Goal: Information Seeking & Learning: Compare options

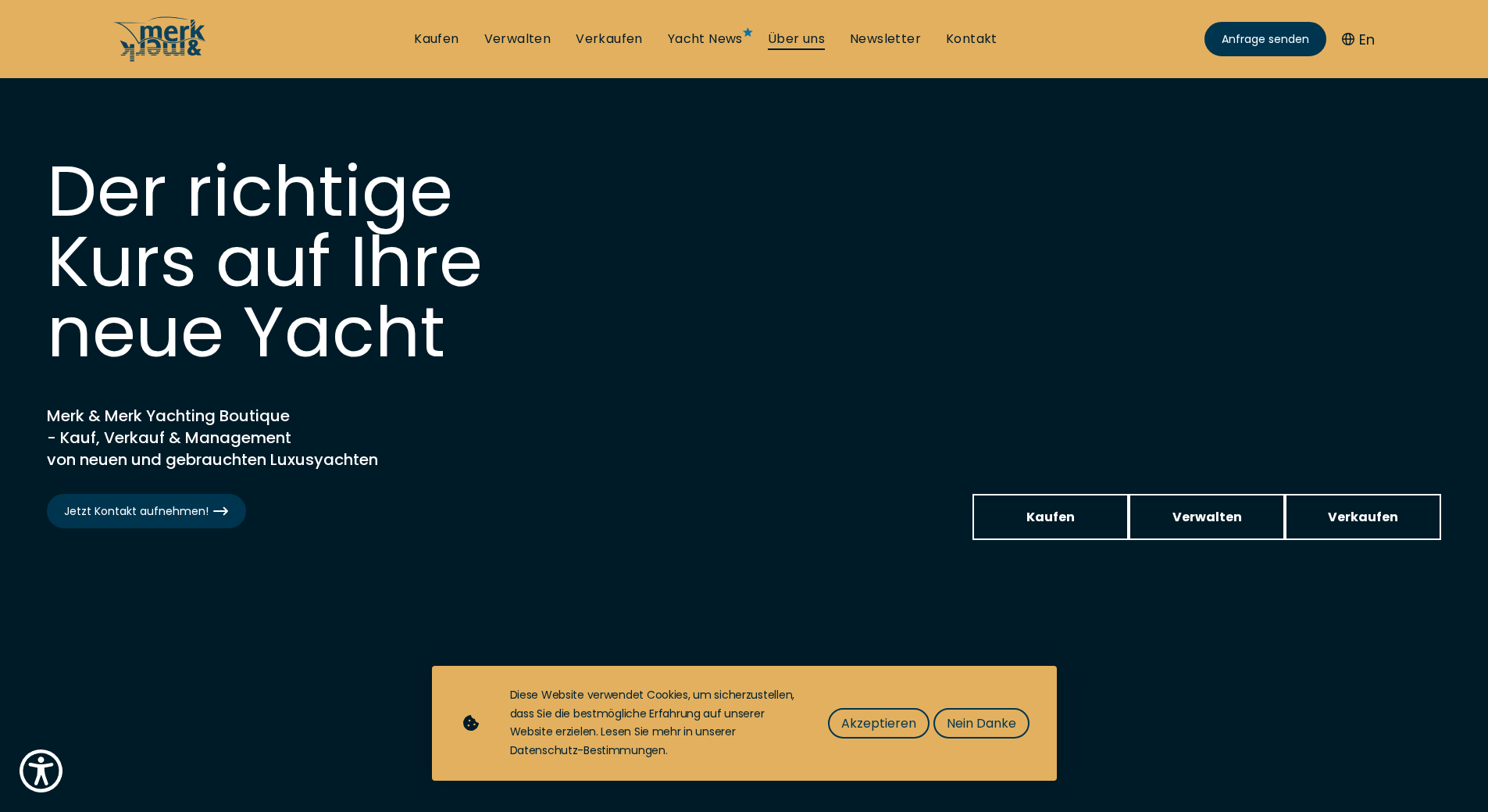
click at [807, 44] on link "Über uns" at bounding box center [796, 39] width 57 height 17
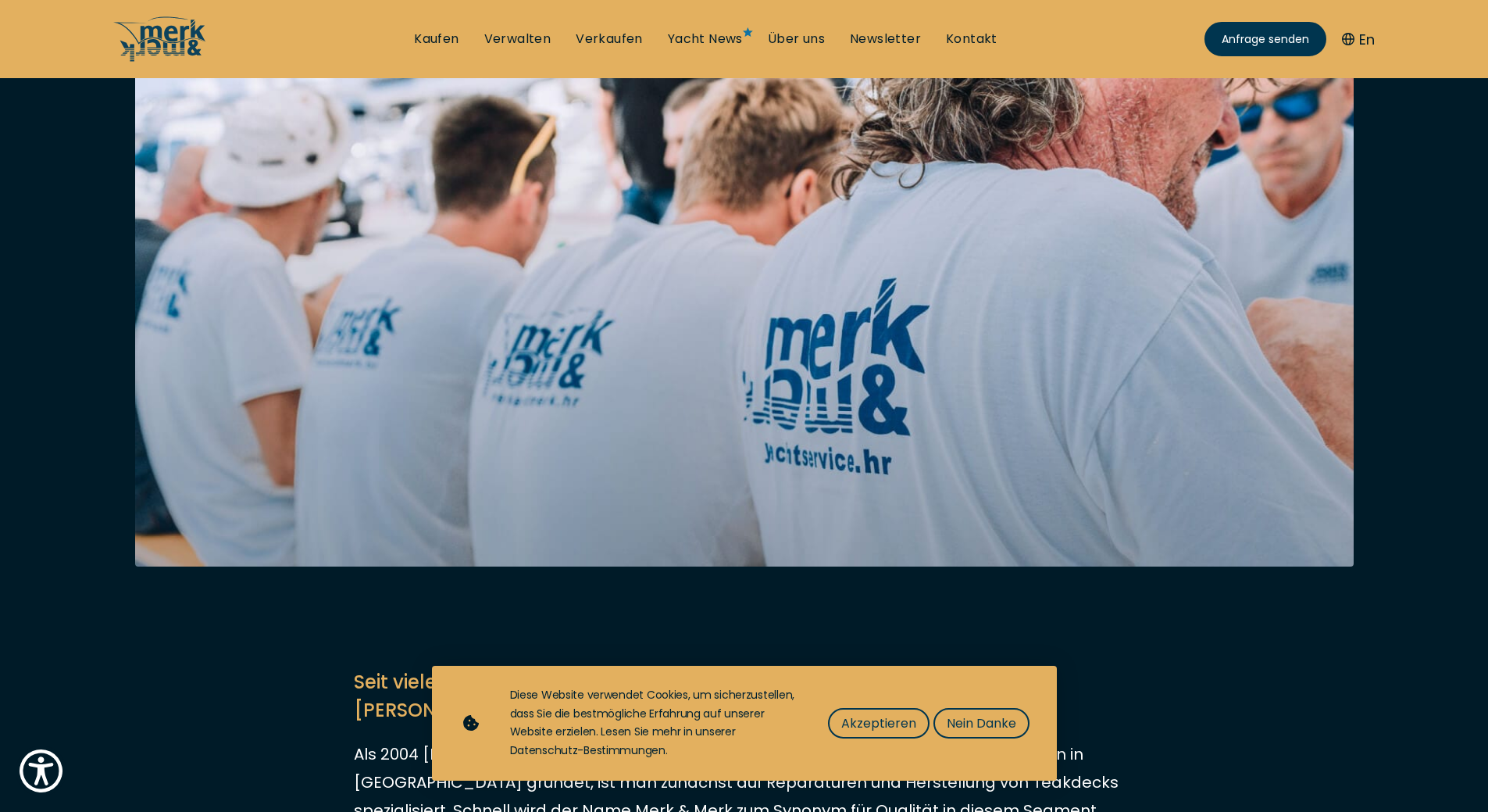
scroll to position [313, 0]
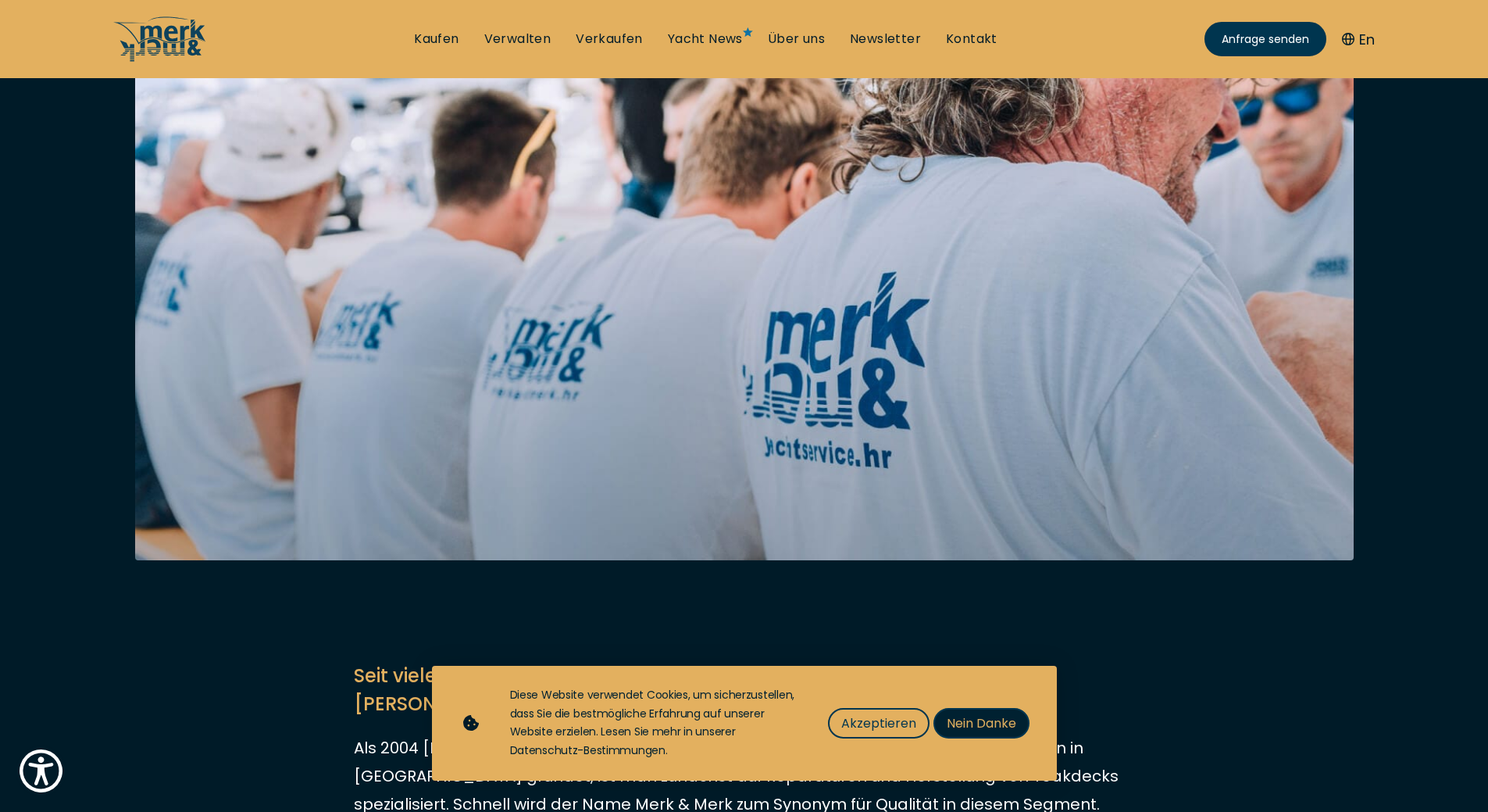
click at [989, 716] on span "Nein Danke" at bounding box center [981, 723] width 69 height 20
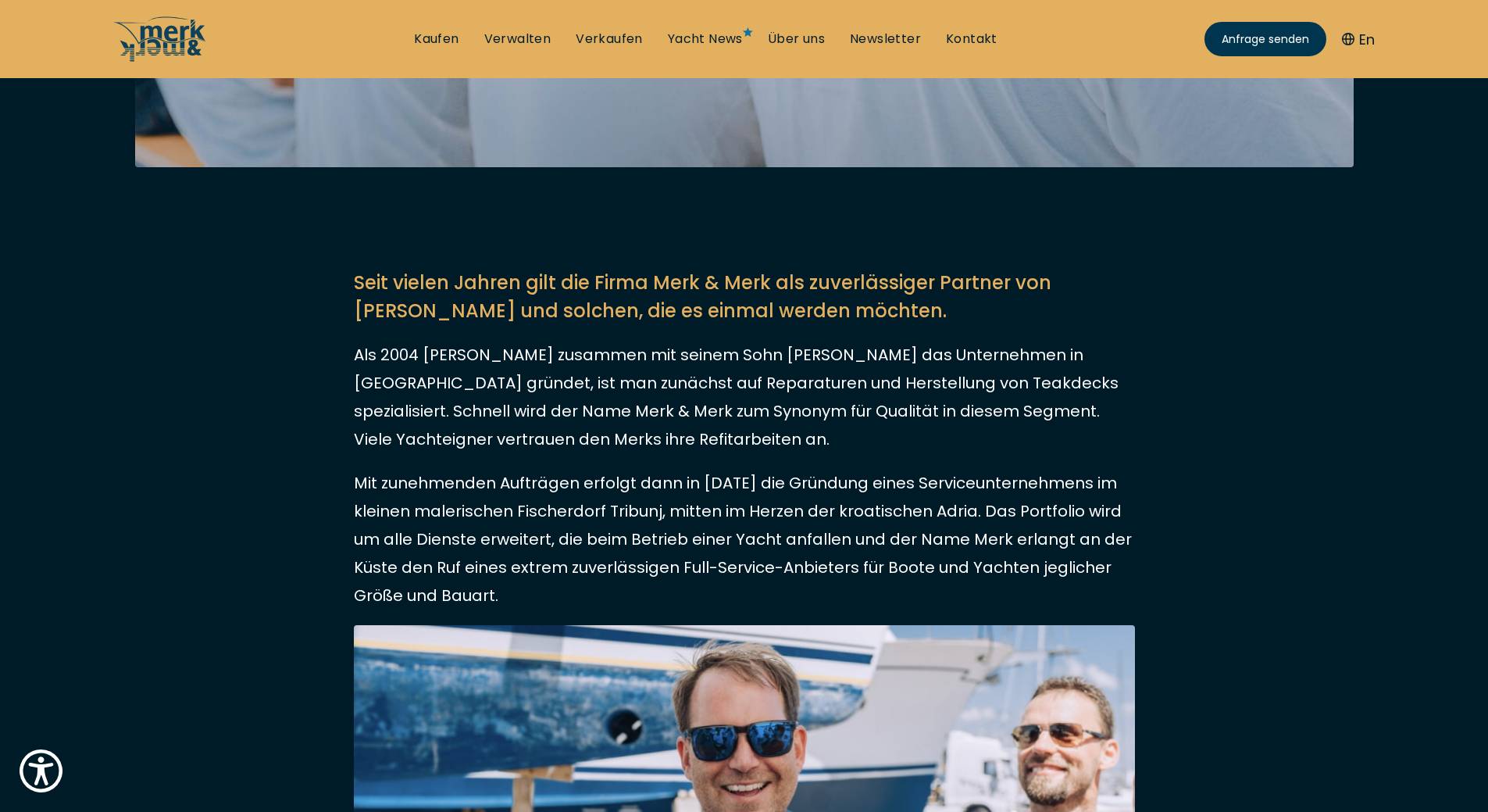
scroll to position [0, 0]
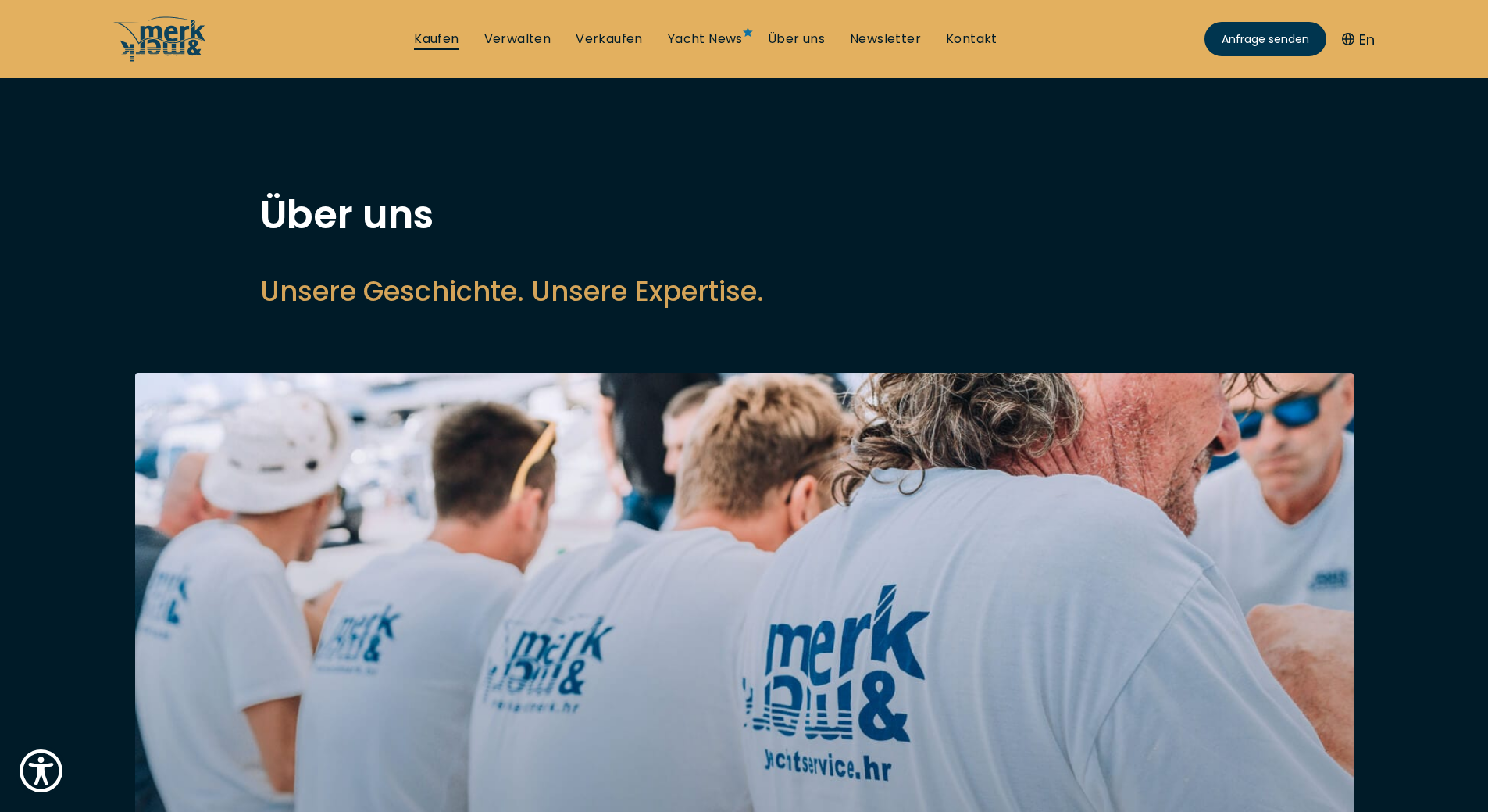
click at [442, 32] on link "Kaufen" at bounding box center [435, 39] width 44 height 17
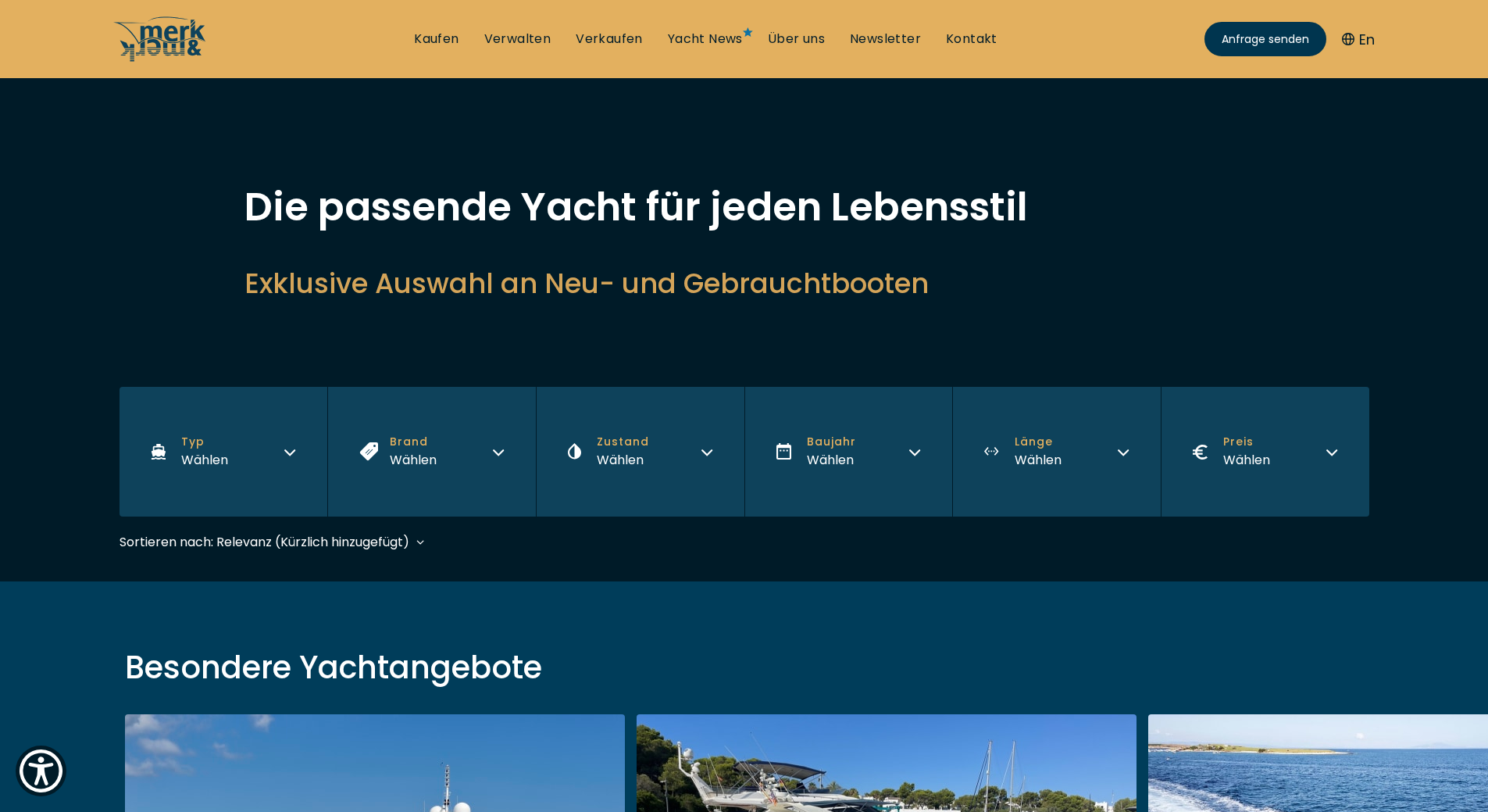
click at [215, 462] on div "Wählen" at bounding box center [205, 460] width 47 height 20
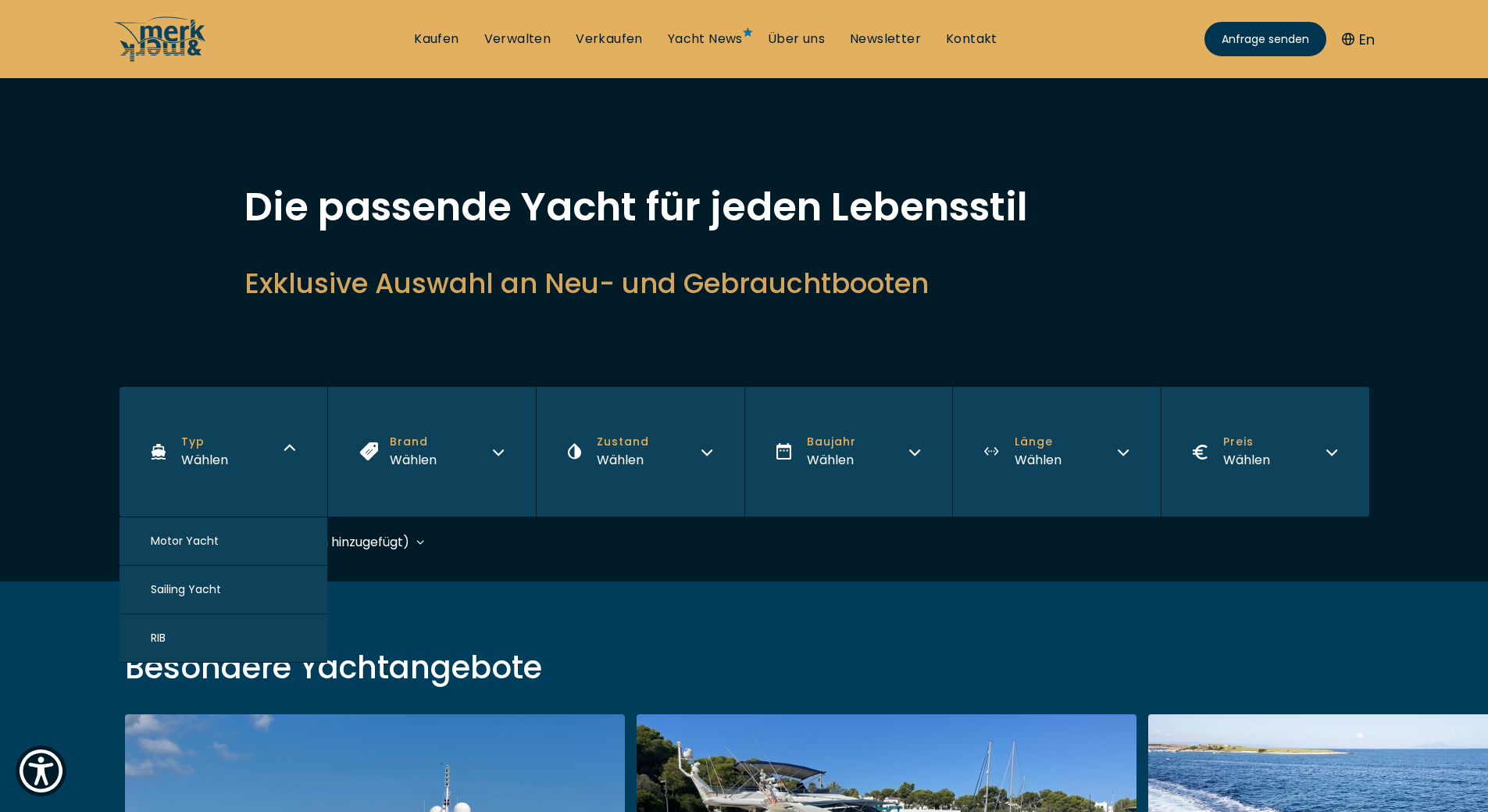
click at [200, 541] on span "Motor Yacht" at bounding box center [184, 541] width 68 height 16
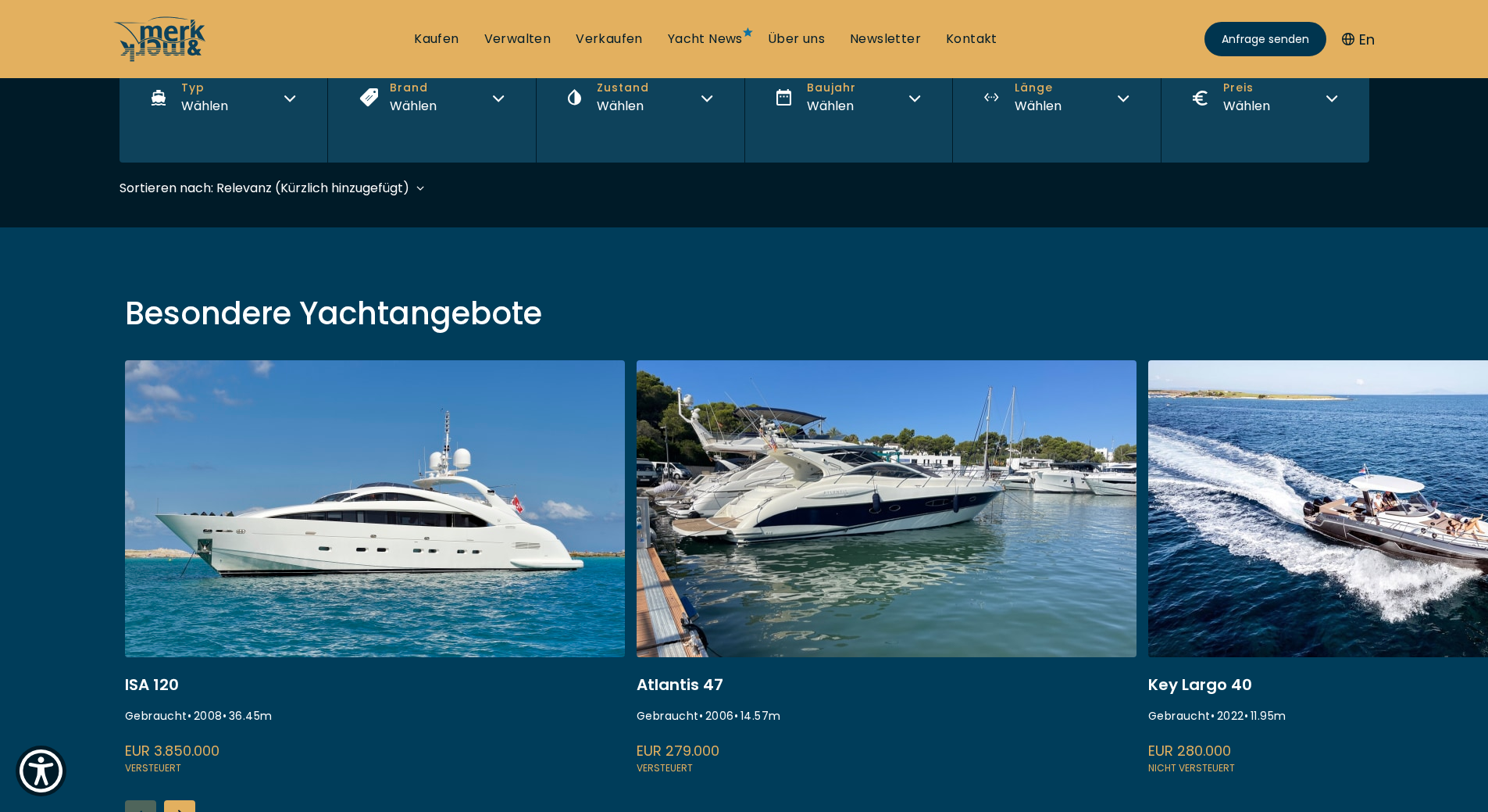
scroll to position [385, 0]
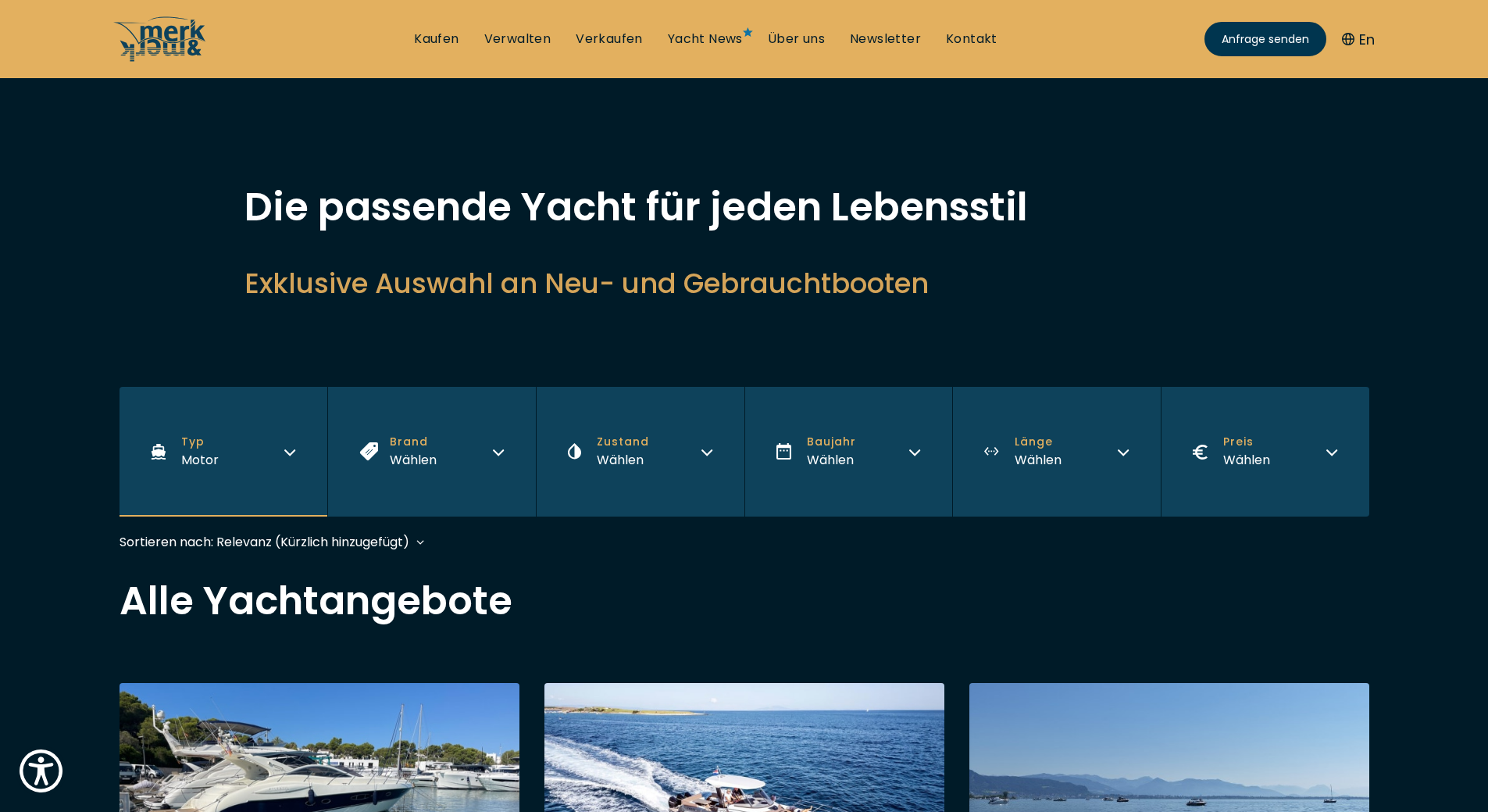
click at [241, 455] on button "Typ Motor" at bounding box center [224, 452] width 208 height 130
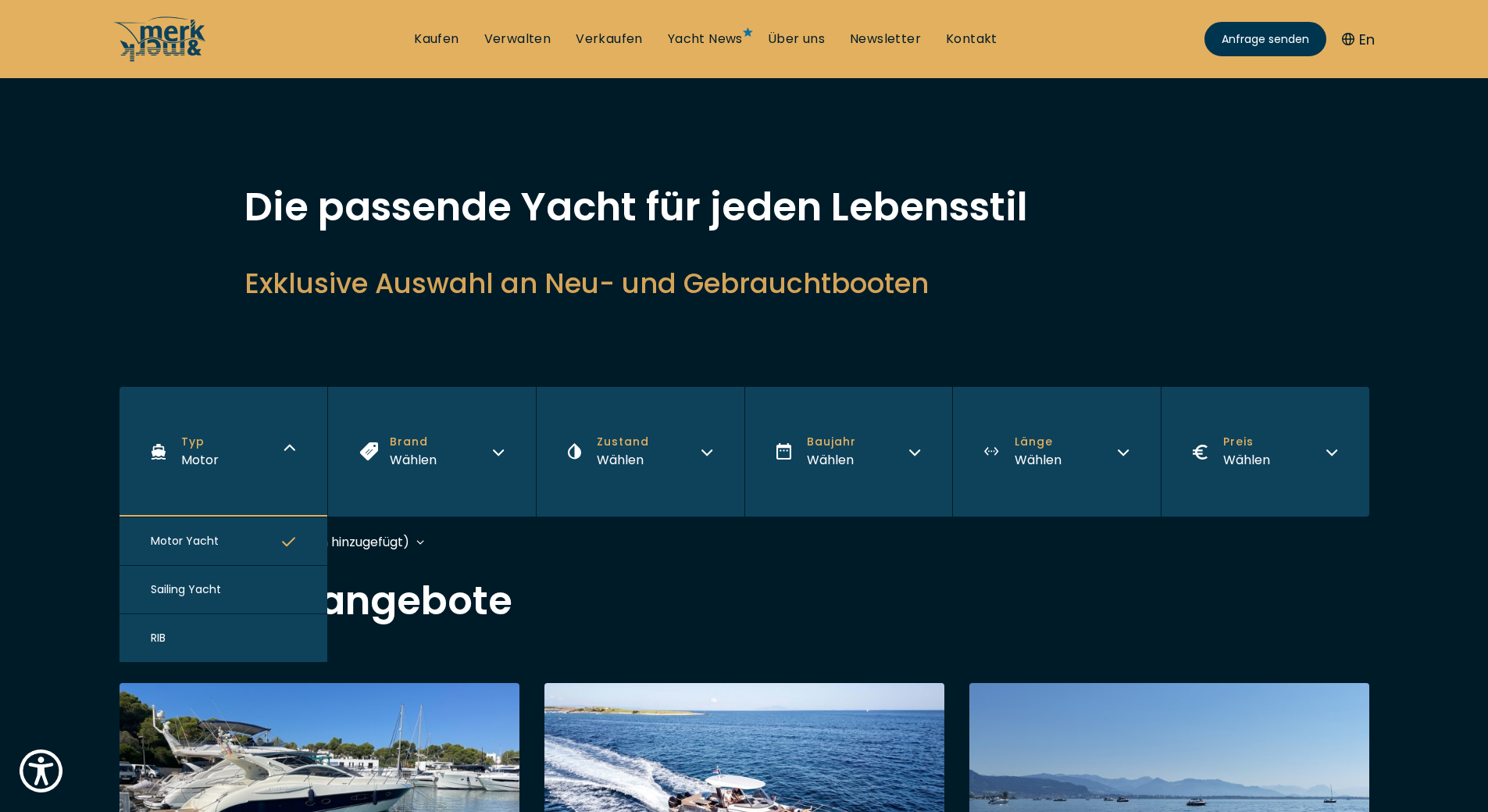
click at [178, 634] on button "RIB" at bounding box center [224, 638] width 208 height 49
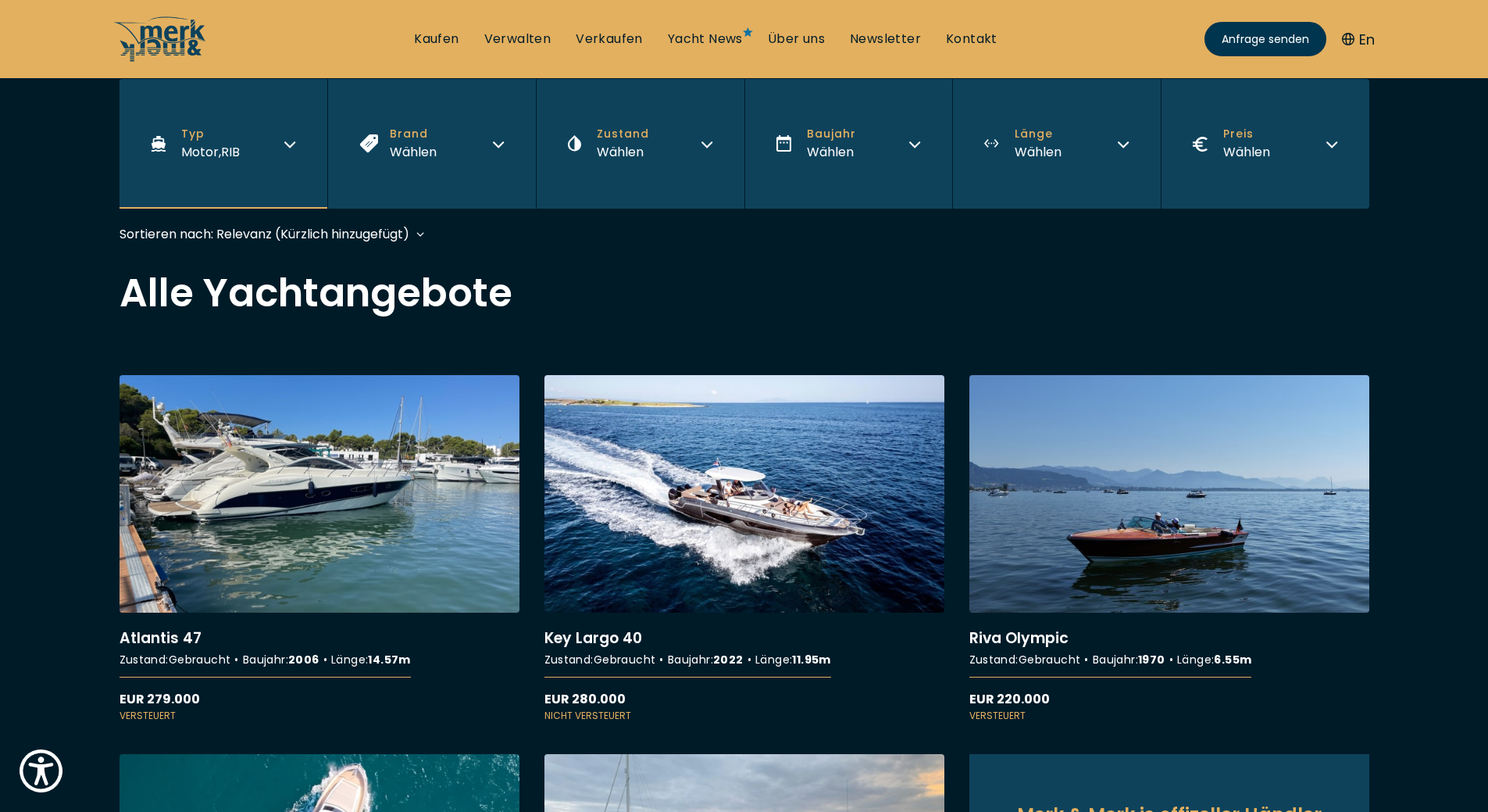
scroll to position [314, 0]
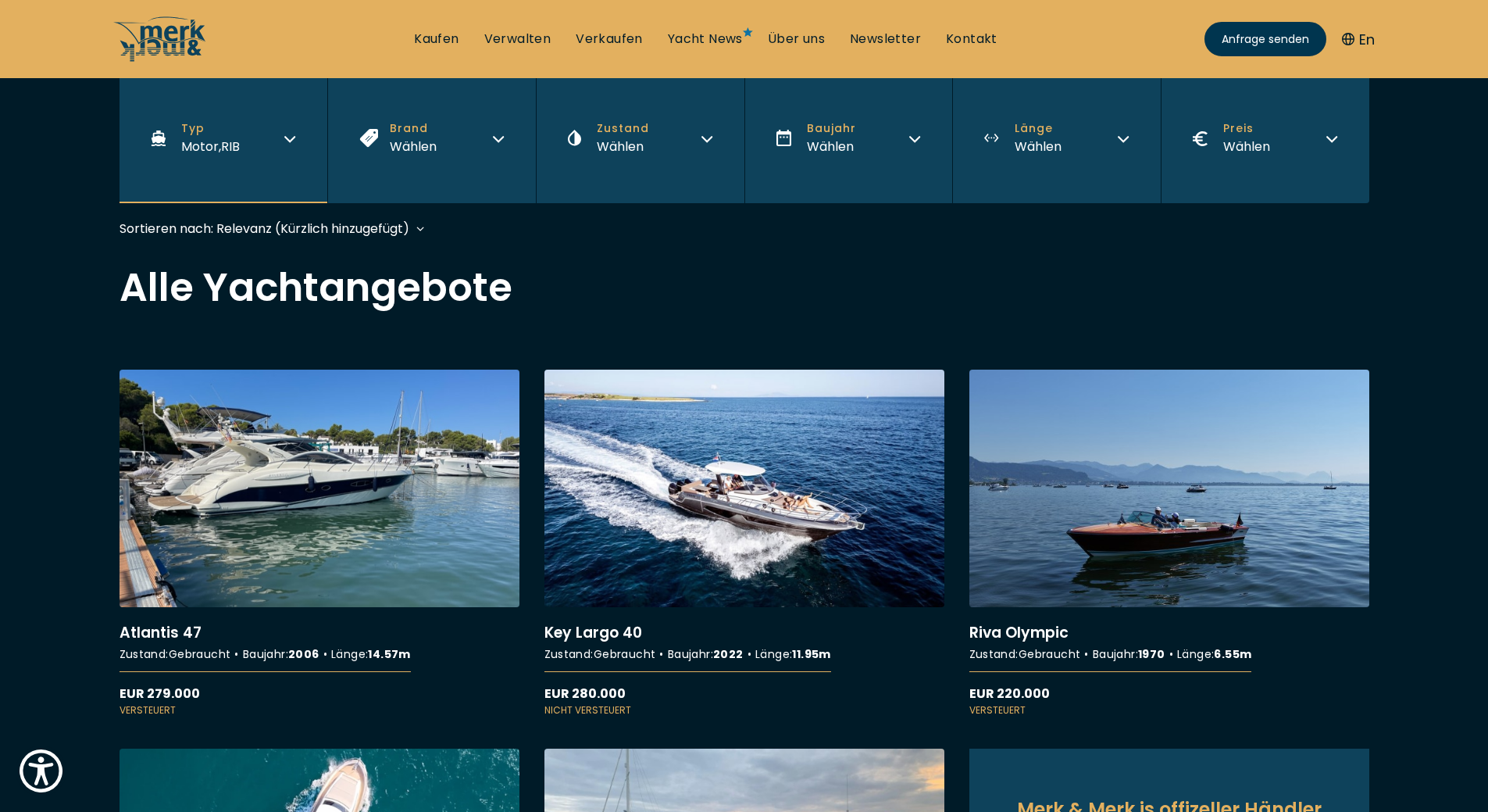
click at [211, 146] on span "Motor ," at bounding box center [201, 147] width 40 height 18
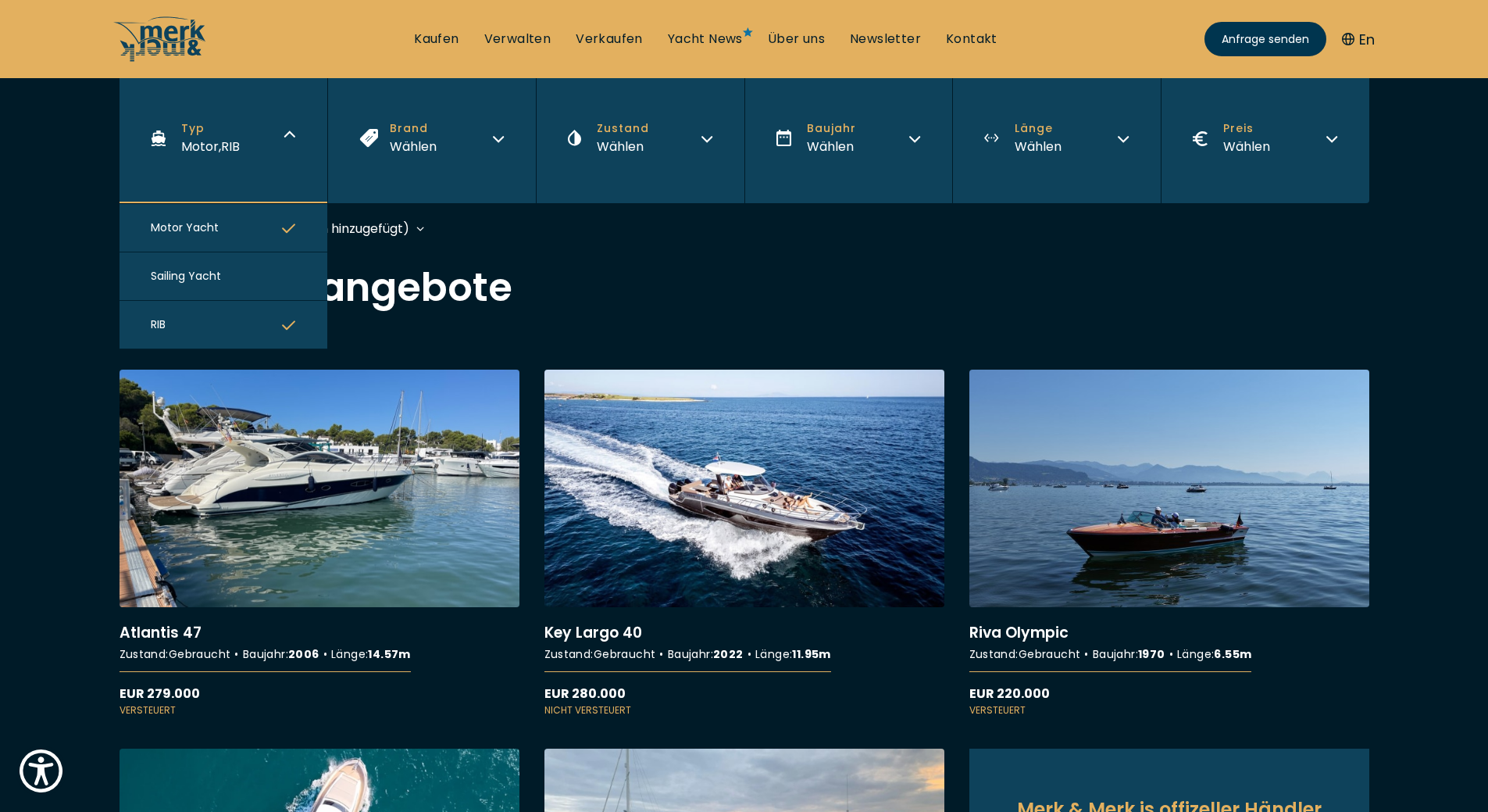
click at [190, 224] on span "Motor Yacht" at bounding box center [184, 228] width 68 height 16
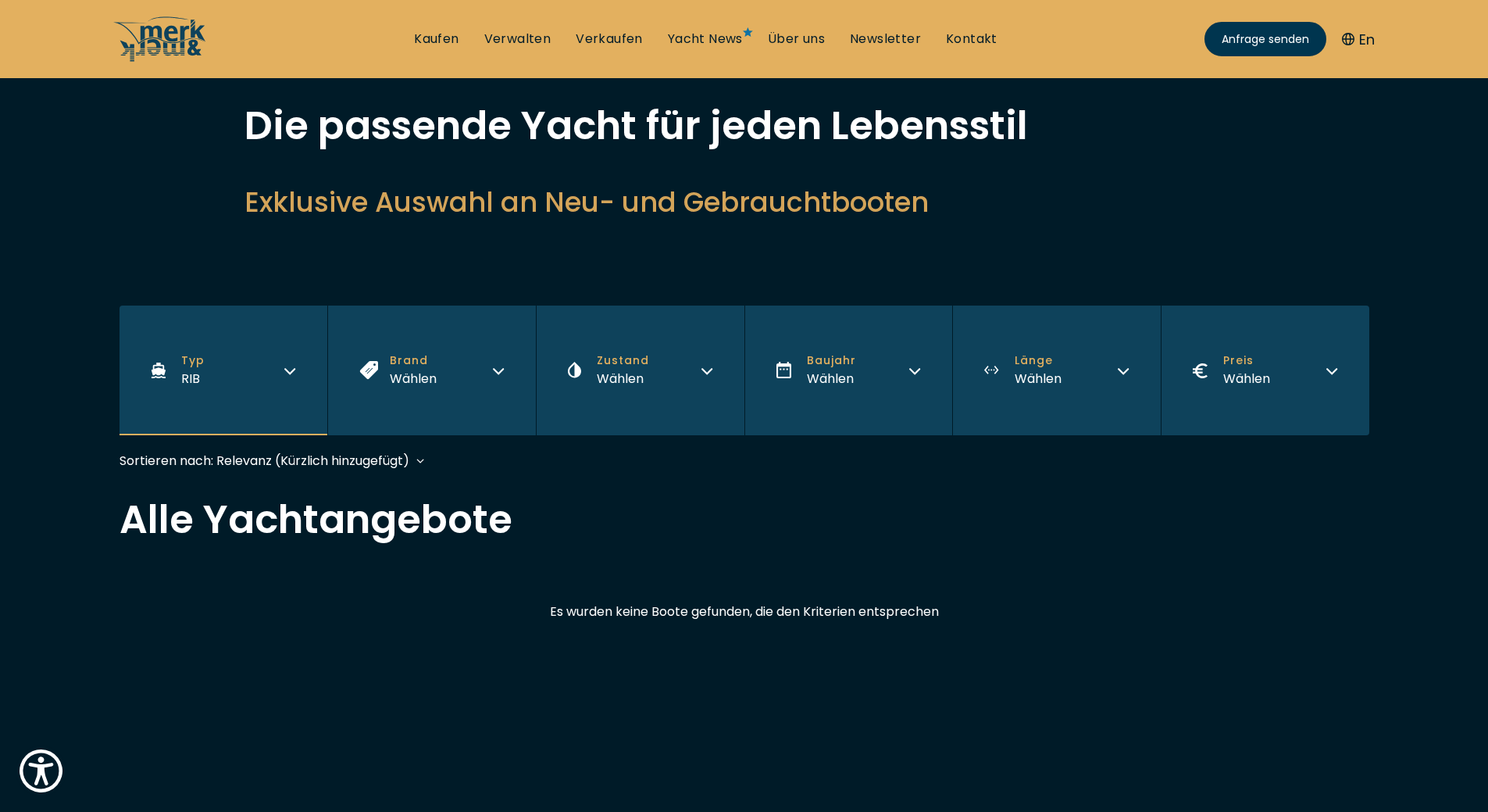
scroll to position [78, 0]
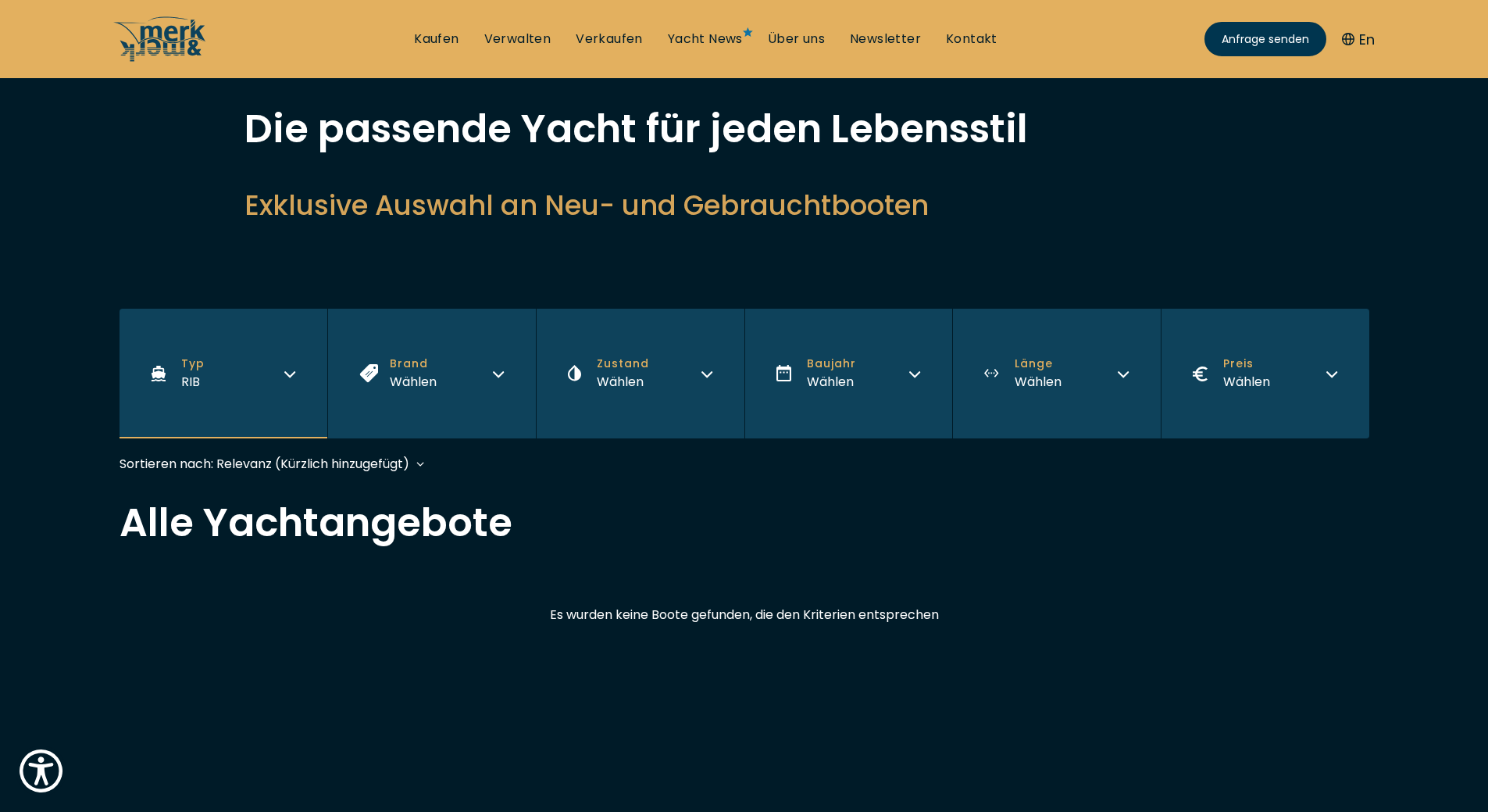
click at [251, 369] on button "Typ RIB" at bounding box center [224, 373] width 208 height 130
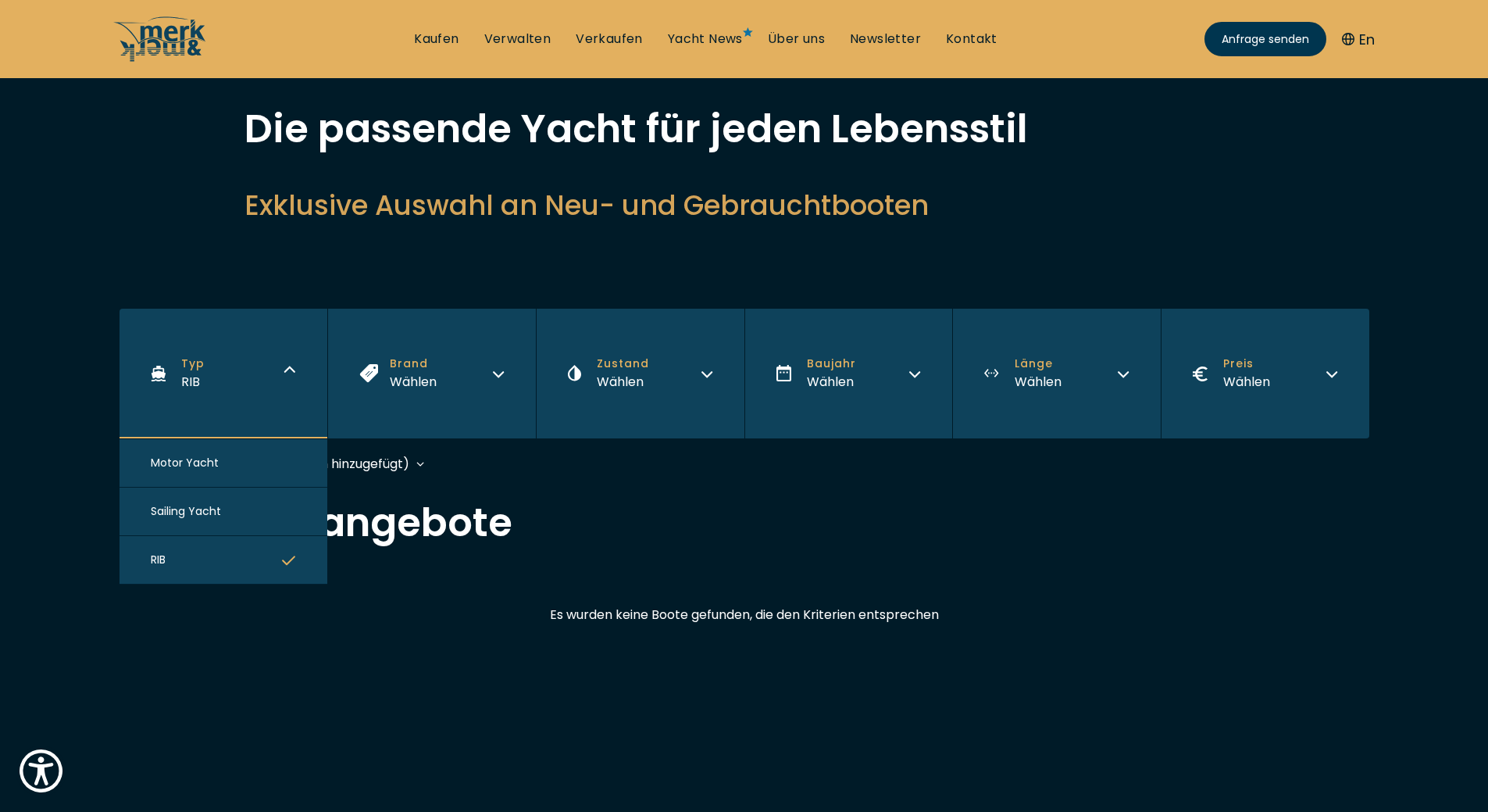
click at [193, 461] on span "Motor Yacht" at bounding box center [184, 462] width 68 height 16
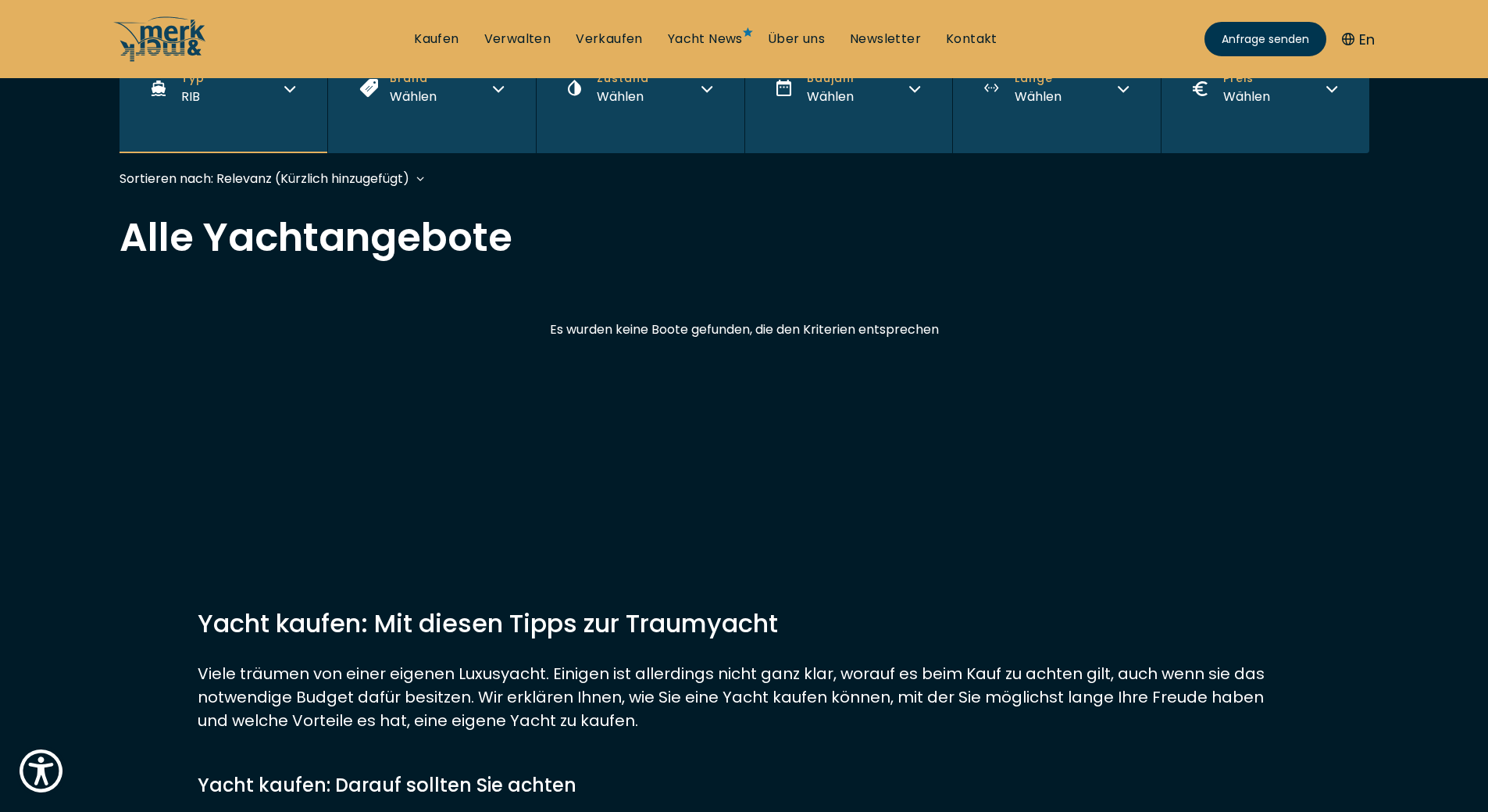
scroll to position [387, 0]
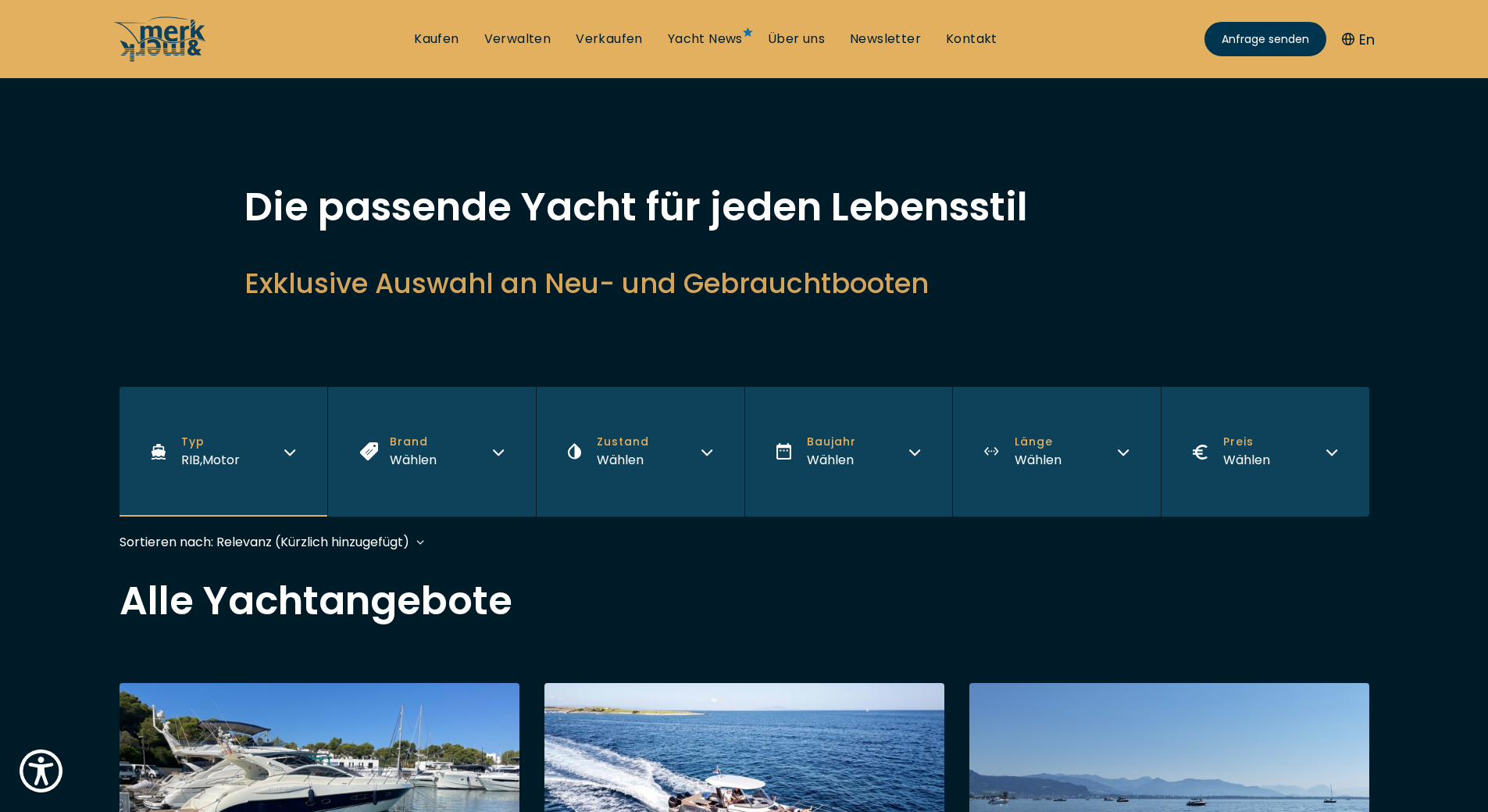
click at [194, 436] on span "Typ" at bounding box center [210, 442] width 59 height 16
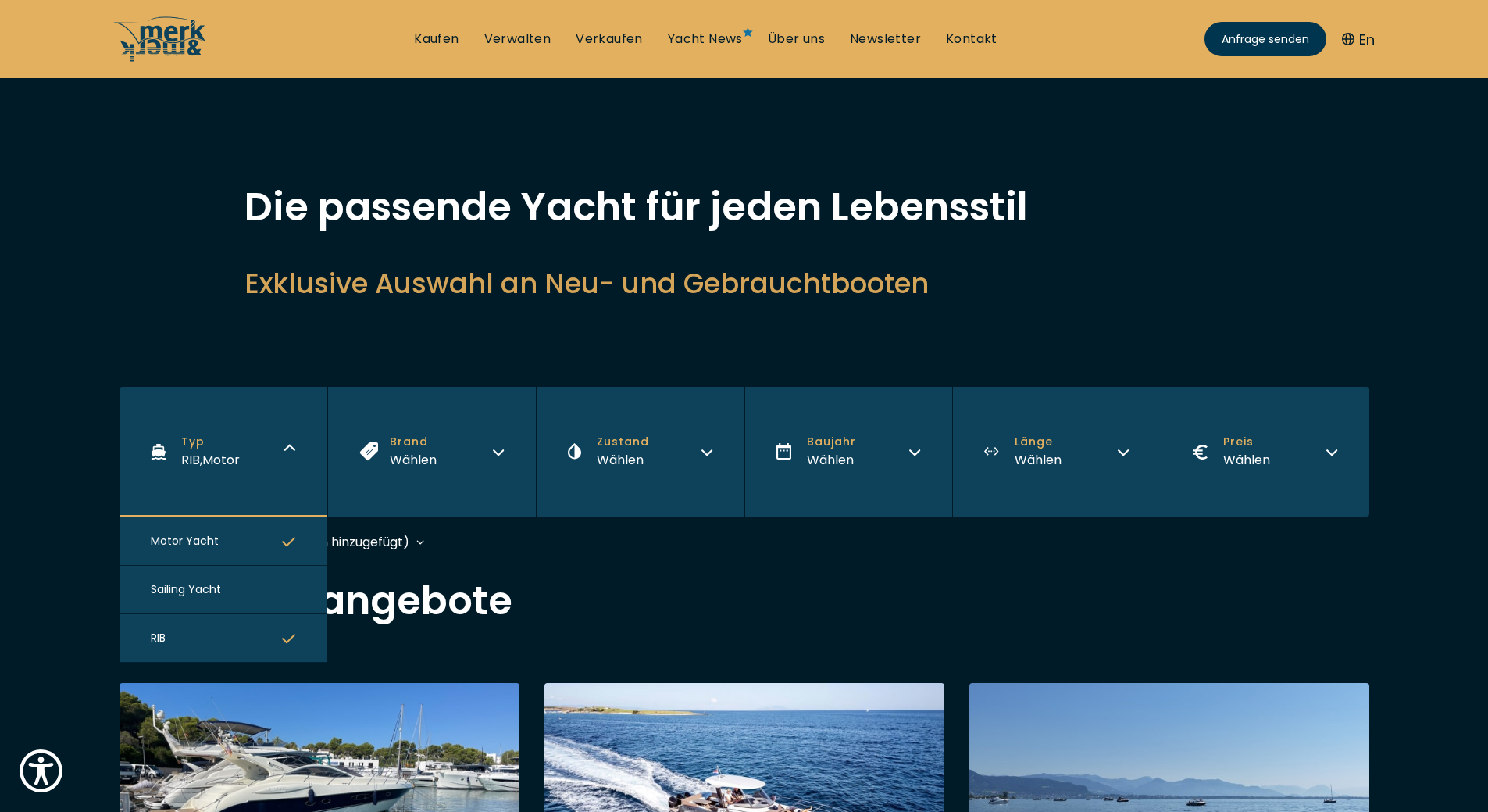
click at [189, 627] on button "RIB" at bounding box center [224, 638] width 208 height 49
click at [618, 587] on h2 "Alle Yachtangebote" at bounding box center [744, 600] width 1250 height 39
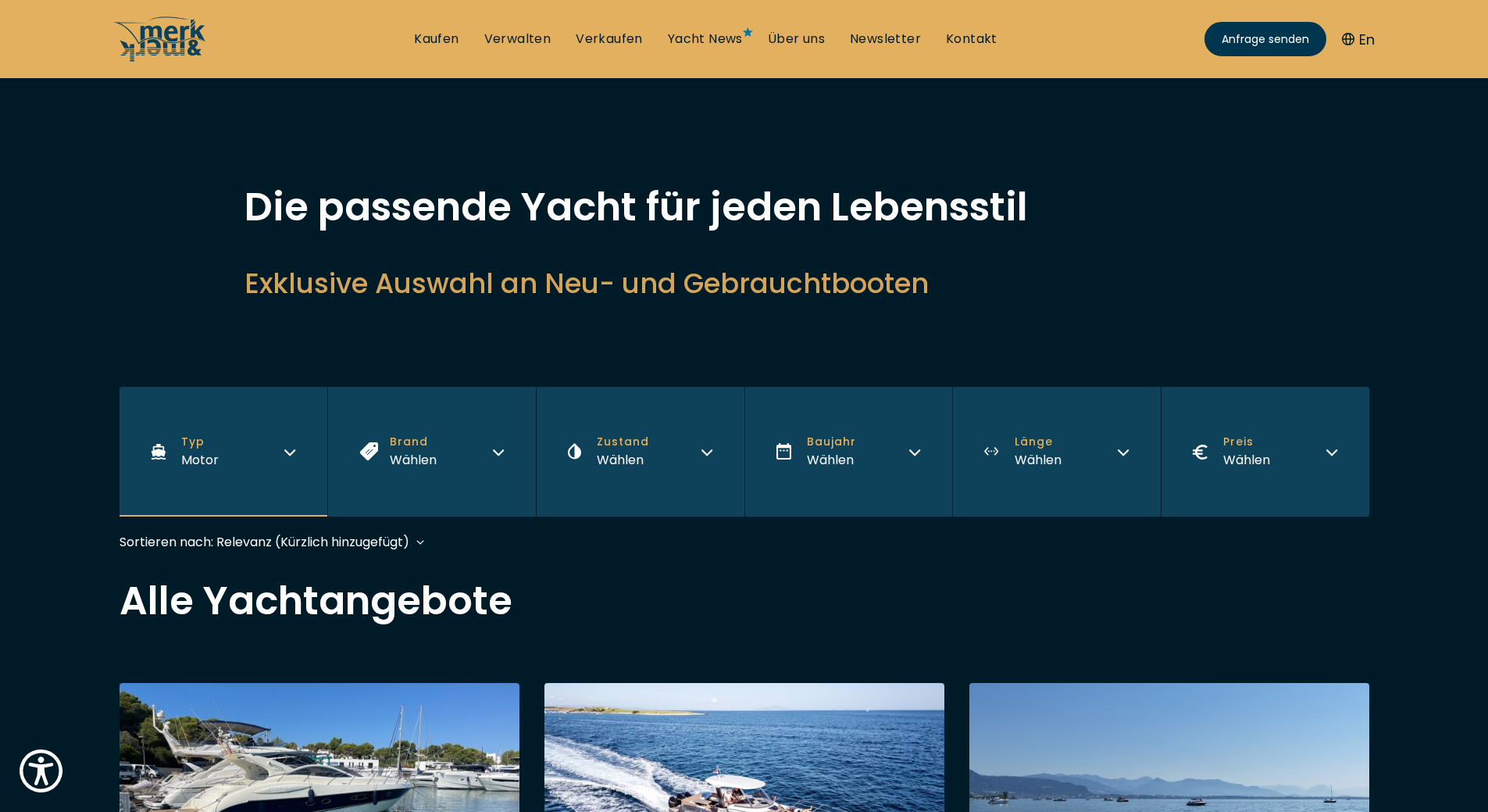
click at [329, 534] on div "Sortieren nach: Relevanz (Kürzlich hinzugefügt) Relevanz (Kürzlich hinzugefügt)…" at bounding box center [265, 542] width 290 height 20
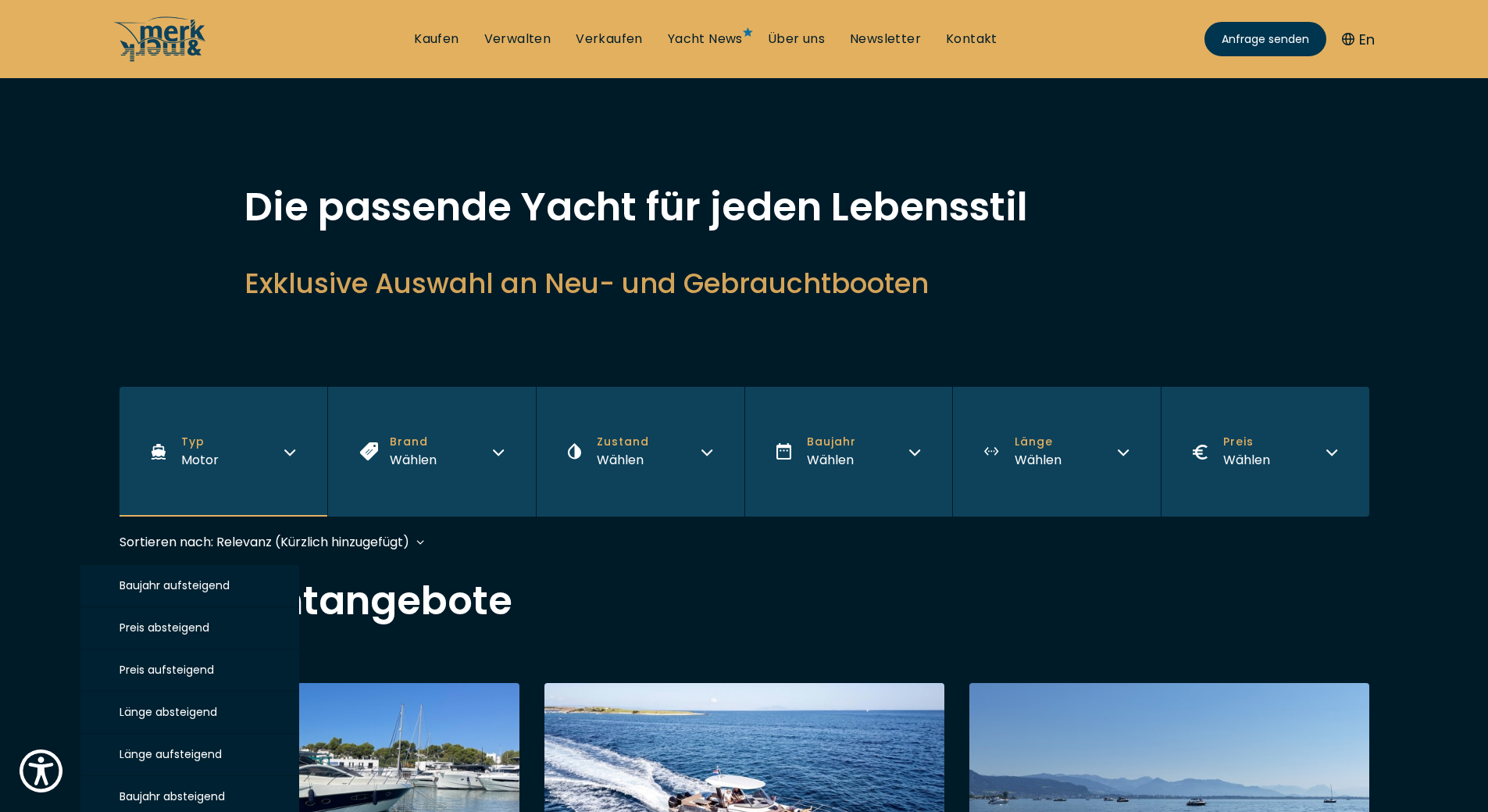
click at [201, 625] on span "Preis absteigend" at bounding box center [165, 626] width 90 height 15
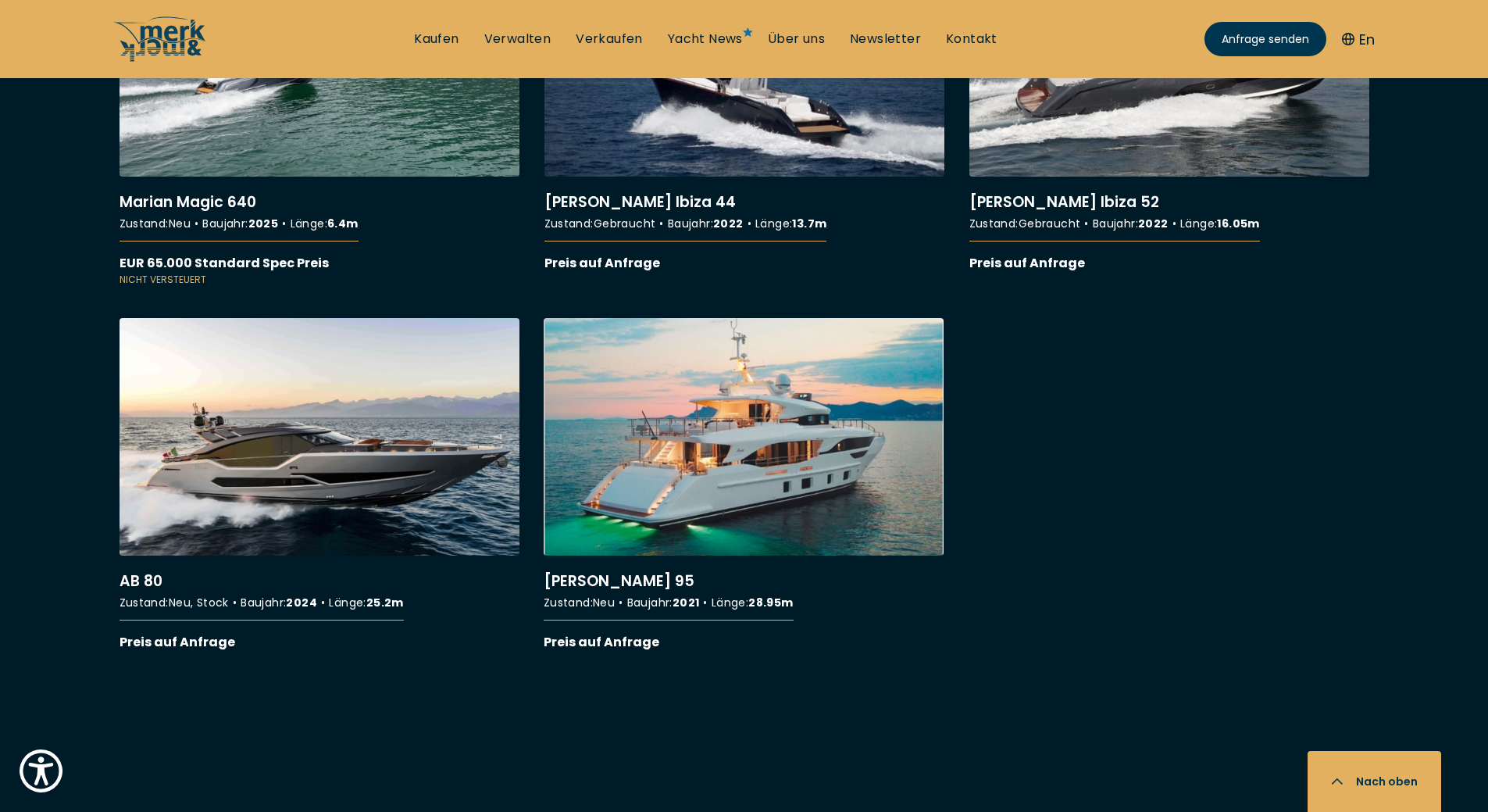
scroll to position [11249, 0]
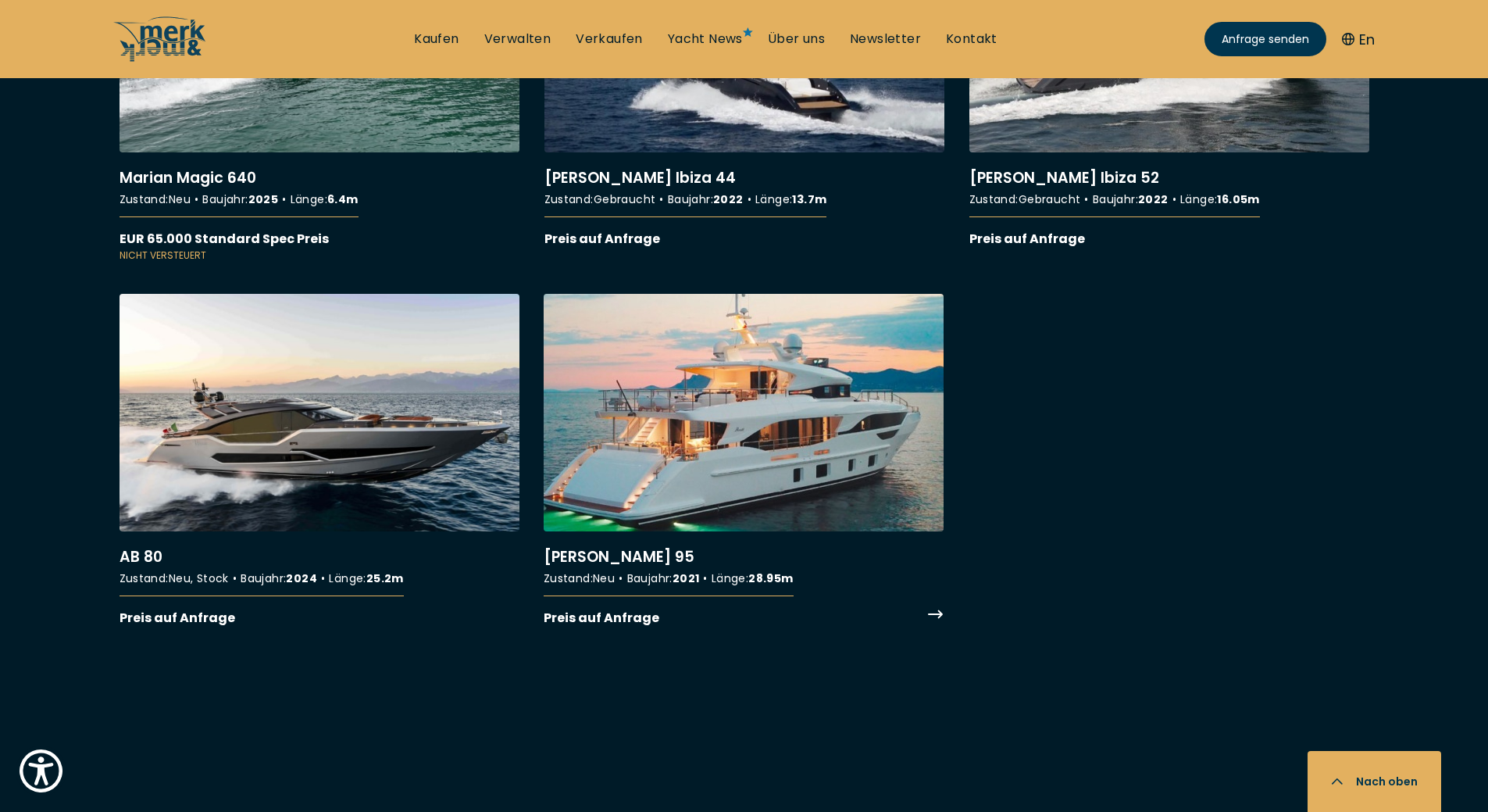
click at [673, 442] on link "More details about Benetti Delfino 95" at bounding box center [744, 461] width 400 height 333
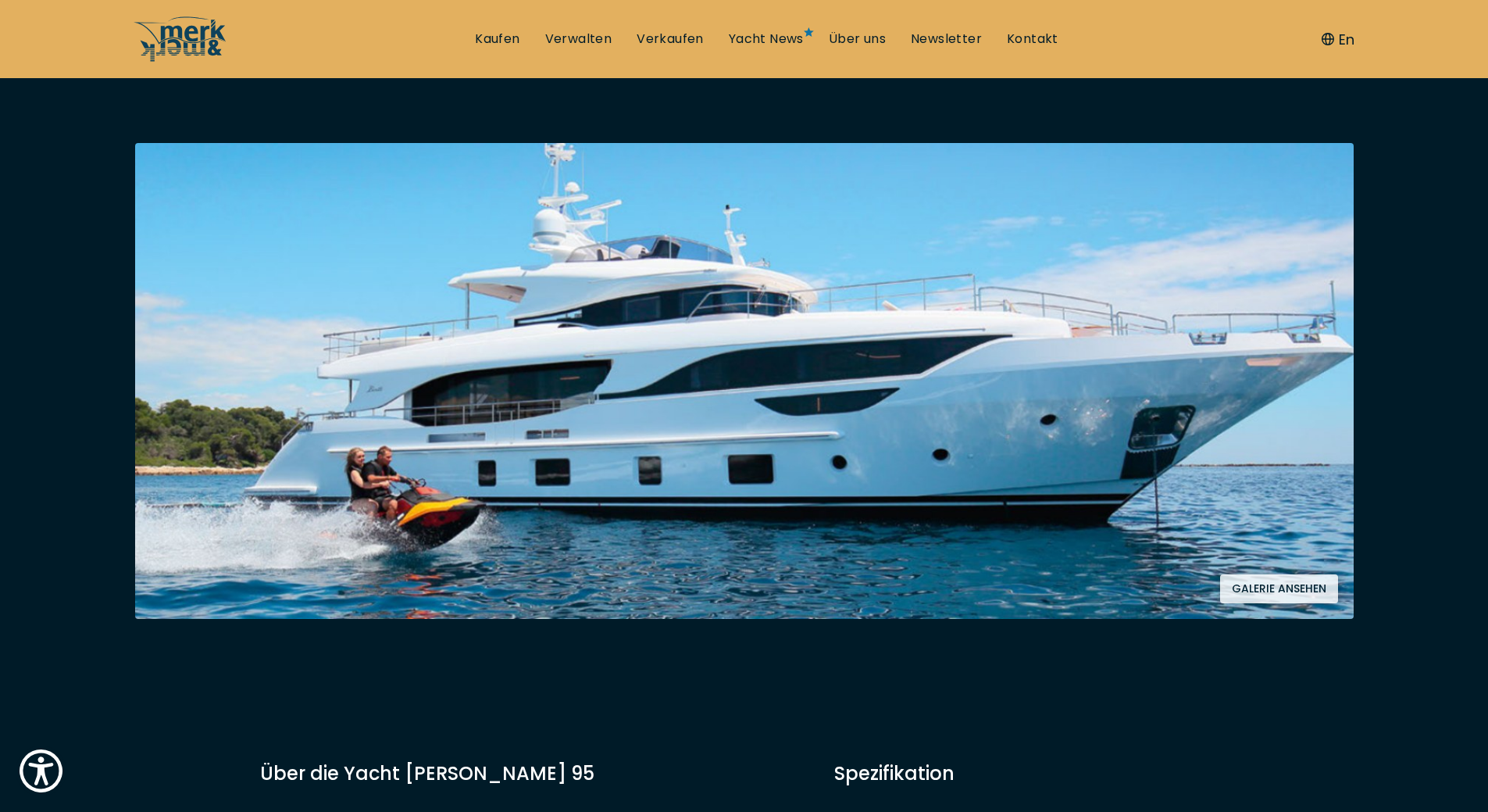
scroll to position [234, 0]
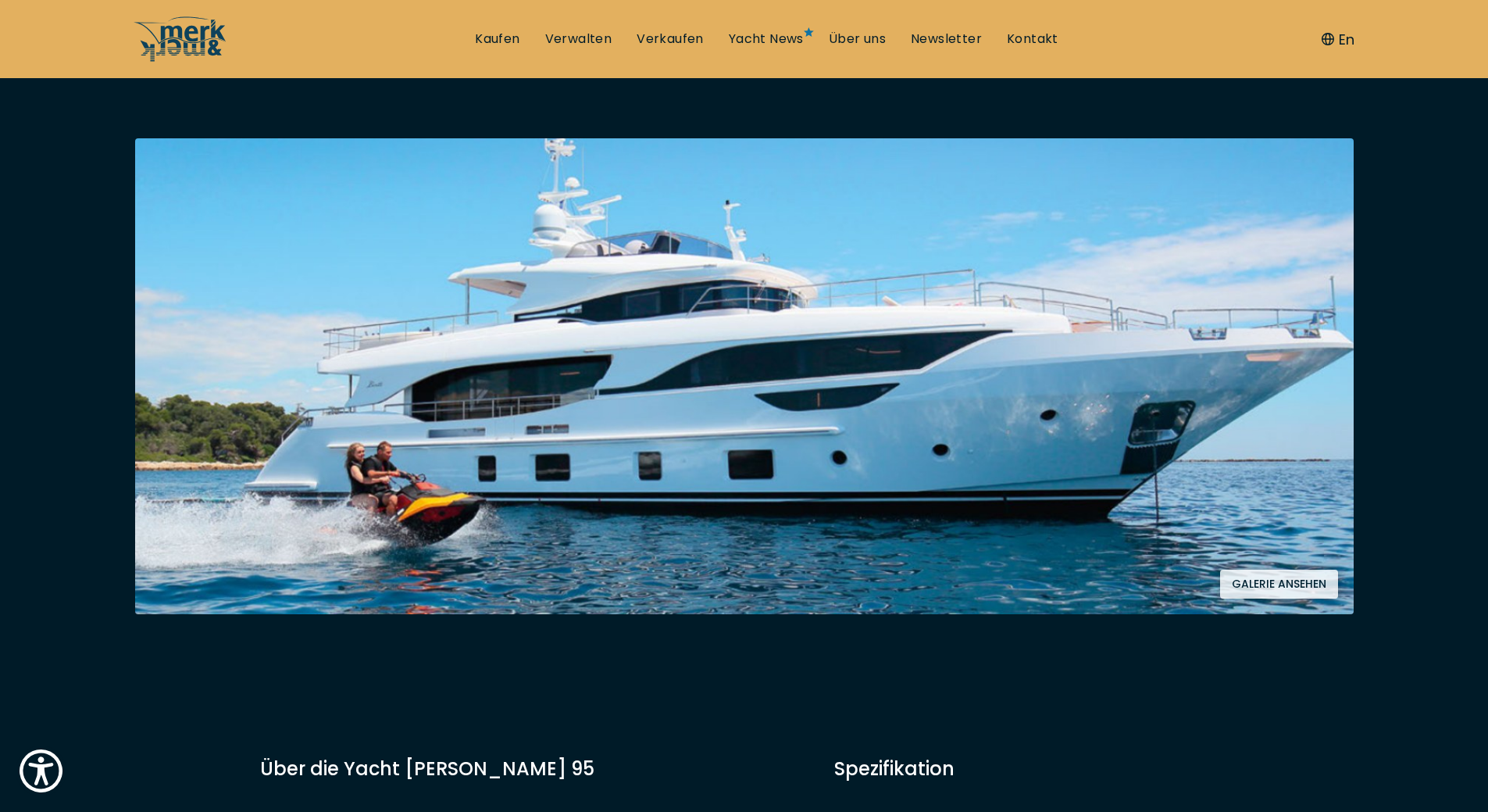
click at [1245, 573] on button "Galerie ansehen" at bounding box center [1279, 584] width 118 height 29
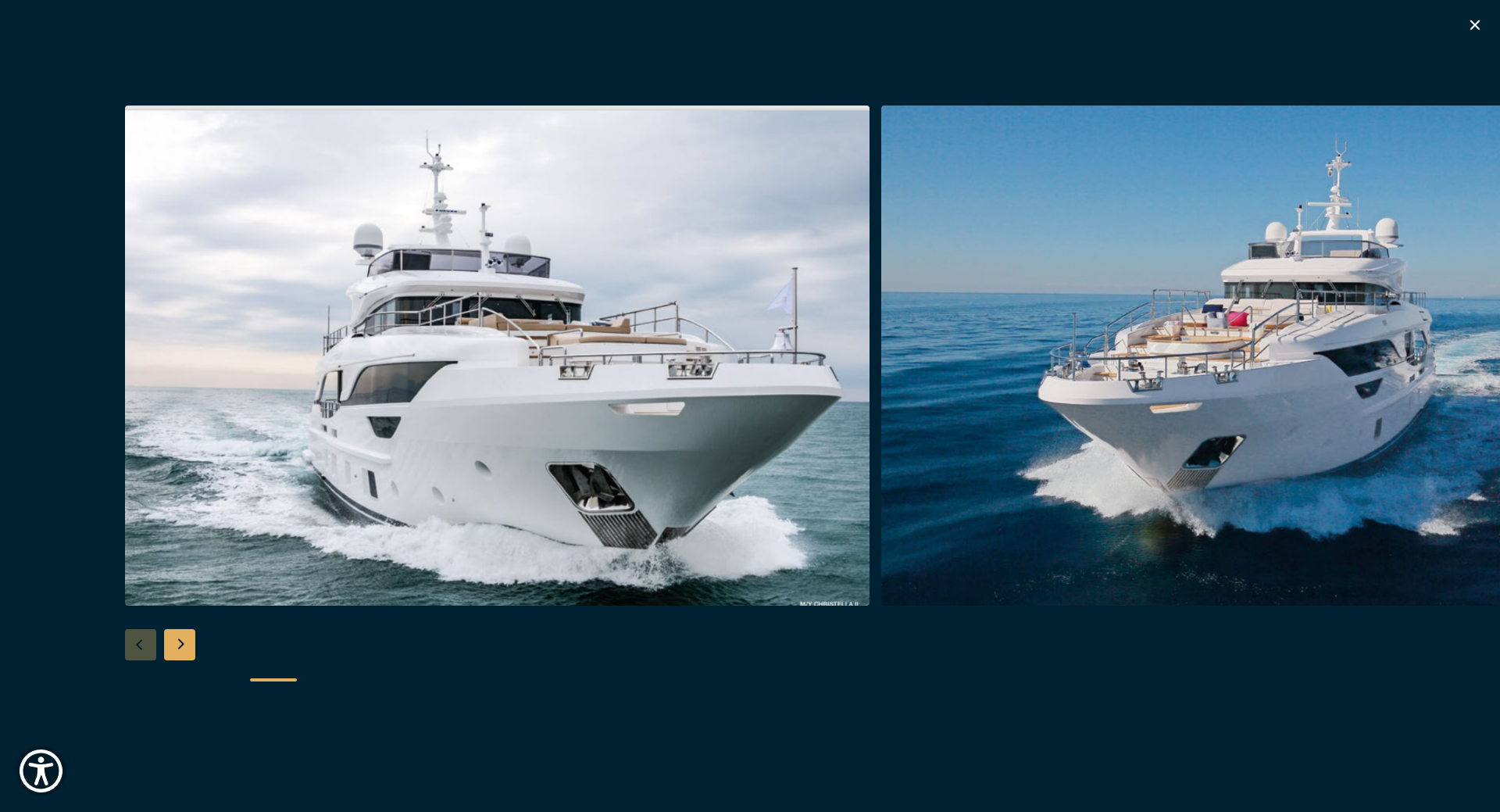
click at [183, 643] on div "Next slide" at bounding box center [179, 644] width 32 height 32
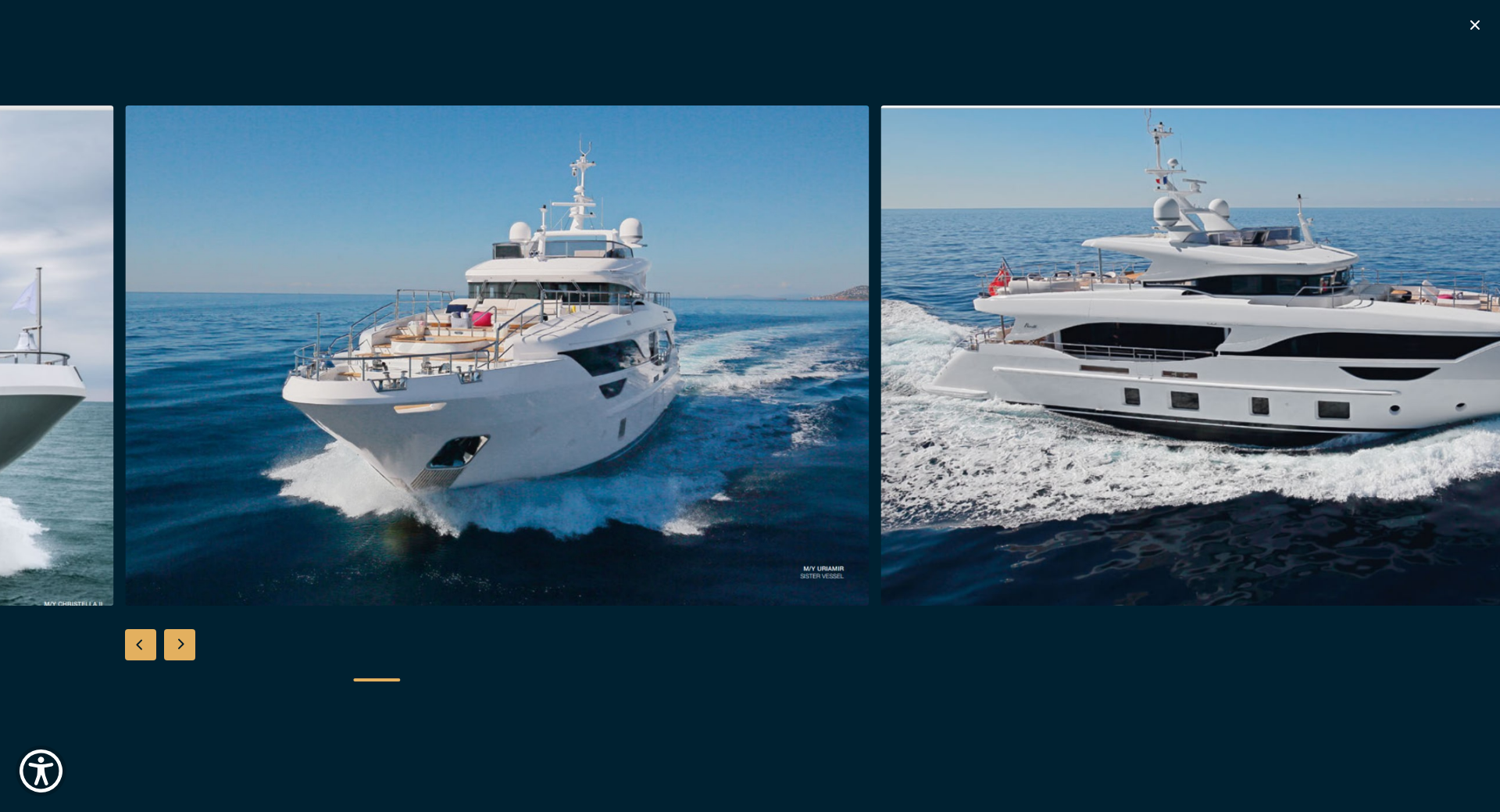
click at [183, 642] on div "Next slide" at bounding box center [179, 644] width 32 height 32
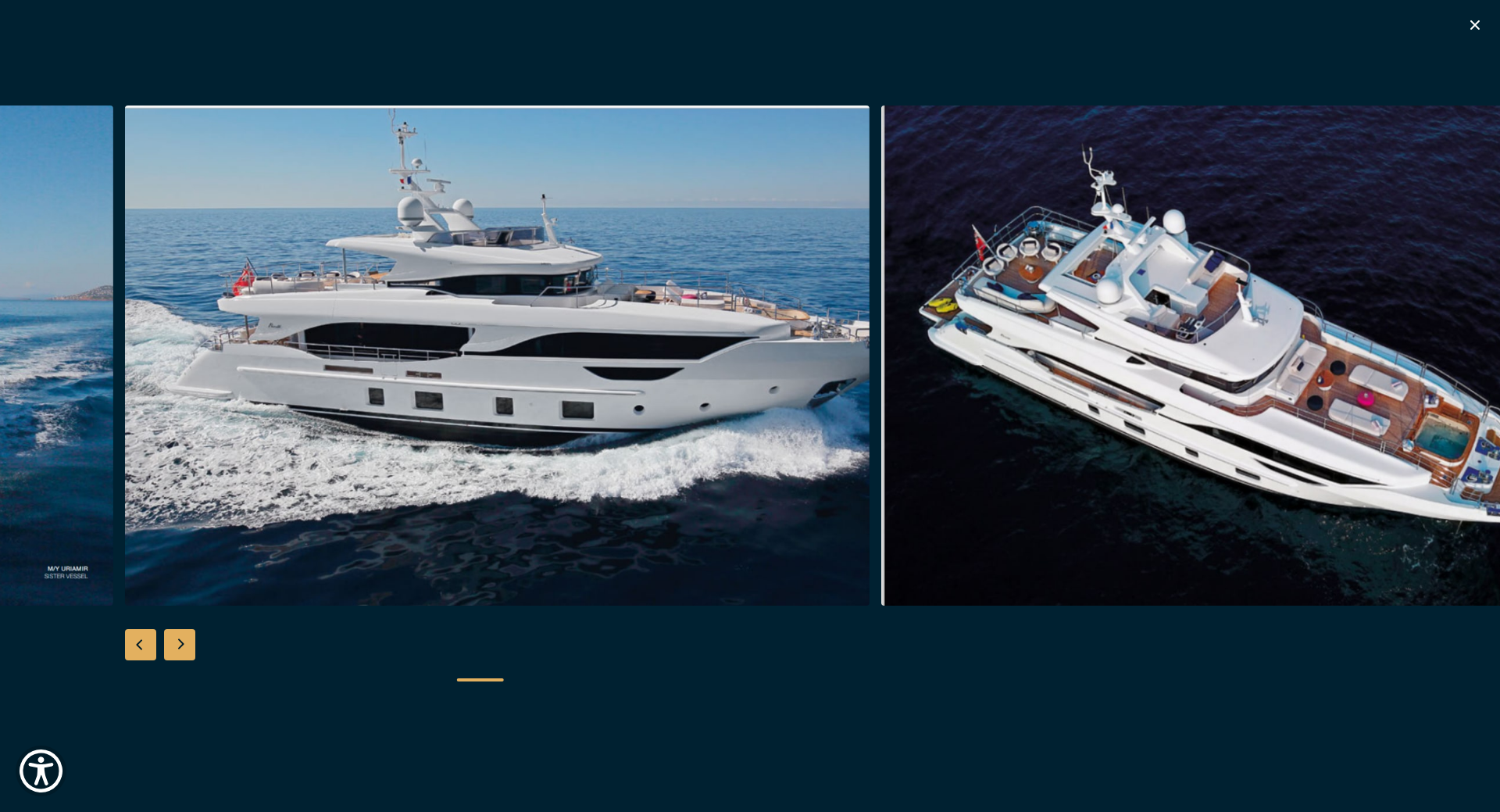
click at [183, 642] on div "Next slide" at bounding box center [179, 644] width 32 height 32
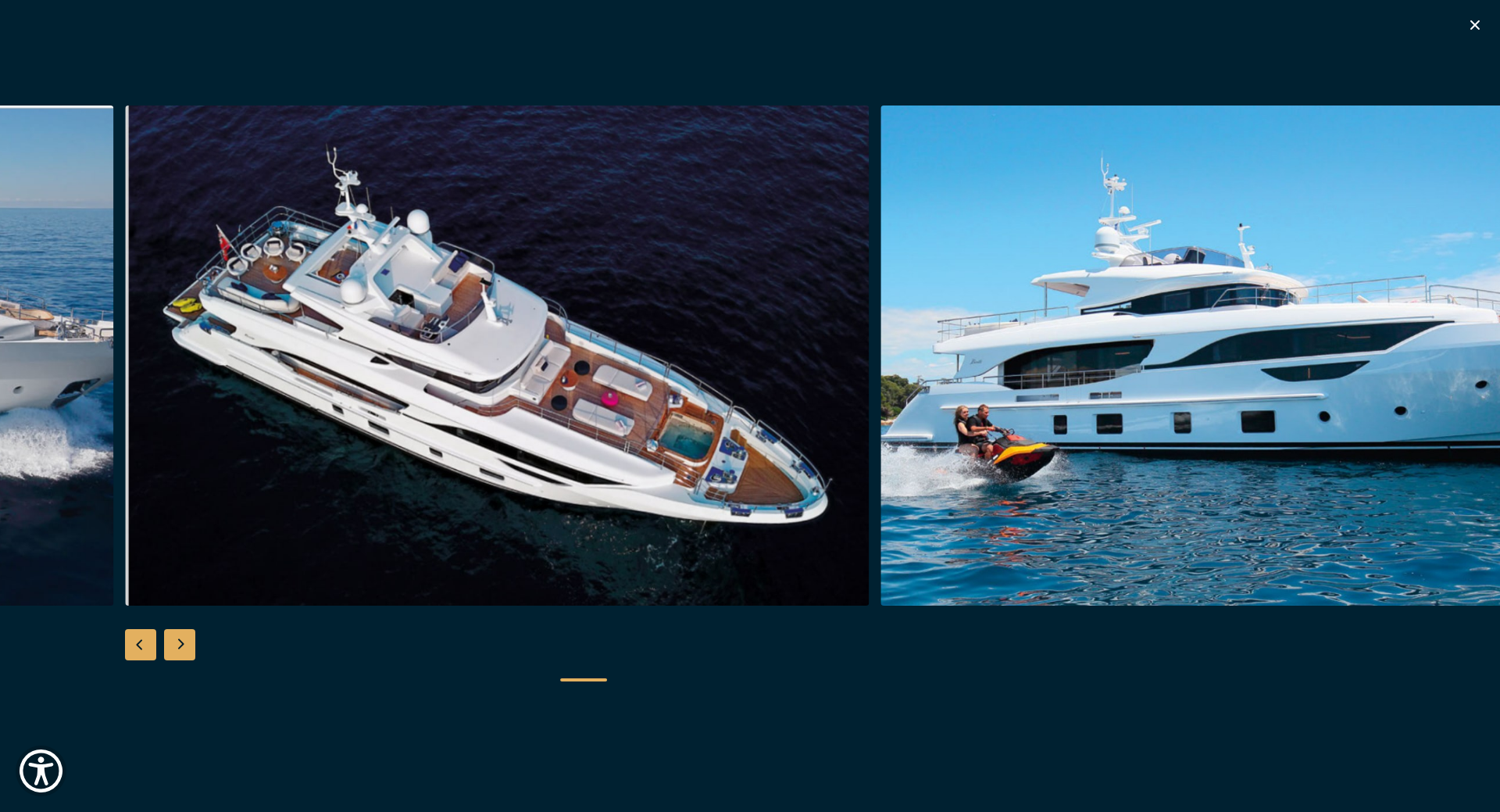
click at [183, 642] on div "Next slide" at bounding box center [179, 644] width 32 height 32
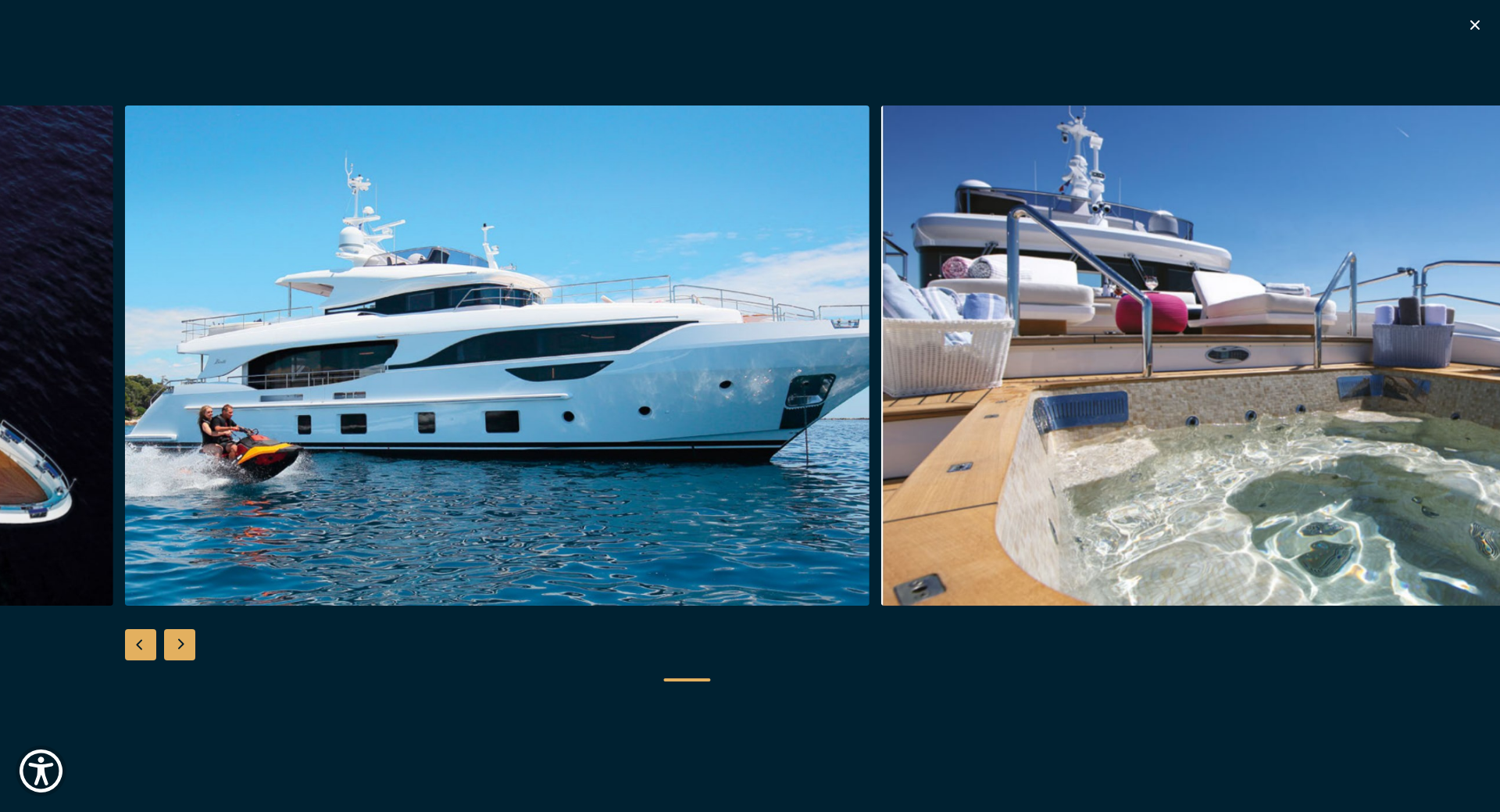
click at [183, 642] on div "Next slide" at bounding box center [179, 644] width 32 height 32
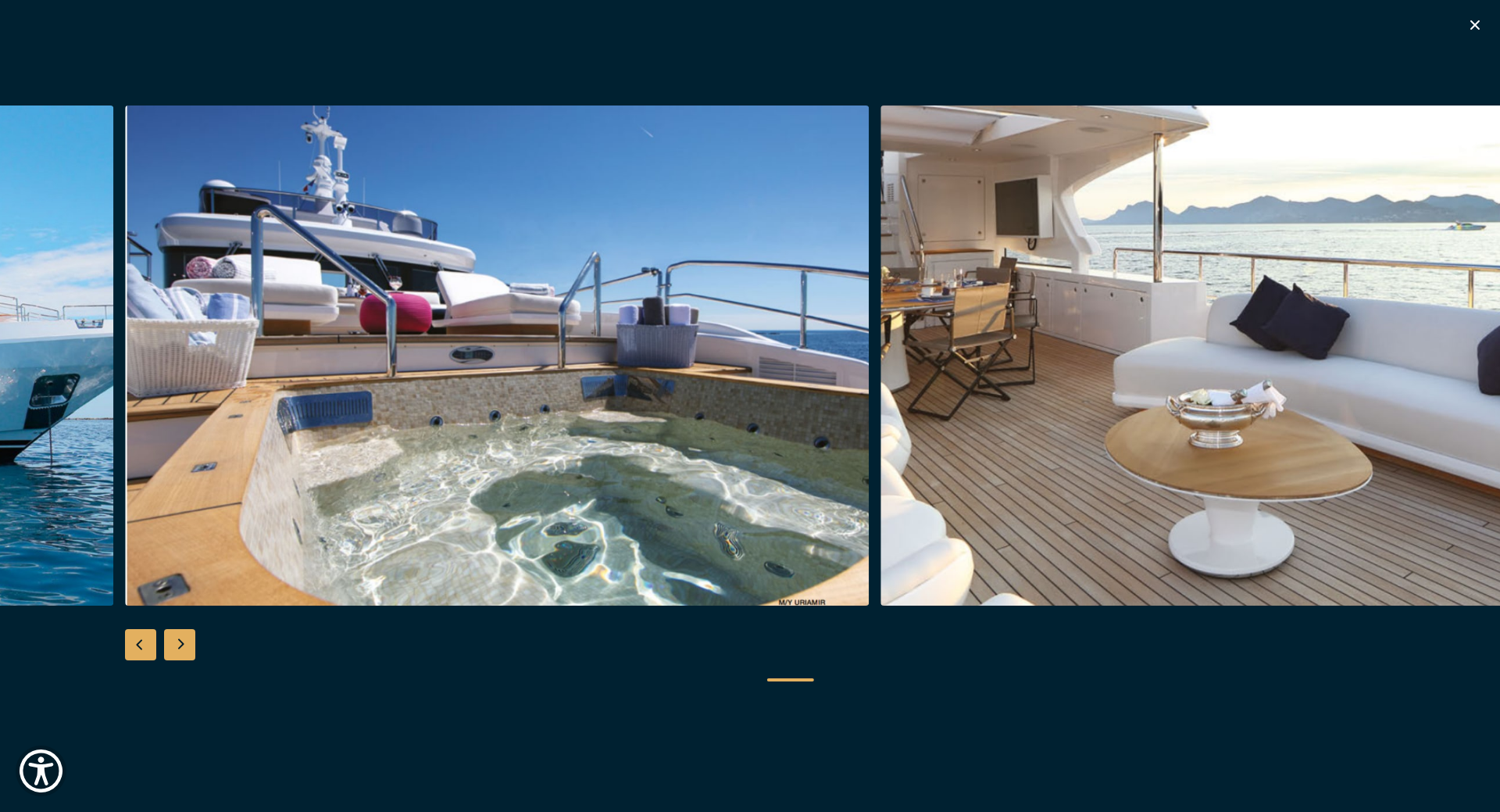
click at [183, 642] on div "Next slide" at bounding box center [179, 644] width 32 height 32
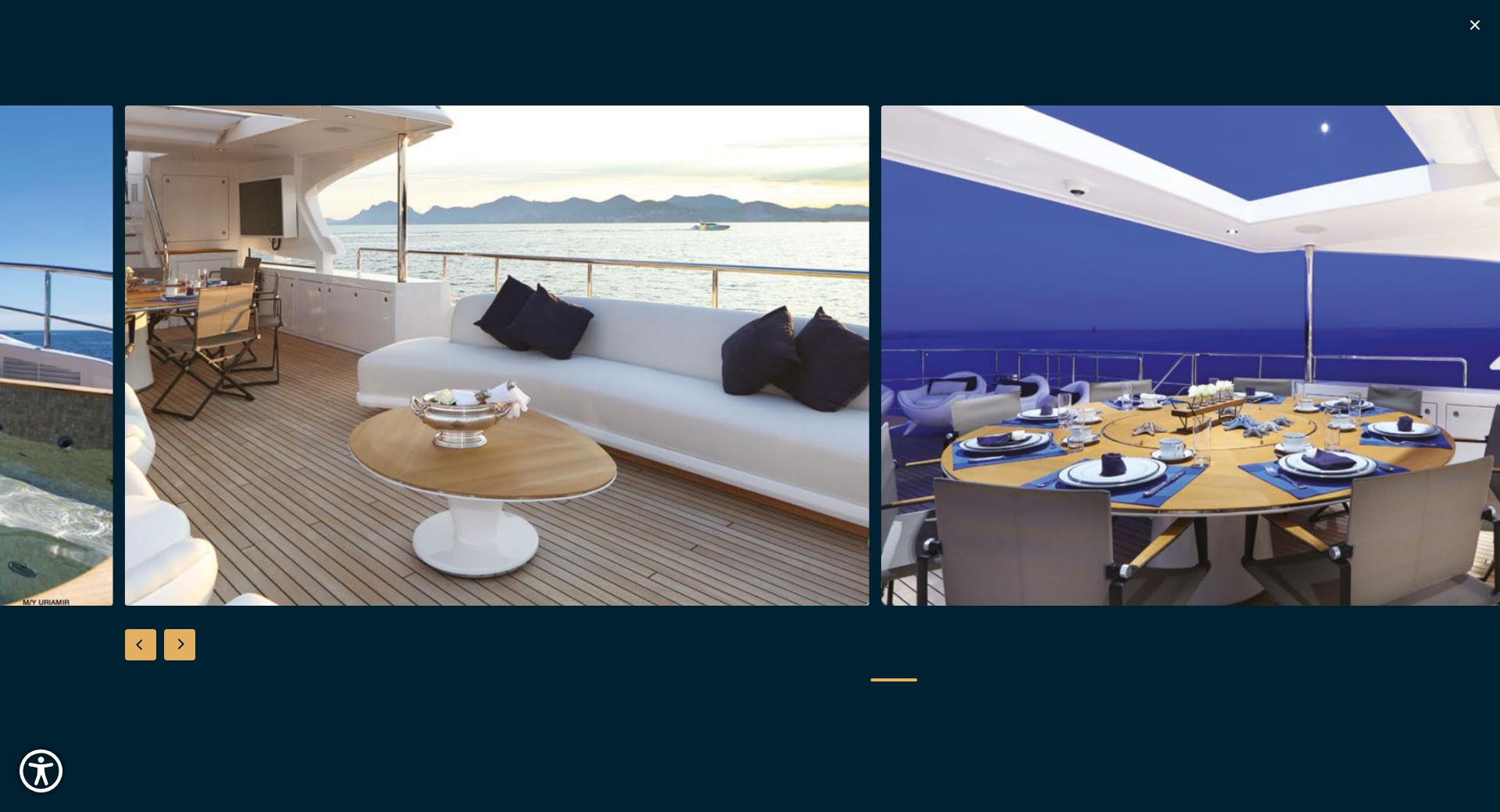
click at [183, 642] on div "Next slide" at bounding box center [179, 644] width 32 height 32
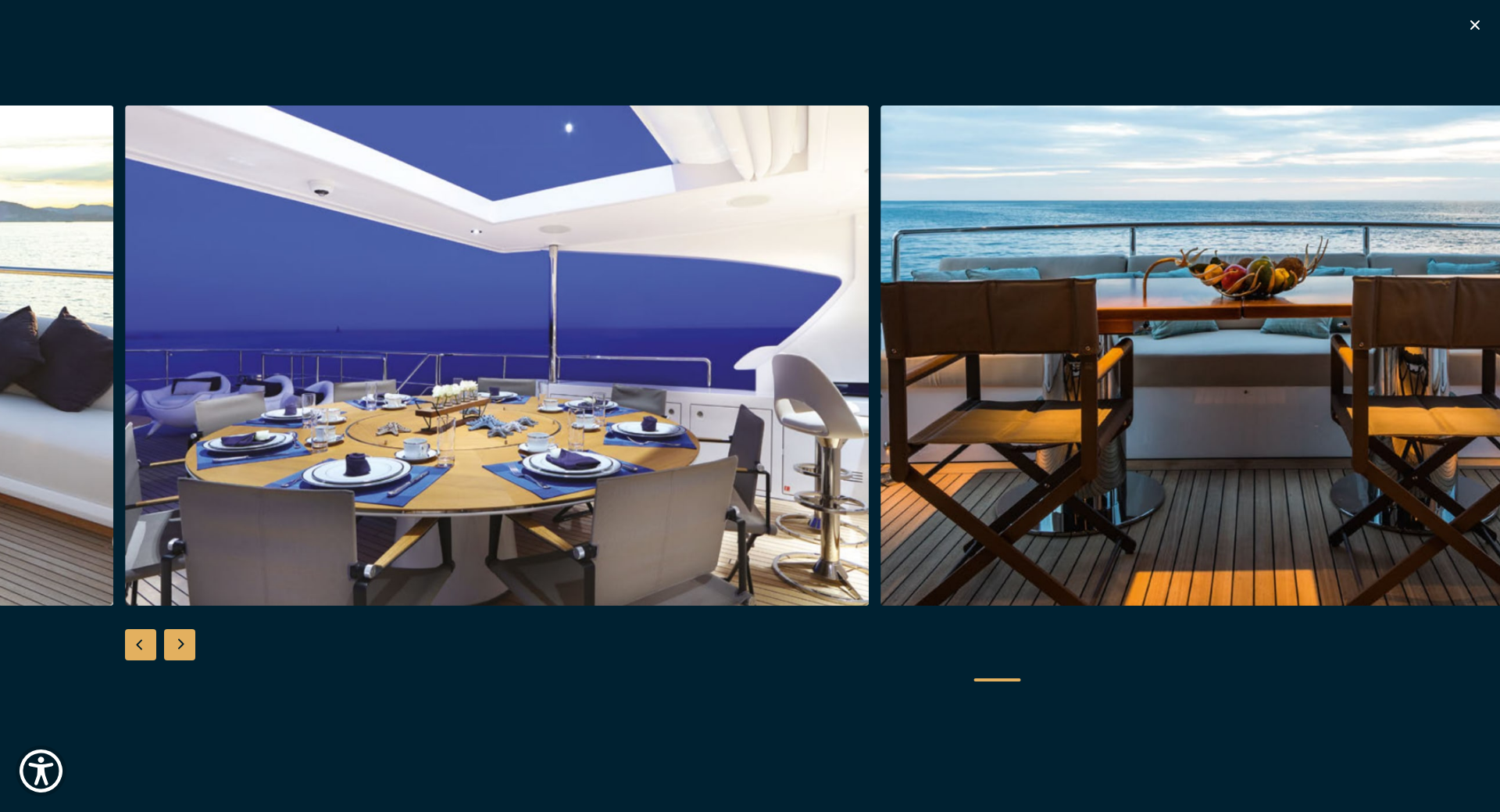
click at [183, 642] on div "Next slide" at bounding box center [179, 644] width 32 height 32
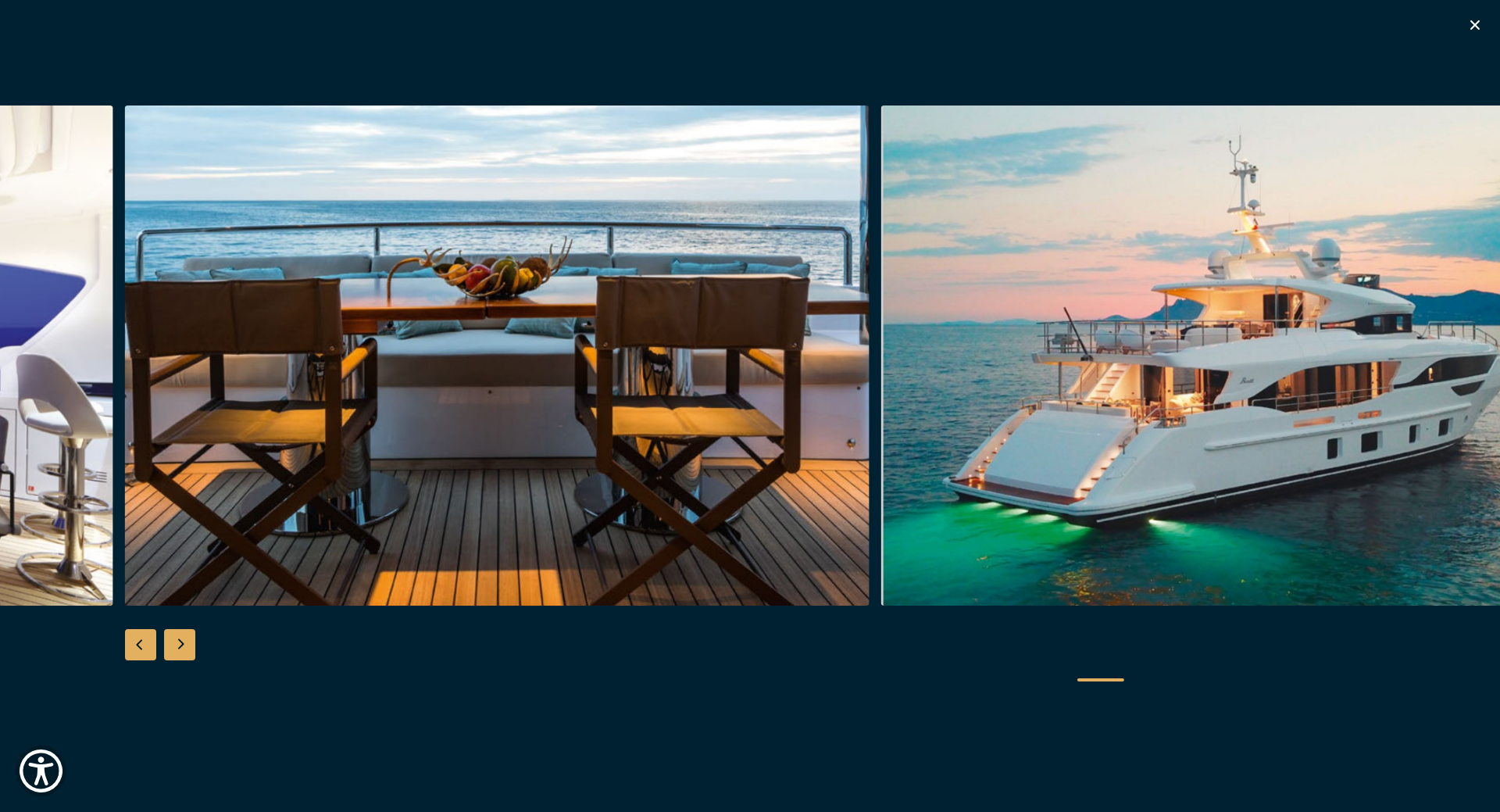
click at [183, 642] on div "Next slide" at bounding box center [179, 644] width 32 height 32
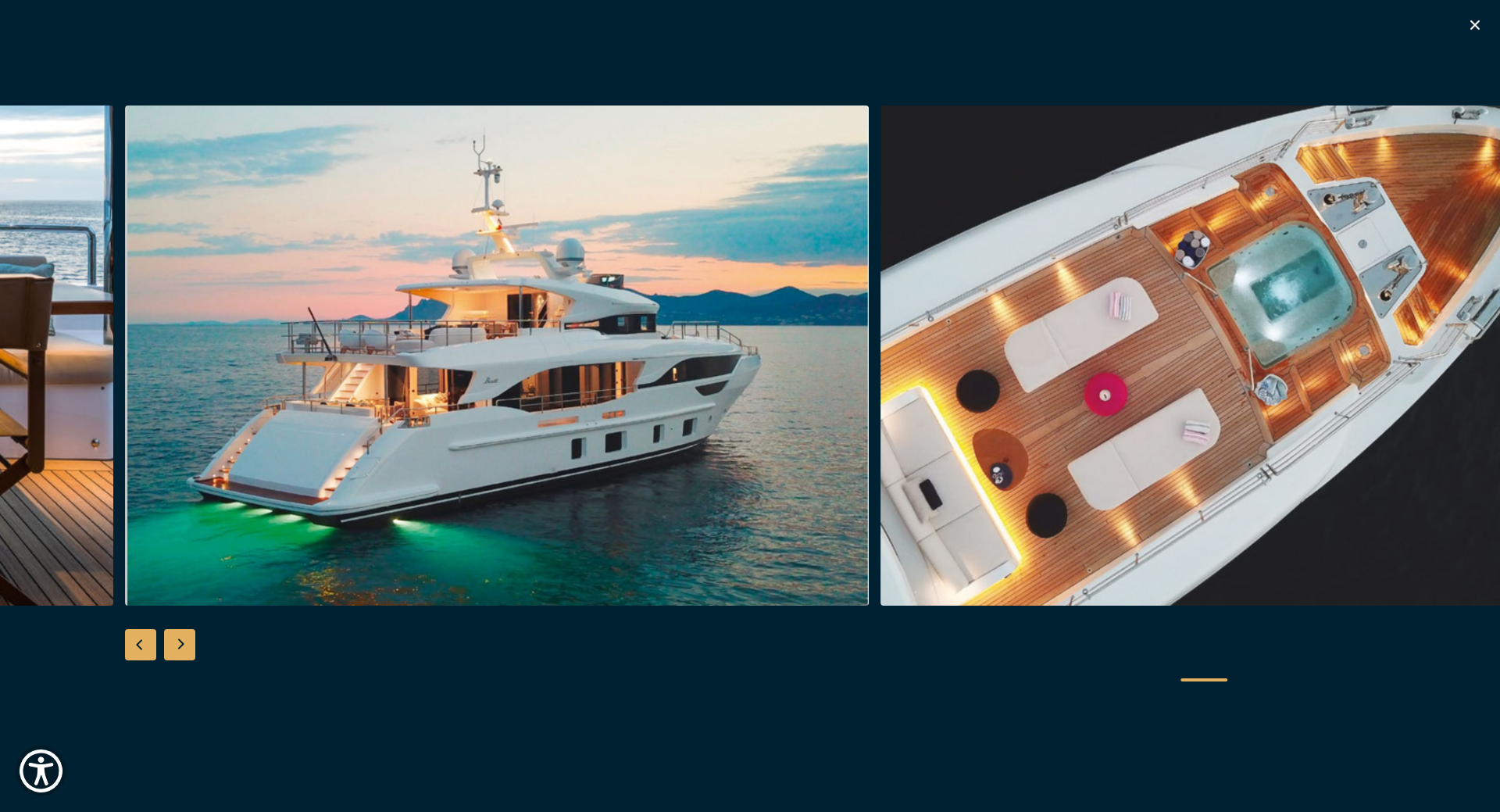
click at [183, 642] on div "Next slide" at bounding box center [179, 644] width 32 height 32
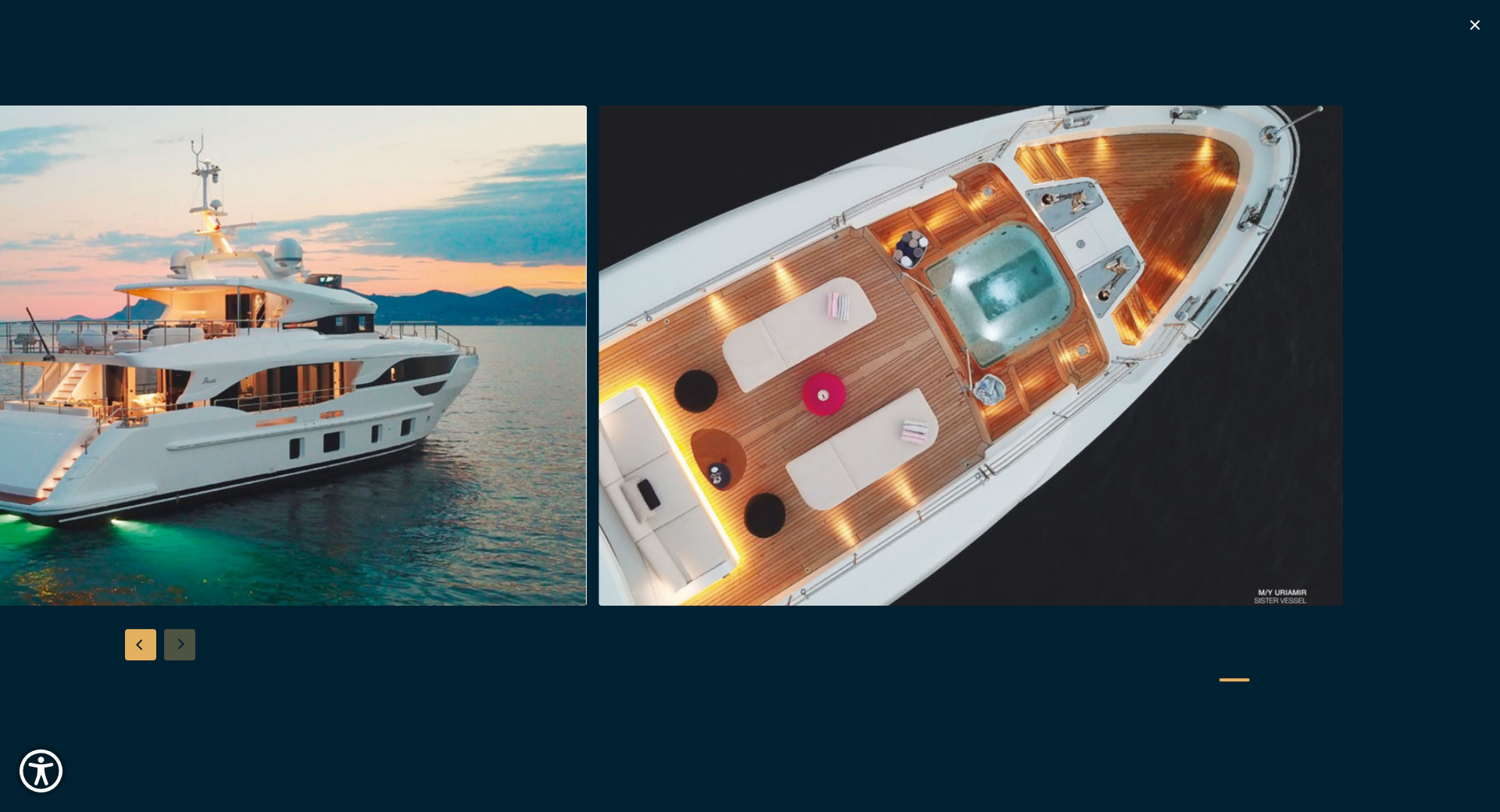
click at [601, 360] on img "button" at bounding box center [972, 355] width 745 height 500
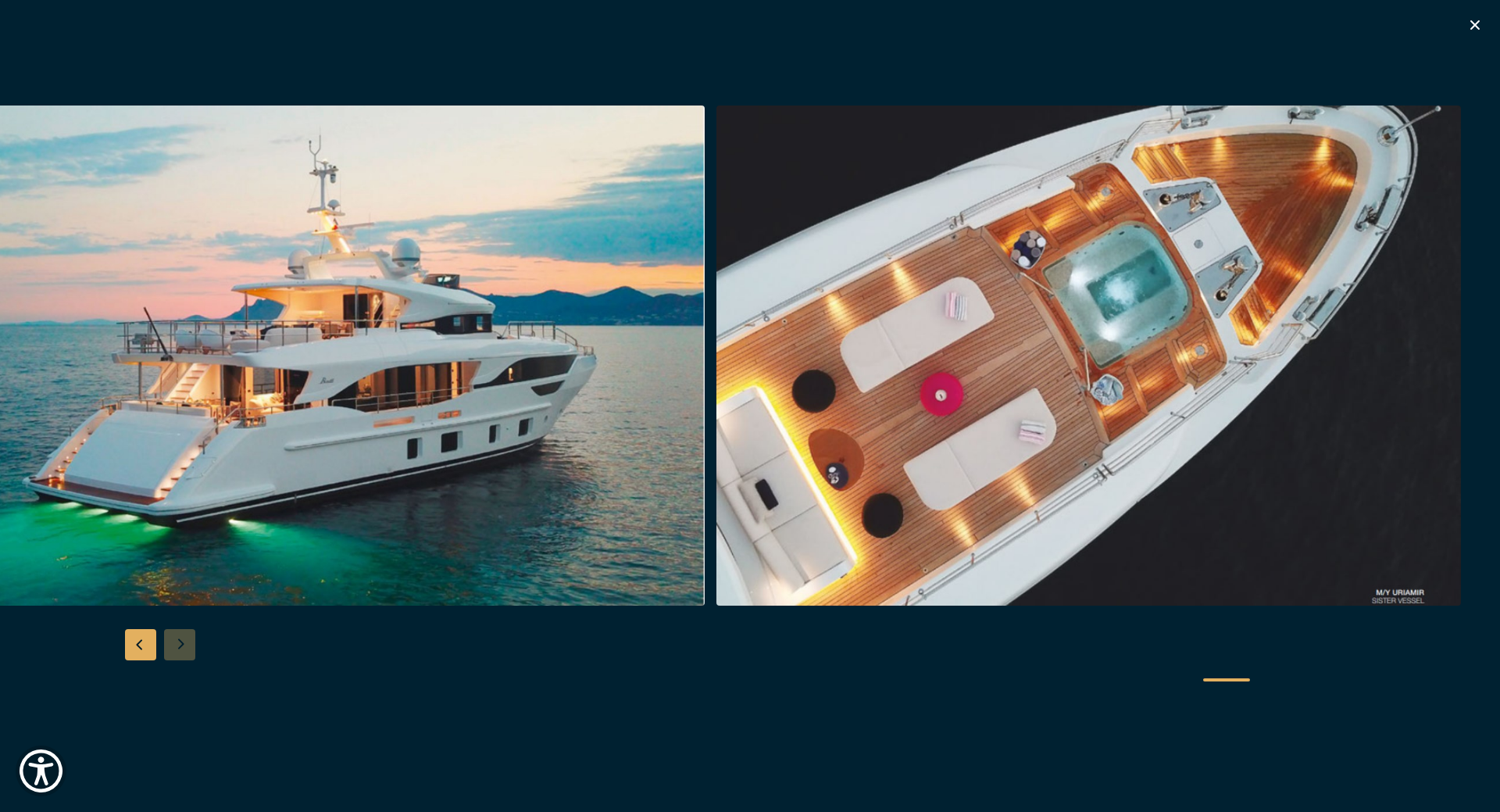
click at [1476, 24] on icon "button" at bounding box center [1475, 25] width 9 height 9
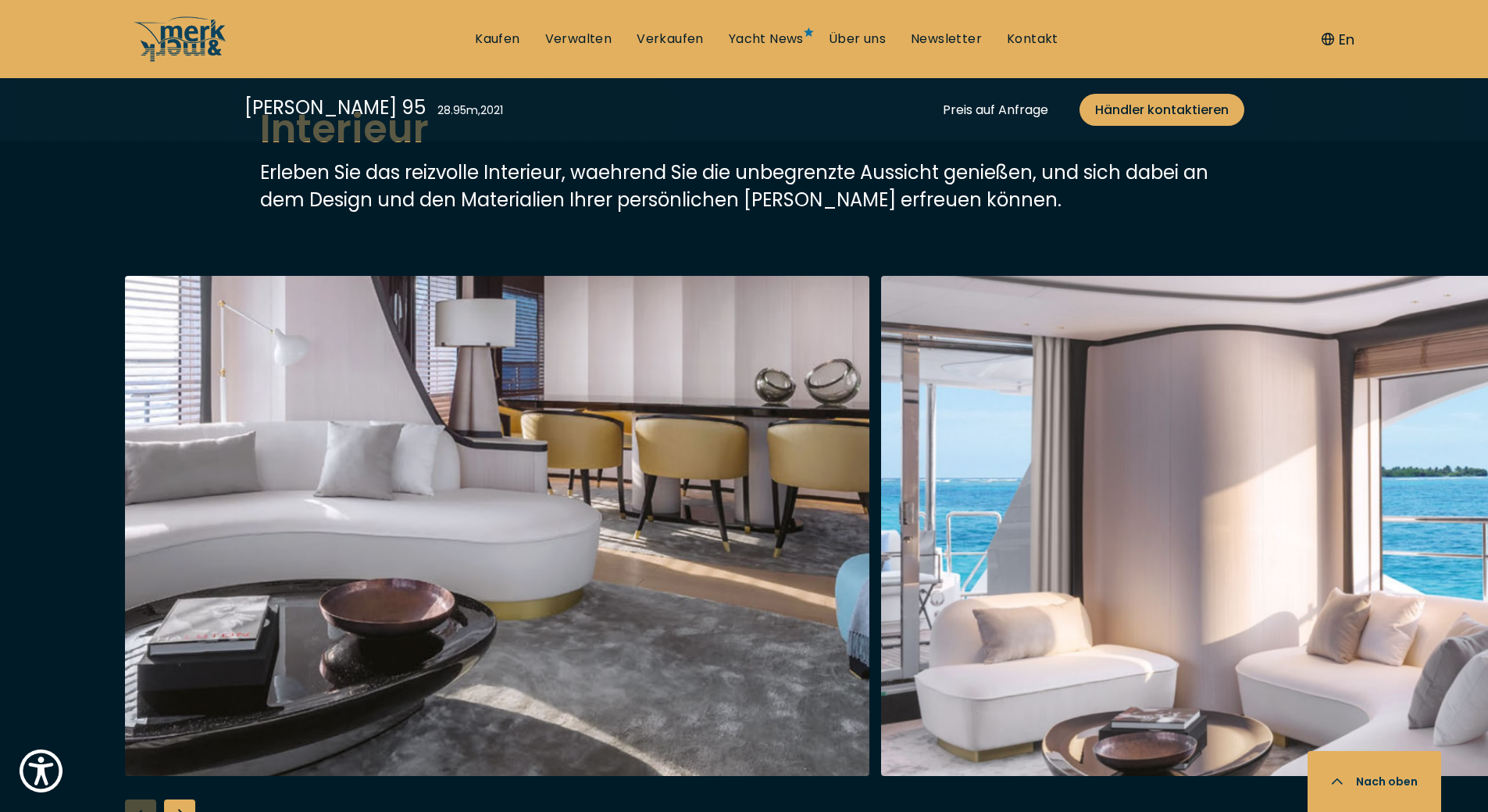
scroll to position [3047, 0]
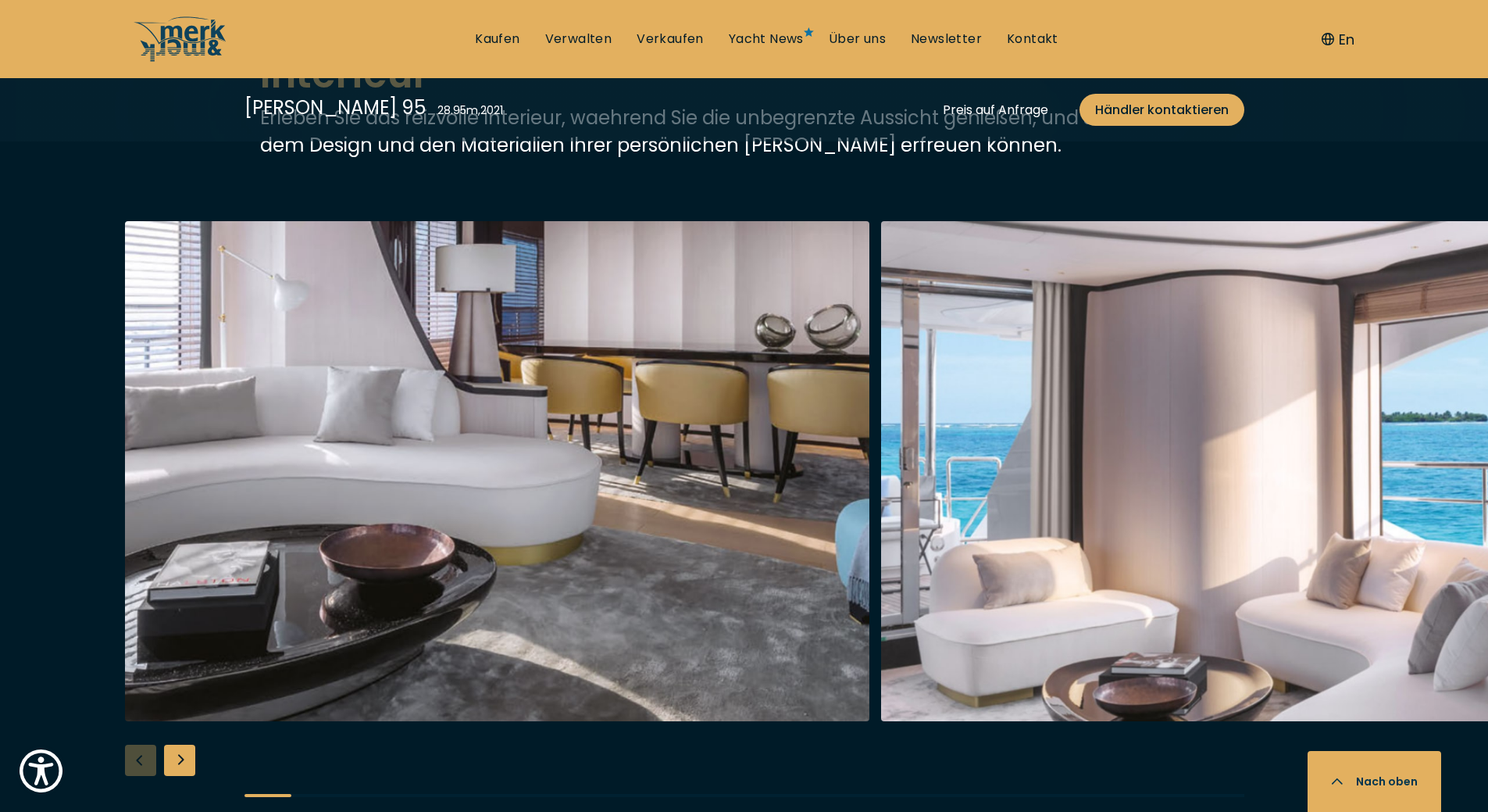
click at [178, 744] on div "Next slide" at bounding box center [179, 760] width 32 height 32
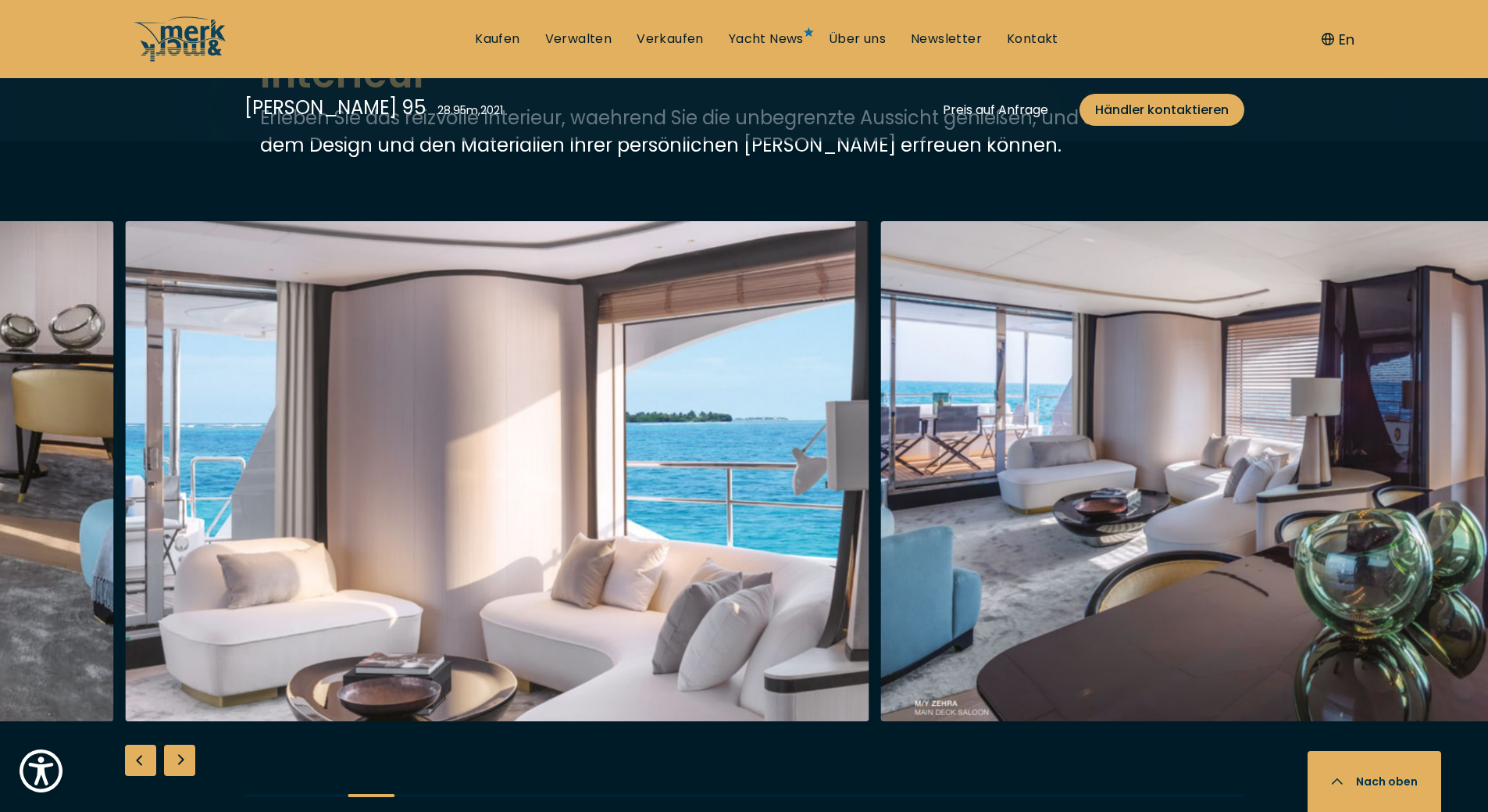
click at [178, 744] on div "Next slide" at bounding box center [179, 760] width 32 height 32
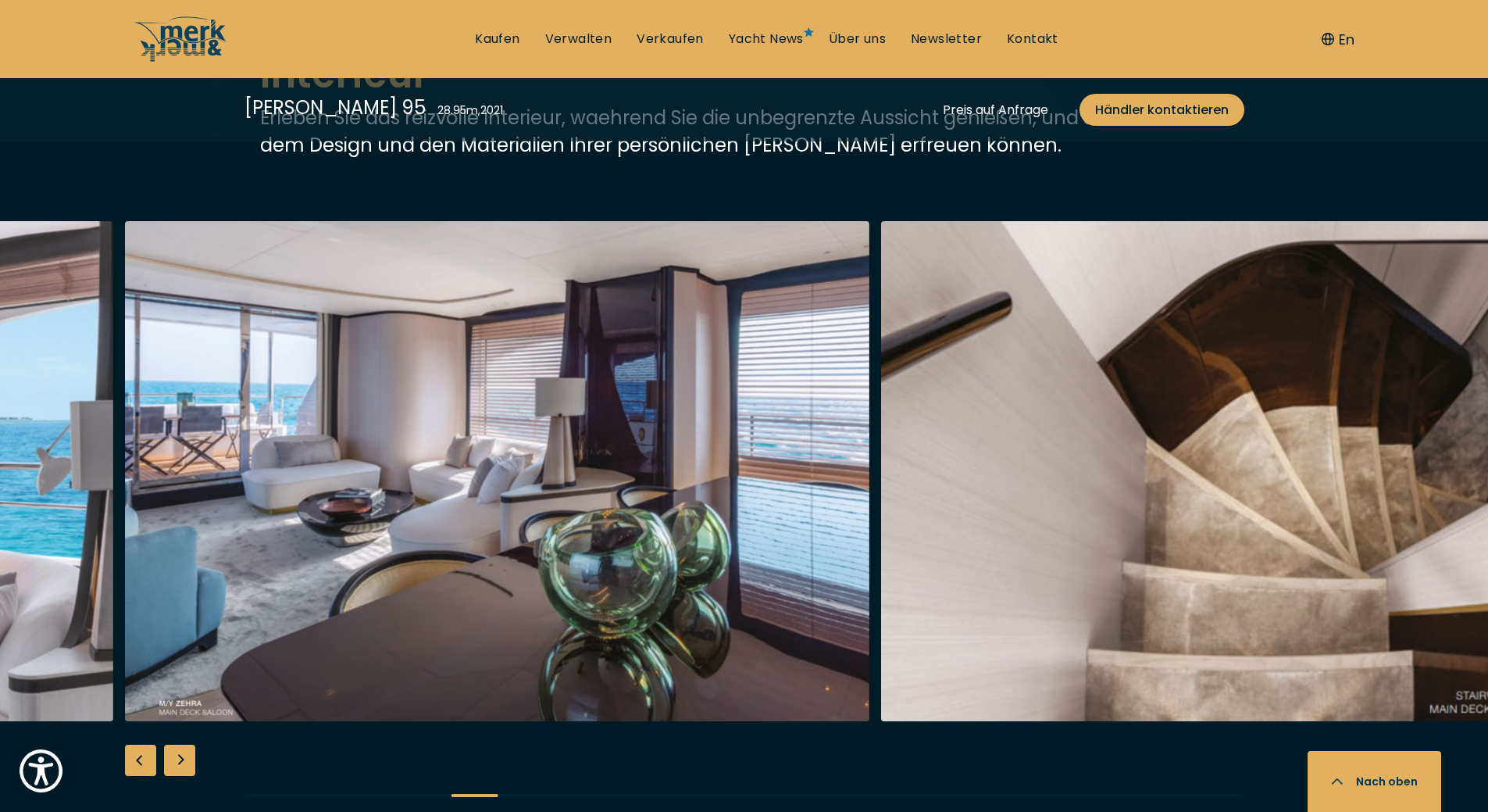
click at [178, 744] on div "Next slide" at bounding box center [179, 760] width 32 height 32
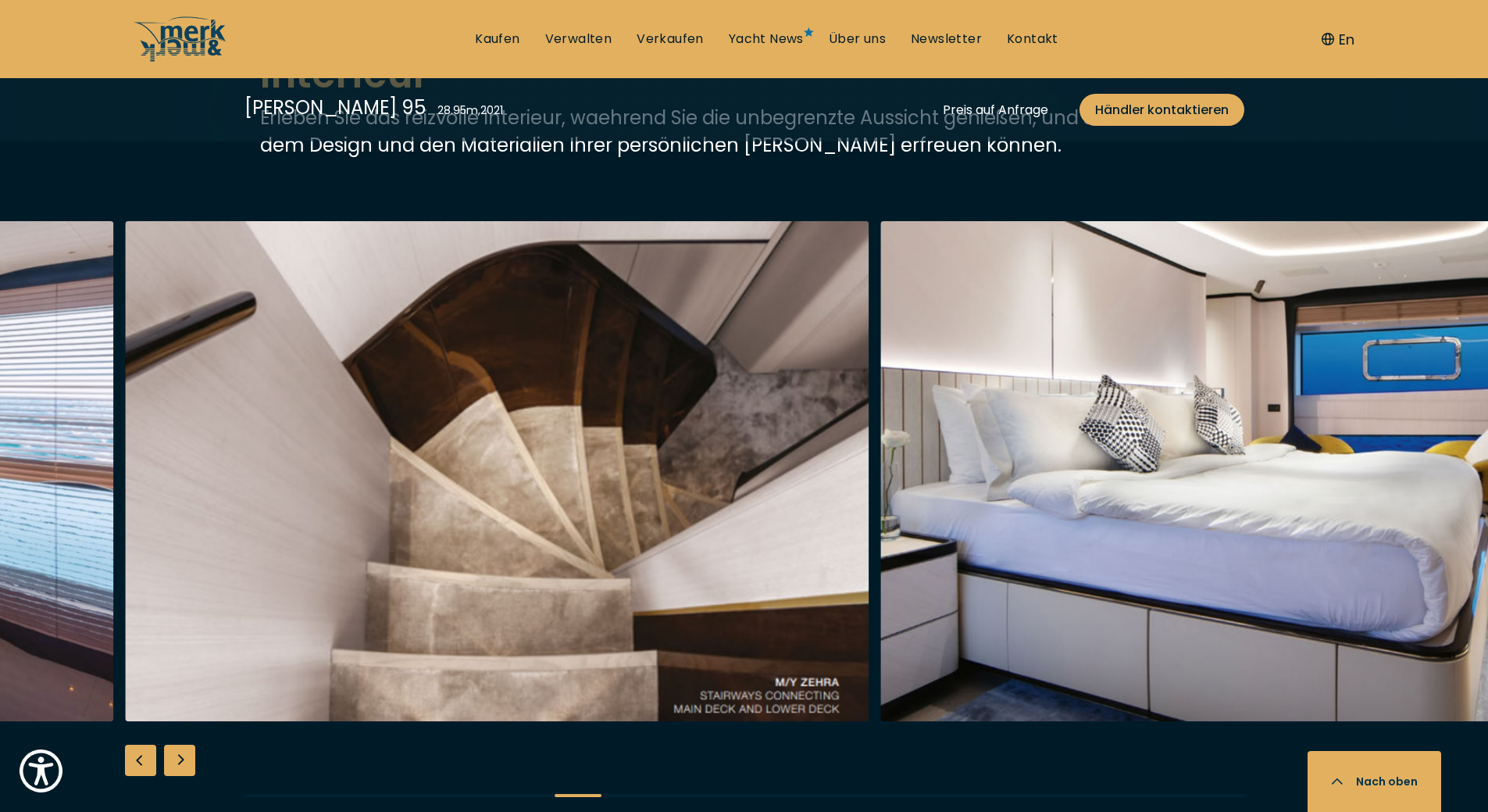
click at [178, 744] on div "Next slide" at bounding box center [179, 760] width 32 height 32
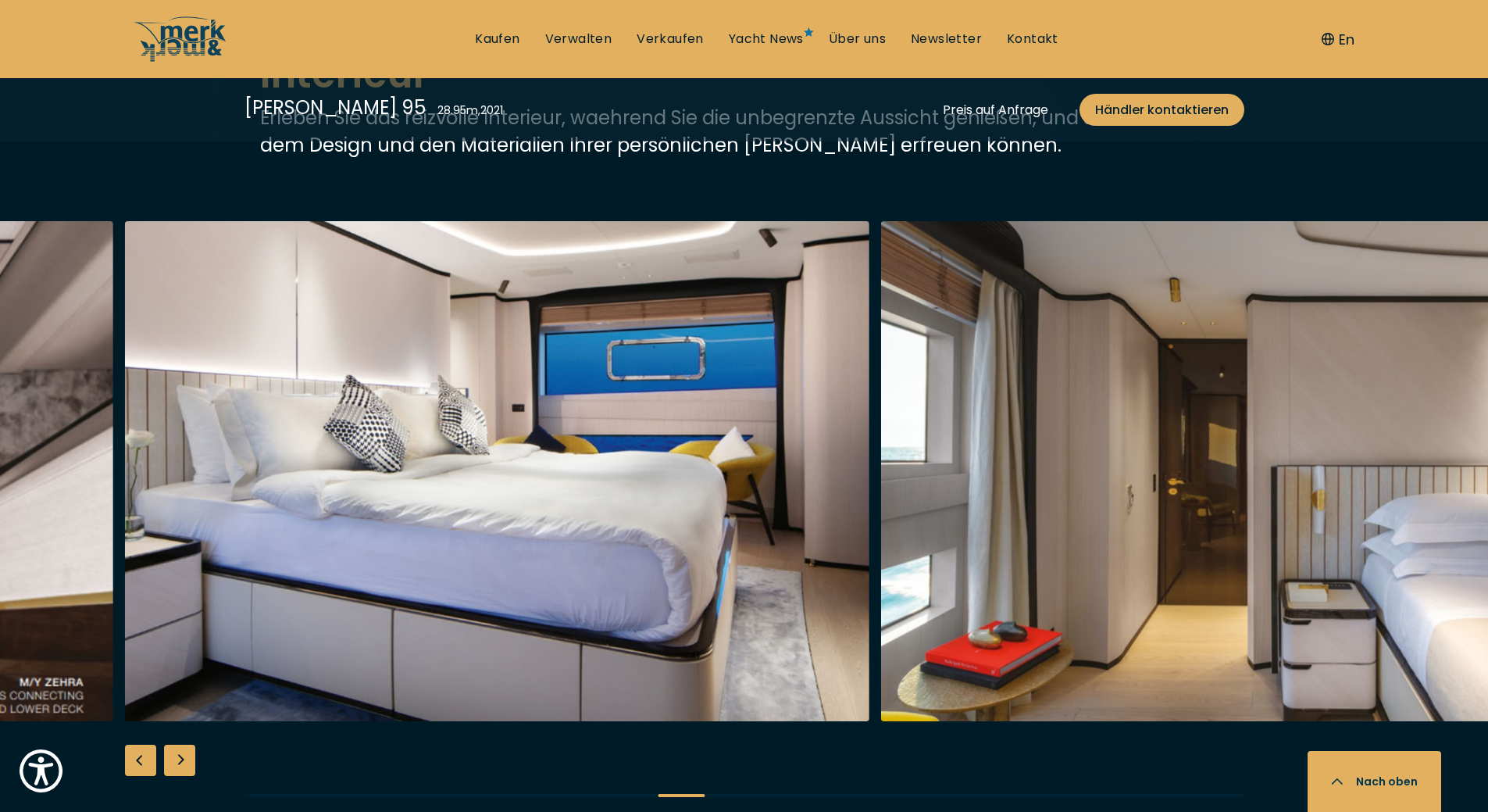
click at [178, 744] on div "Next slide" at bounding box center [179, 760] width 32 height 32
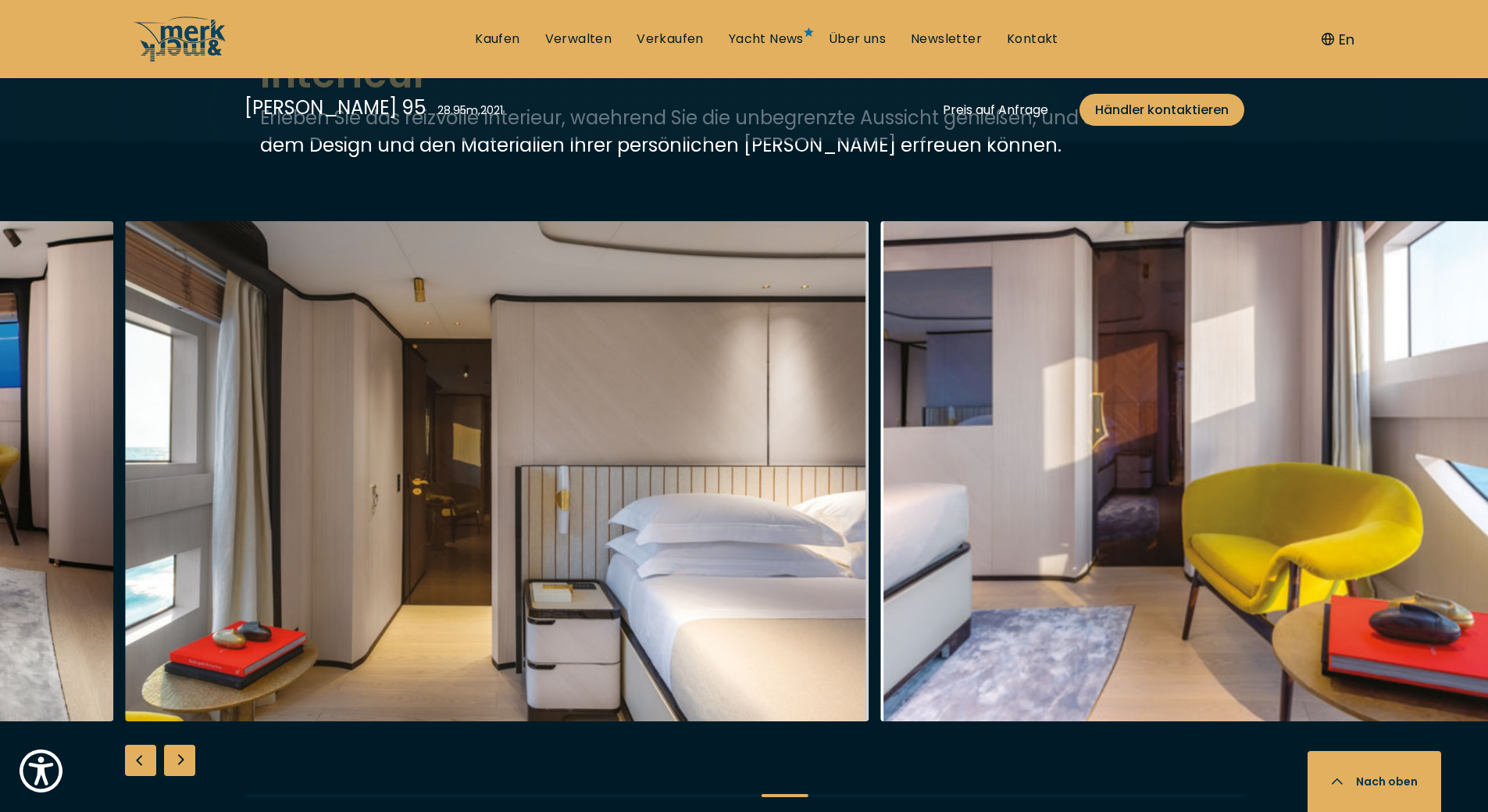
click at [178, 744] on div "Next slide" at bounding box center [179, 760] width 32 height 32
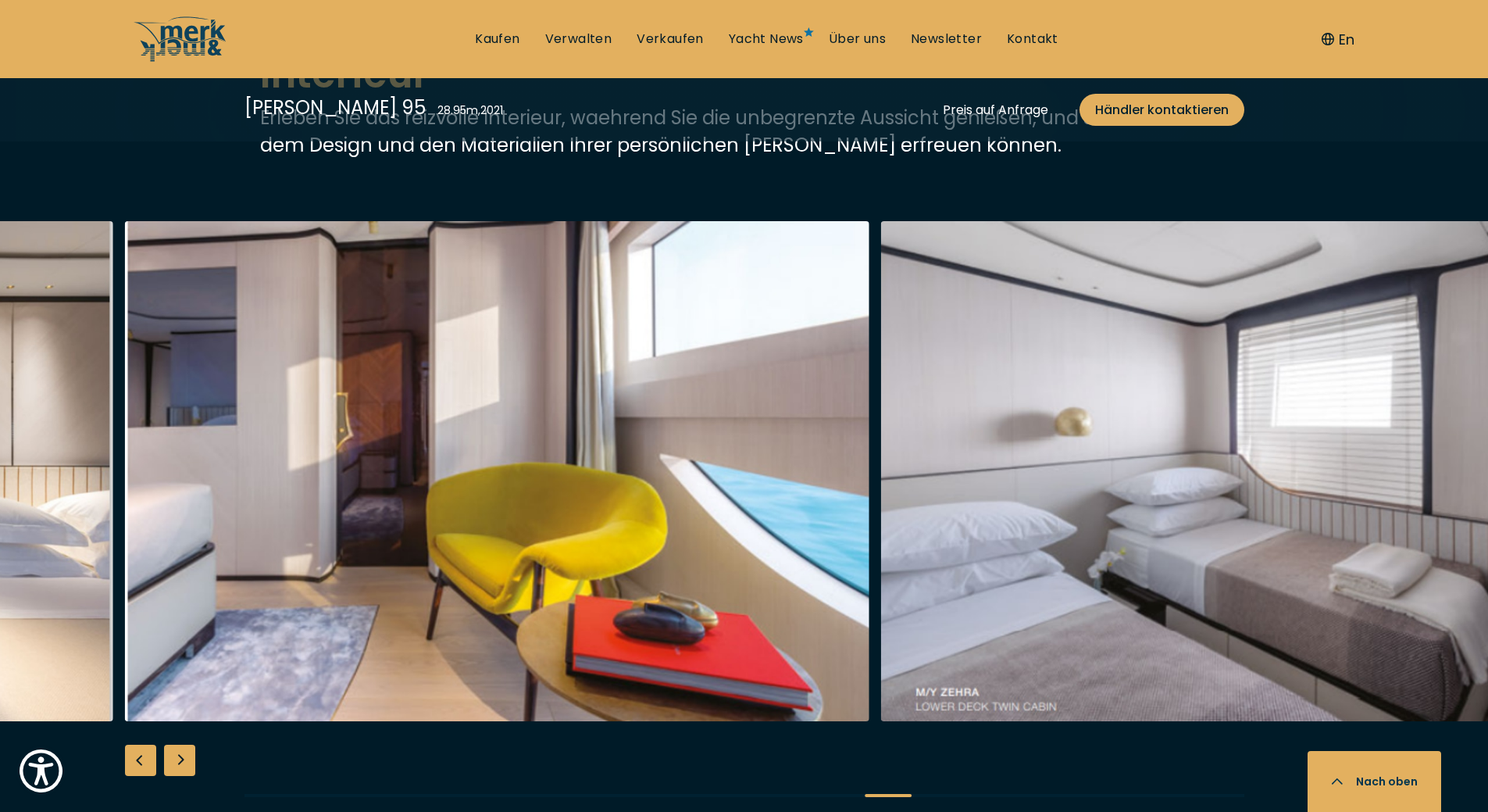
click at [178, 744] on div "Next slide" at bounding box center [179, 760] width 32 height 32
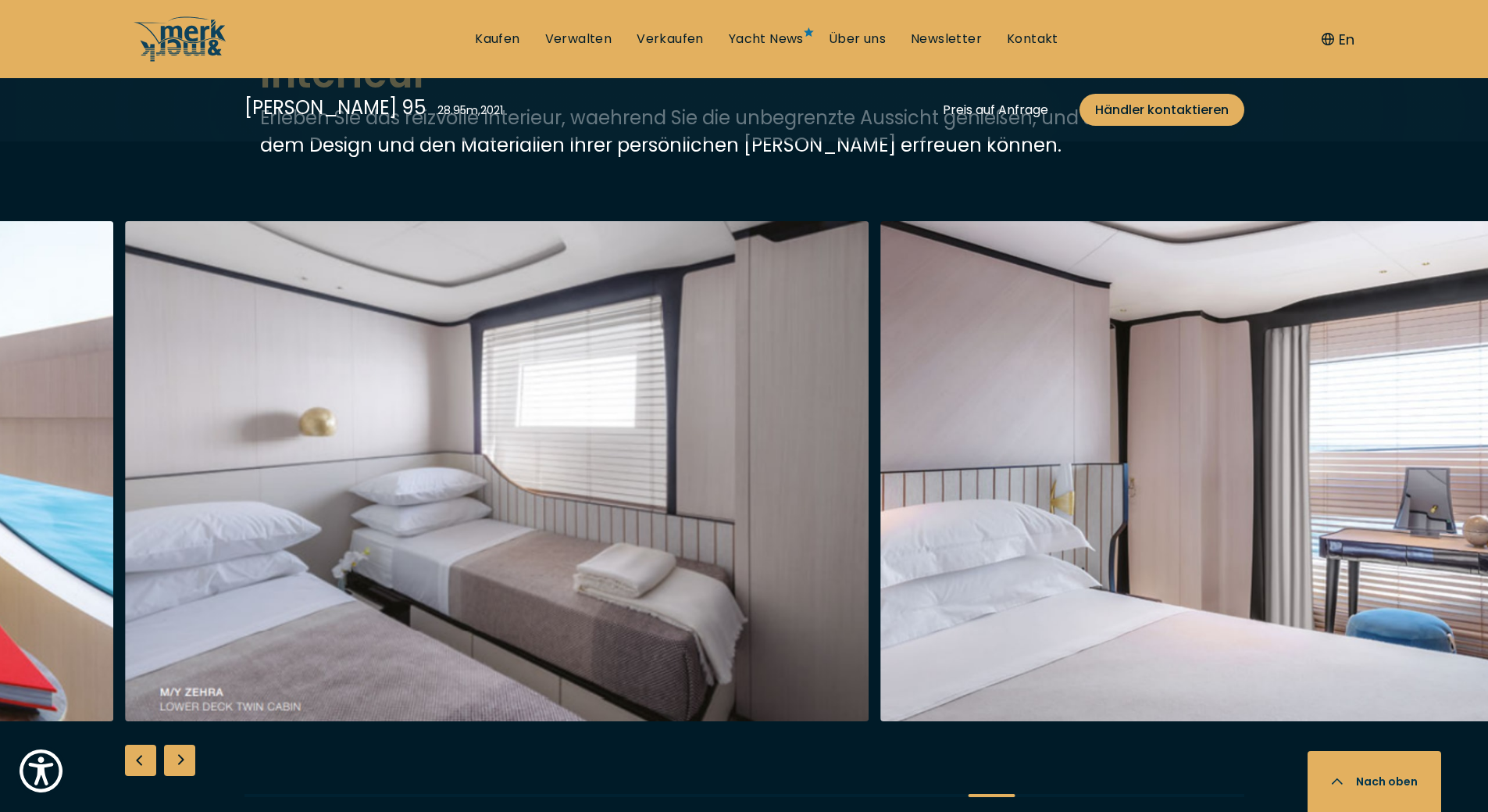
click at [178, 744] on div "Next slide" at bounding box center [179, 760] width 32 height 32
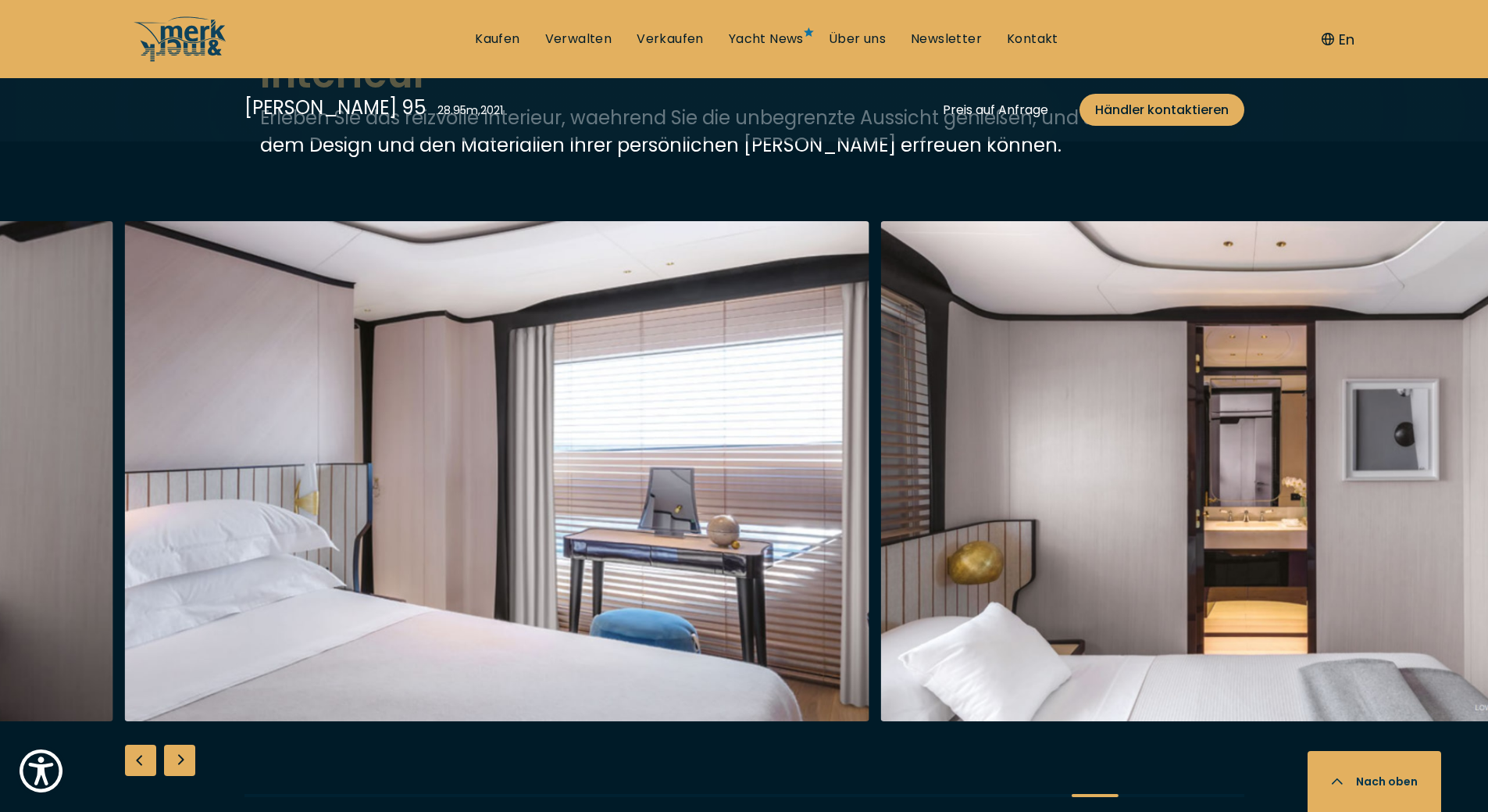
click at [178, 744] on div "Next slide" at bounding box center [179, 760] width 32 height 32
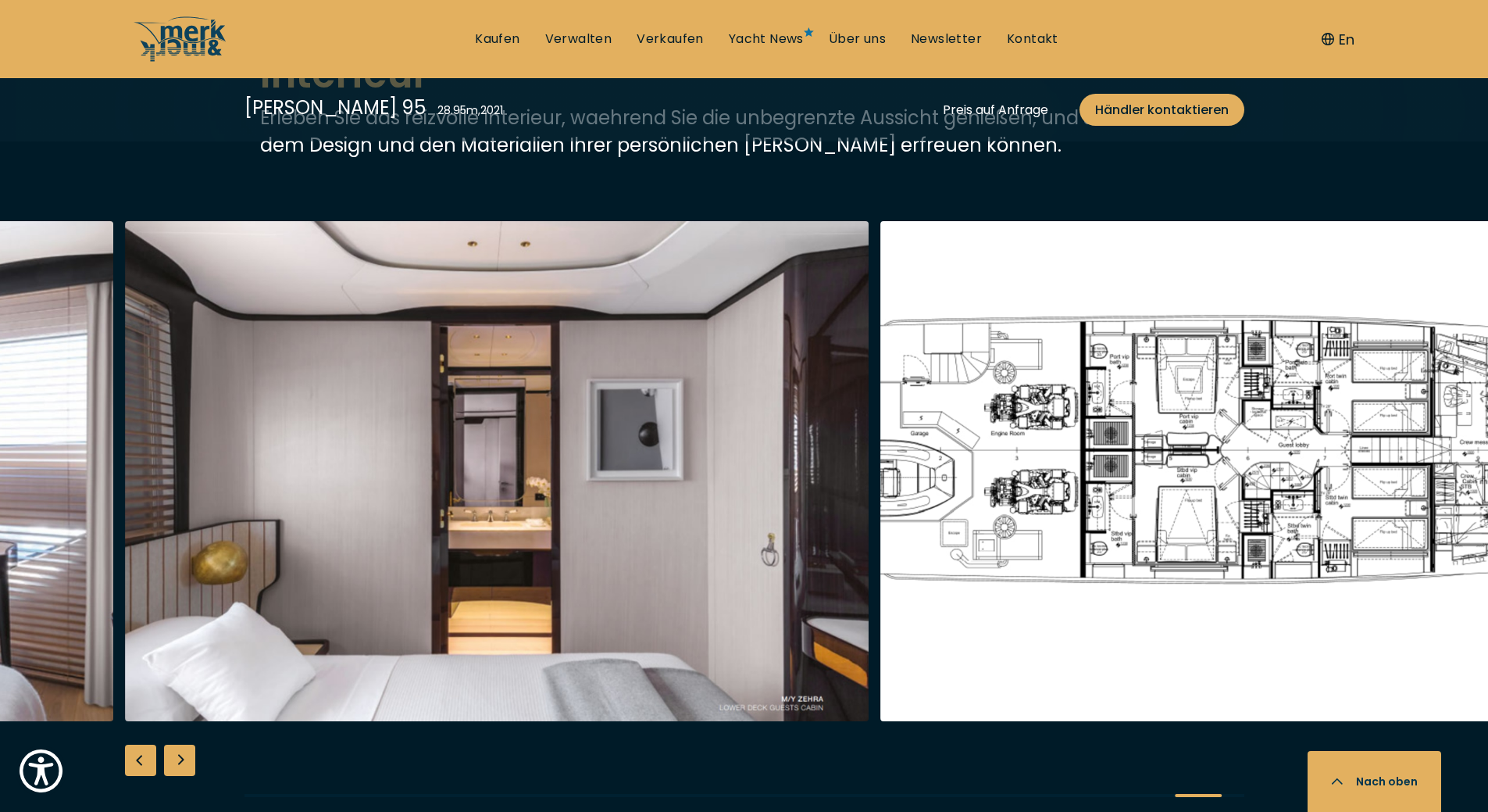
click at [178, 744] on div "Next slide" at bounding box center [179, 760] width 32 height 32
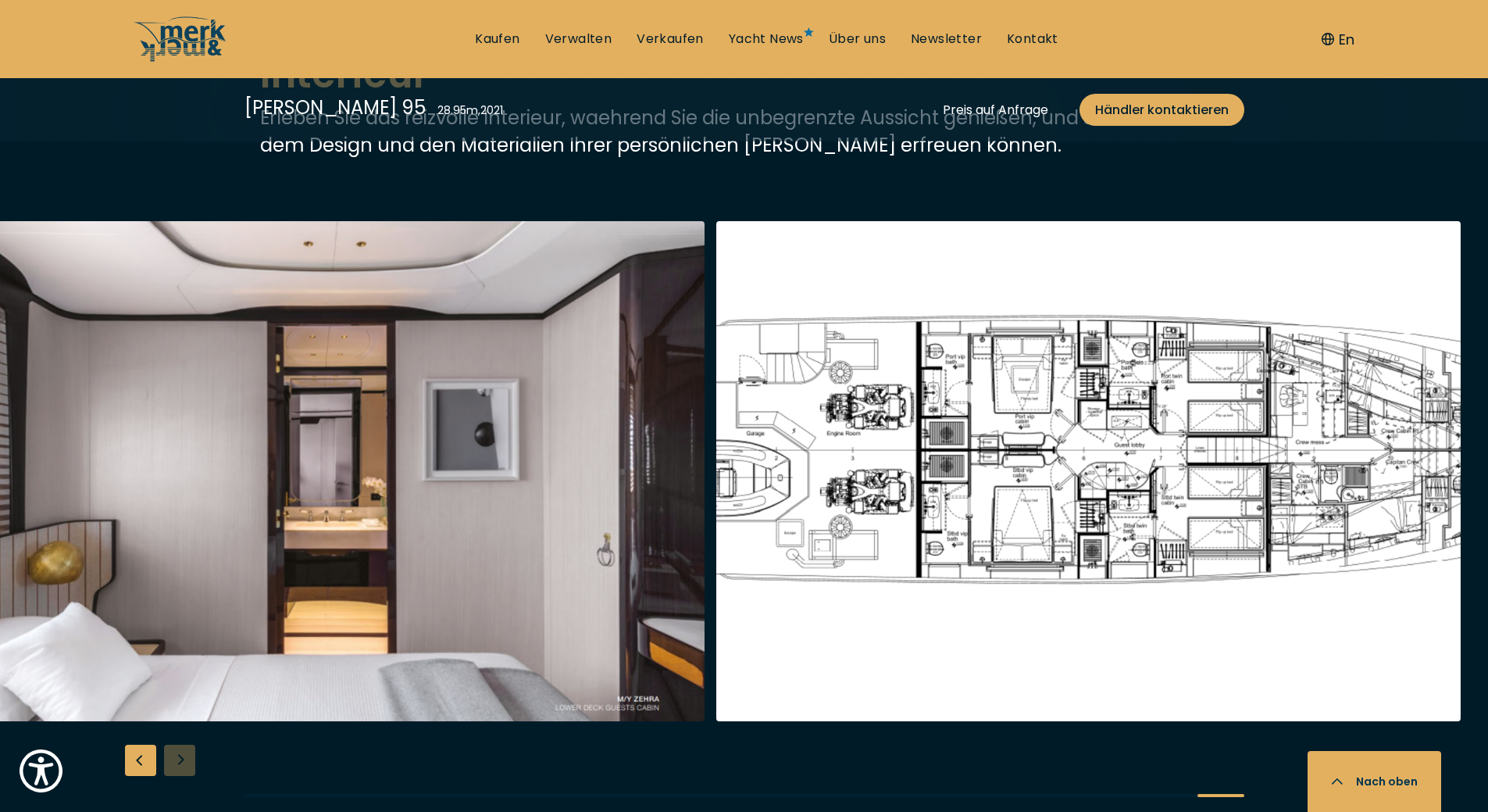
click at [178, 722] on div at bounding box center [744, 521] width 1488 height 601
click at [1187, 489] on img "button" at bounding box center [1089, 470] width 744 height 500
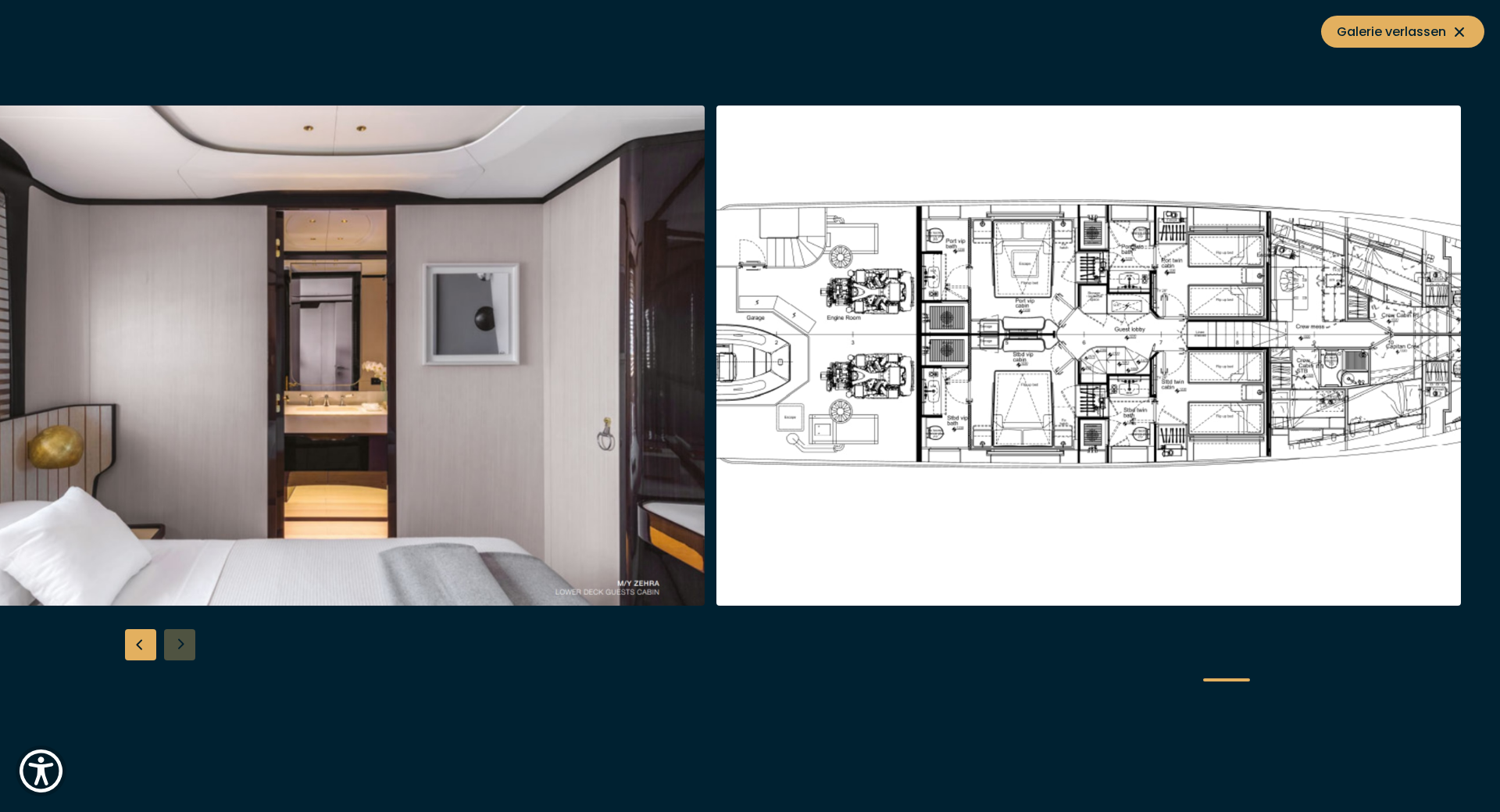
click at [1176, 399] on img "button" at bounding box center [1089, 355] width 745 height 500
click at [1434, 33] on span "Galerie verlassen" at bounding box center [1403, 32] width 132 height 20
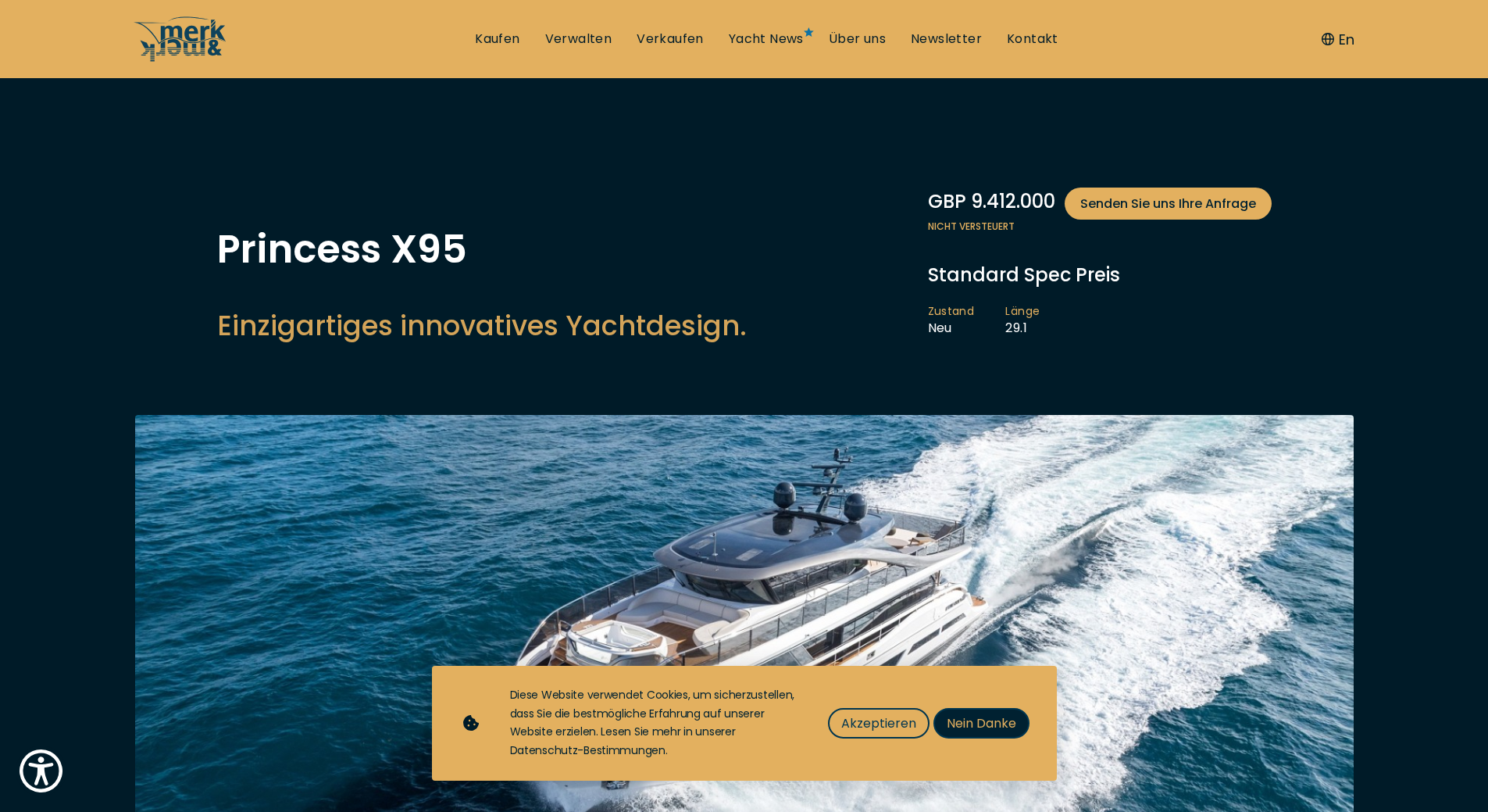
click at [964, 715] on span "Nein Danke" at bounding box center [981, 723] width 69 height 20
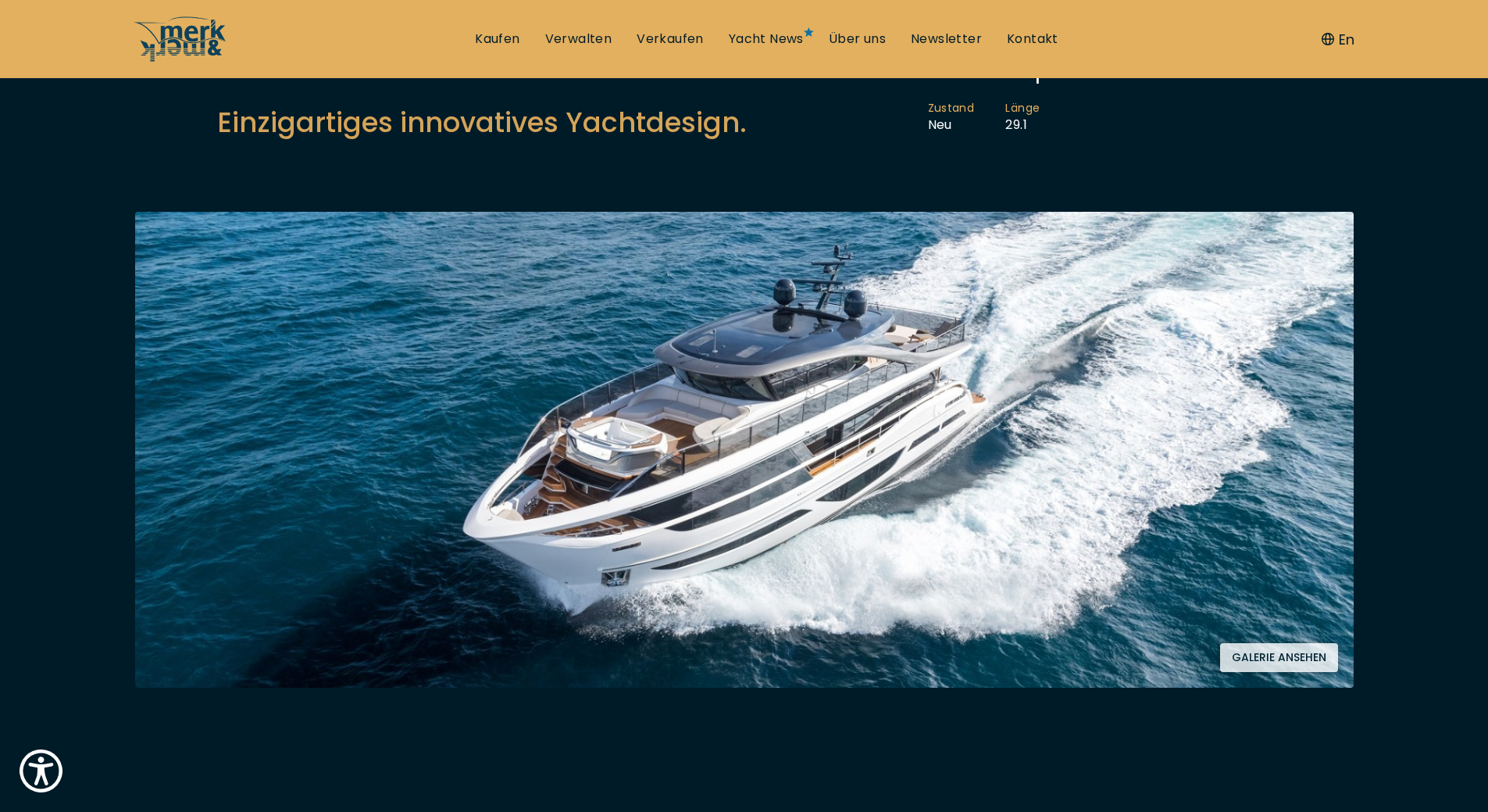
scroll to position [156, 0]
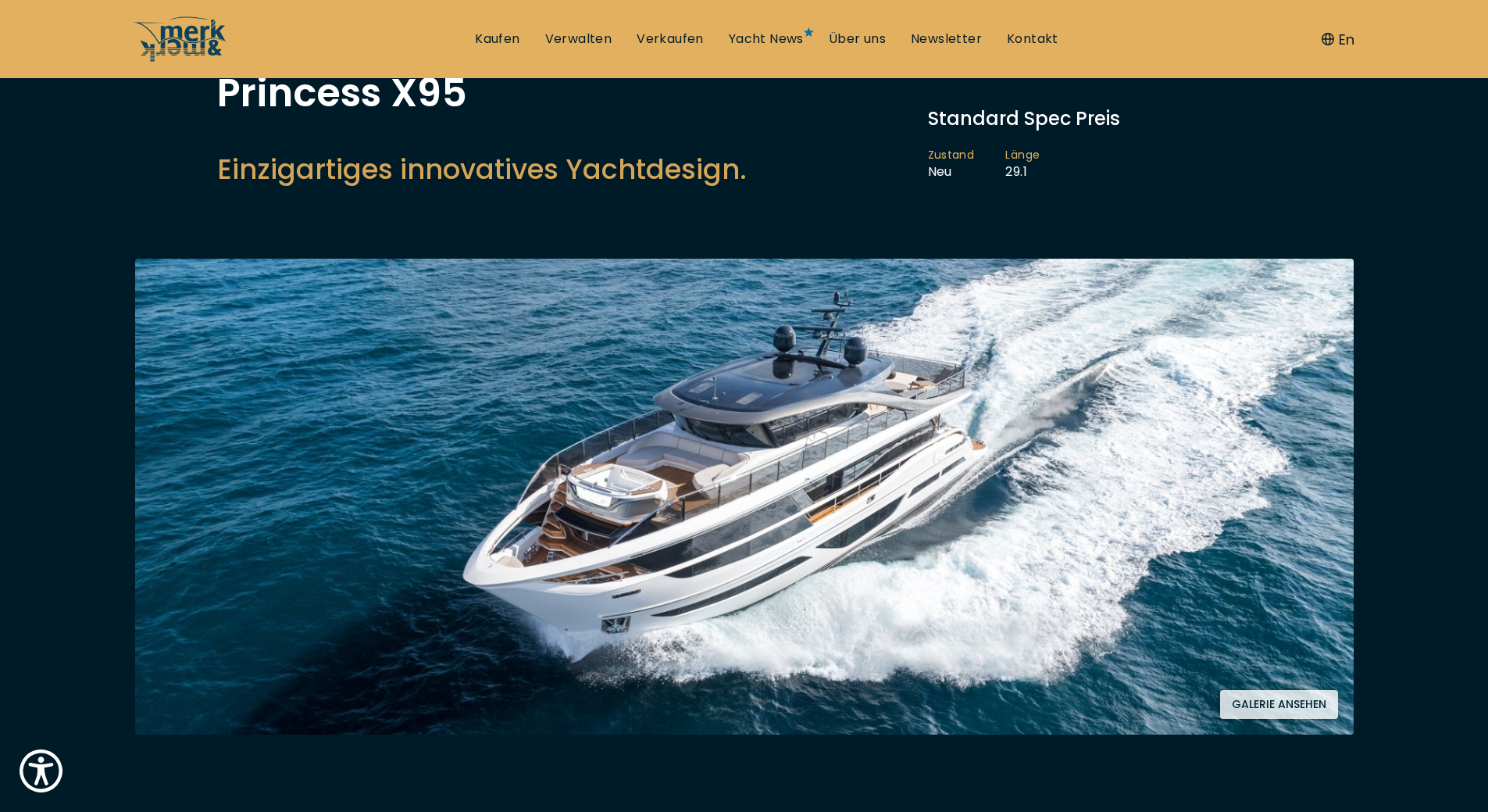
click at [698, 419] on img at bounding box center [744, 497] width 1219 height 476
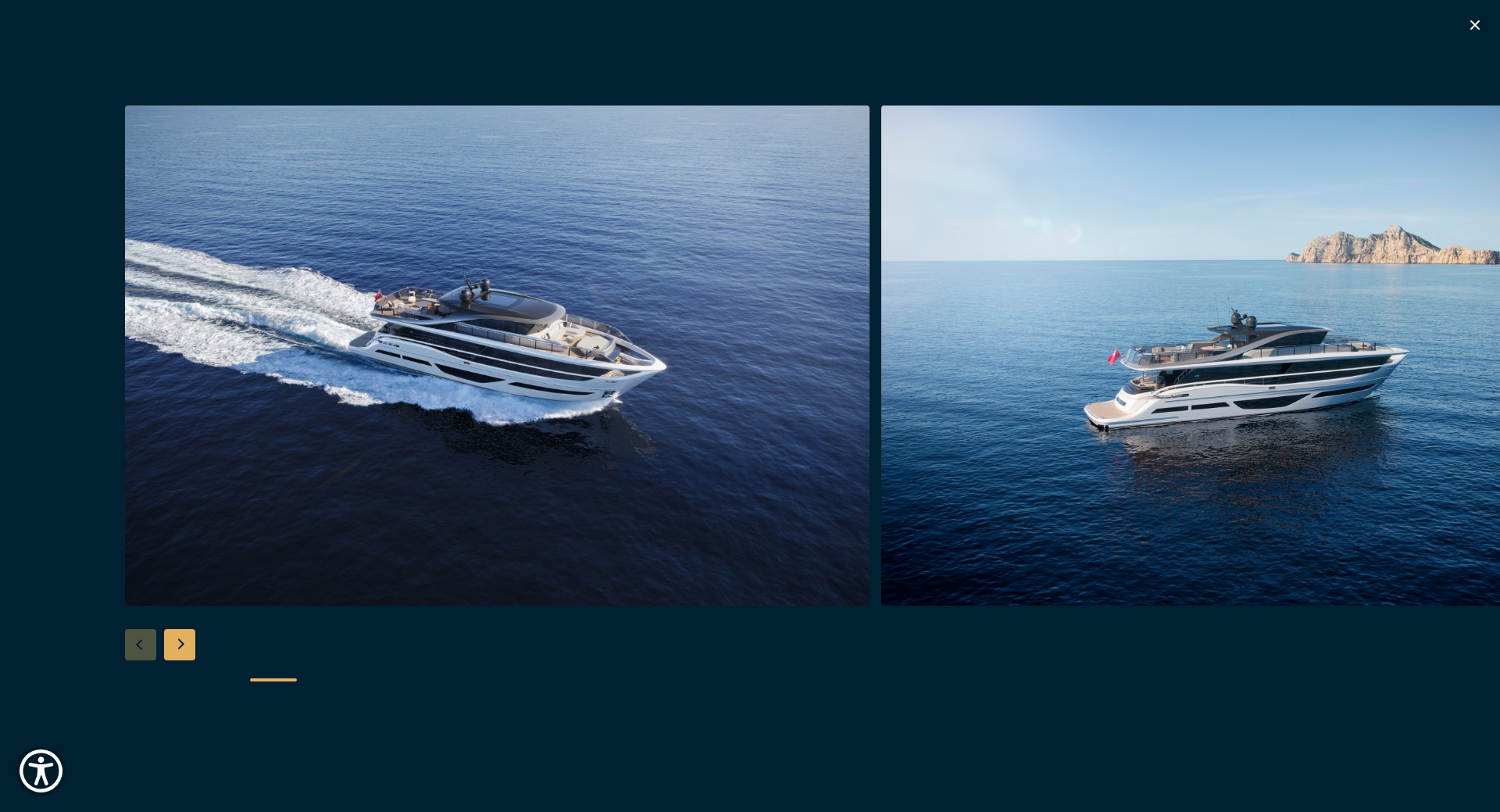
click at [519, 373] on img "button" at bounding box center [498, 355] width 745 height 500
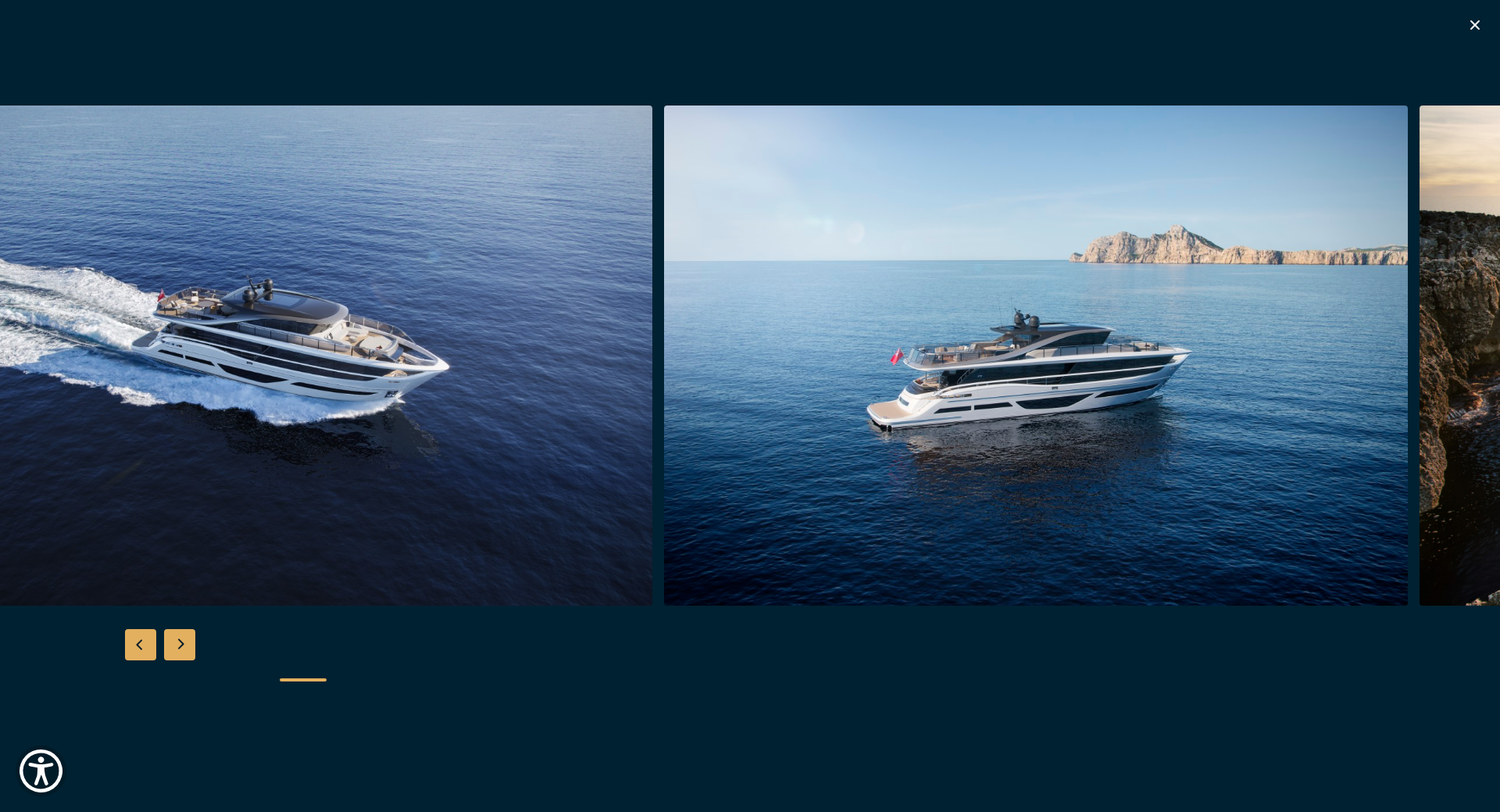
click at [184, 643] on div "Next slide" at bounding box center [179, 644] width 32 height 32
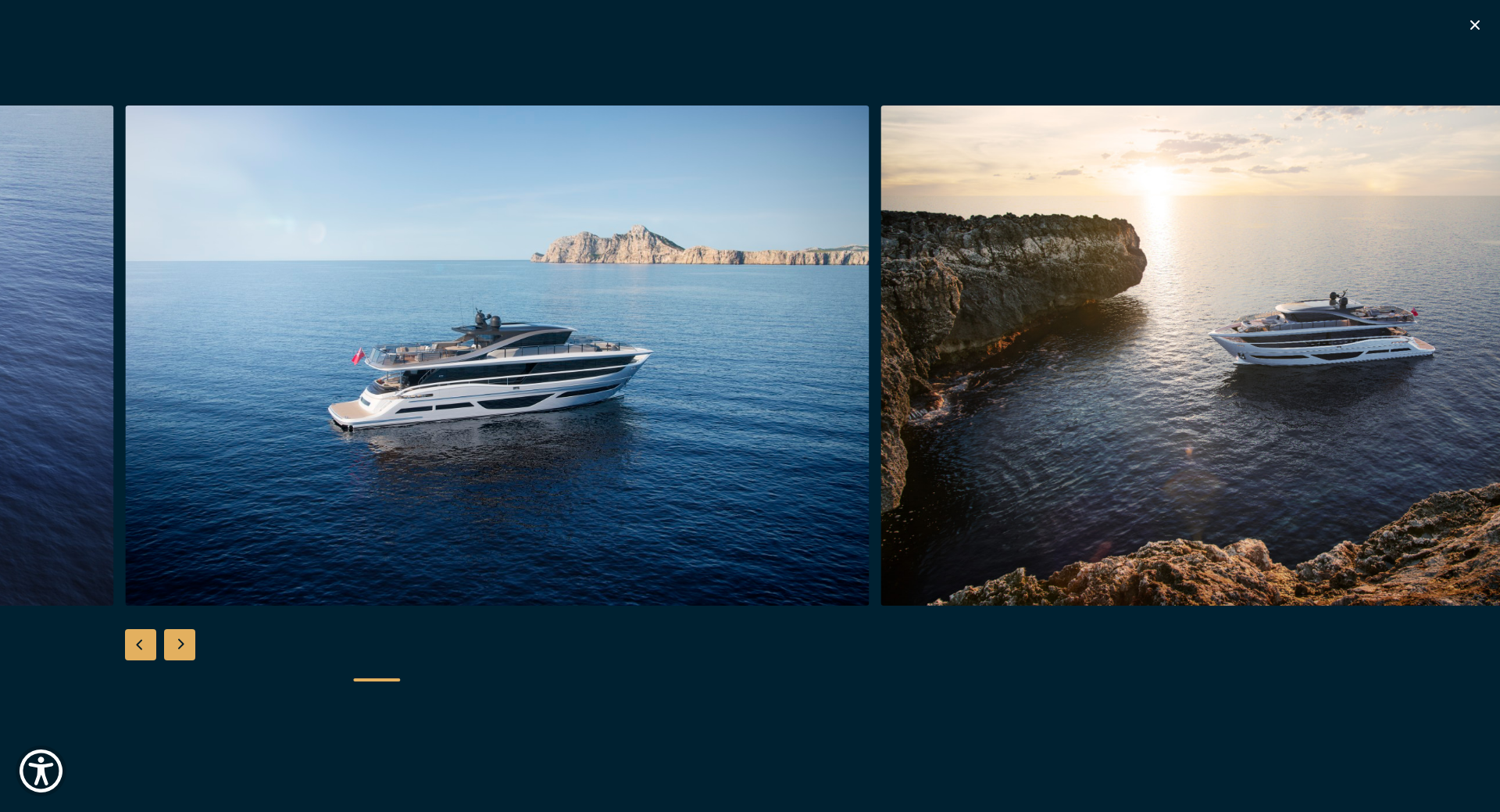
click at [184, 643] on div "Next slide" at bounding box center [179, 644] width 32 height 32
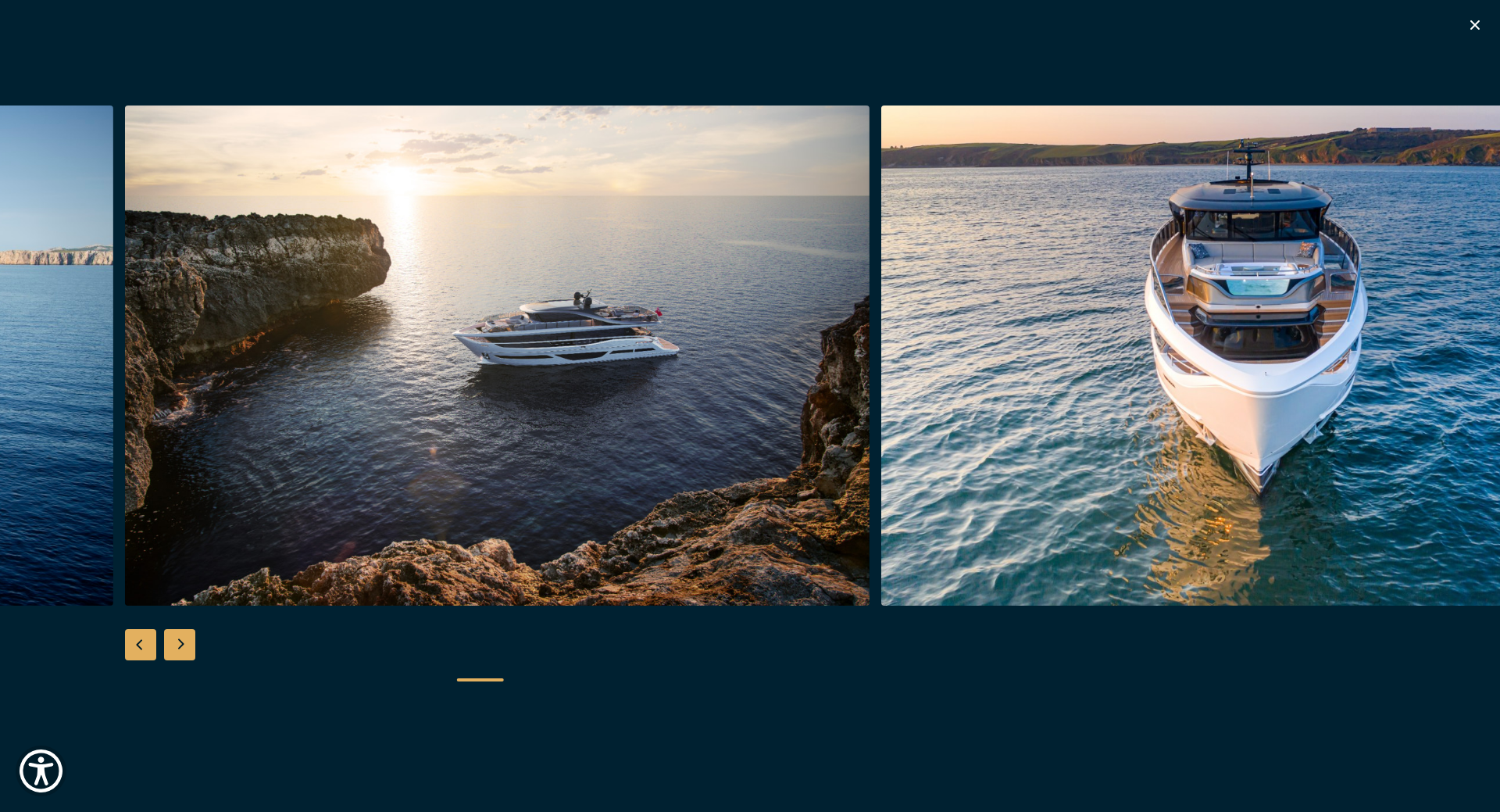
click at [184, 643] on div "Next slide" at bounding box center [179, 644] width 32 height 32
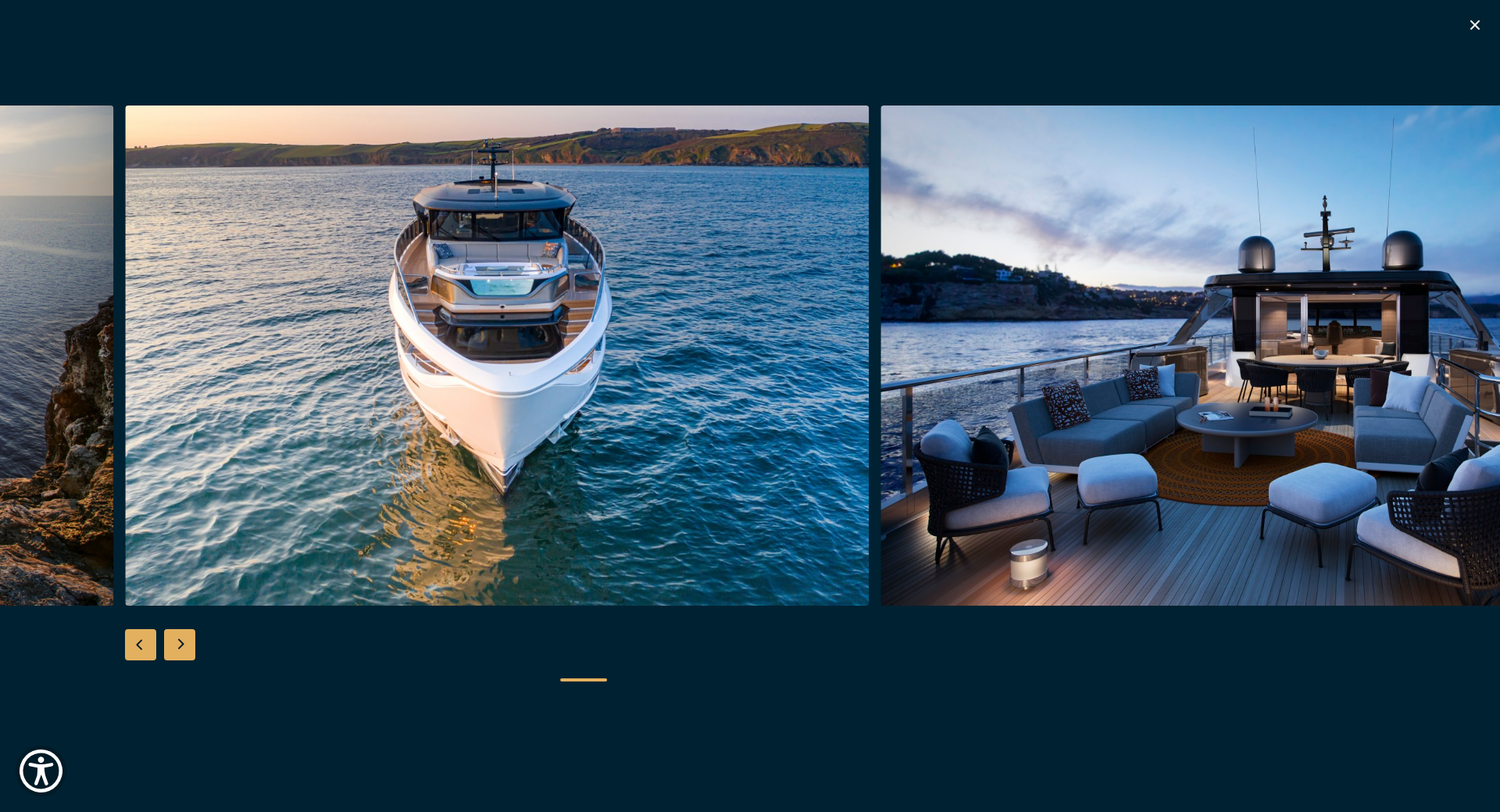
click at [184, 643] on div "Next slide" at bounding box center [179, 644] width 32 height 32
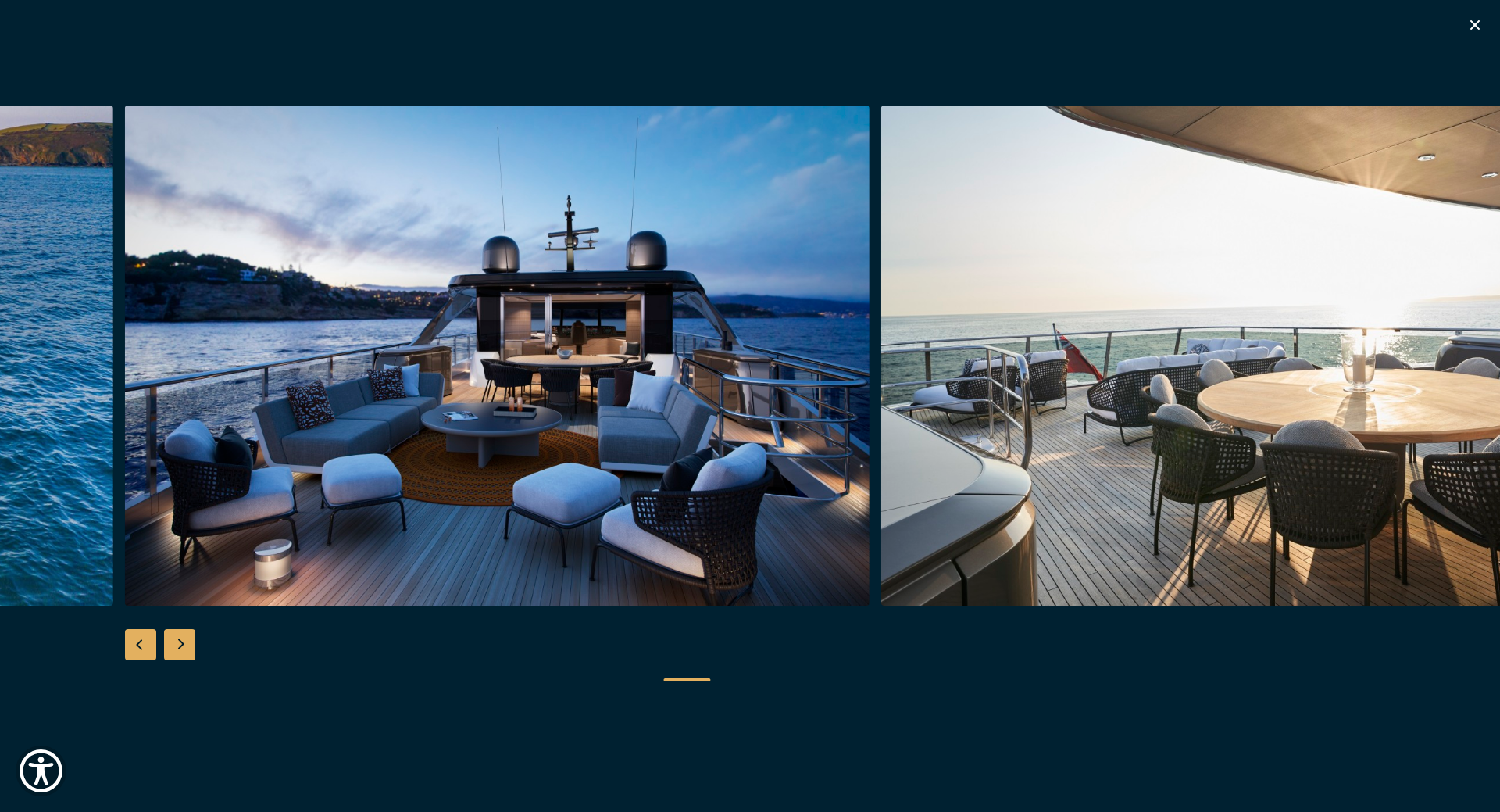
click at [184, 643] on div "Next slide" at bounding box center [179, 644] width 32 height 32
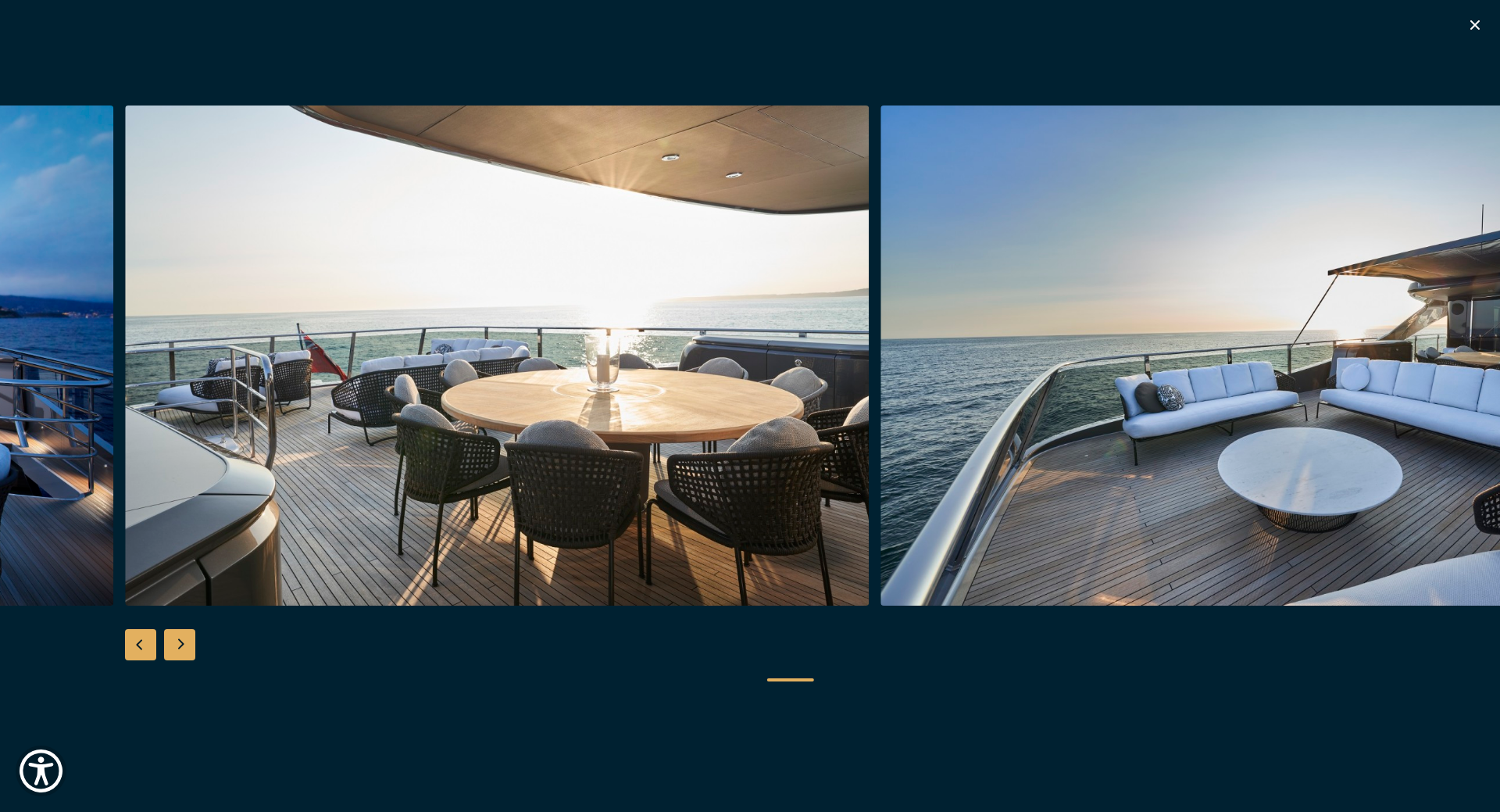
click at [184, 643] on div "Next slide" at bounding box center [179, 644] width 32 height 32
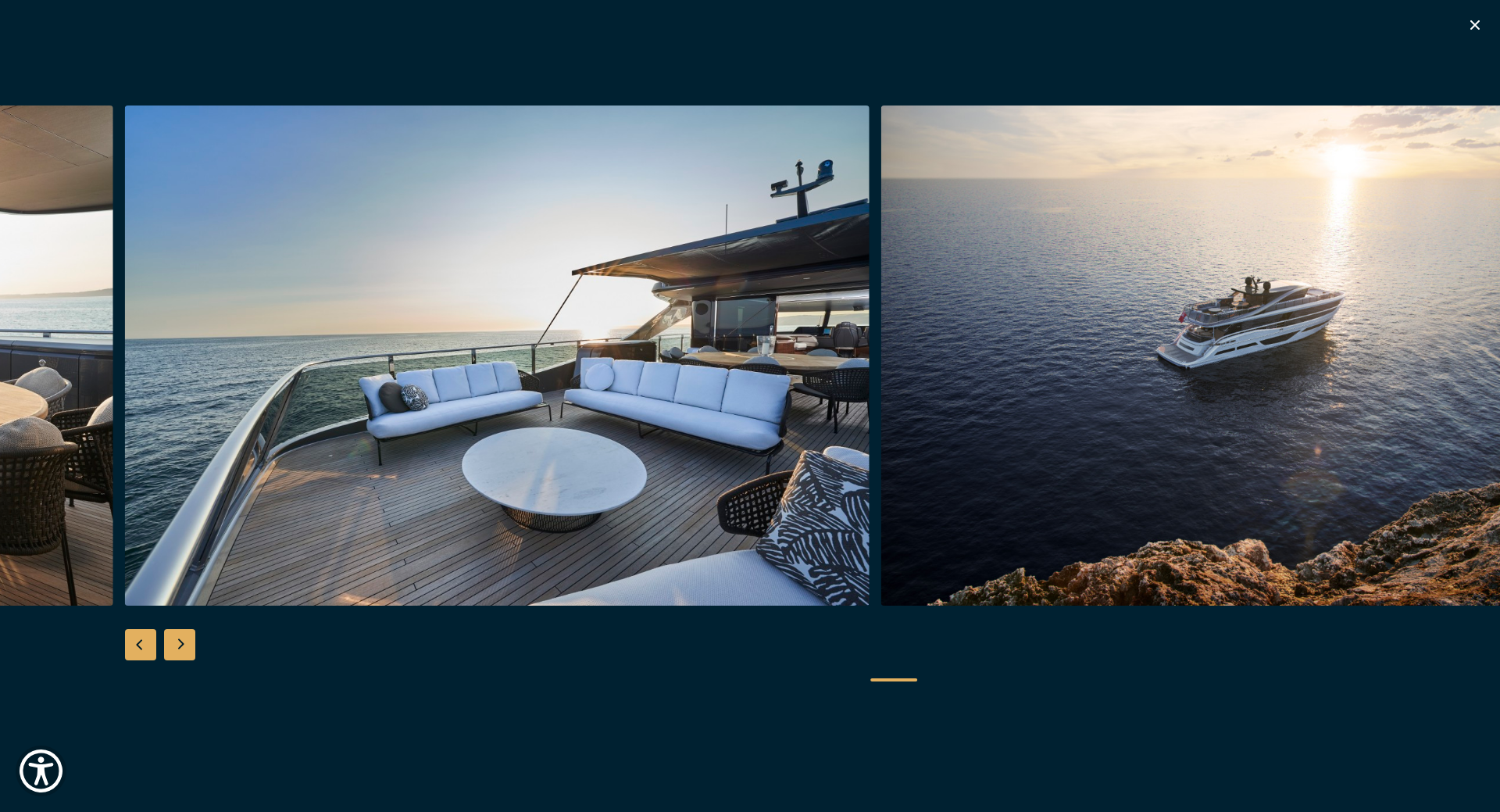
click at [184, 643] on div "Next slide" at bounding box center [179, 644] width 32 height 32
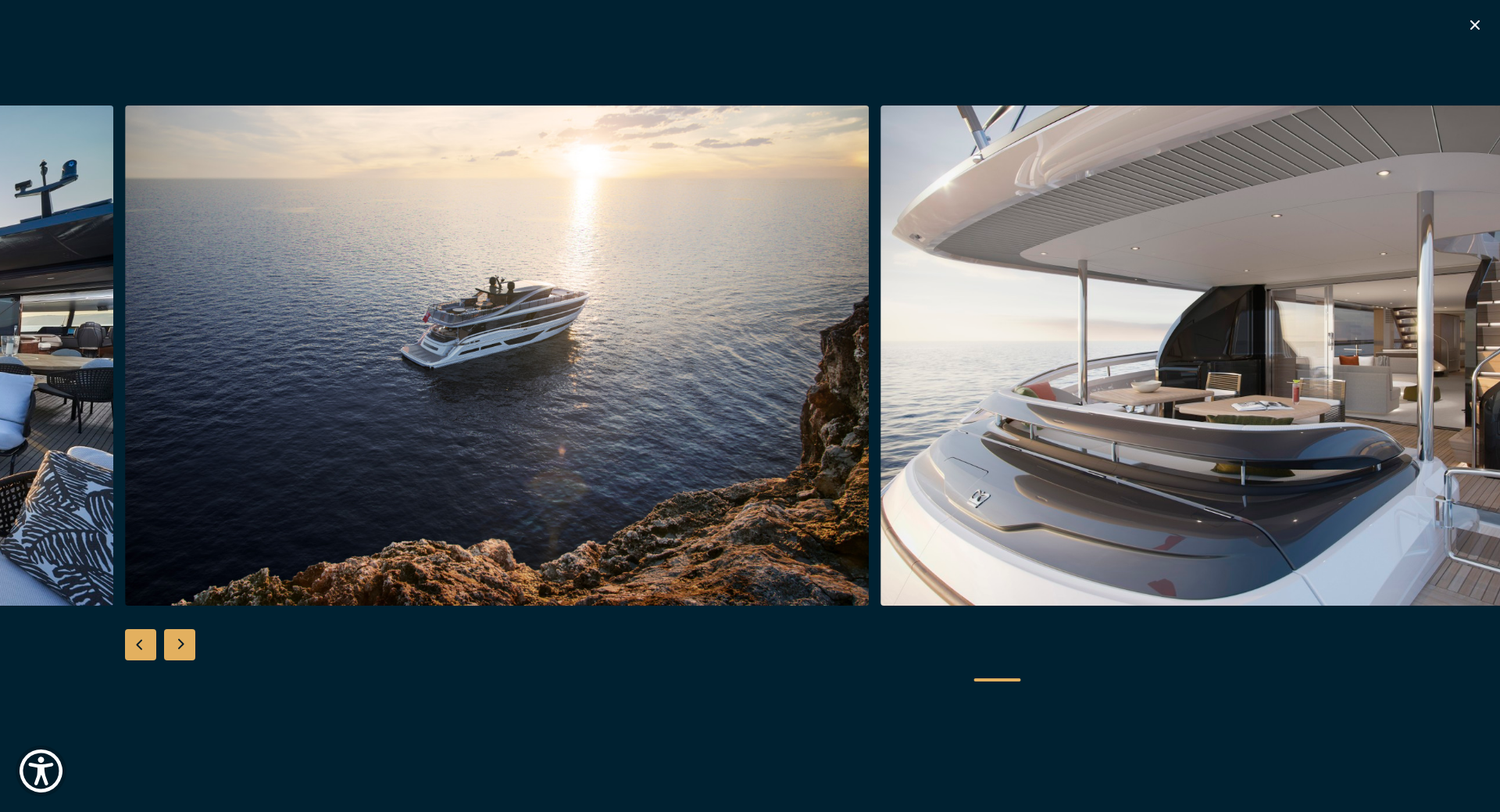
click at [184, 643] on div "Next slide" at bounding box center [179, 644] width 32 height 32
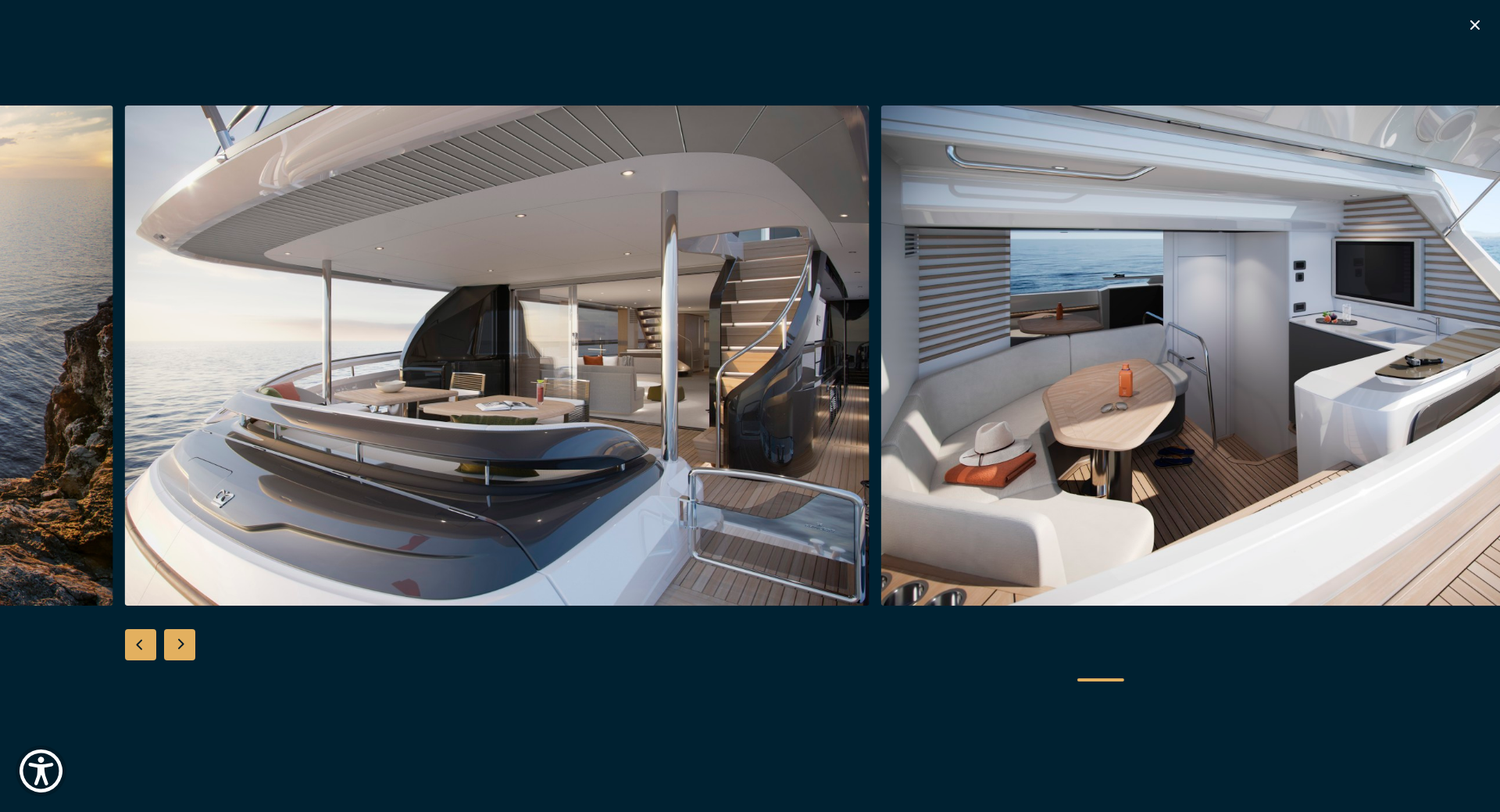
click at [184, 643] on div "Next slide" at bounding box center [179, 644] width 32 height 32
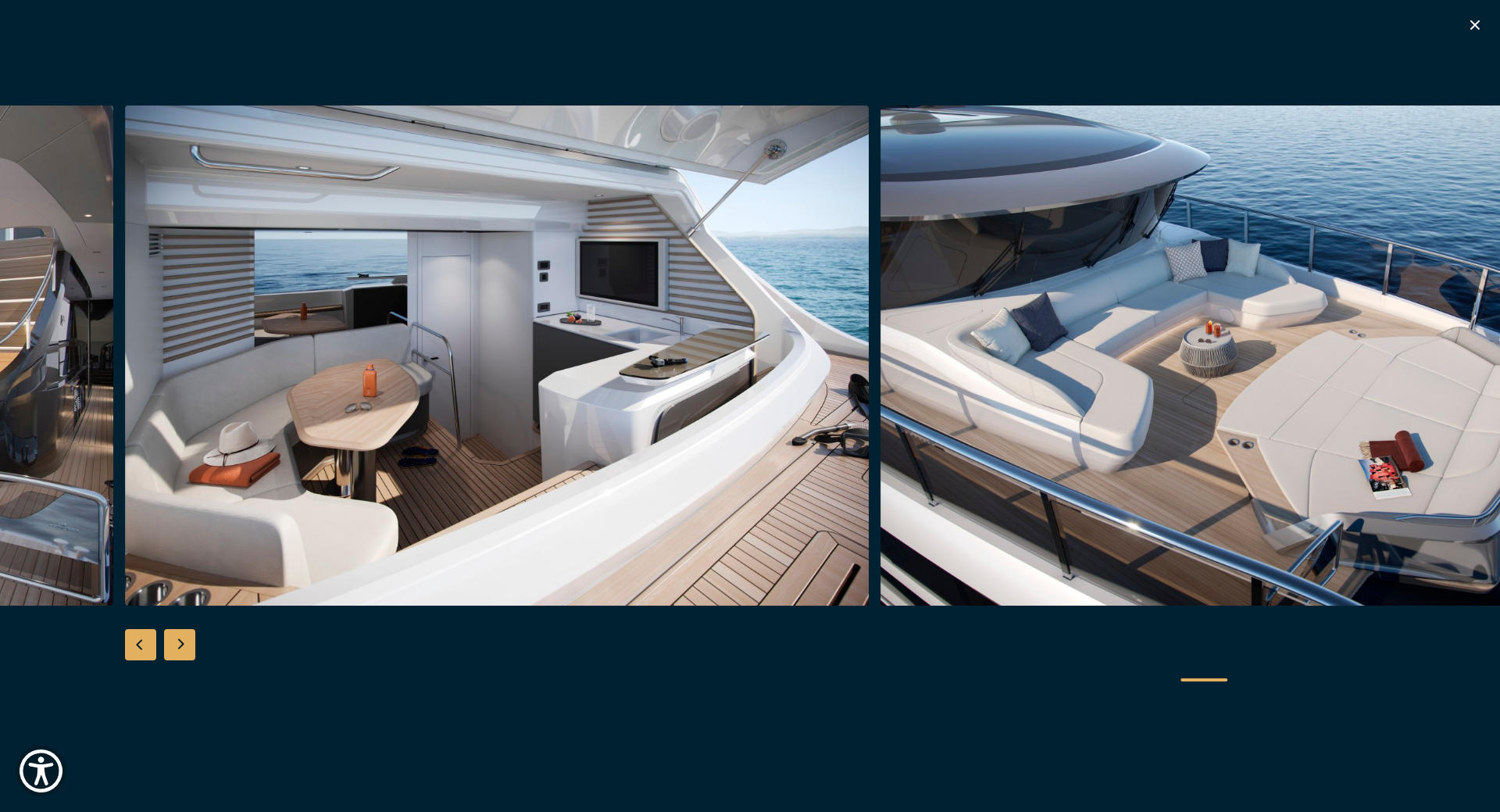
click at [184, 643] on div "Next slide" at bounding box center [179, 644] width 32 height 32
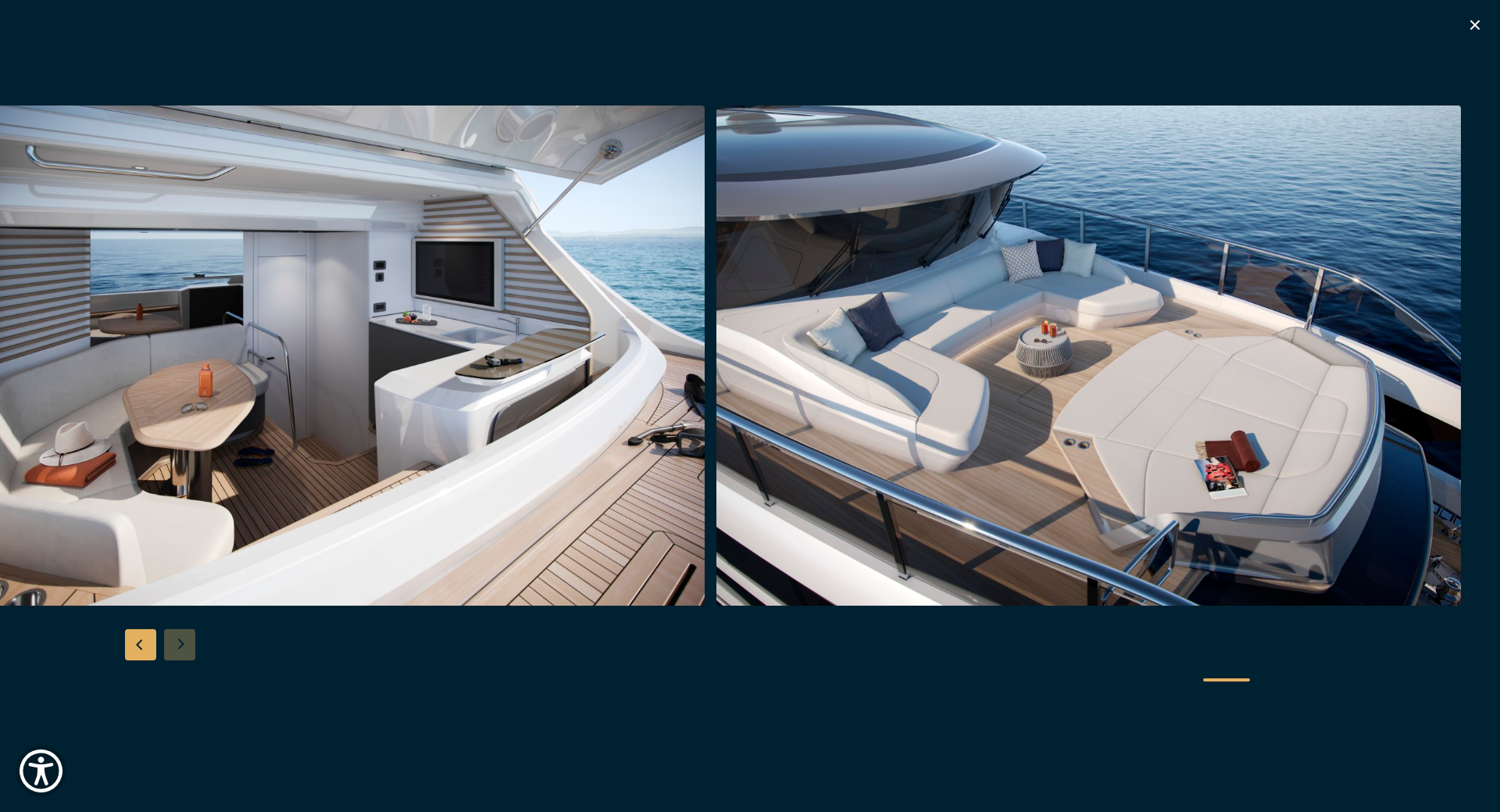
click at [1469, 17] on icon "button" at bounding box center [1475, 24] width 19 height 19
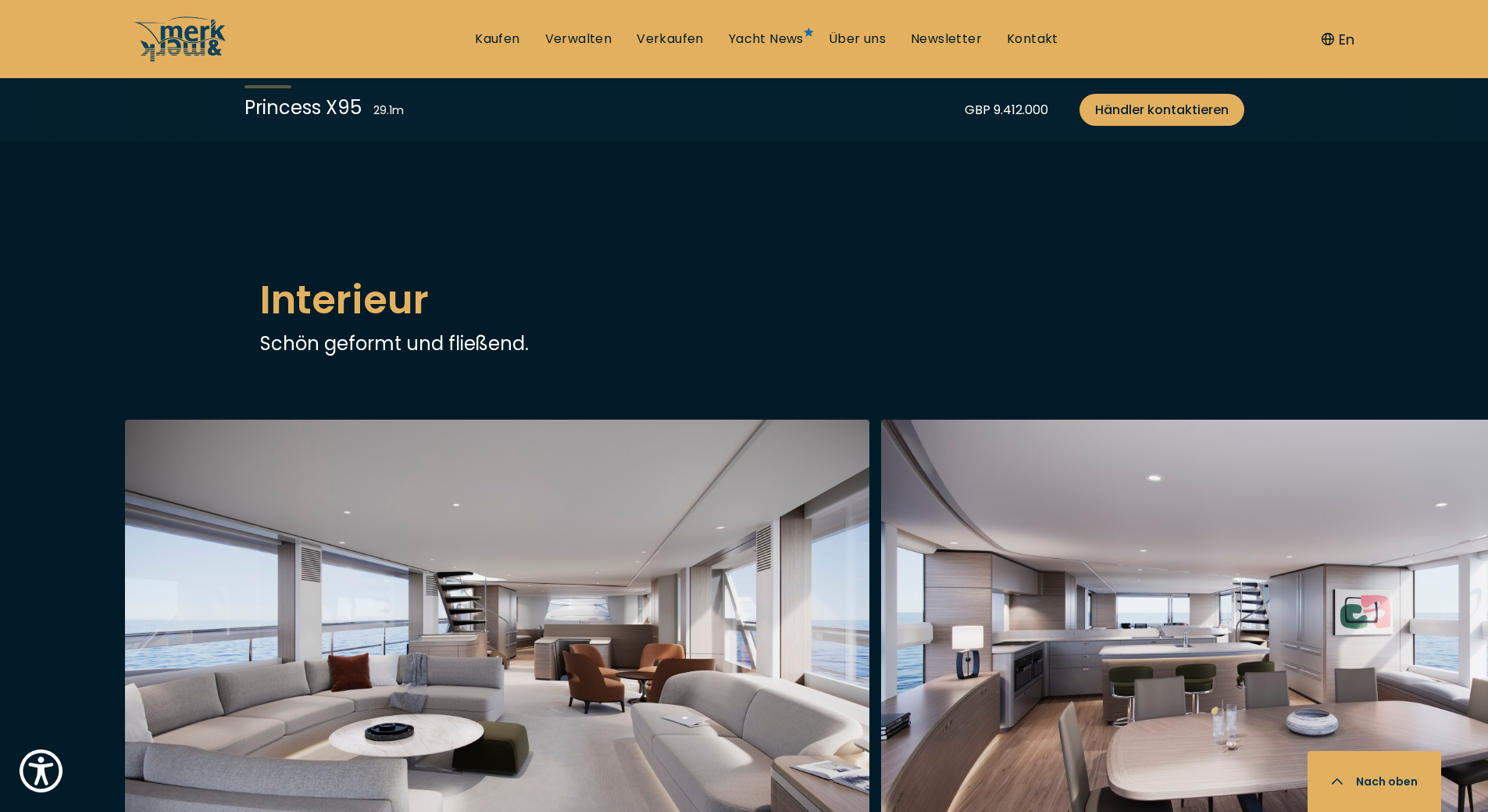
scroll to position [2656, 0]
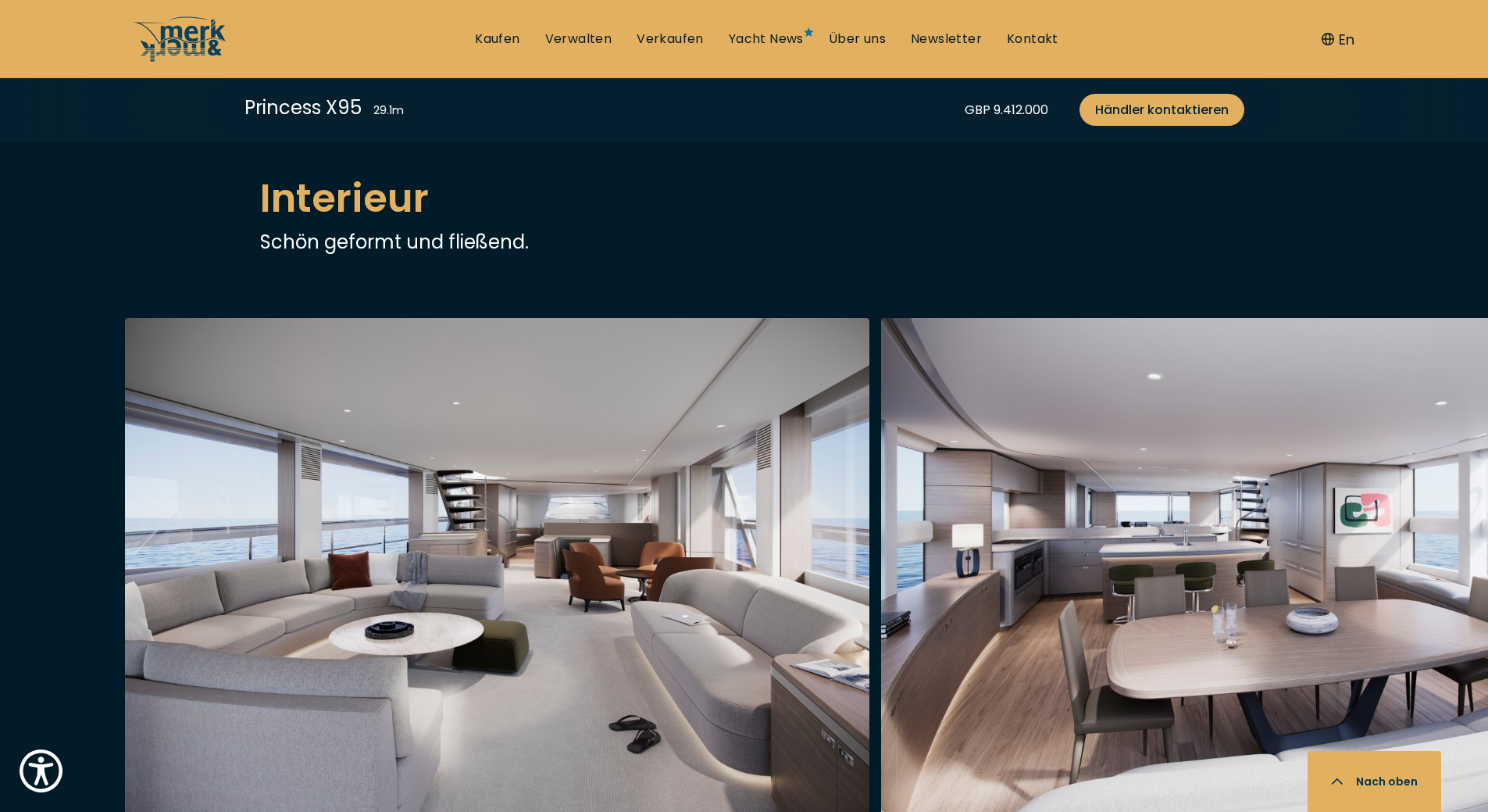
click at [484, 460] on img "button" at bounding box center [498, 568] width 744 height 500
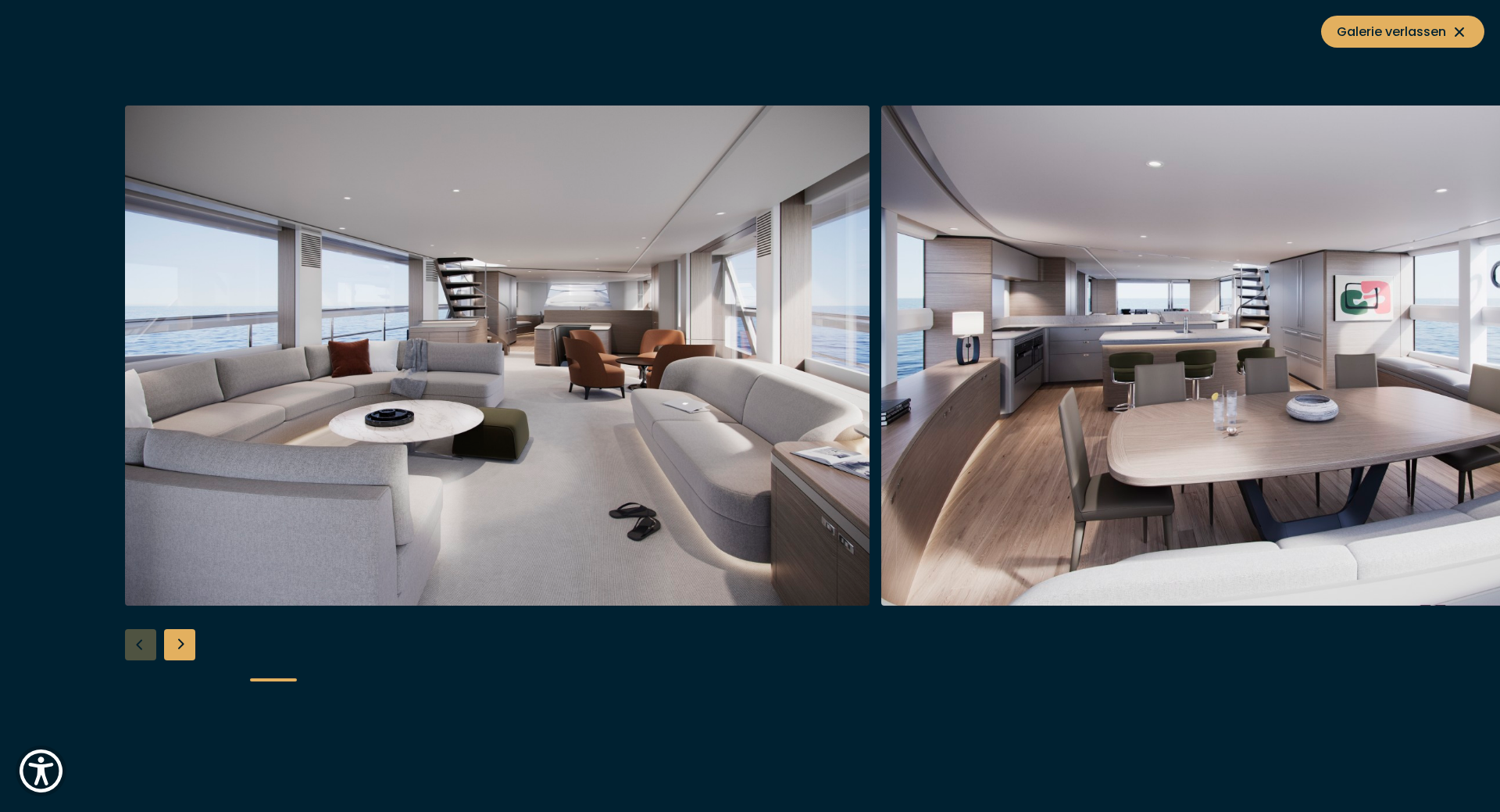
click at [184, 641] on div "Next slide" at bounding box center [179, 644] width 32 height 32
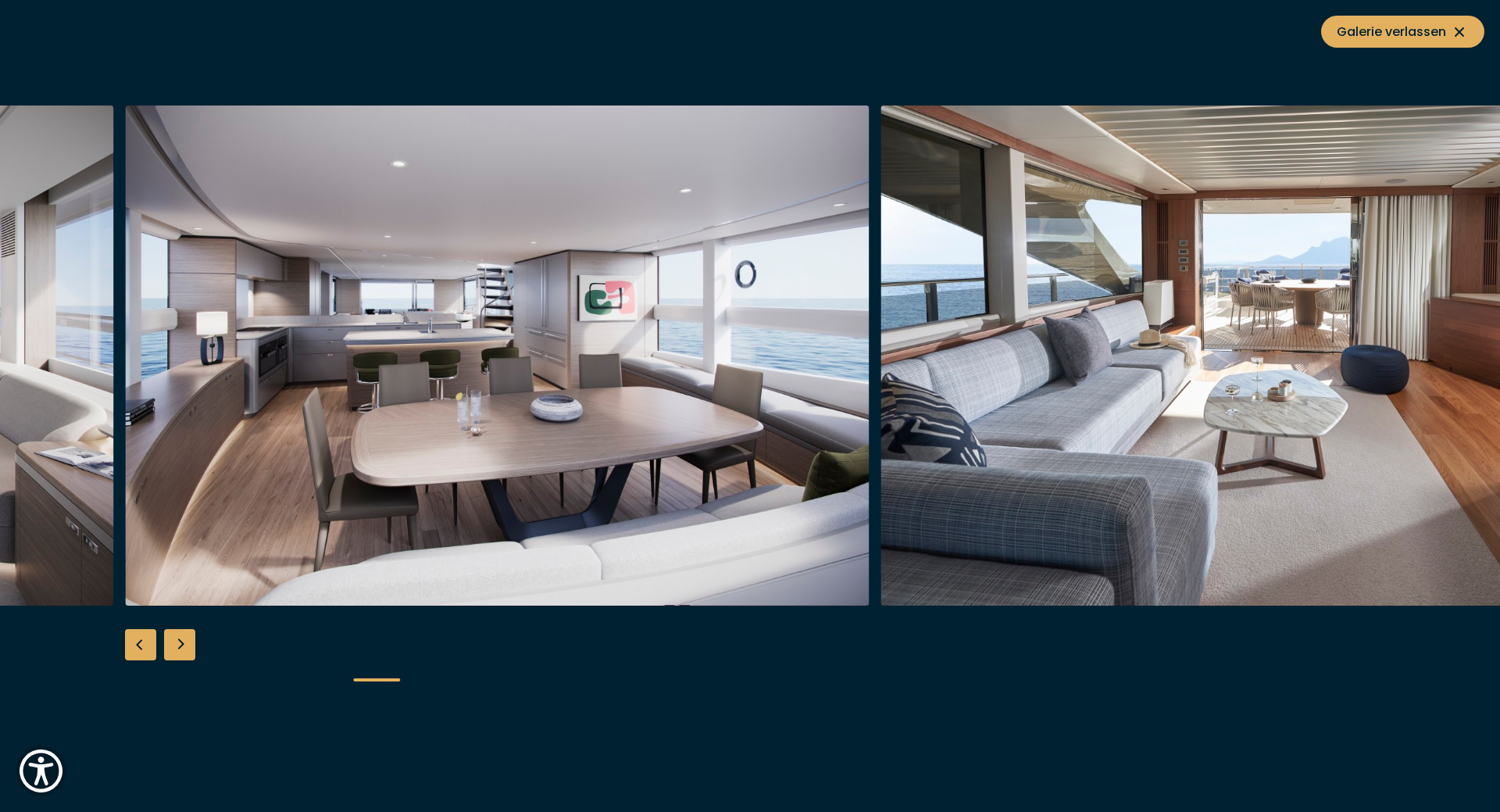
click at [184, 641] on div "Next slide" at bounding box center [179, 644] width 32 height 32
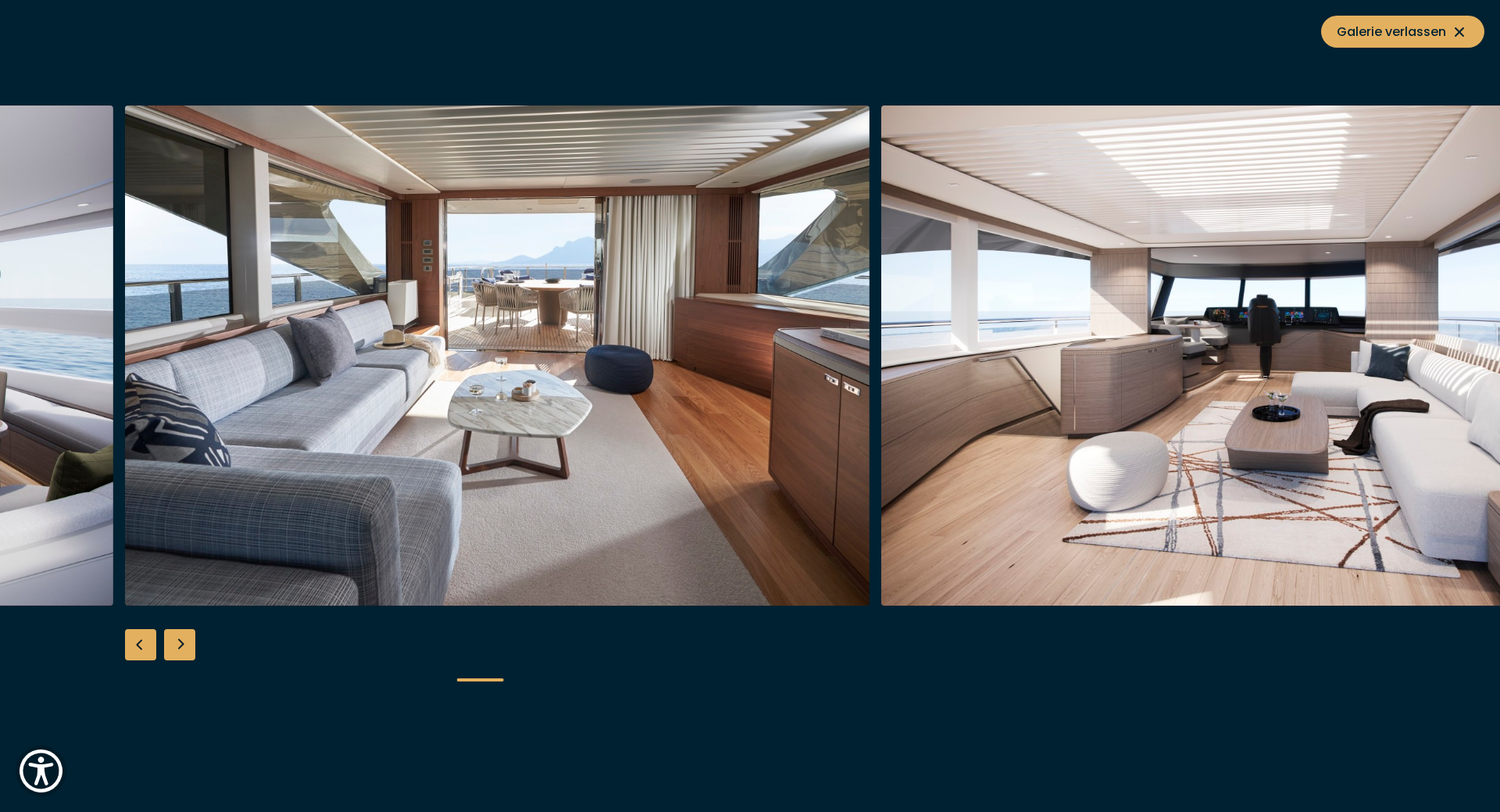
click at [184, 641] on div "Next slide" at bounding box center [179, 644] width 32 height 32
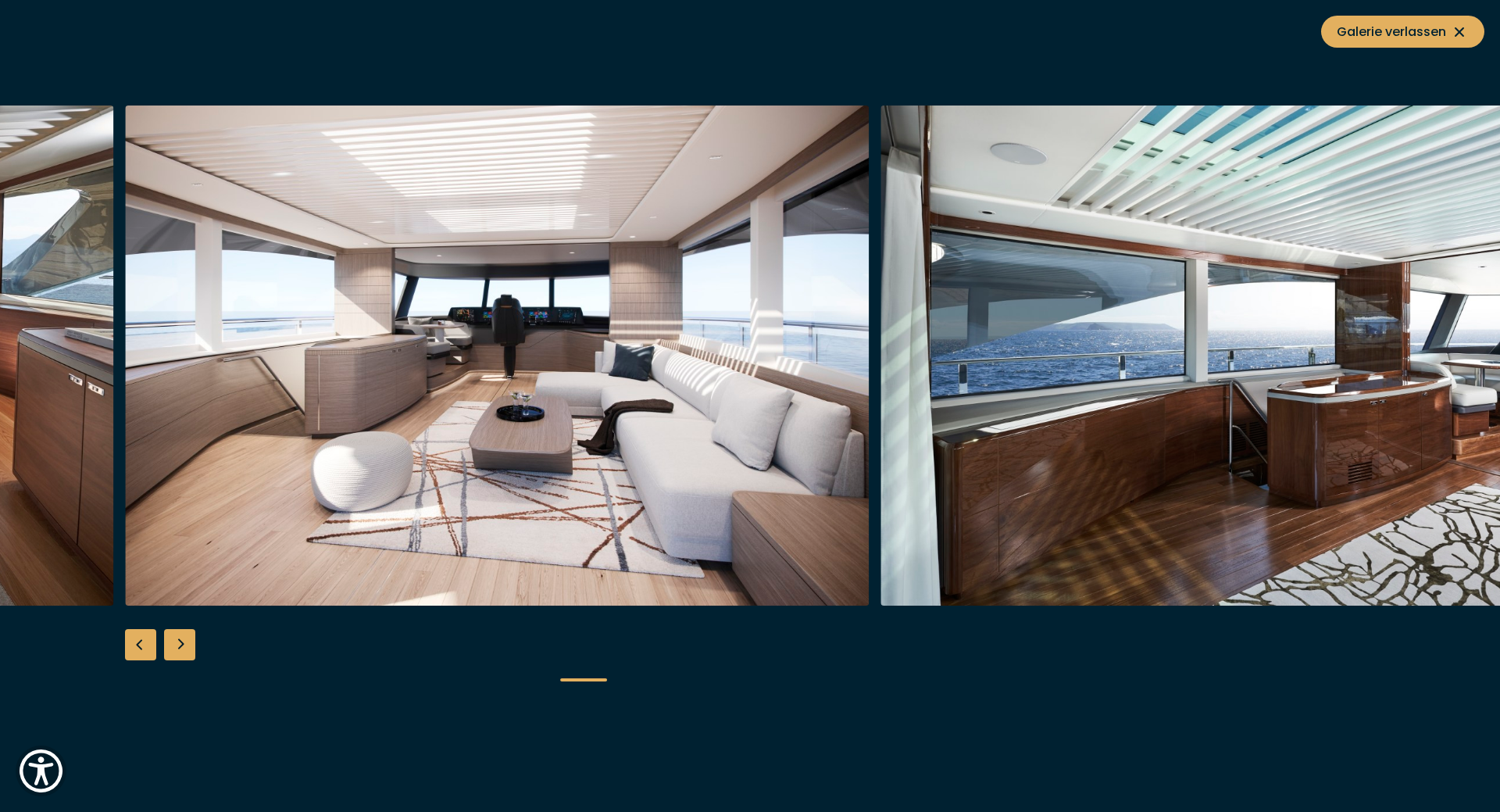
click at [184, 641] on div "Next slide" at bounding box center [179, 644] width 32 height 32
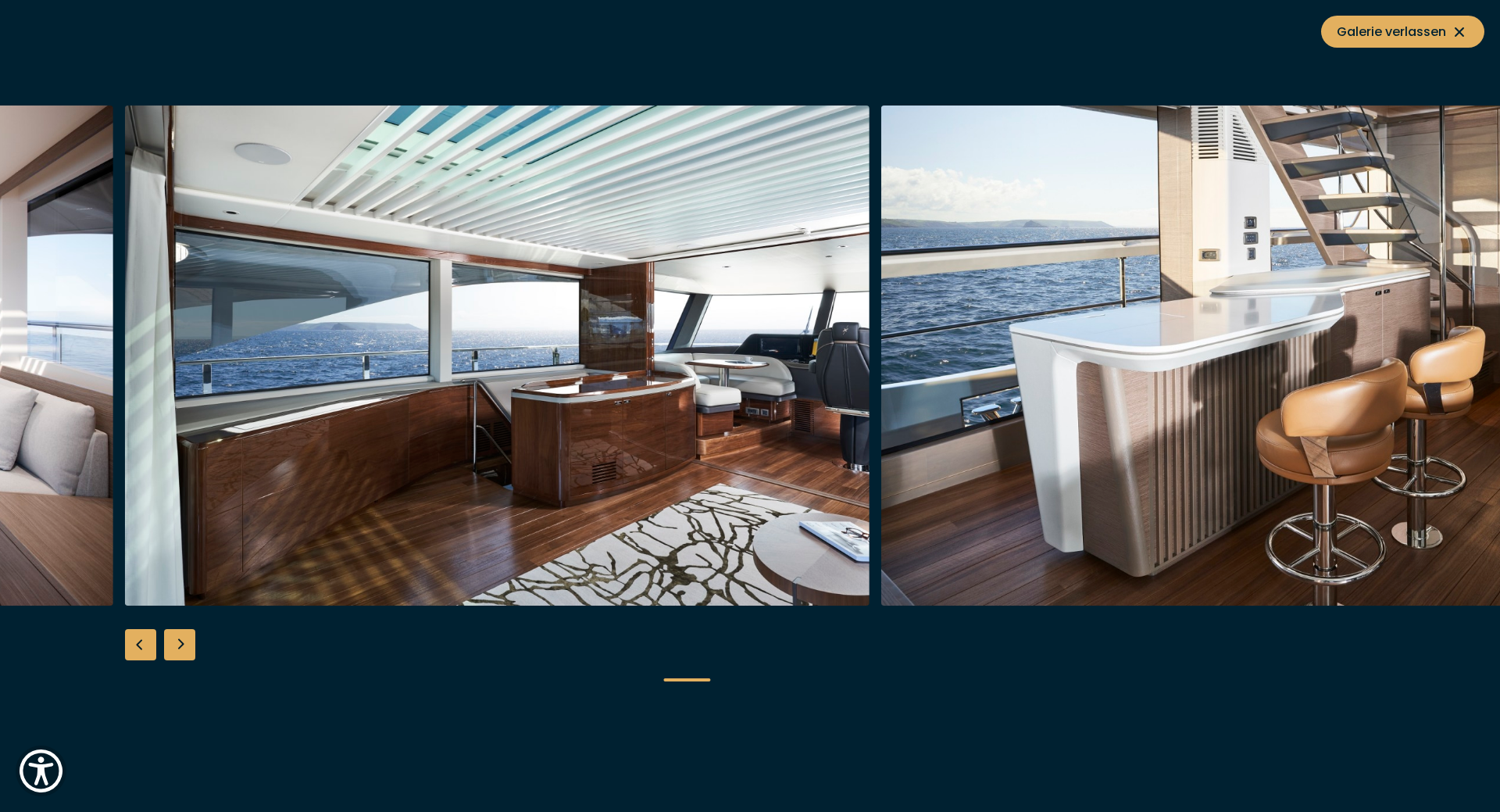
click at [184, 641] on div "Next slide" at bounding box center [179, 644] width 32 height 32
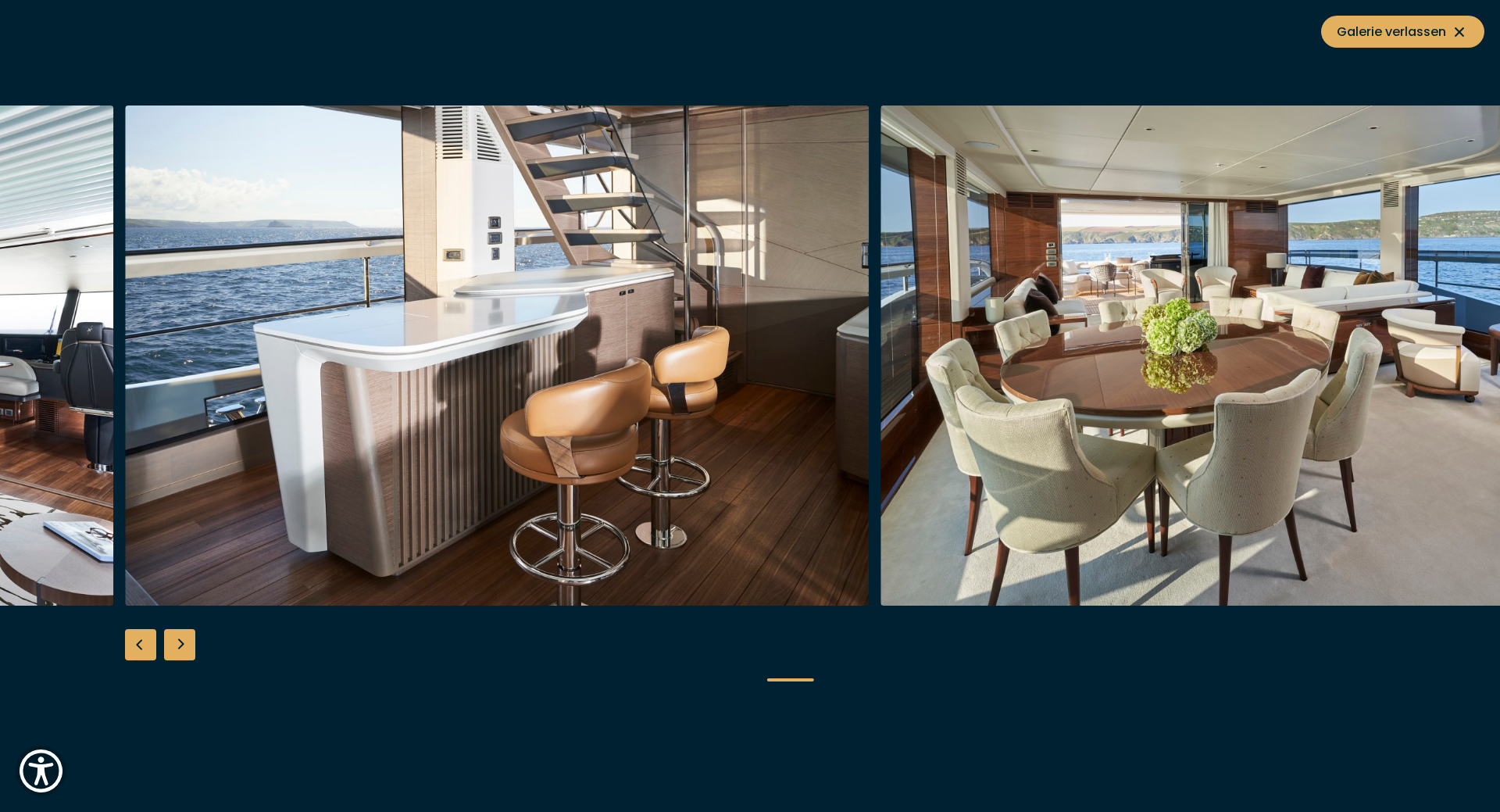
click at [184, 641] on div "Next slide" at bounding box center [179, 644] width 32 height 32
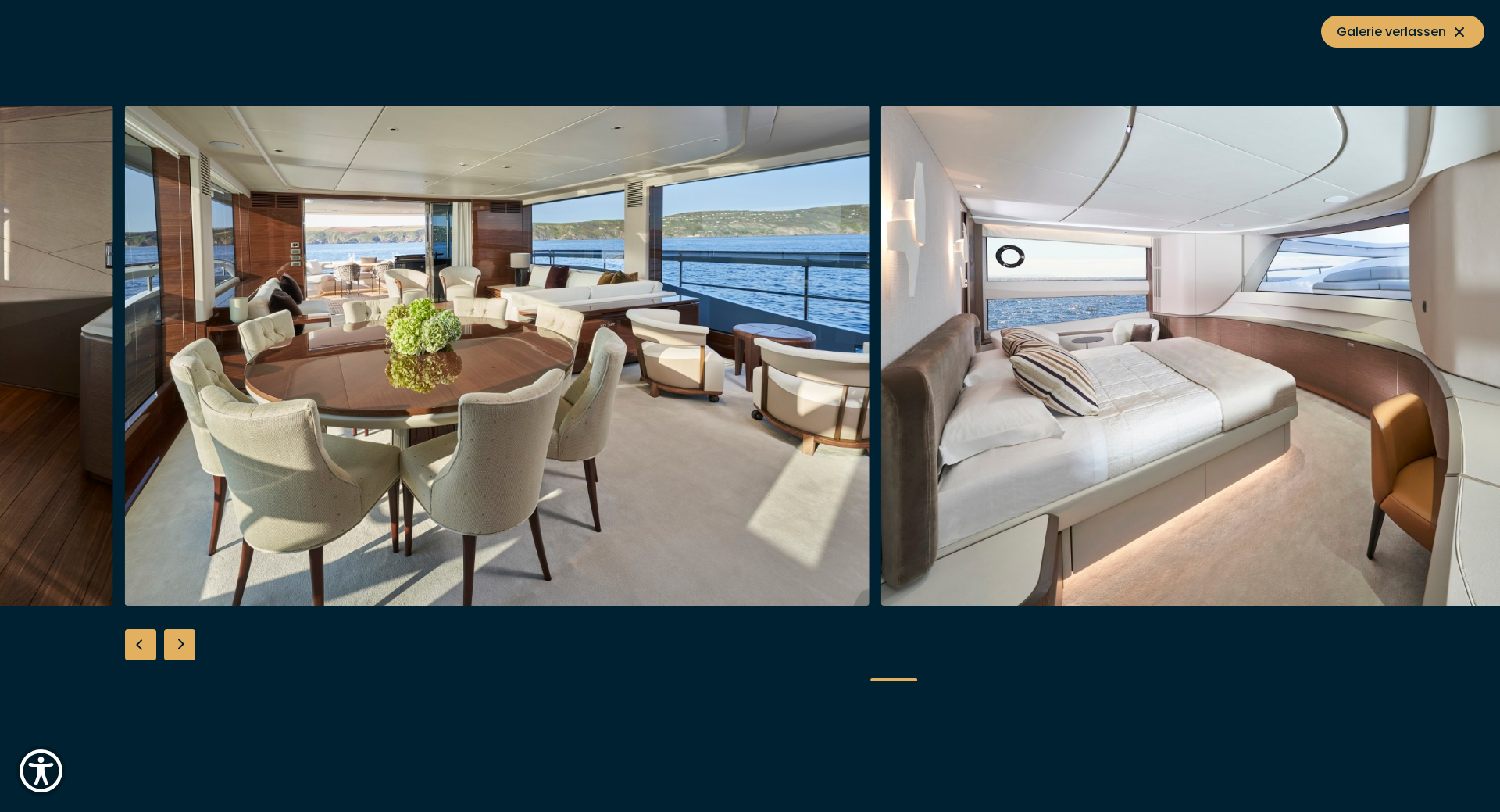
click at [184, 641] on div "Next slide" at bounding box center [179, 644] width 32 height 32
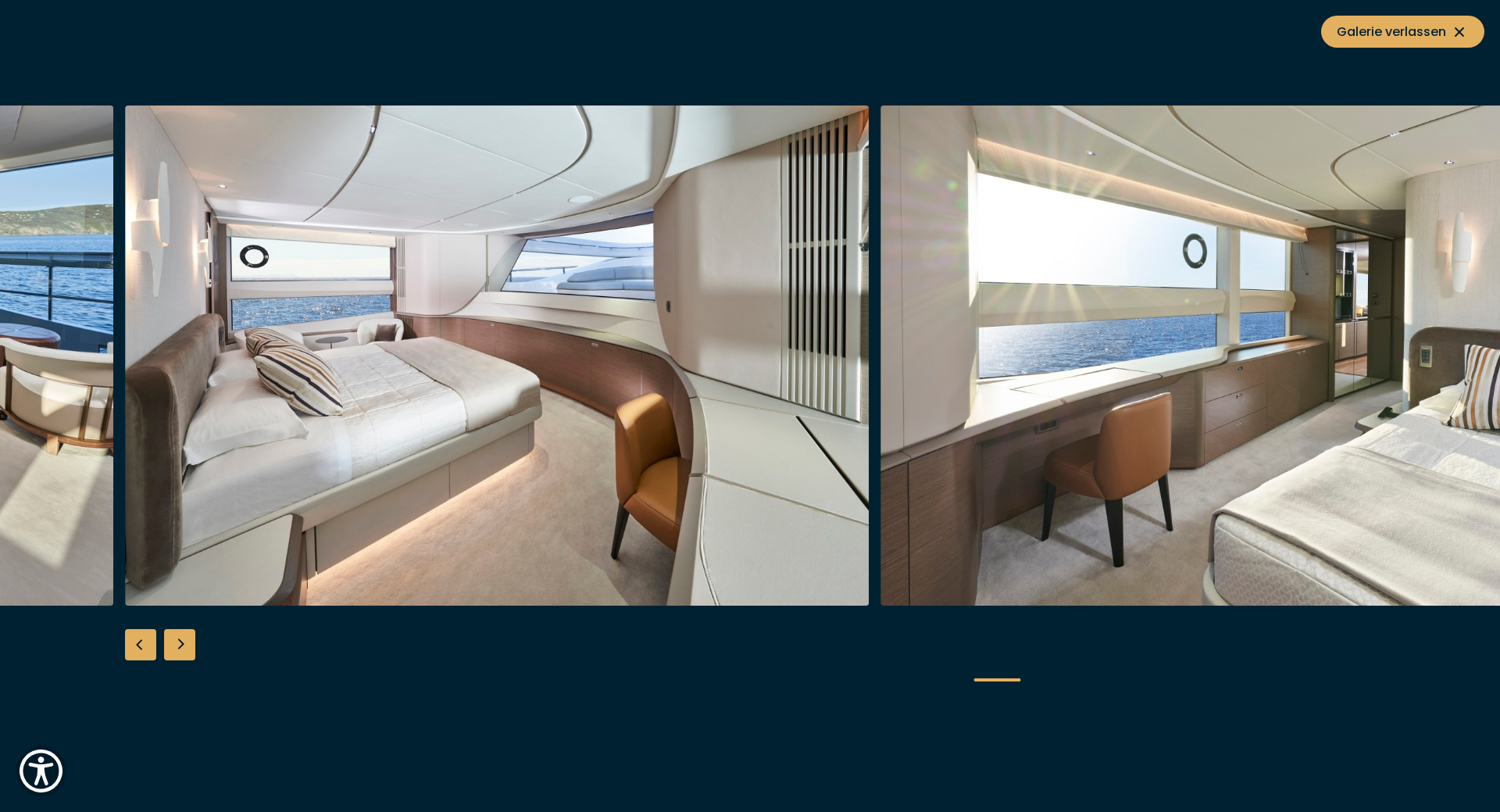
click at [184, 641] on div "Next slide" at bounding box center [179, 644] width 32 height 32
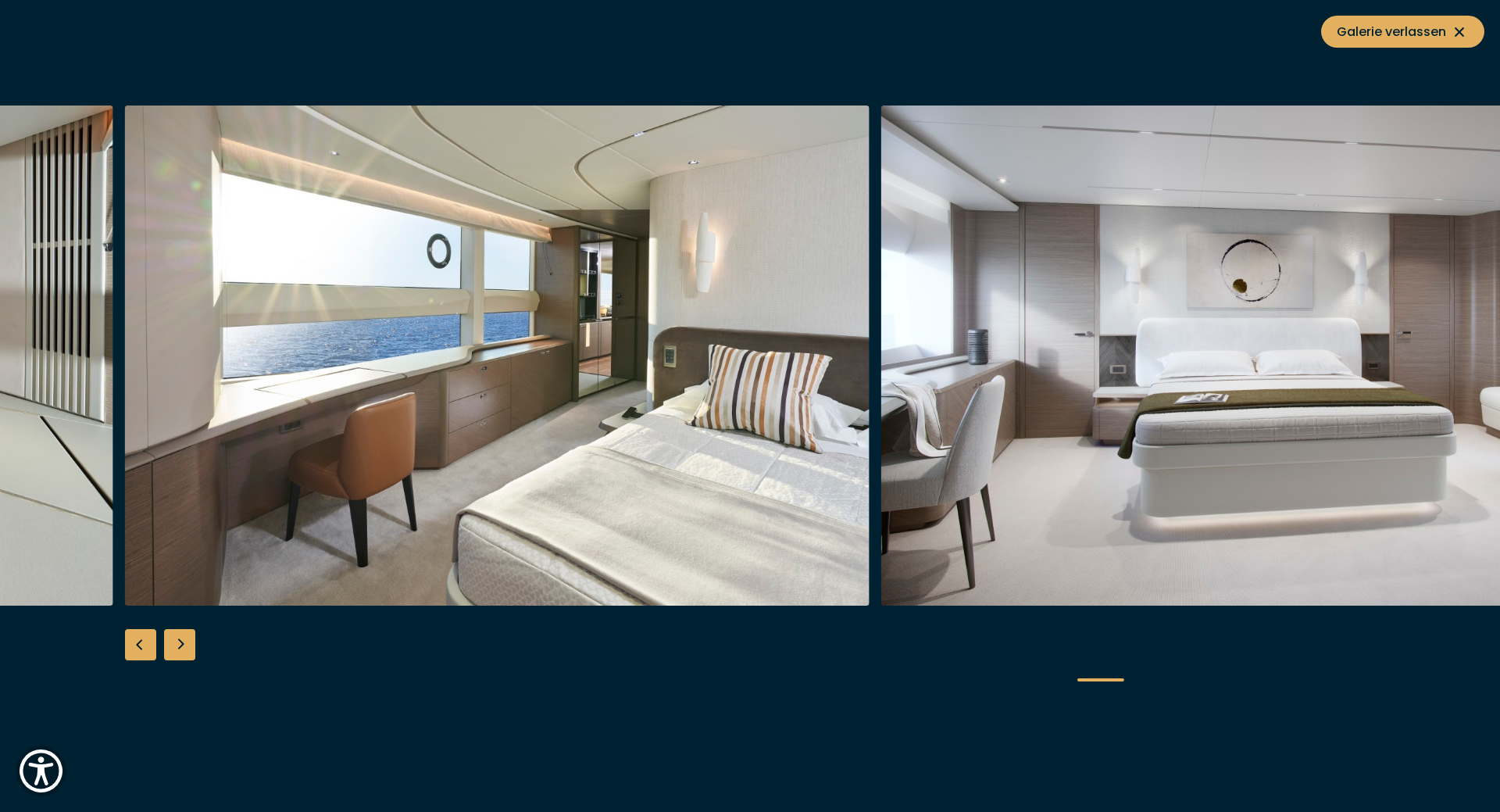
click at [184, 641] on div "Next slide" at bounding box center [179, 644] width 32 height 32
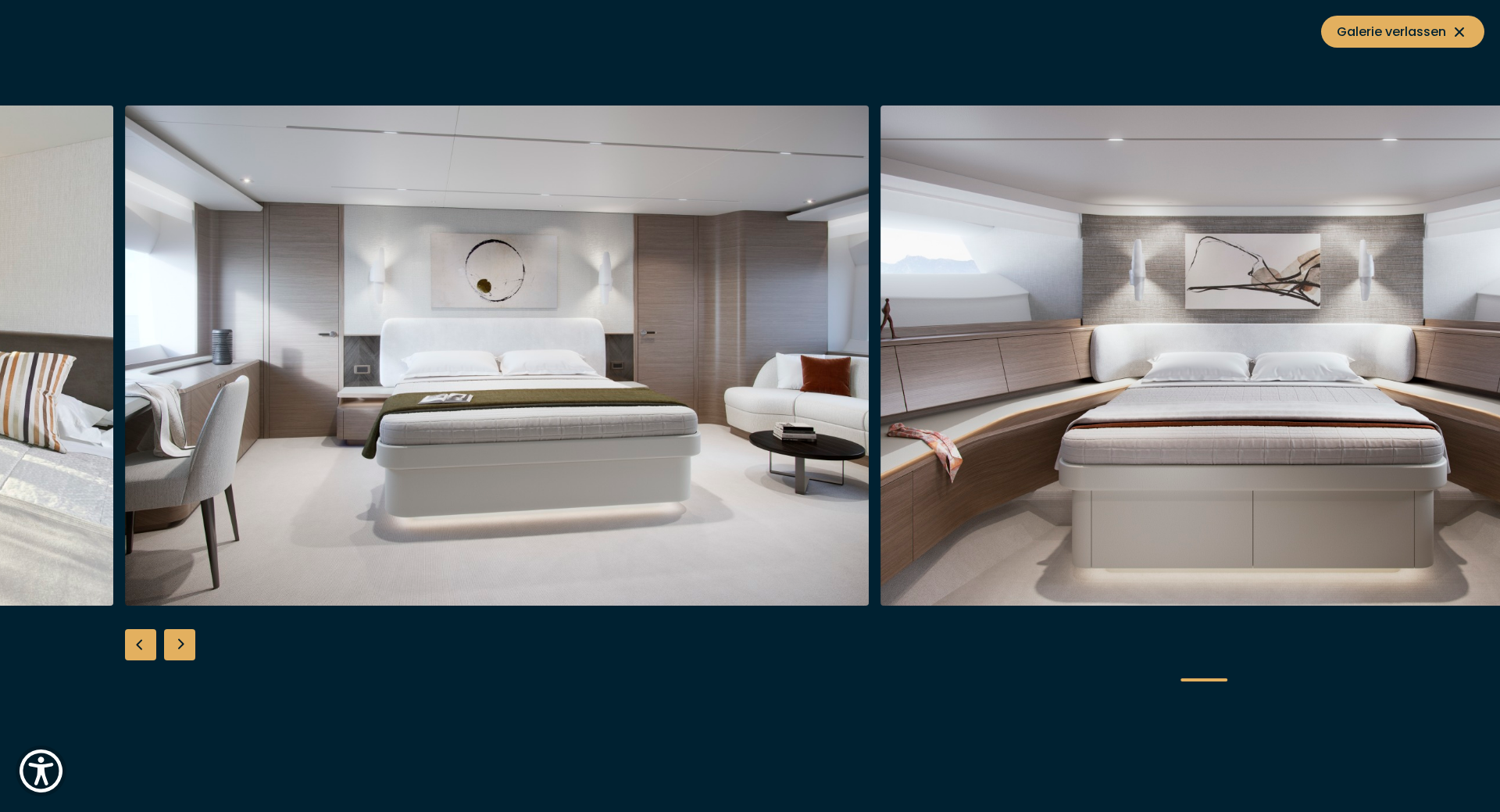
click at [184, 641] on div "Next slide" at bounding box center [179, 644] width 32 height 32
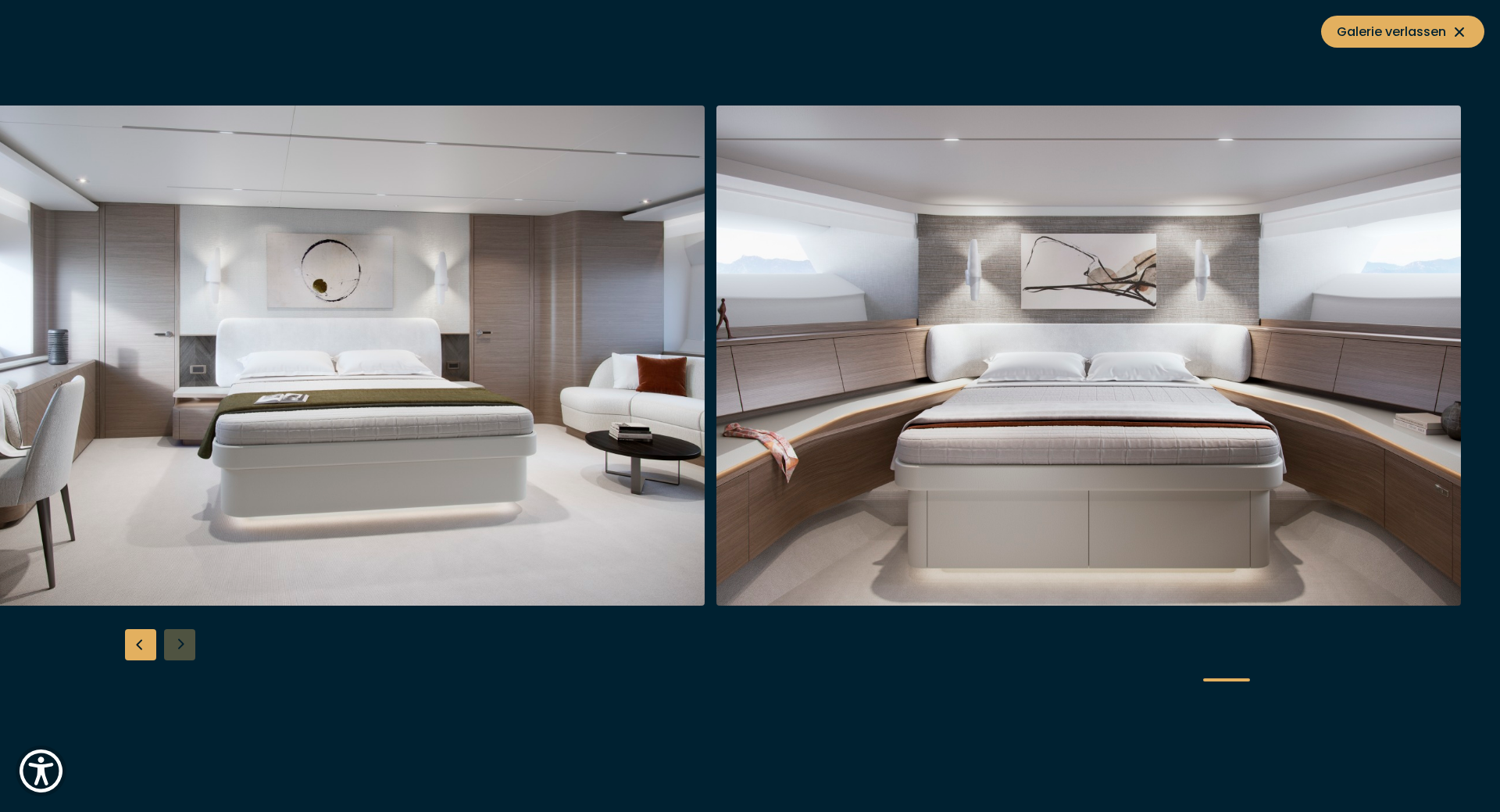
click at [184, 641] on div at bounding box center [750, 406] width 1500 height 601
click at [1413, 32] on span "Galerie verlassen" at bounding box center [1403, 32] width 132 height 20
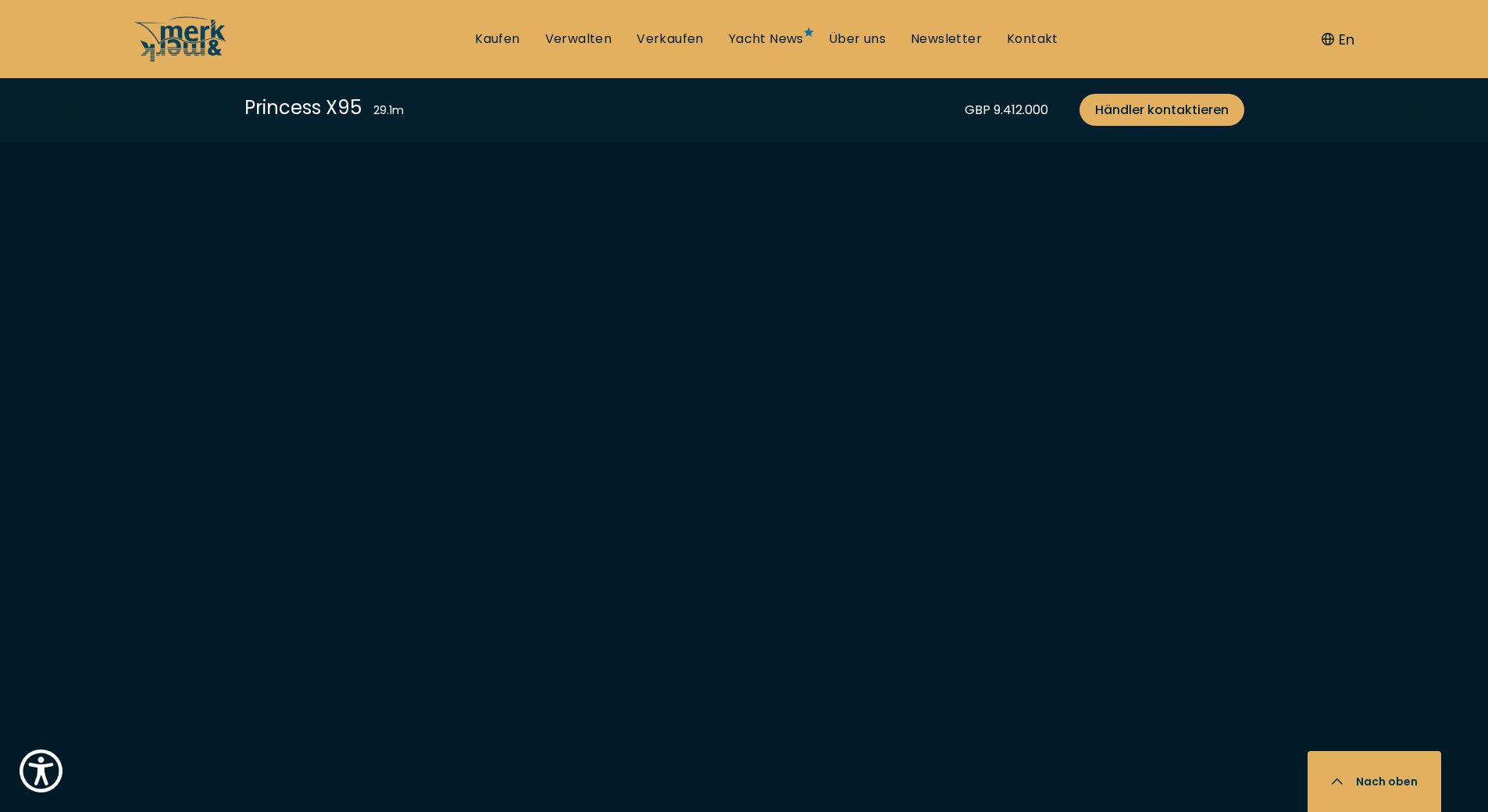
scroll to position [3593, 0]
click at [713, 108] on div "Princess X95 29.1 m GBP 9.412.000 Händler kontaktieren" at bounding box center [744, 110] width 1063 height 63
click at [730, 101] on div "Princess X95 29.1 m GBP 9.412.000 Händler kontaktieren" at bounding box center [744, 110] width 1063 height 63
drag, startPoint x: 223, startPoint y: 431, endPoint x: 1340, endPoint y: 402, distance: 1117.4
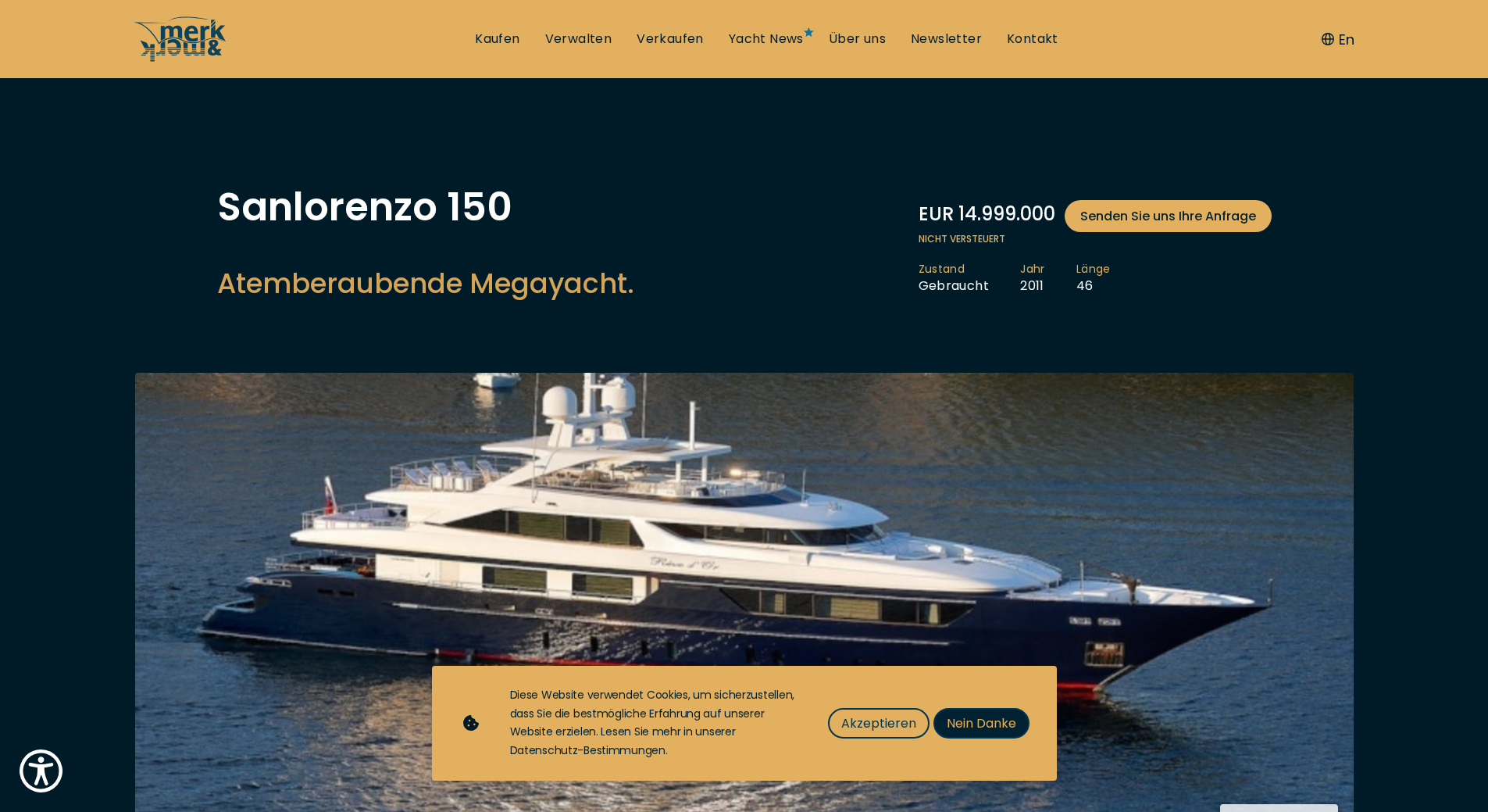
click at [995, 725] on span "Nein Danke" at bounding box center [981, 723] width 69 height 20
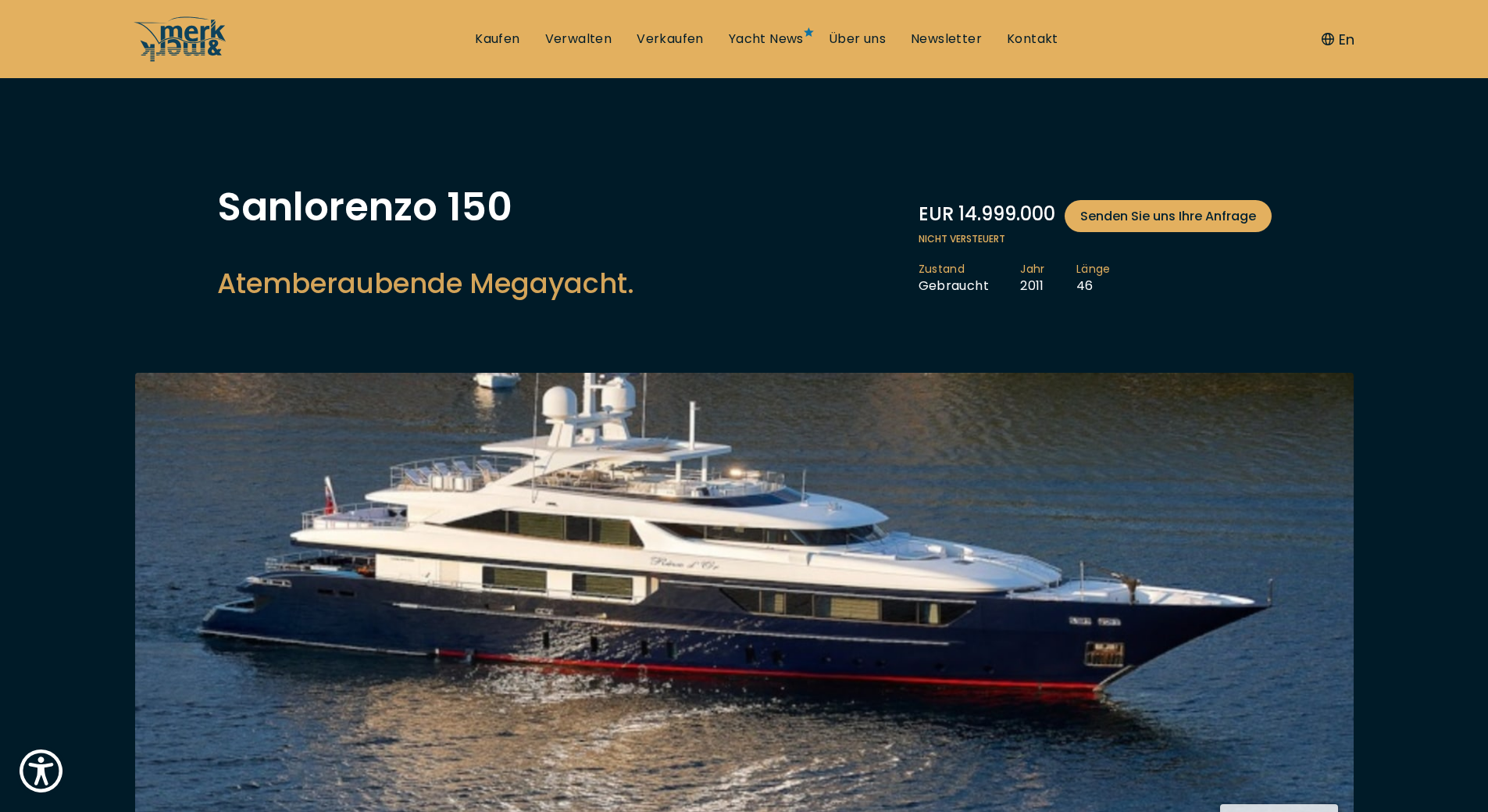
click at [947, 596] on img at bounding box center [744, 610] width 1219 height 476
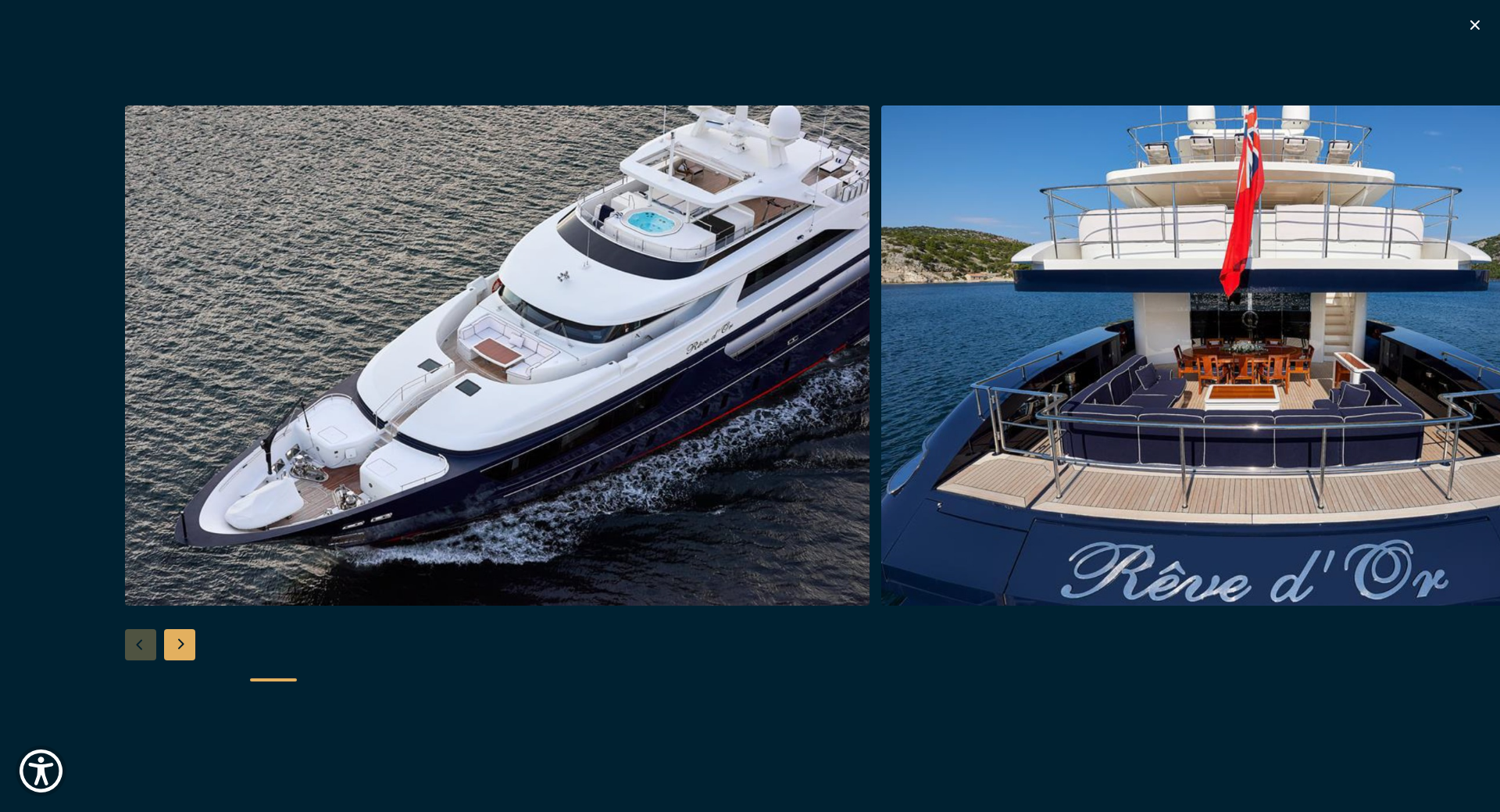
click at [760, 428] on img "button" at bounding box center [498, 355] width 745 height 500
click at [185, 643] on div "Next slide" at bounding box center [179, 644] width 32 height 32
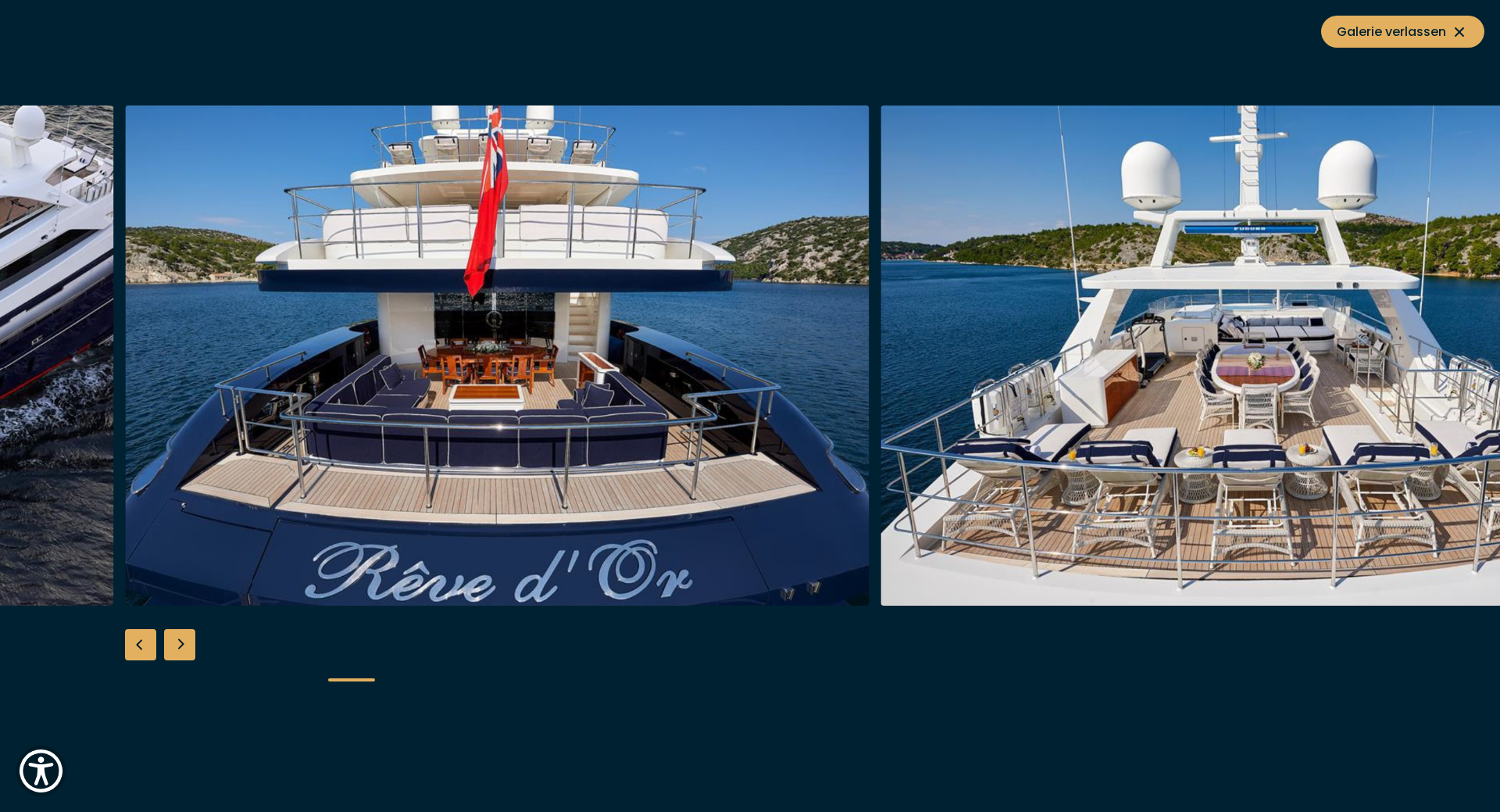
click at [137, 642] on div "Previous slide" at bounding box center [141, 644] width 32 height 32
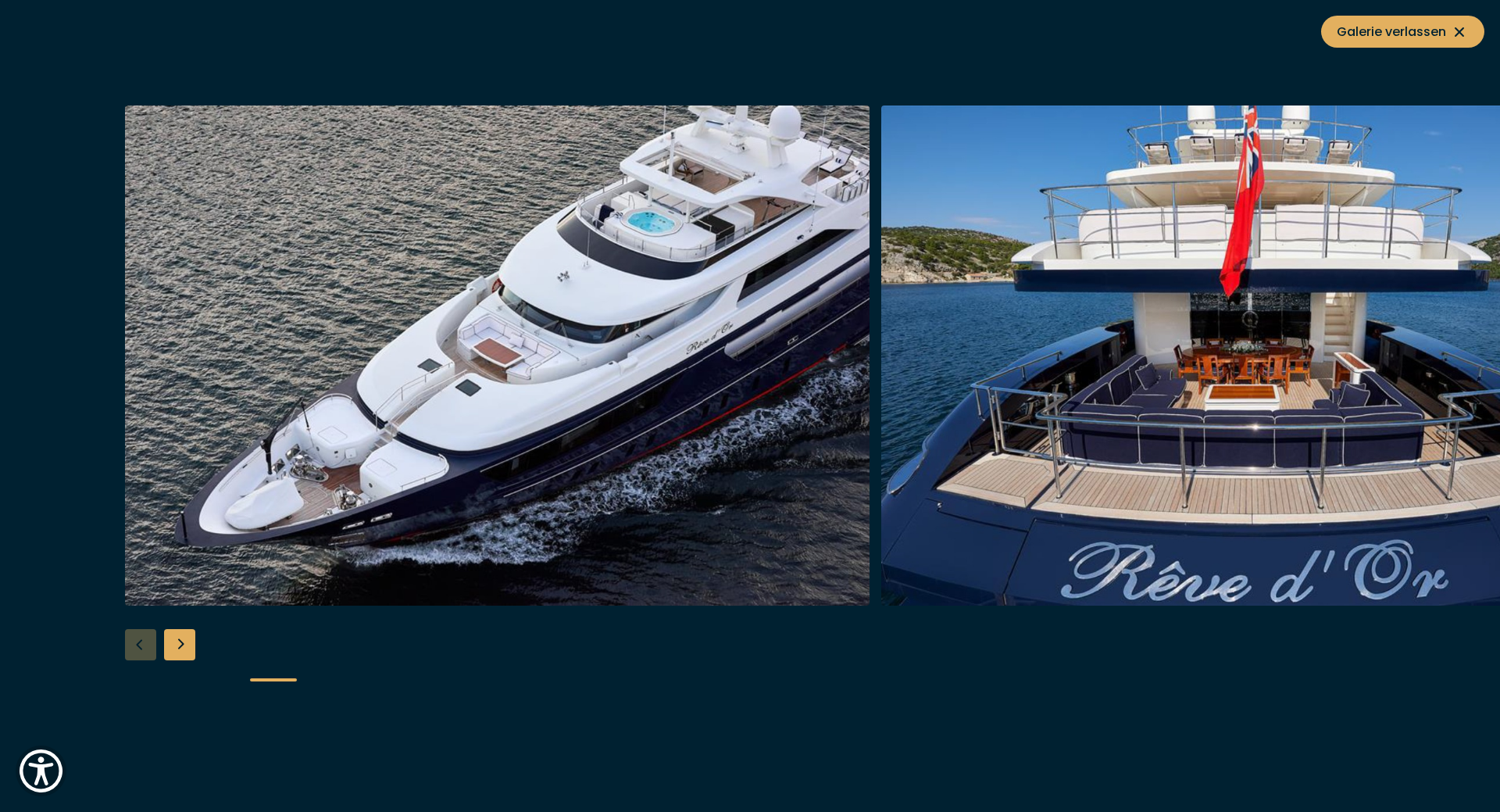
click at [186, 644] on div "Next slide" at bounding box center [179, 644] width 32 height 32
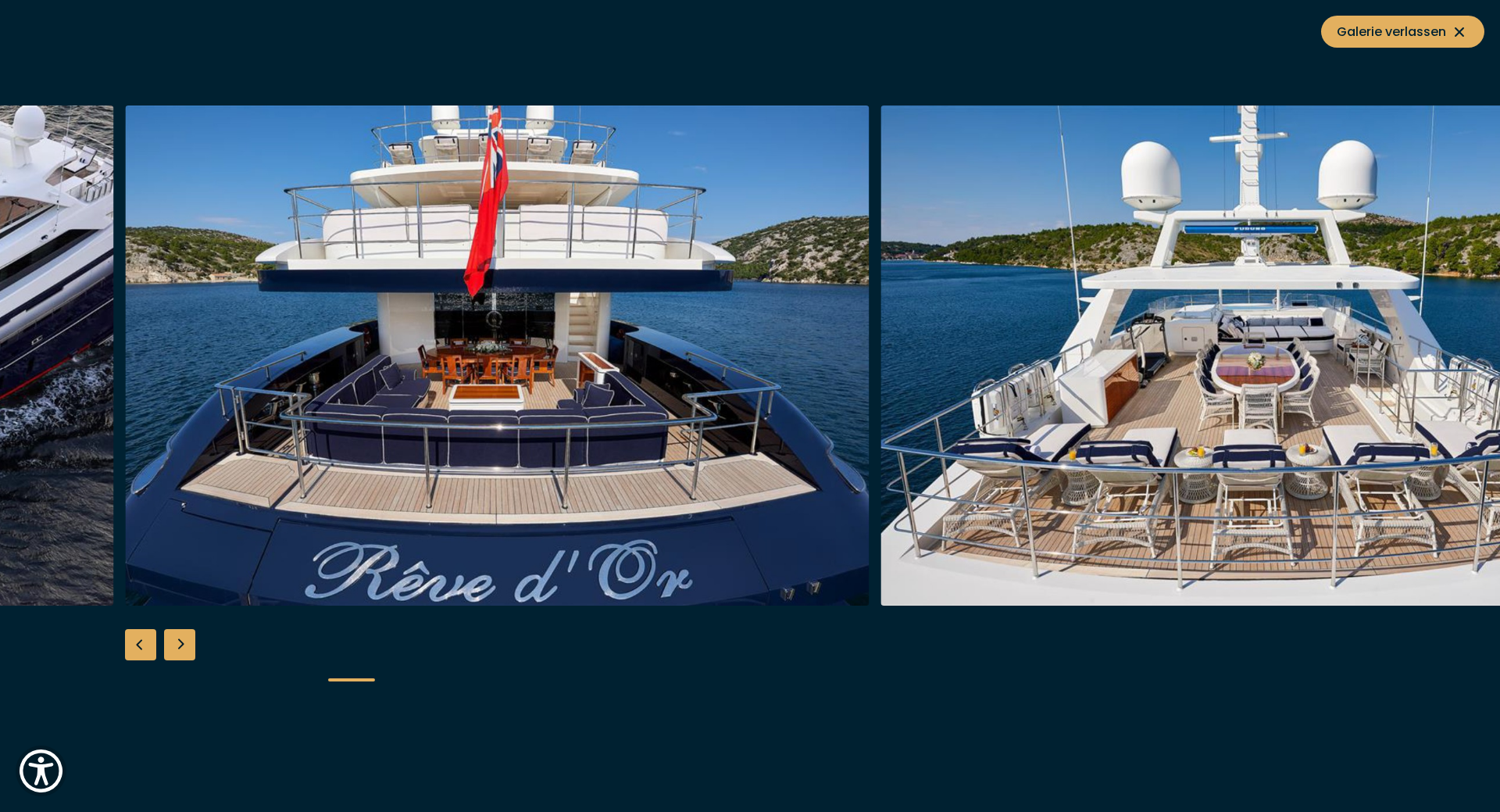
click at [186, 644] on div "Next slide" at bounding box center [179, 644] width 32 height 32
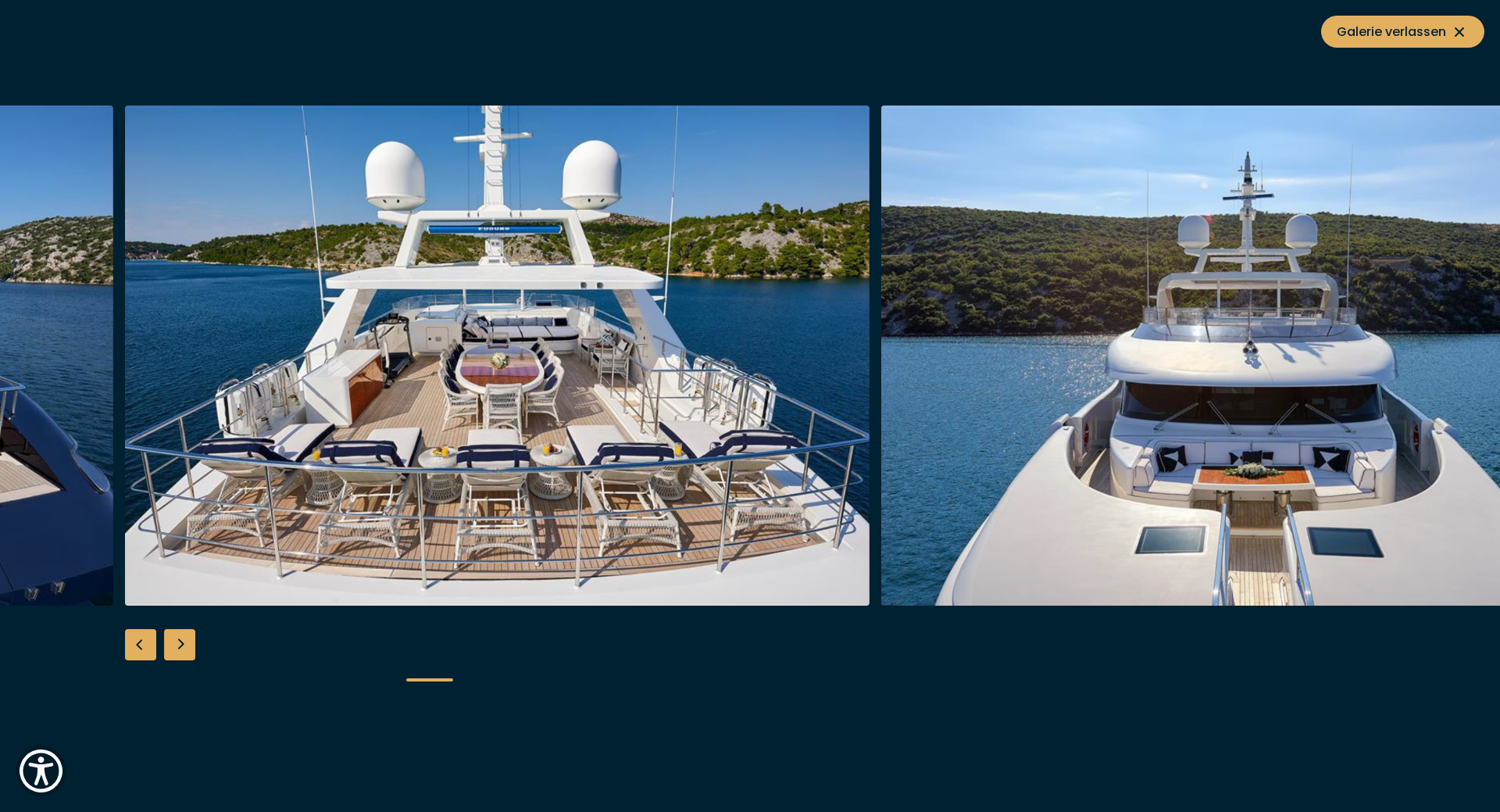
click at [186, 644] on div "Next slide" at bounding box center [179, 644] width 32 height 32
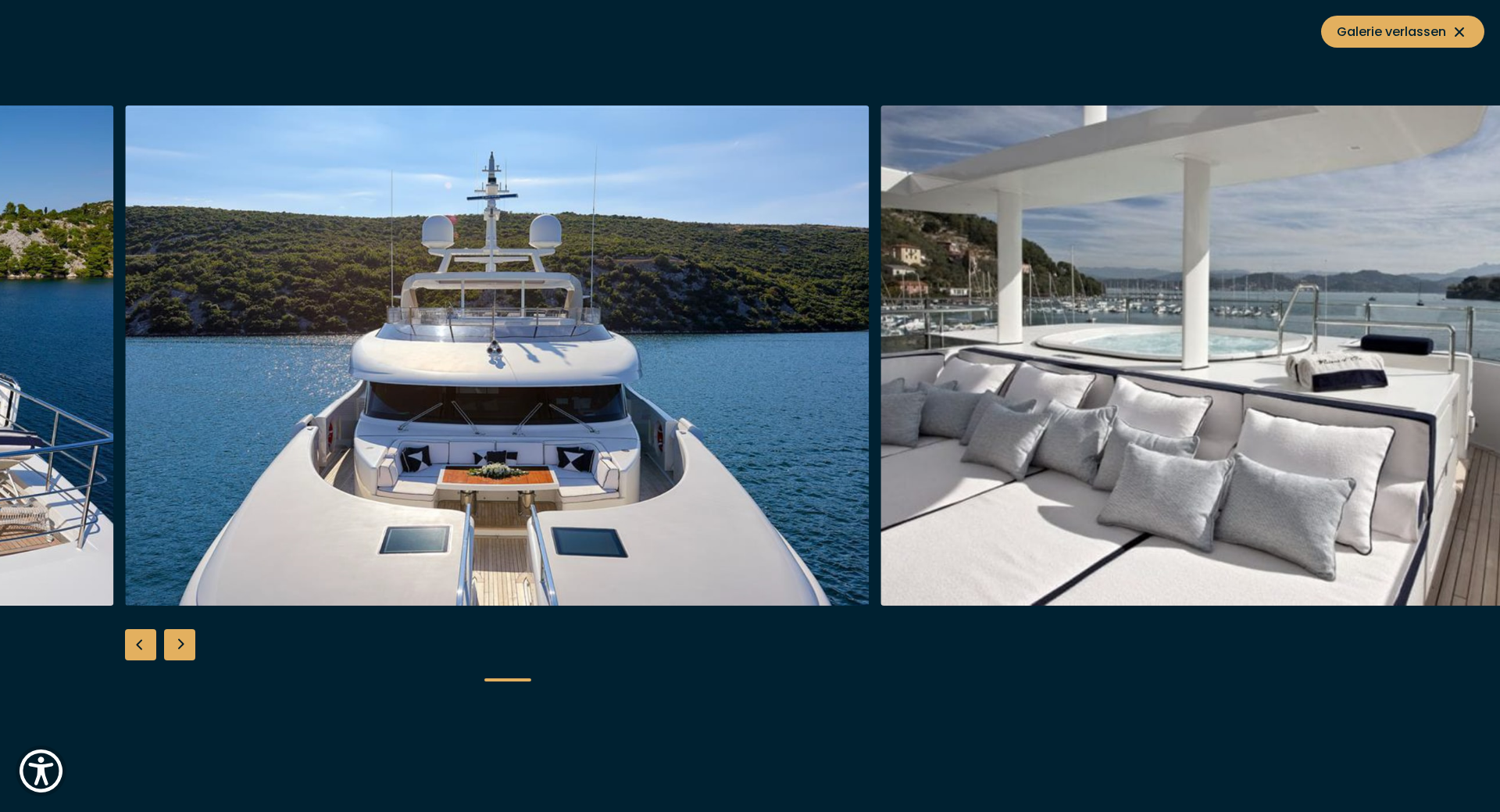
click at [186, 644] on div "Next slide" at bounding box center [179, 644] width 32 height 32
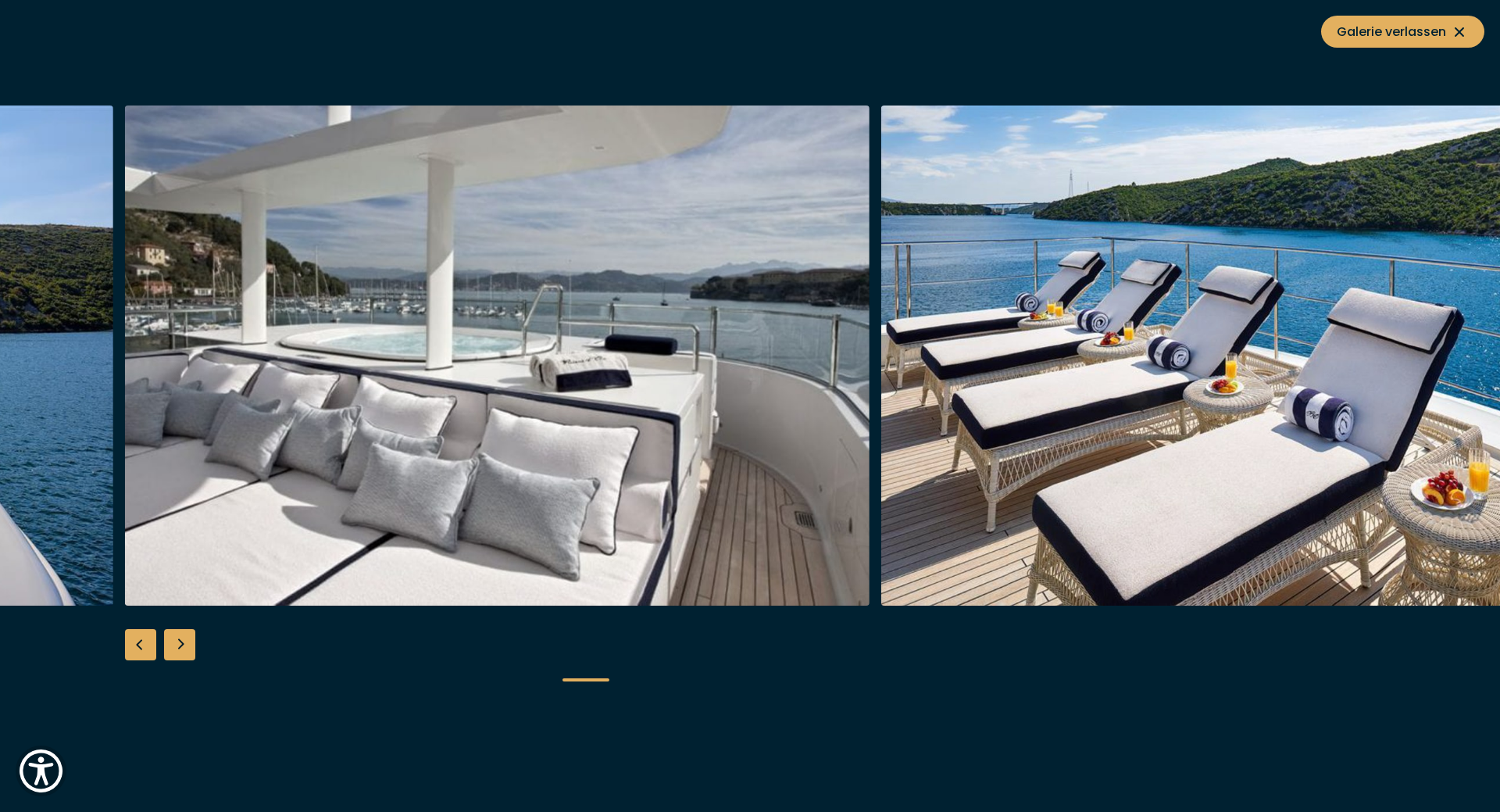
click at [186, 644] on div "Next slide" at bounding box center [179, 644] width 32 height 32
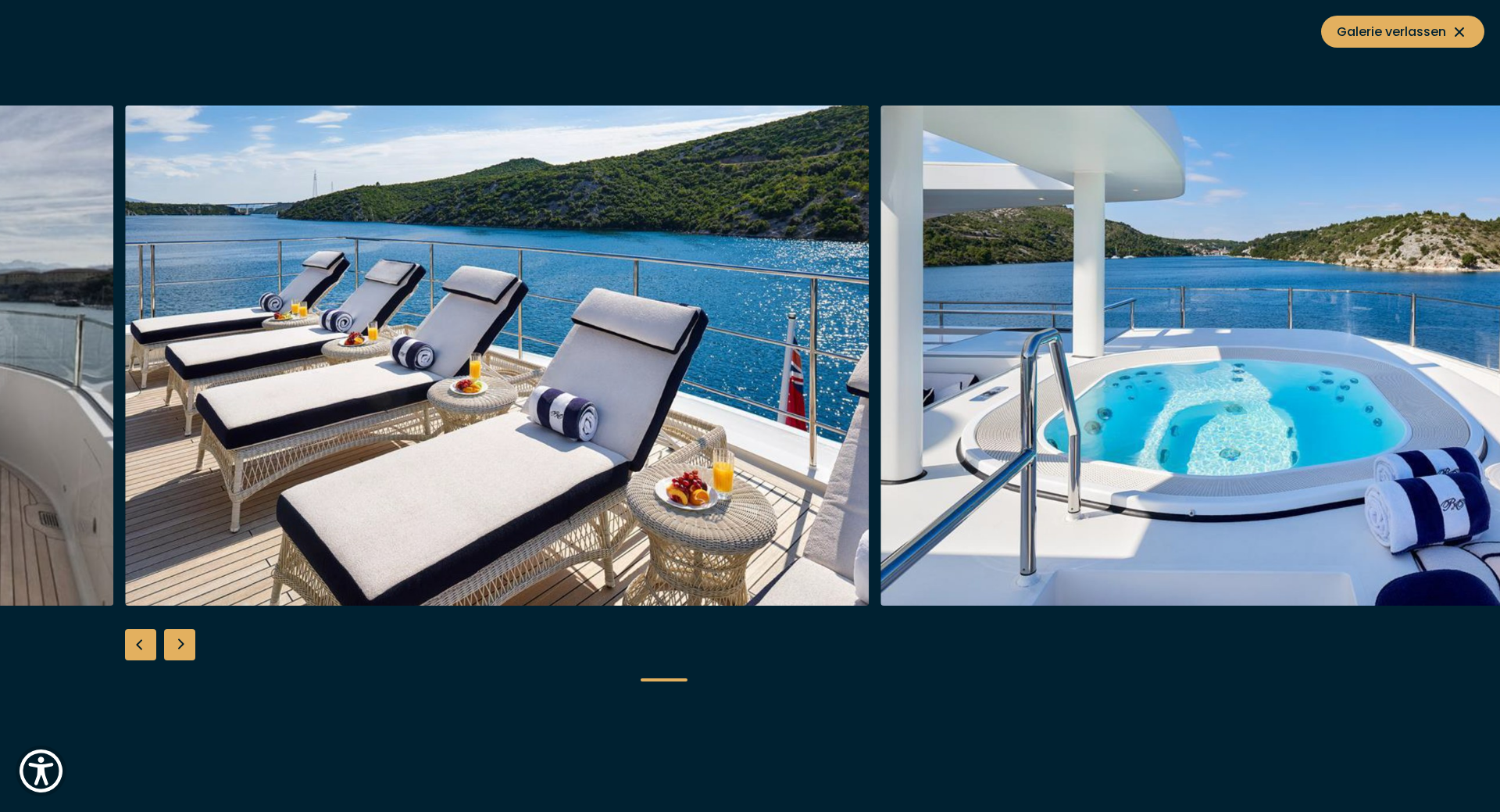
click at [186, 644] on div "Next slide" at bounding box center [179, 644] width 32 height 32
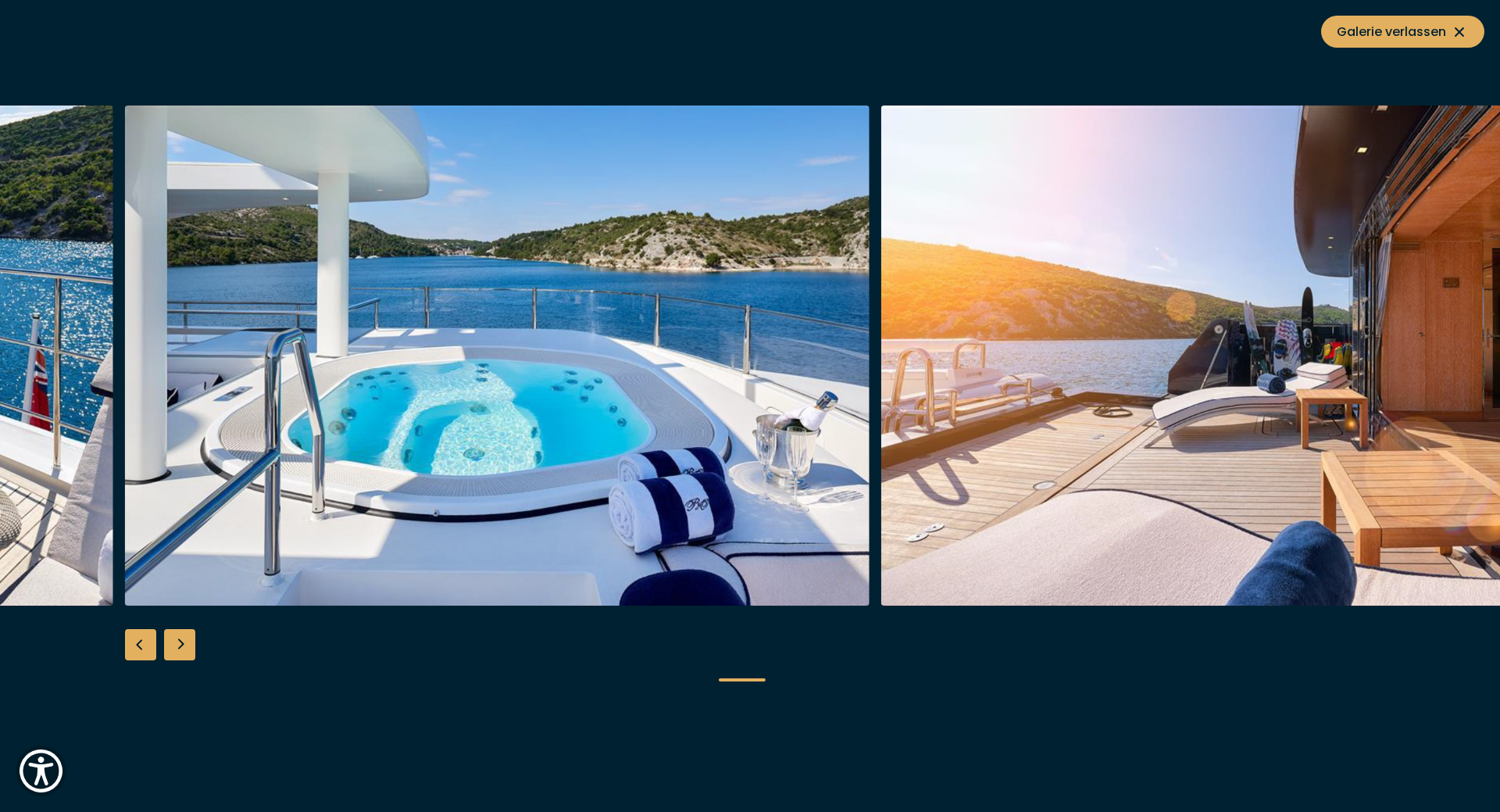
click at [186, 644] on div "Next slide" at bounding box center [179, 644] width 32 height 32
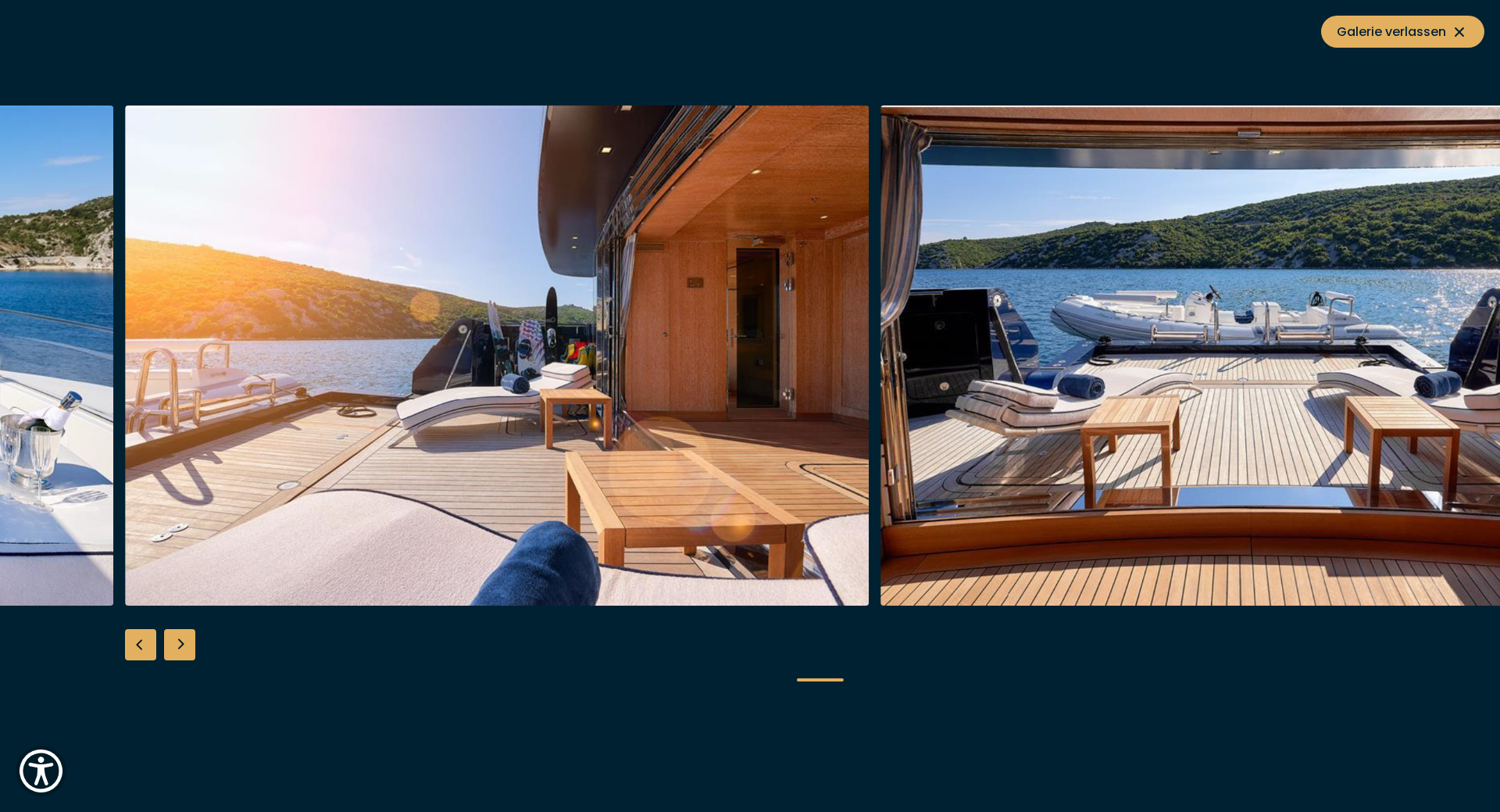
click at [186, 644] on div "Next slide" at bounding box center [179, 644] width 32 height 32
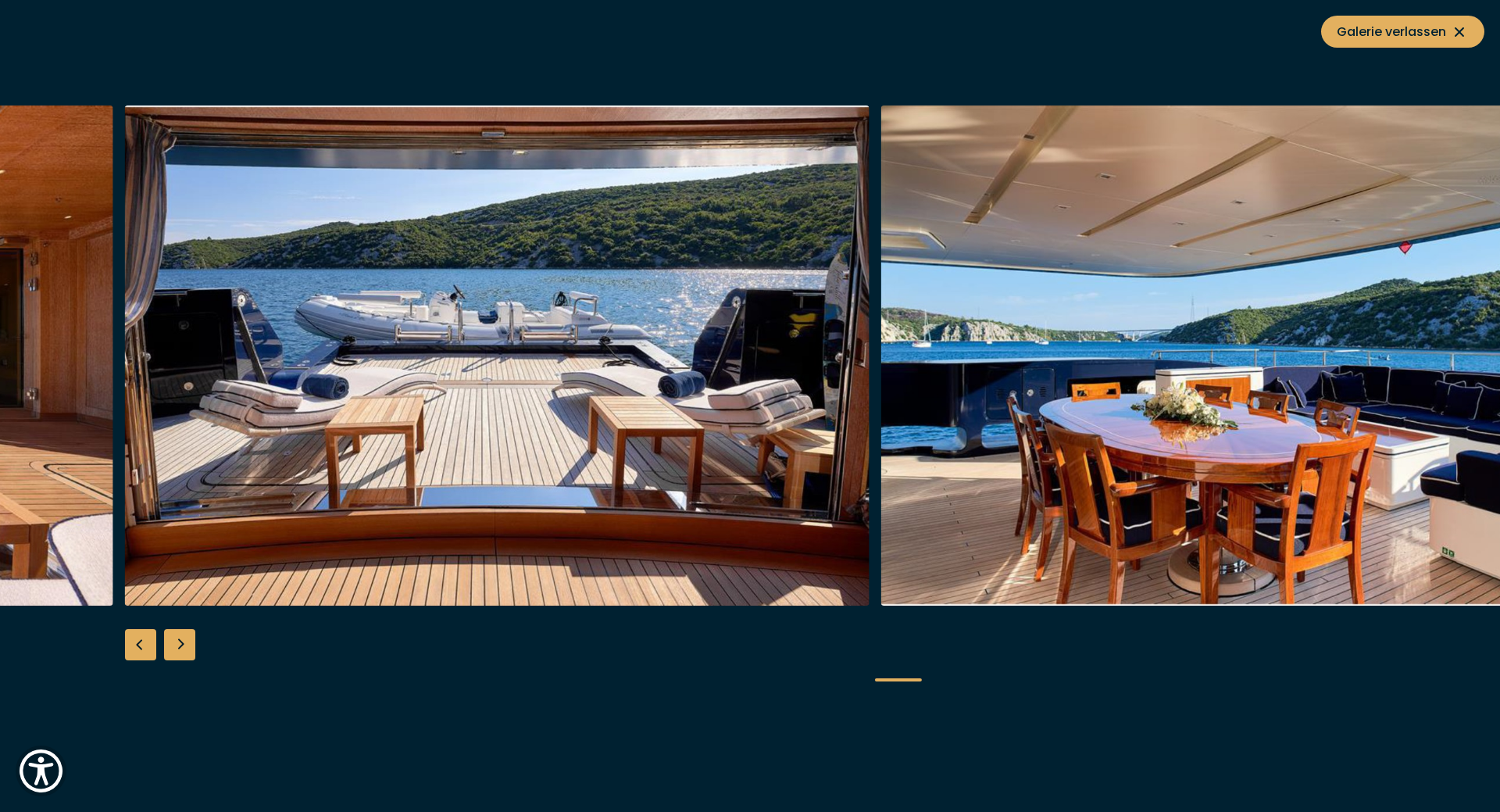
click at [186, 644] on div "Next slide" at bounding box center [179, 644] width 32 height 32
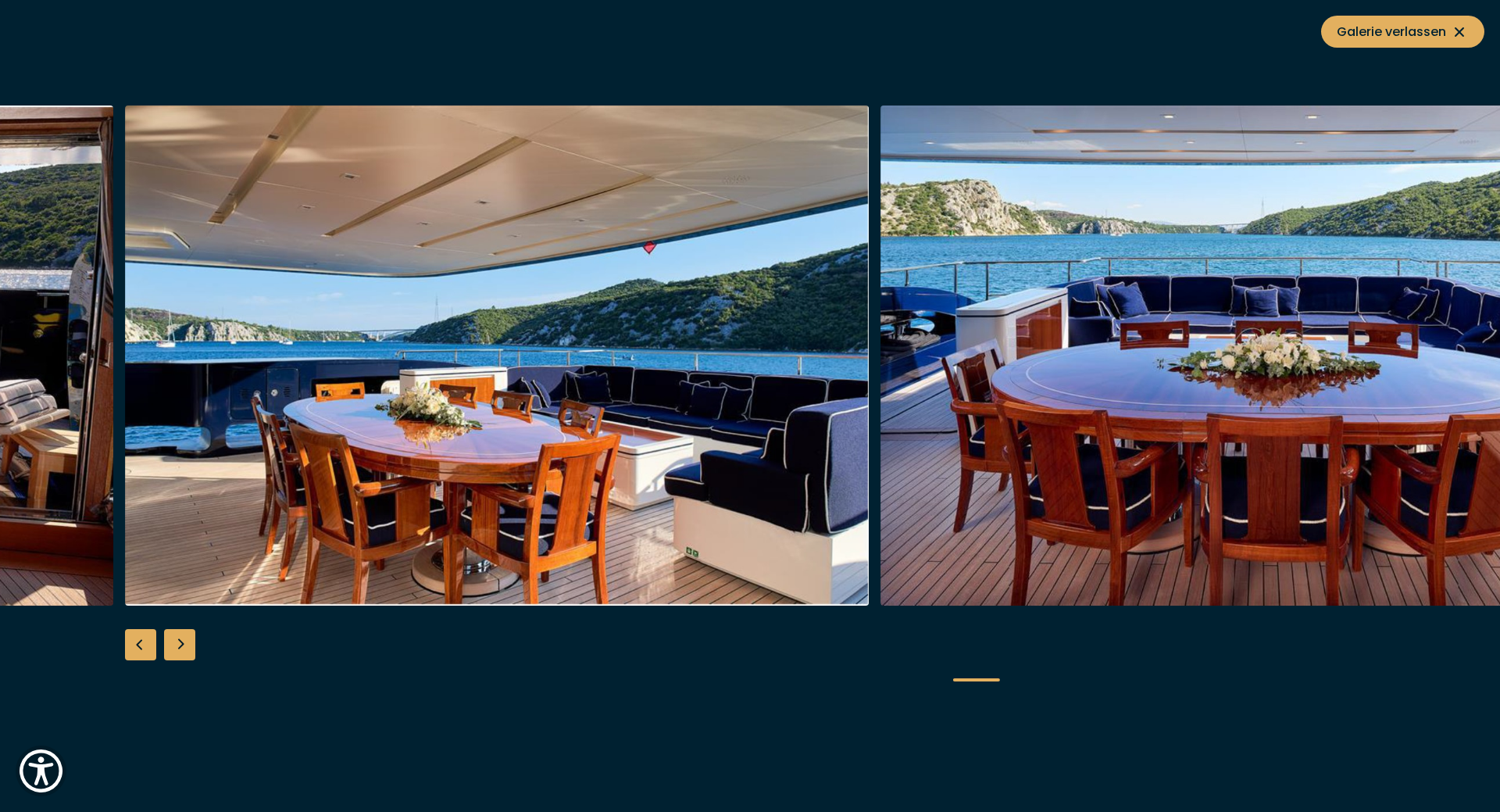
click at [186, 644] on div "Next slide" at bounding box center [179, 644] width 32 height 32
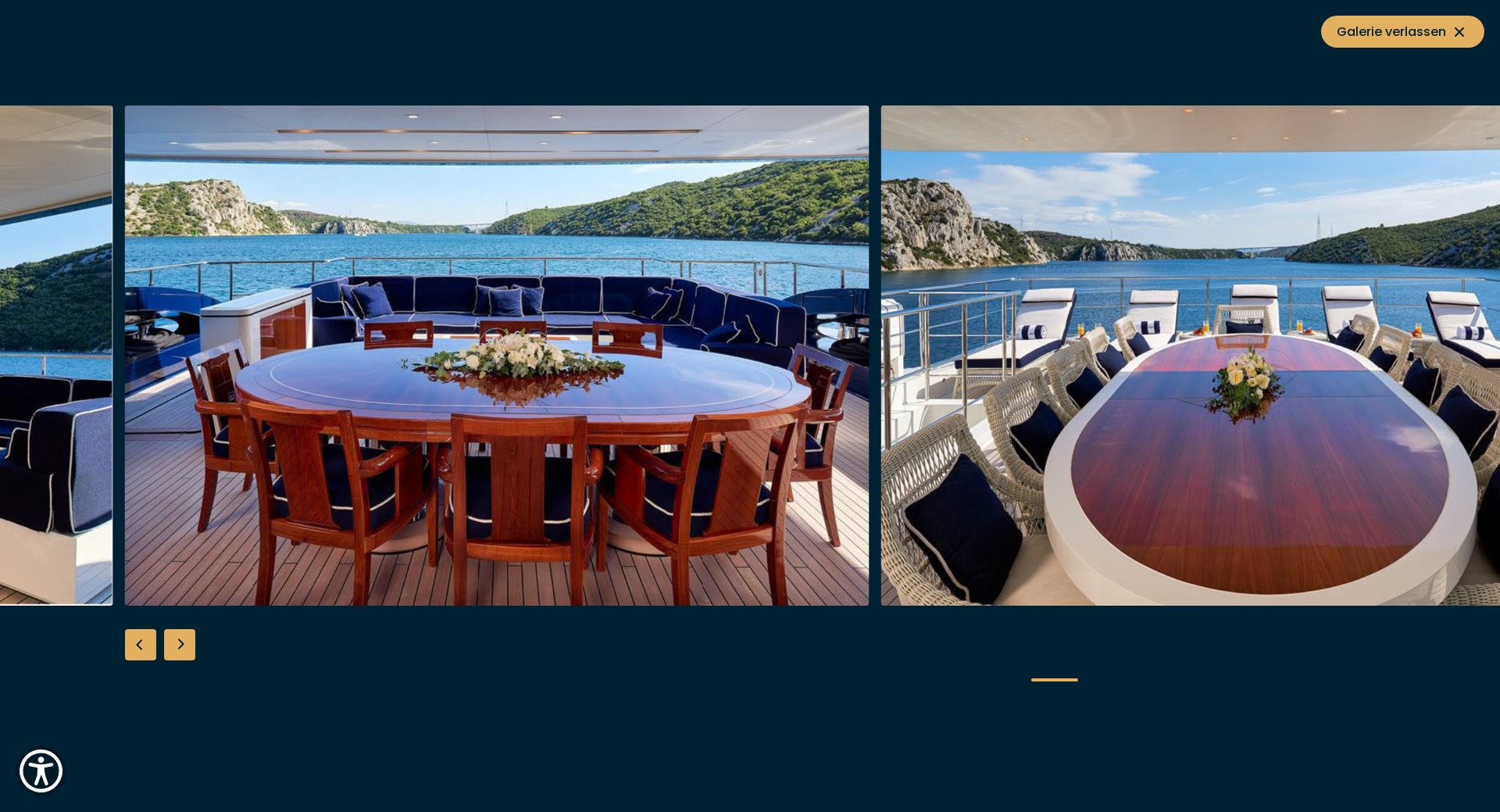
click at [186, 644] on div "Next slide" at bounding box center [179, 644] width 32 height 32
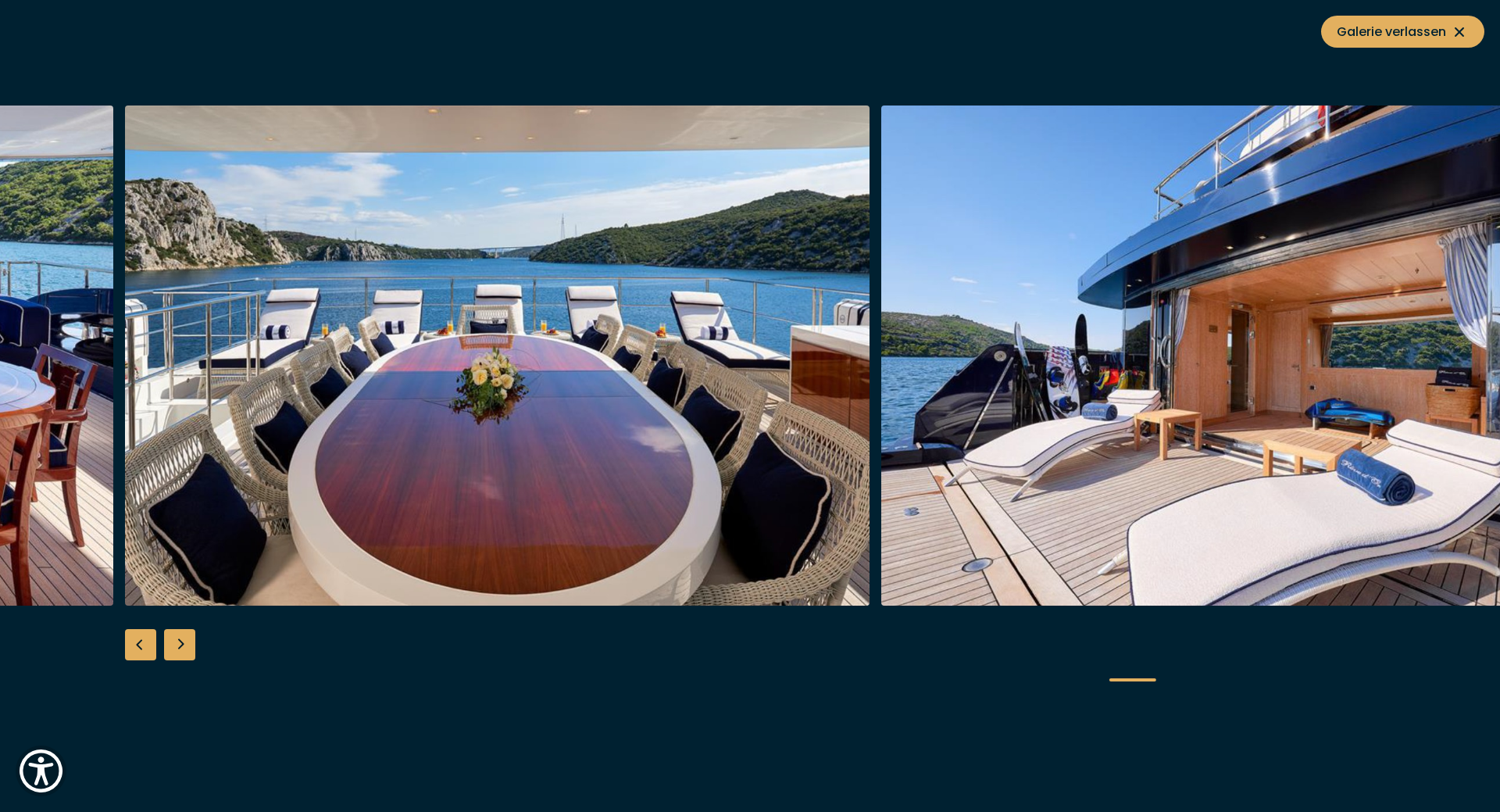
click at [186, 644] on div "Next slide" at bounding box center [179, 644] width 32 height 32
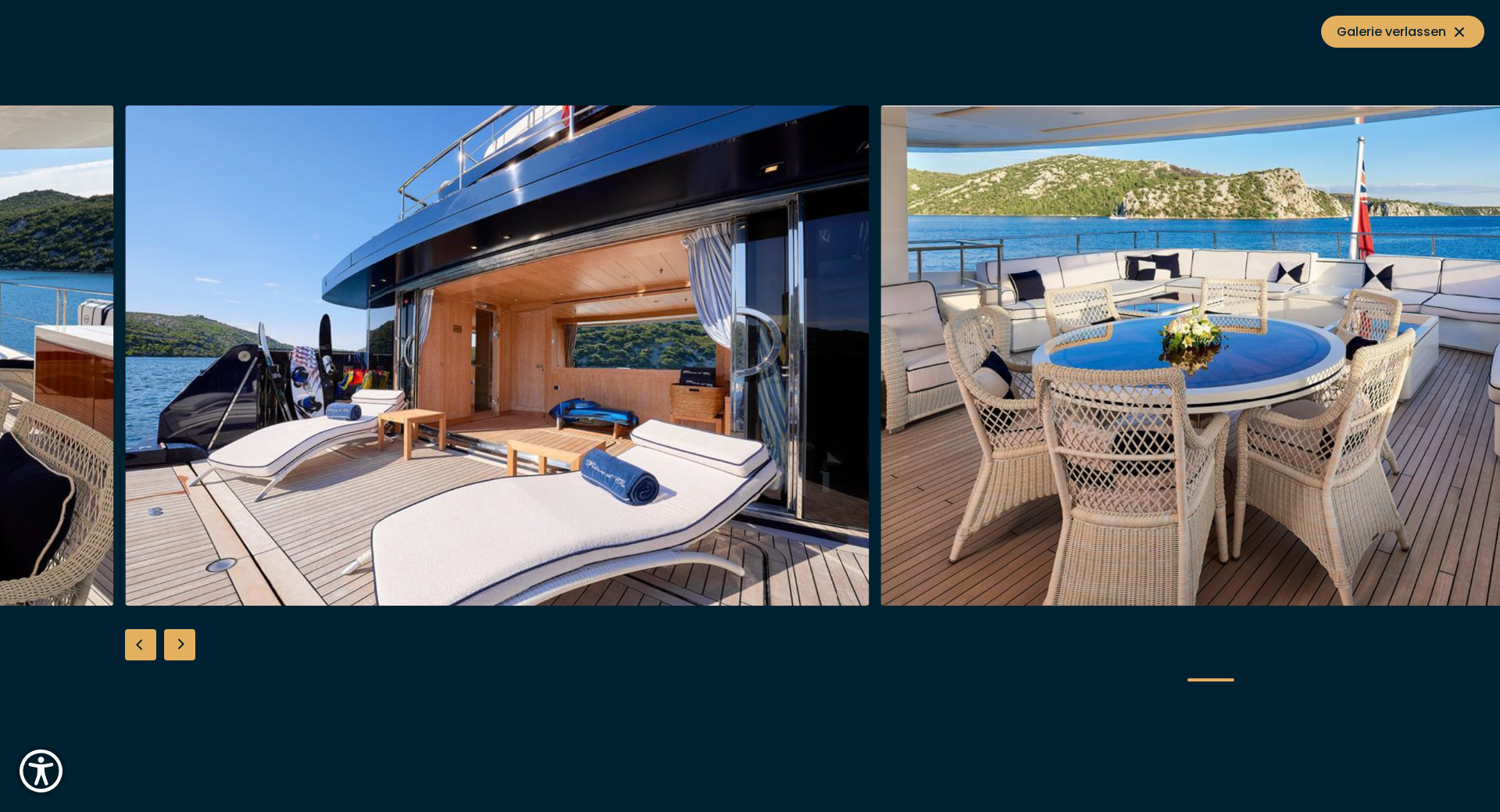
click at [186, 644] on div "Next slide" at bounding box center [179, 644] width 32 height 32
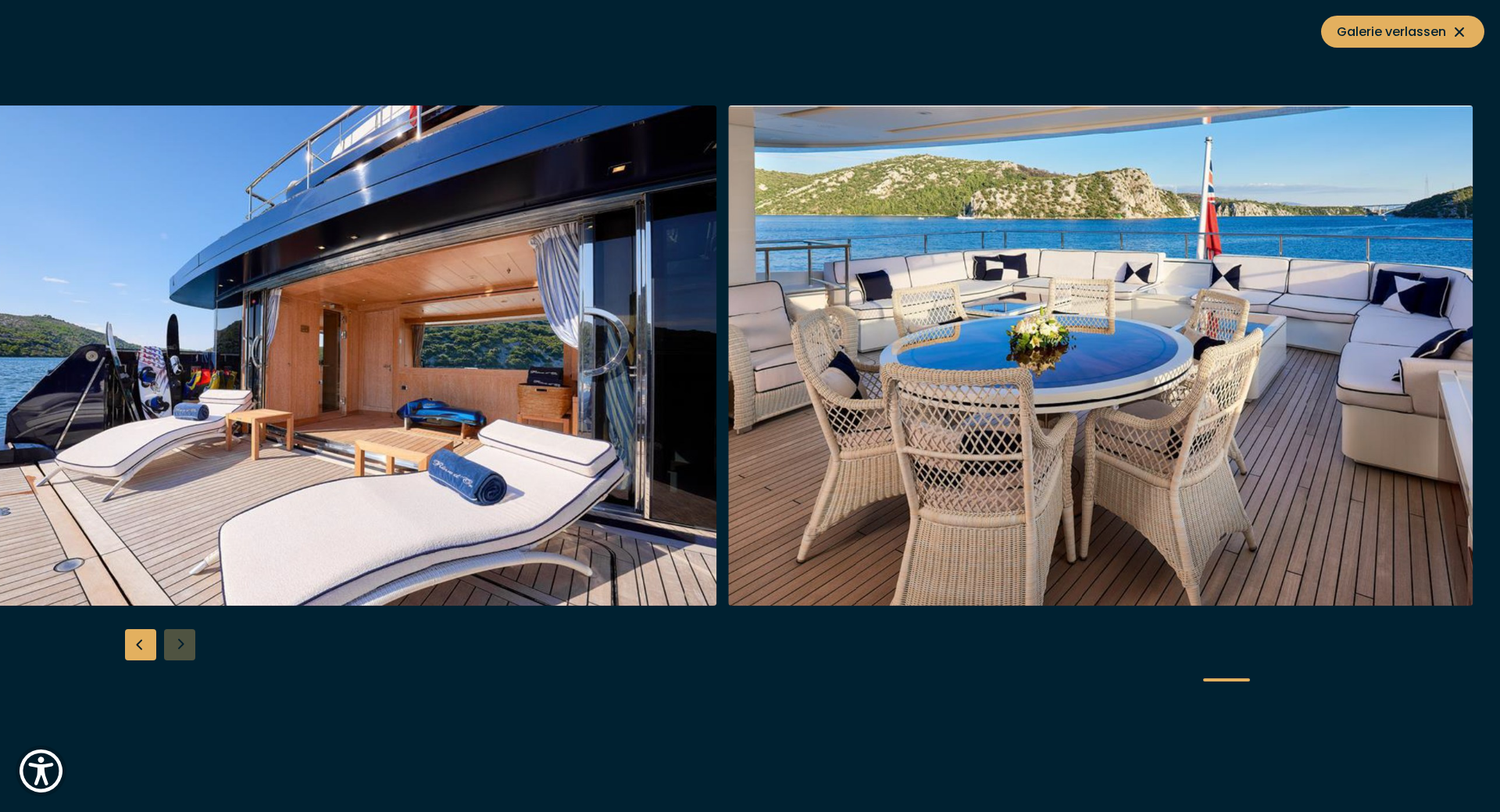
click at [186, 644] on div at bounding box center [750, 406] width 1500 height 601
click at [1369, 19] on button "Galerie verlassen" at bounding box center [1403, 32] width 163 height 32
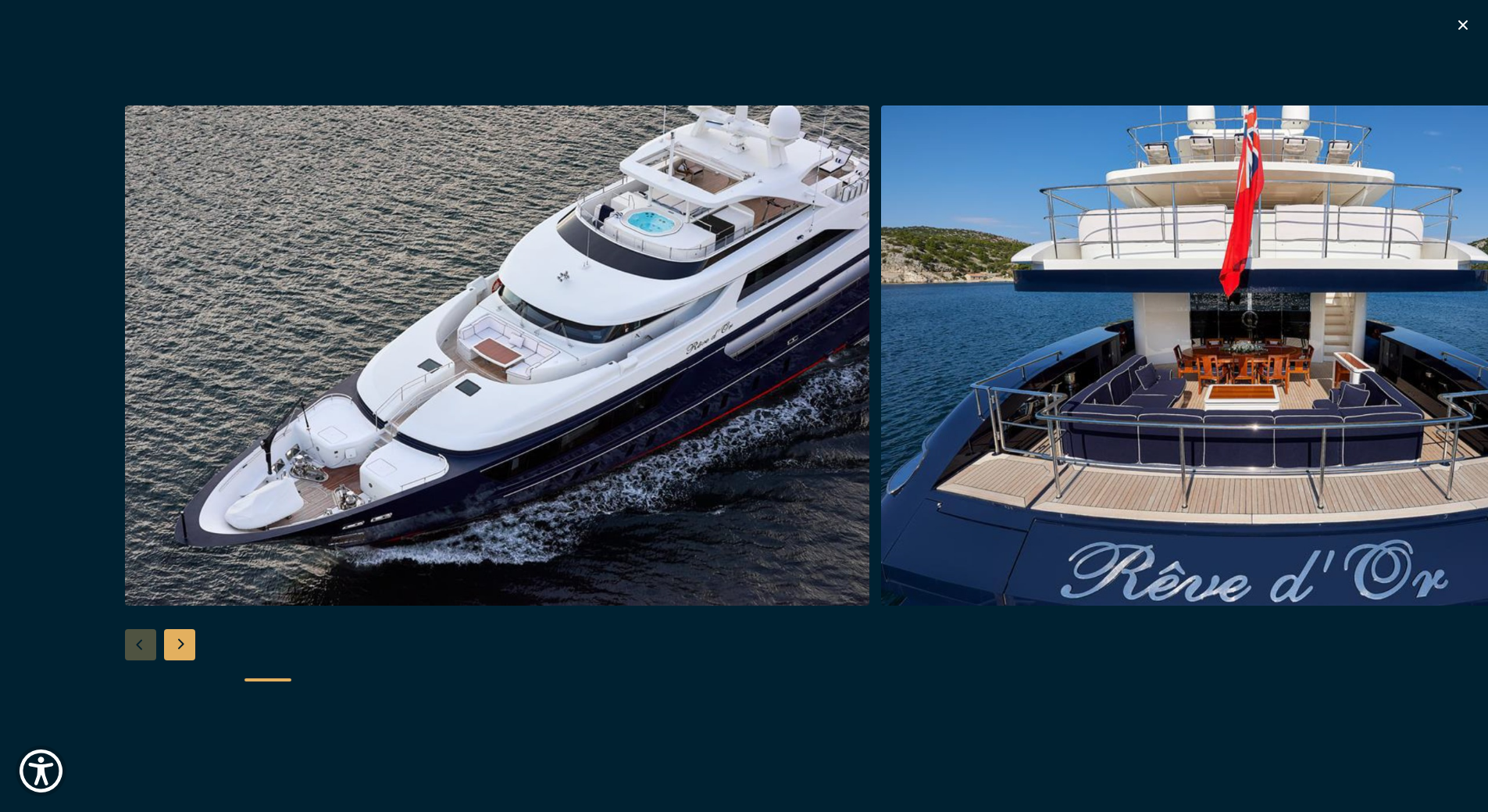
scroll to position [1016, 0]
click at [1460, 26] on icon "button" at bounding box center [1463, 24] width 19 height 19
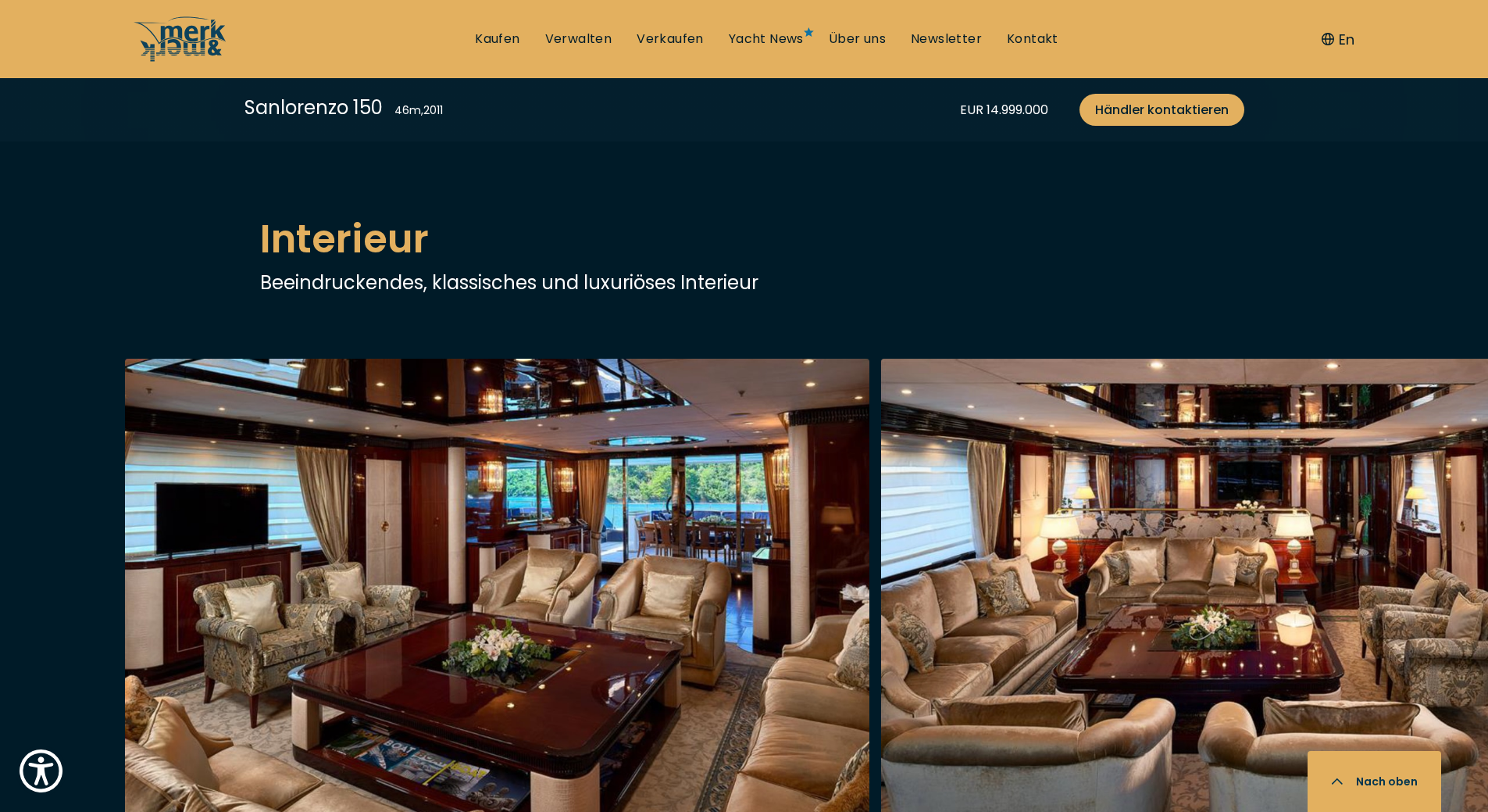
scroll to position [2422, 0]
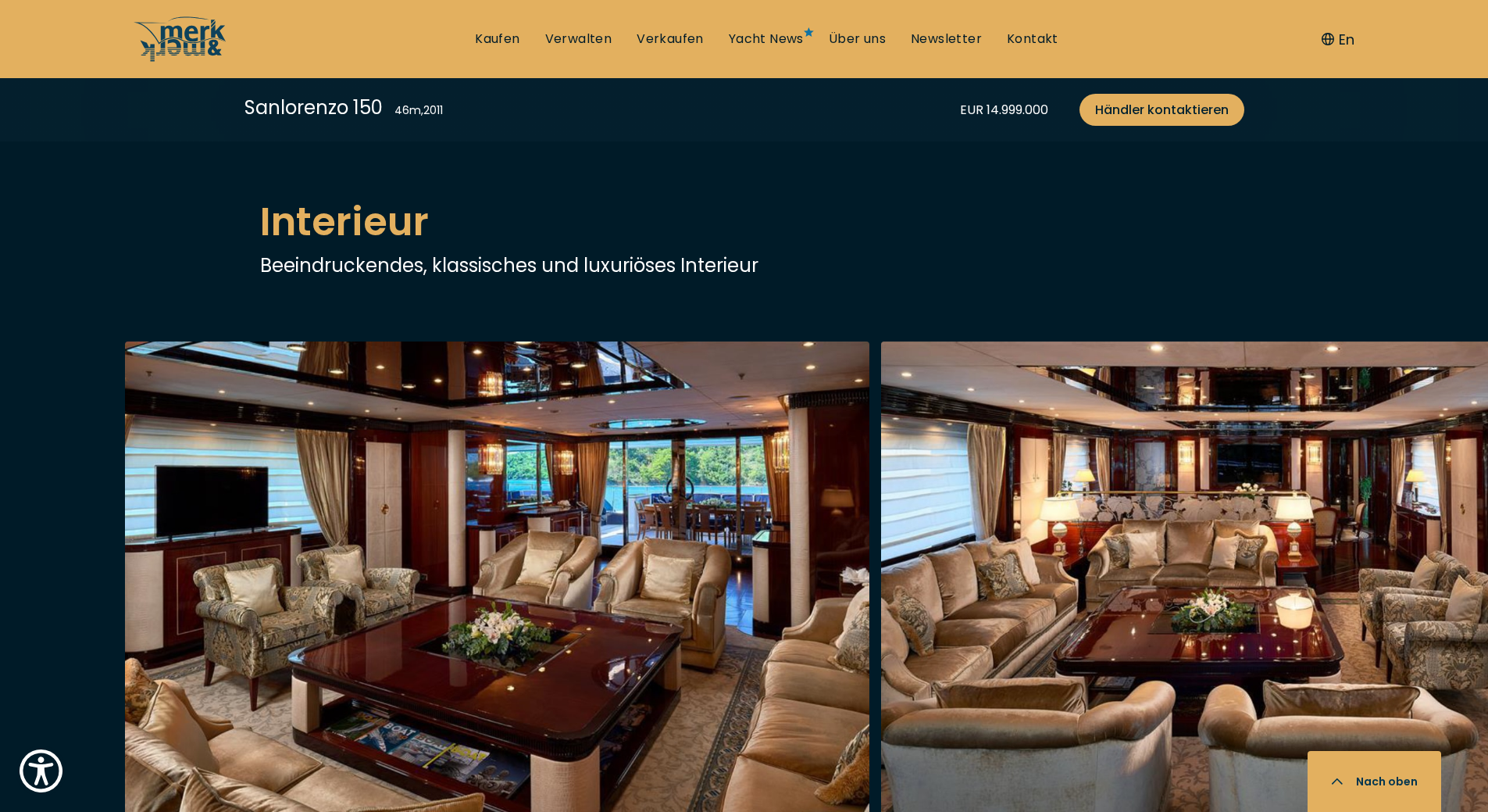
click at [270, 542] on img "button" at bounding box center [498, 591] width 744 height 500
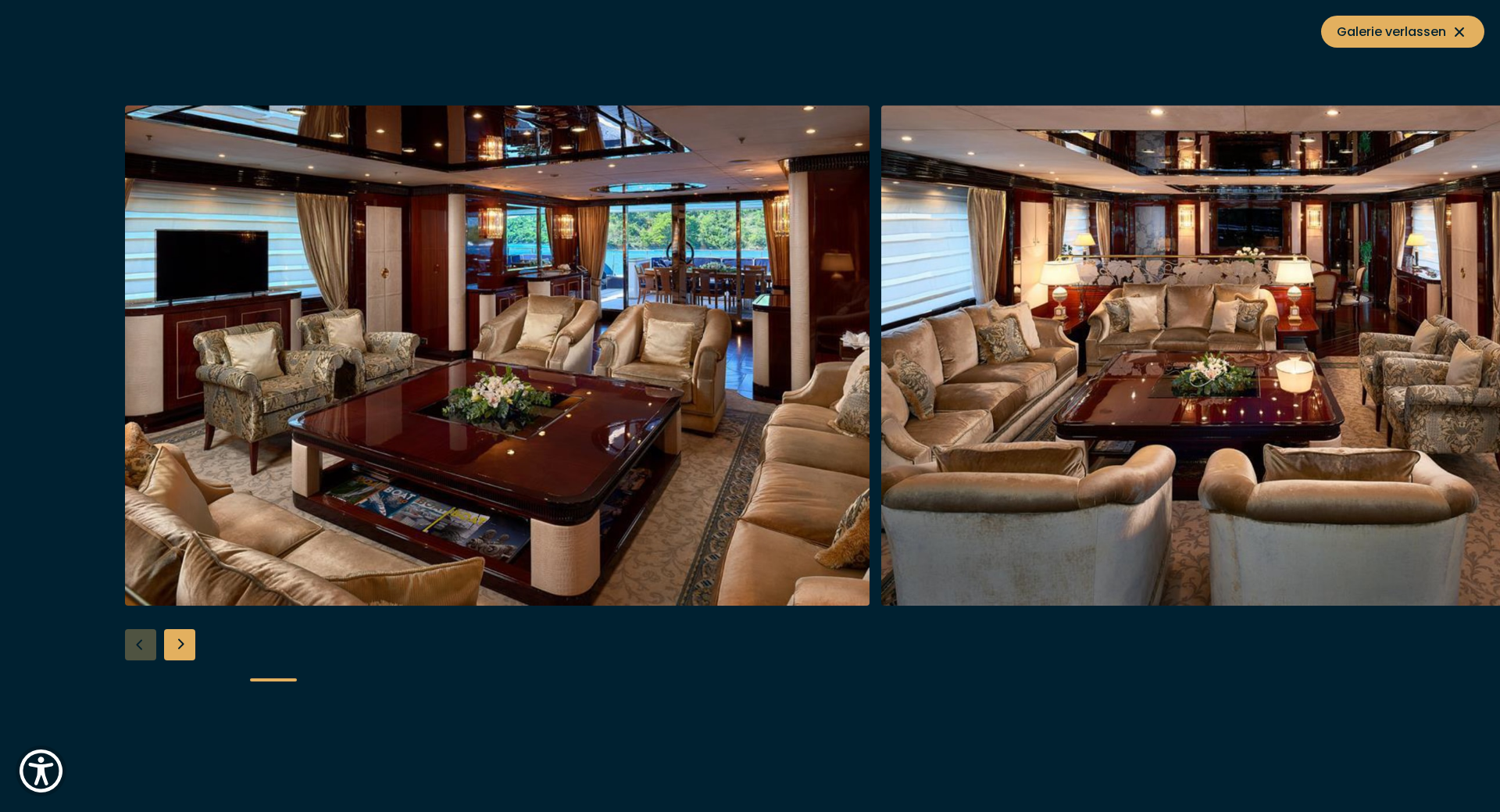
click at [173, 645] on div "Next slide" at bounding box center [179, 644] width 32 height 32
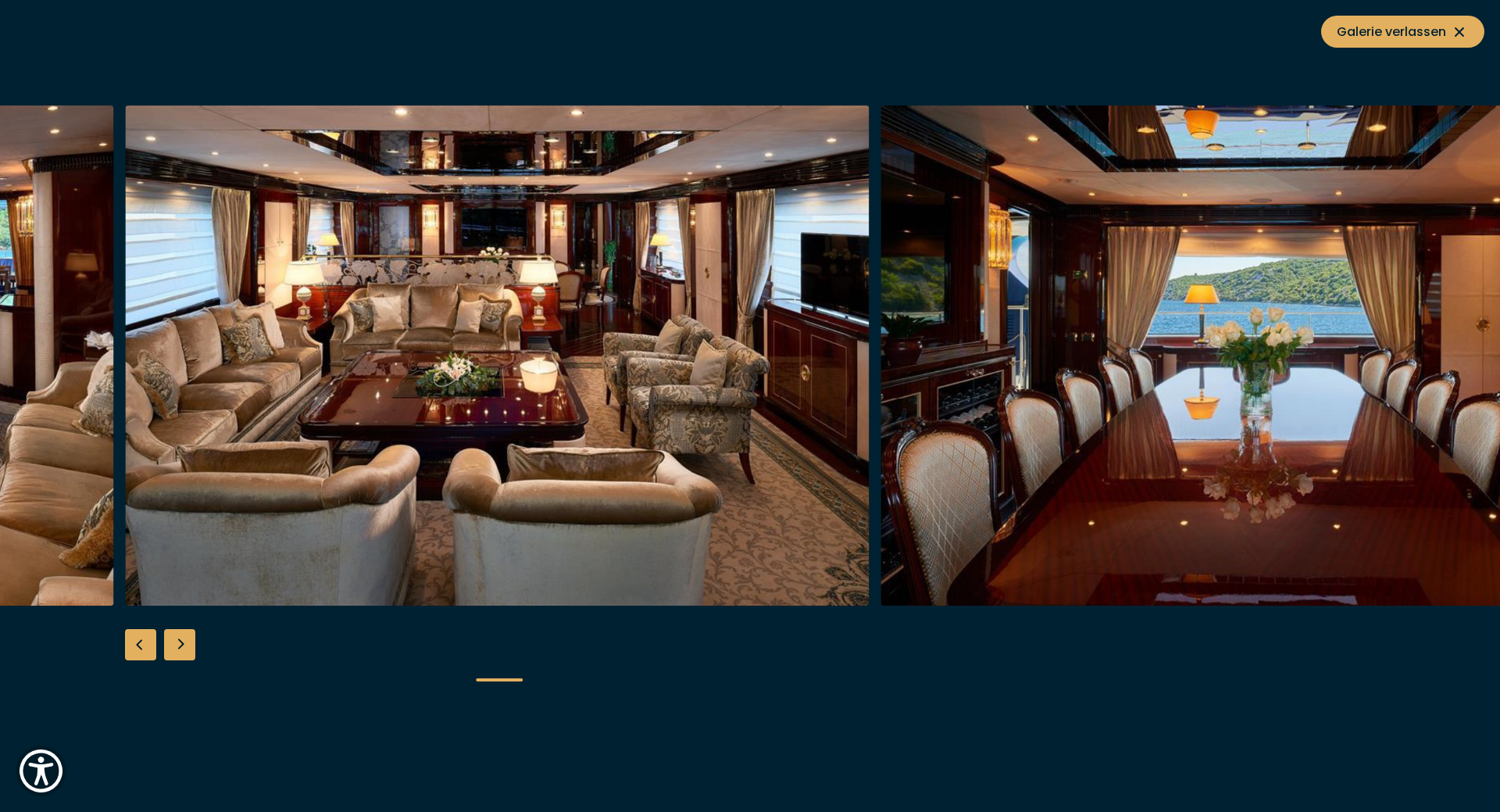
click at [173, 645] on div "Next slide" at bounding box center [179, 644] width 32 height 32
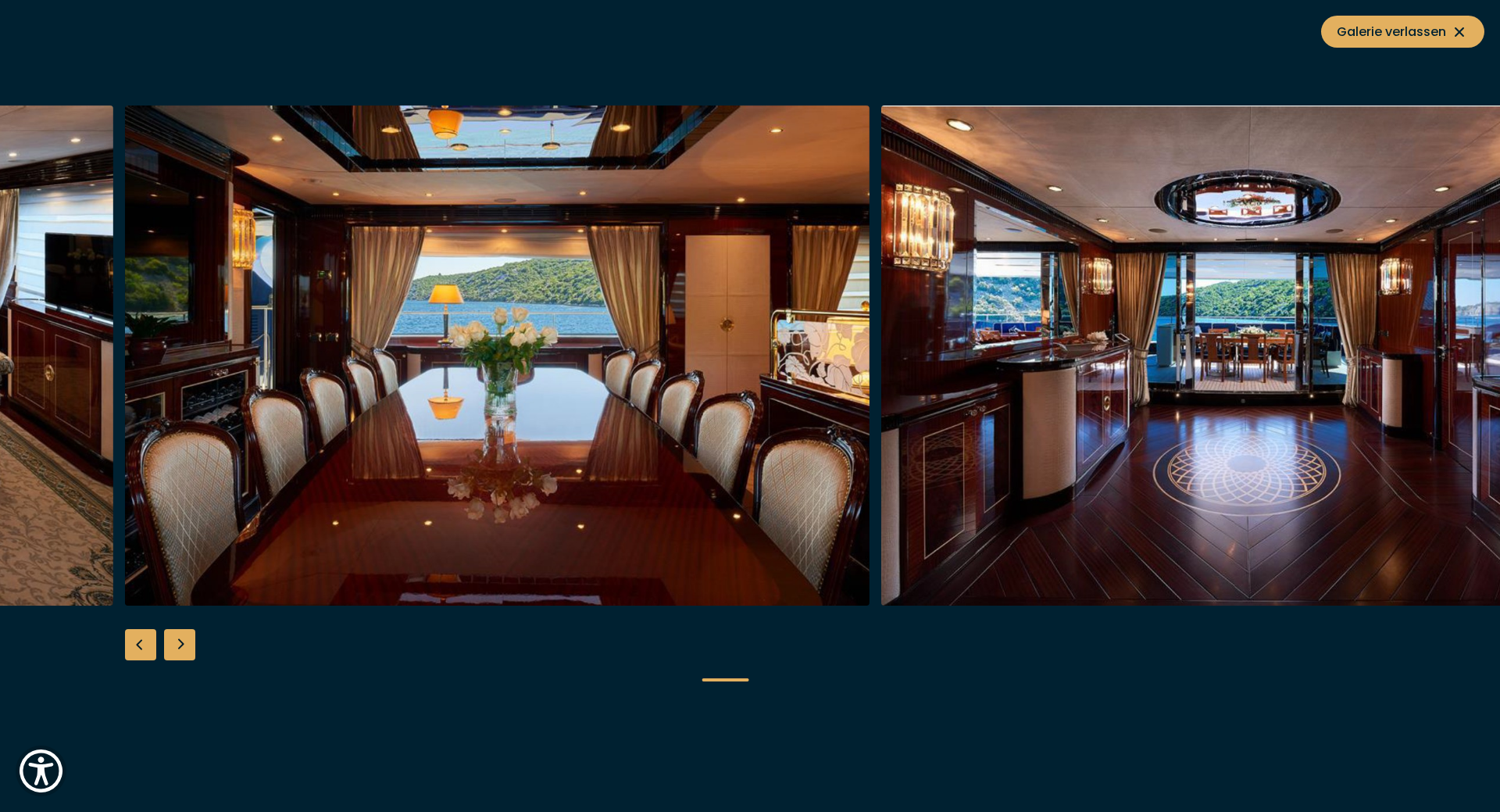
click at [173, 645] on div "Next slide" at bounding box center [179, 644] width 32 height 32
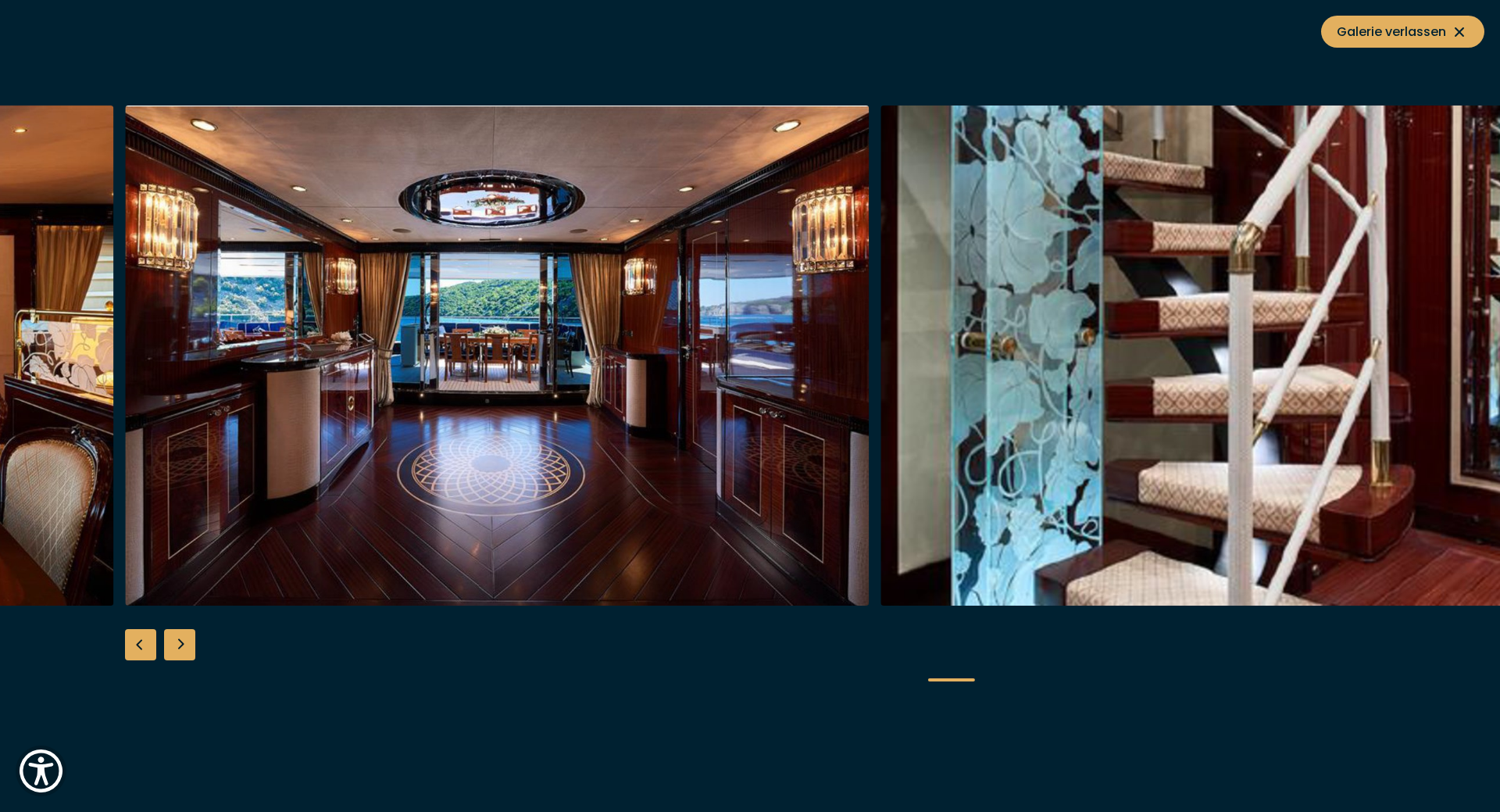
click at [173, 645] on div "Next slide" at bounding box center [179, 644] width 32 height 32
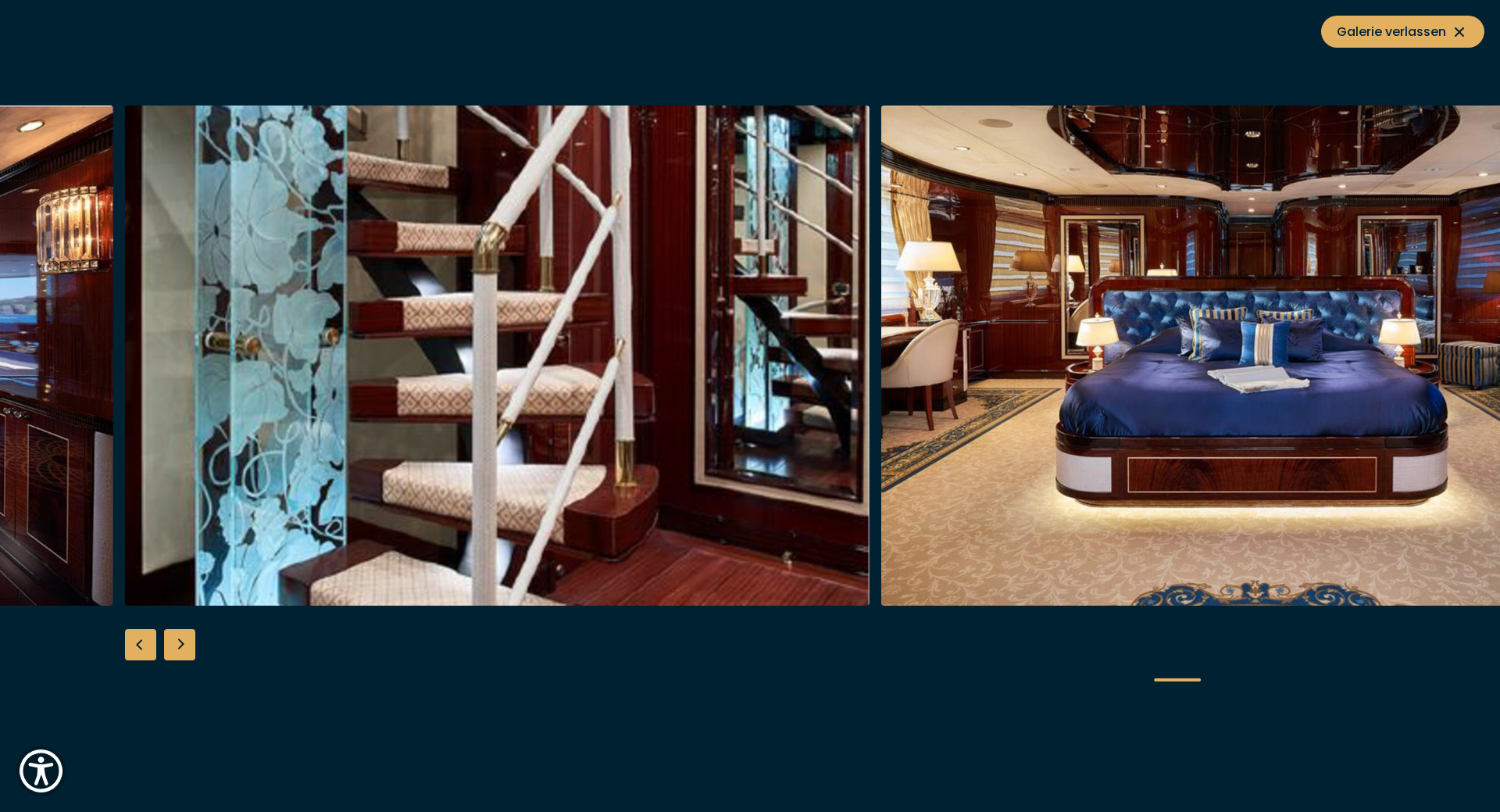
click at [173, 645] on div "Next slide" at bounding box center [179, 644] width 32 height 32
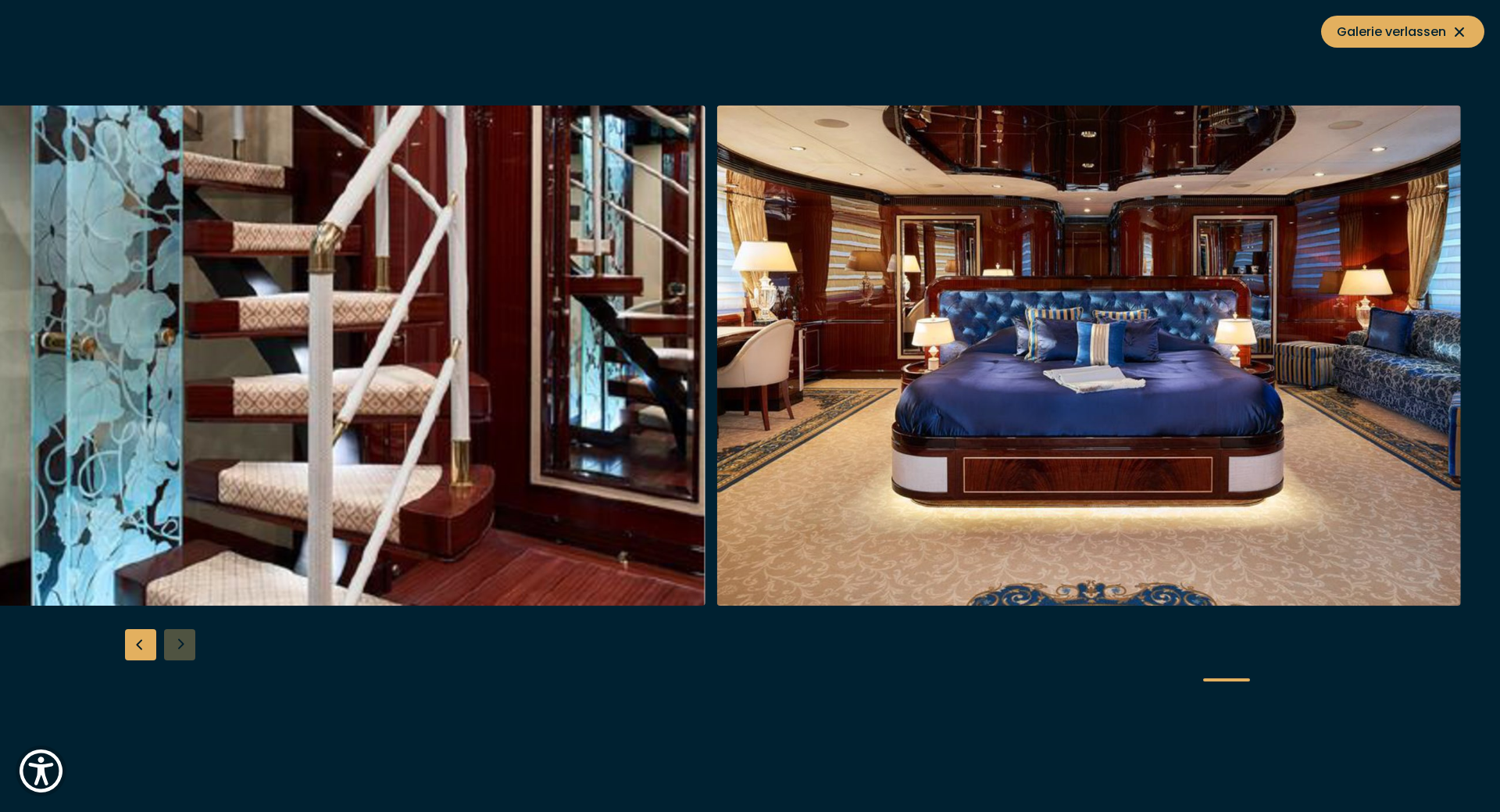
click at [183, 644] on div at bounding box center [750, 406] width 1500 height 601
click at [1389, 26] on span "Galerie verlassen" at bounding box center [1403, 32] width 132 height 20
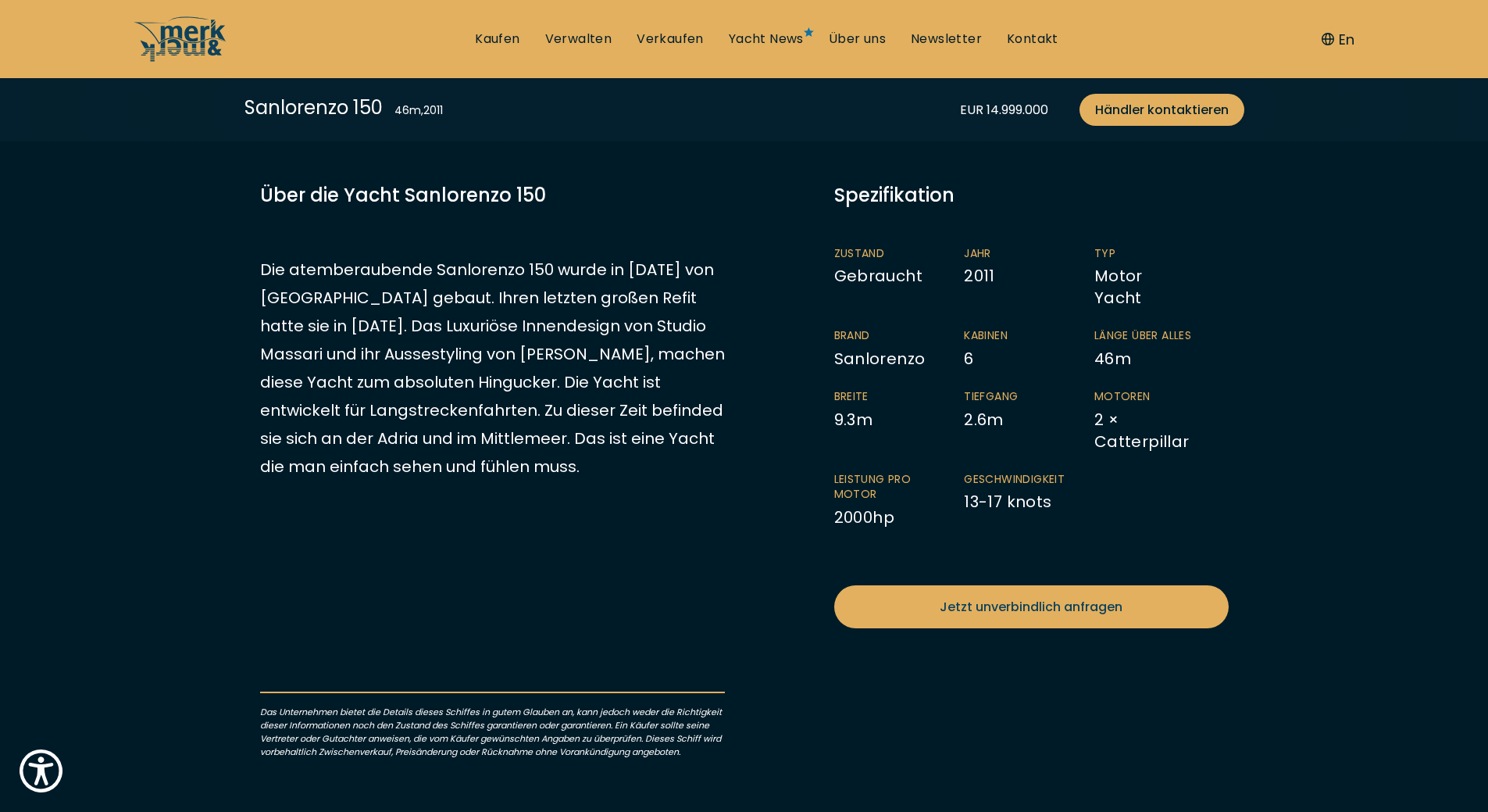
scroll to position [781, 0]
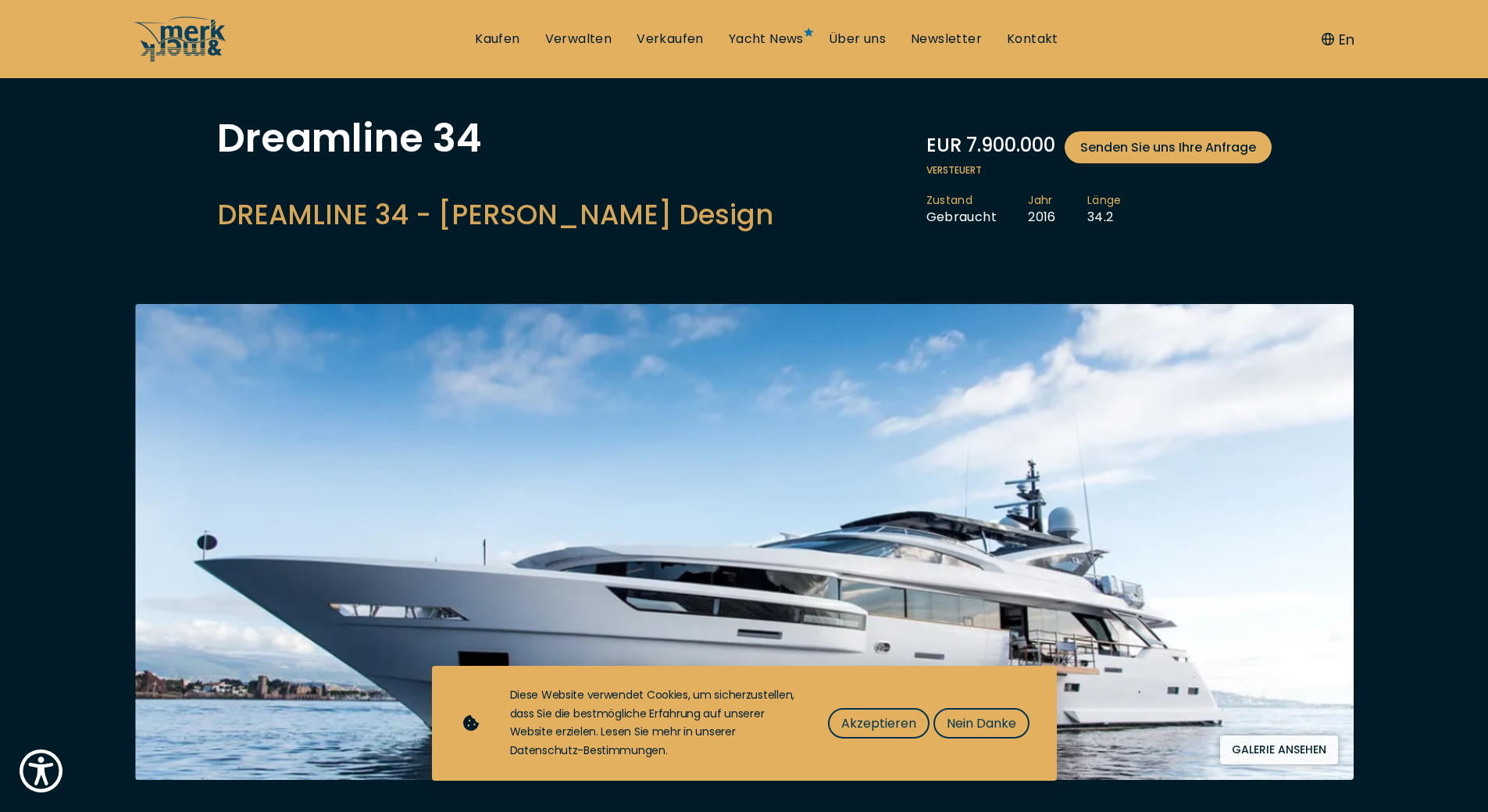
scroll to position [156, 0]
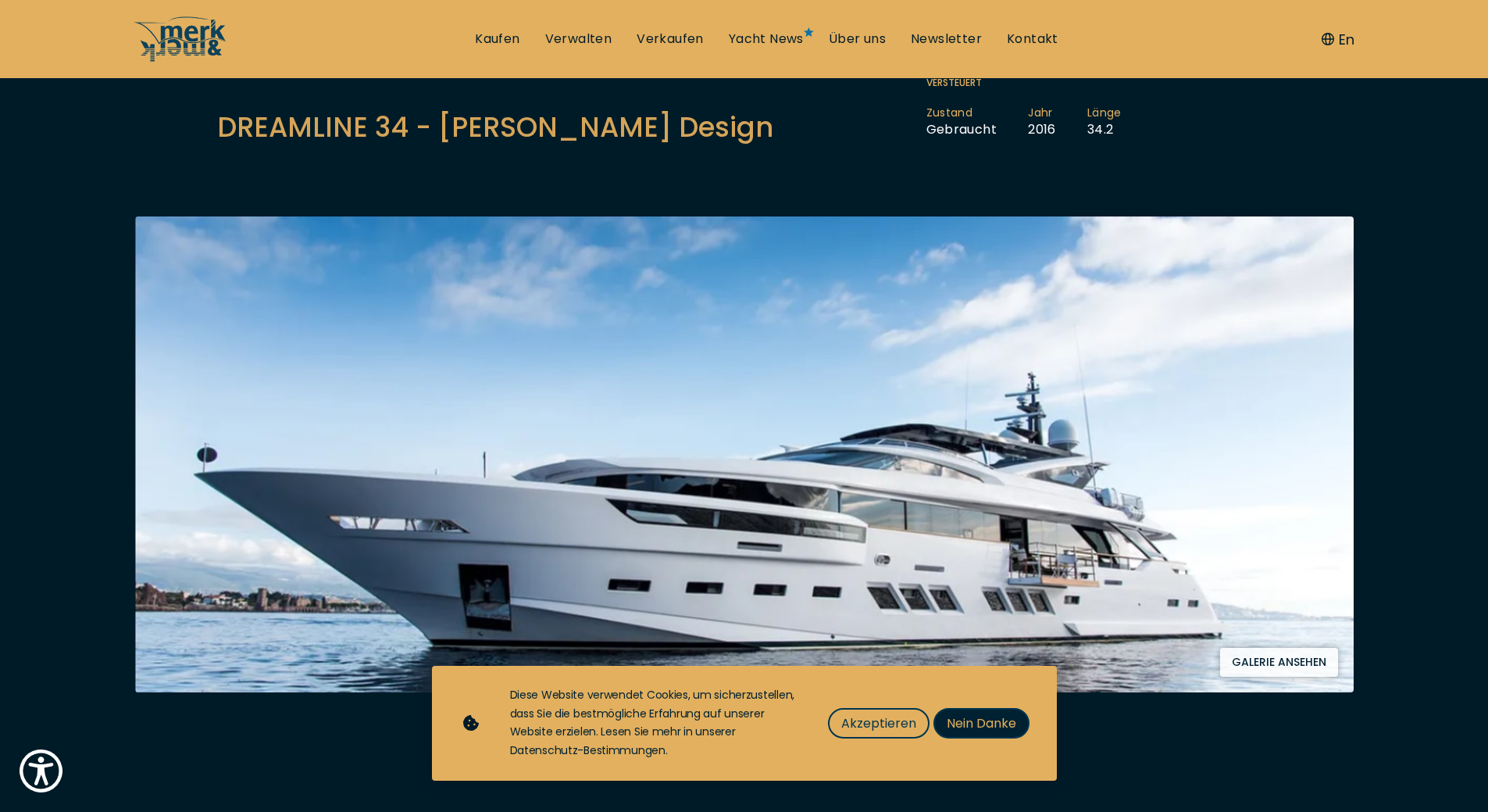
click at [1000, 713] on span "Nein Danke" at bounding box center [981, 723] width 69 height 20
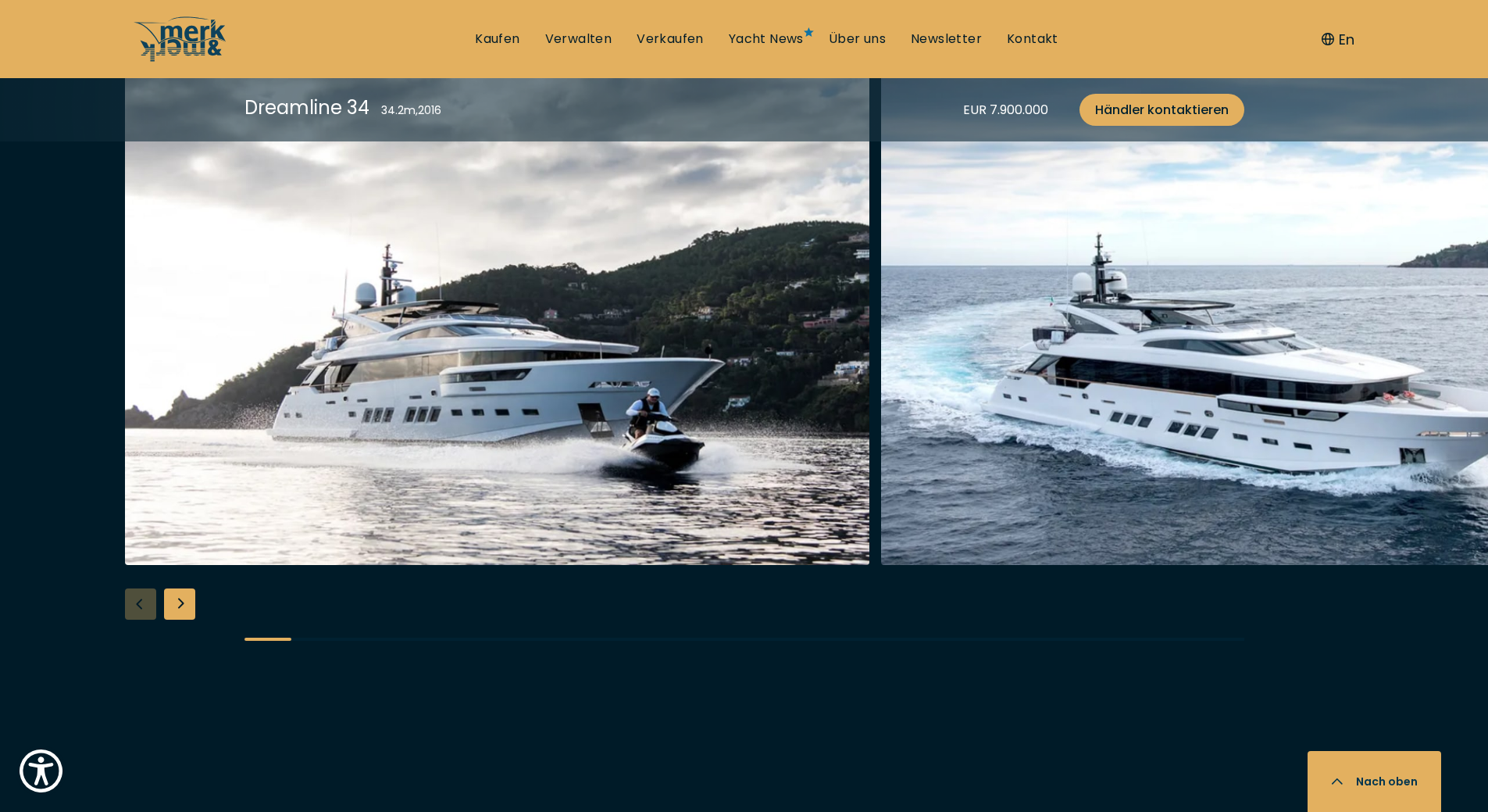
scroll to position [1797, 0]
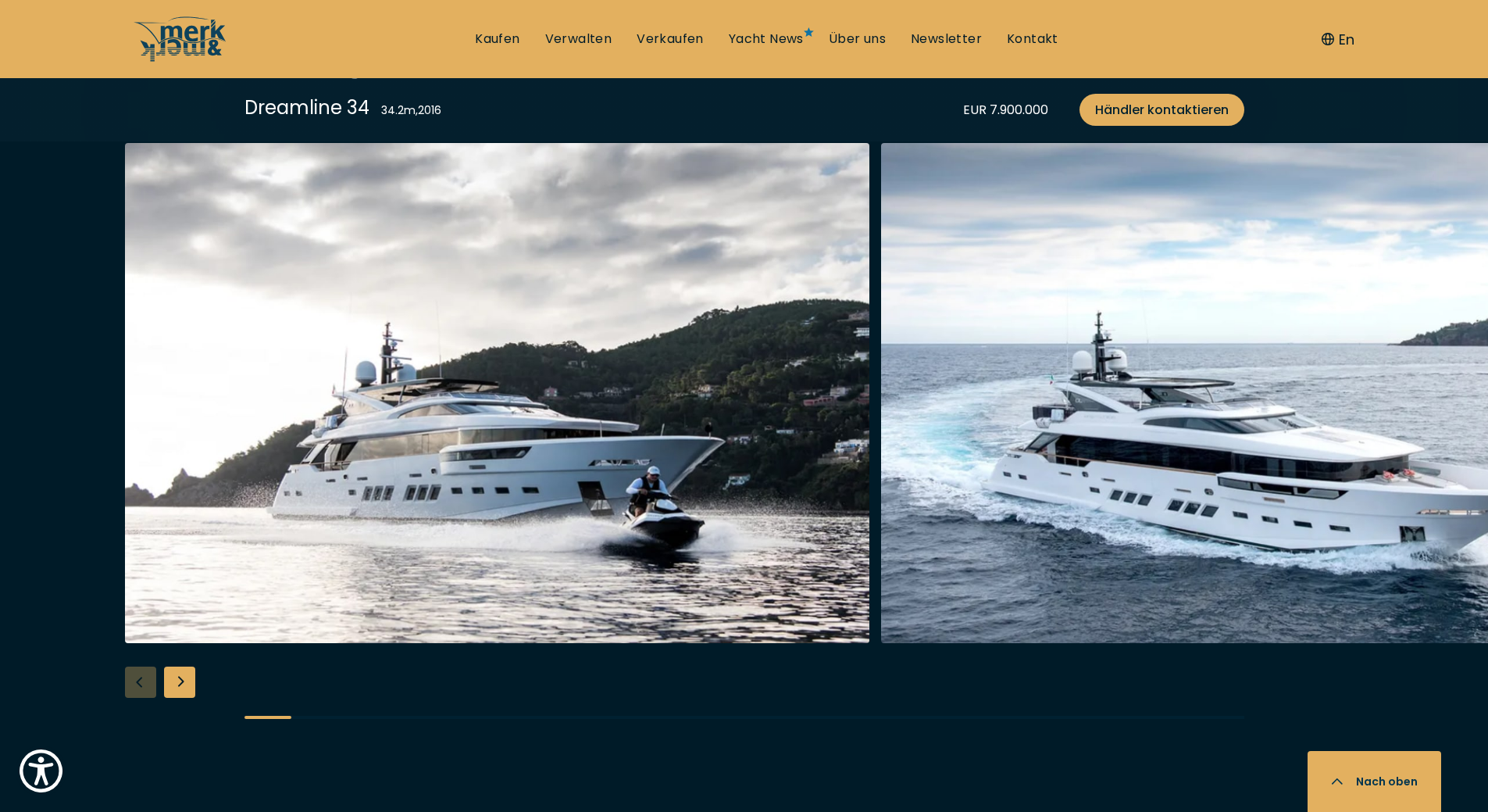
click at [180, 678] on div "Next slide" at bounding box center [179, 681] width 32 height 32
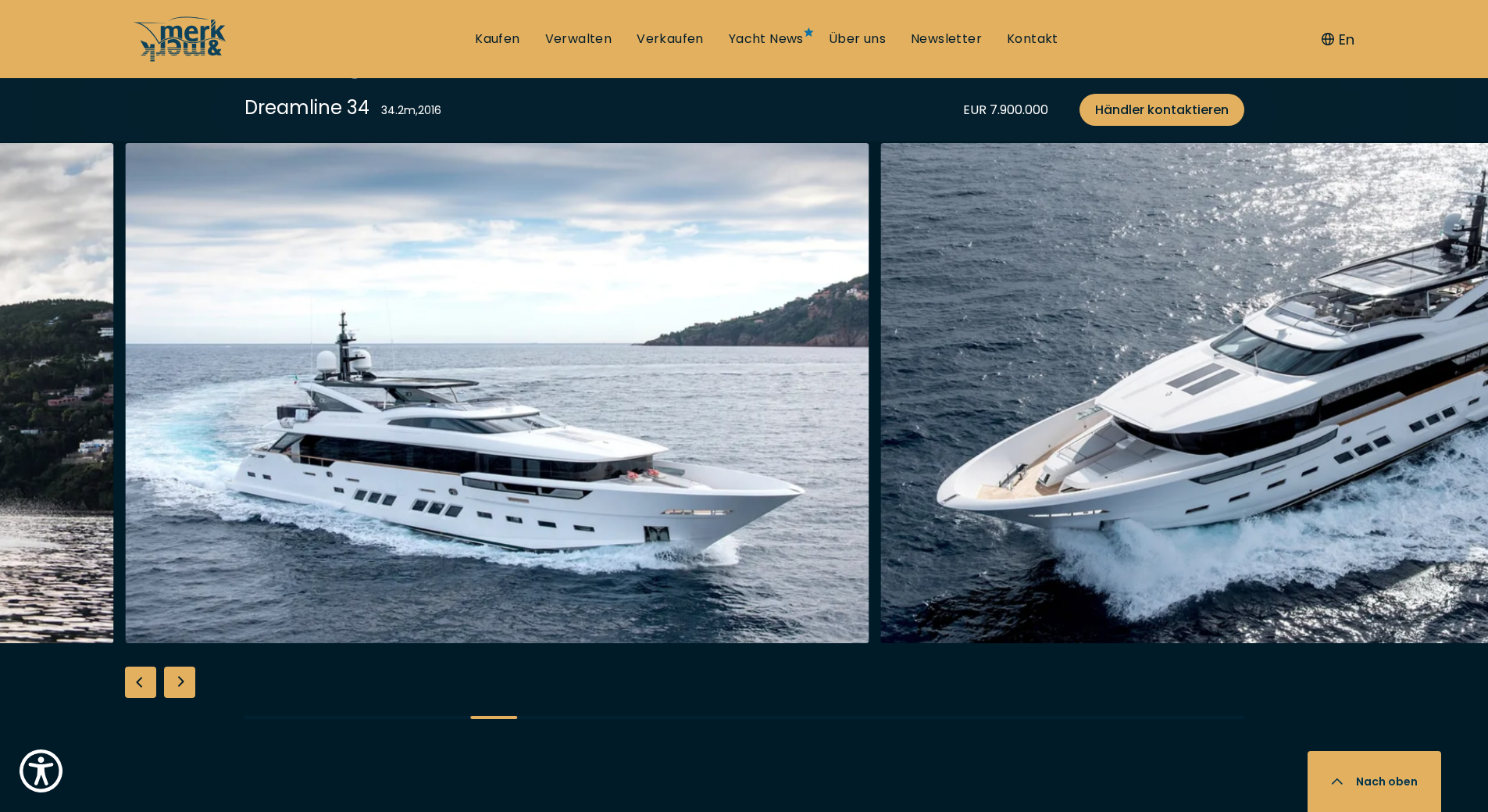
click at [180, 678] on div "Next slide" at bounding box center [179, 681] width 32 height 32
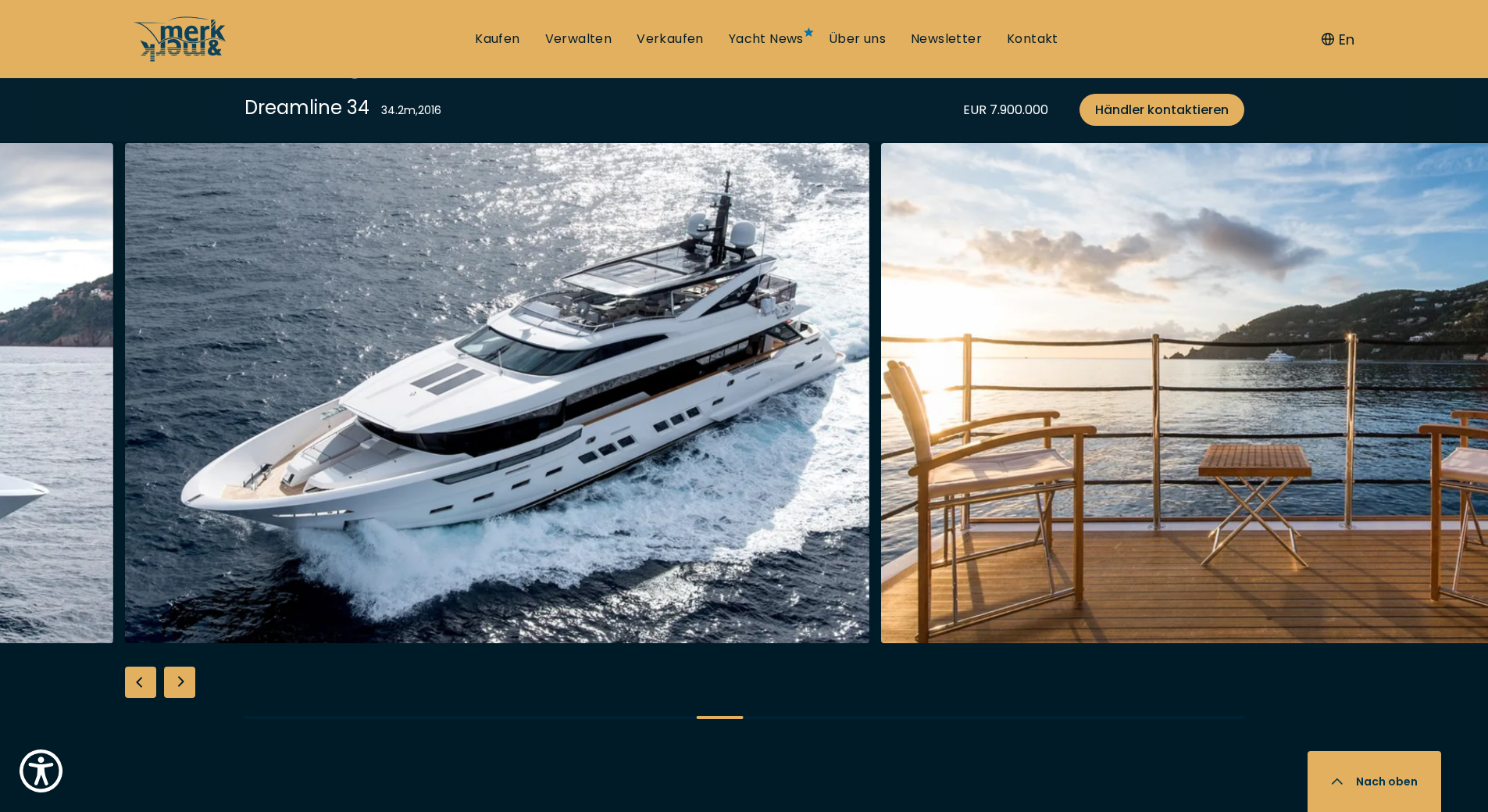
click at [180, 678] on div "Next slide" at bounding box center [179, 681] width 32 height 32
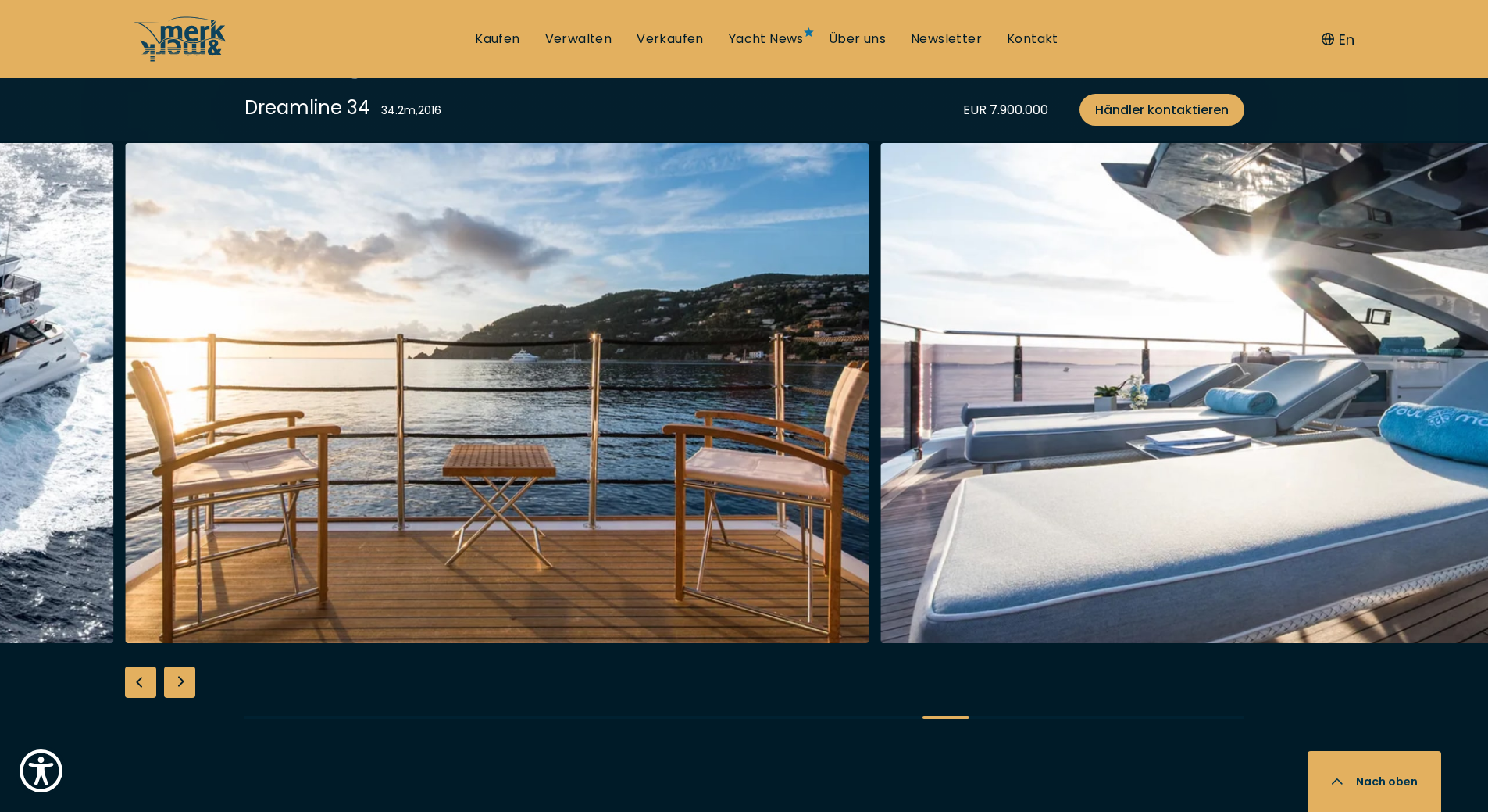
click at [180, 678] on div "Next slide" at bounding box center [179, 681] width 32 height 32
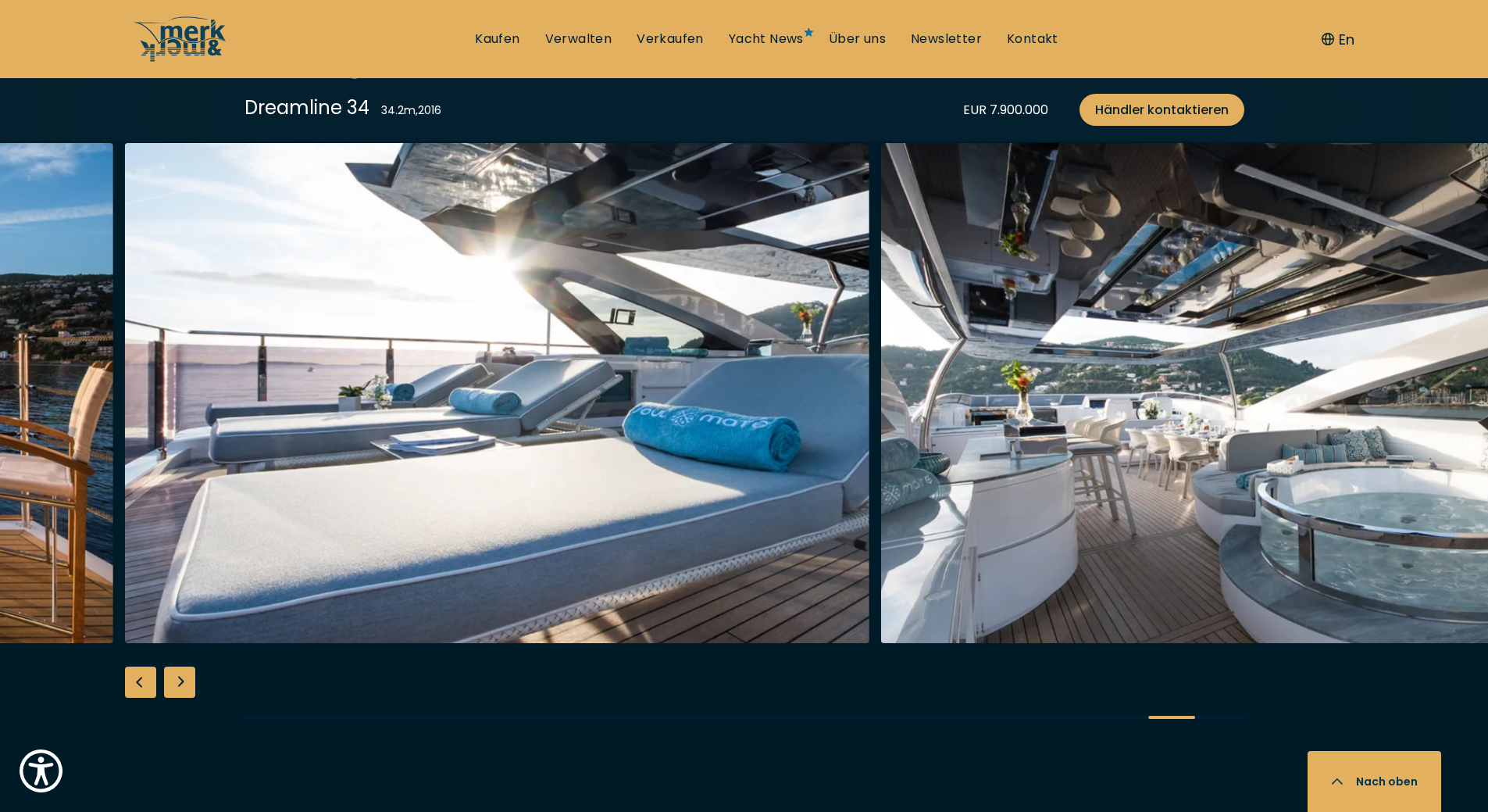
click at [180, 678] on div "Next slide" at bounding box center [179, 681] width 32 height 32
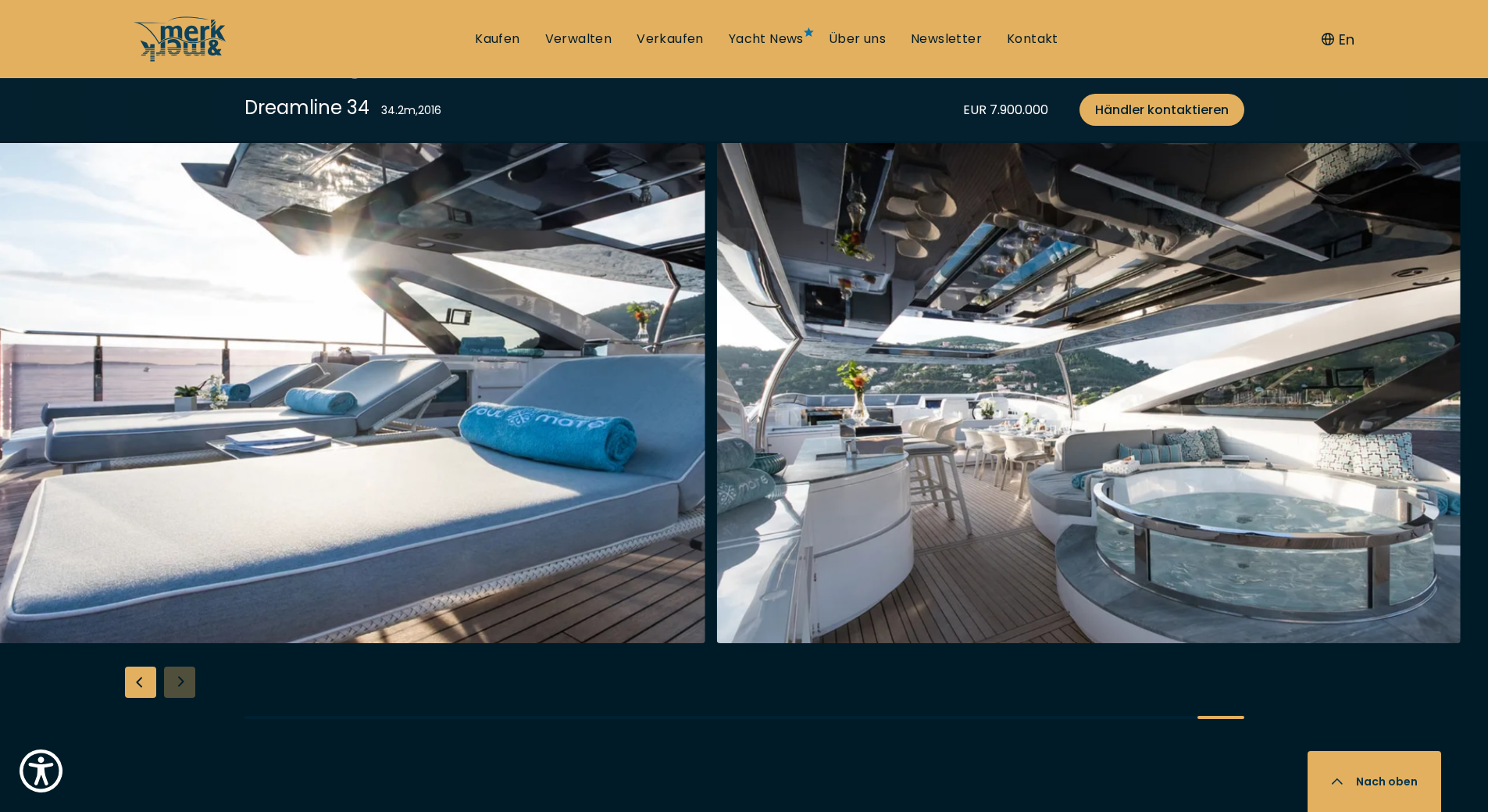
click at [180, 678] on div at bounding box center [744, 443] width 1488 height 601
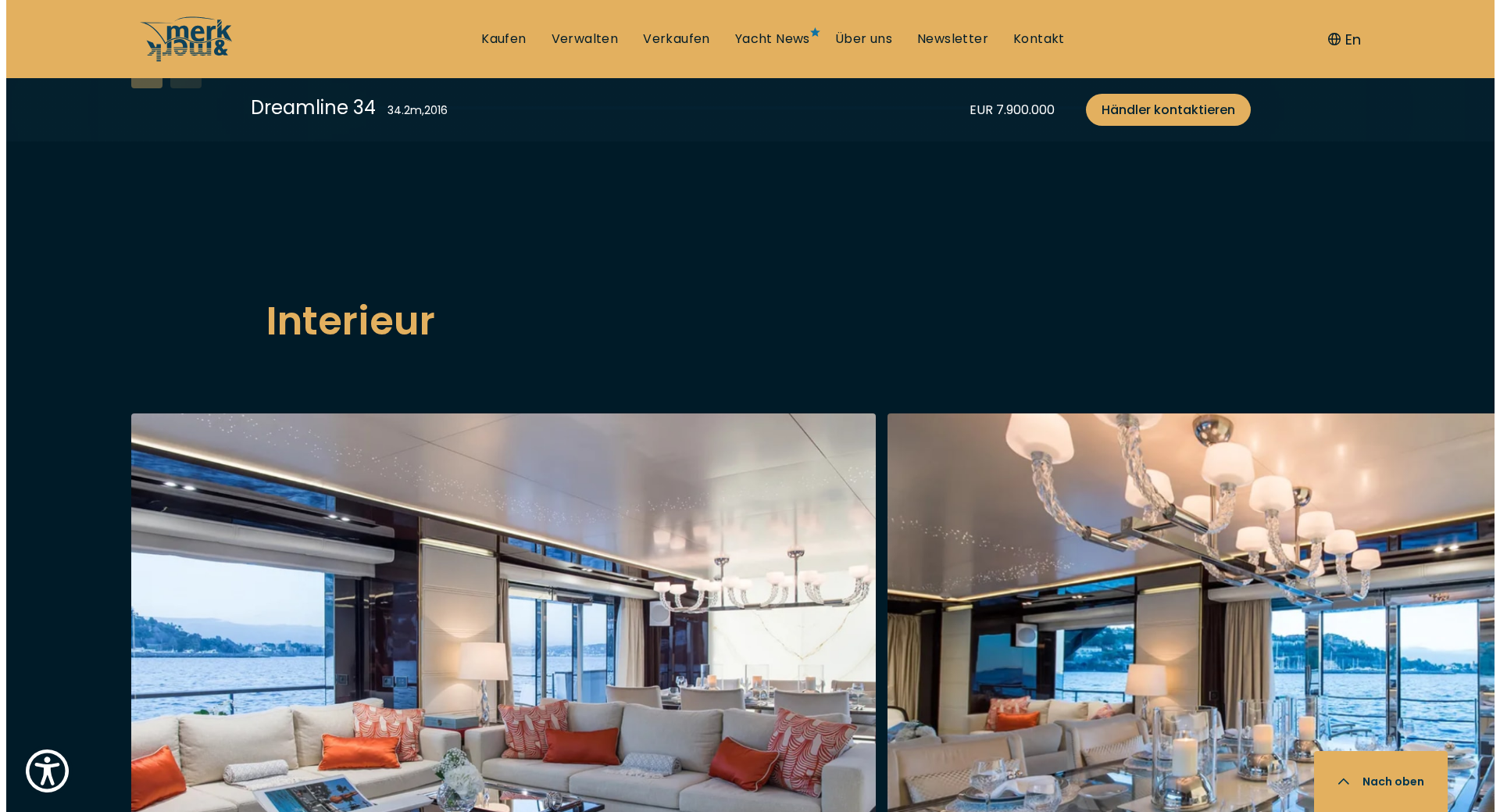
scroll to position [2422, 0]
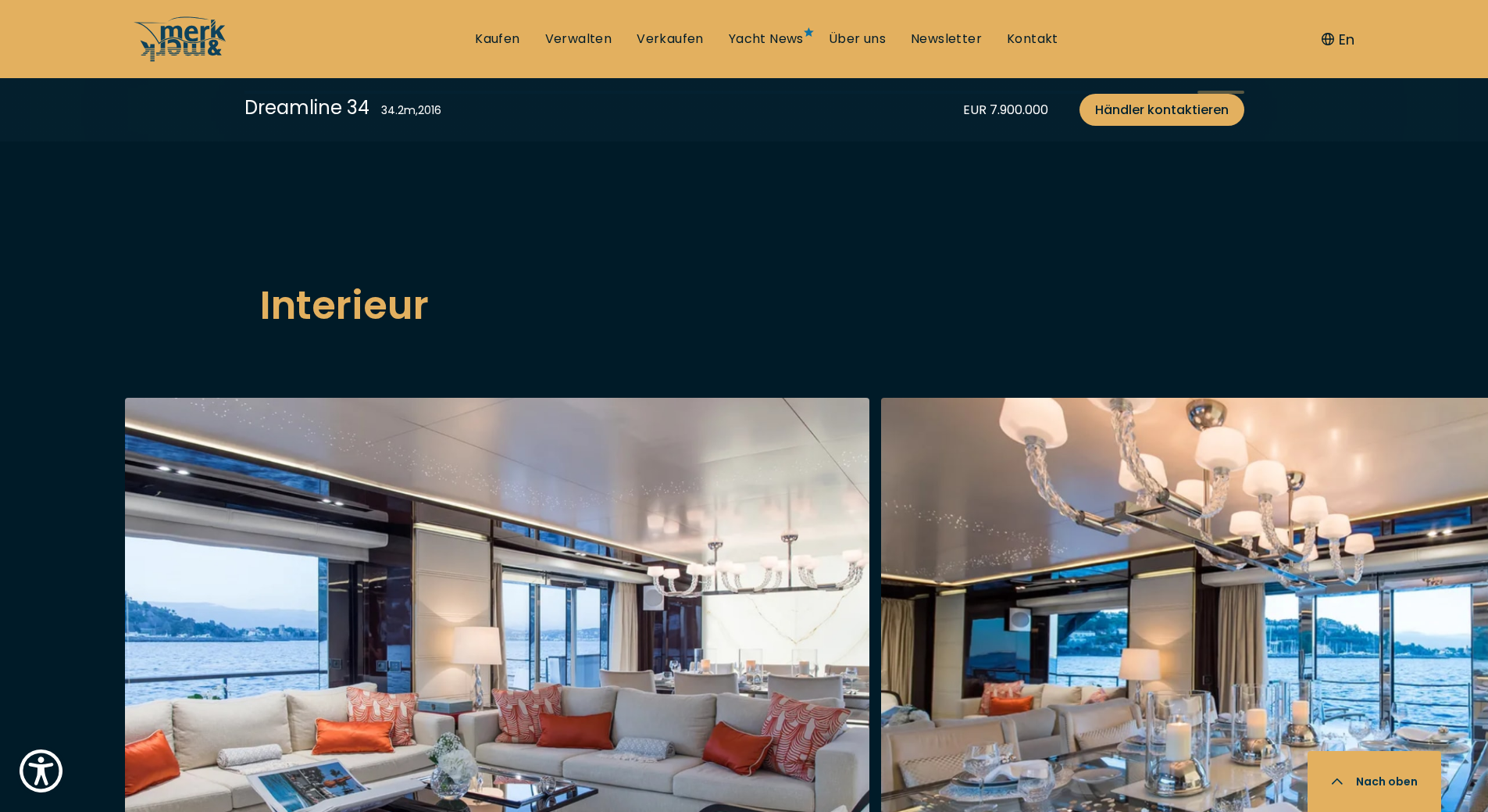
click at [273, 613] on img "button" at bounding box center [498, 647] width 744 height 500
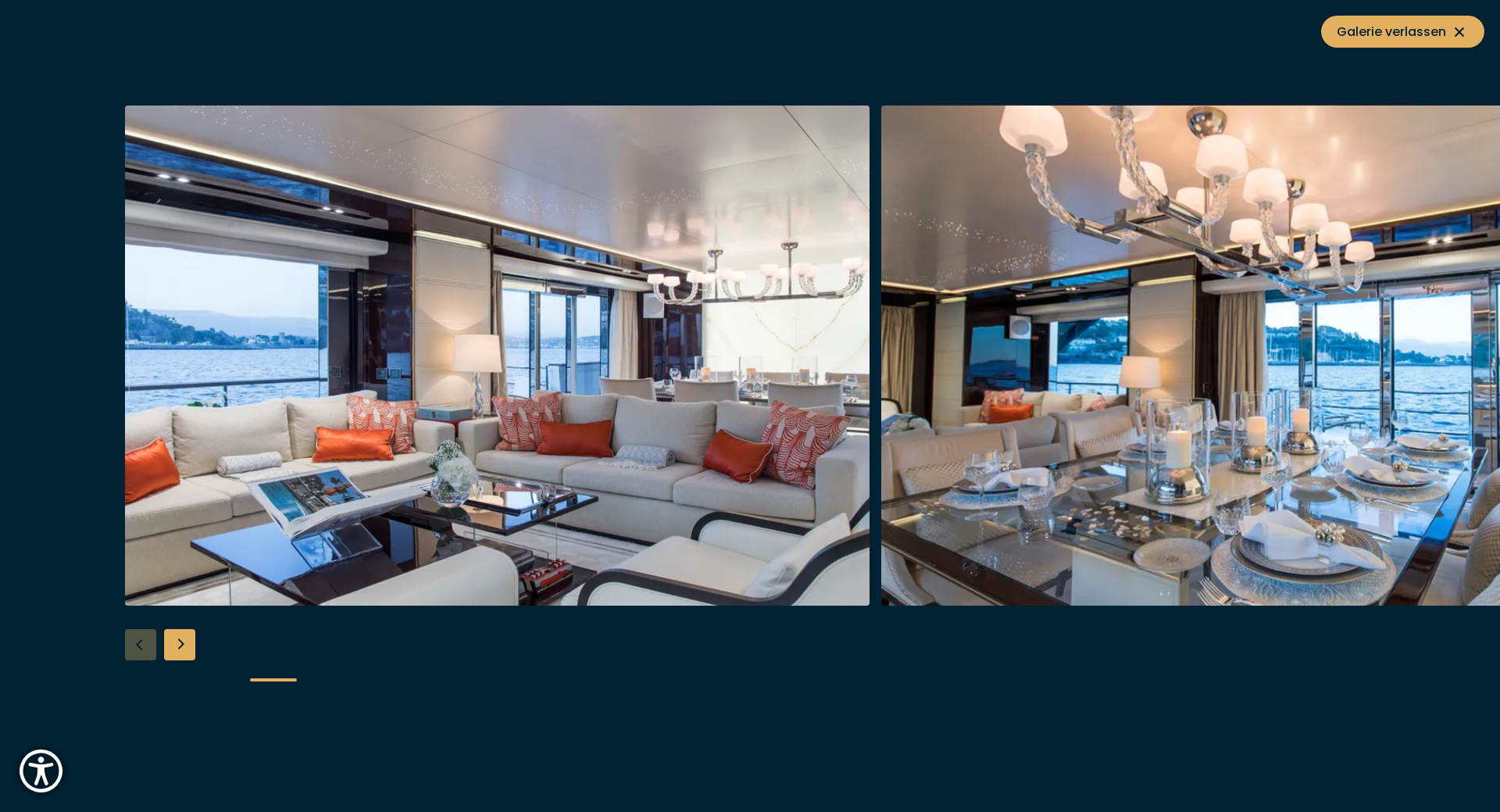
click at [185, 643] on div "Next slide" at bounding box center [179, 644] width 32 height 32
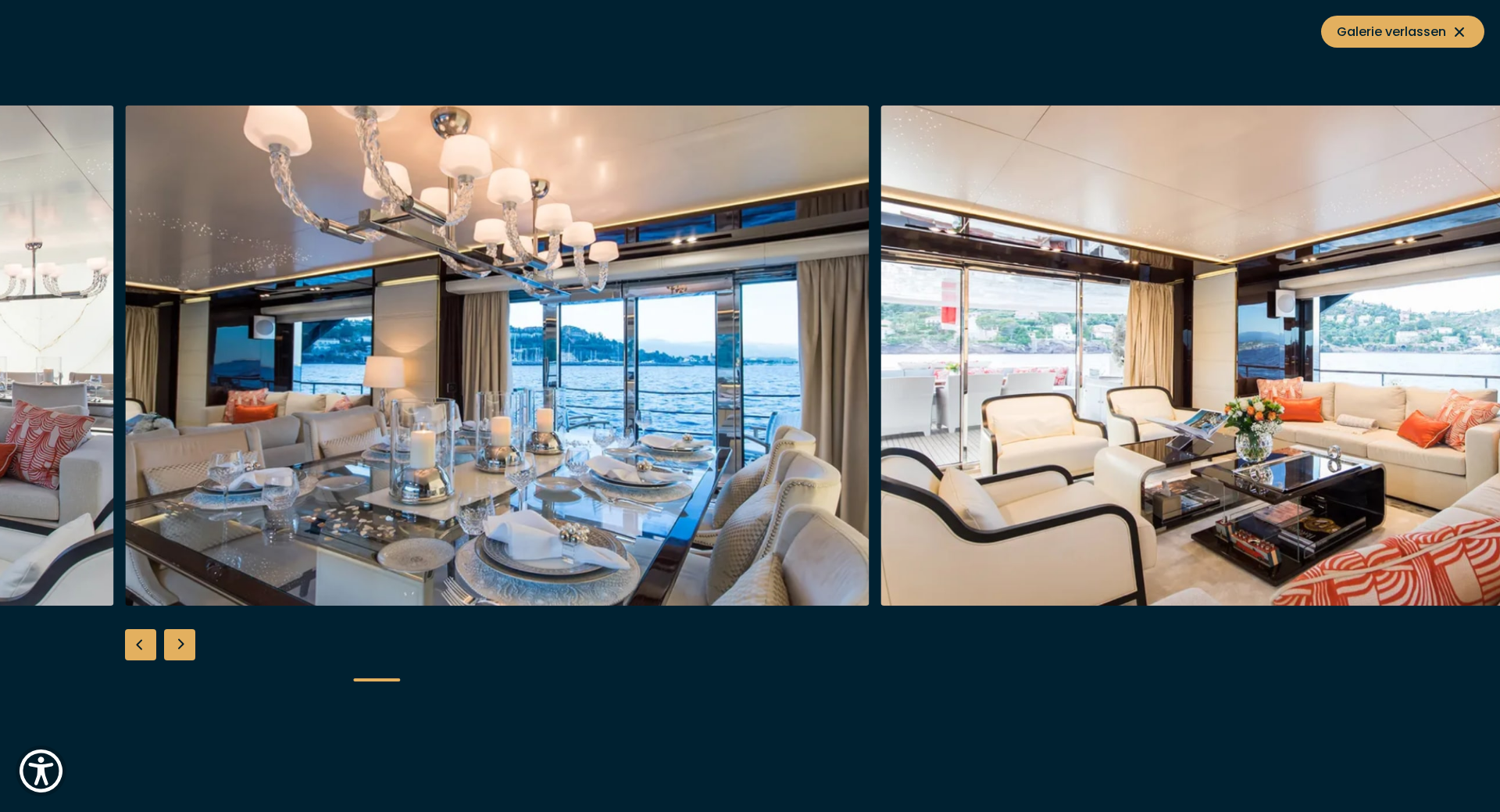
click at [185, 643] on div "Next slide" at bounding box center [179, 644] width 32 height 32
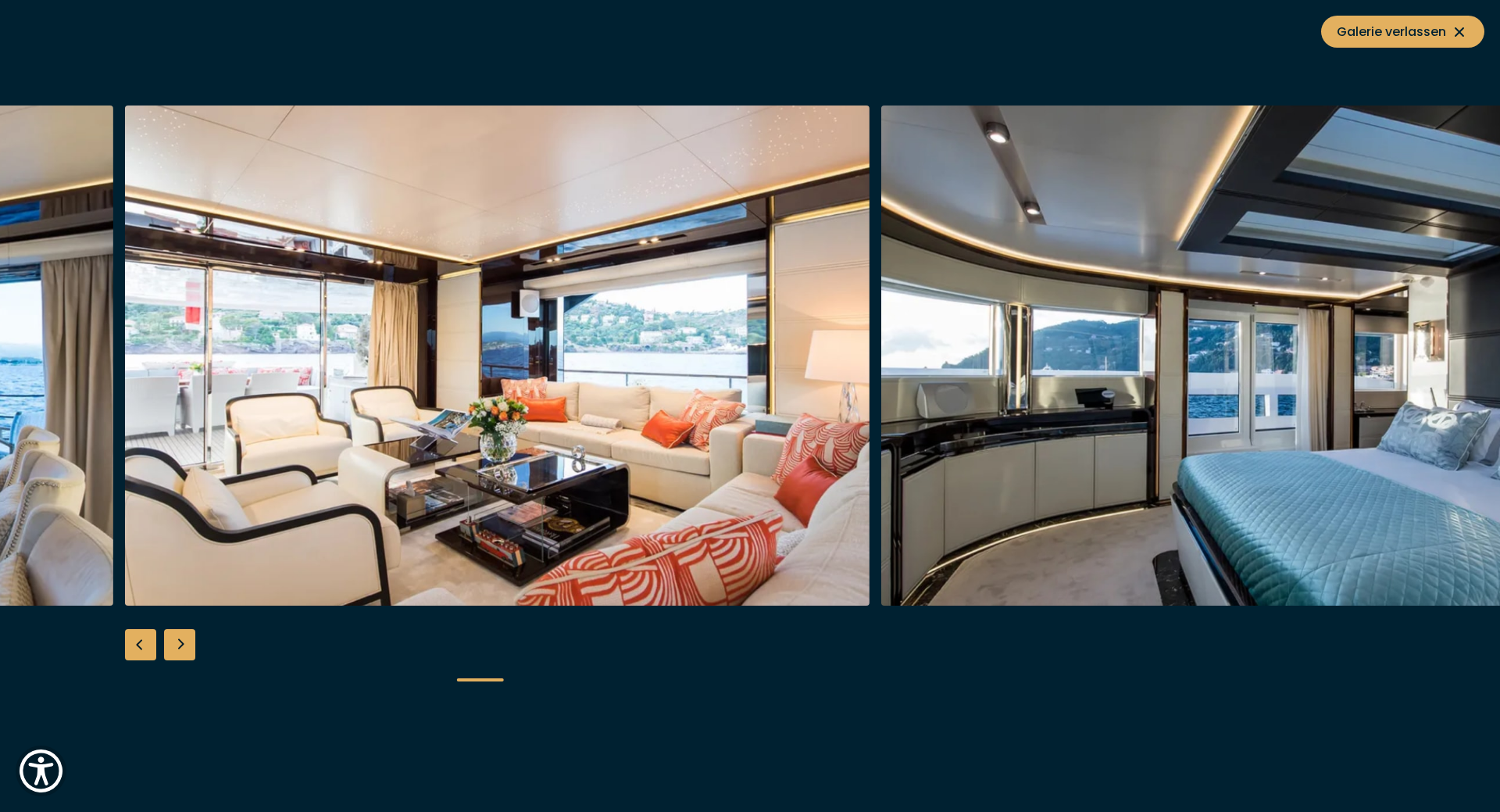
click at [185, 643] on div "Next slide" at bounding box center [179, 644] width 32 height 32
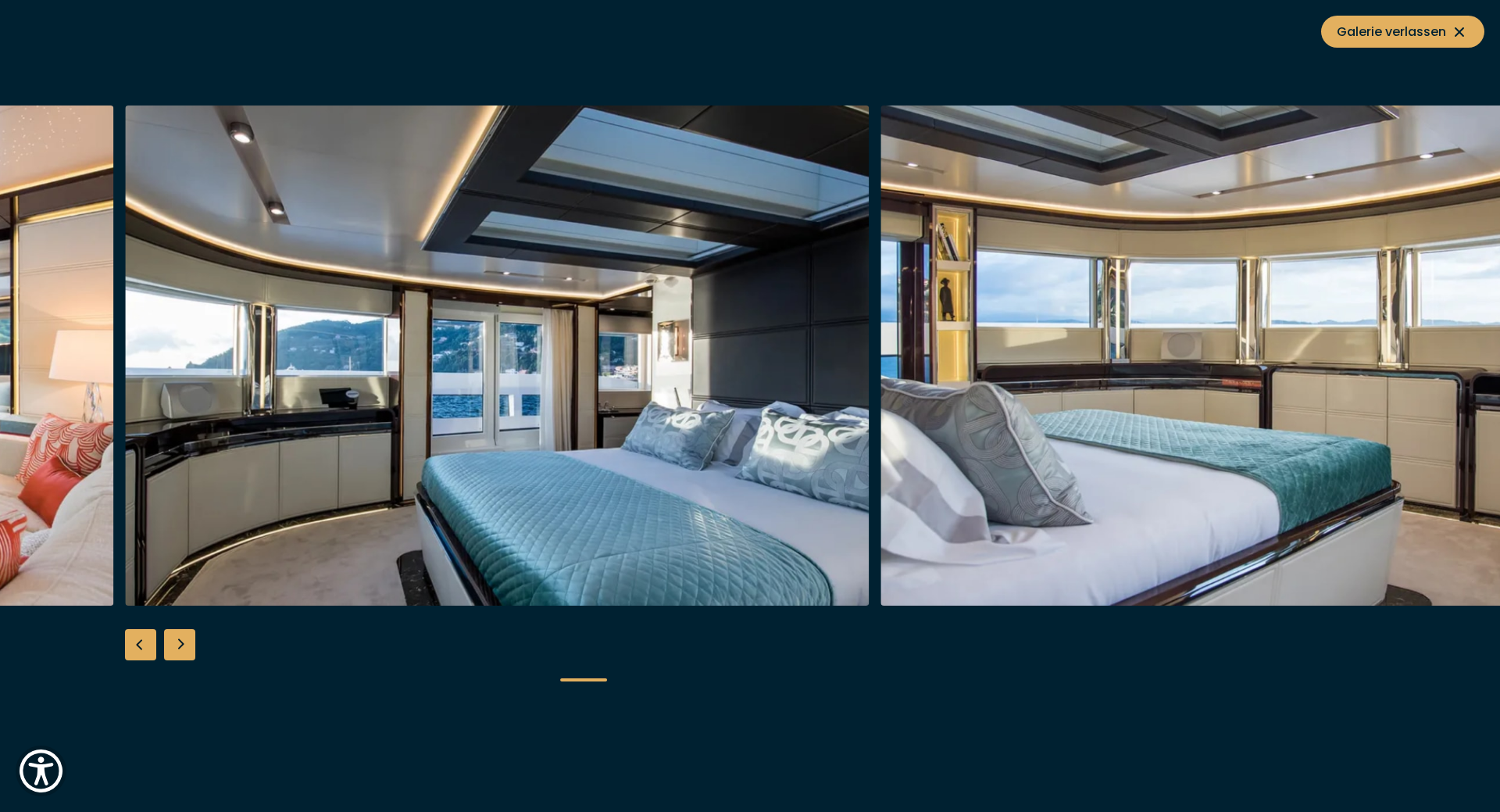
click at [185, 643] on div "Next slide" at bounding box center [179, 644] width 32 height 32
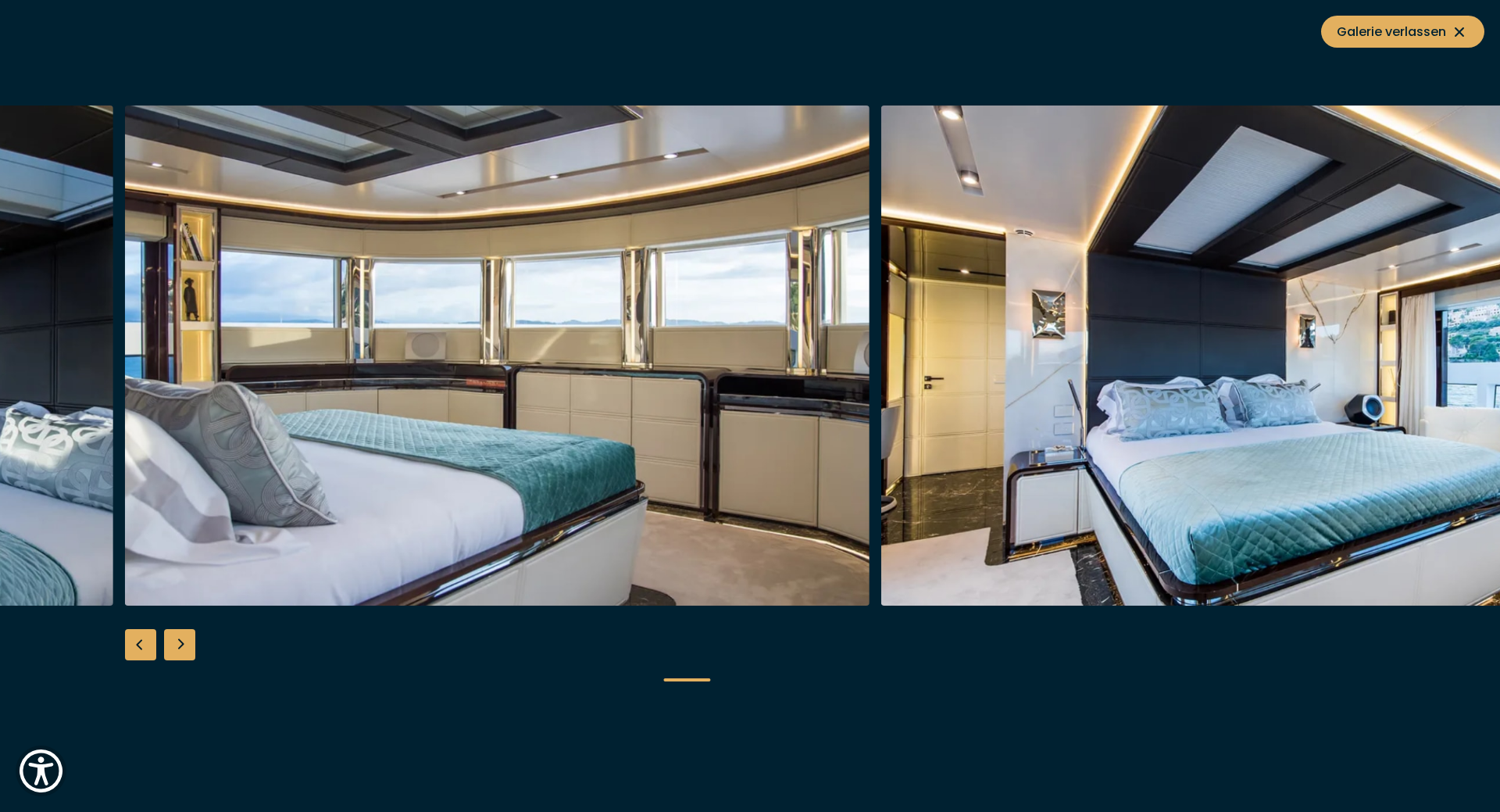
click at [185, 643] on div "Next slide" at bounding box center [179, 644] width 32 height 32
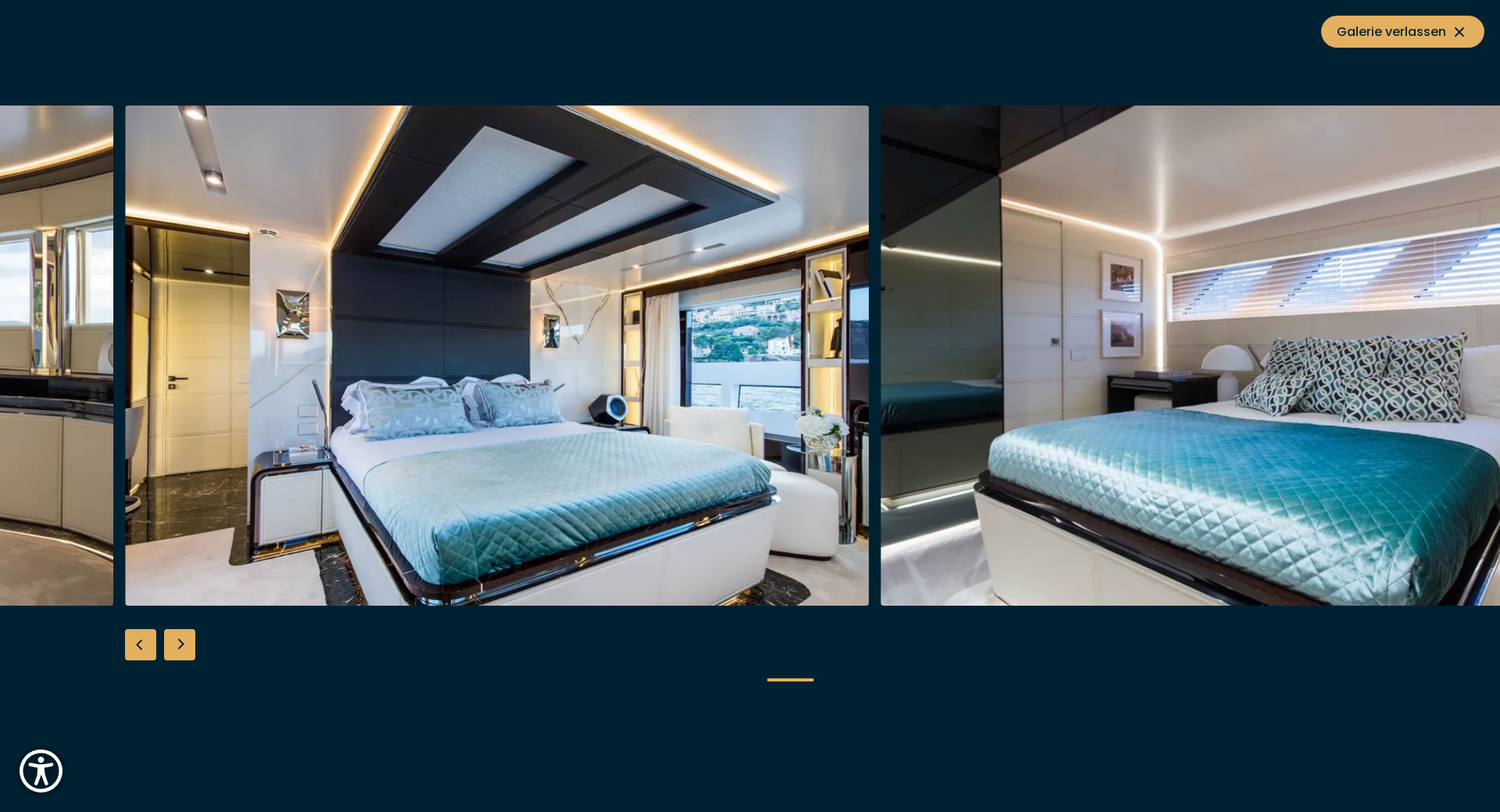
click at [185, 643] on div "Next slide" at bounding box center [179, 644] width 32 height 32
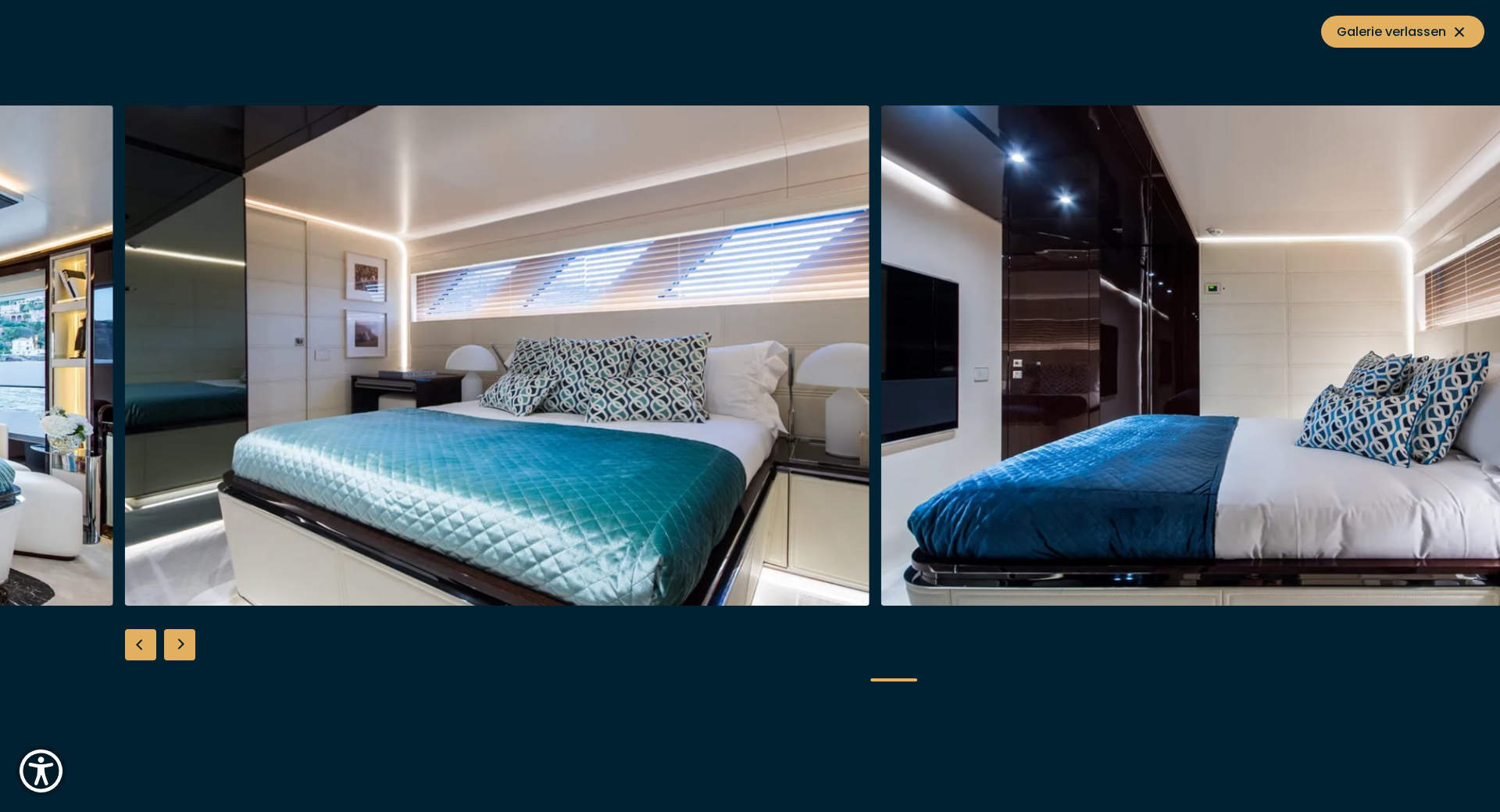
click at [185, 643] on div "Next slide" at bounding box center [179, 644] width 32 height 32
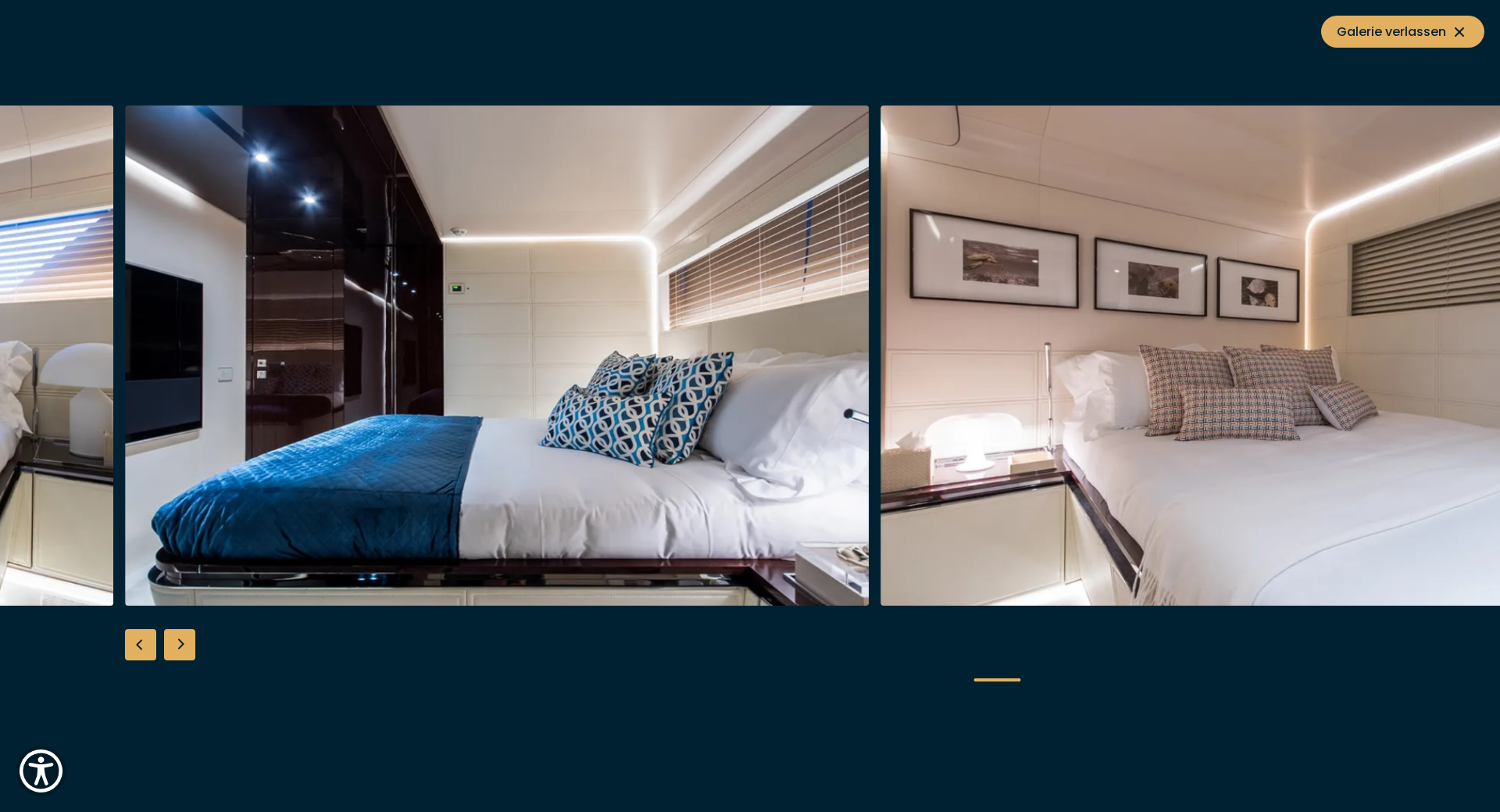
click at [185, 643] on div "Next slide" at bounding box center [179, 644] width 32 height 32
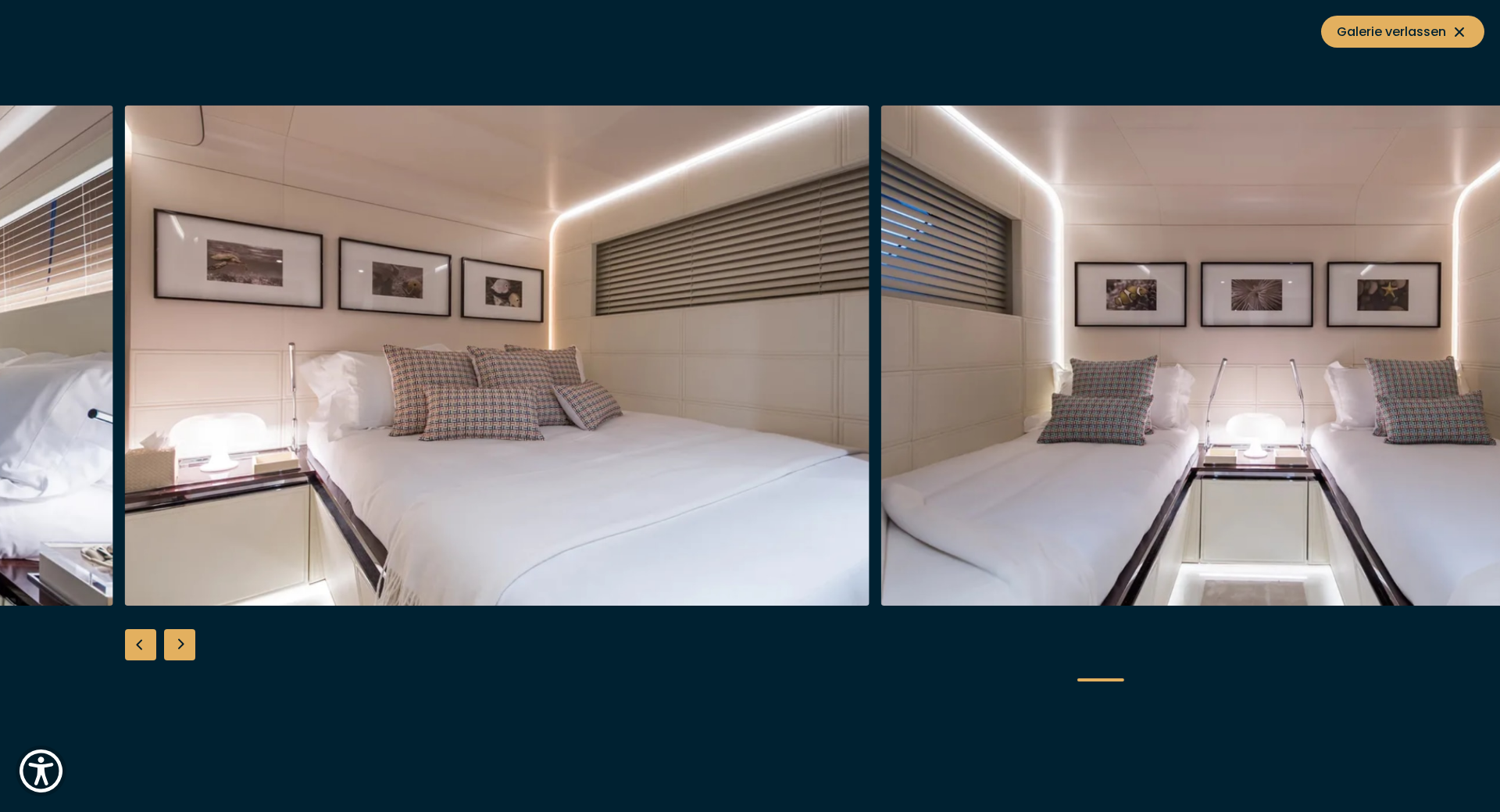
click at [185, 643] on div "Next slide" at bounding box center [179, 644] width 32 height 32
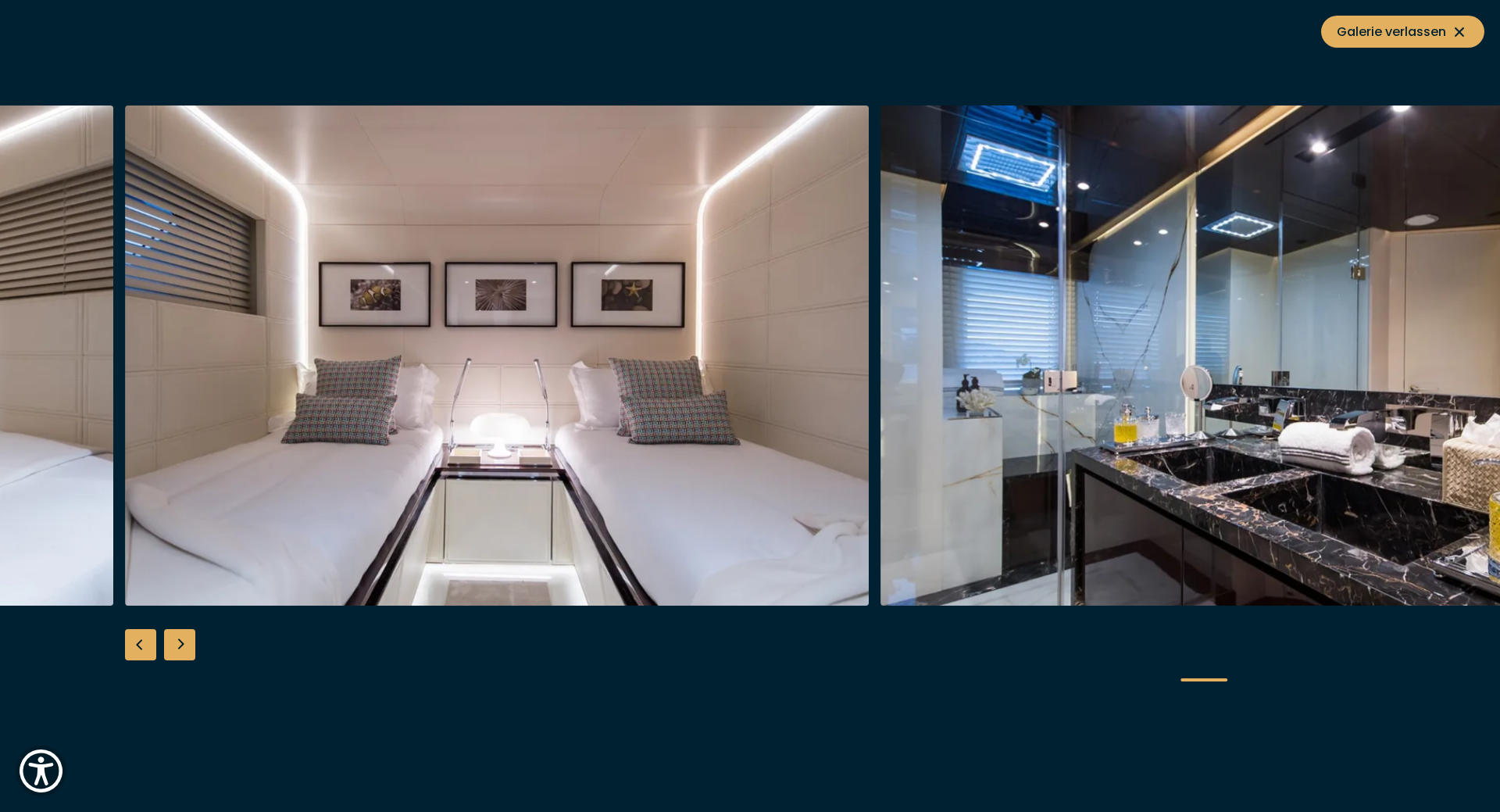
click at [185, 643] on div "Next slide" at bounding box center [179, 644] width 32 height 32
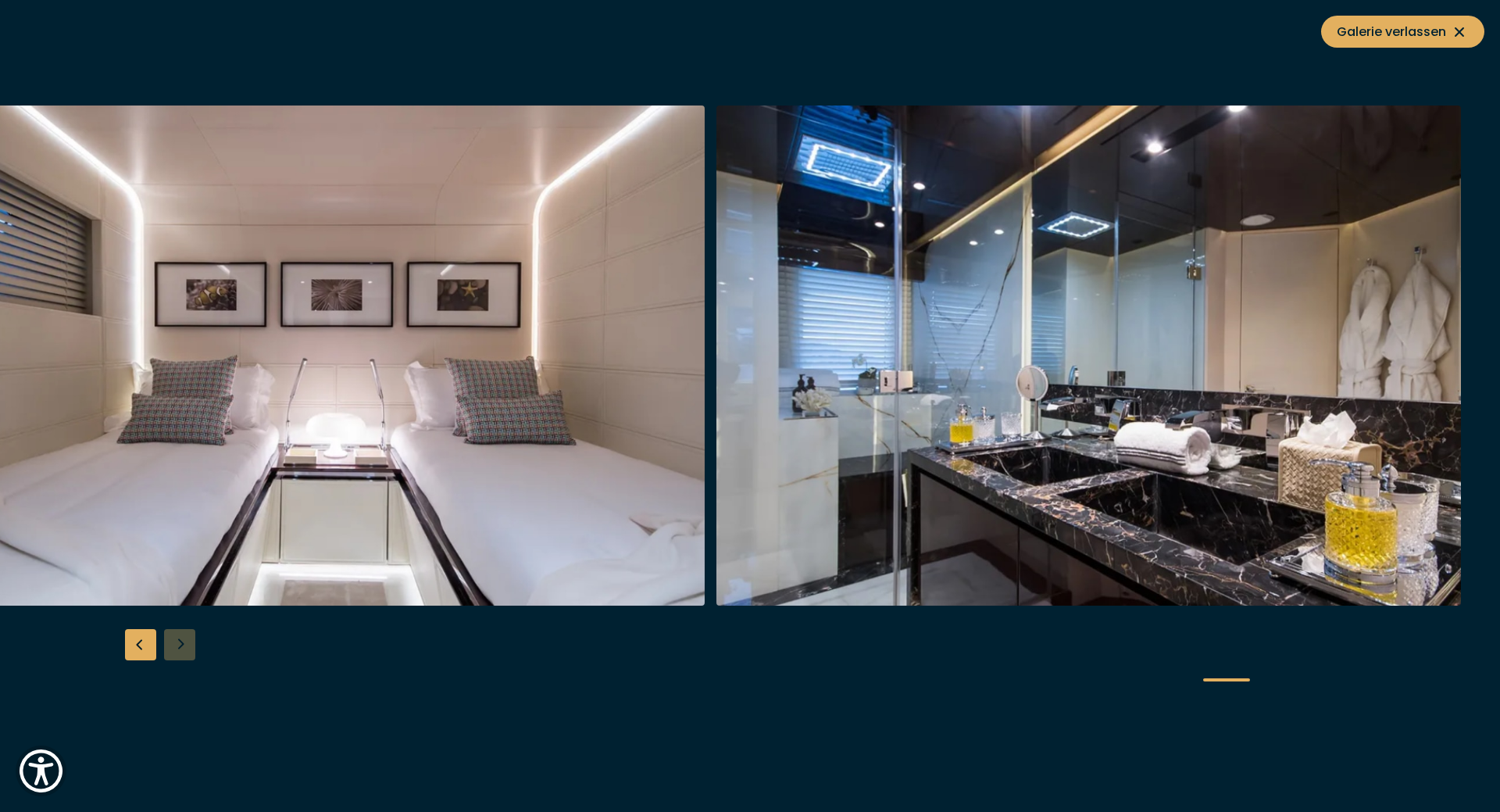
click at [185, 643] on div at bounding box center [750, 406] width 1500 height 601
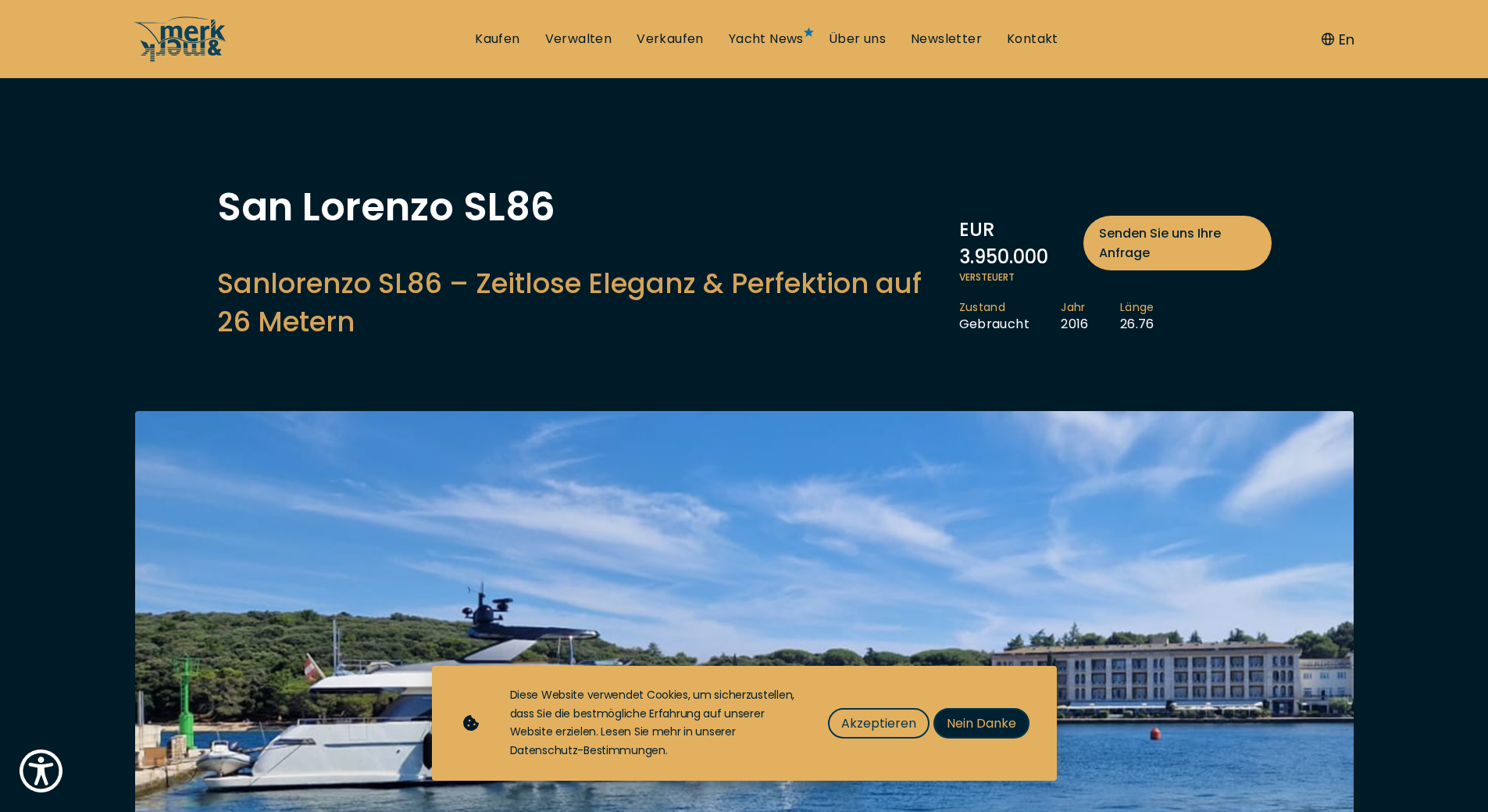
click at [984, 713] on span "Nein Danke" at bounding box center [981, 723] width 69 height 20
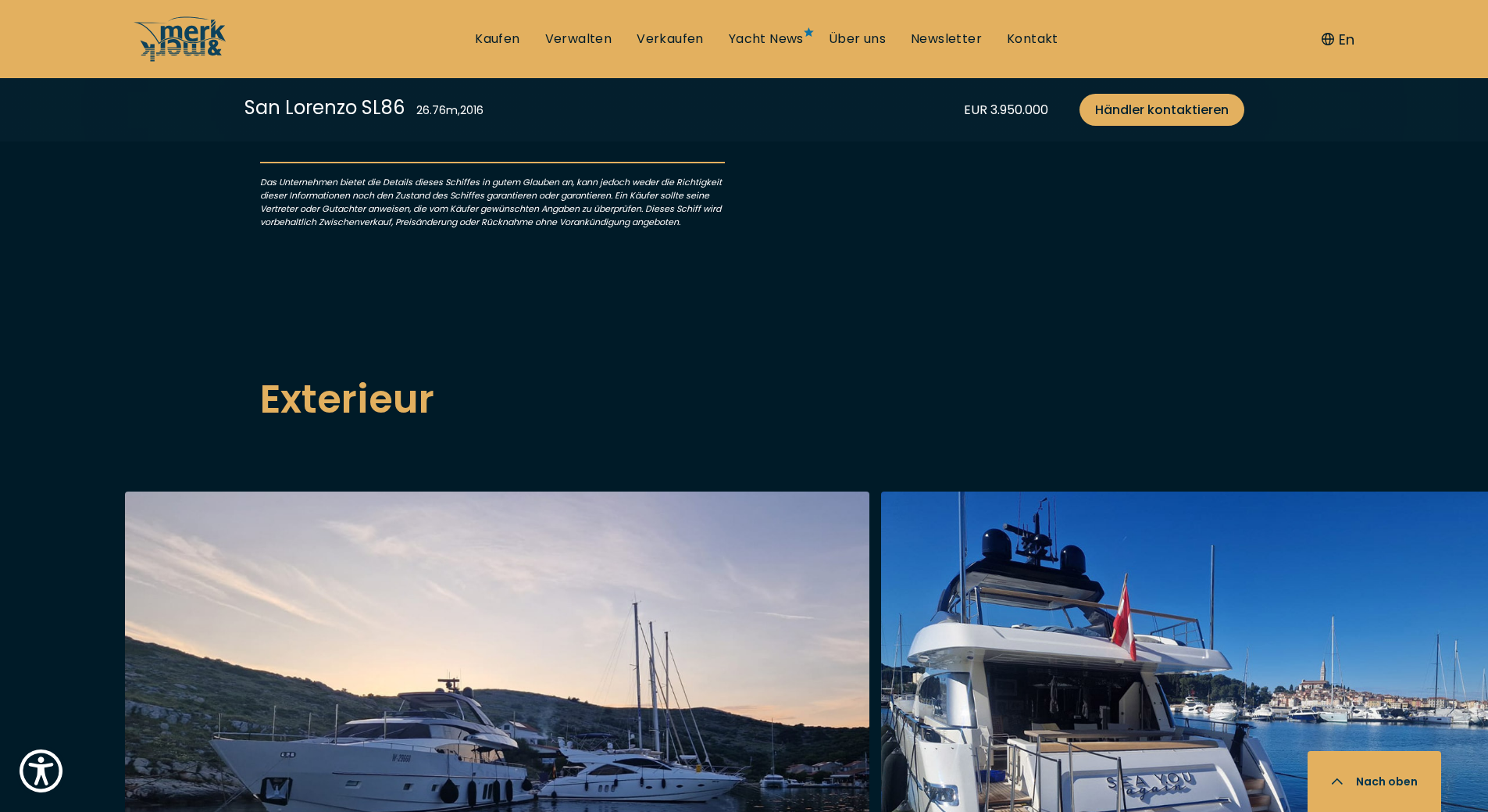
scroll to position [2031, 0]
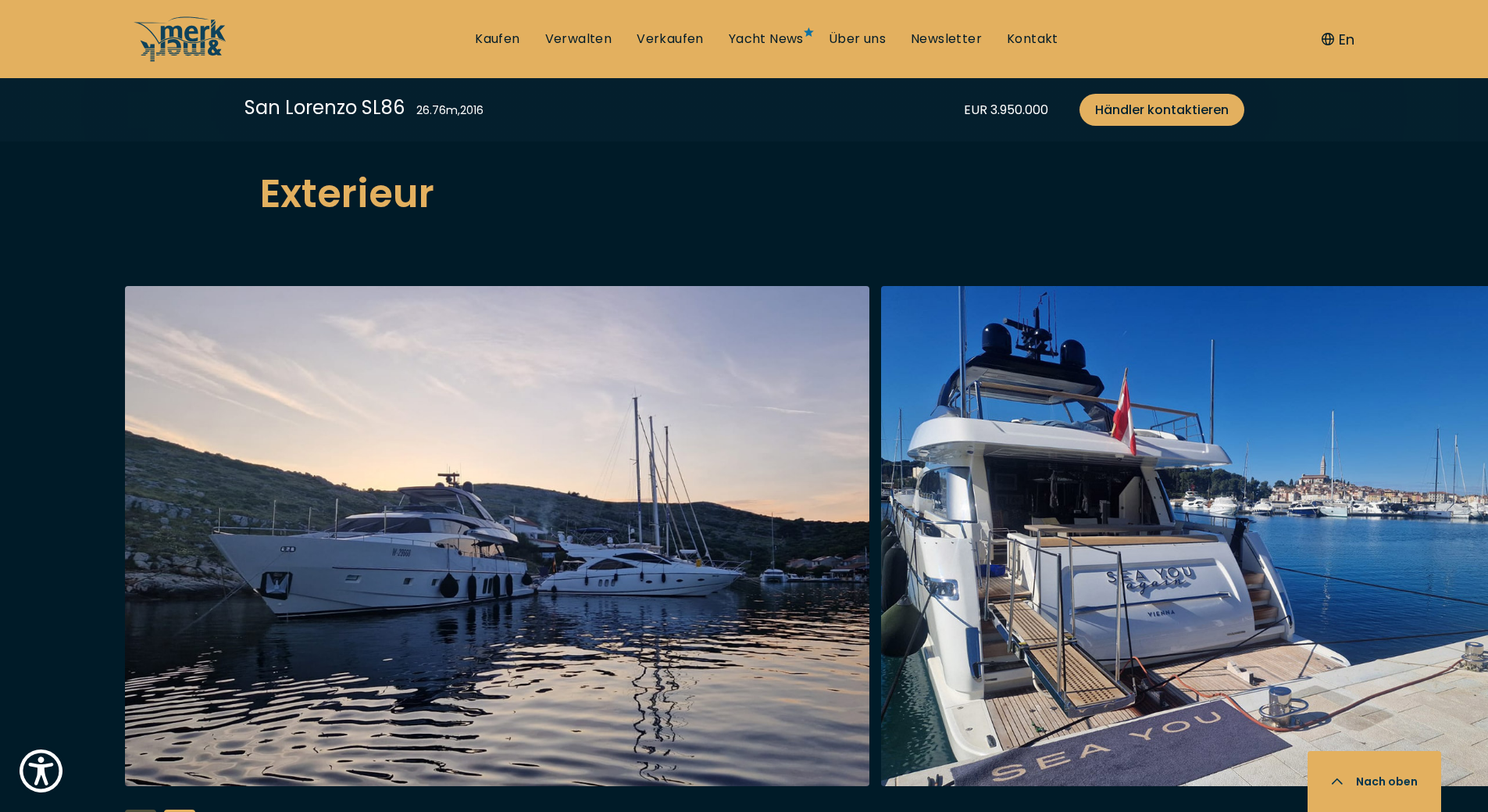
click at [465, 538] on img "button" at bounding box center [498, 535] width 744 height 500
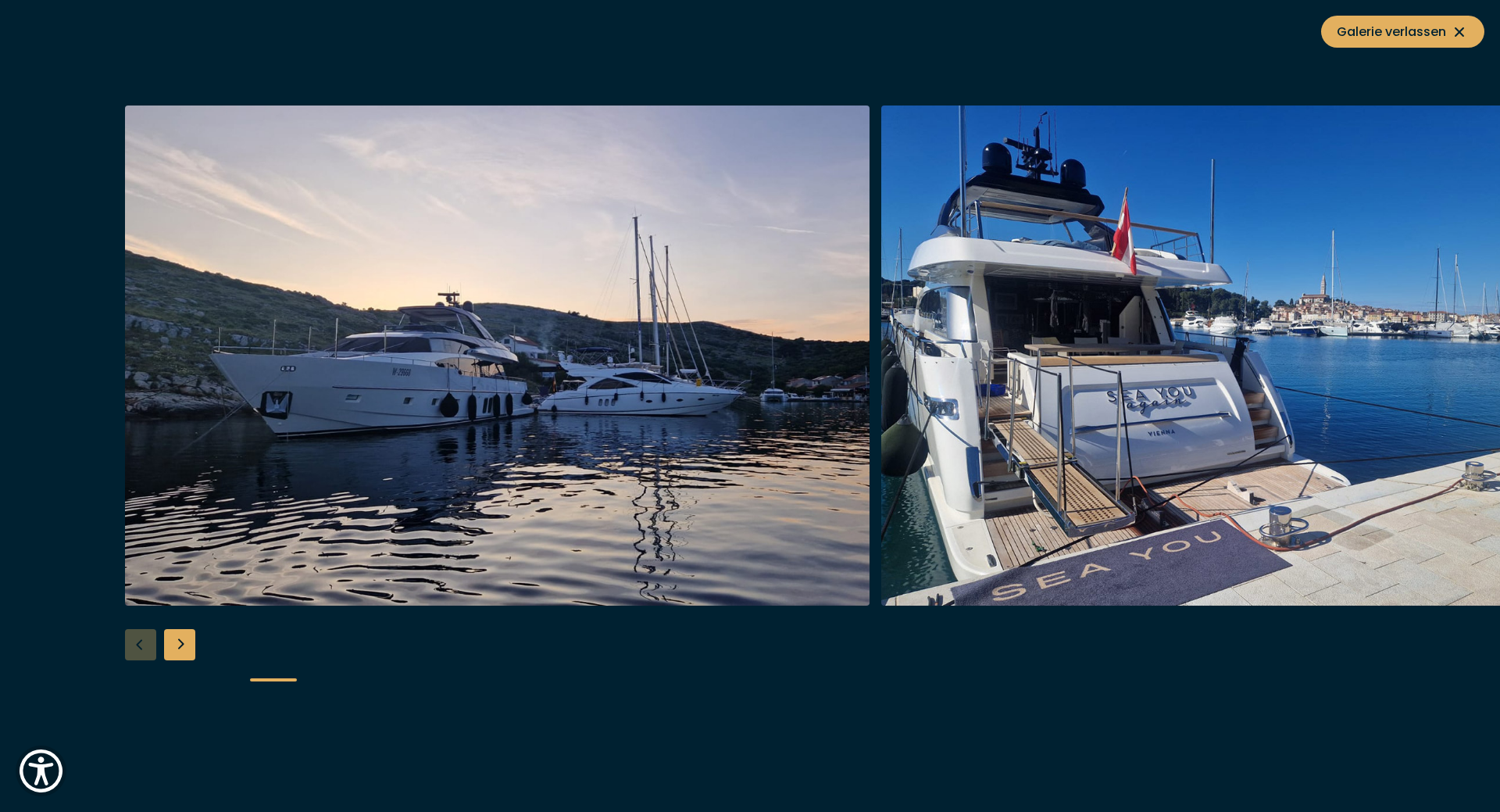
click at [175, 643] on div "Next slide" at bounding box center [179, 644] width 32 height 32
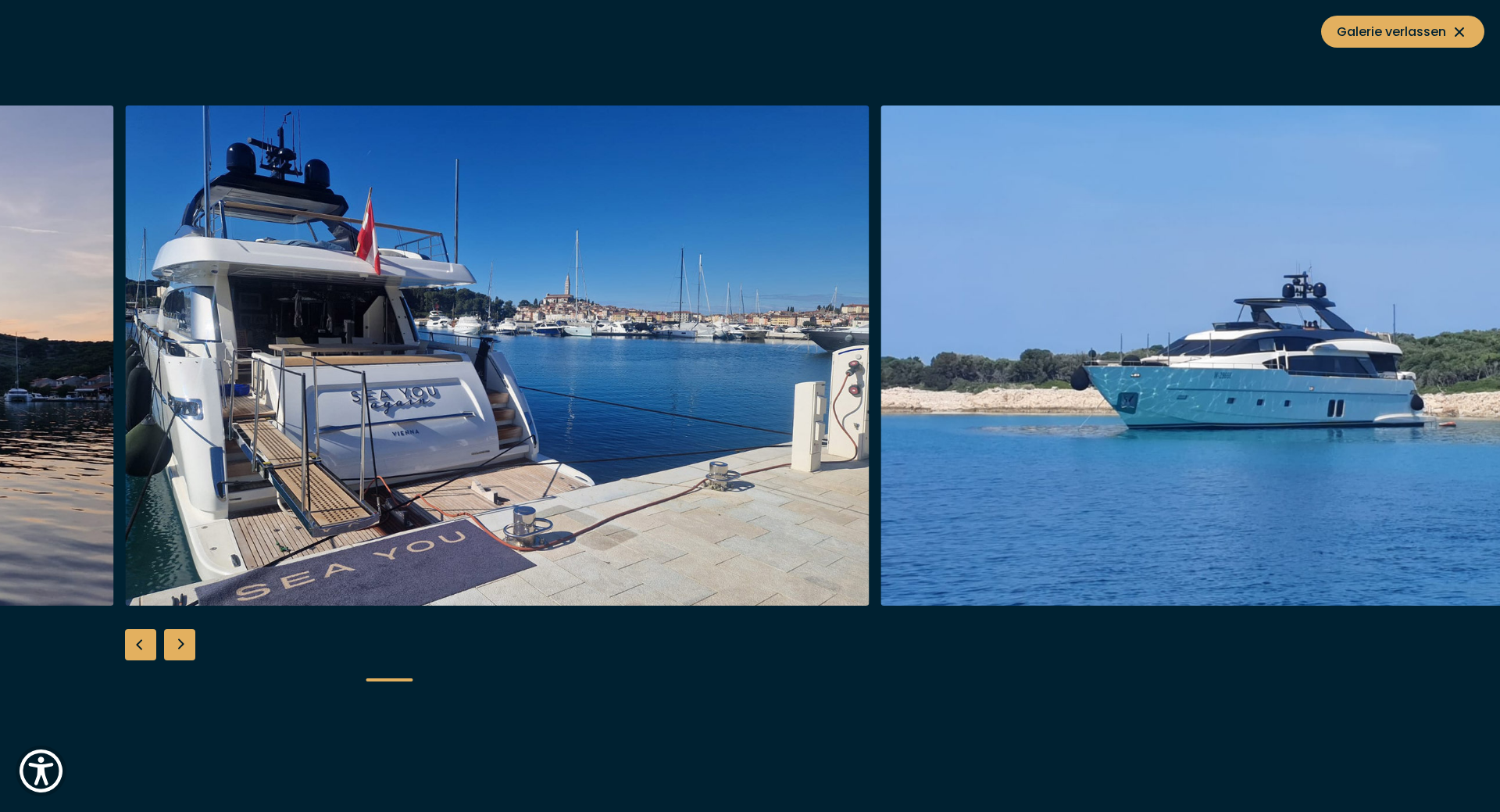
click at [175, 643] on div "Next slide" at bounding box center [179, 644] width 32 height 32
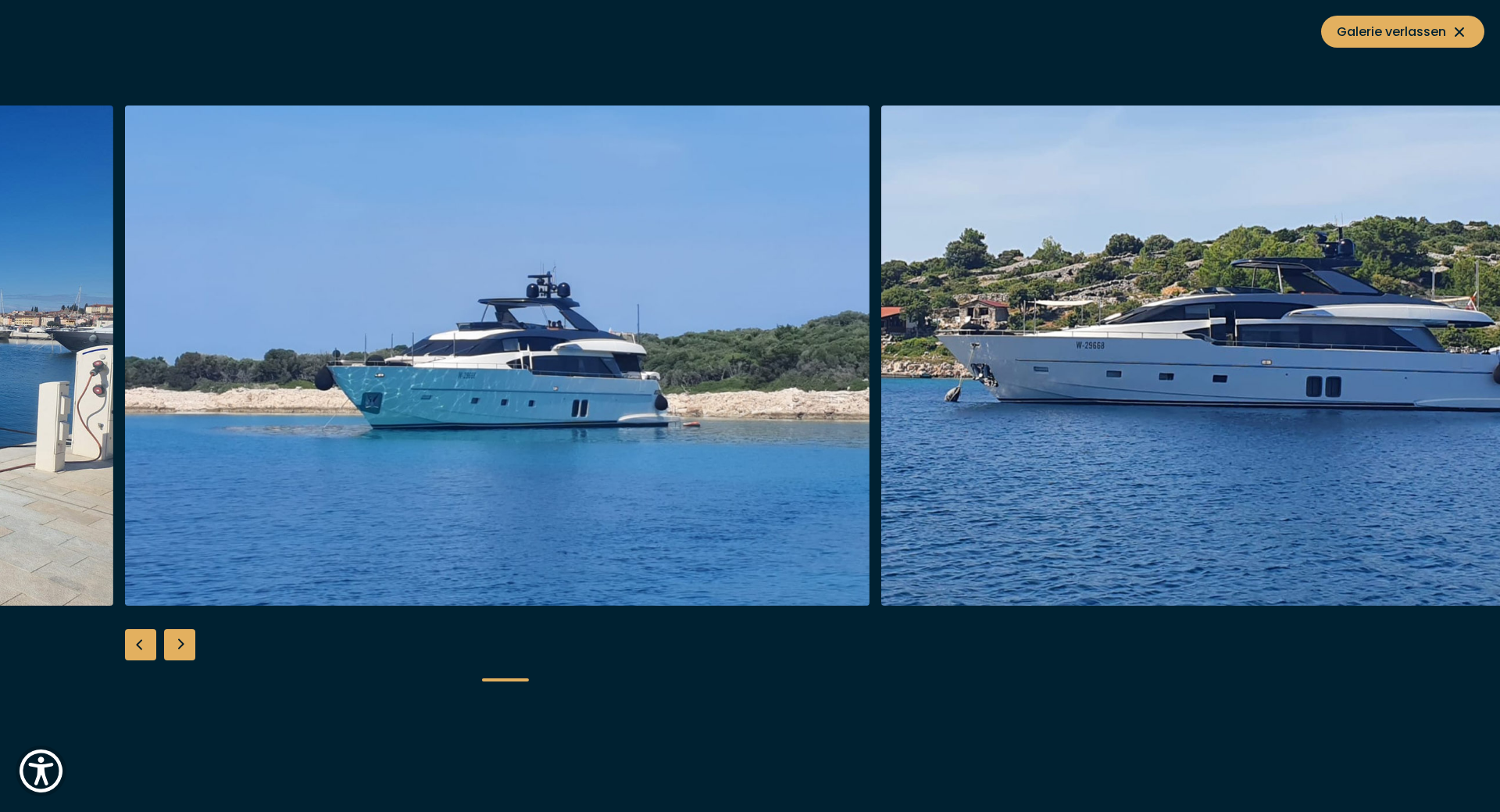
click at [175, 643] on div "Next slide" at bounding box center [179, 644] width 32 height 32
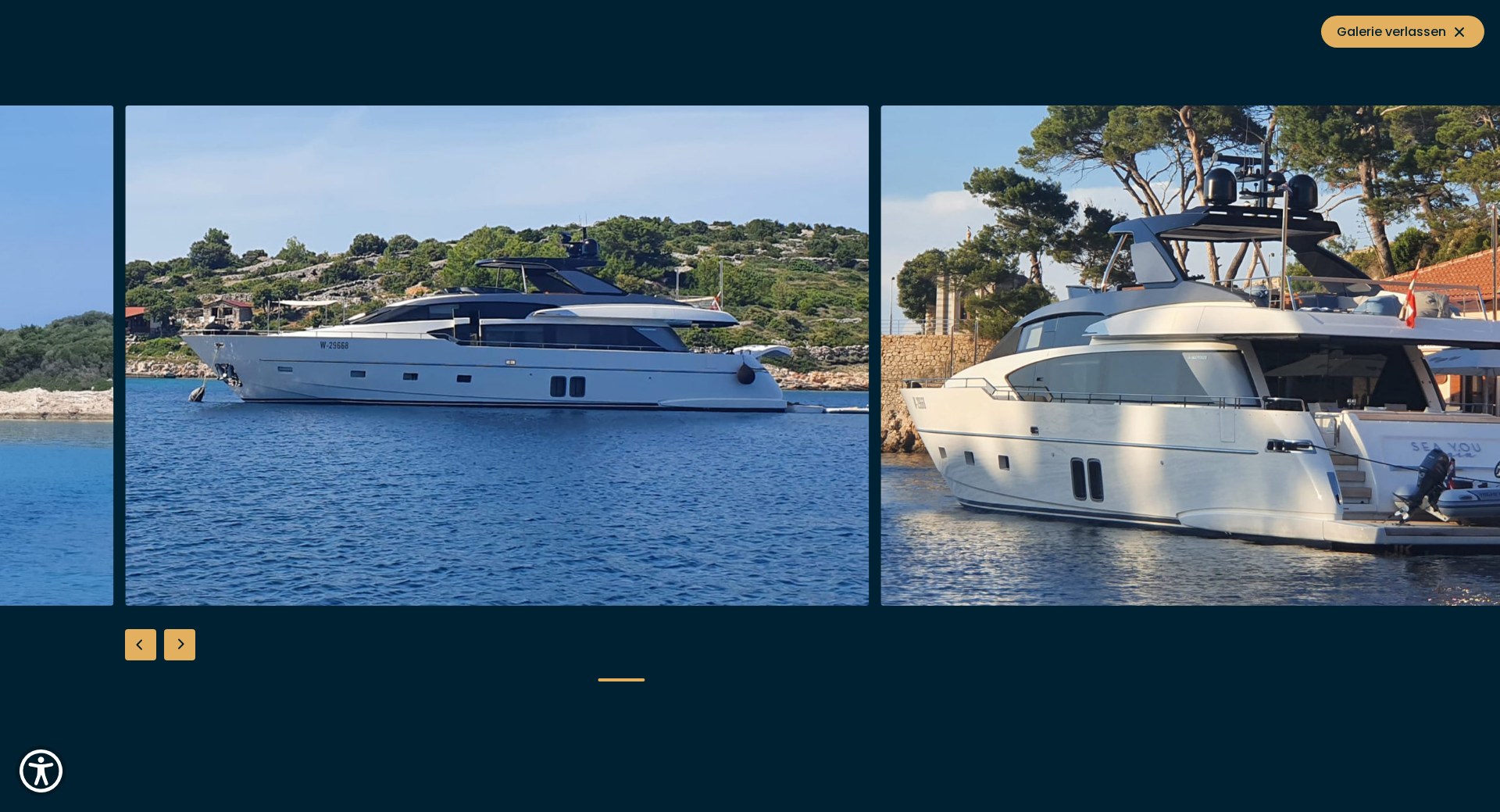
click at [175, 643] on div "Next slide" at bounding box center [179, 644] width 32 height 32
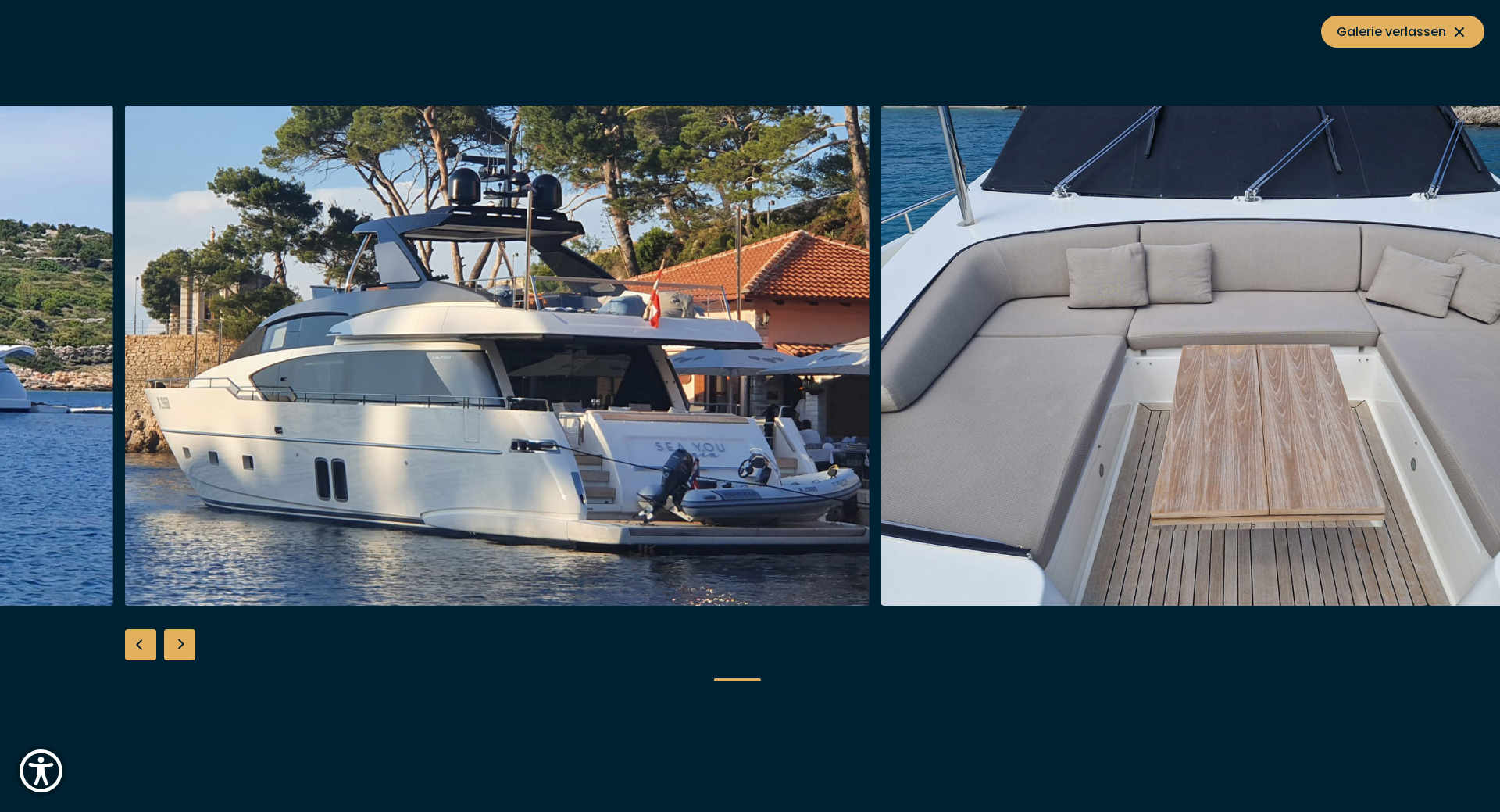
click at [175, 643] on div "Next slide" at bounding box center [179, 644] width 32 height 32
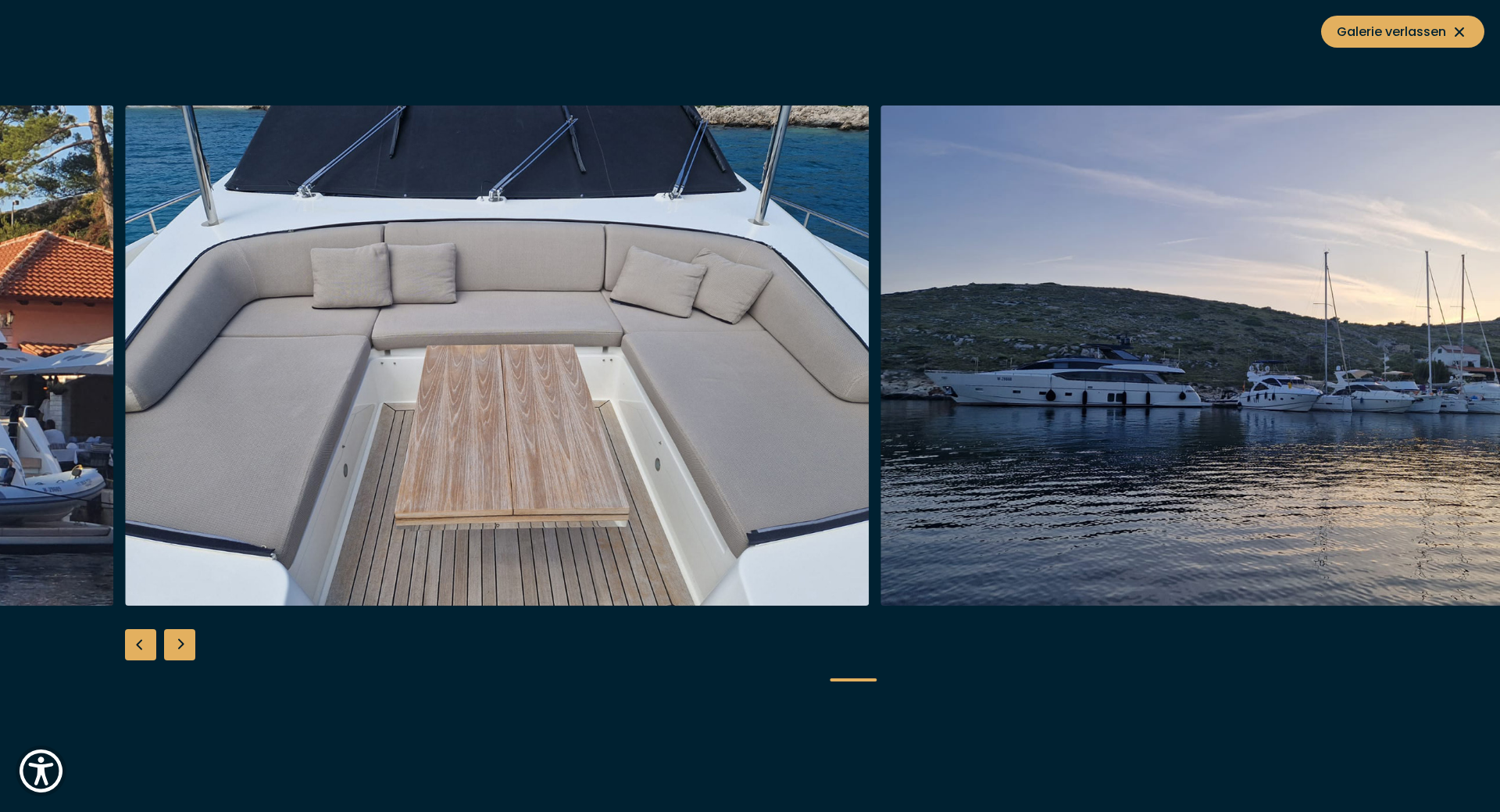
click at [175, 643] on div "Next slide" at bounding box center [179, 644] width 32 height 32
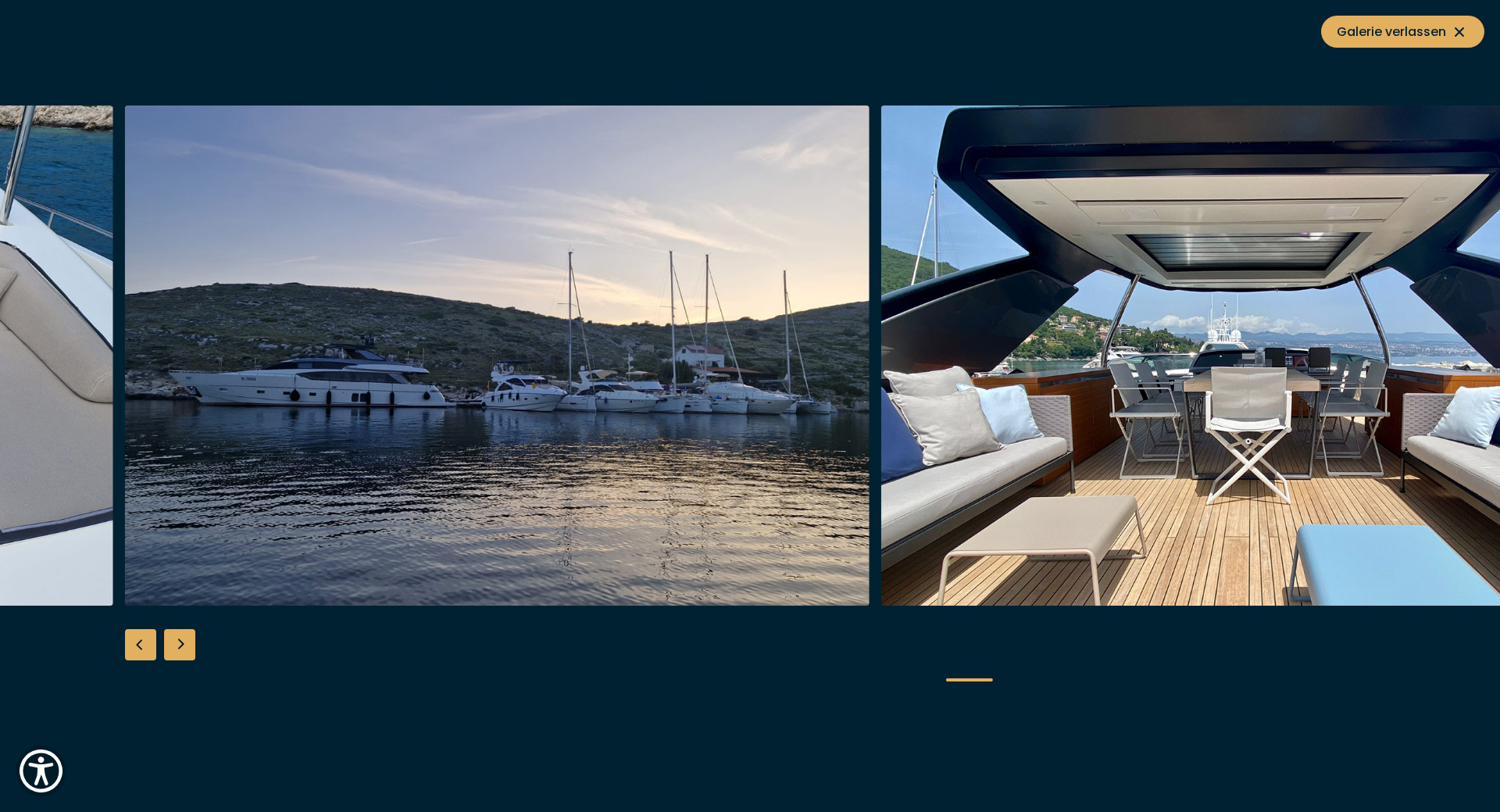
click at [175, 643] on div "Next slide" at bounding box center [179, 644] width 32 height 32
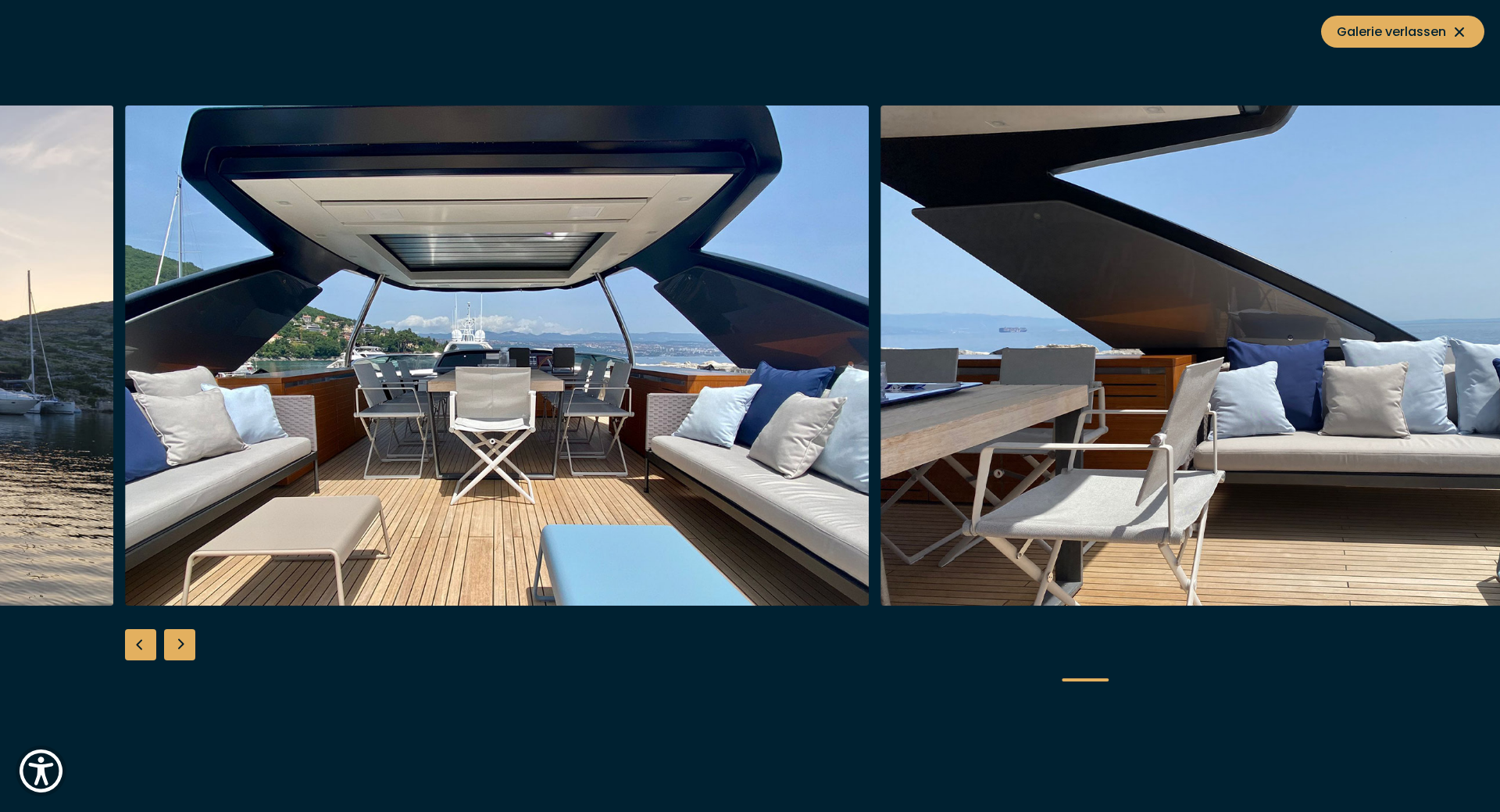
click at [175, 643] on div "Next slide" at bounding box center [179, 644] width 32 height 32
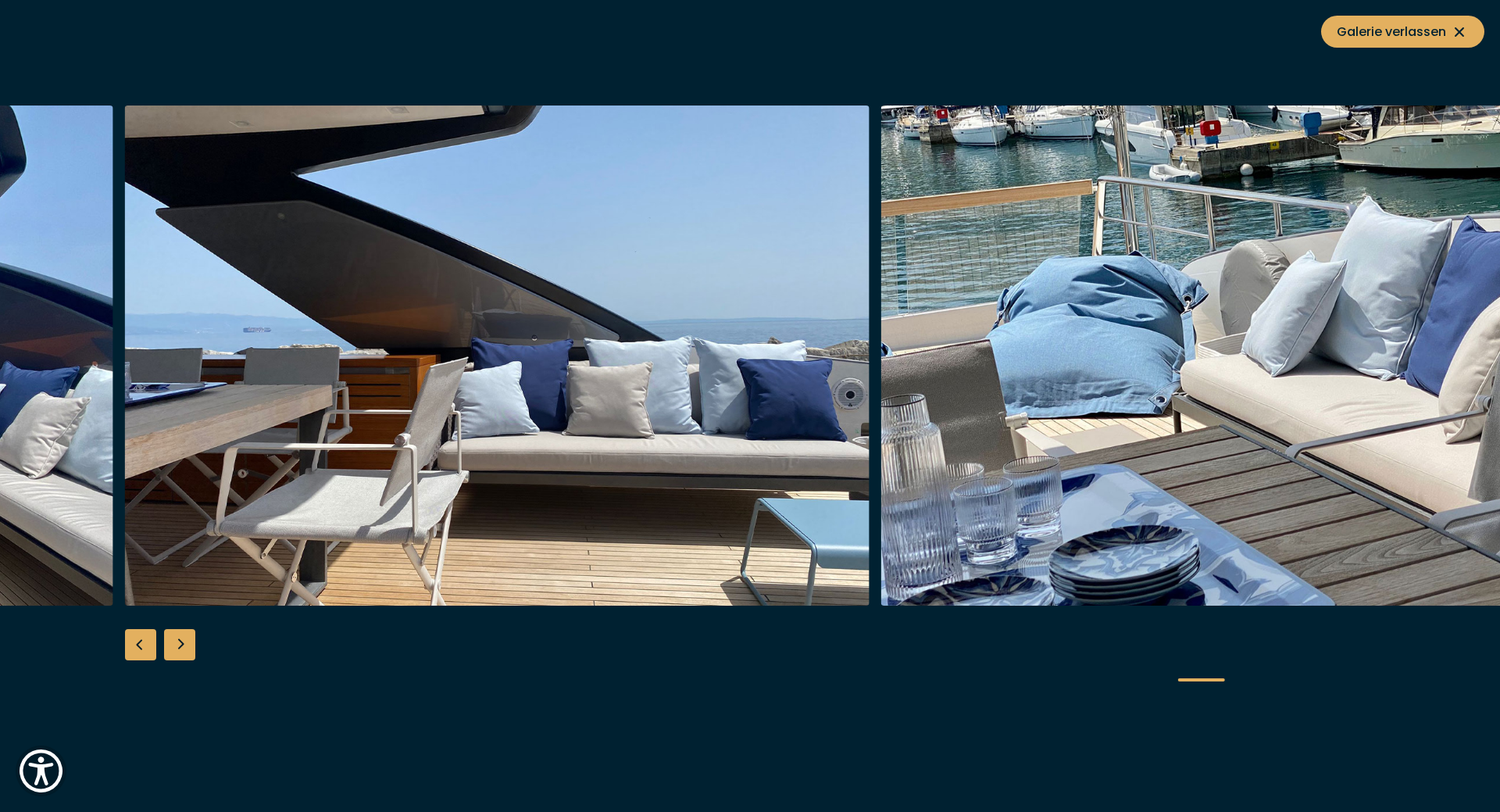
click at [175, 643] on div "Next slide" at bounding box center [179, 644] width 32 height 32
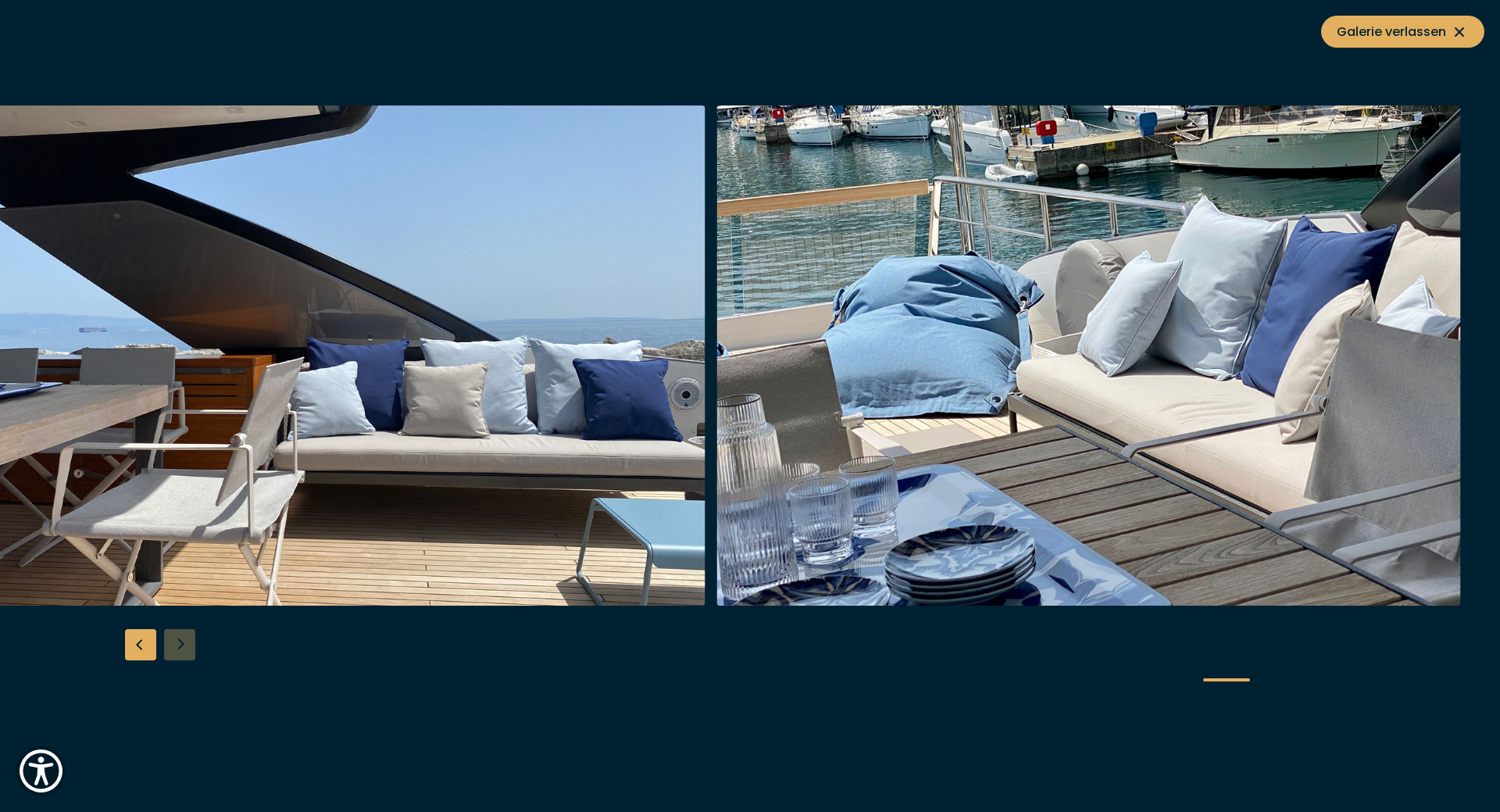
click at [175, 643] on div at bounding box center [750, 406] width 1500 height 601
click at [1369, 21] on button "Galerie verlassen" at bounding box center [1403, 32] width 163 height 32
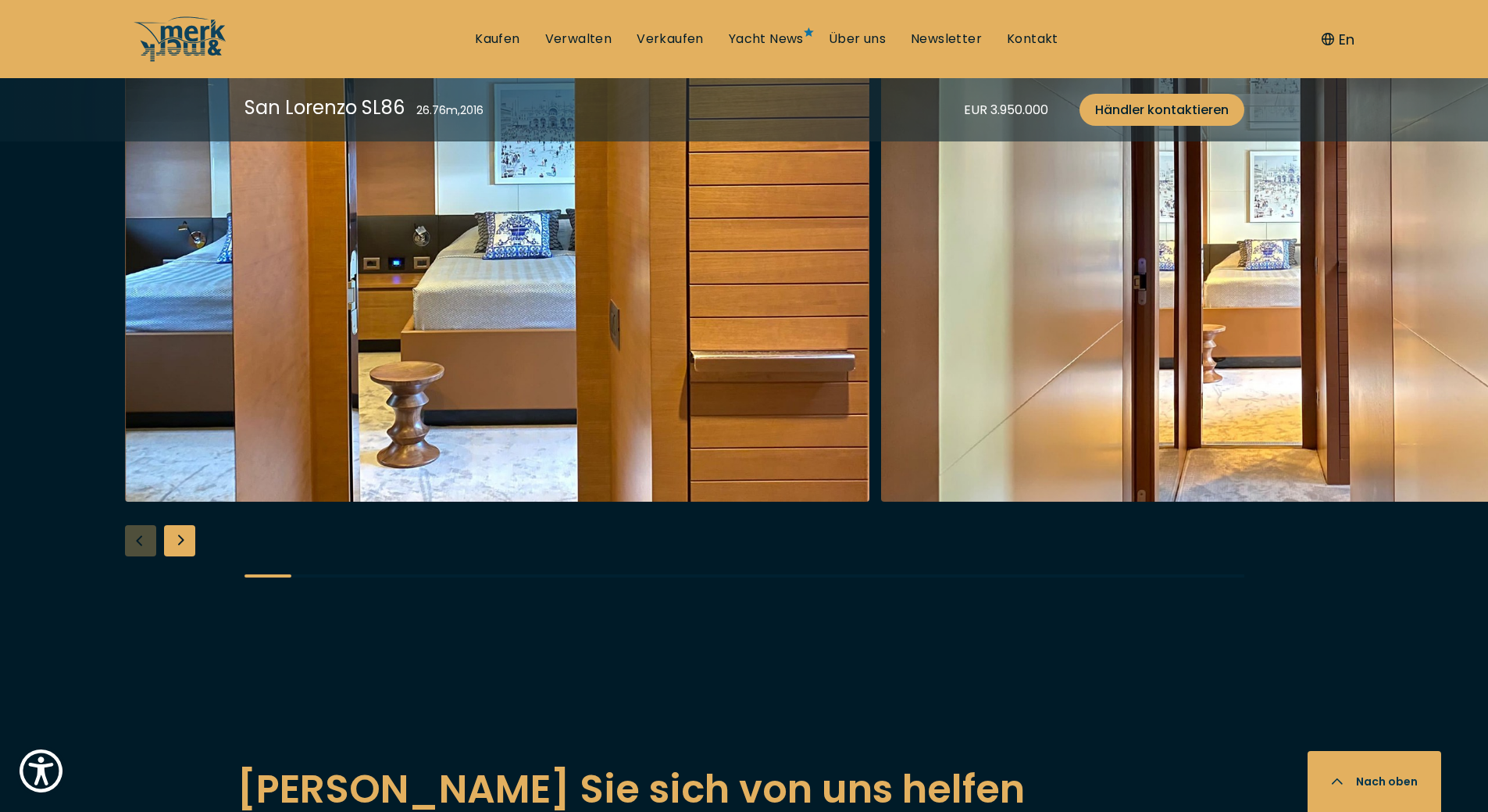
scroll to position [3203, 0]
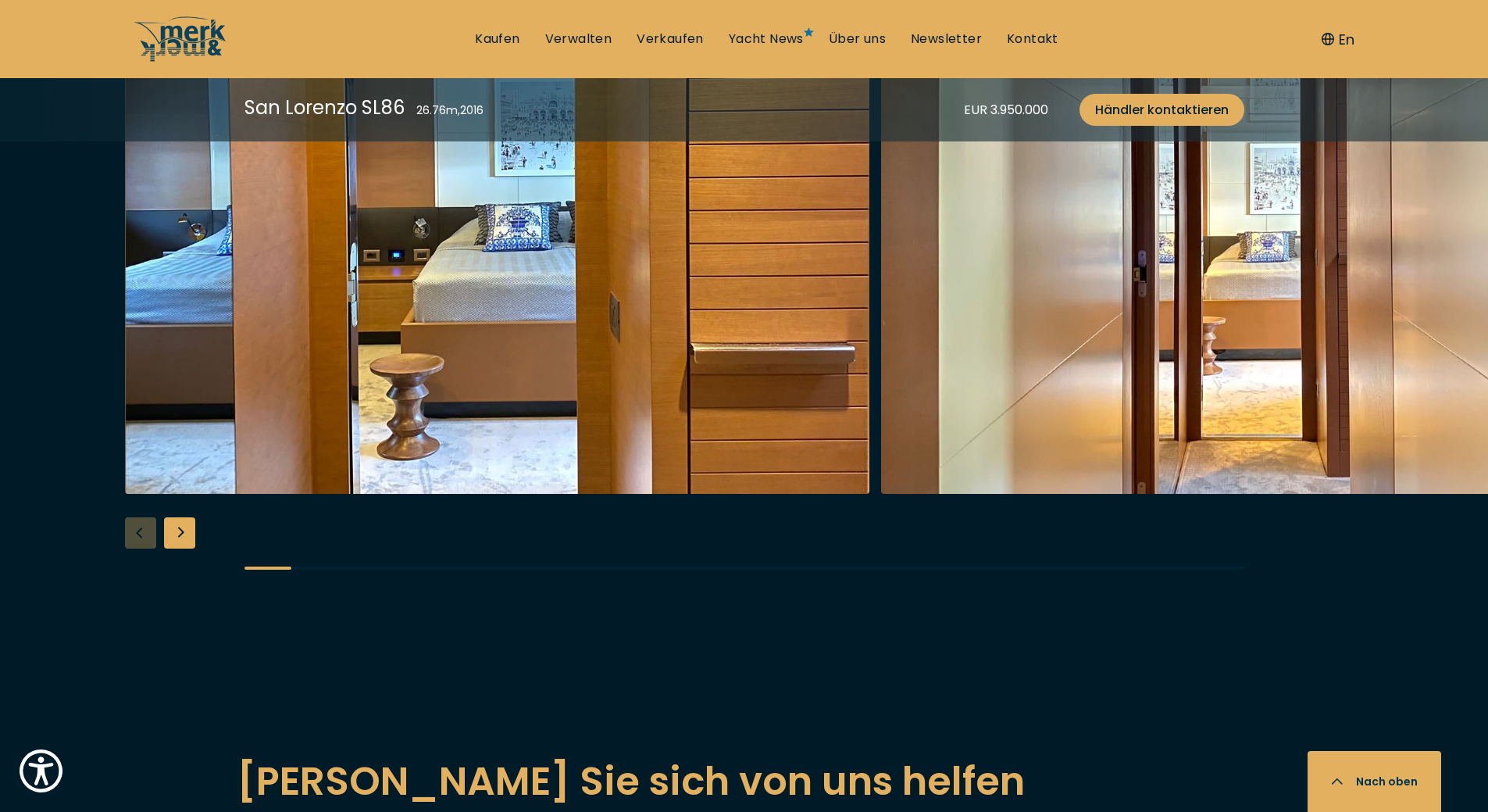
click at [455, 342] on img "button" at bounding box center [498, 243] width 744 height 500
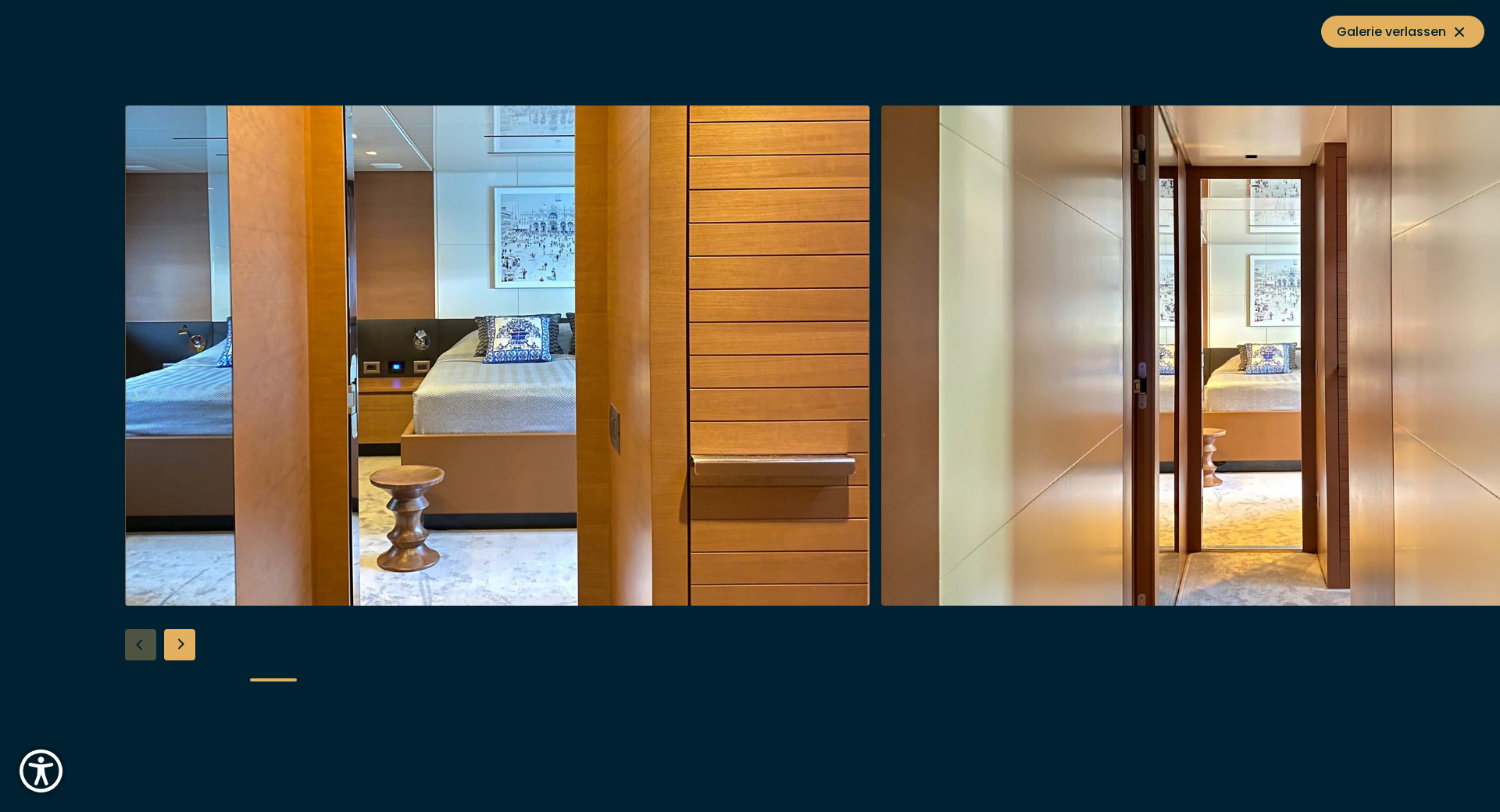
click at [181, 637] on div "Next slide" at bounding box center [179, 644] width 32 height 32
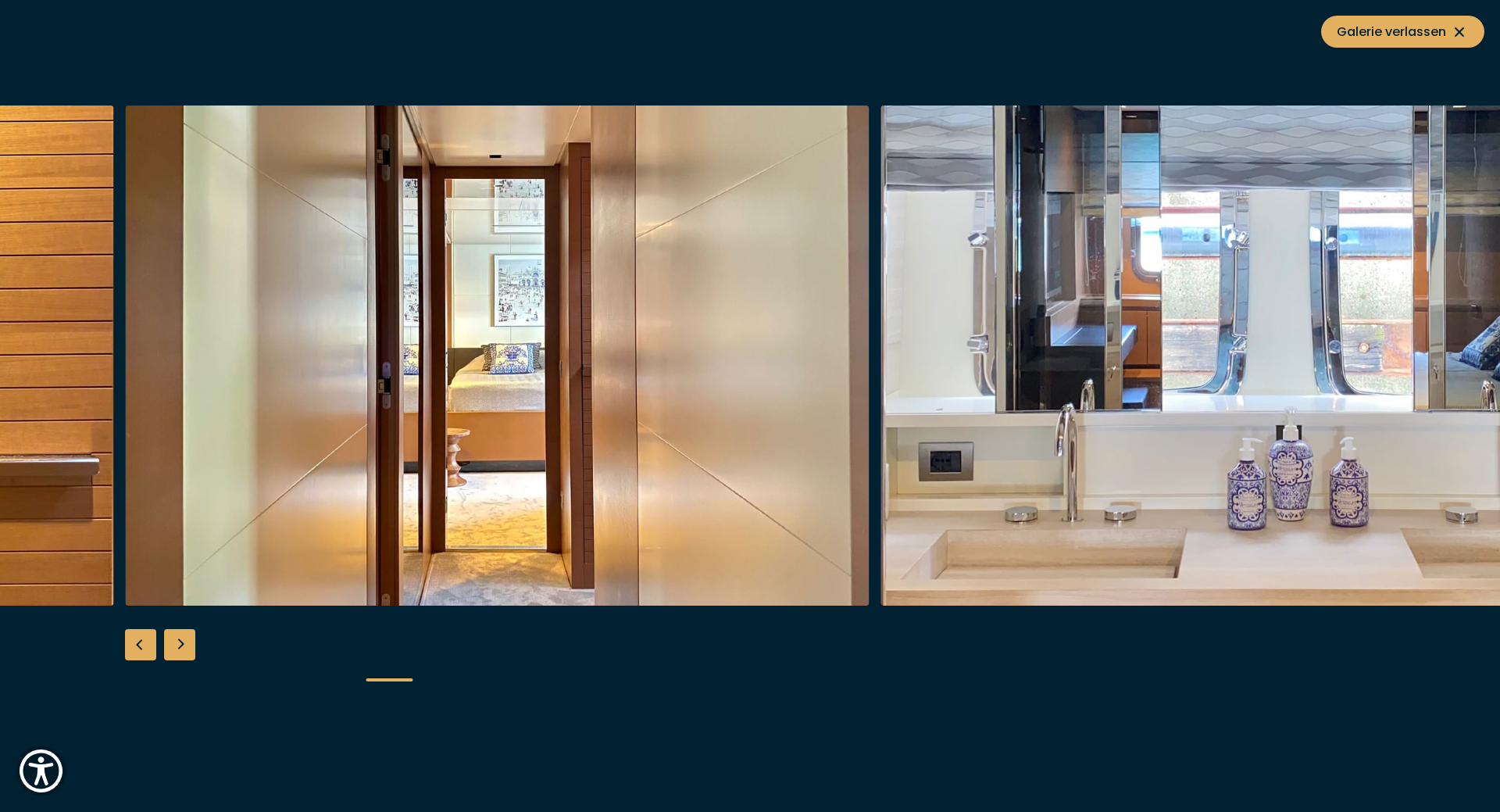
click at [181, 637] on div "Next slide" at bounding box center [179, 644] width 32 height 32
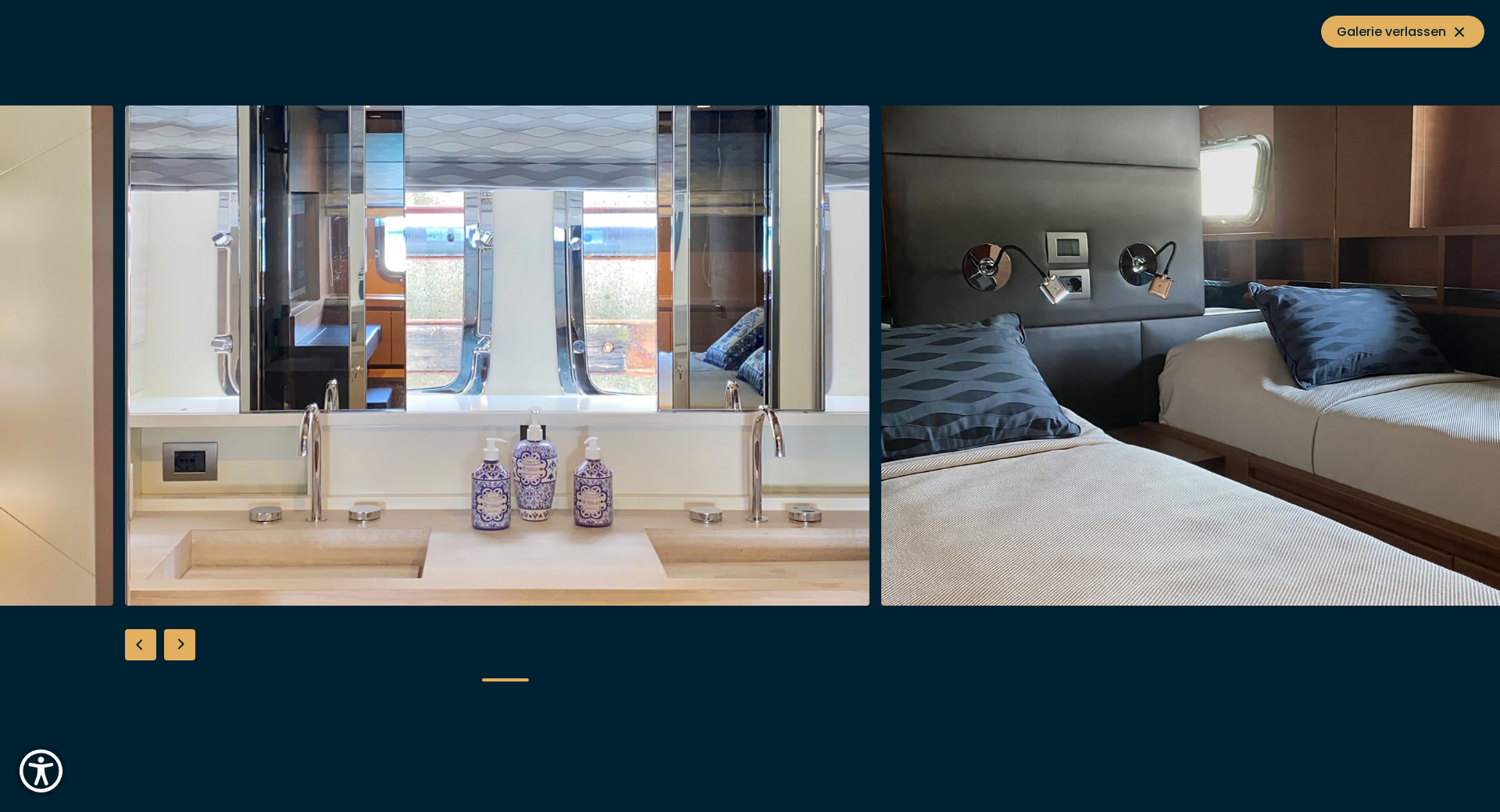
click at [181, 637] on div "Next slide" at bounding box center [179, 644] width 32 height 32
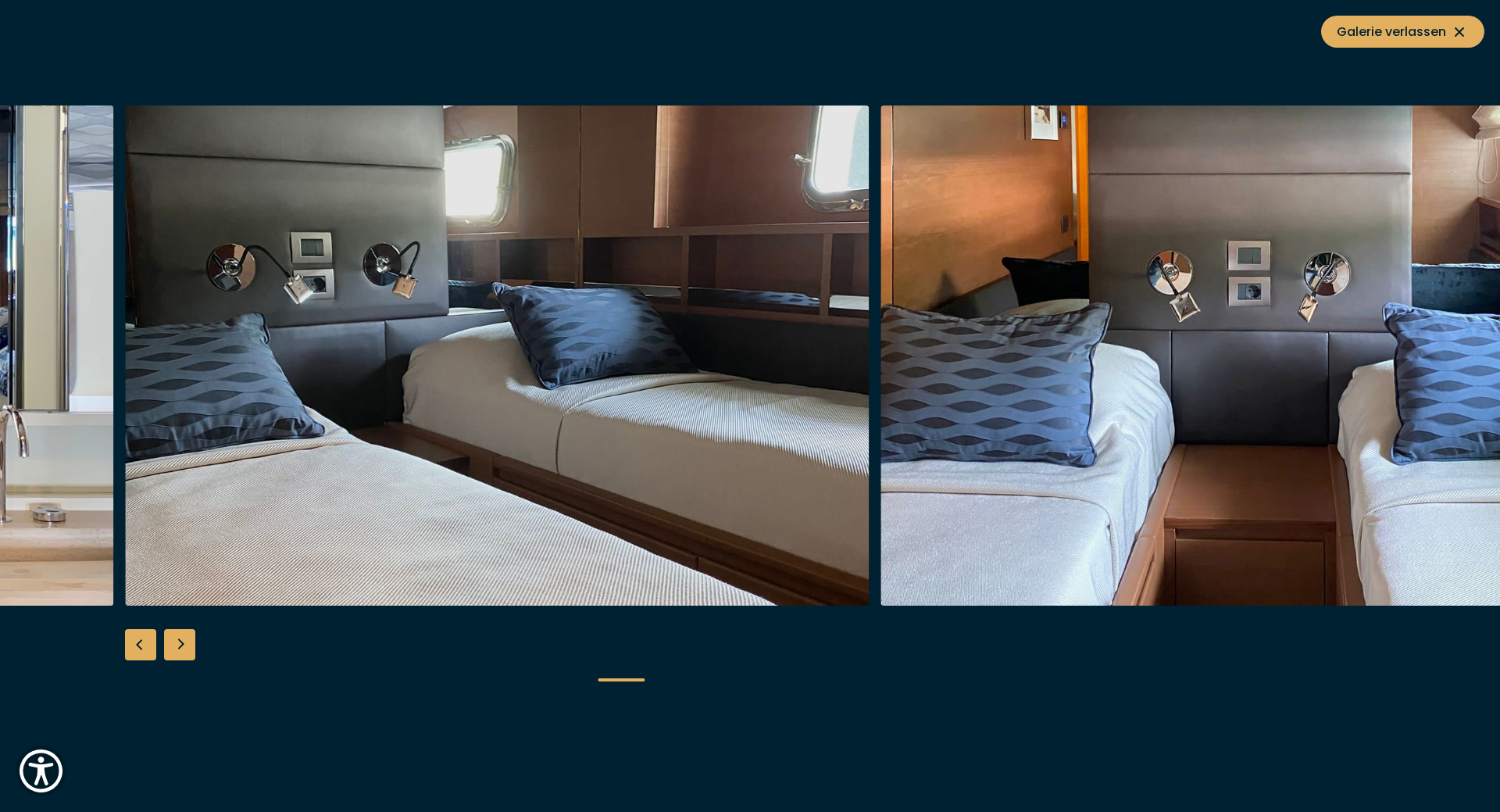
click at [181, 637] on div "Next slide" at bounding box center [179, 644] width 32 height 32
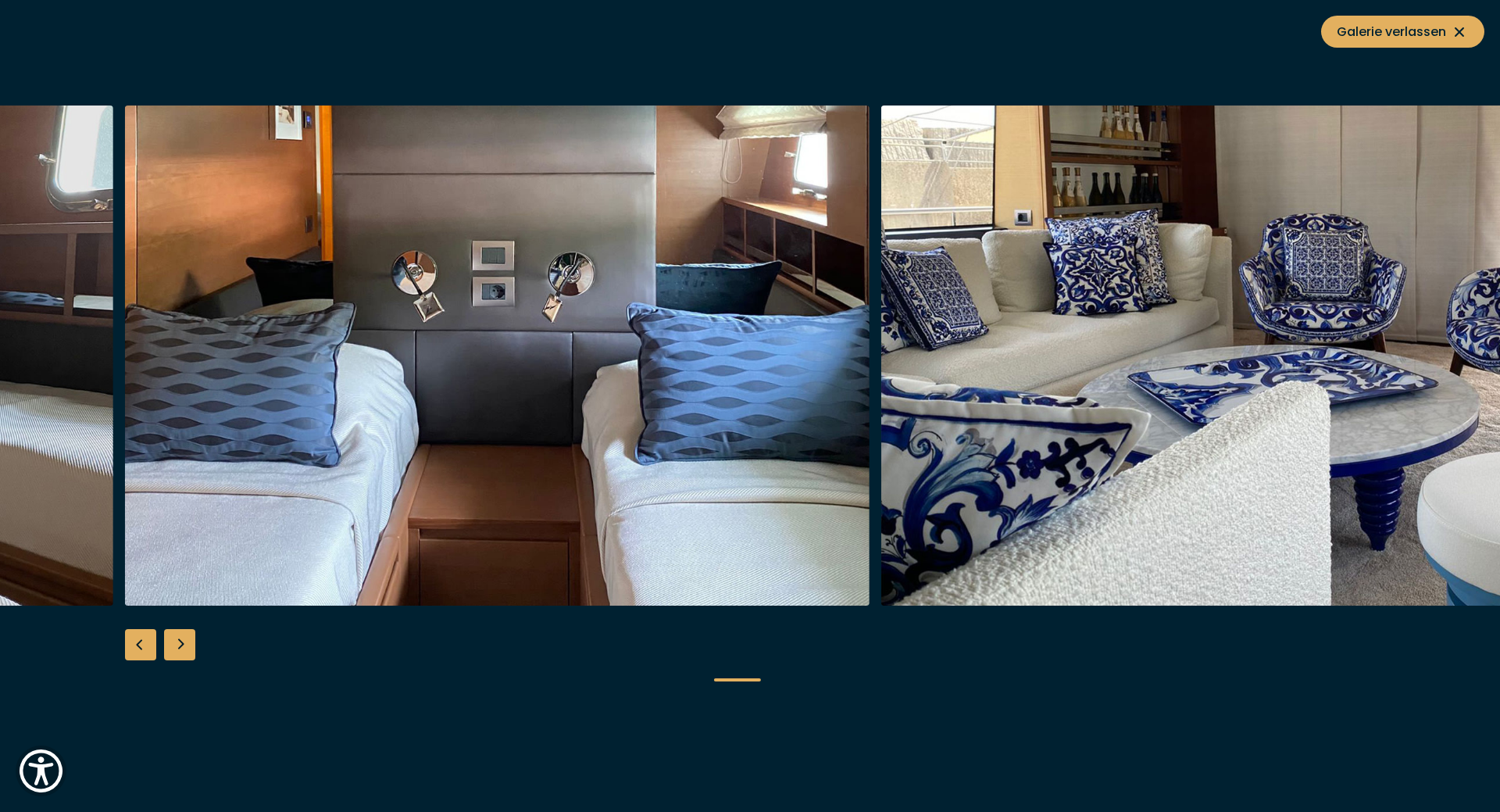
click at [181, 637] on div "Next slide" at bounding box center [179, 644] width 32 height 32
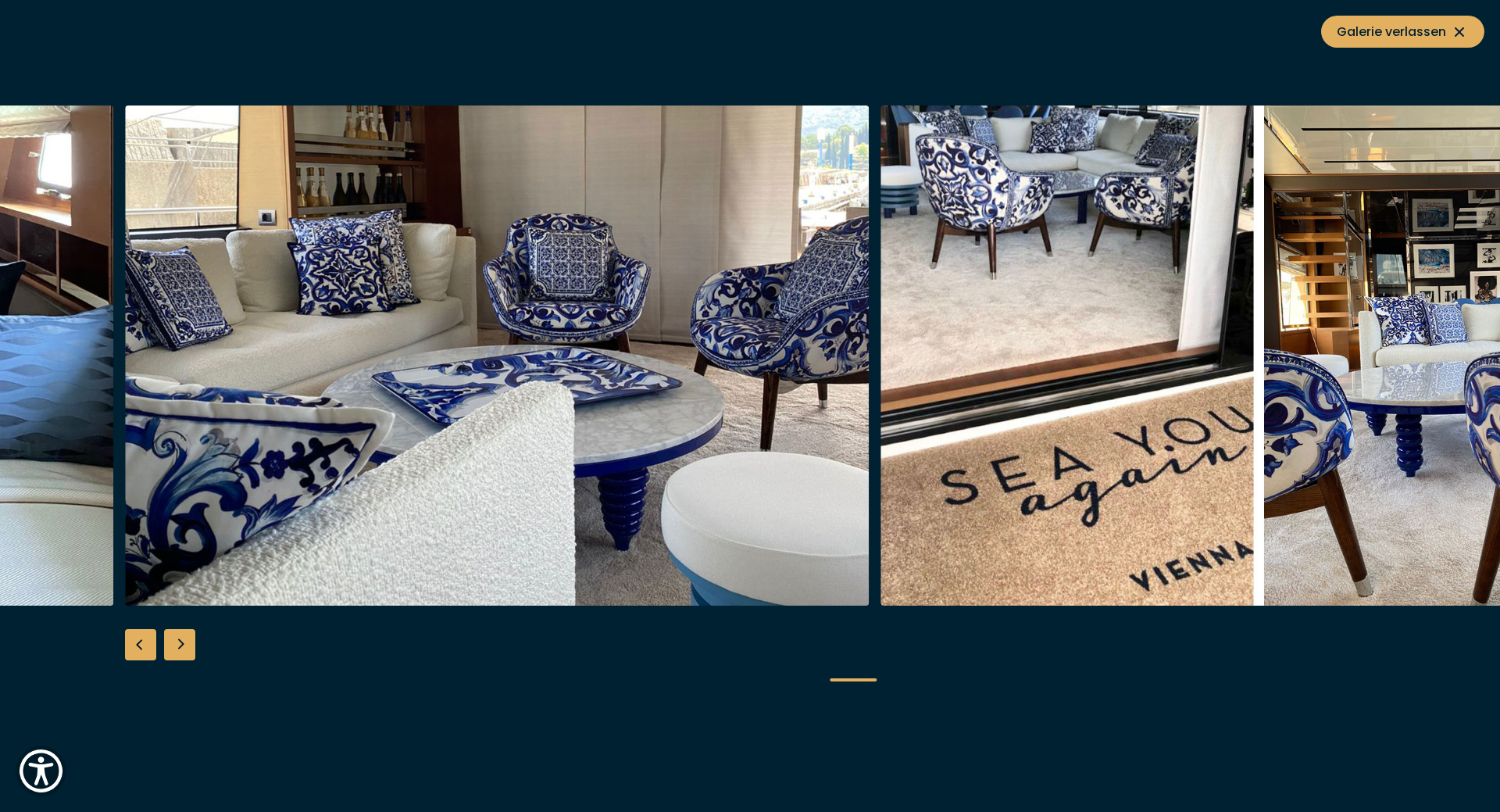
click at [181, 637] on div "Next slide" at bounding box center [179, 644] width 32 height 32
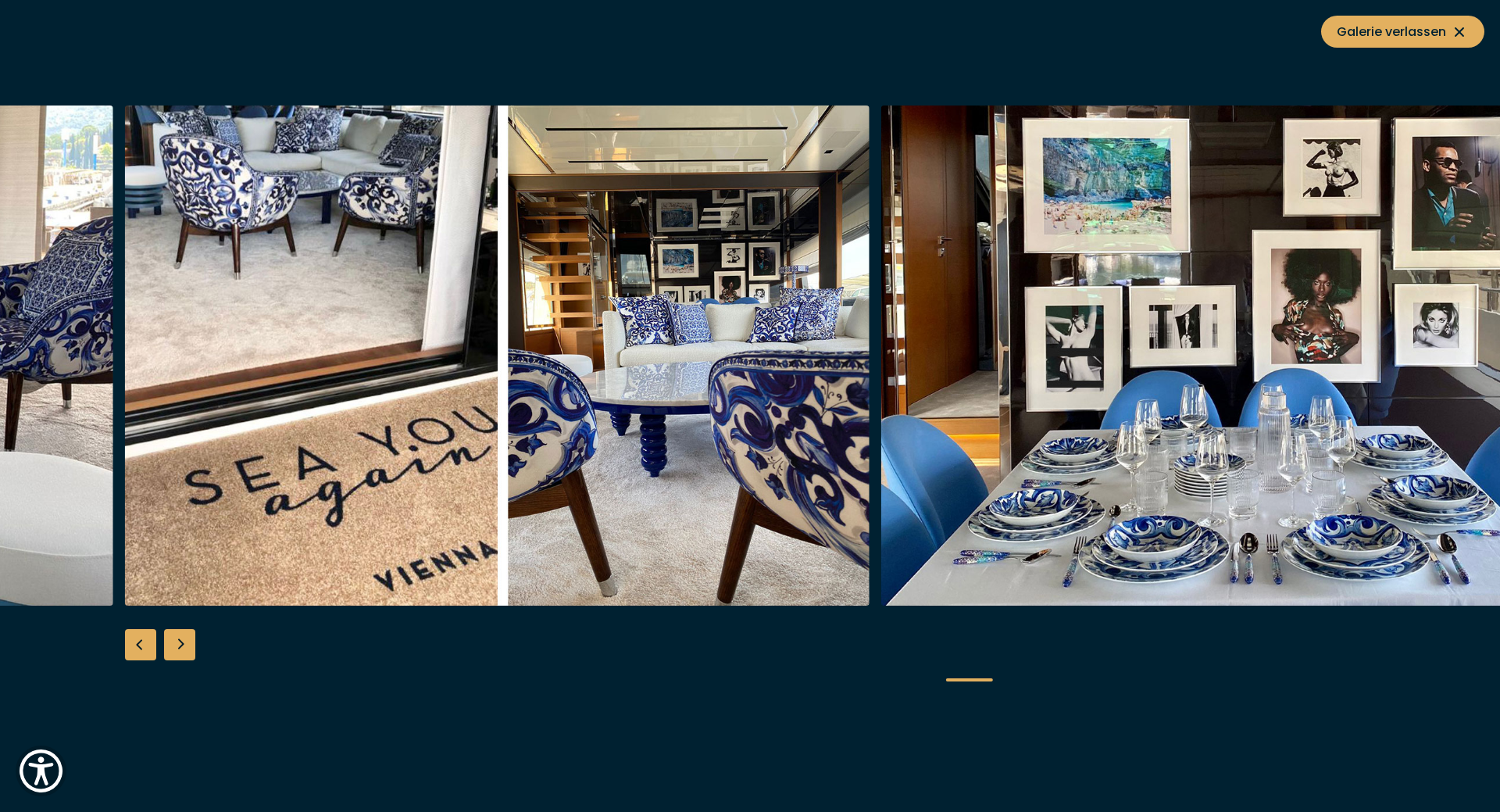
click at [181, 637] on div "Next slide" at bounding box center [179, 644] width 32 height 32
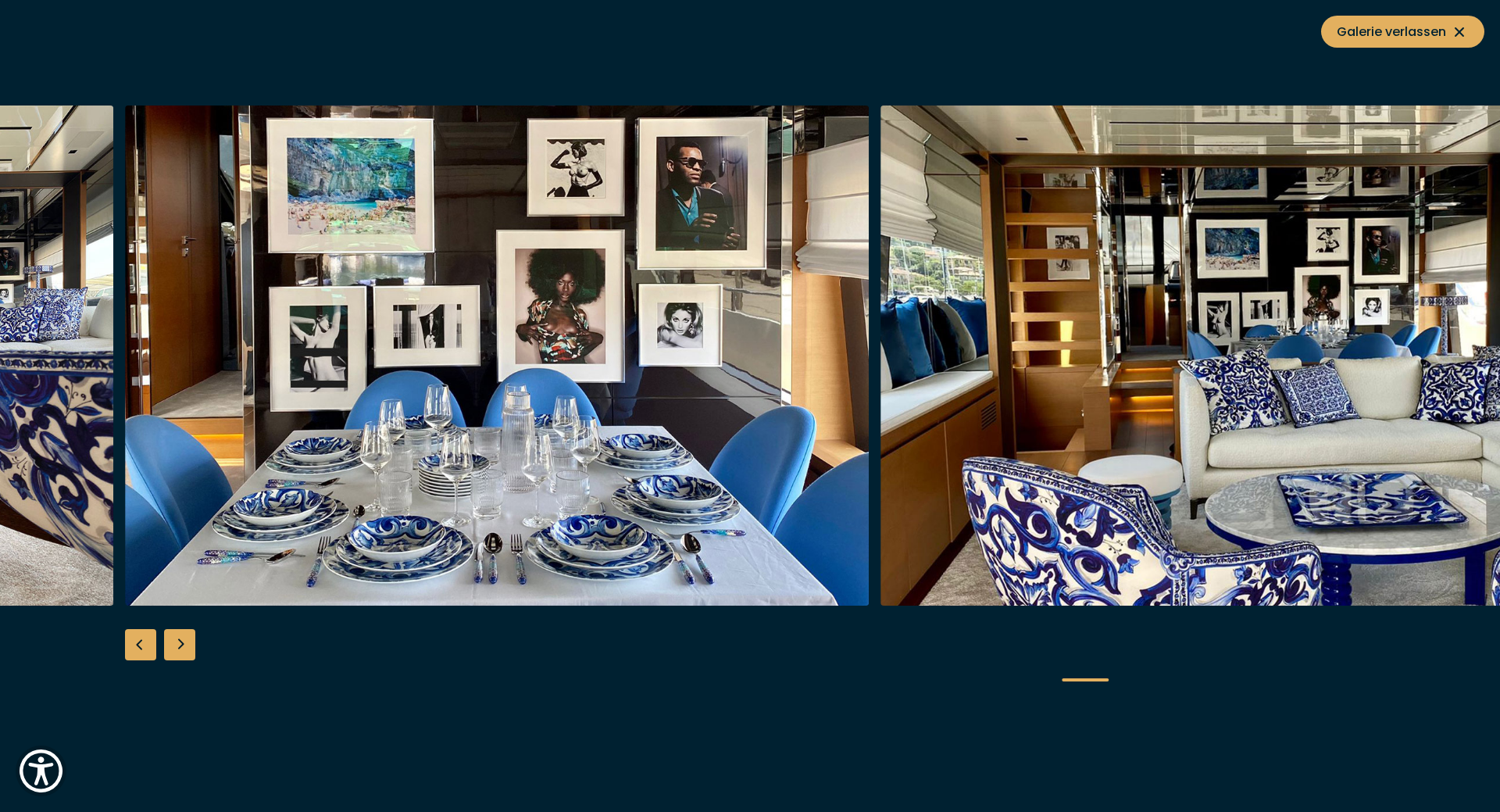
click at [181, 637] on div "Next slide" at bounding box center [179, 644] width 32 height 32
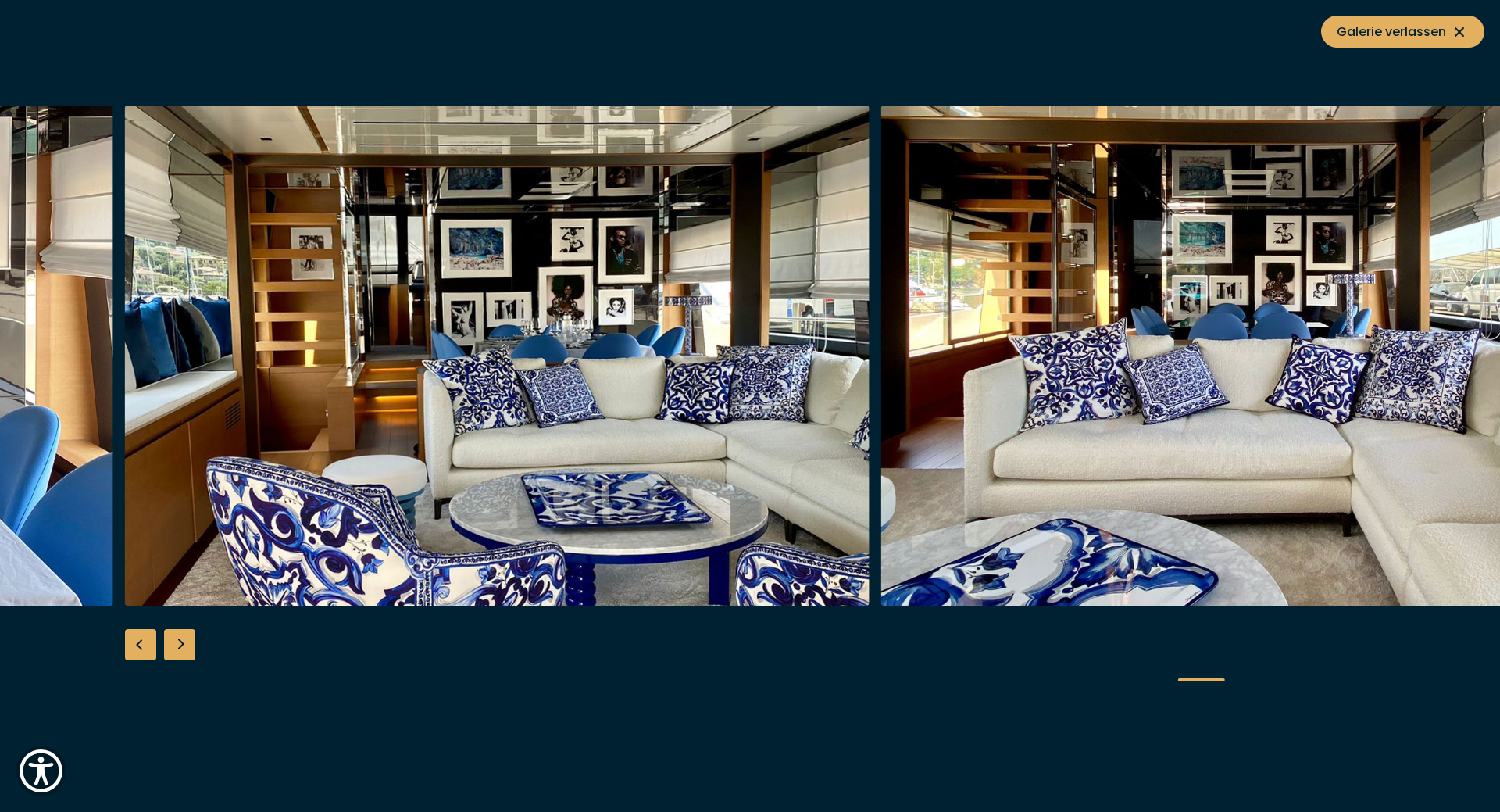
click at [181, 637] on div "Next slide" at bounding box center [179, 644] width 32 height 32
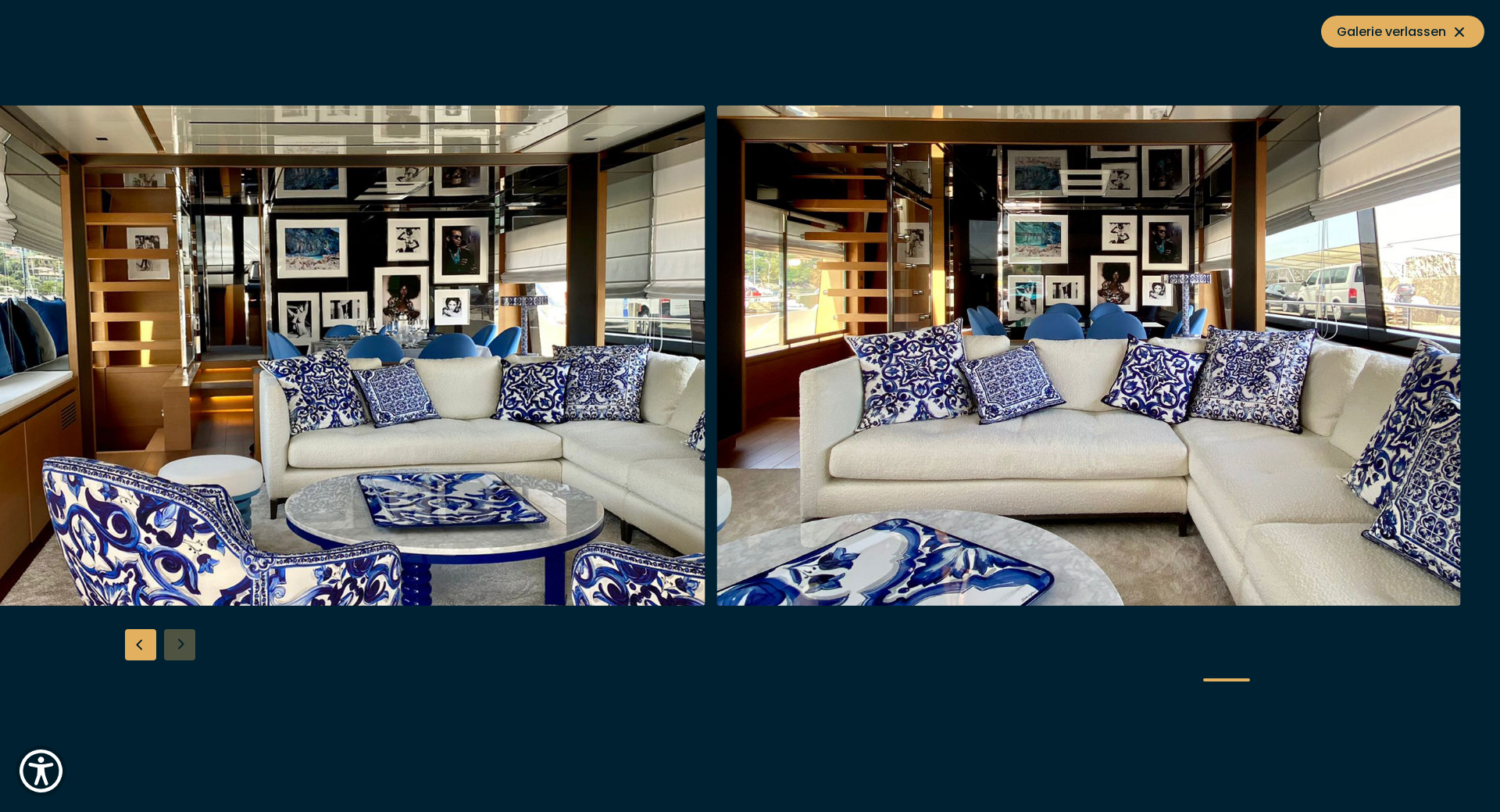
click at [181, 637] on div at bounding box center [750, 406] width 1500 height 601
click at [1459, 30] on icon at bounding box center [1459, 32] width 19 height 19
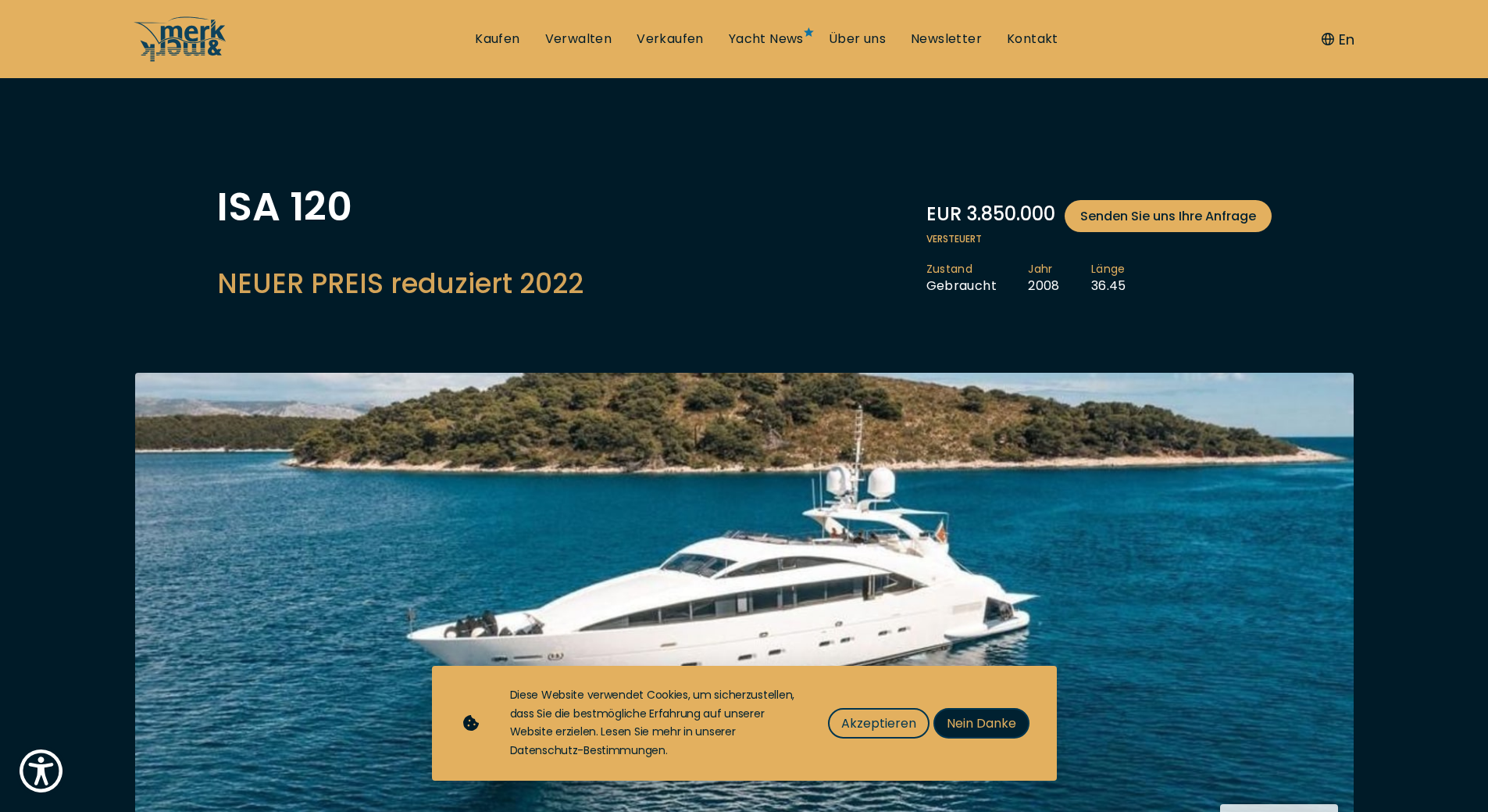
click at [967, 721] on span "Nein Danke" at bounding box center [981, 723] width 69 height 20
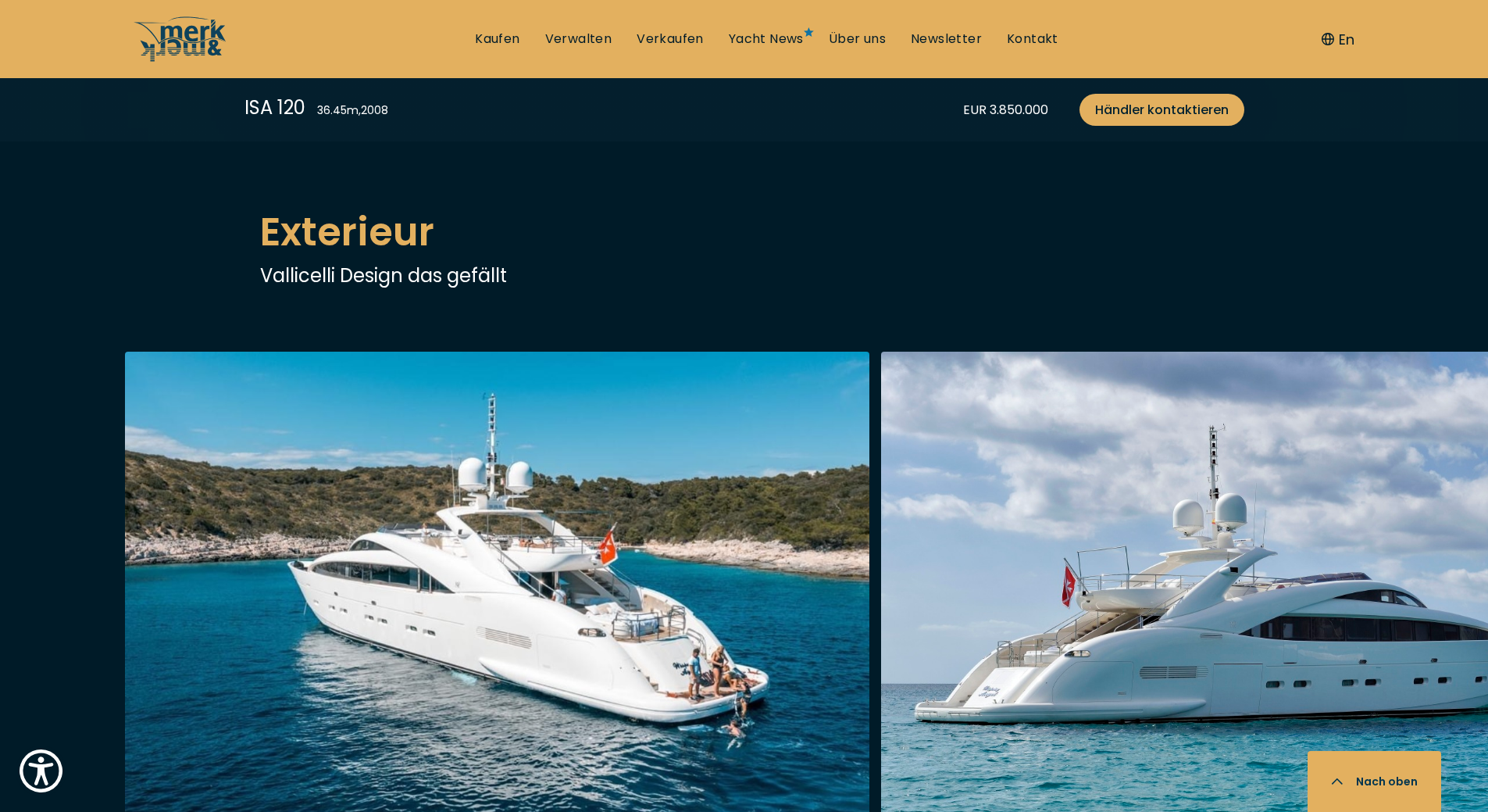
scroll to position [1719, 0]
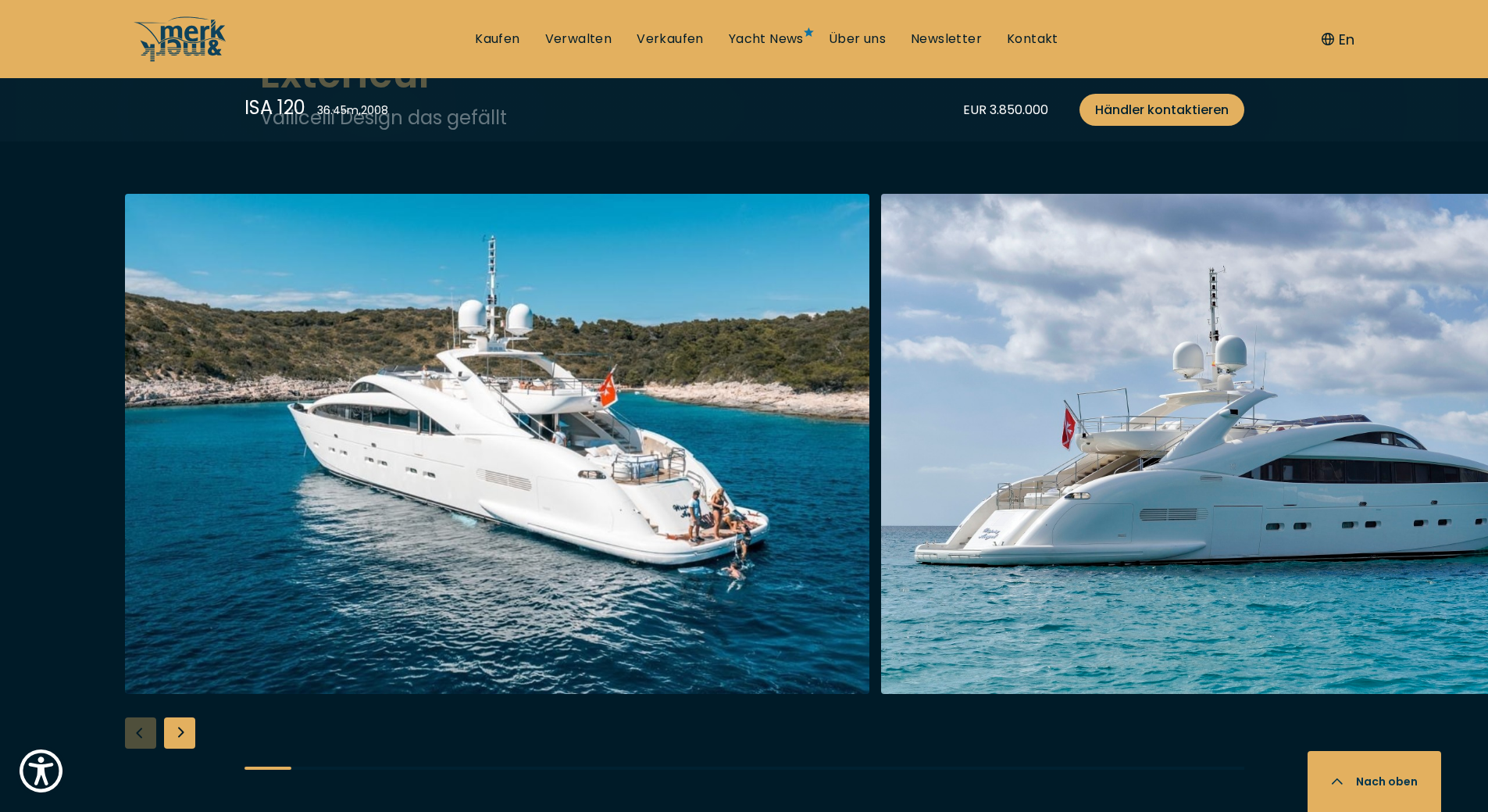
click at [185, 726] on div "Next slide" at bounding box center [179, 733] width 32 height 32
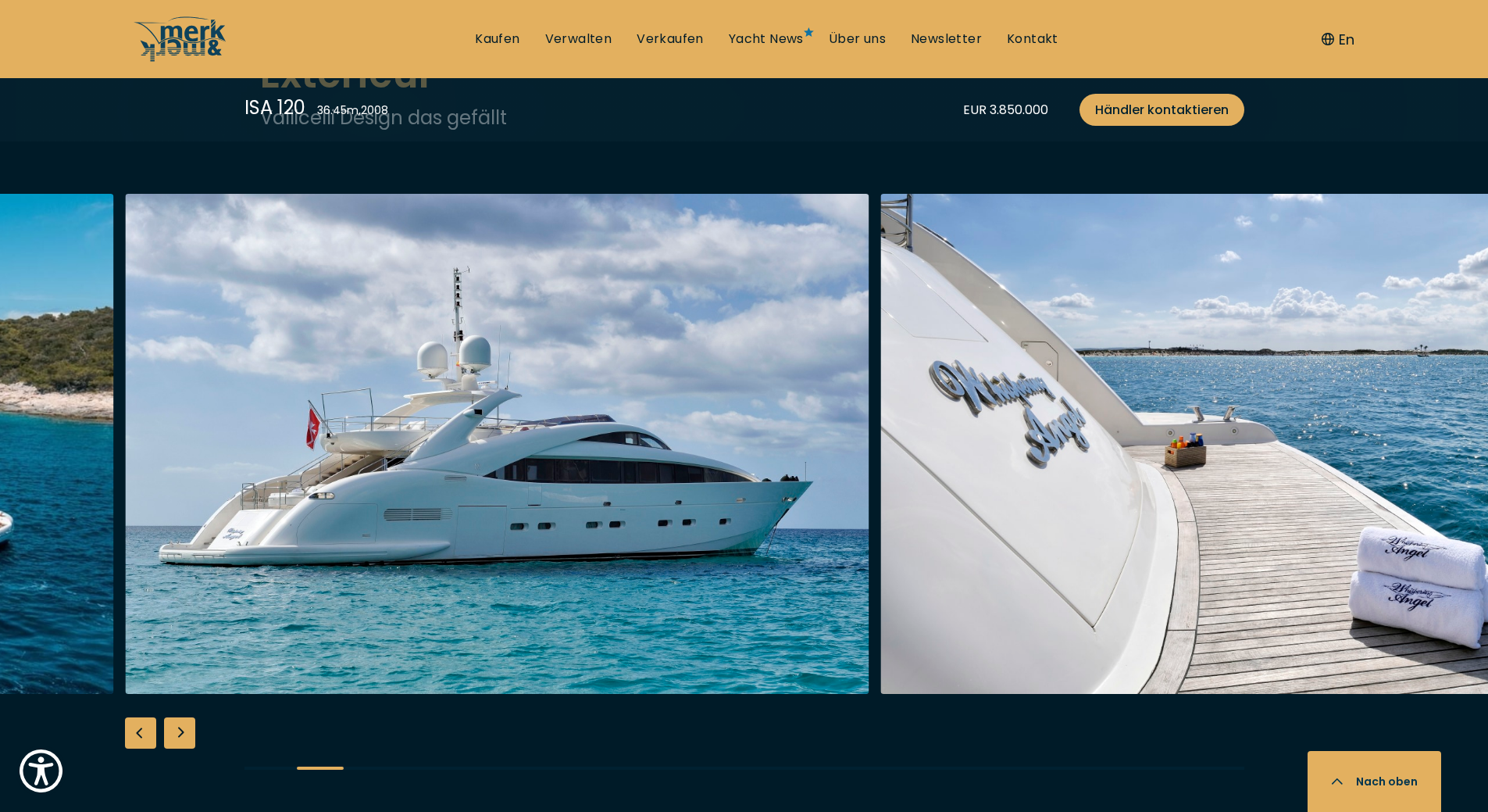
click at [185, 726] on div "Next slide" at bounding box center [179, 733] width 32 height 32
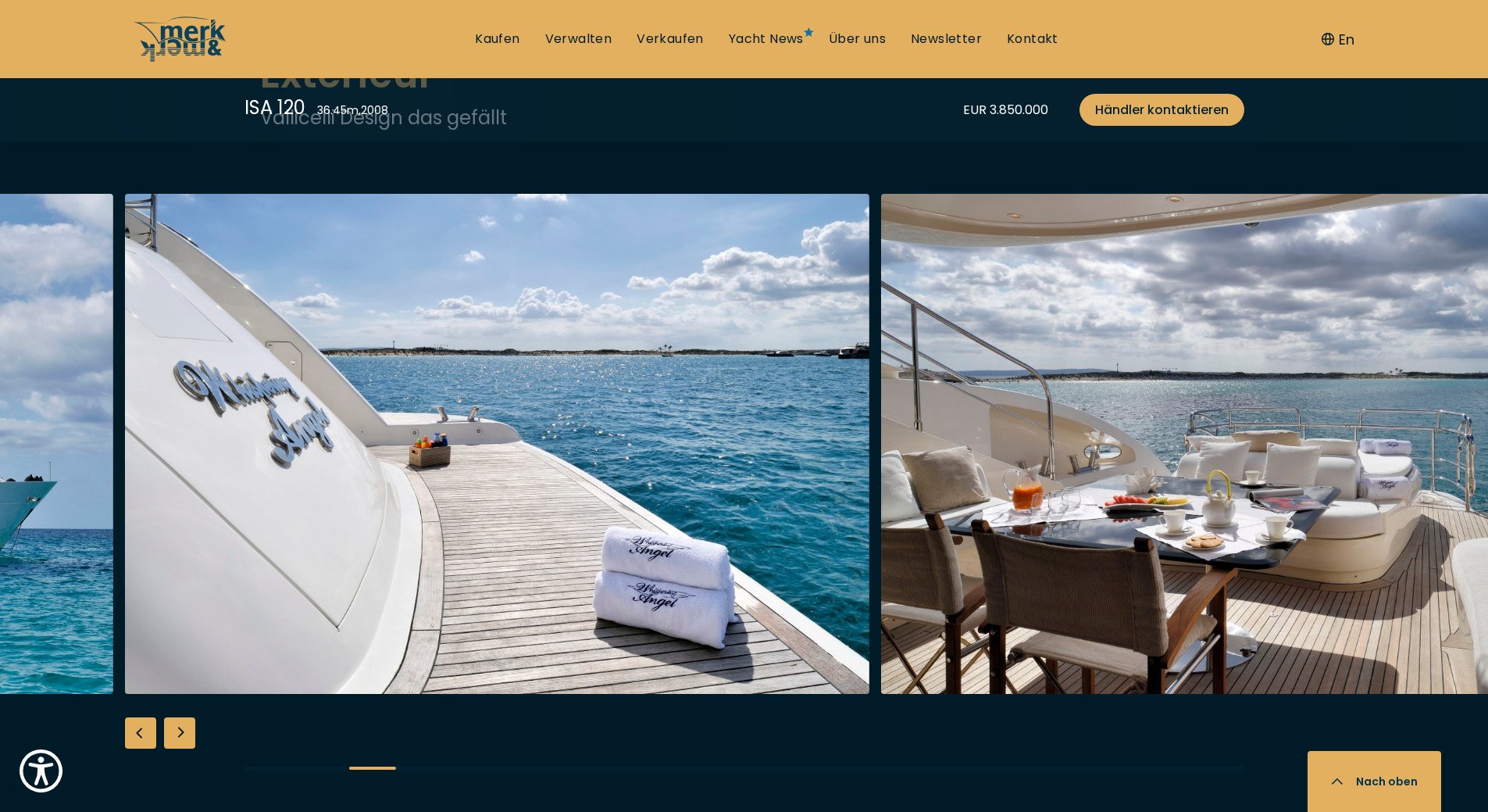
click at [185, 726] on div "Next slide" at bounding box center [179, 733] width 32 height 32
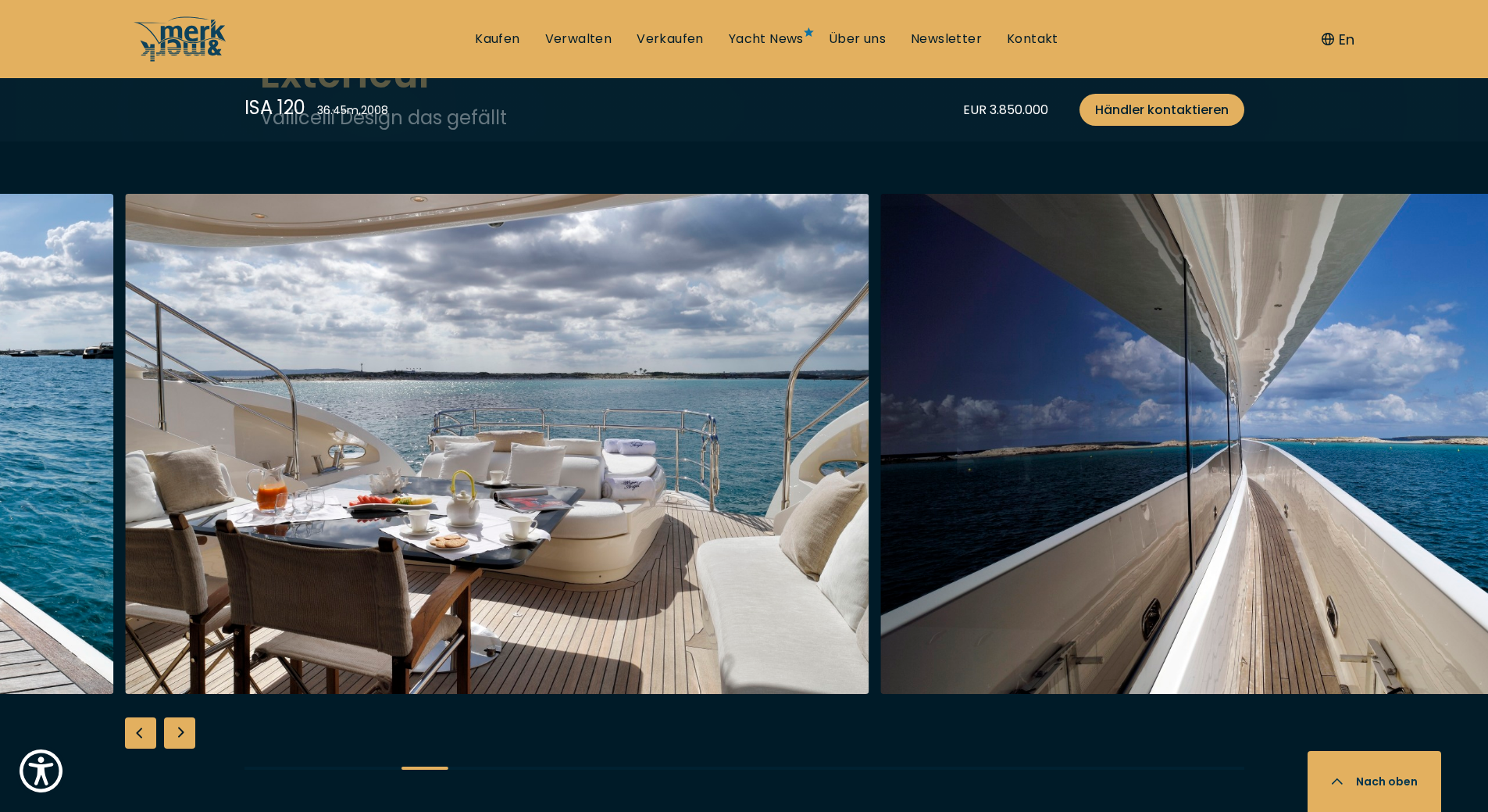
click at [185, 726] on div "Next slide" at bounding box center [179, 733] width 32 height 32
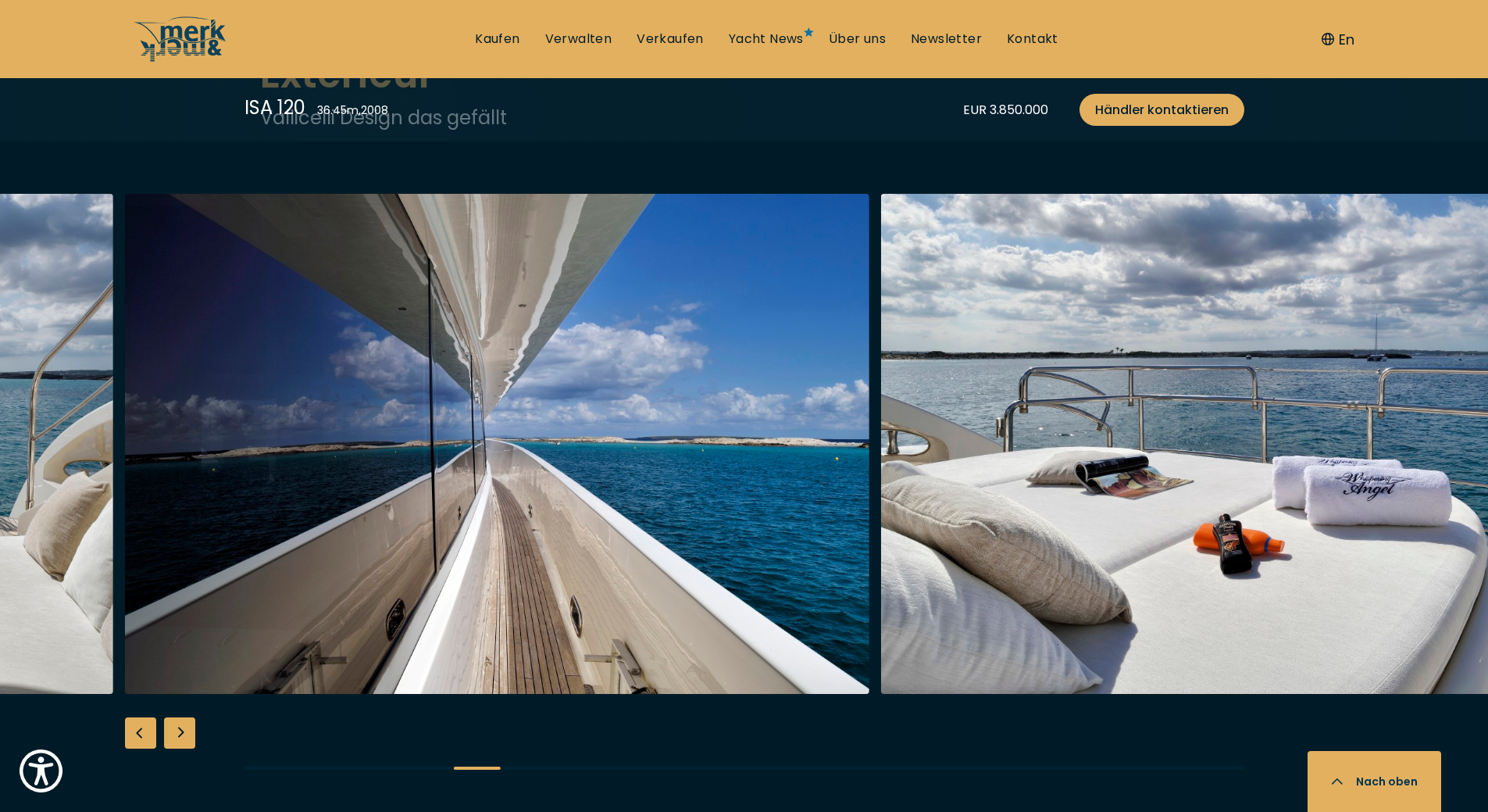
click at [185, 726] on div "Next slide" at bounding box center [179, 733] width 32 height 32
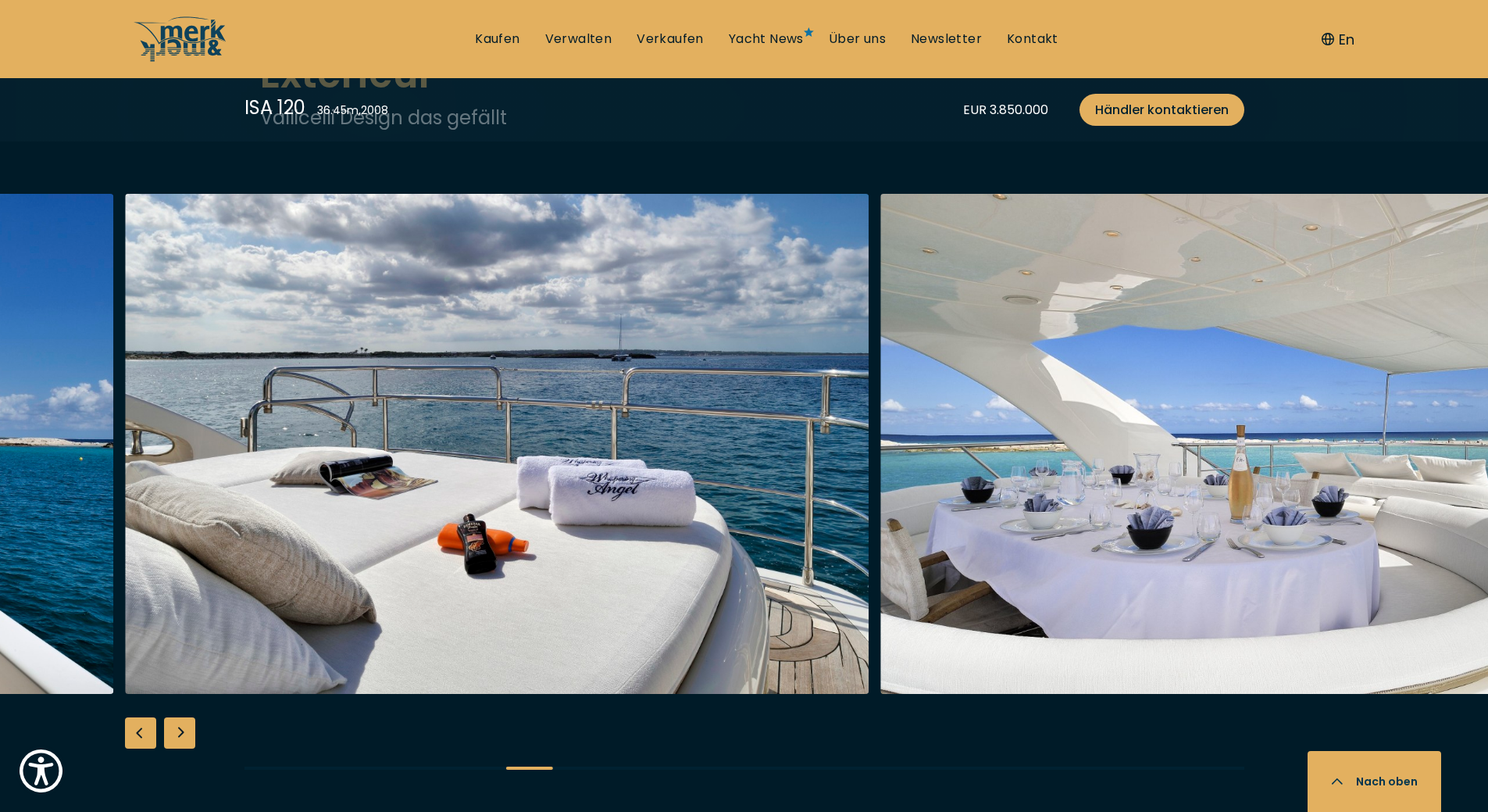
click at [185, 726] on div "Next slide" at bounding box center [179, 733] width 32 height 32
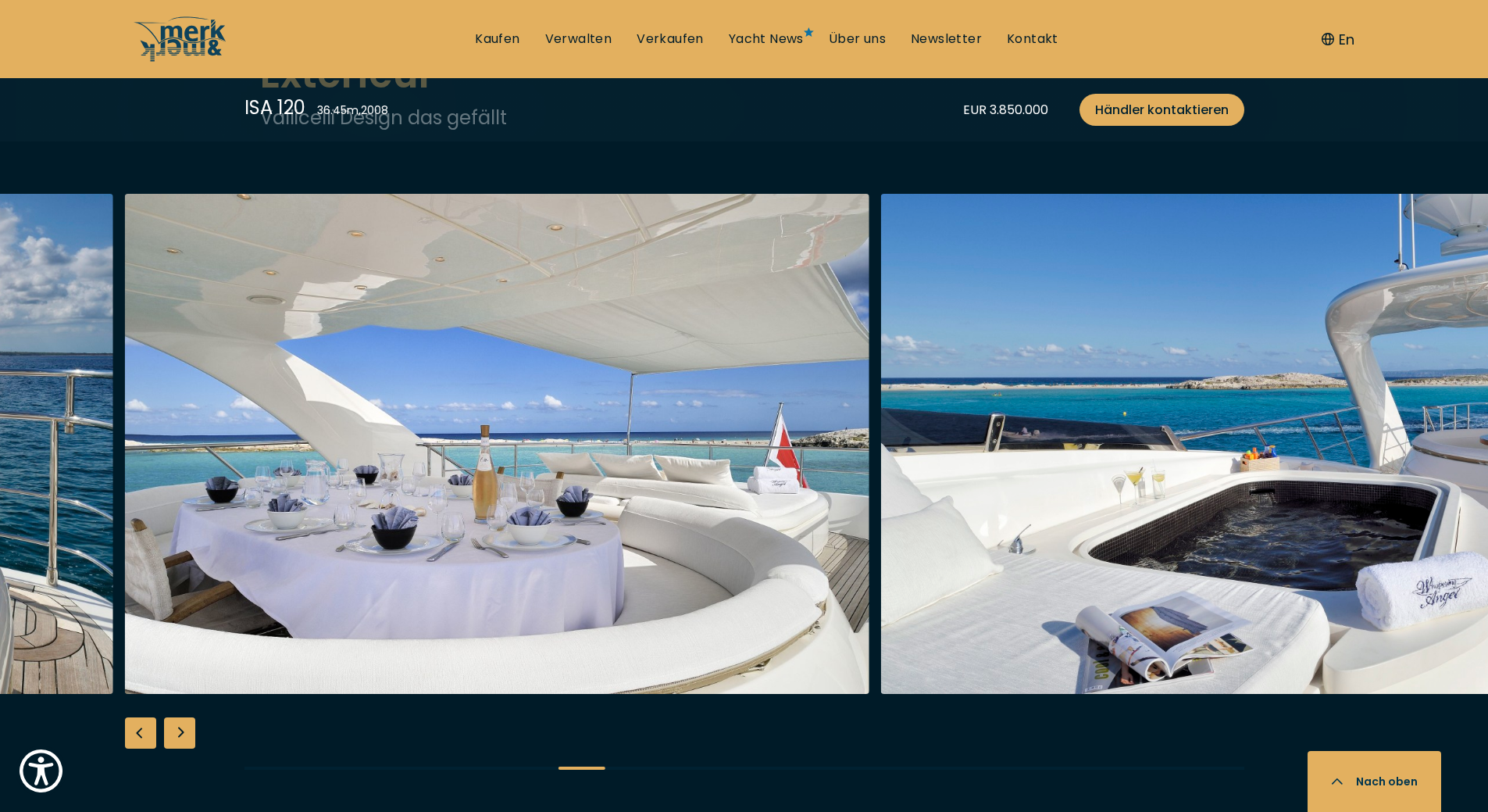
click at [185, 726] on div "Next slide" at bounding box center [179, 733] width 32 height 32
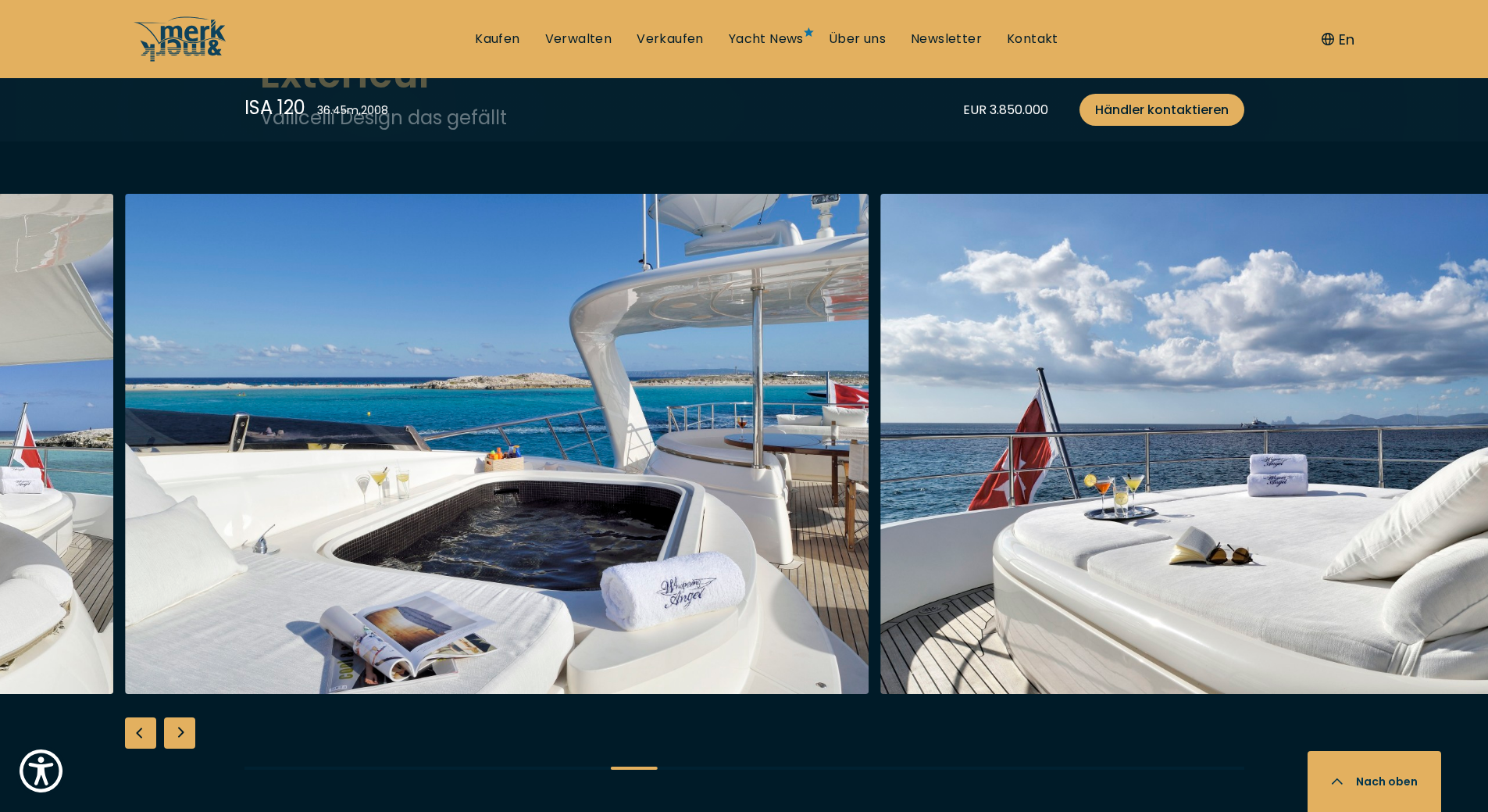
click at [185, 726] on div "Next slide" at bounding box center [179, 733] width 32 height 32
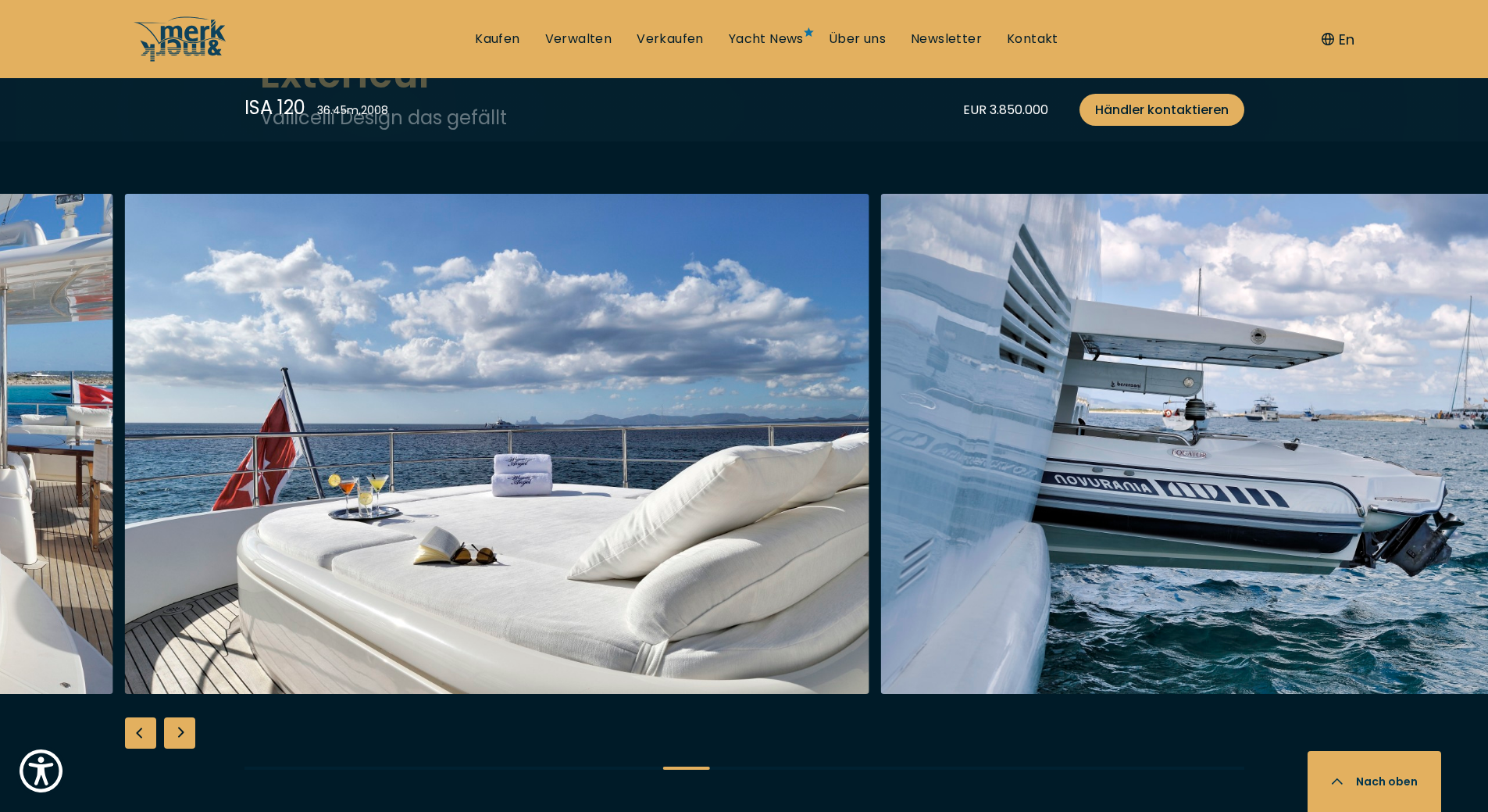
click at [185, 726] on div "Next slide" at bounding box center [179, 733] width 32 height 32
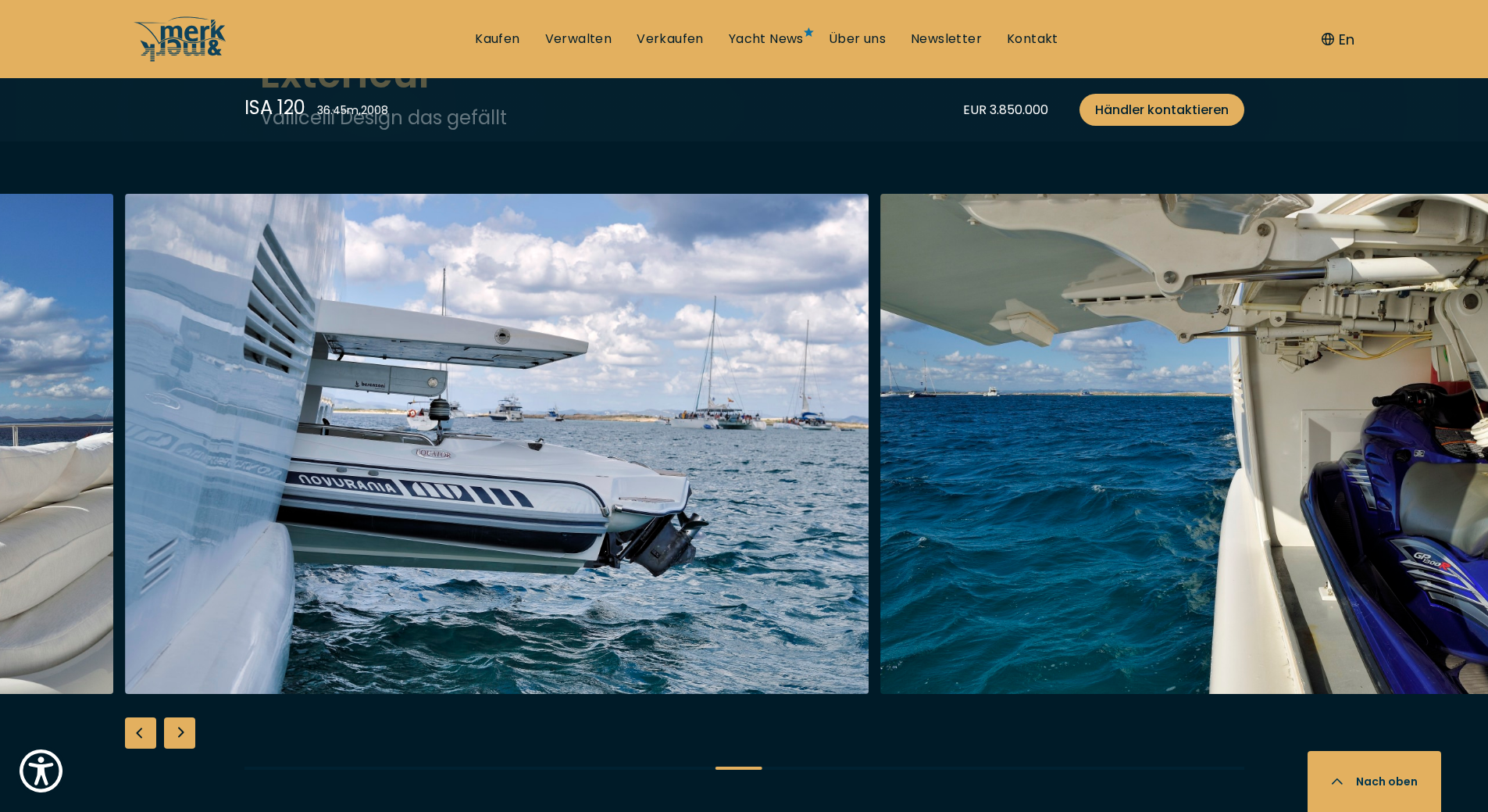
click at [185, 726] on div "Next slide" at bounding box center [179, 733] width 32 height 32
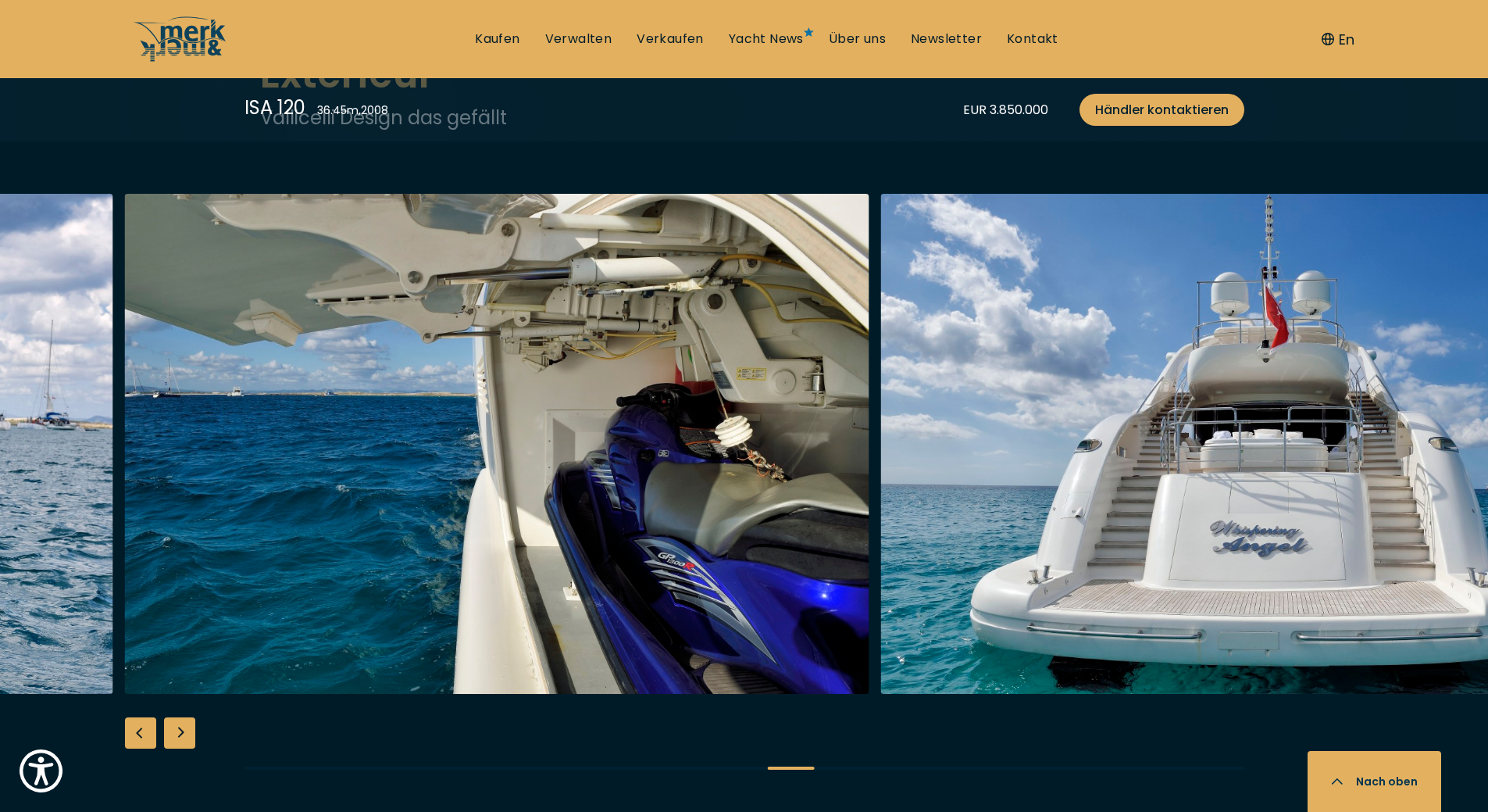
click at [185, 726] on div "Next slide" at bounding box center [179, 733] width 32 height 32
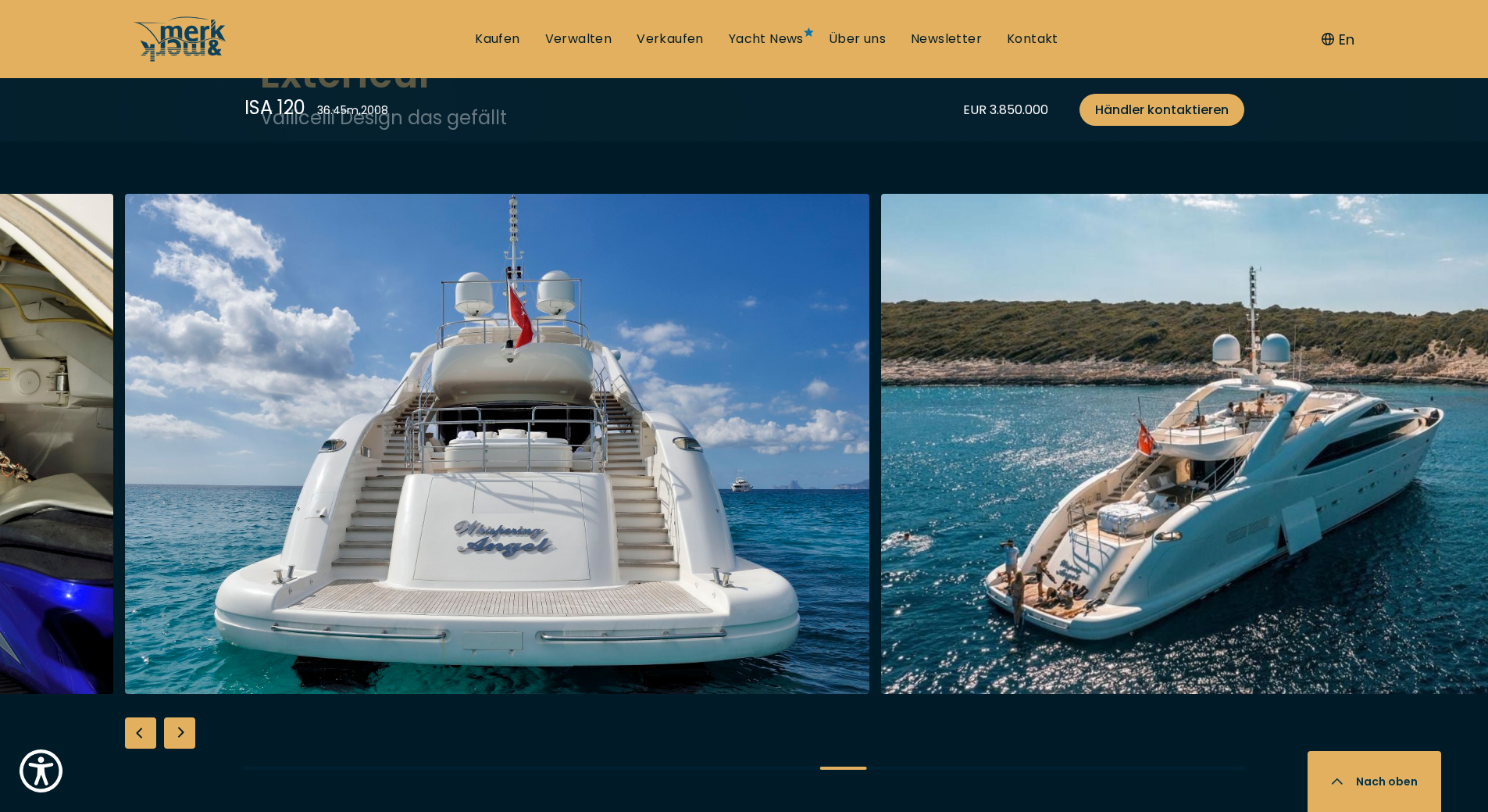
click at [185, 726] on div "Next slide" at bounding box center [179, 733] width 32 height 32
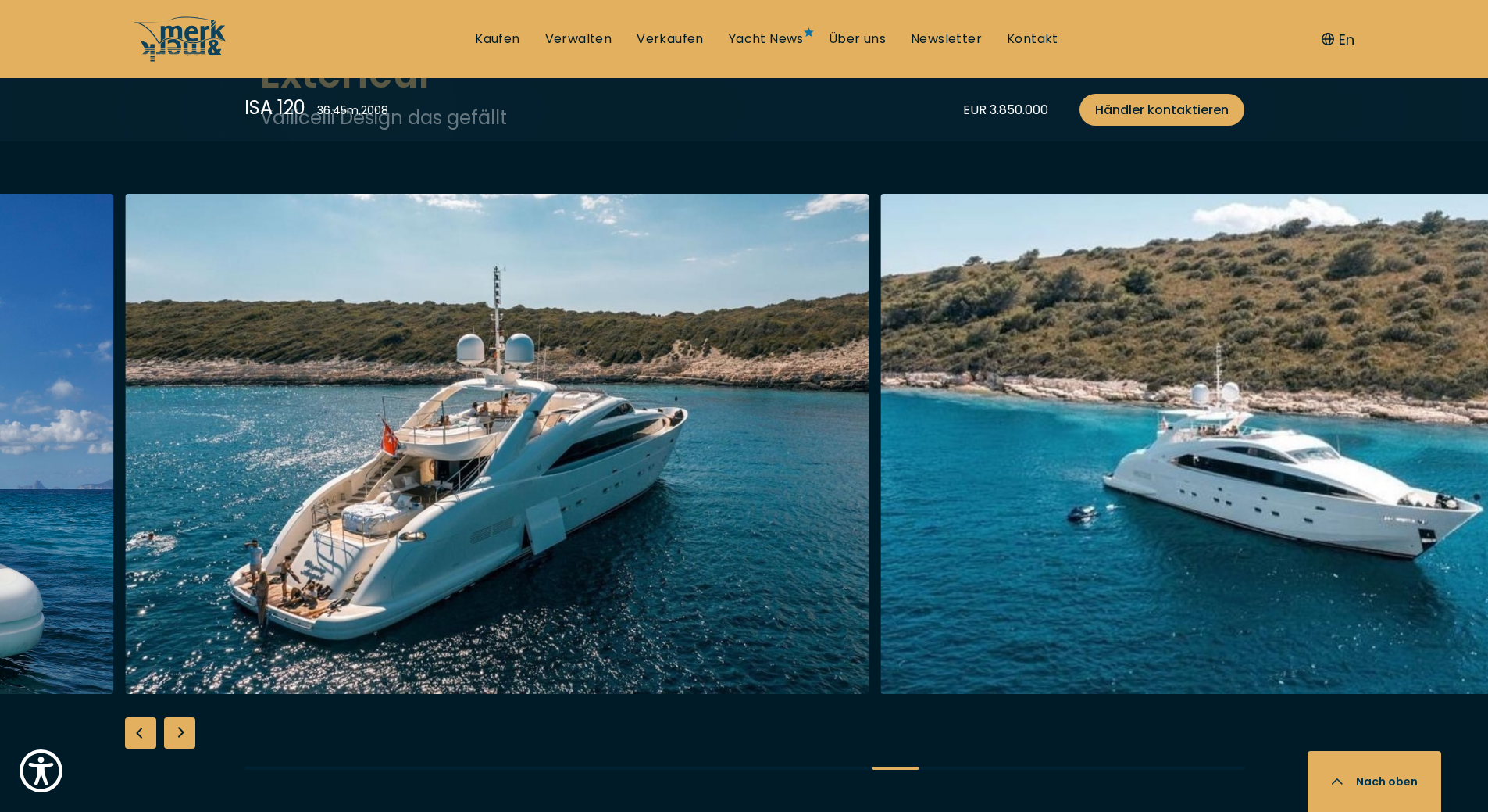
click at [185, 726] on div "Next slide" at bounding box center [179, 733] width 32 height 32
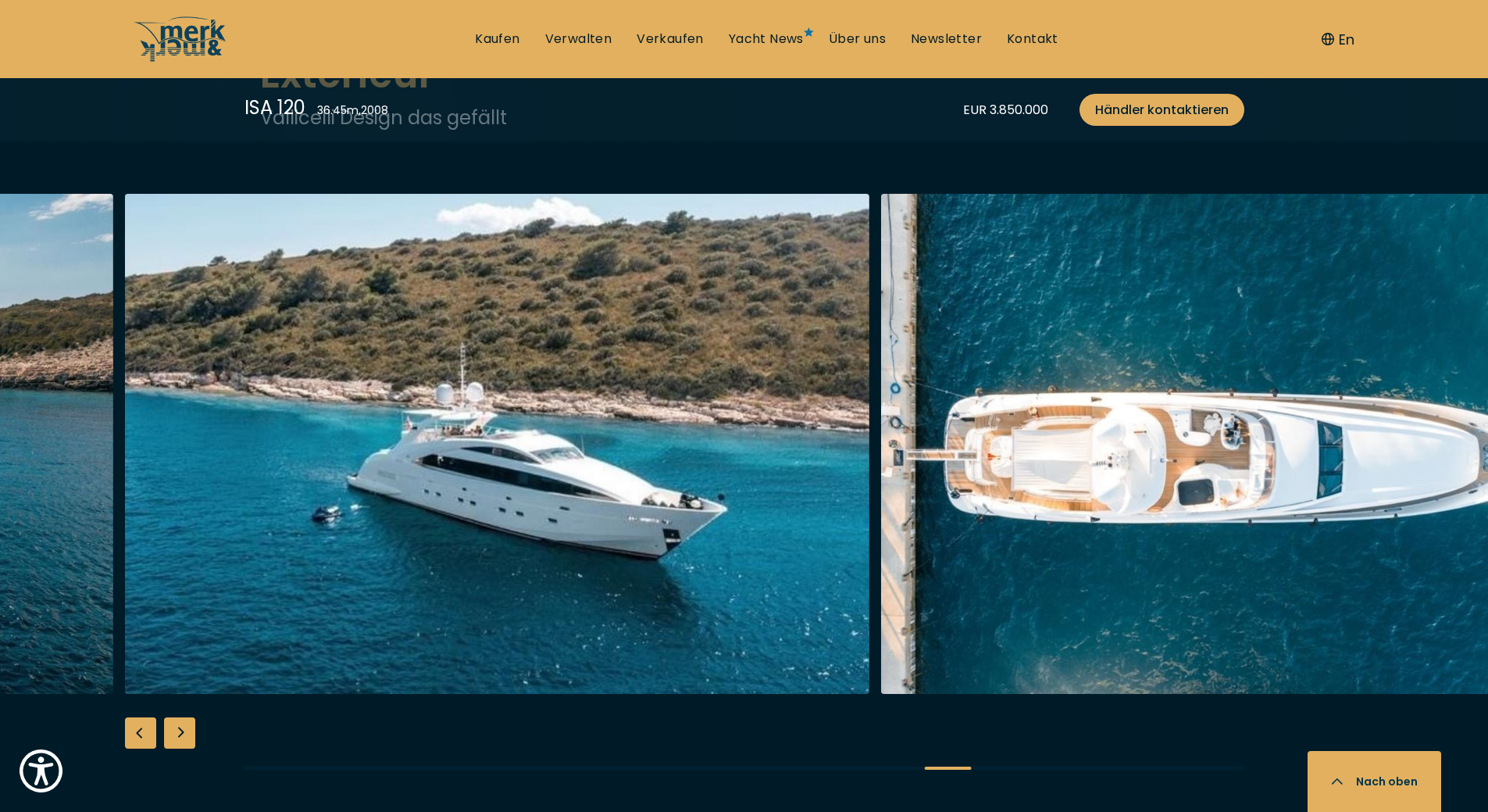
click at [185, 726] on div "Next slide" at bounding box center [179, 733] width 32 height 32
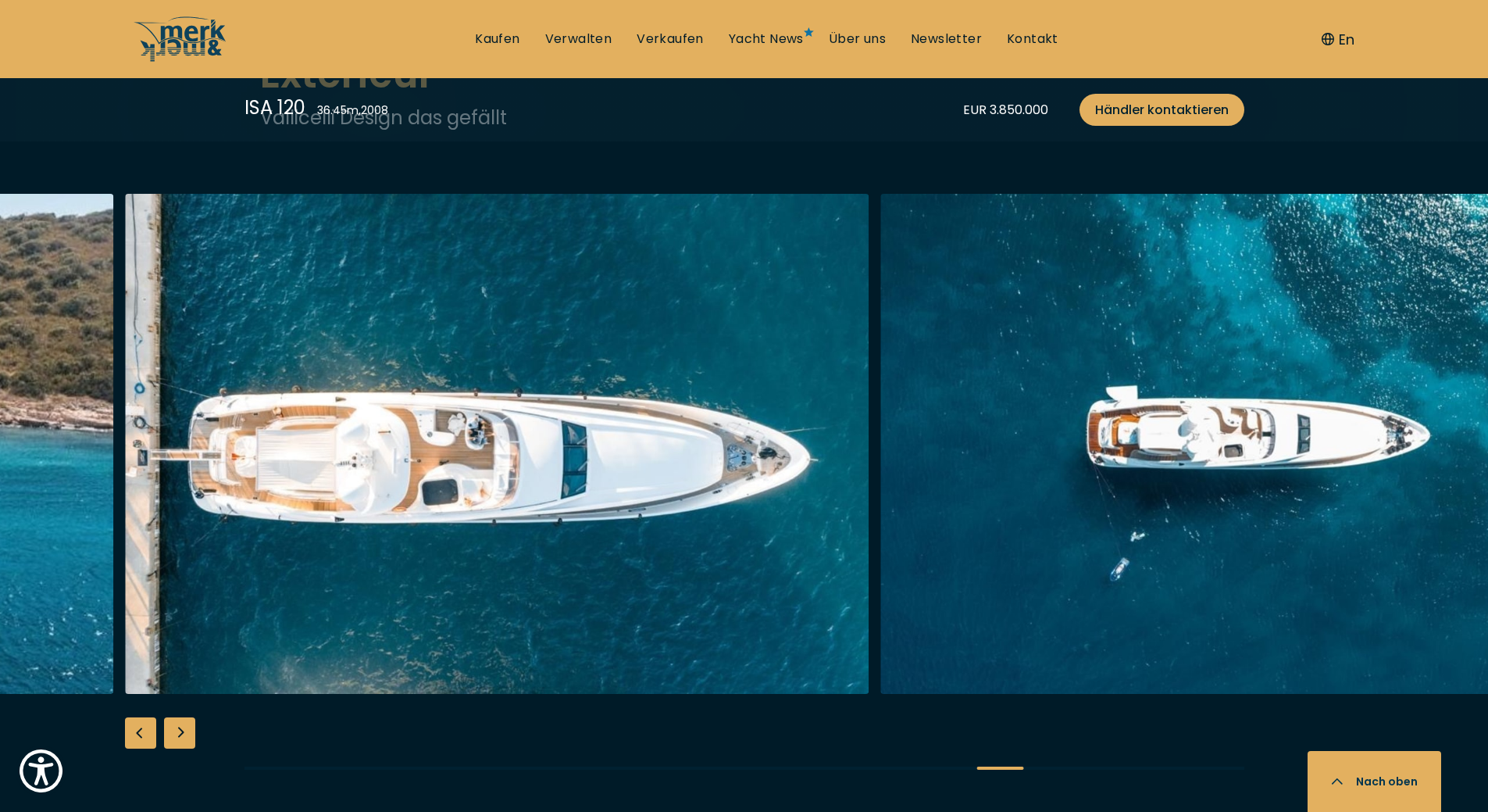
click at [185, 726] on div "Next slide" at bounding box center [179, 733] width 32 height 32
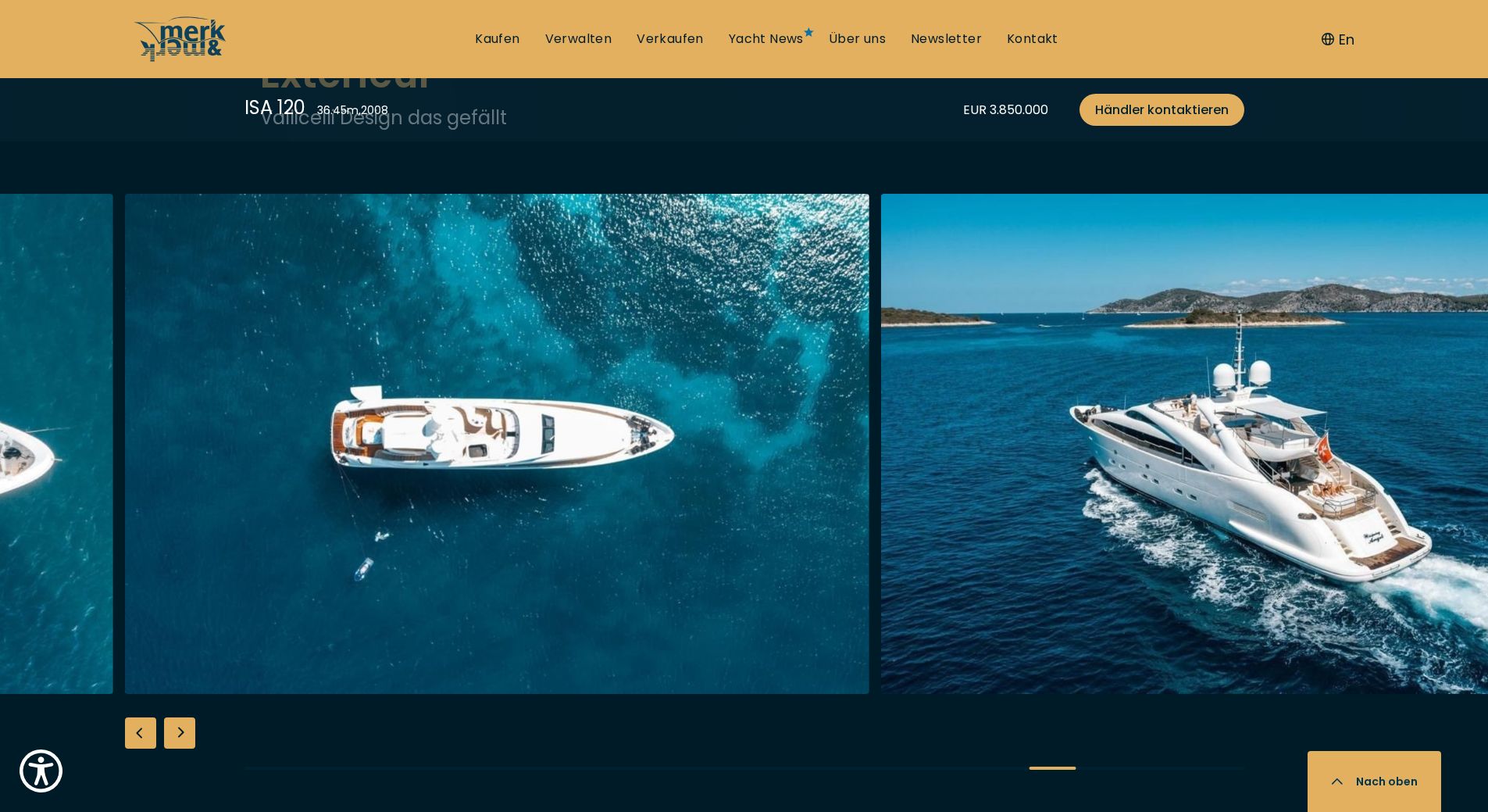
click at [185, 726] on div "Next slide" at bounding box center [179, 733] width 32 height 32
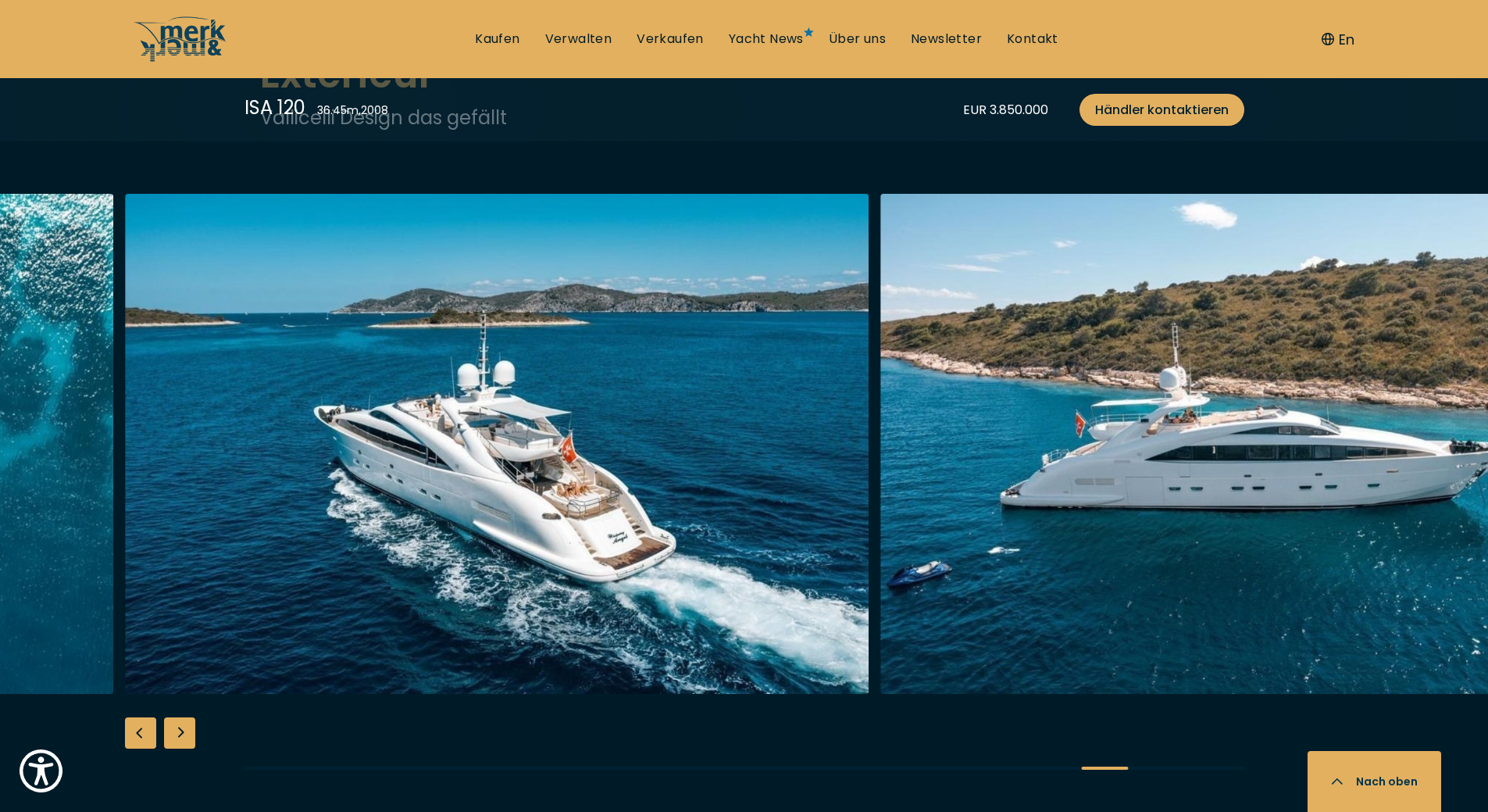
click at [185, 726] on div "Next slide" at bounding box center [179, 733] width 32 height 32
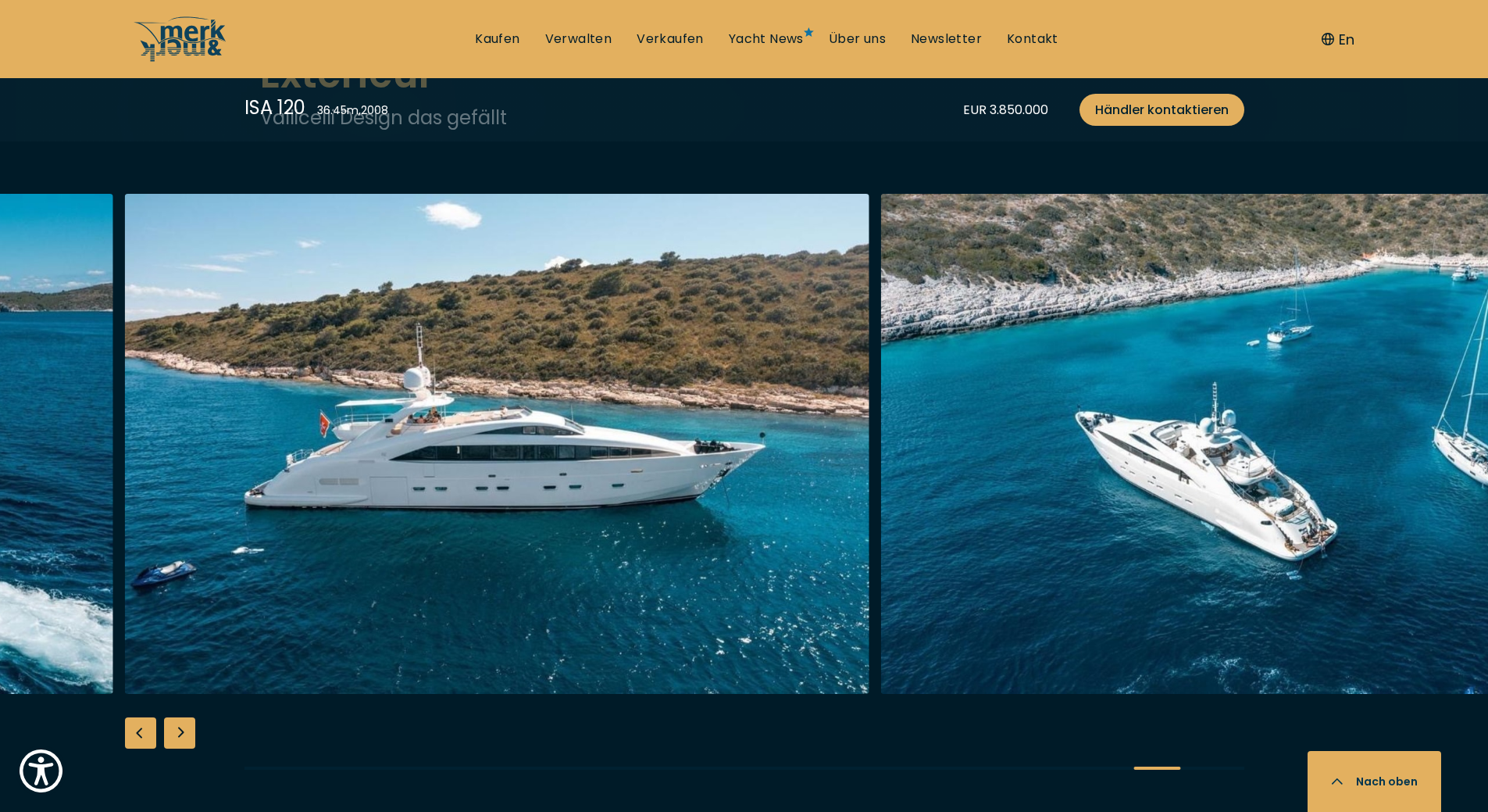
click at [185, 726] on div "Next slide" at bounding box center [179, 733] width 32 height 32
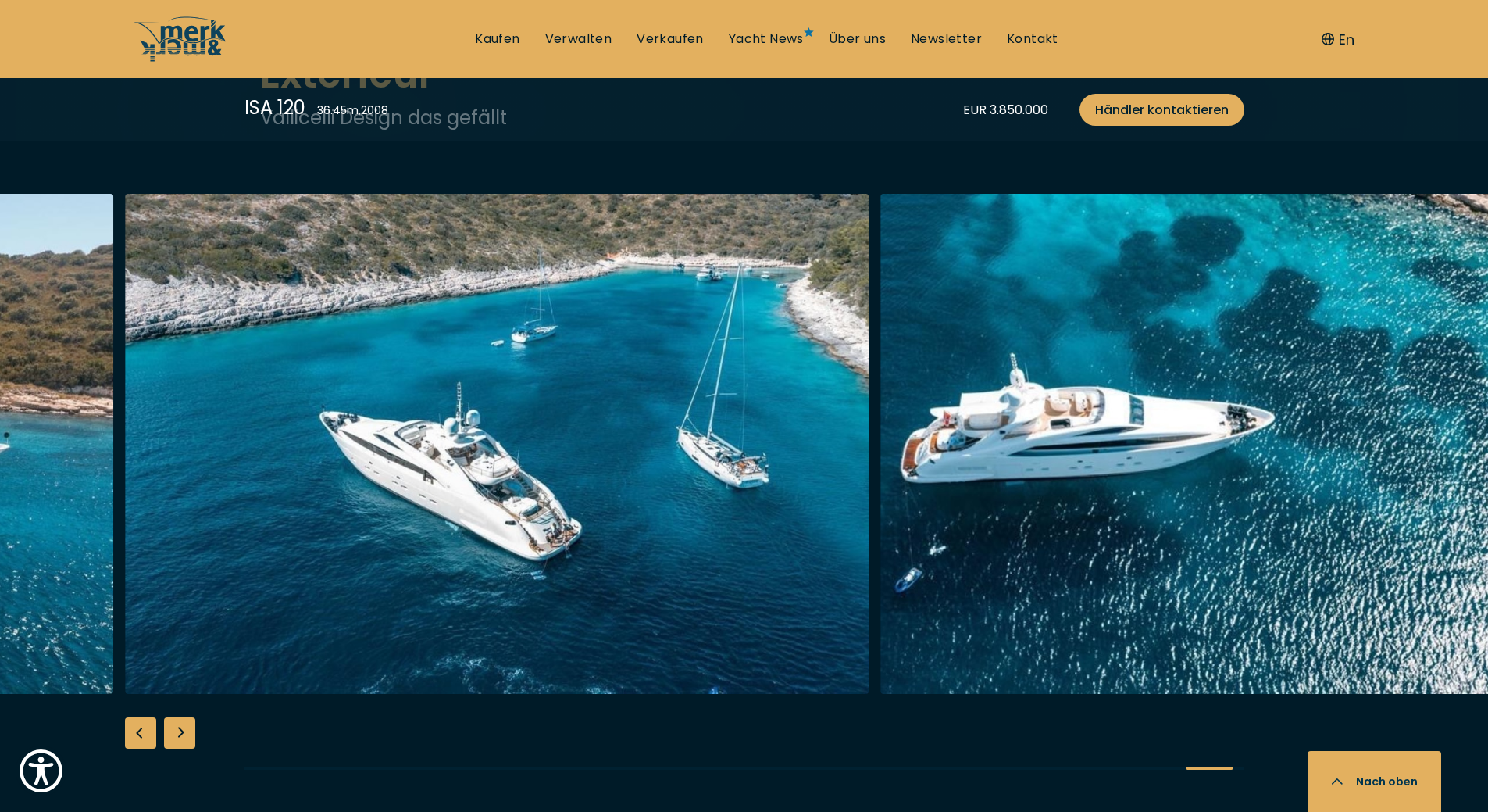
click at [185, 726] on div "Next slide" at bounding box center [179, 733] width 32 height 32
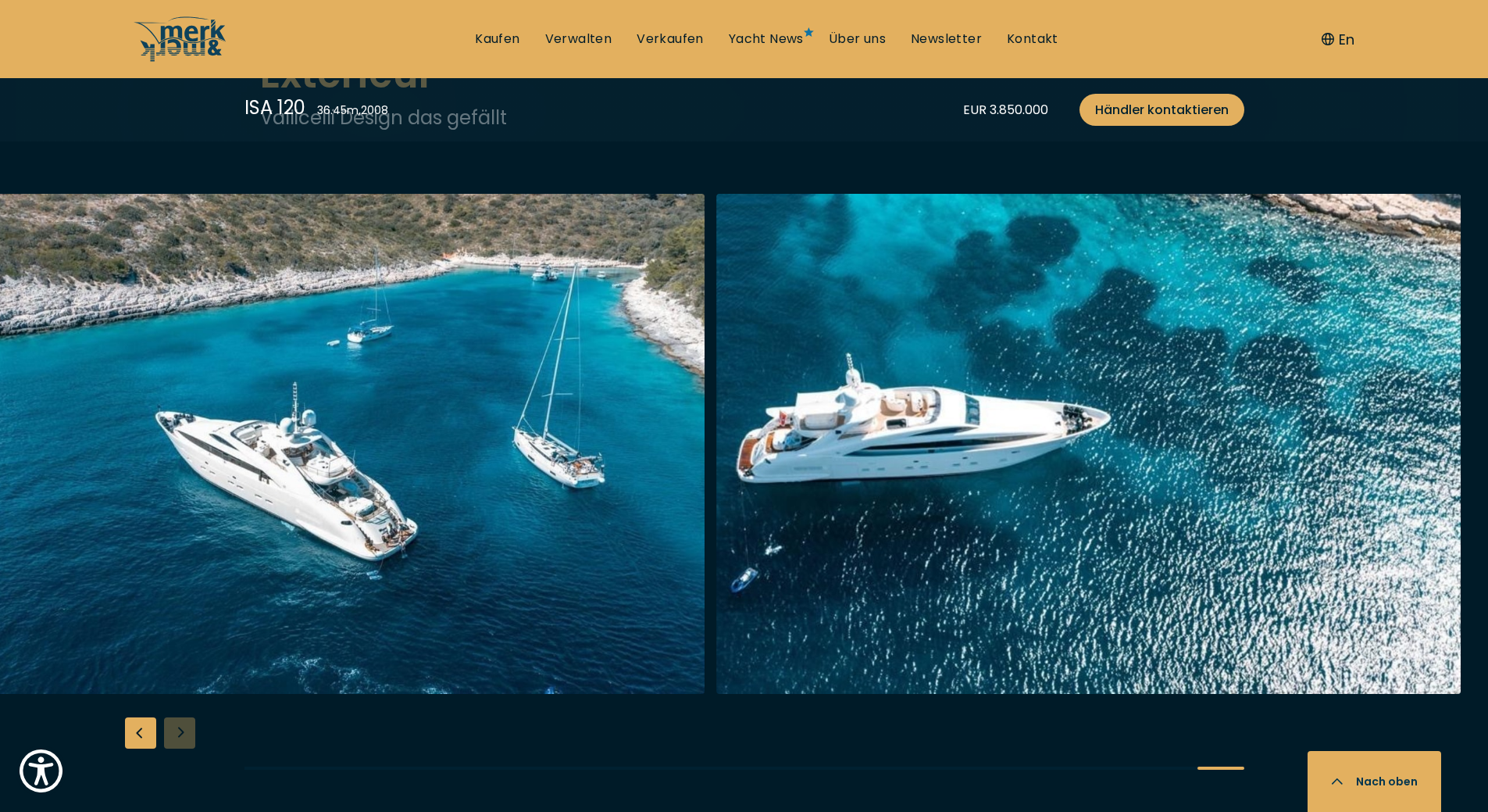
click at [185, 726] on div at bounding box center [744, 494] width 1488 height 601
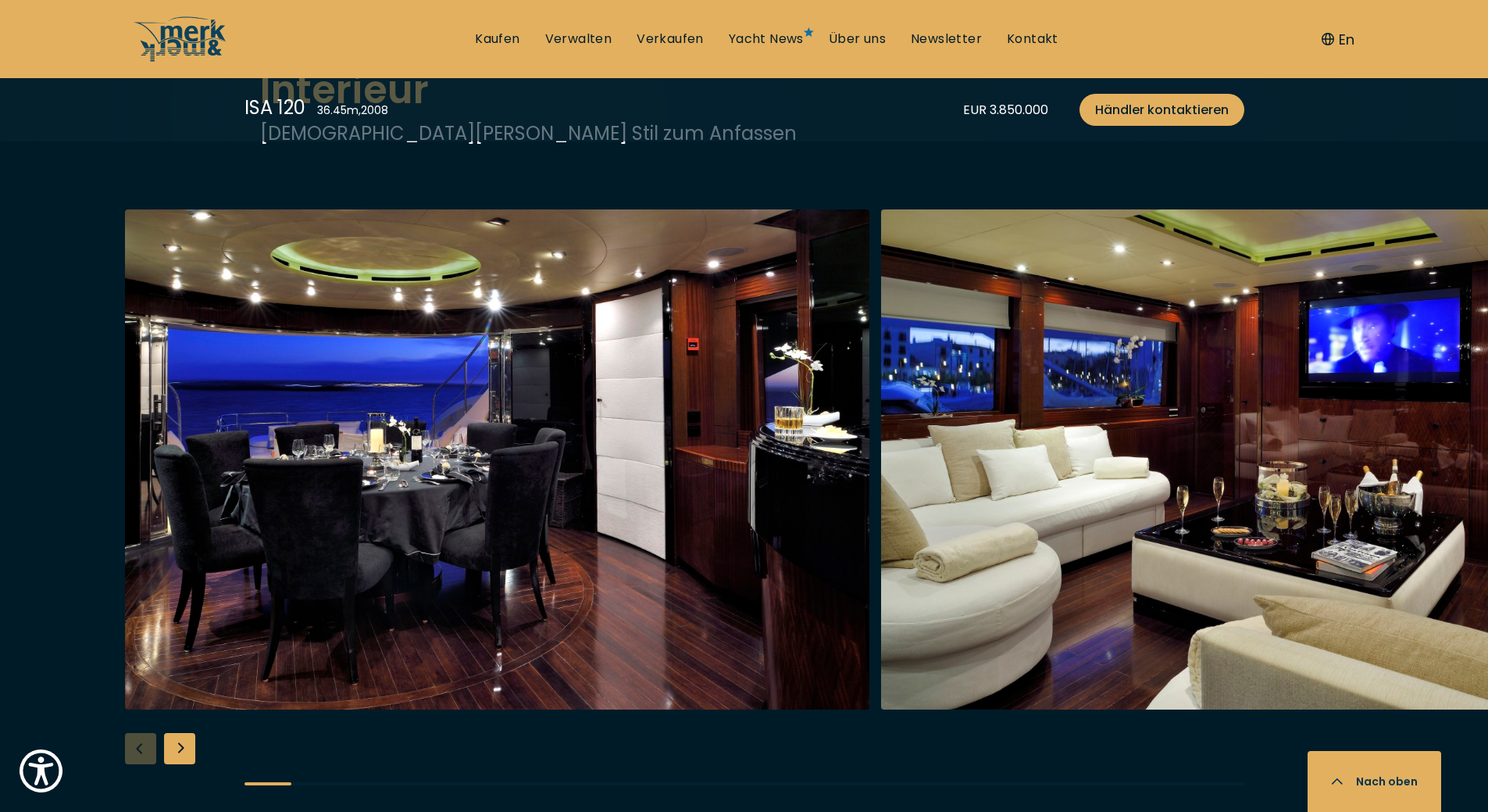
scroll to position [2577, 0]
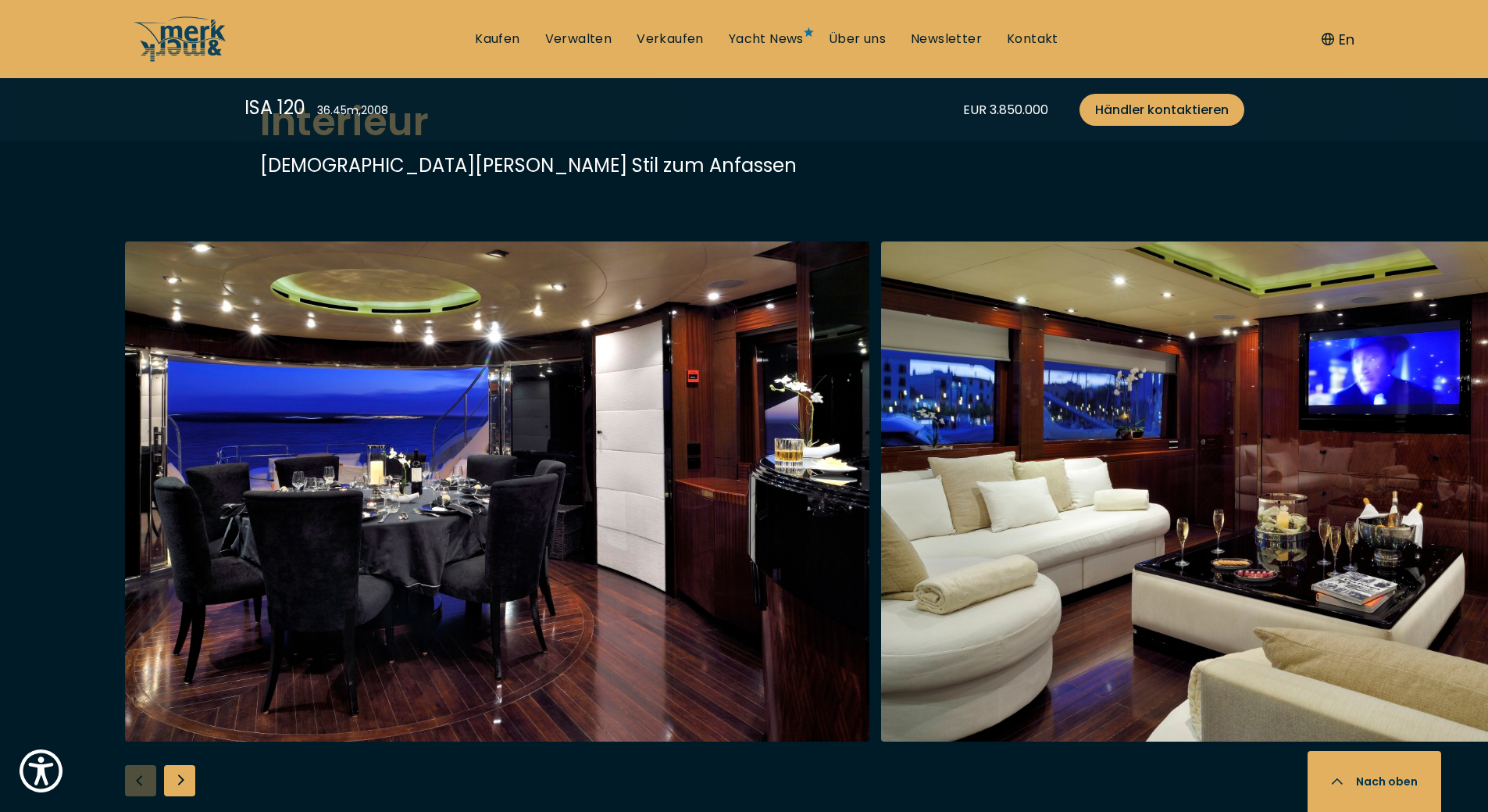
click at [184, 774] on div "Next slide" at bounding box center [179, 780] width 32 height 32
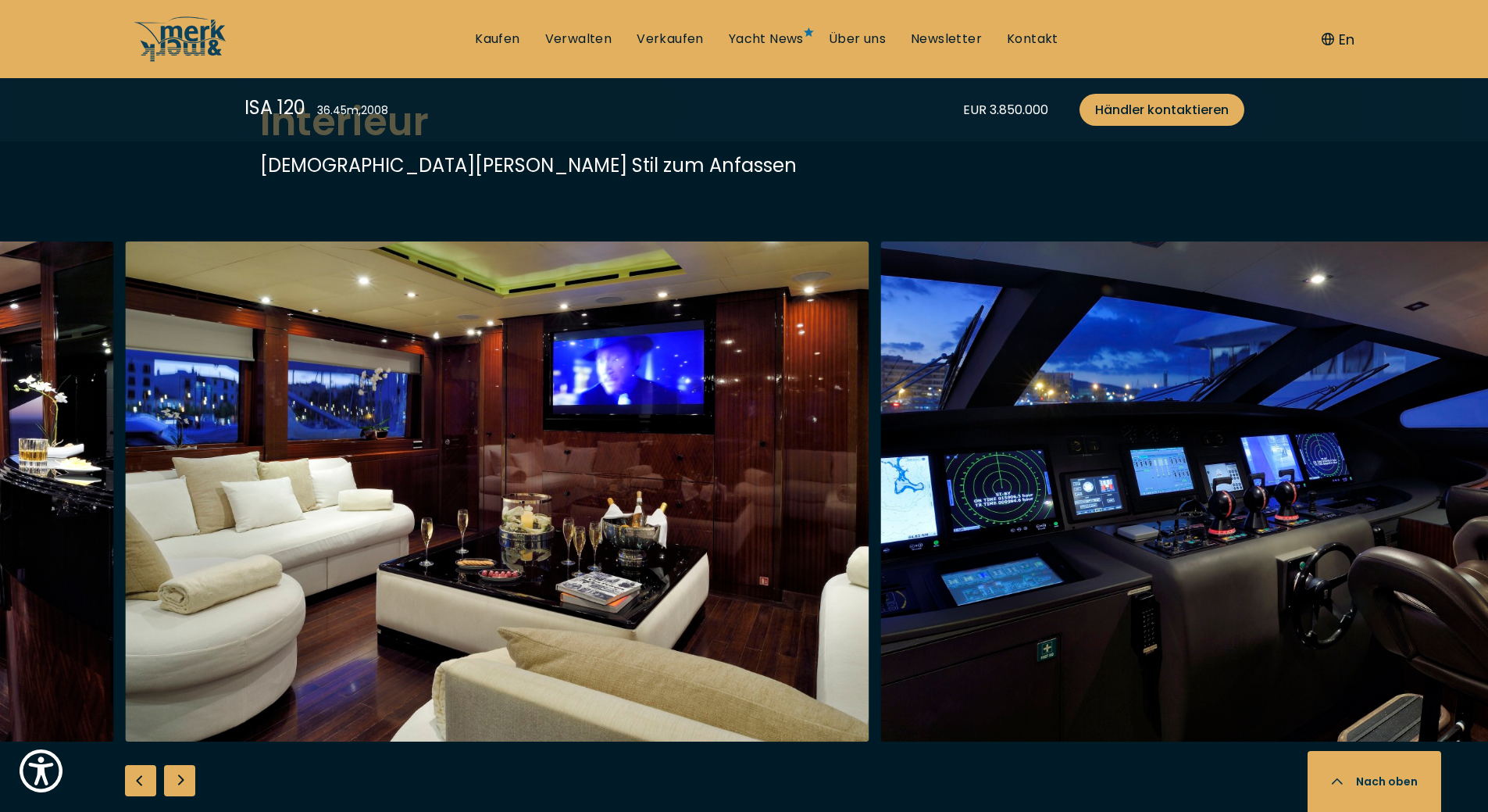
click at [184, 774] on div "Next slide" at bounding box center [179, 780] width 32 height 32
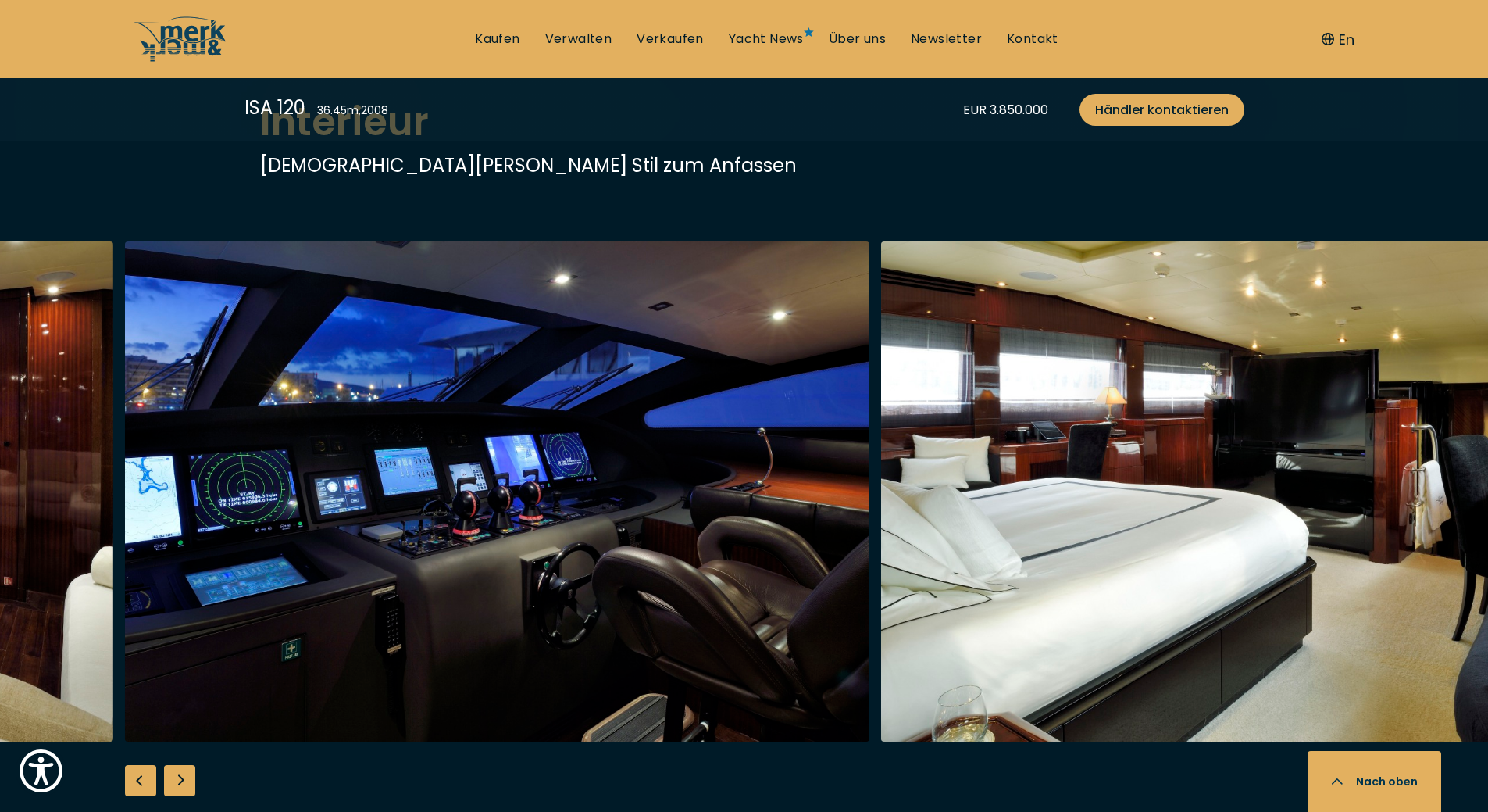
click at [184, 774] on div "Next slide" at bounding box center [179, 780] width 32 height 32
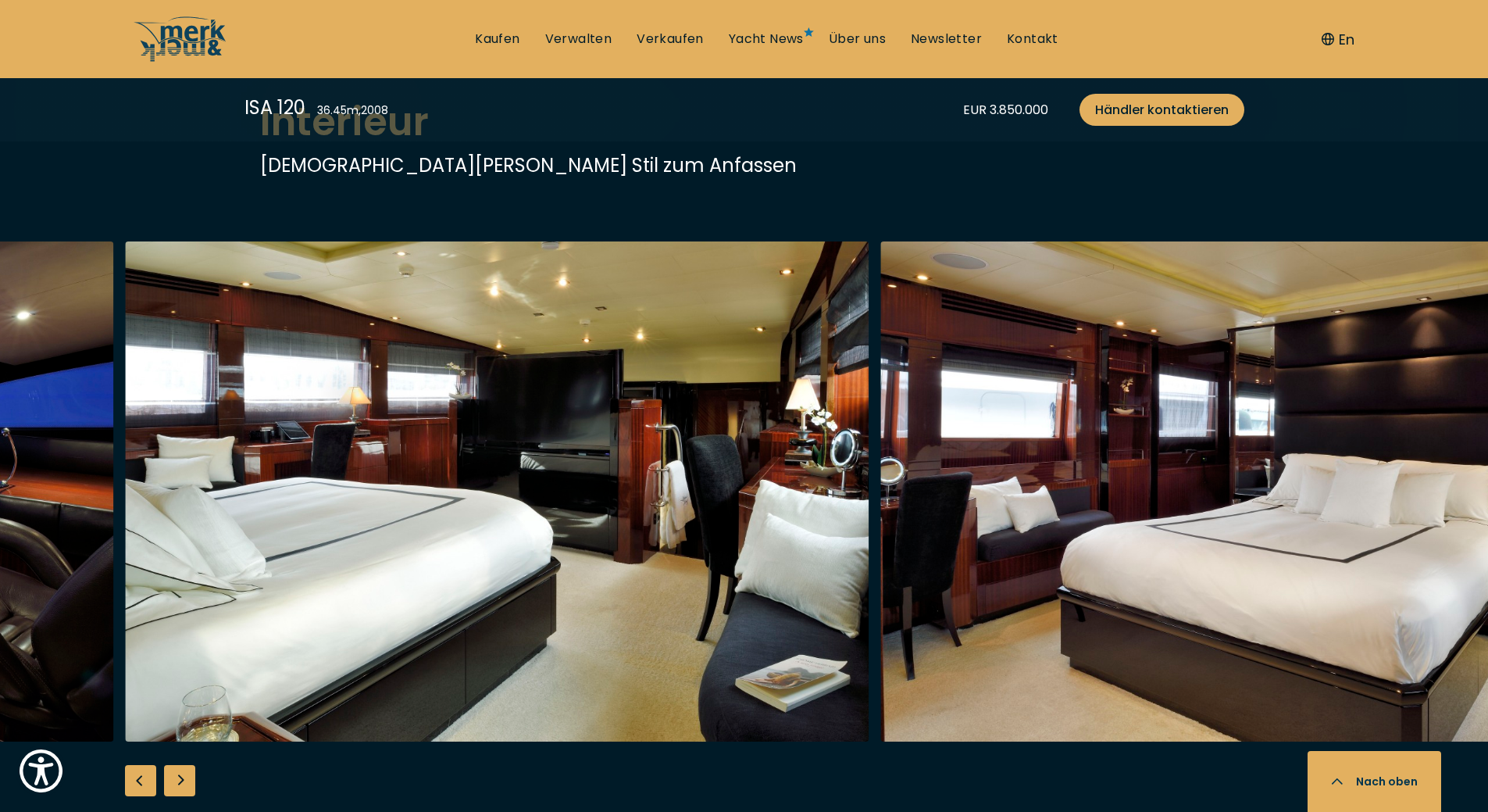
click at [184, 774] on div "Next slide" at bounding box center [179, 780] width 32 height 32
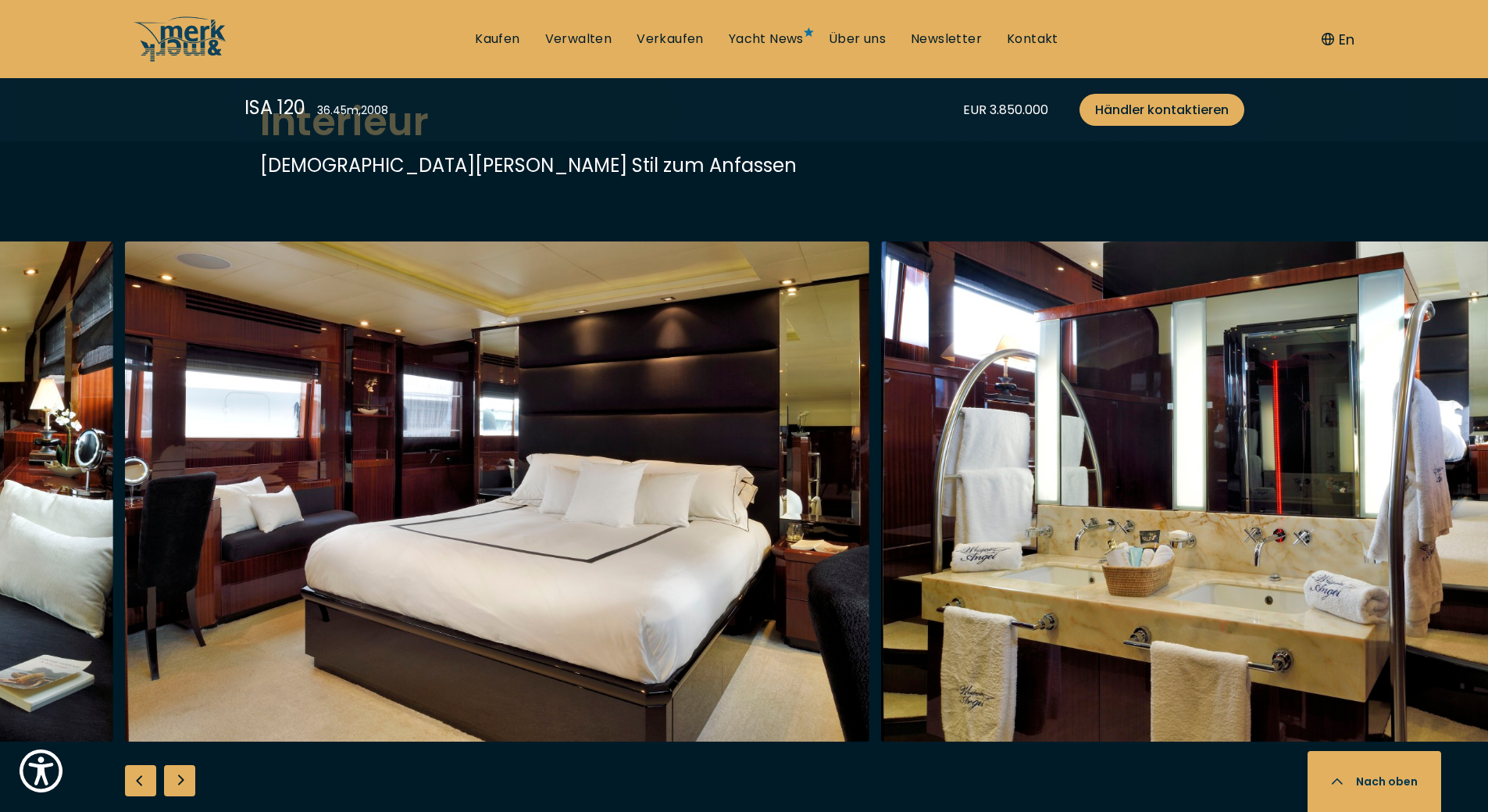
click at [184, 774] on div "Next slide" at bounding box center [179, 780] width 32 height 32
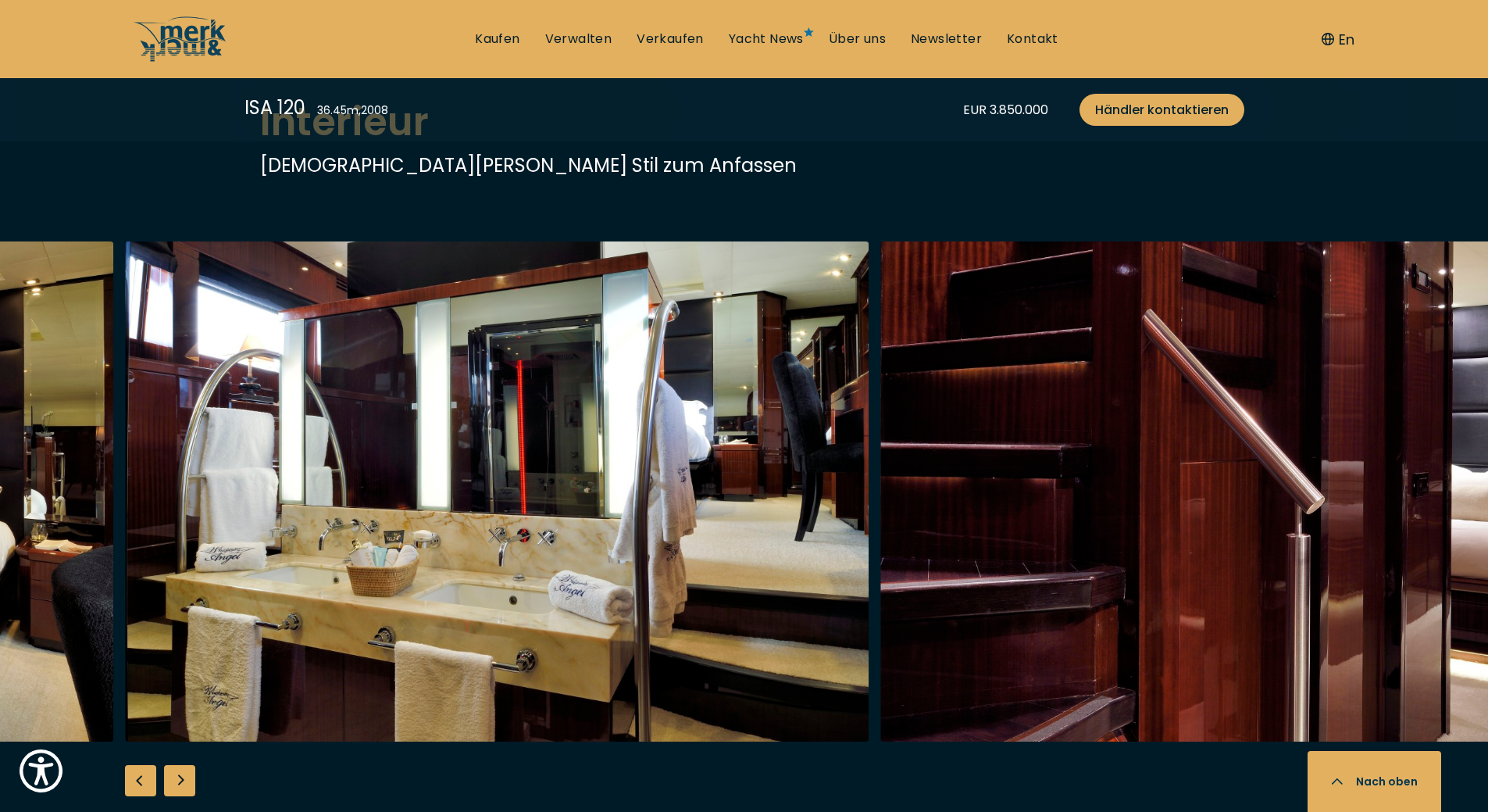
click at [184, 774] on div "Next slide" at bounding box center [179, 780] width 32 height 32
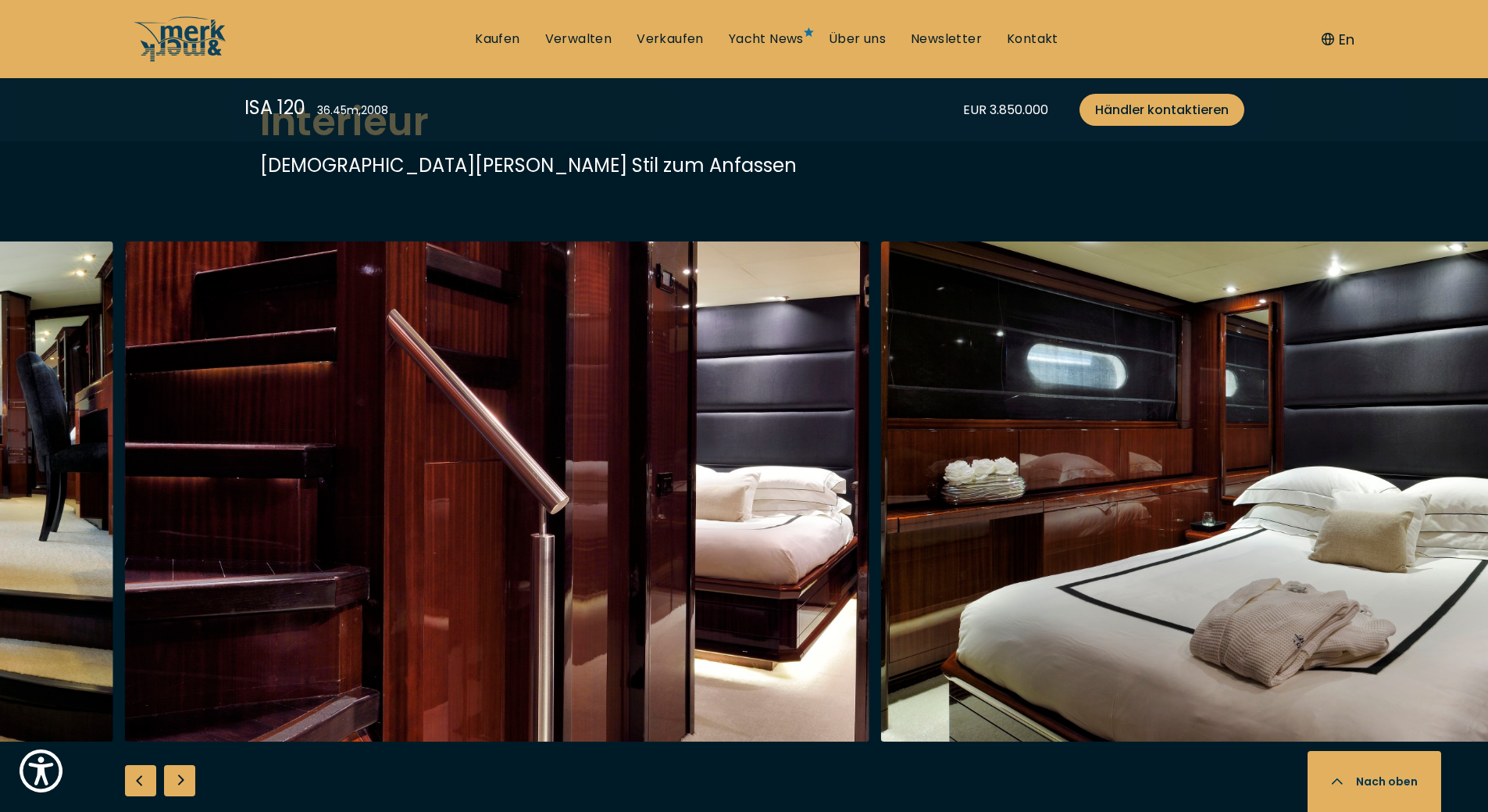
click at [184, 774] on div "Next slide" at bounding box center [179, 780] width 32 height 32
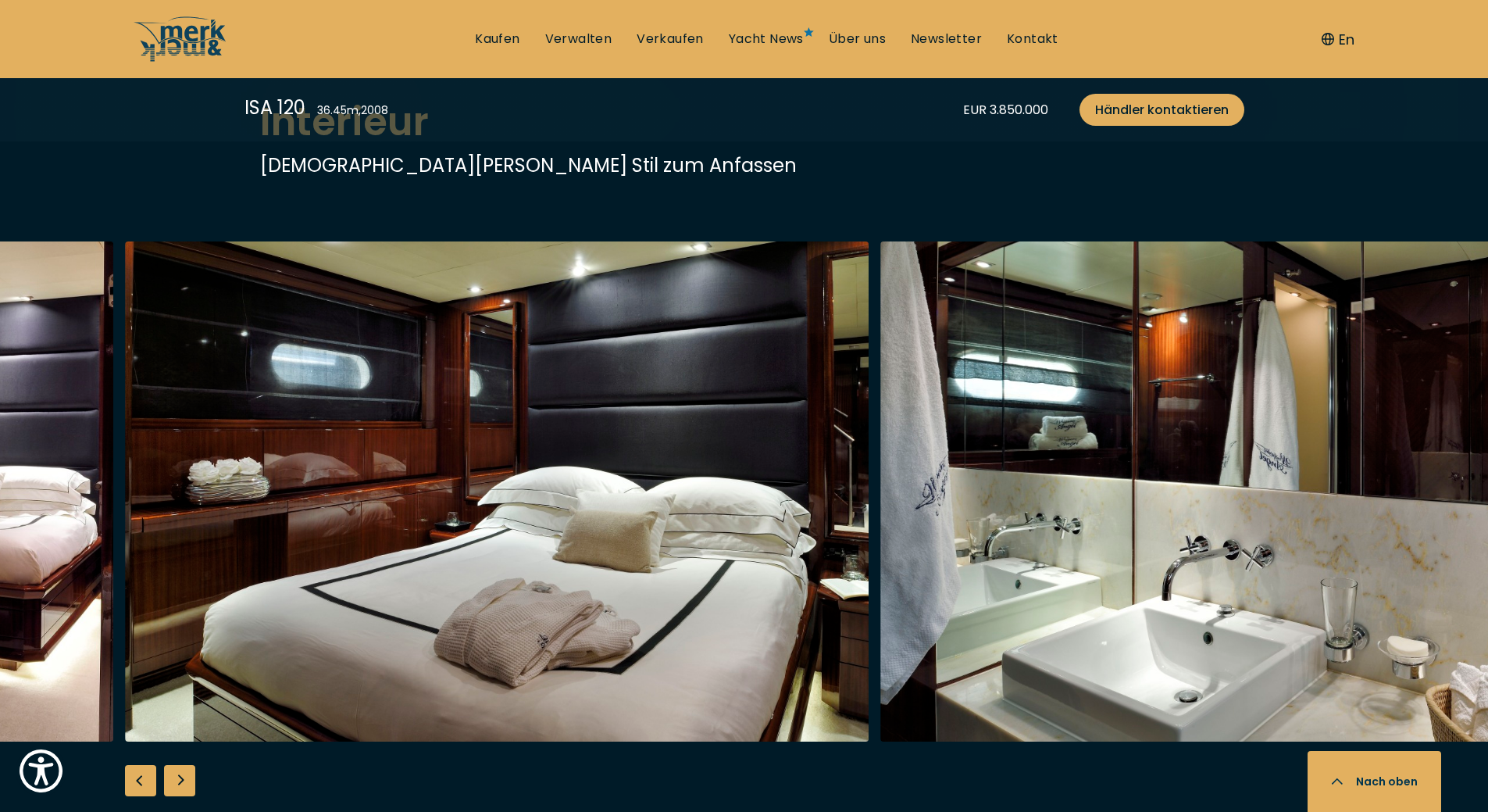
click at [184, 774] on div "Next slide" at bounding box center [179, 780] width 32 height 32
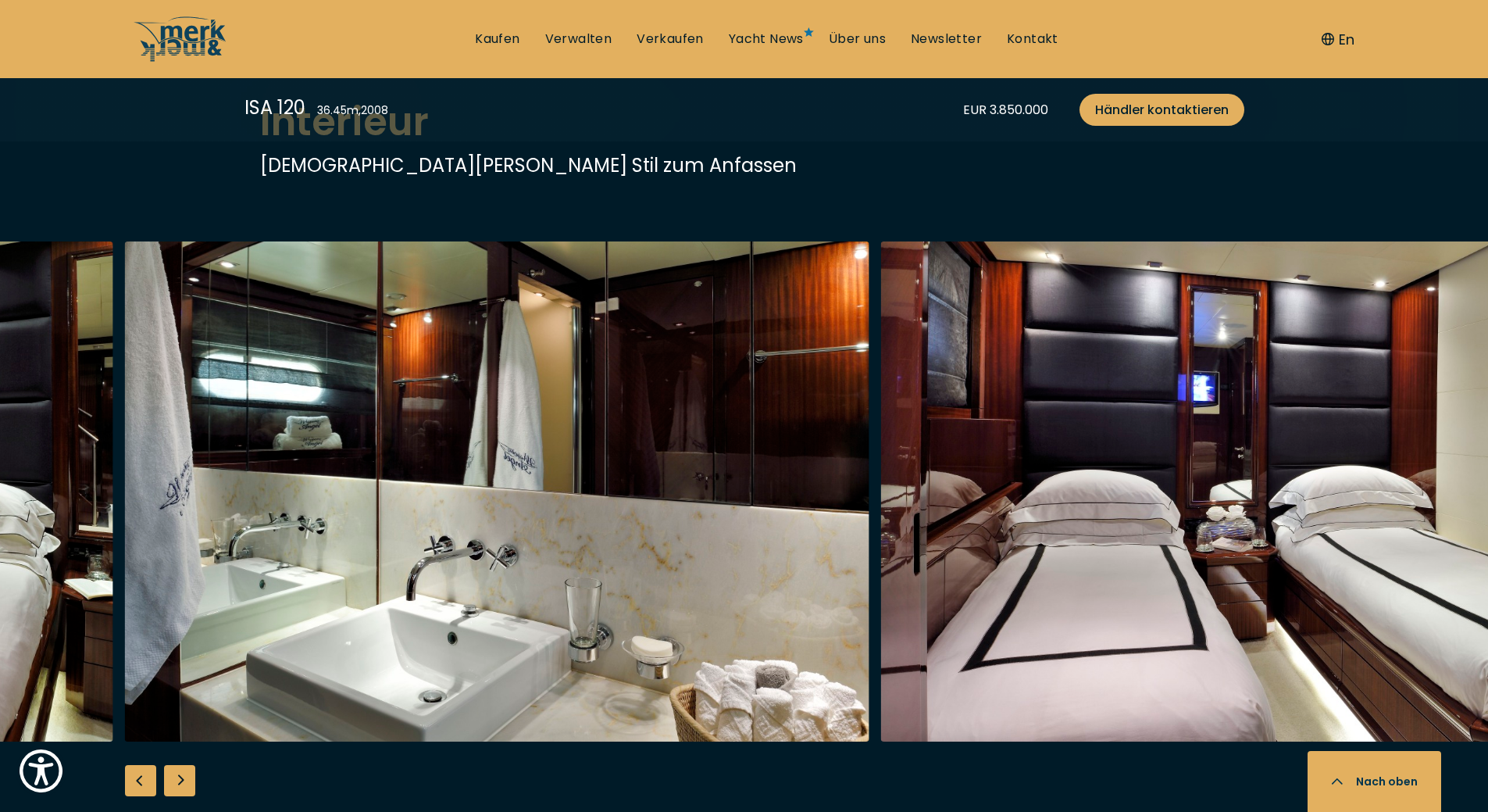
click at [184, 774] on div "Next slide" at bounding box center [179, 780] width 32 height 32
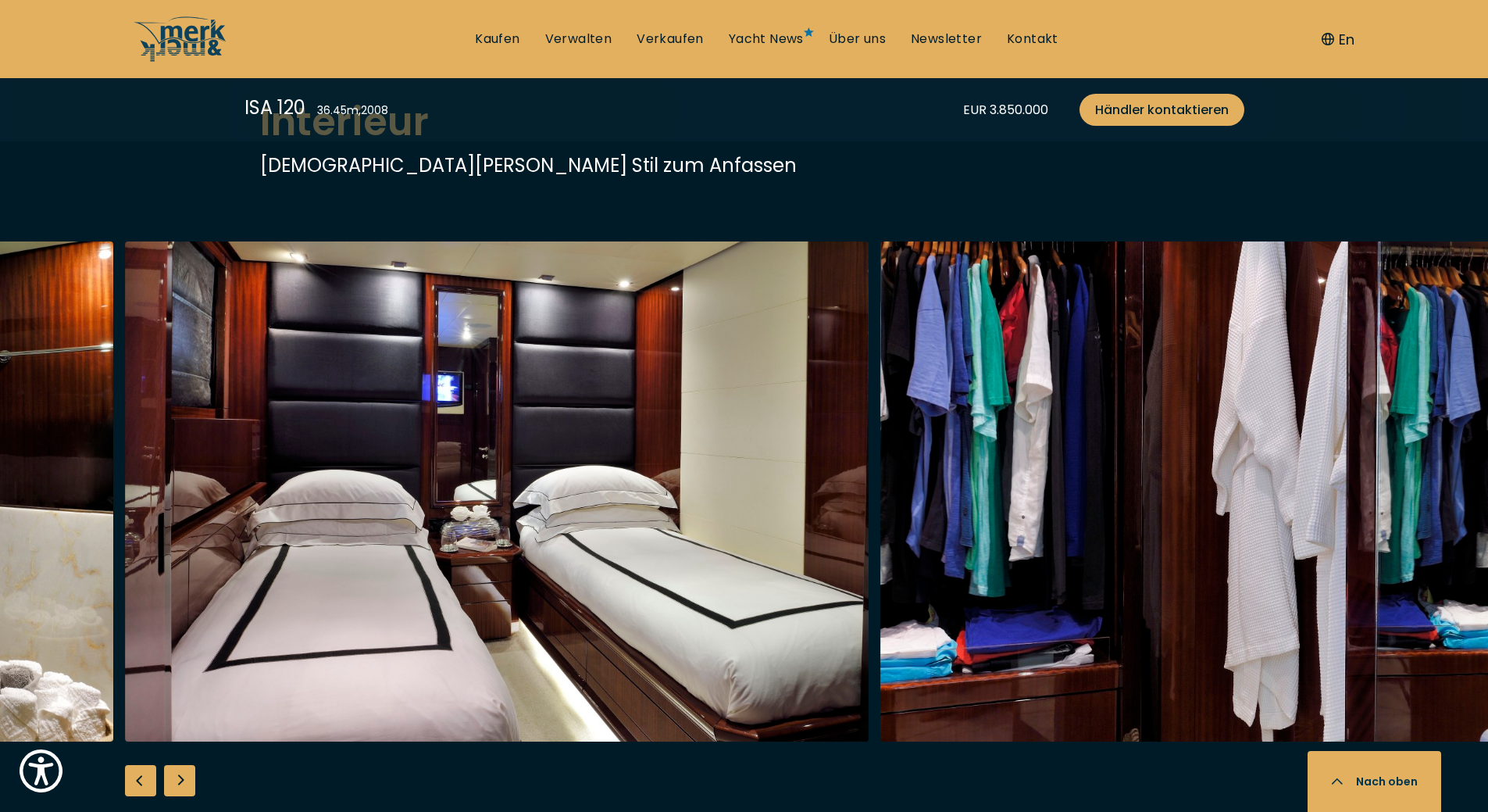
click at [184, 774] on div "Next slide" at bounding box center [179, 780] width 32 height 32
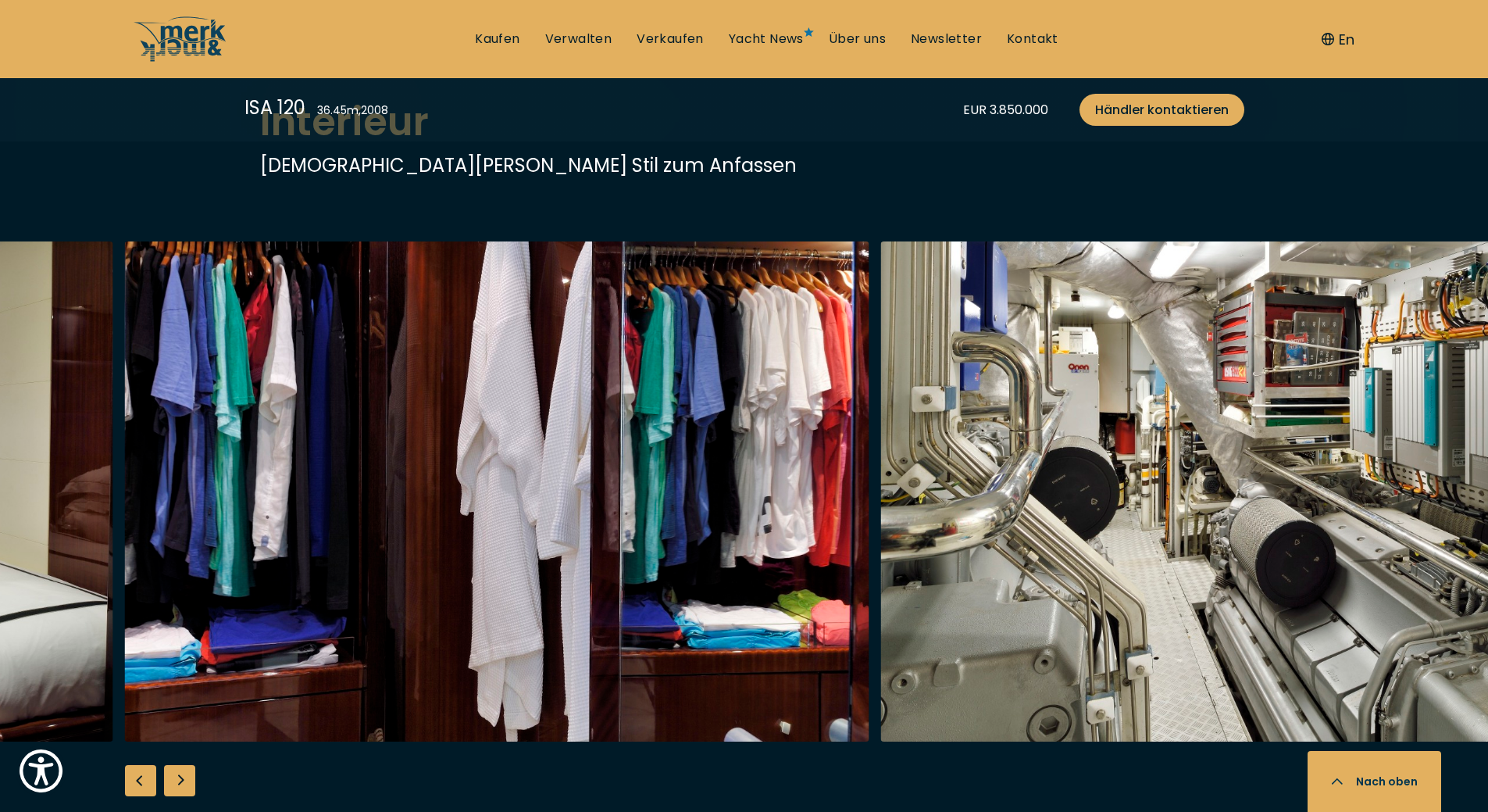
click at [184, 774] on div "Next slide" at bounding box center [179, 780] width 32 height 32
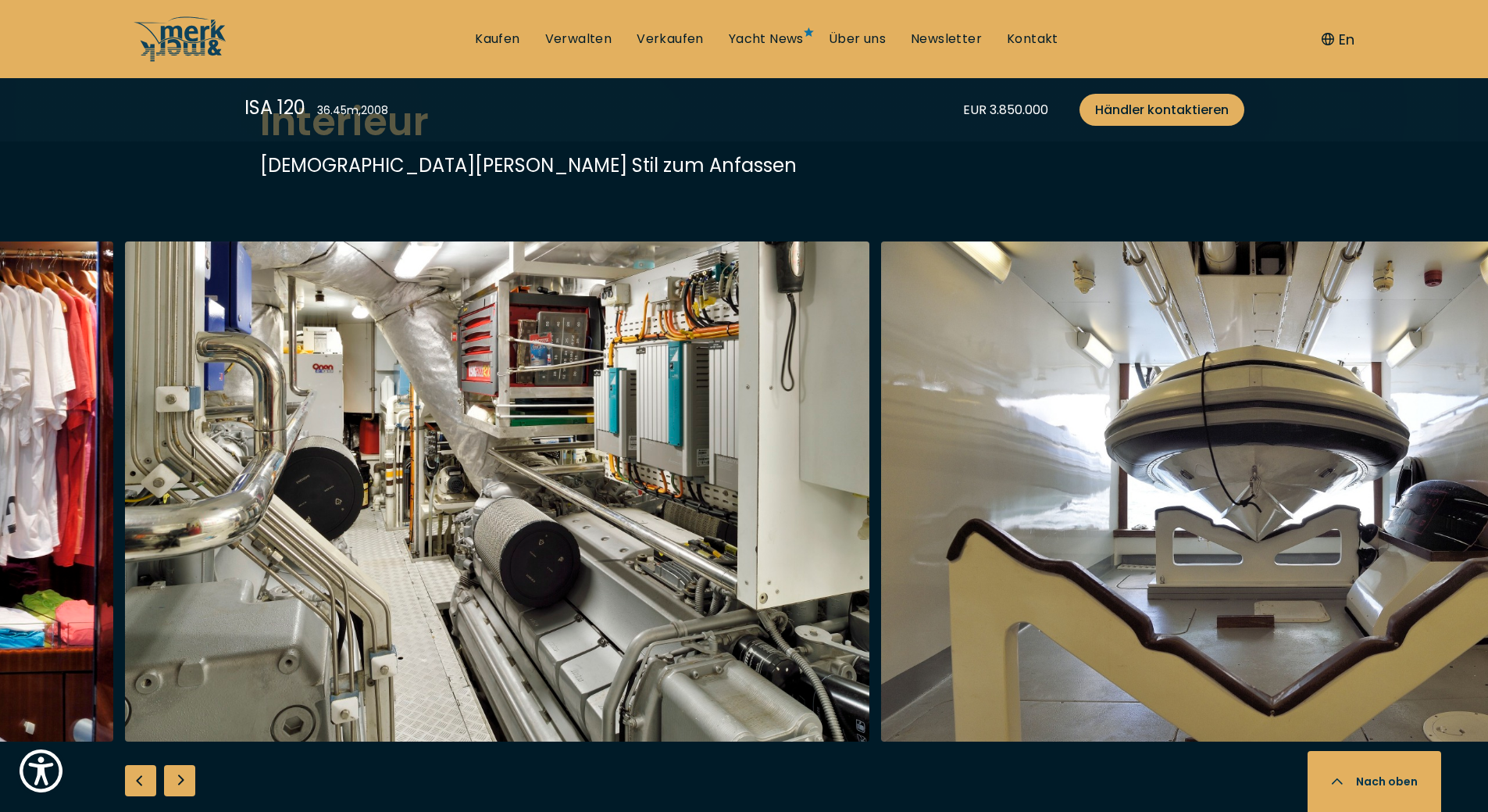
click at [184, 774] on div "Next slide" at bounding box center [179, 780] width 32 height 32
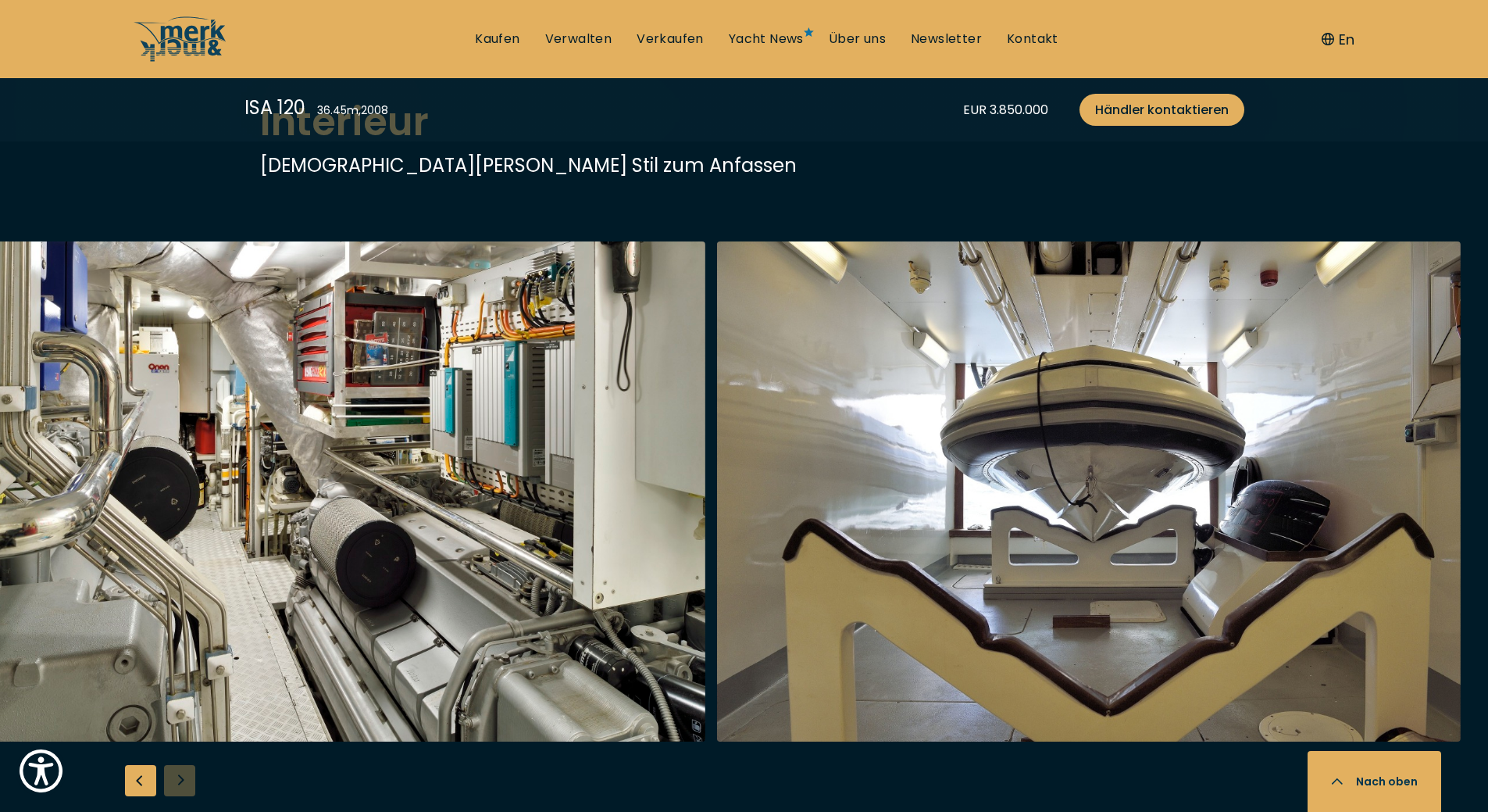
click at [184, 774] on div at bounding box center [744, 542] width 1488 height 601
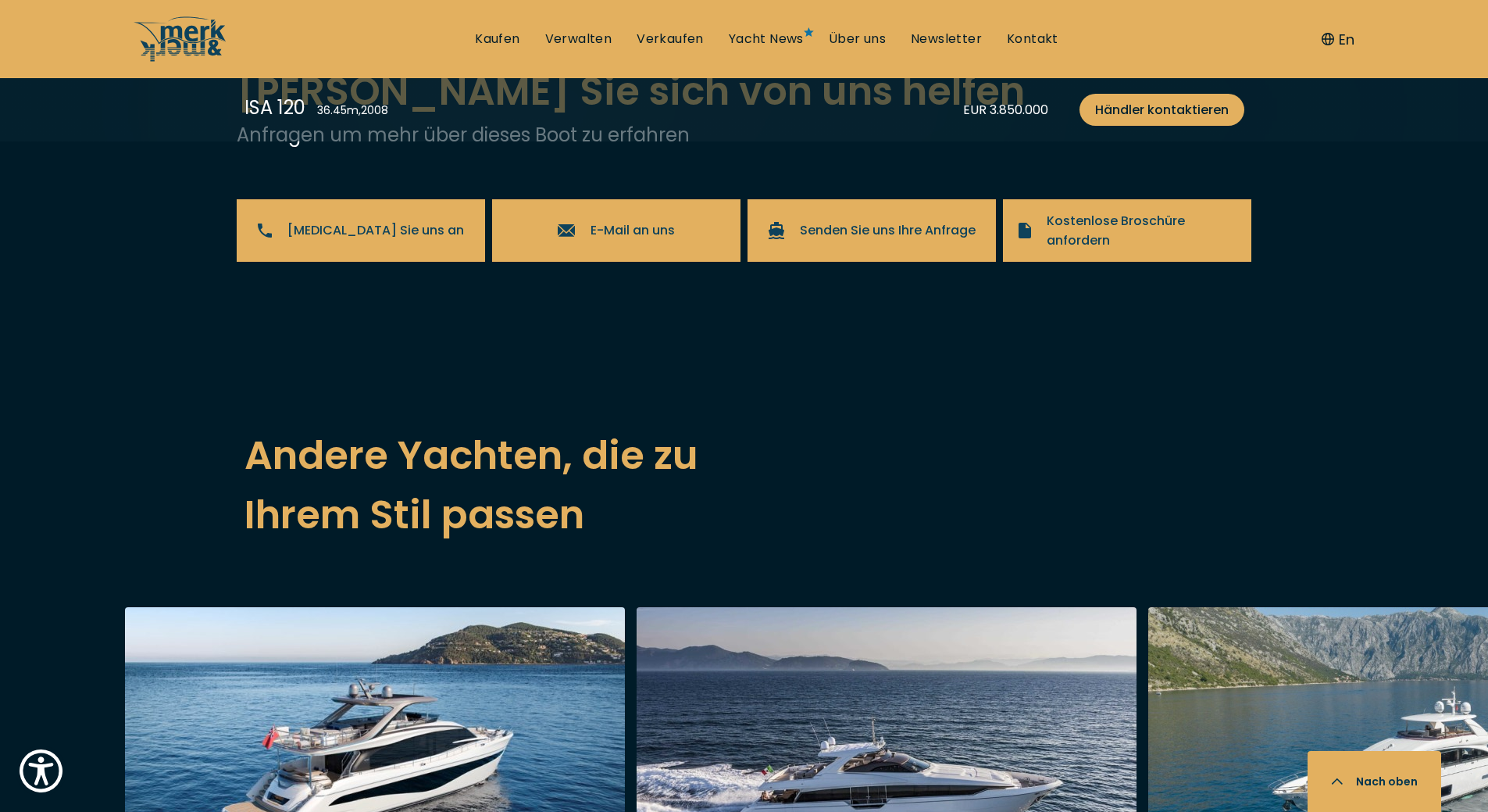
scroll to position [3827, 0]
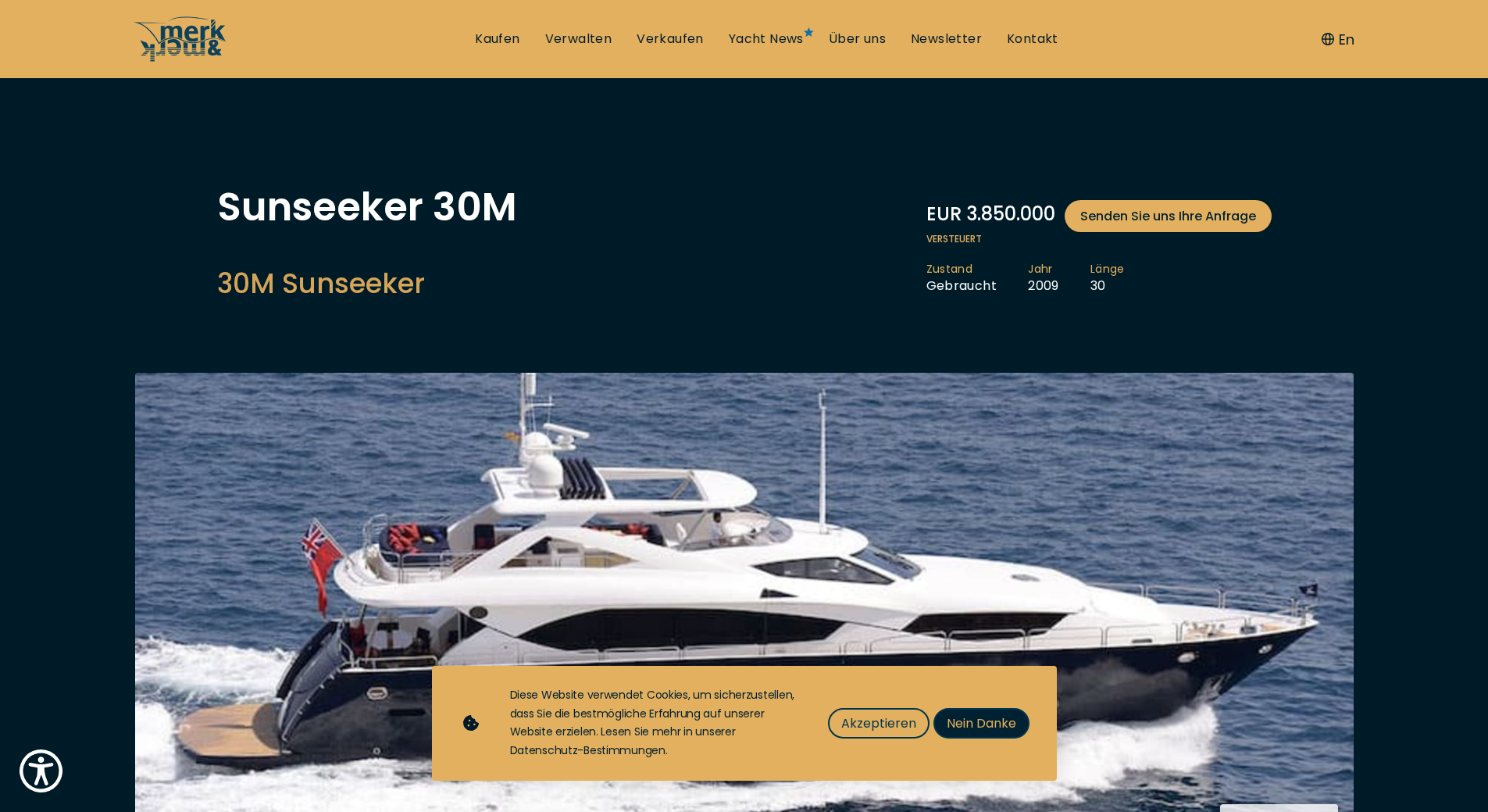
click at [986, 718] on span "Nein Danke" at bounding box center [981, 723] width 69 height 20
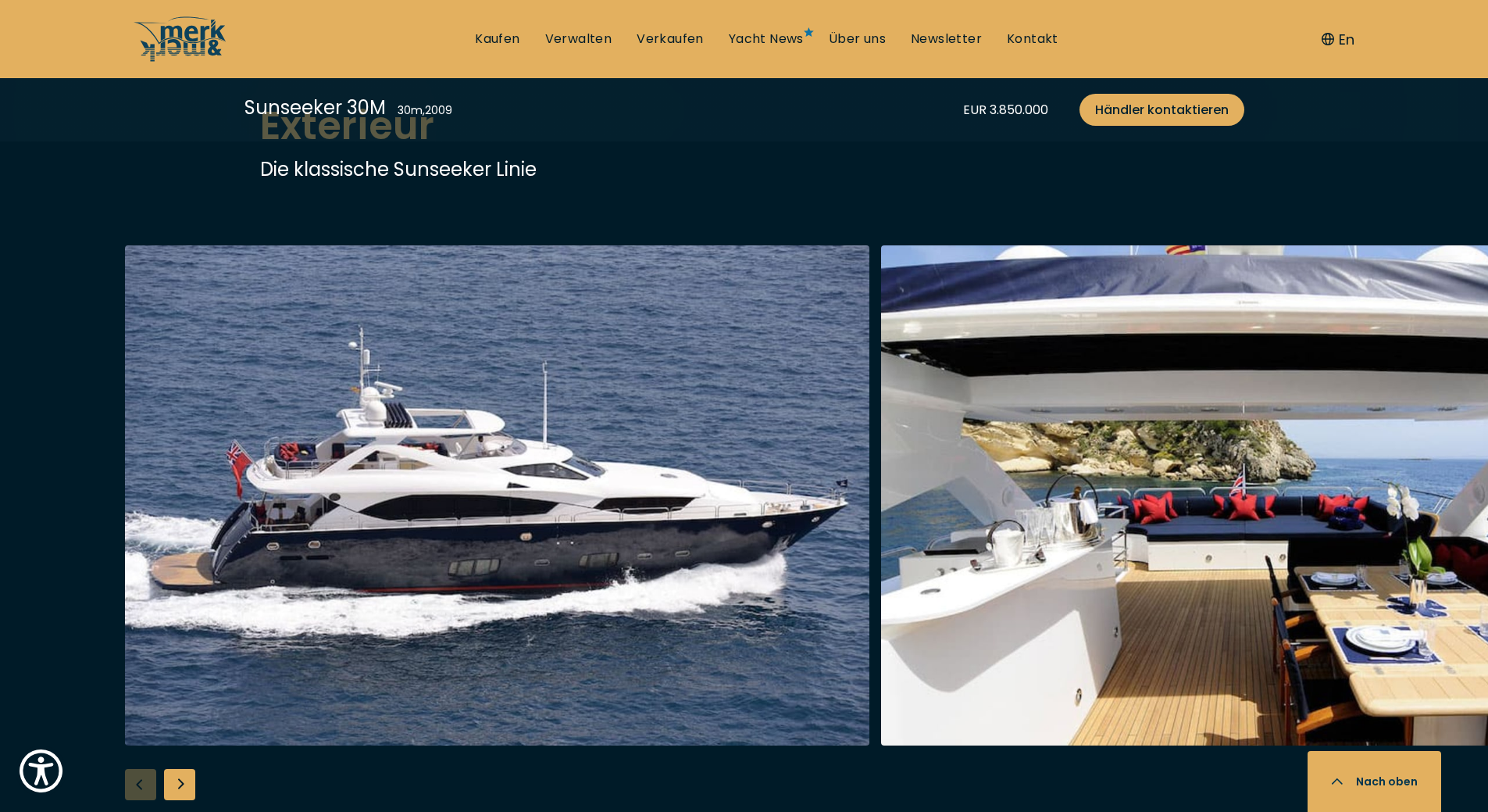
scroll to position [1719, 0]
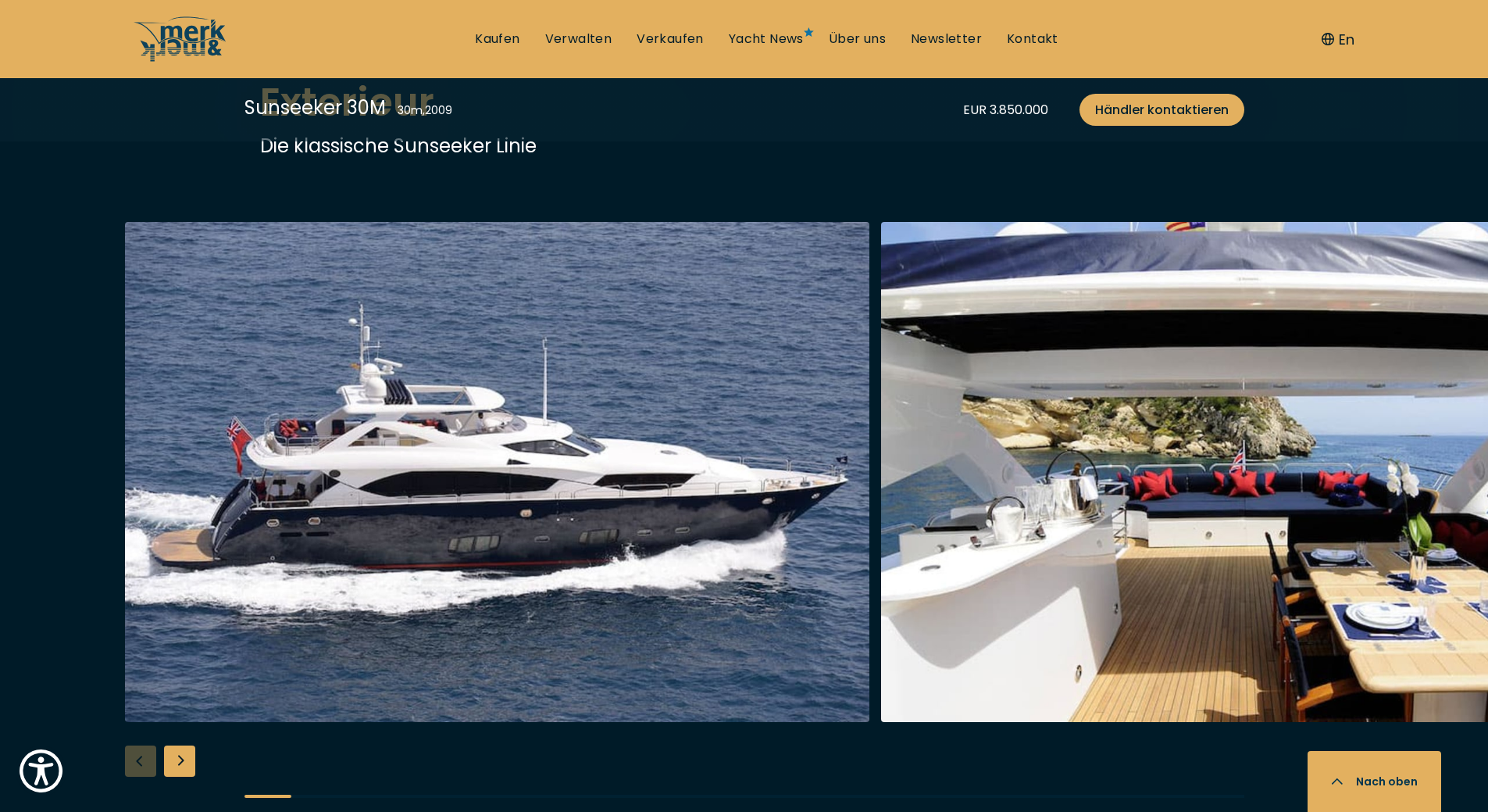
click at [178, 745] on div "Next slide" at bounding box center [179, 761] width 32 height 32
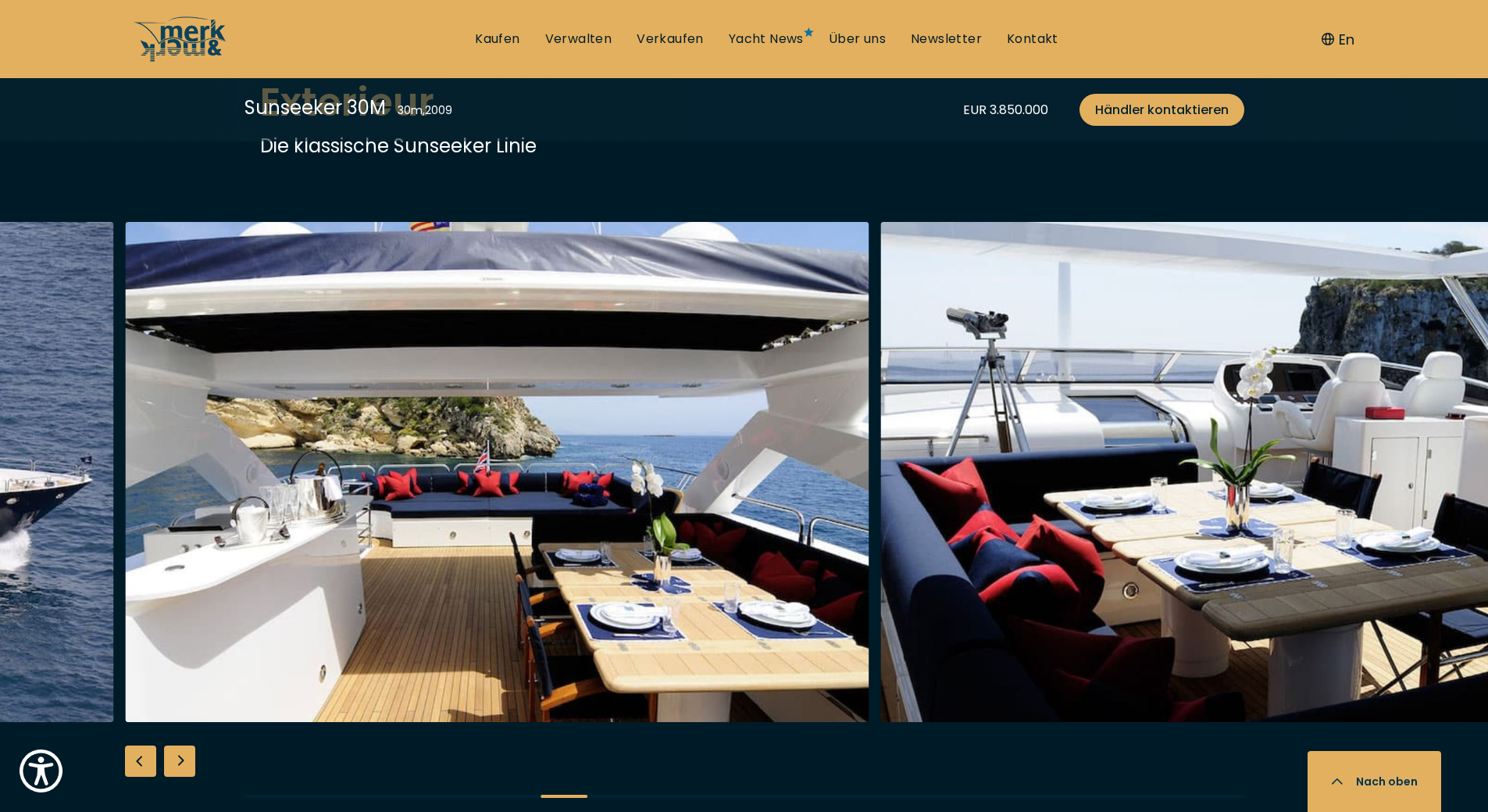
click at [178, 745] on div "Next slide" at bounding box center [179, 761] width 32 height 32
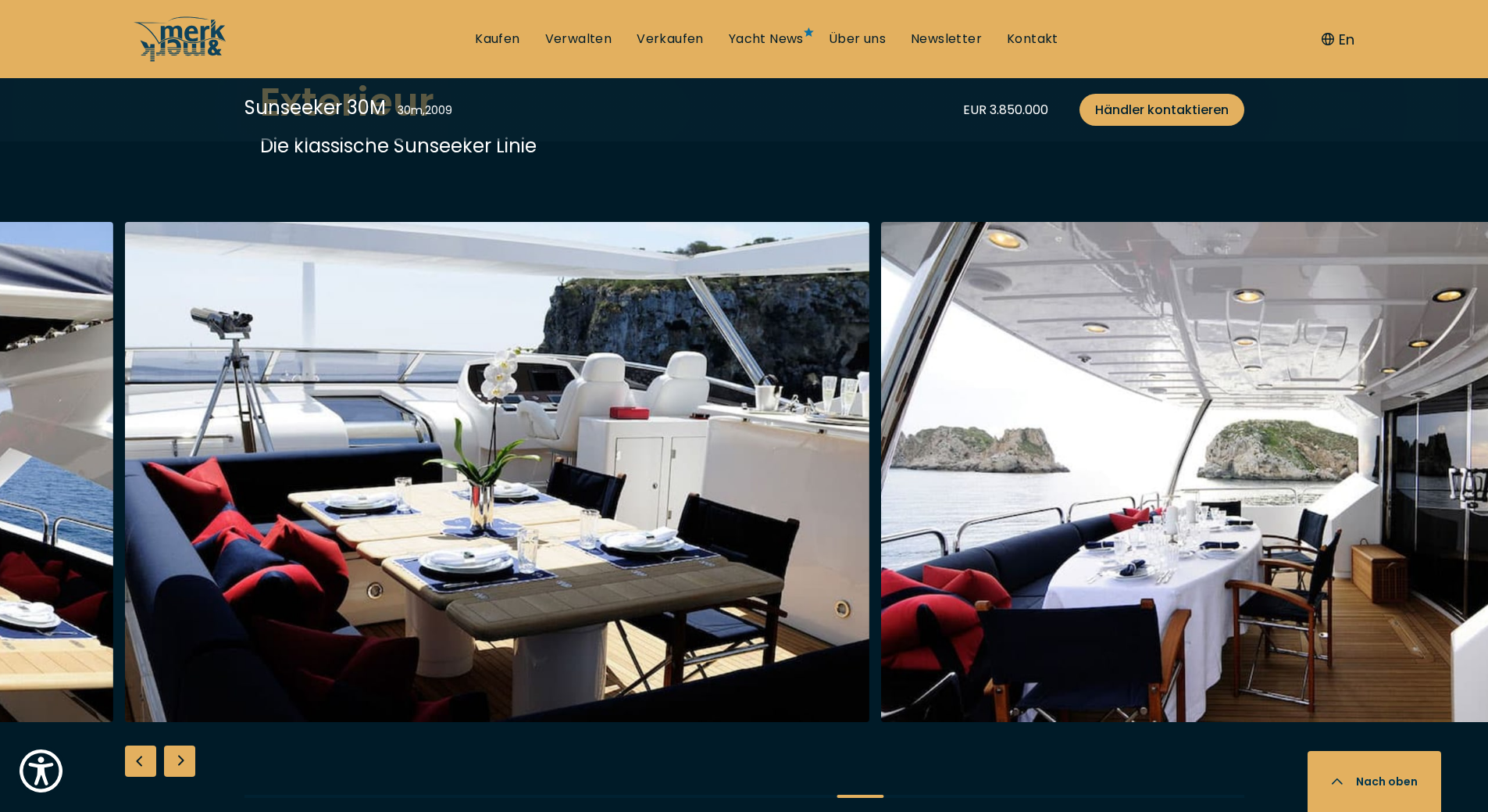
click at [178, 745] on div "Next slide" at bounding box center [179, 761] width 32 height 32
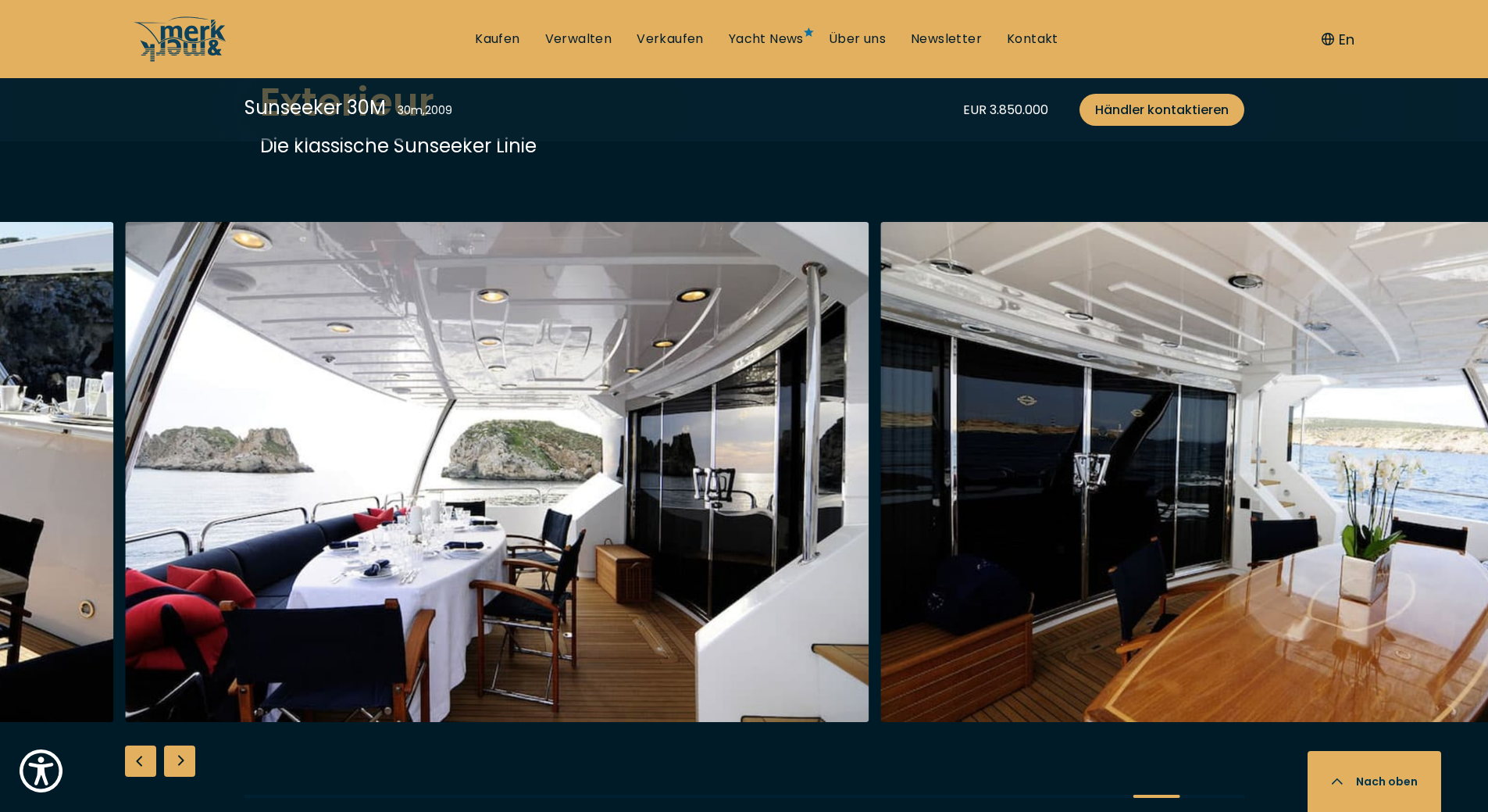
click at [178, 745] on div "Next slide" at bounding box center [179, 761] width 32 height 32
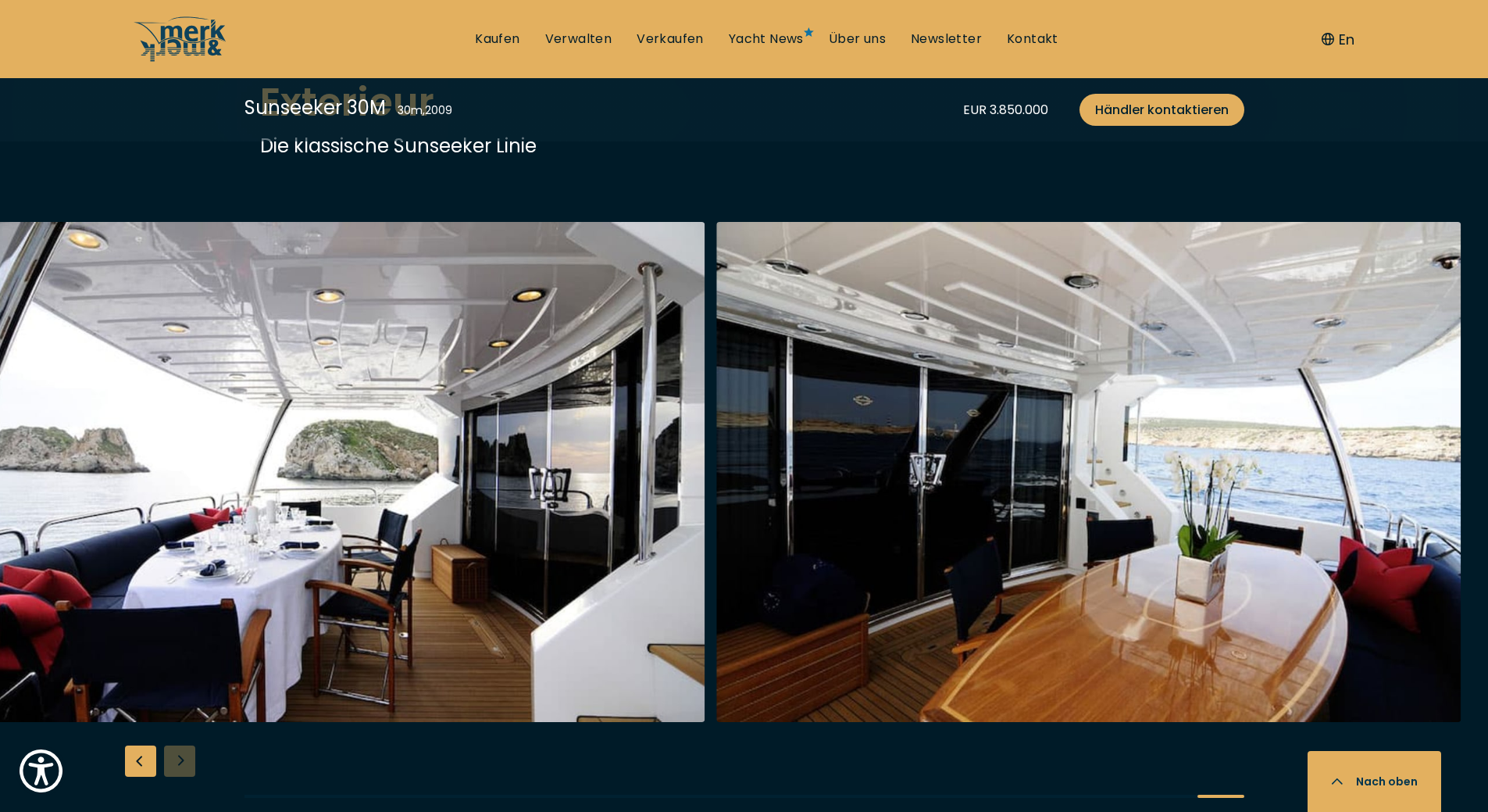
click at [178, 731] on div at bounding box center [744, 522] width 1488 height 601
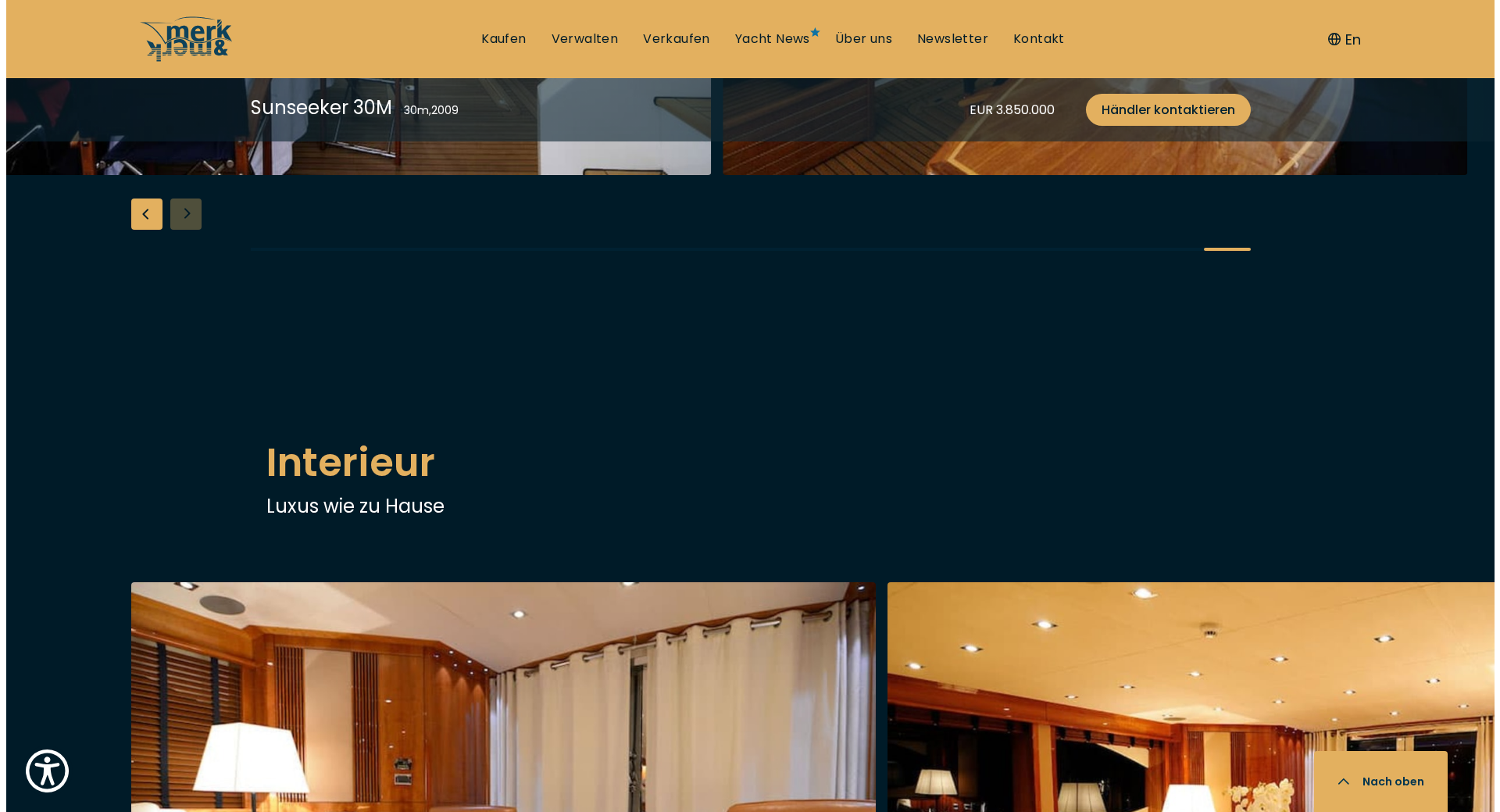
scroll to position [2577, 0]
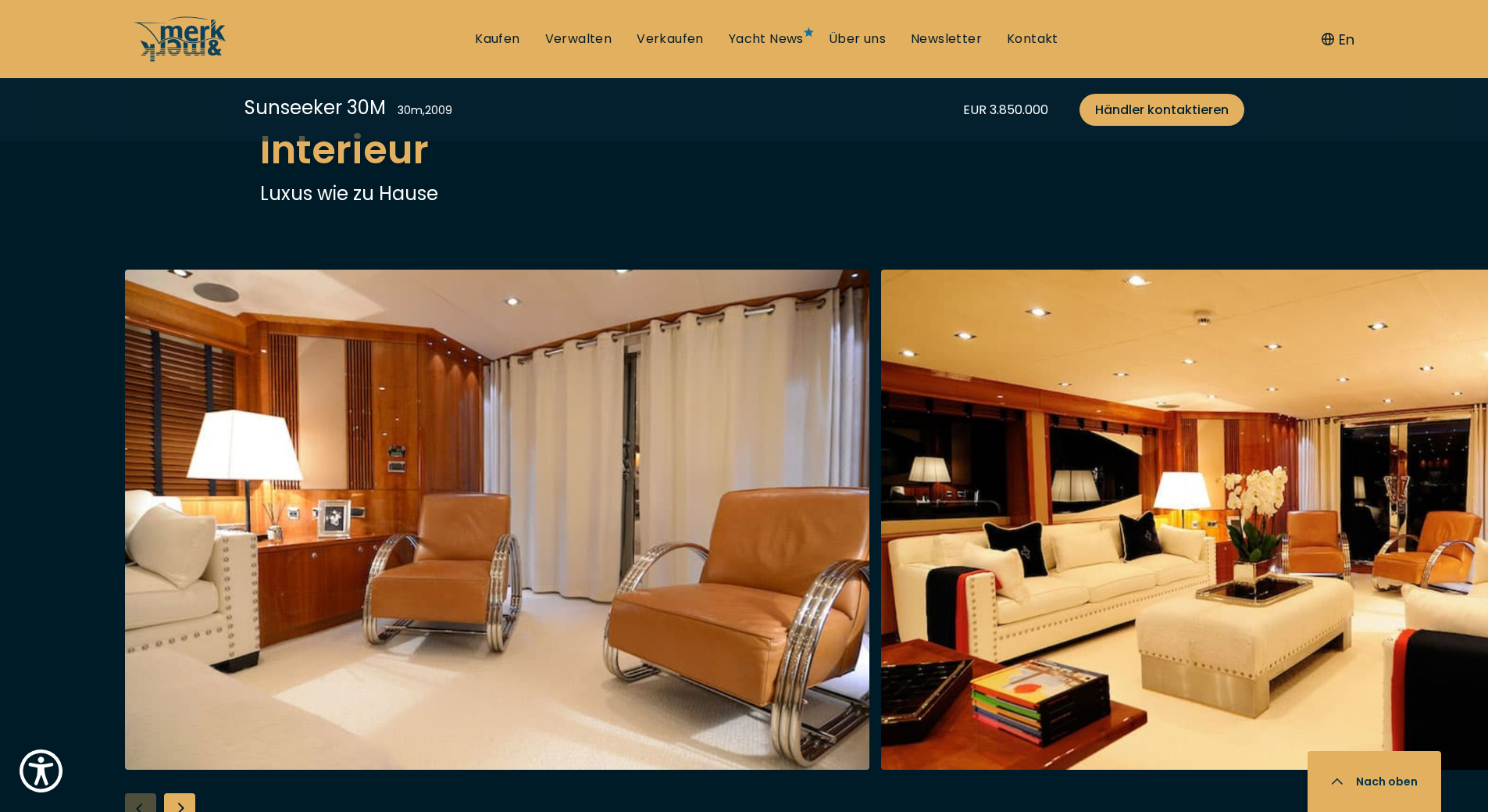
click at [586, 500] on img "button" at bounding box center [498, 519] width 744 height 500
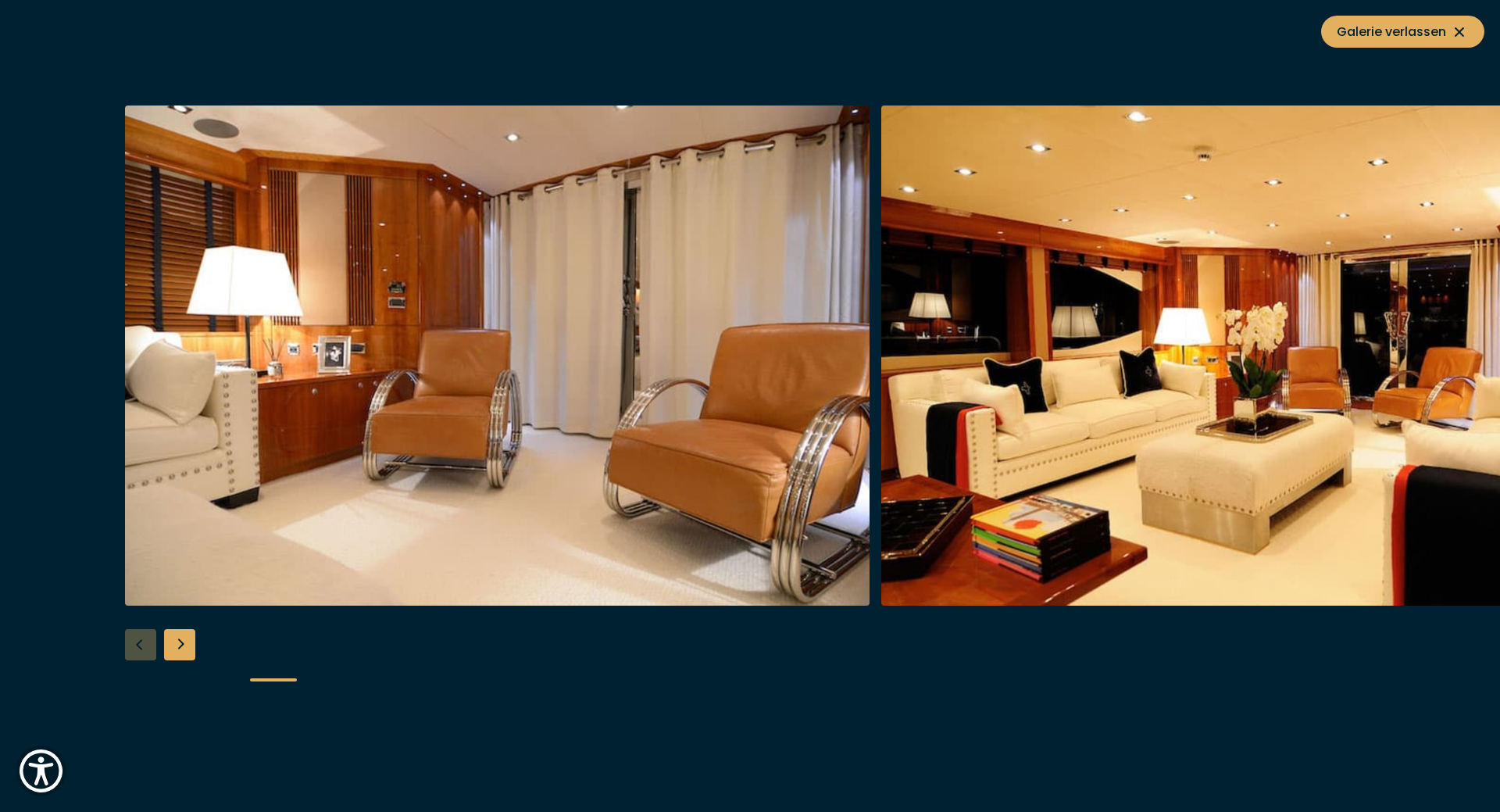
click at [176, 645] on div "Next slide" at bounding box center [179, 644] width 32 height 32
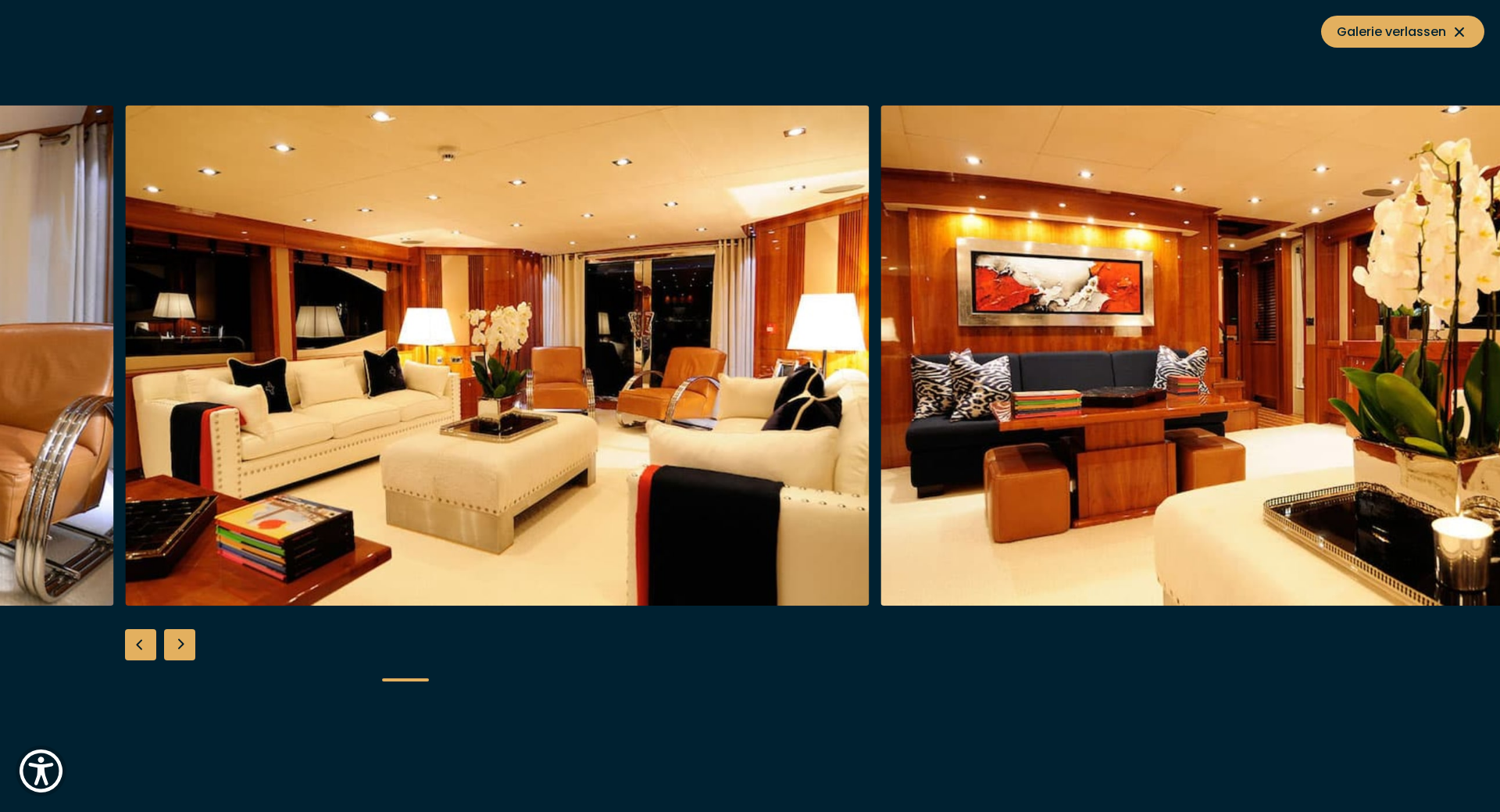
click at [176, 645] on div "Next slide" at bounding box center [179, 644] width 32 height 32
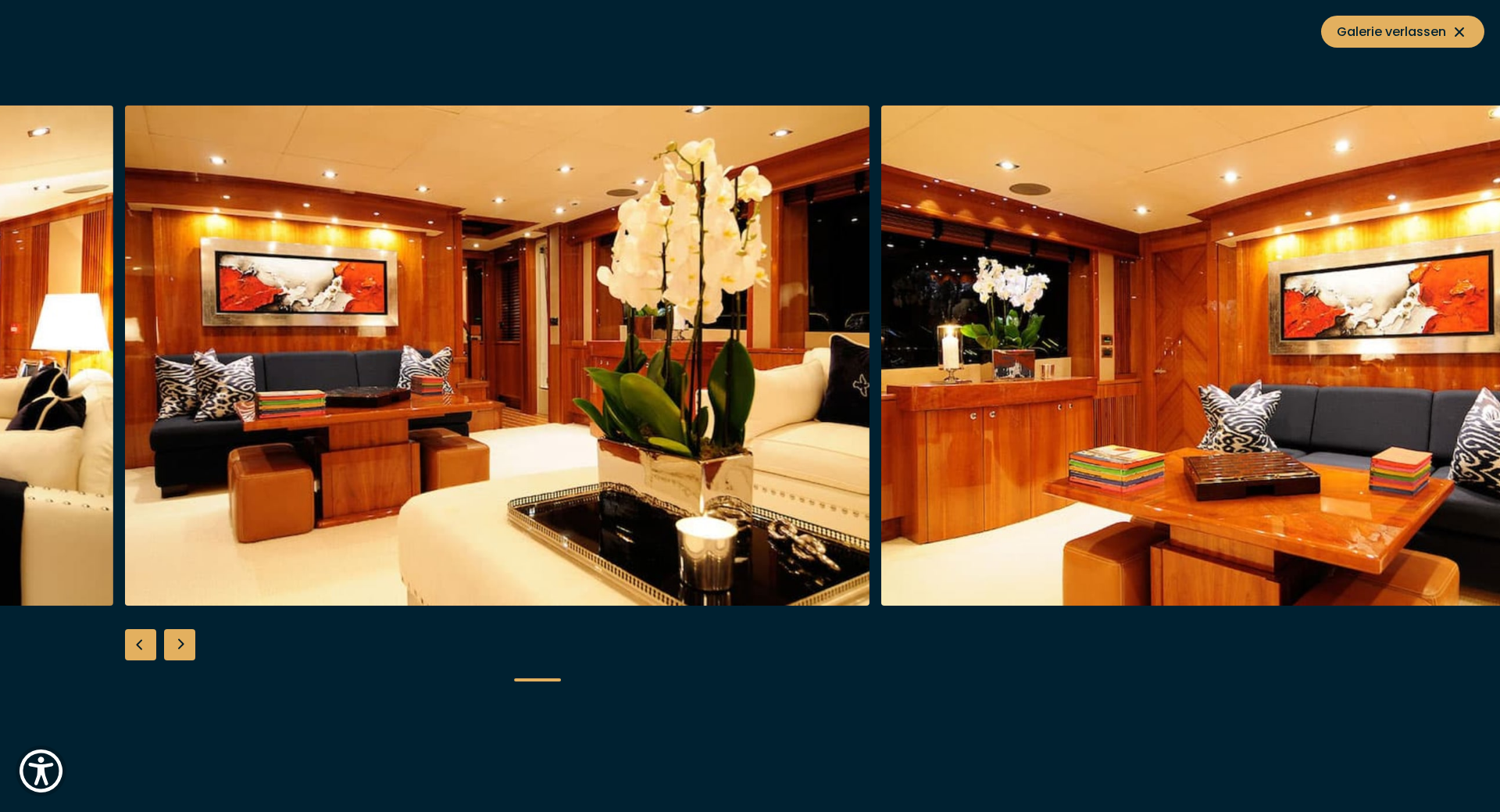
click at [176, 645] on div "Next slide" at bounding box center [179, 644] width 32 height 32
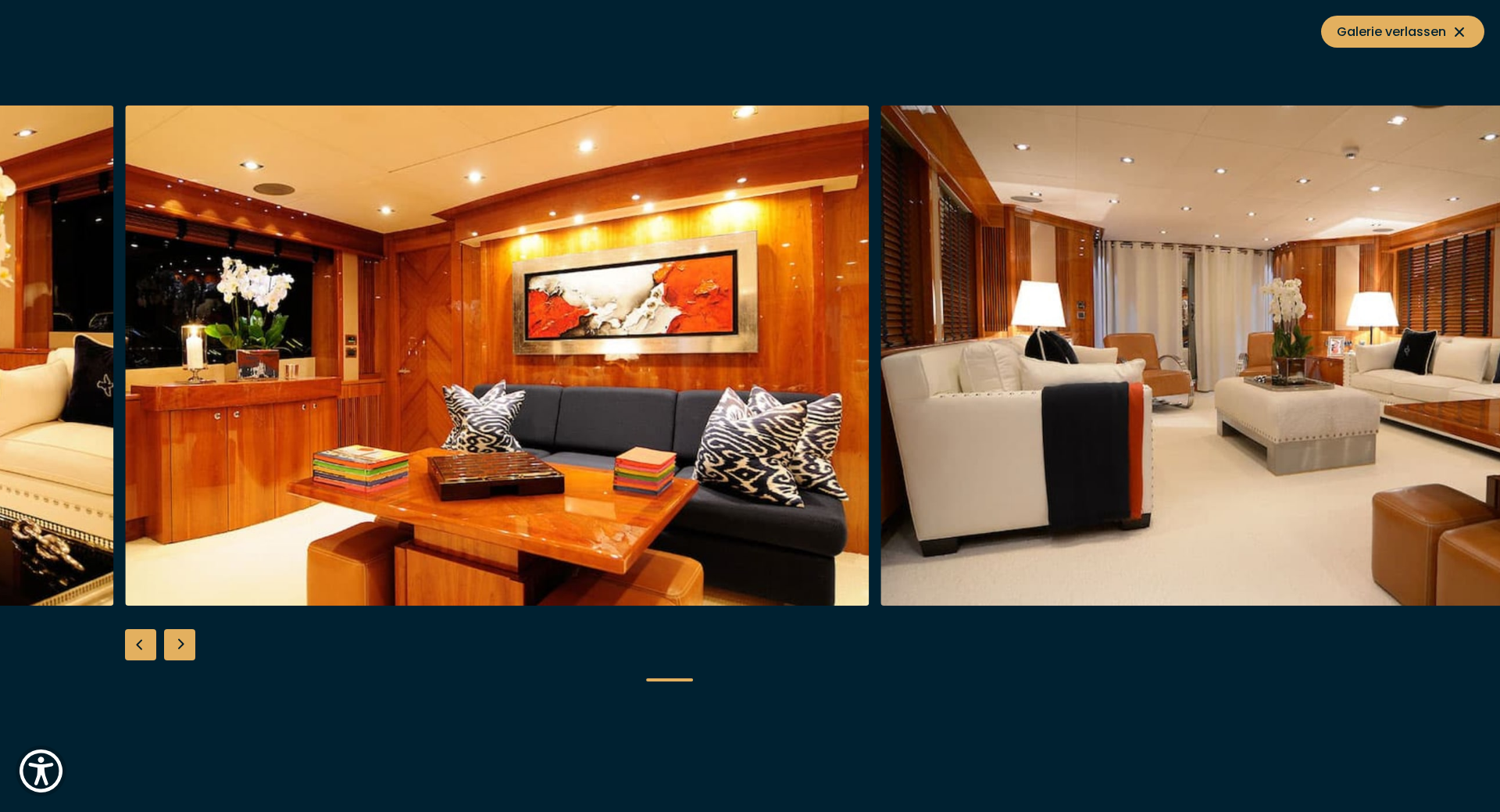
click at [176, 645] on div "Next slide" at bounding box center [179, 644] width 32 height 32
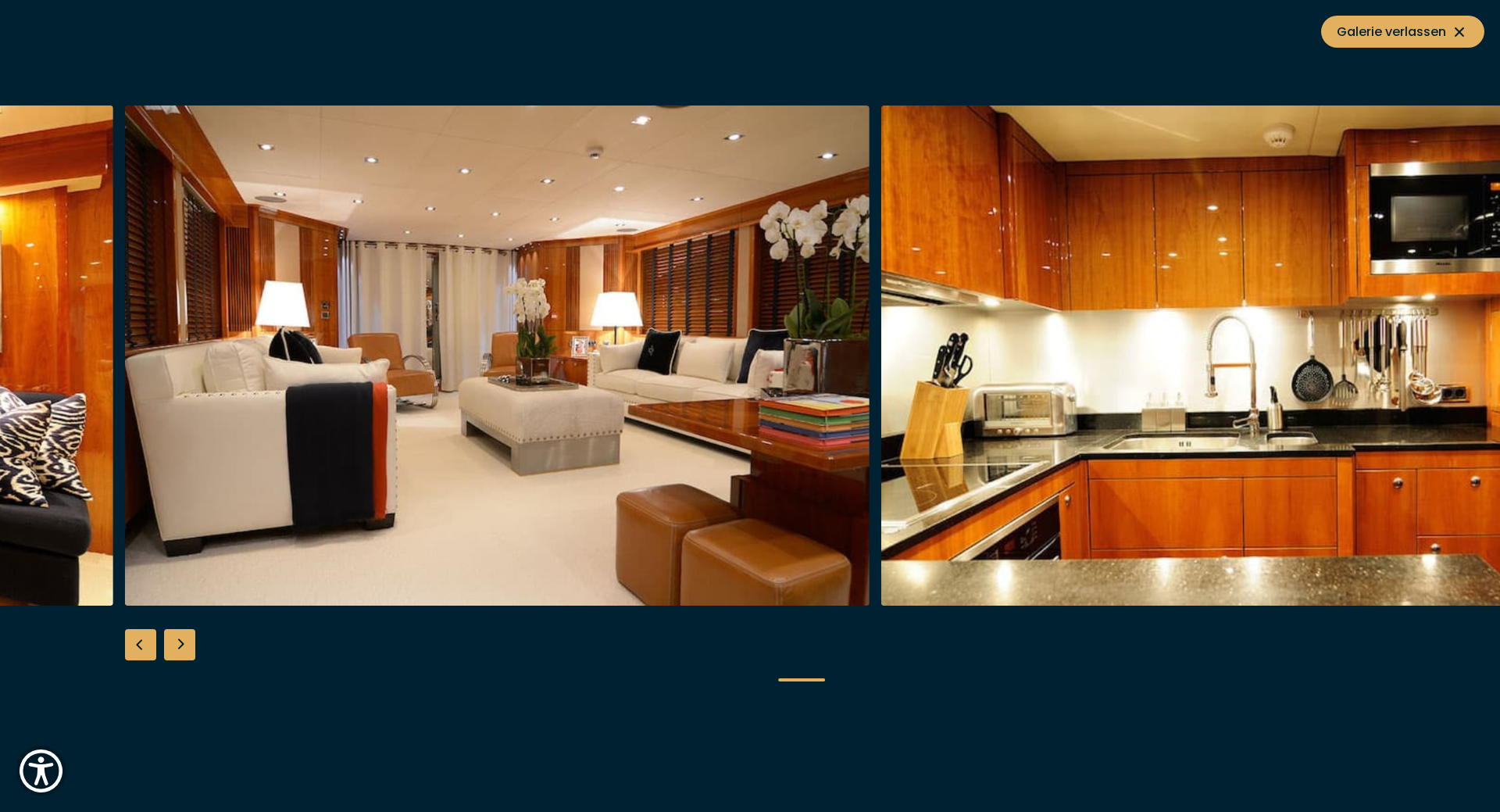
click at [176, 645] on div "Next slide" at bounding box center [179, 644] width 32 height 32
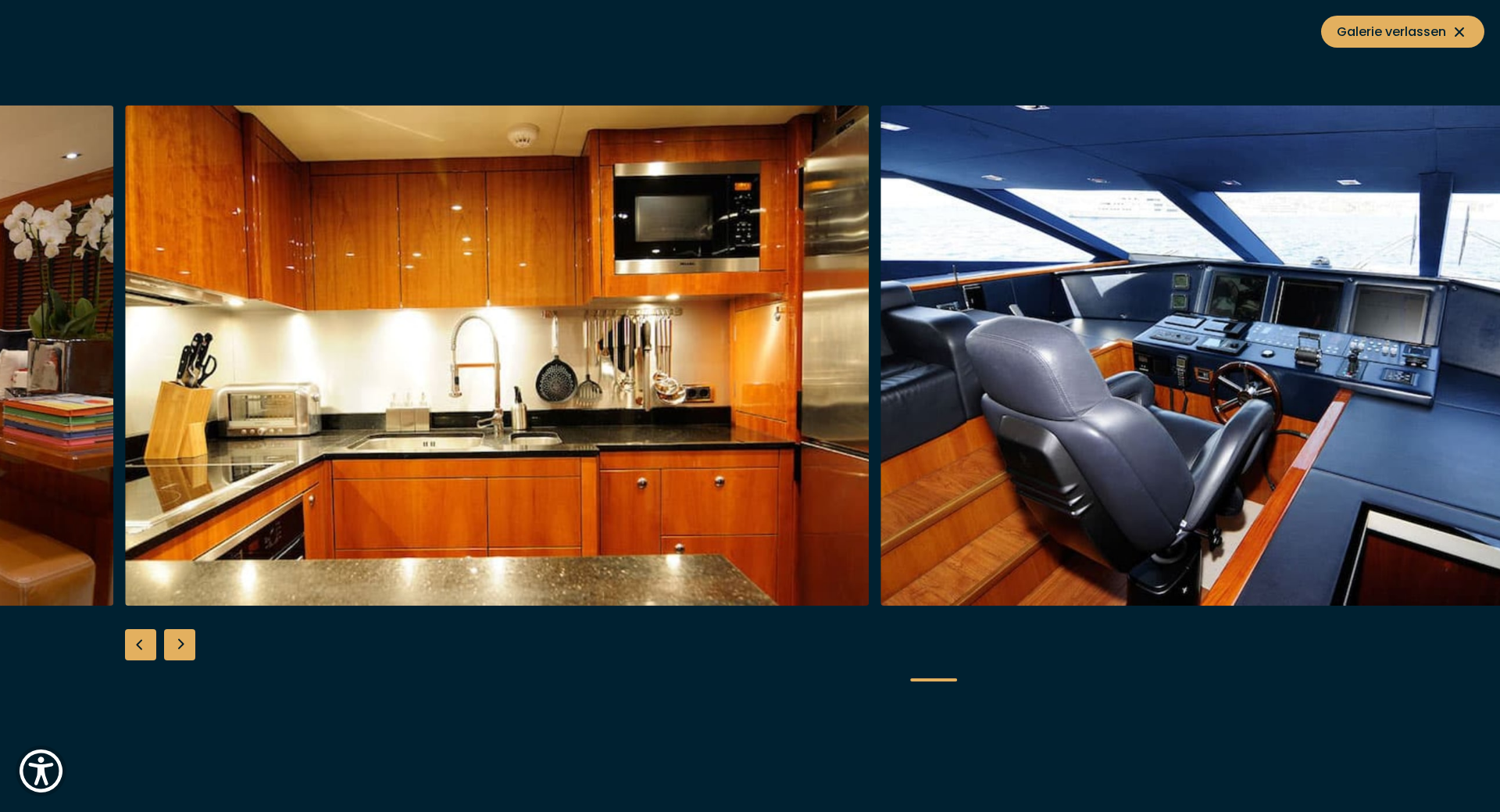
click at [176, 645] on div "Next slide" at bounding box center [179, 644] width 32 height 32
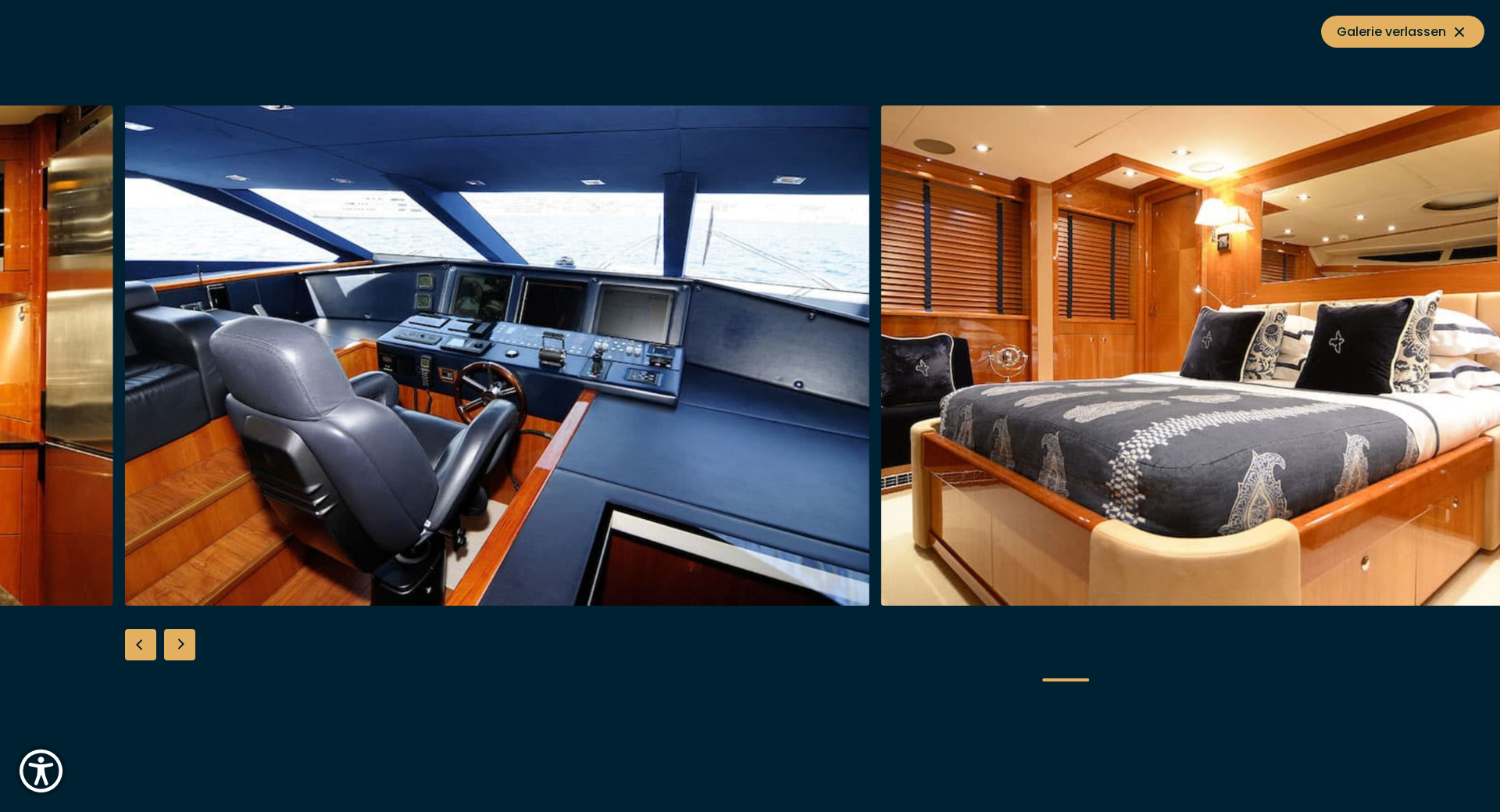
click at [176, 645] on div "Next slide" at bounding box center [179, 644] width 32 height 32
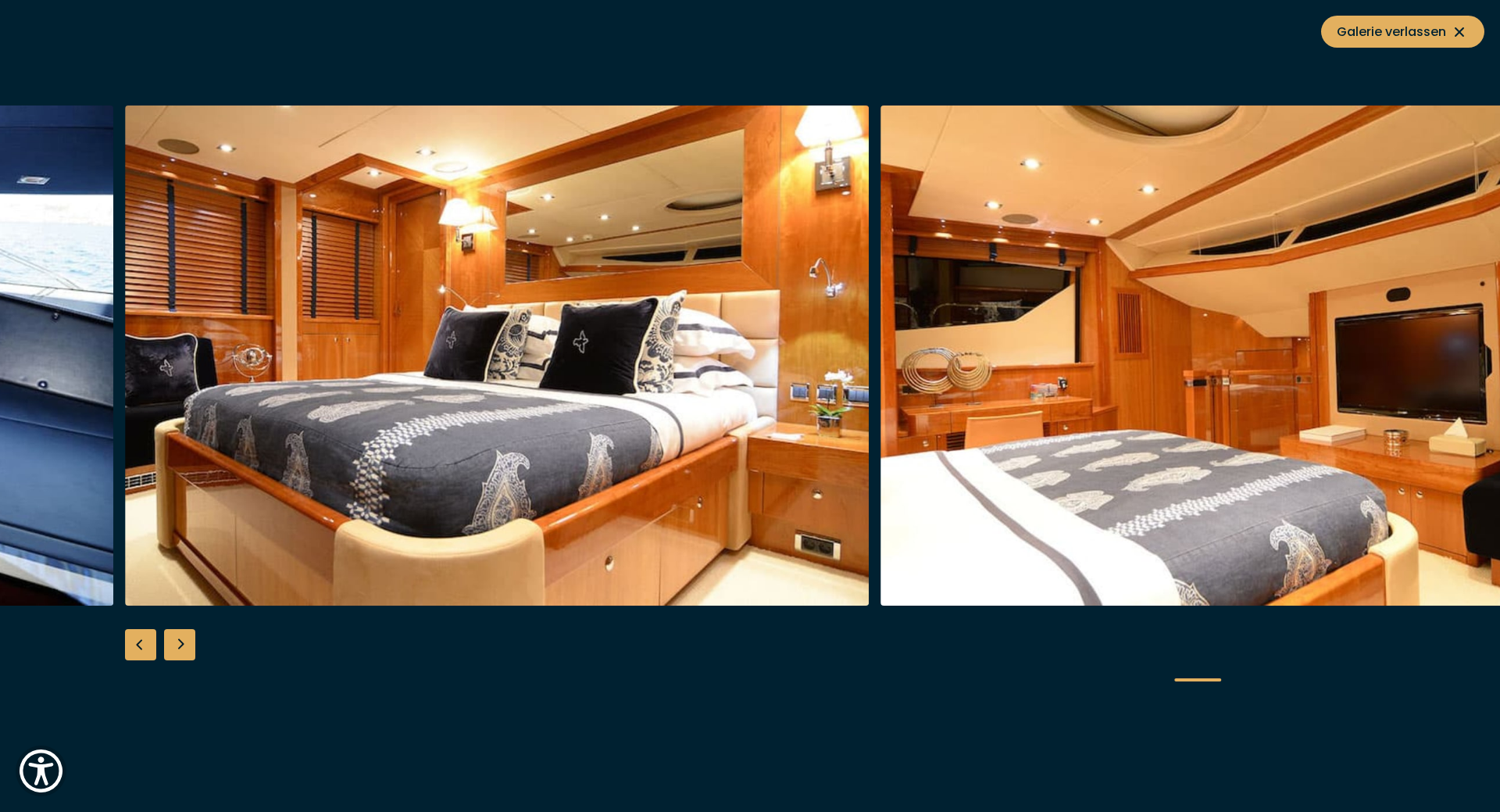
click at [176, 645] on div "Next slide" at bounding box center [179, 644] width 32 height 32
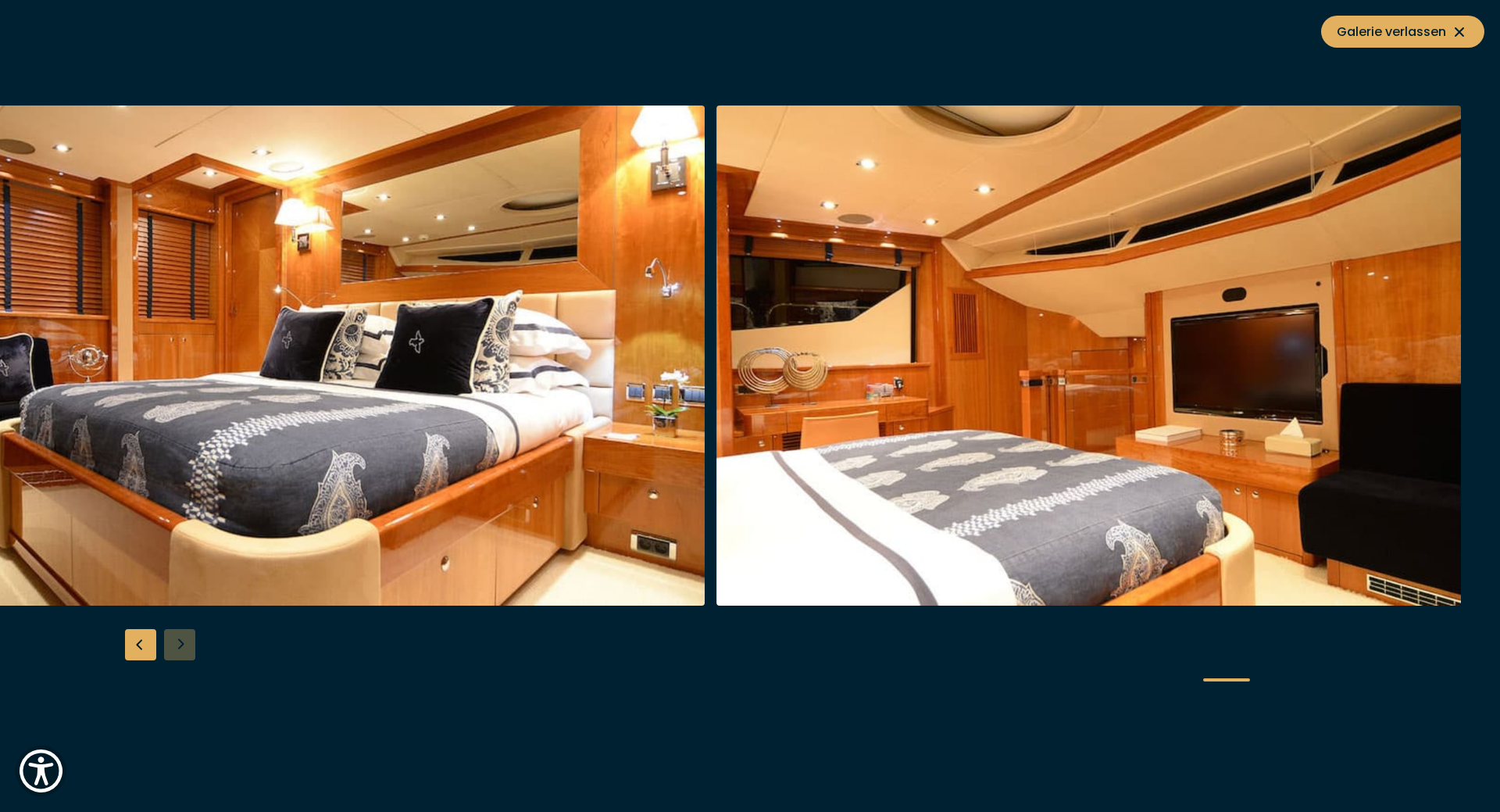
click at [176, 645] on div at bounding box center [750, 406] width 1500 height 601
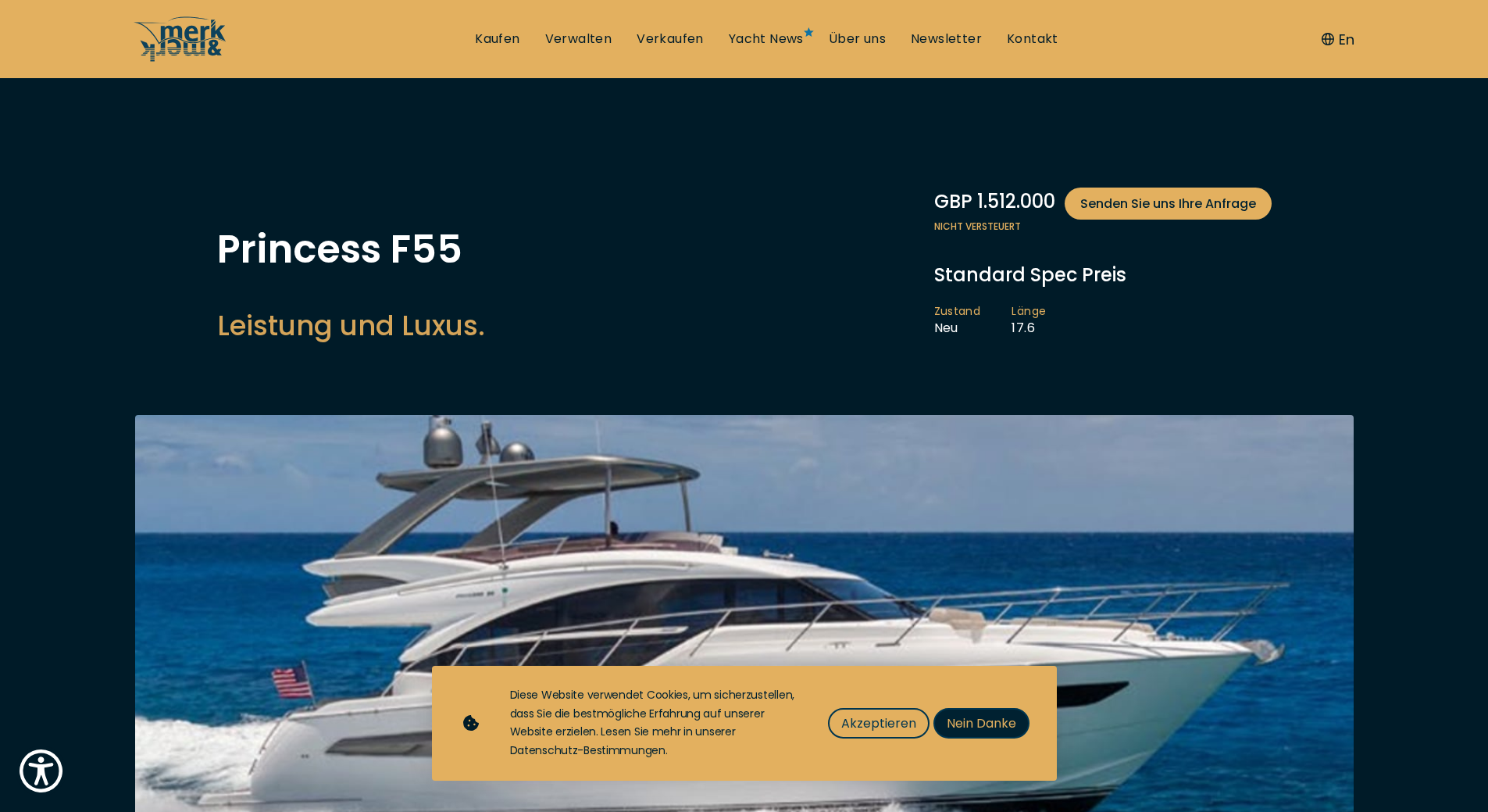
click at [972, 722] on span "Nein Danke" at bounding box center [981, 723] width 69 height 20
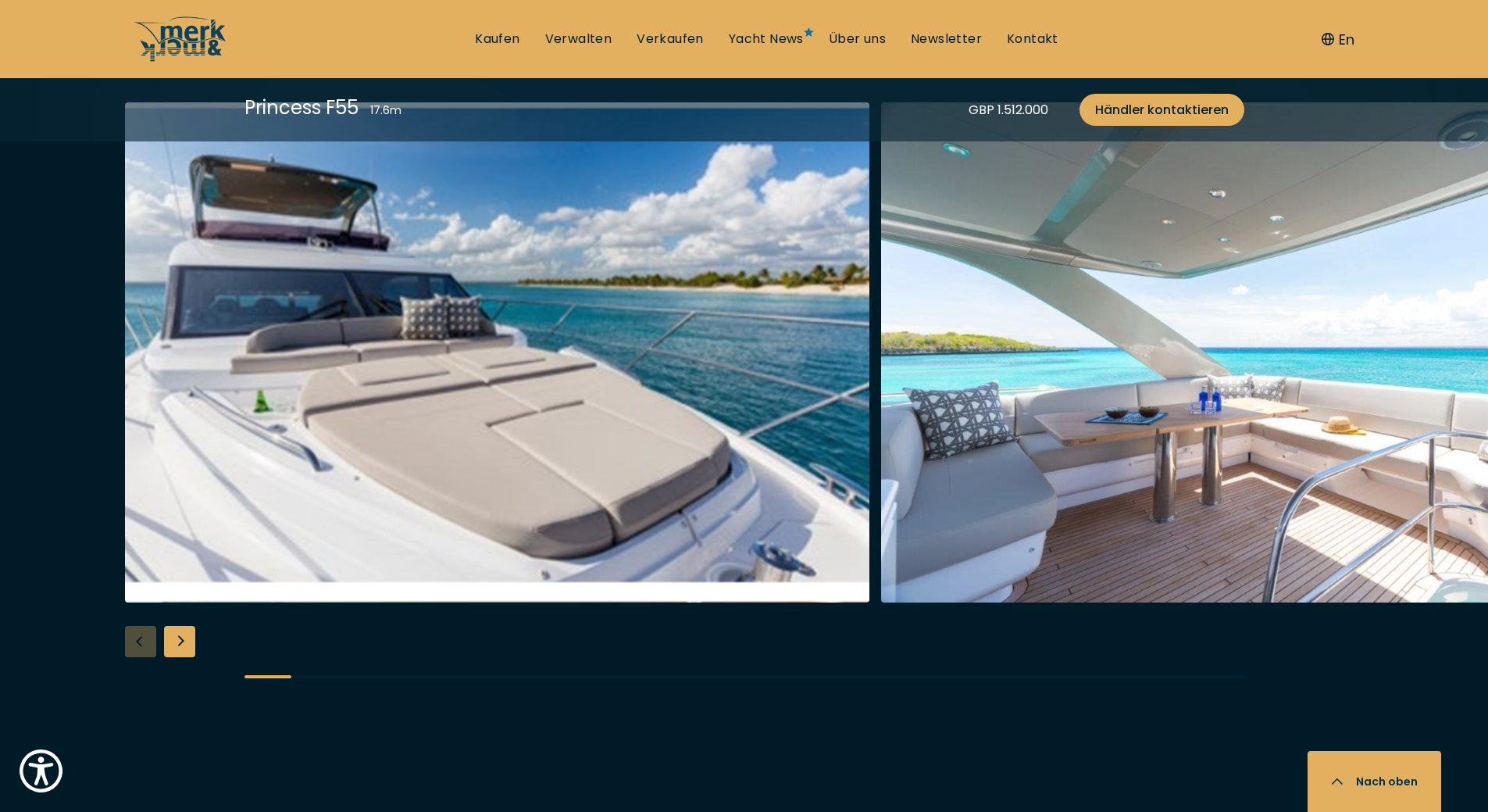
scroll to position [1875, 0]
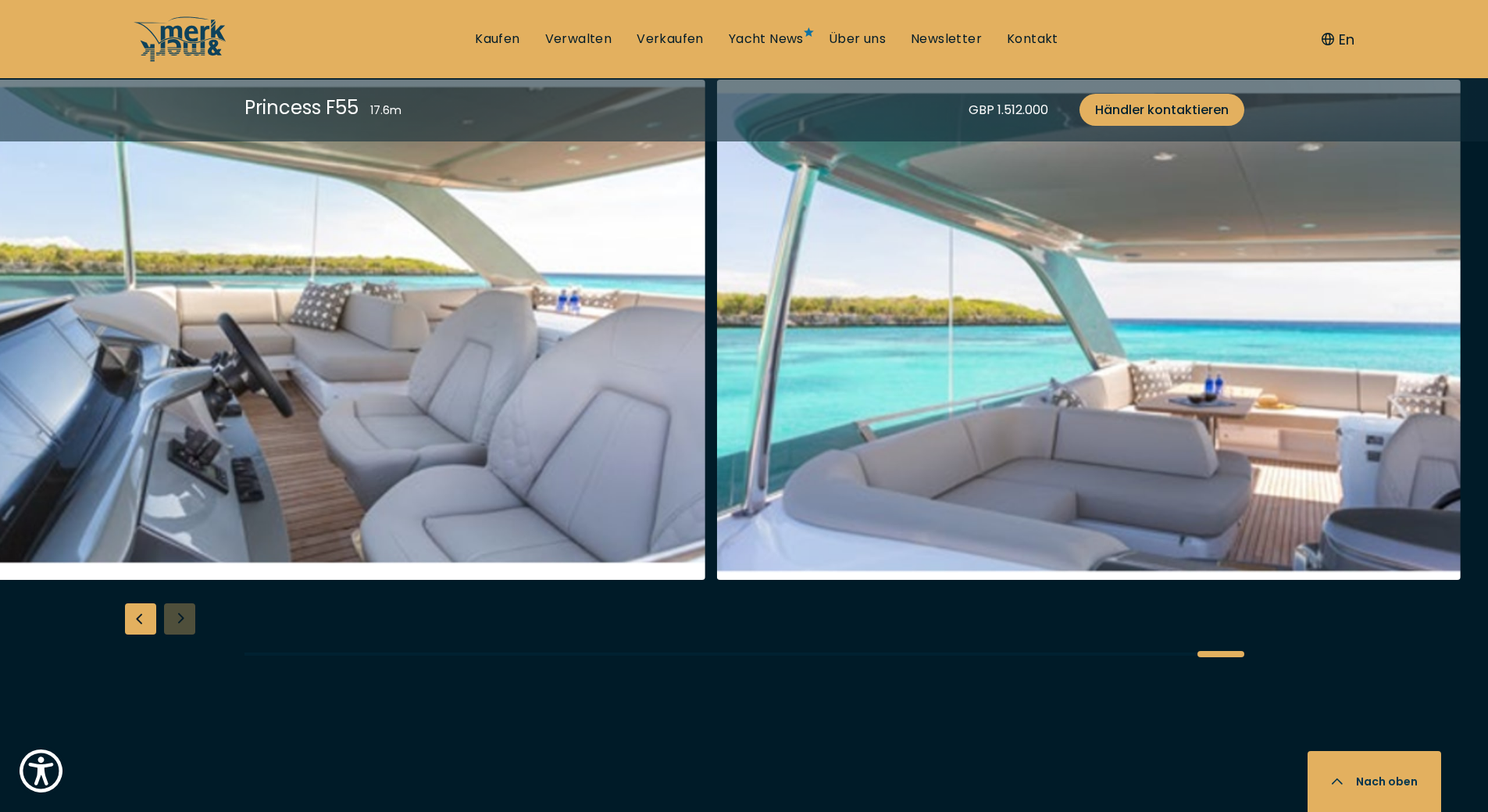
click at [1343, 653] on div at bounding box center [744, 379] width 1488 height 601
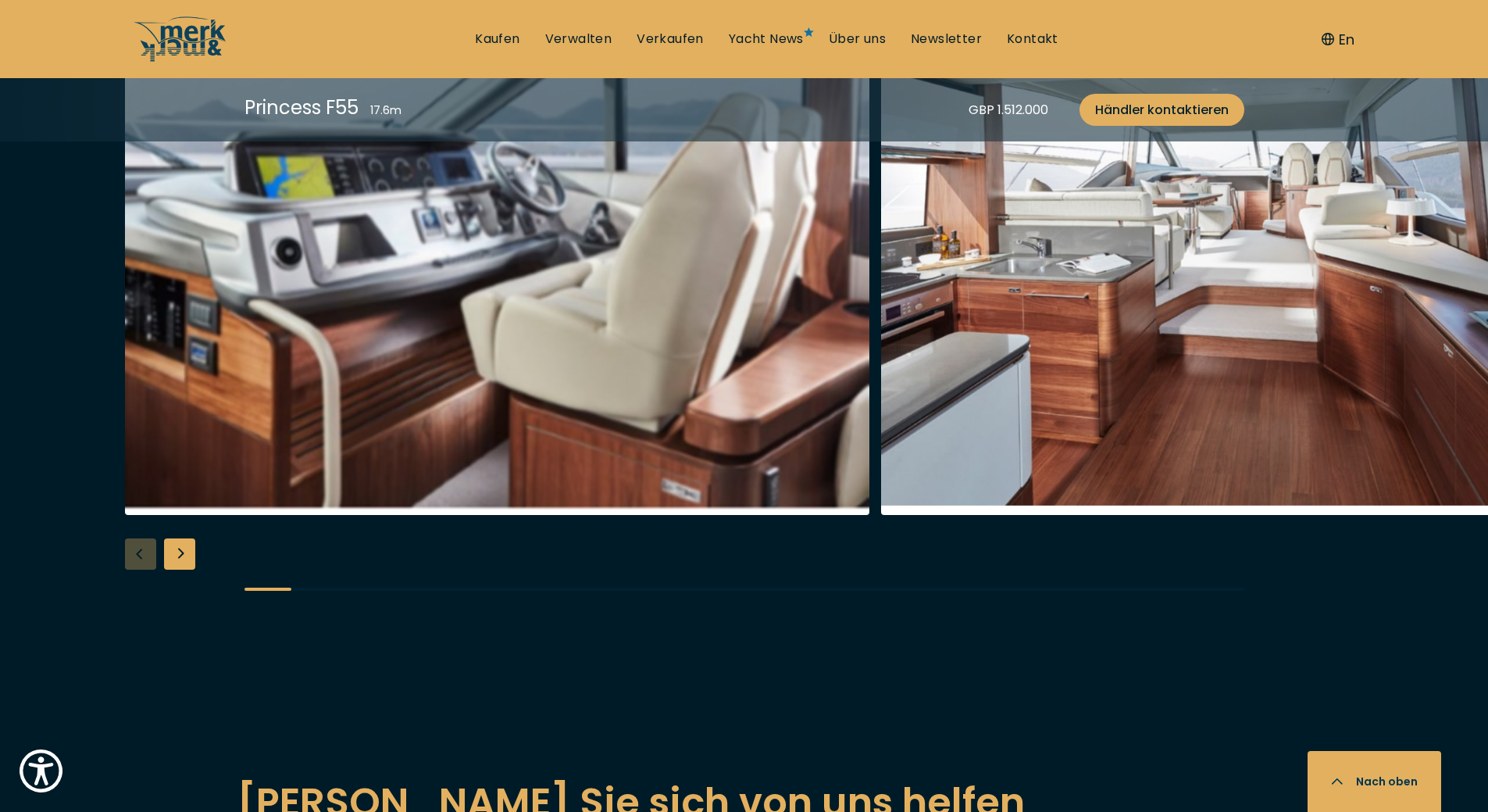
scroll to position [2734, 0]
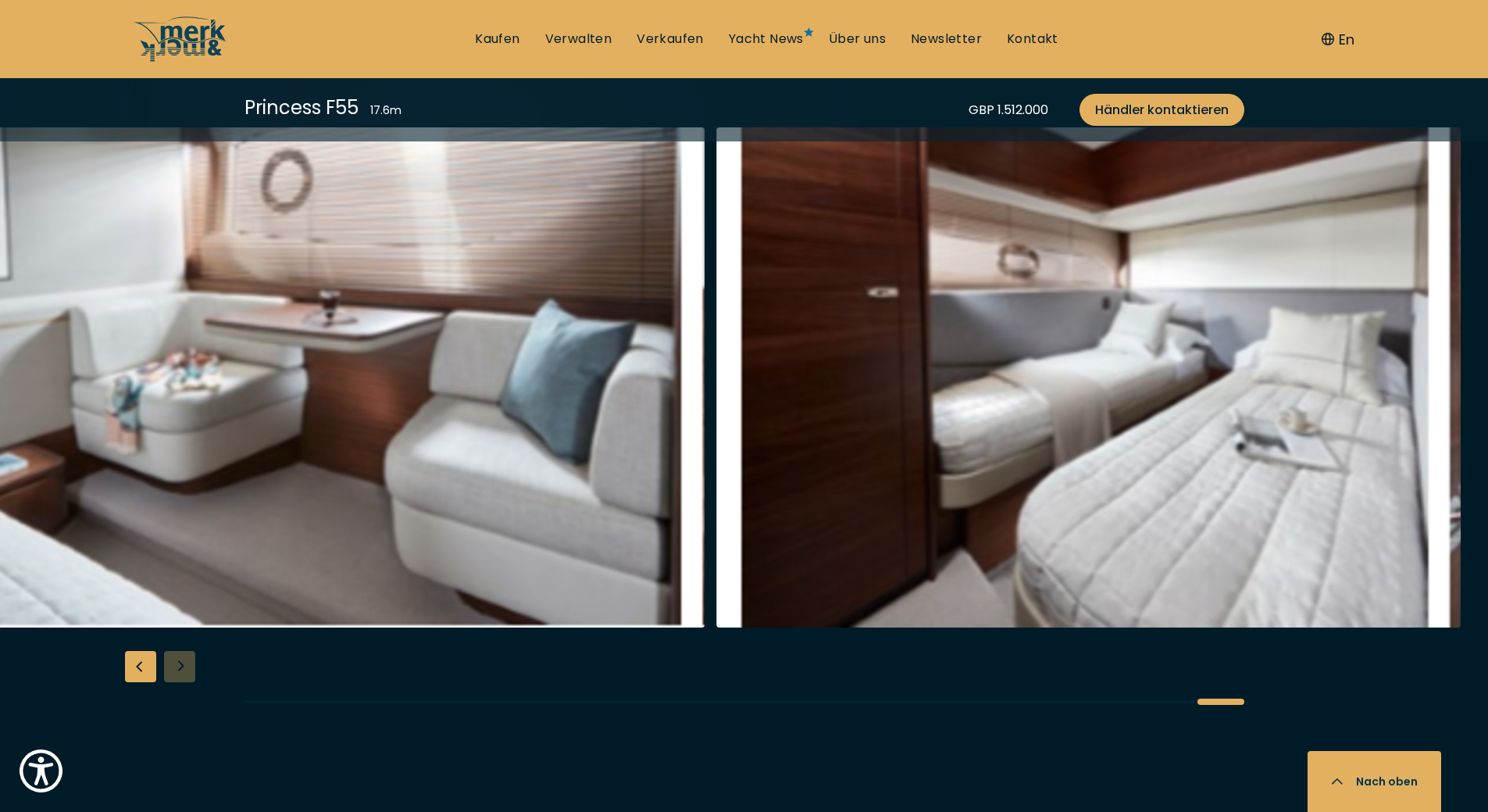
click at [1273, 667] on div at bounding box center [744, 427] width 1488 height 601
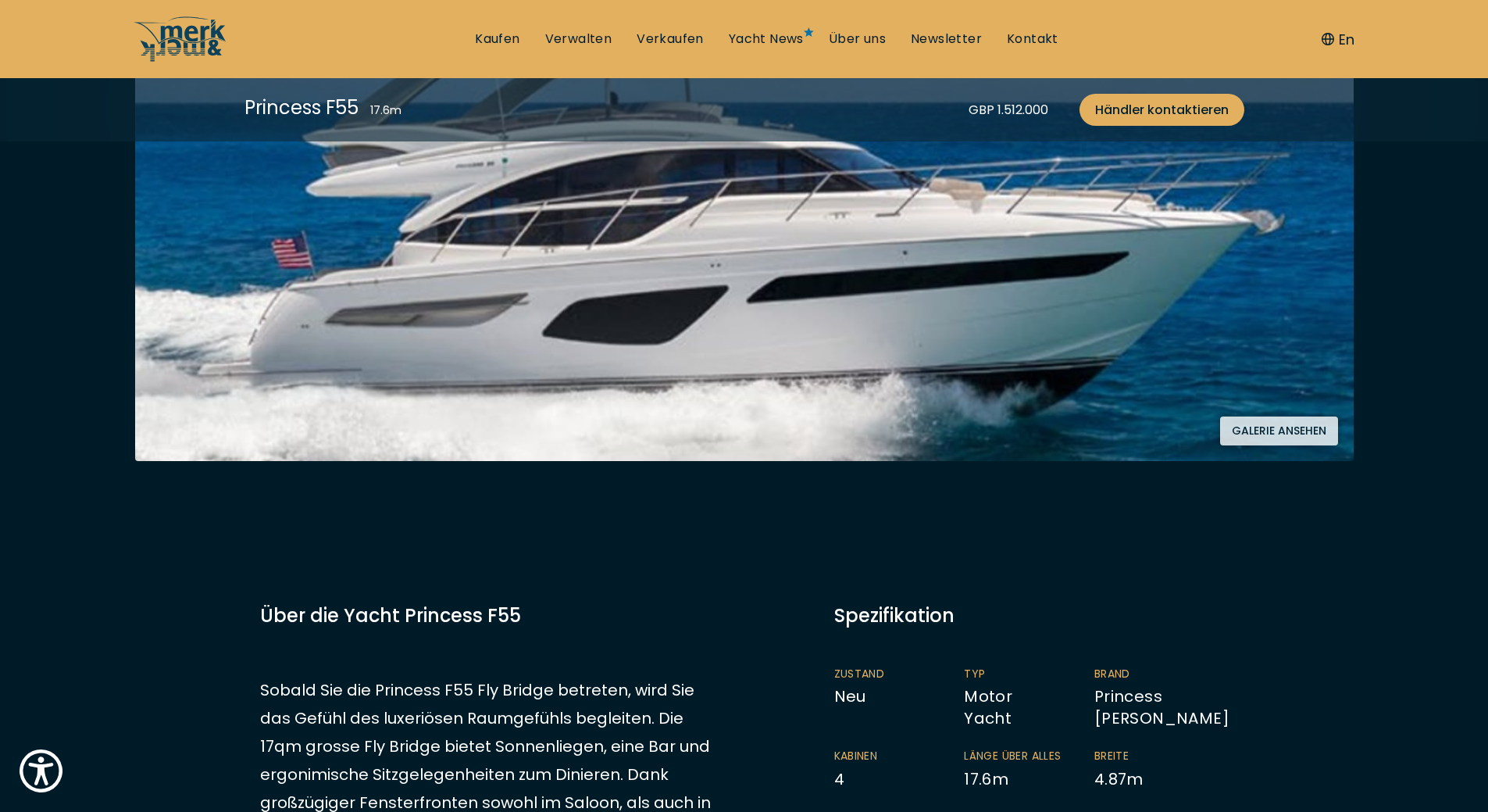
scroll to position [0, 0]
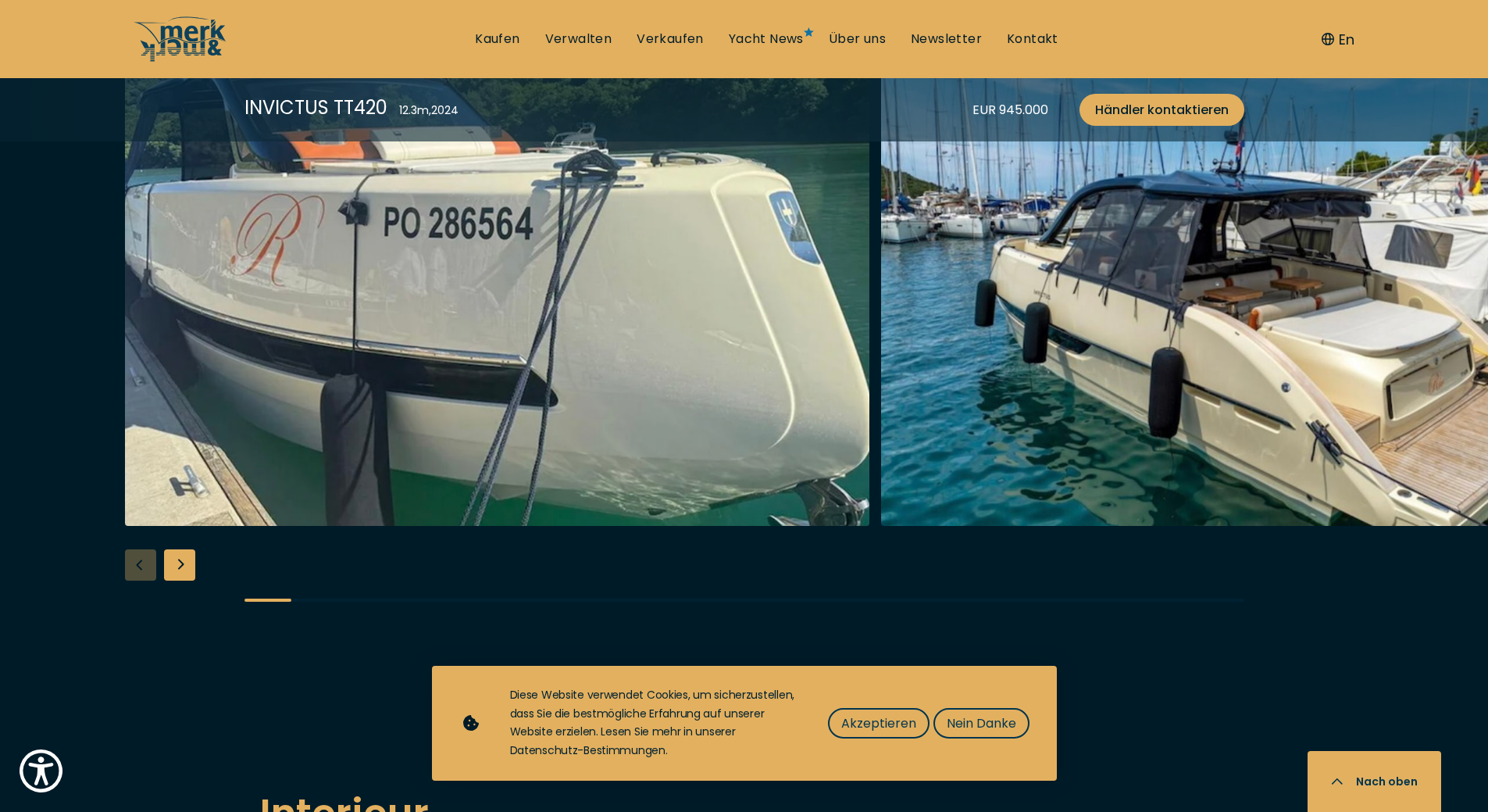
scroll to position [2266, 0]
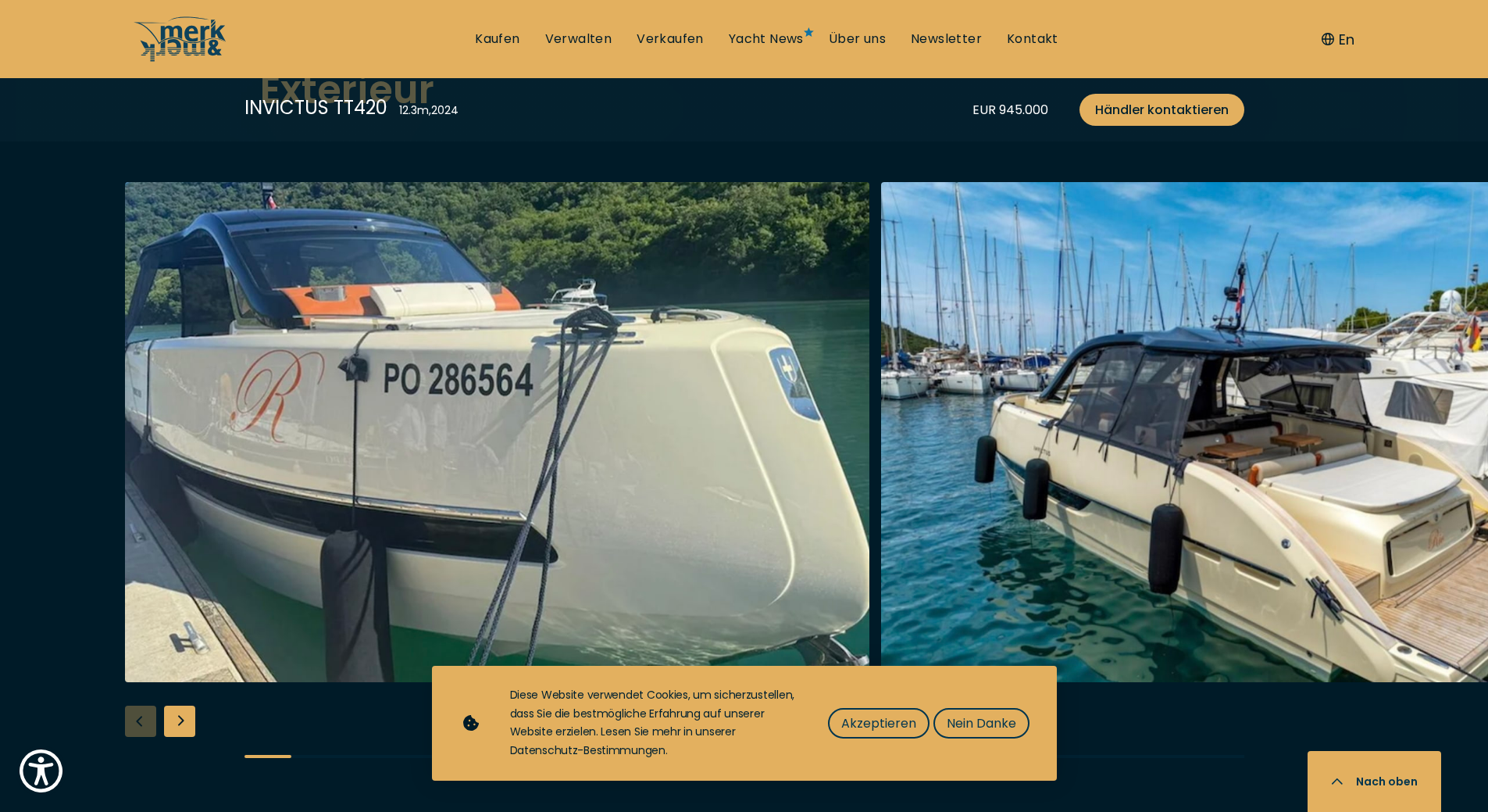
click at [174, 706] on div "Next slide" at bounding box center [179, 721] width 32 height 32
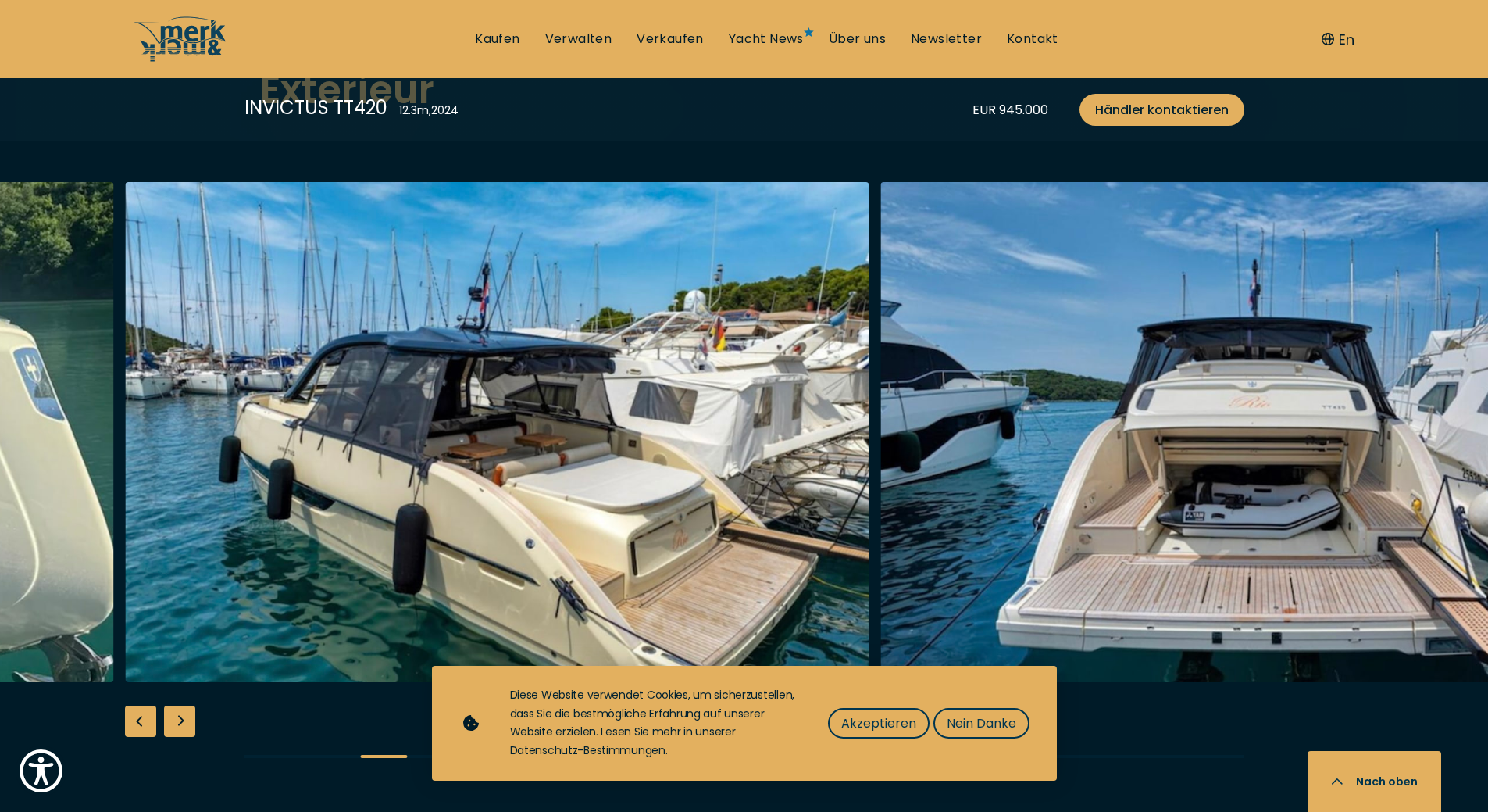
click at [174, 706] on div "Next slide" at bounding box center [179, 721] width 32 height 32
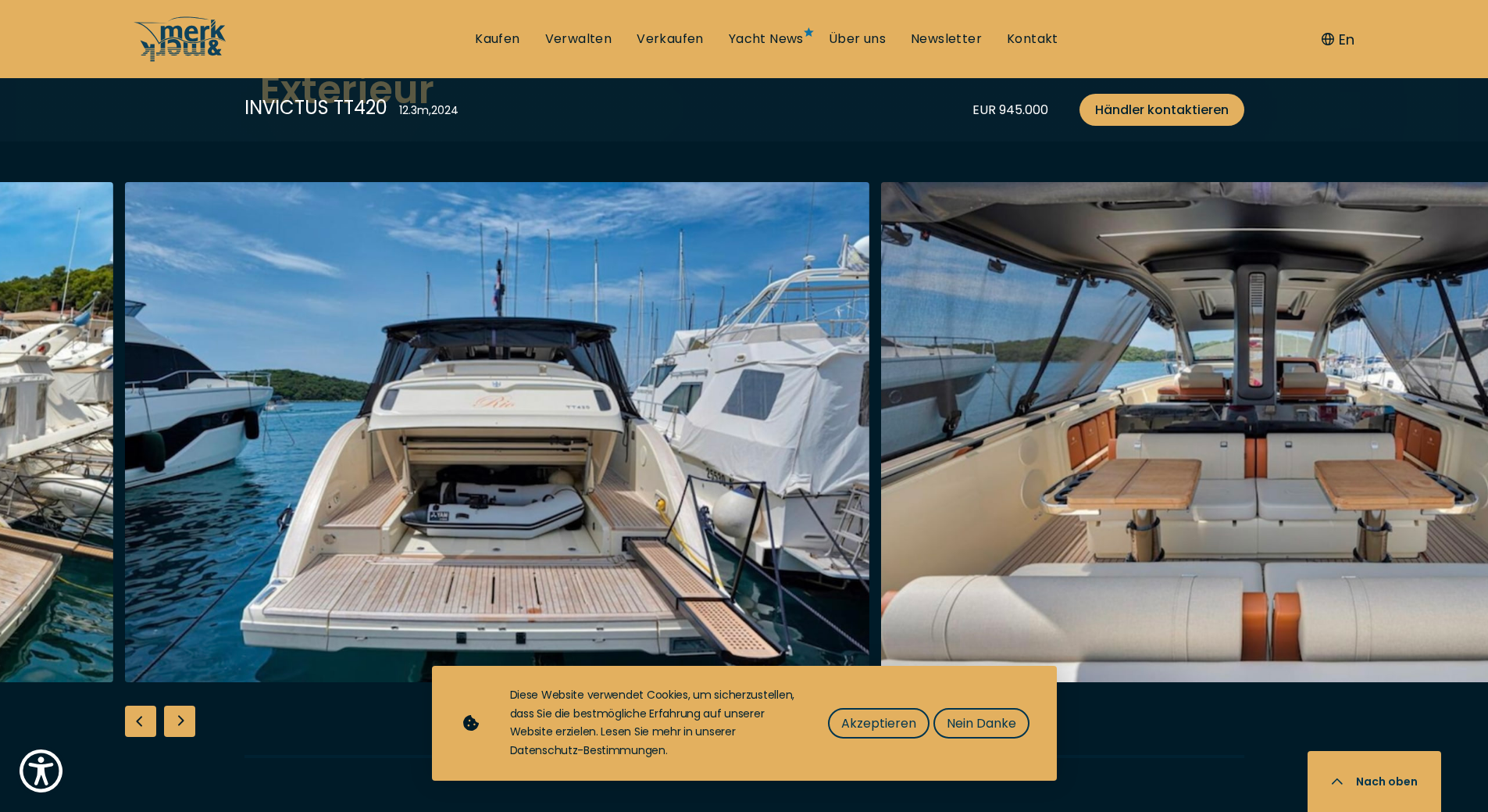
click at [174, 706] on div "Next slide" at bounding box center [179, 721] width 32 height 32
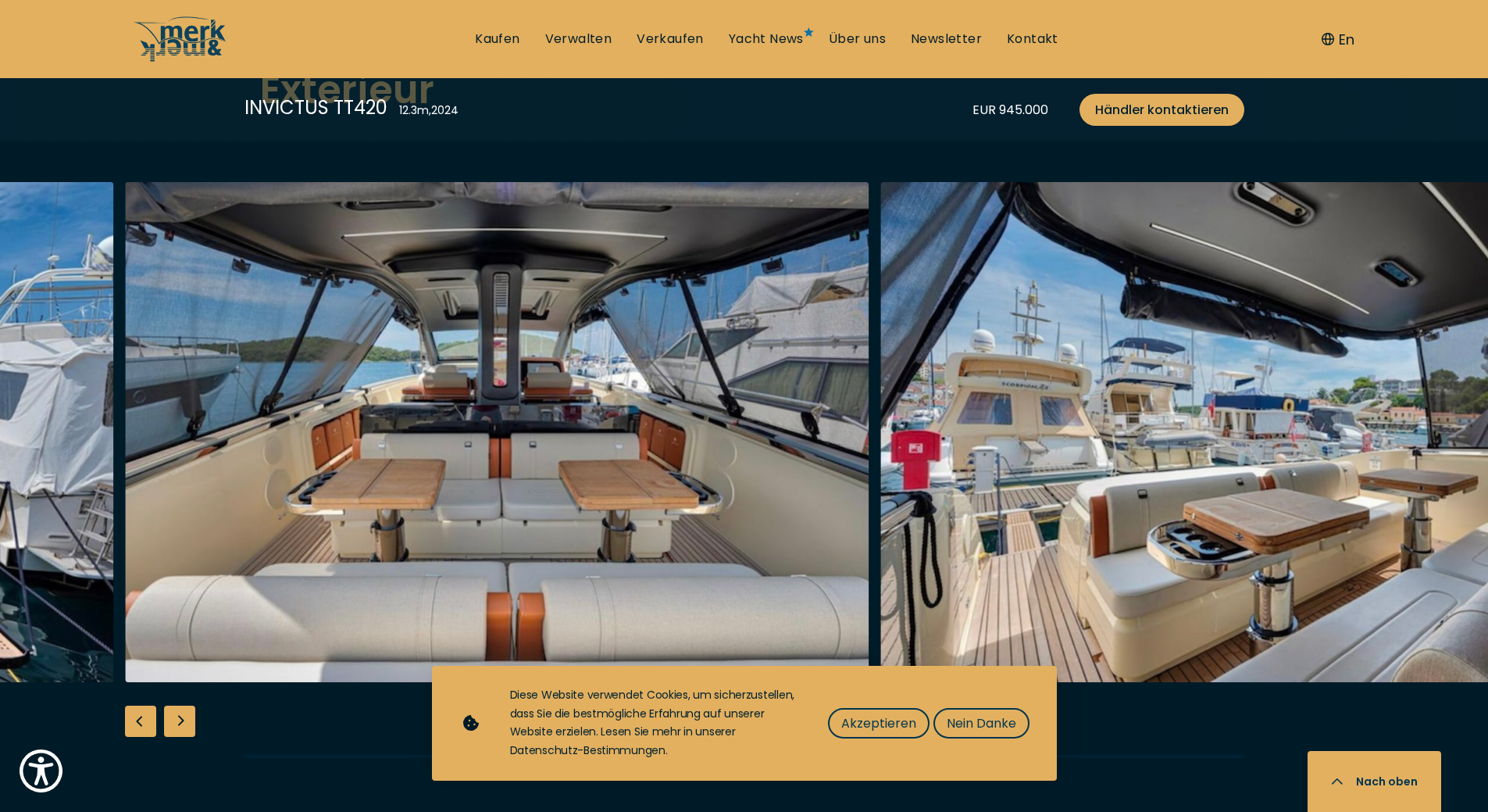
click at [174, 706] on div "Next slide" at bounding box center [179, 721] width 32 height 32
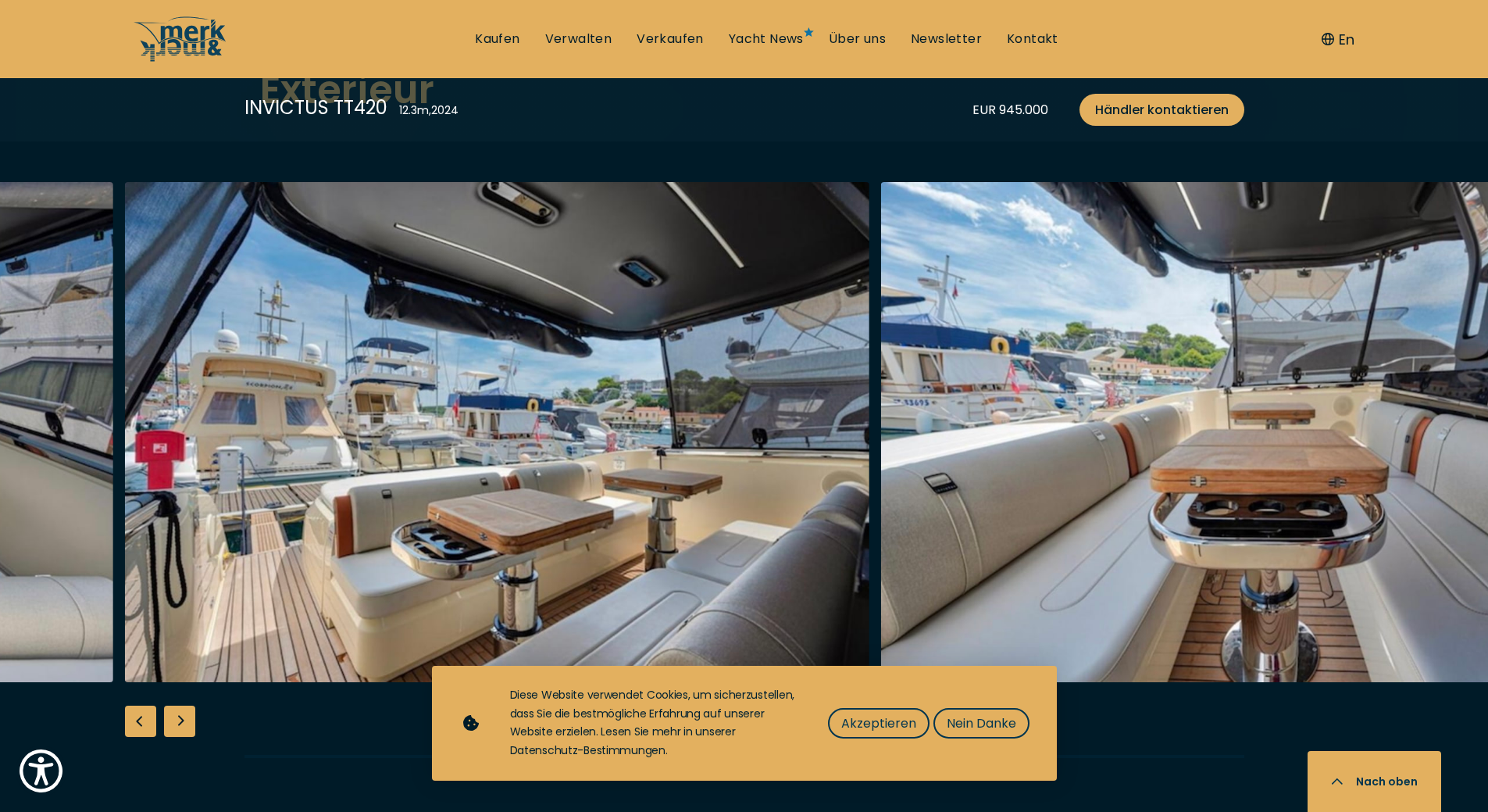
click at [174, 706] on div "Next slide" at bounding box center [179, 721] width 32 height 32
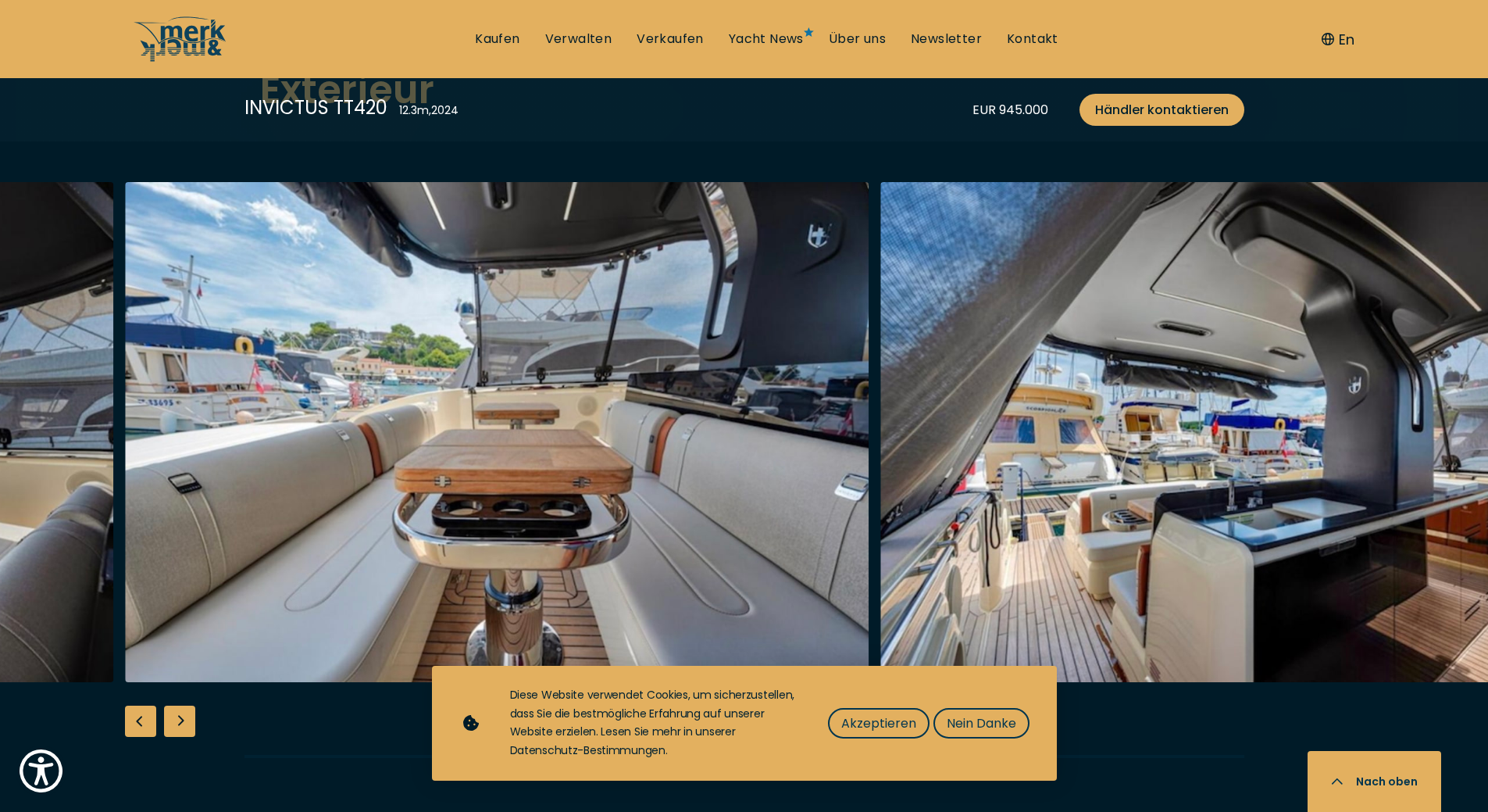
click at [174, 706] on div "Next slide" at bounding box center [179, 721] width 32 height 32
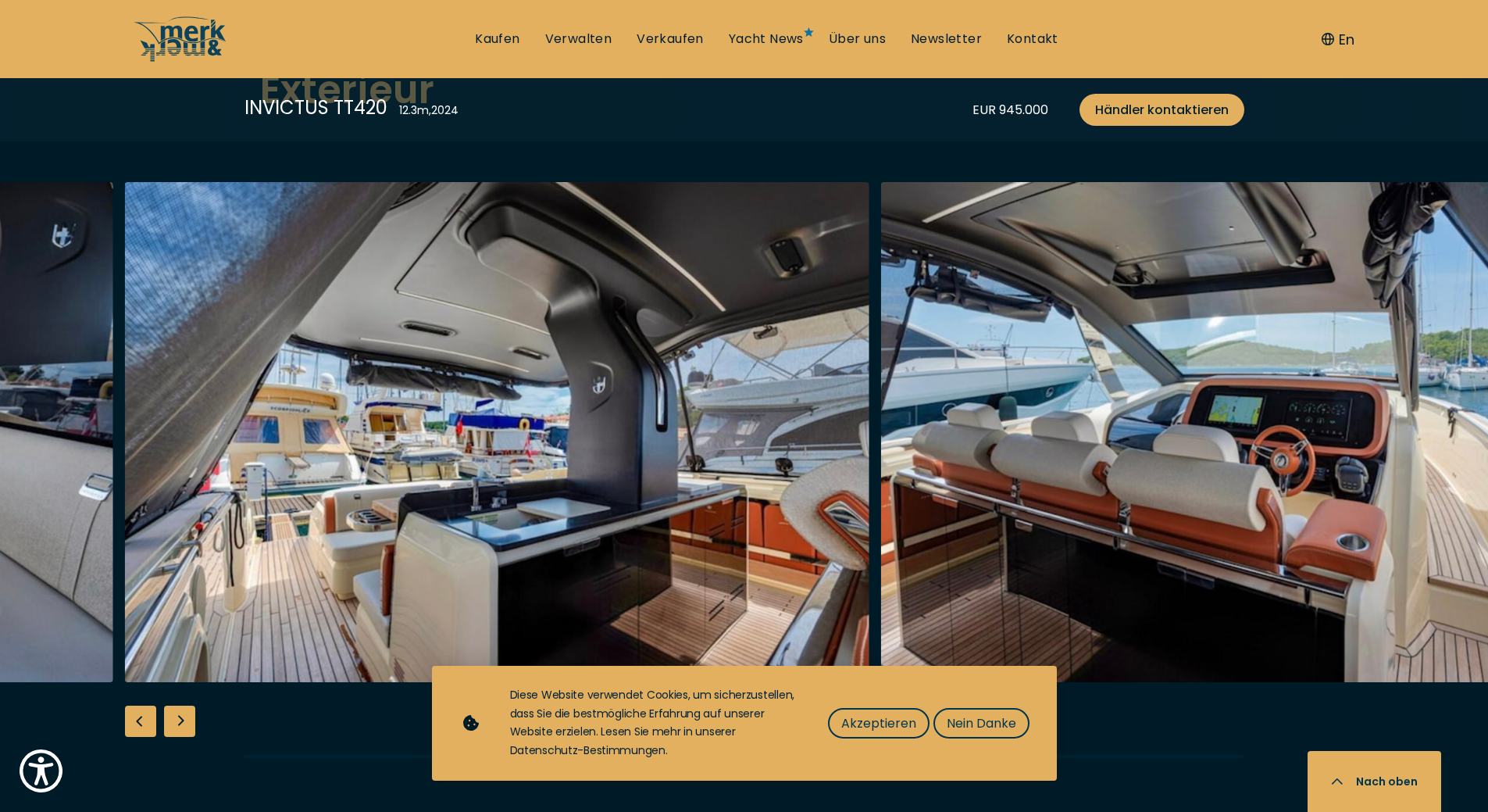
click at [174, 706] on div "Next slide" at bounding box center [179, 721] width 32 height 32
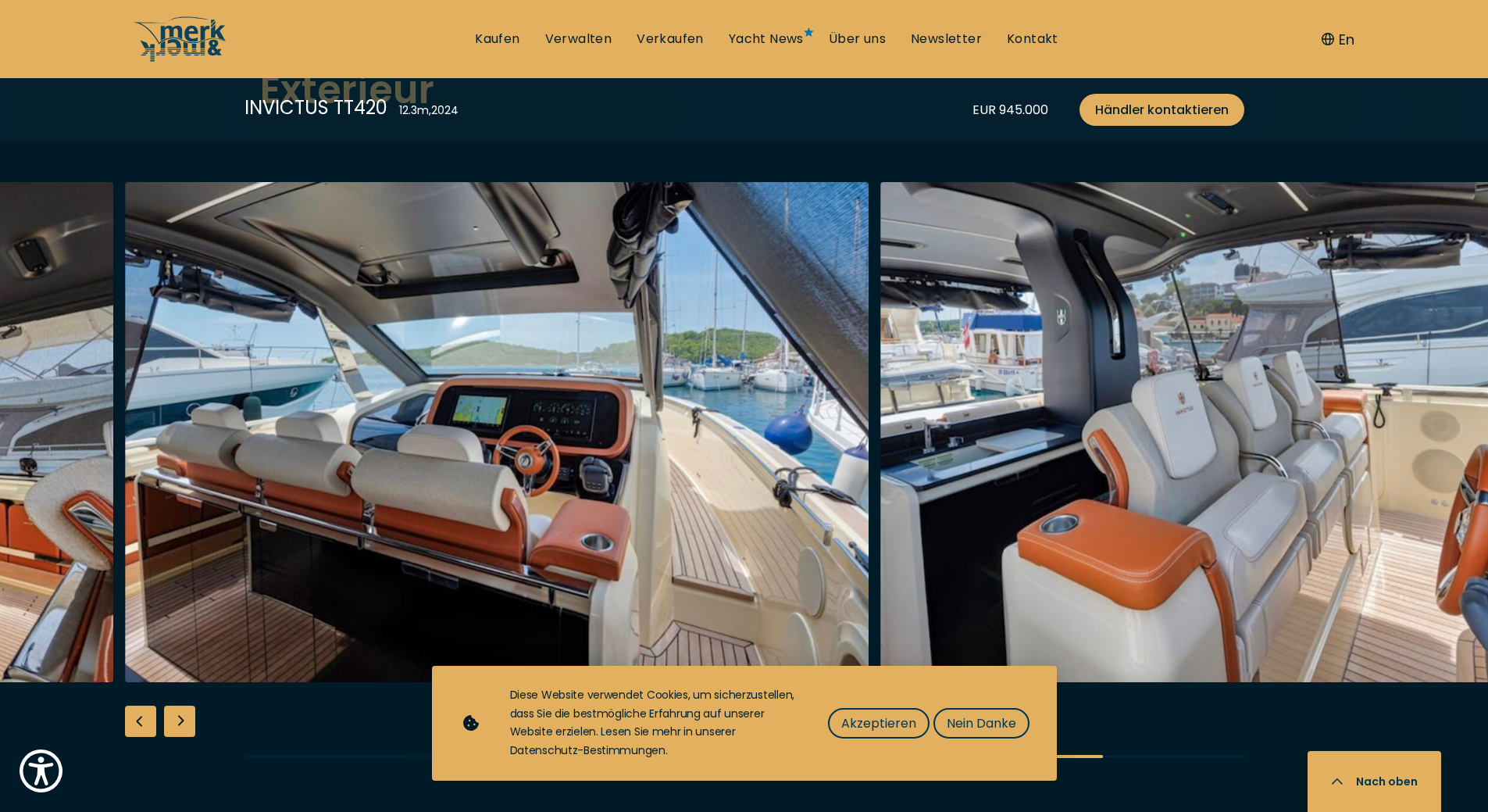
click at [174, 706] on div "Next slide" at bounding box center [179, 721] width 32 height 32
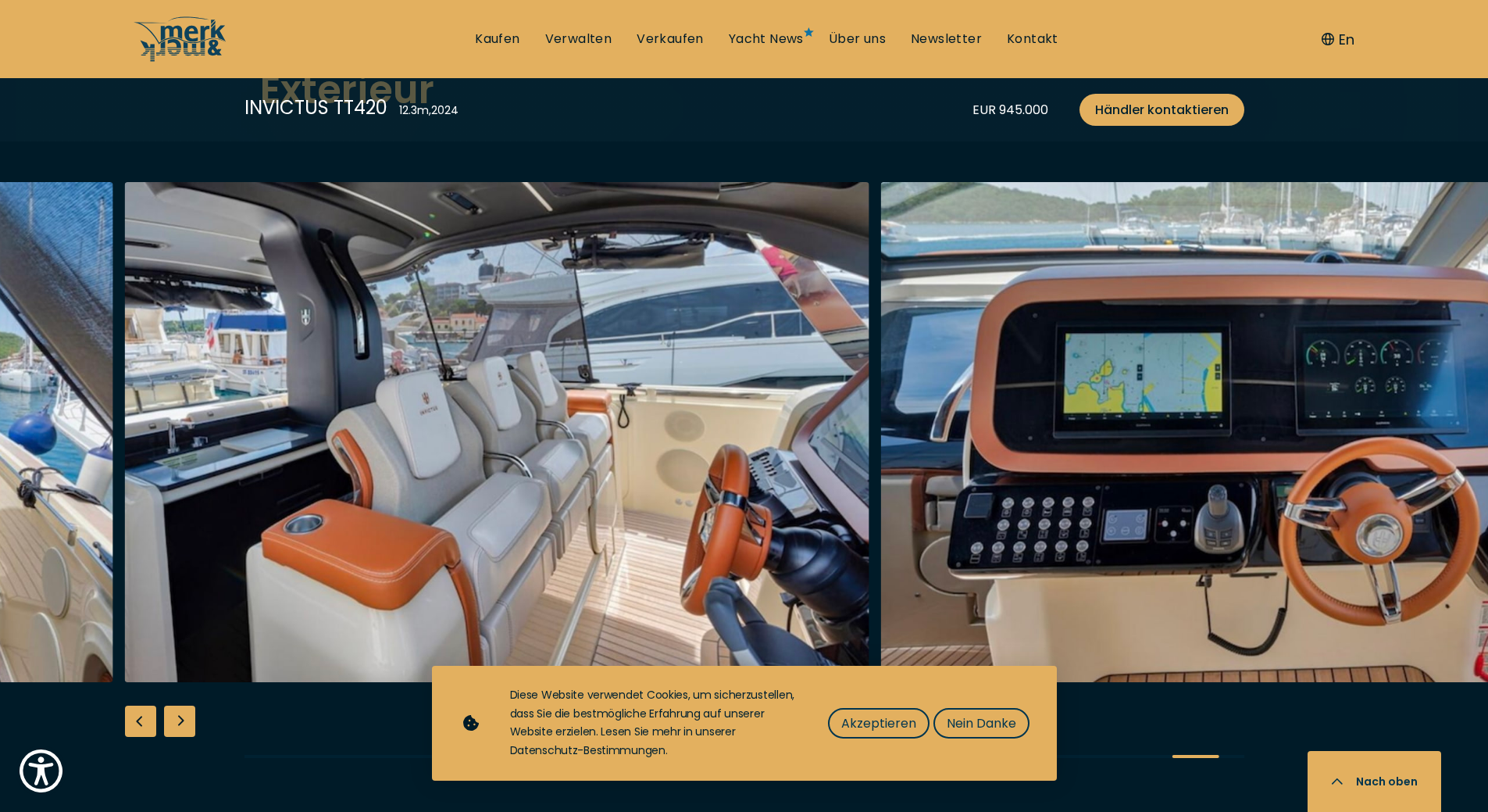
click at [174, 706] on div "Next slide" at bounding box center [179, 721] width 32 height 32
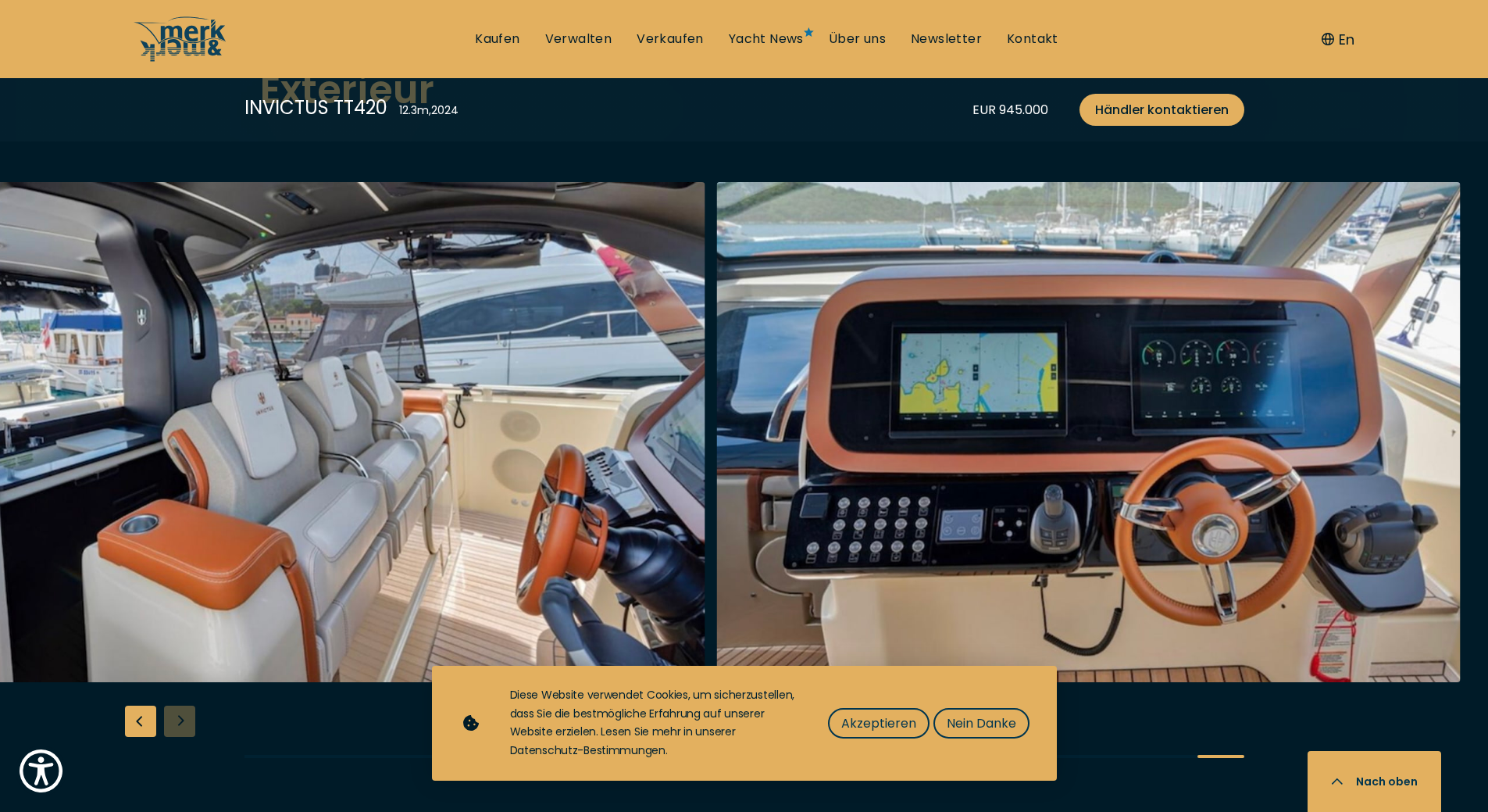
click at [174, 689] on div at bounding box center [744, 482] width 1488 height 601
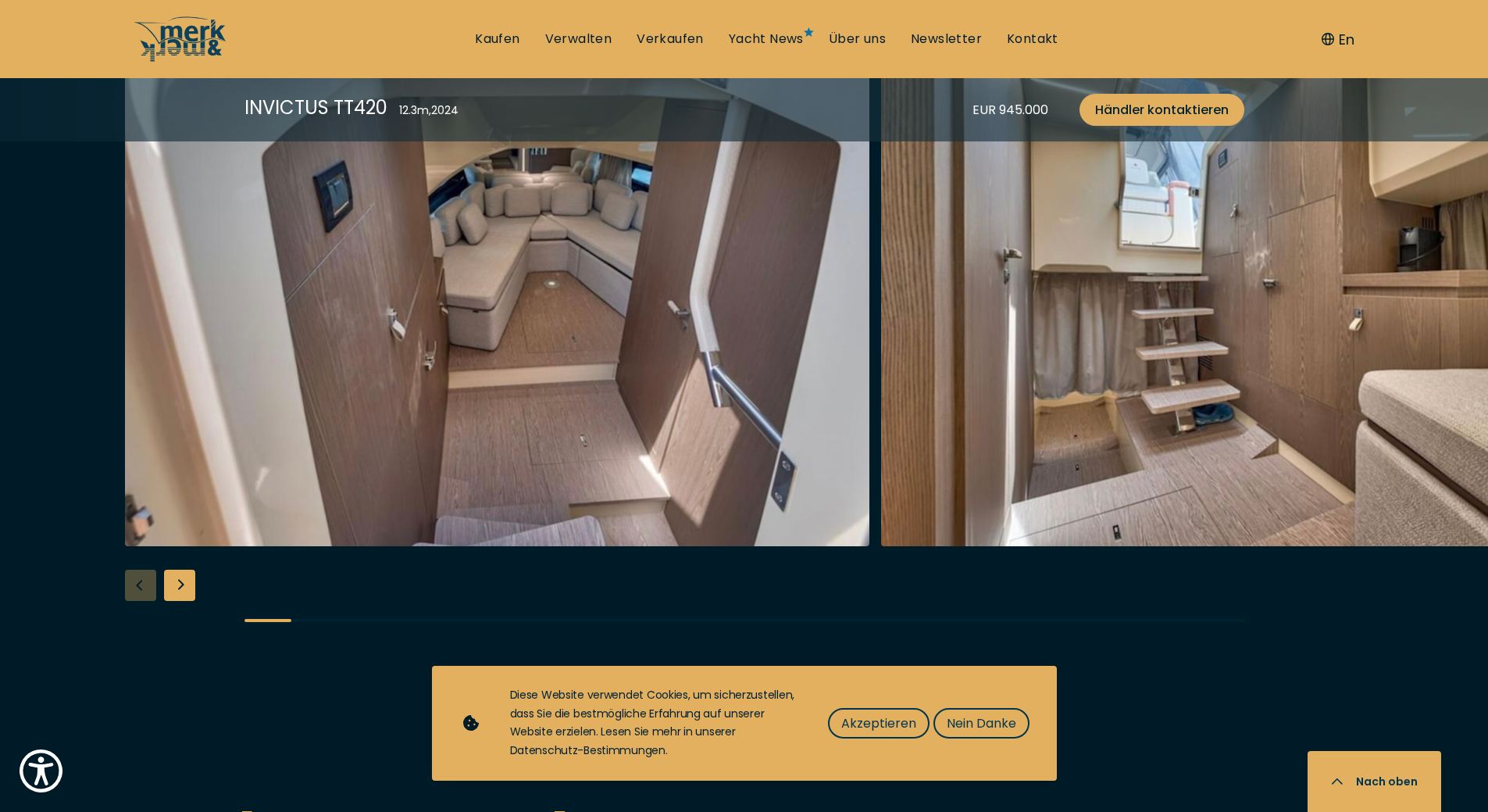
scroll to position [3203, 0]
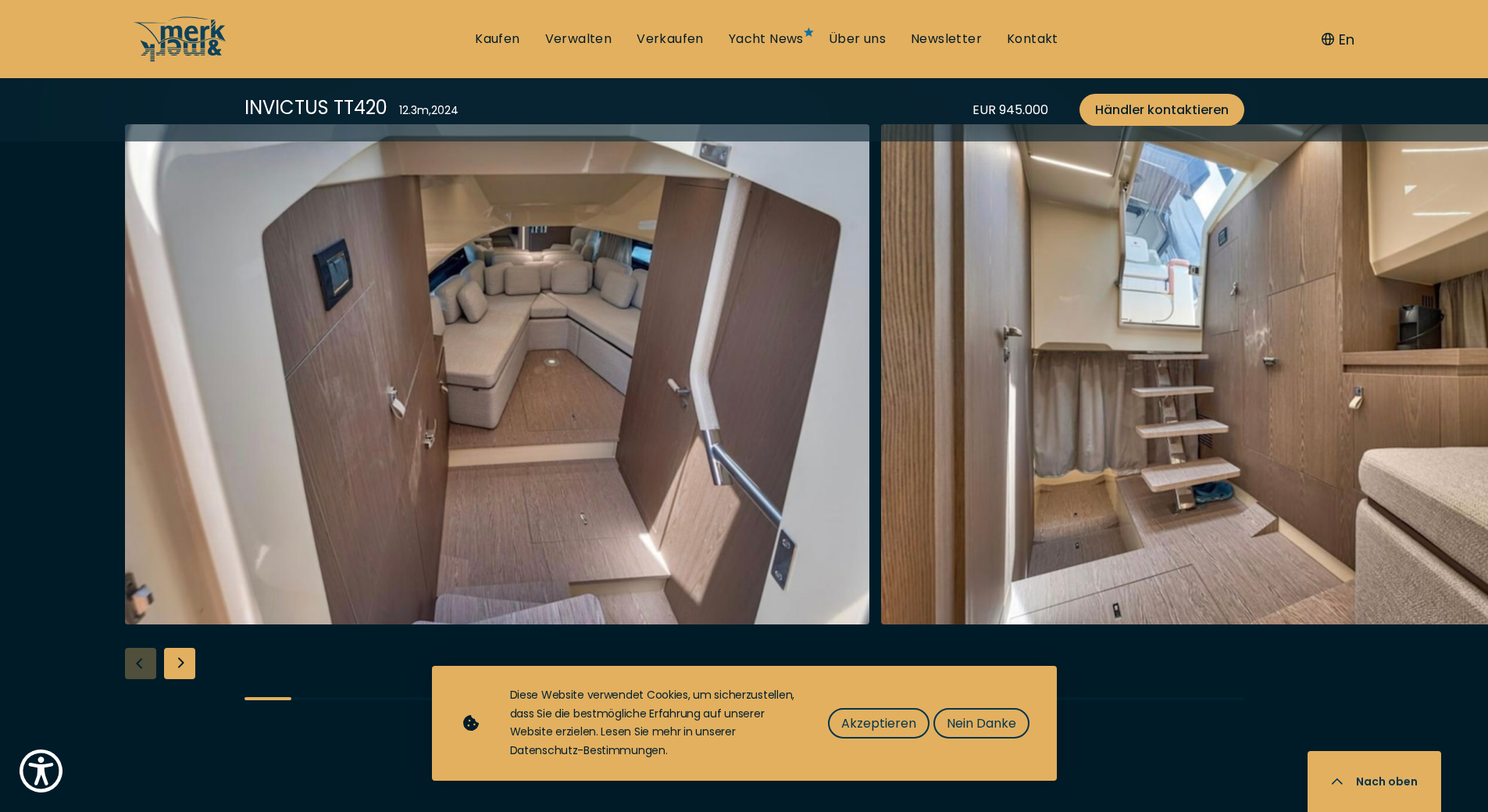
click at [179, 648] on div "Next slide" at bounding box center [179, 663] width 32 height 32
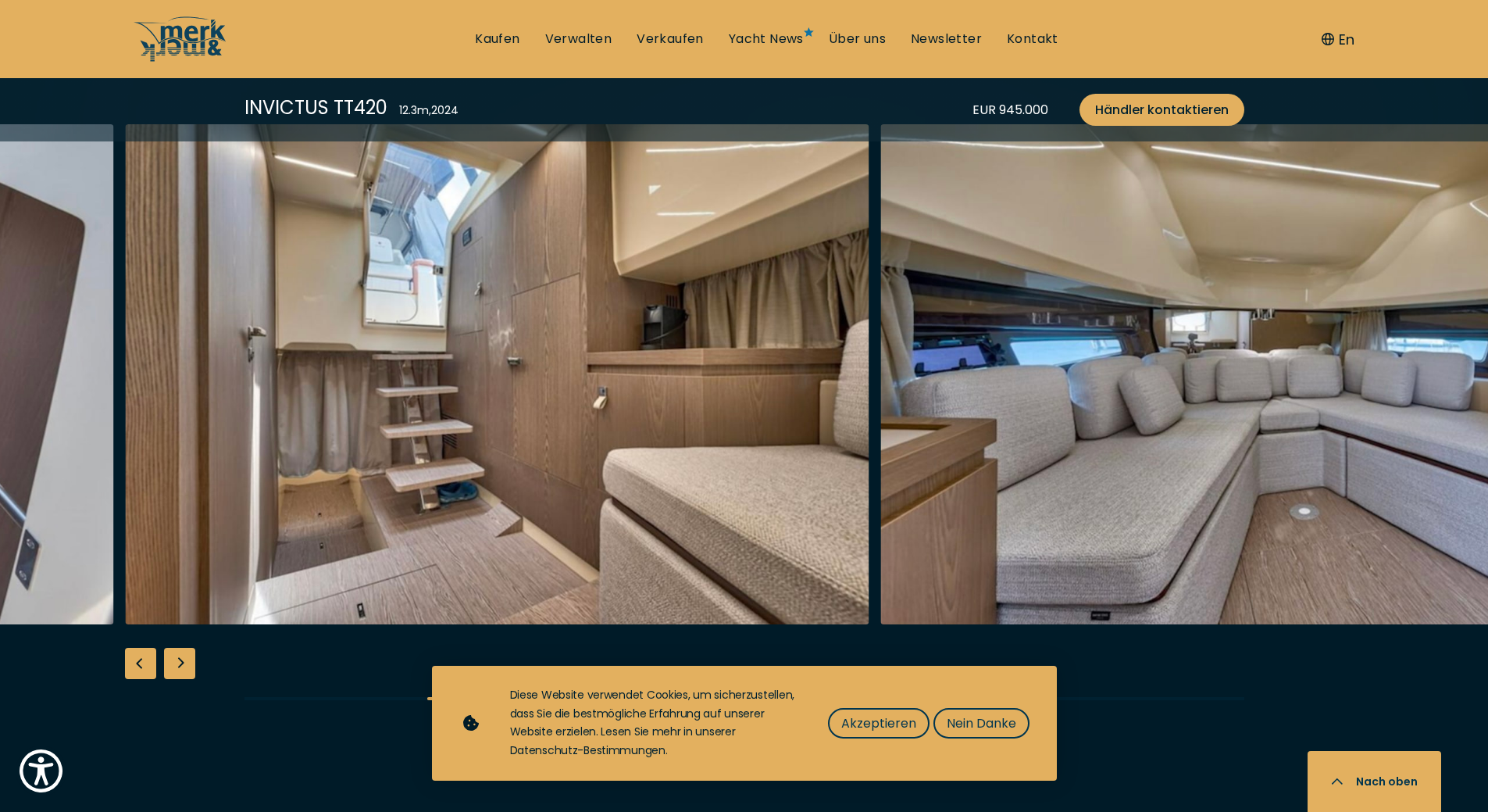
click at [179, 648] on div "Next slide" at bounding box center [179, 663] width 32 height 32
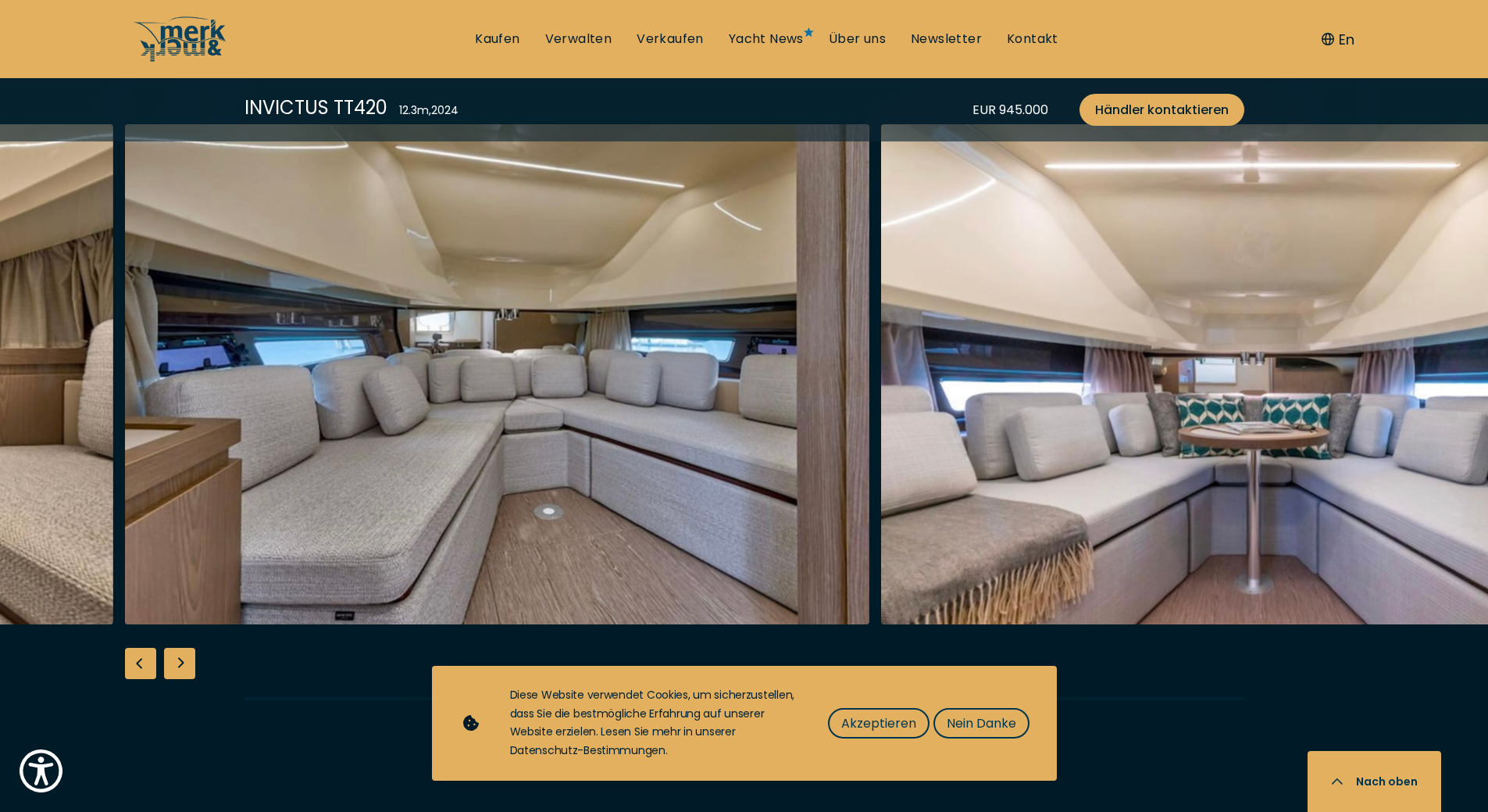
click at [179, 648] on div "Next slide" at bounding box center [179, 663] width 32 height 32
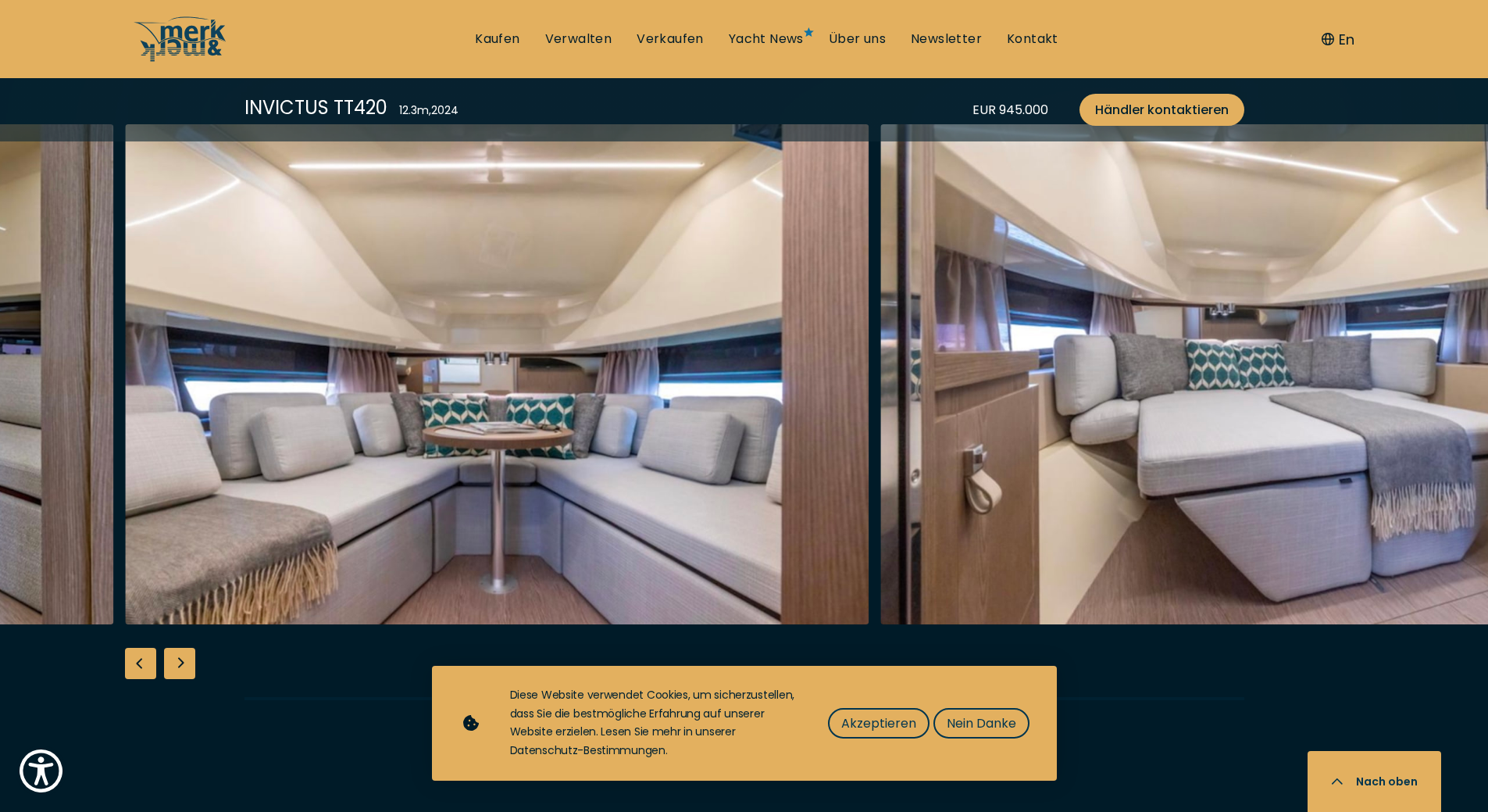
click at [179, 648] on div "Next slide" at bounding box center [179, 663] width 32 height 32
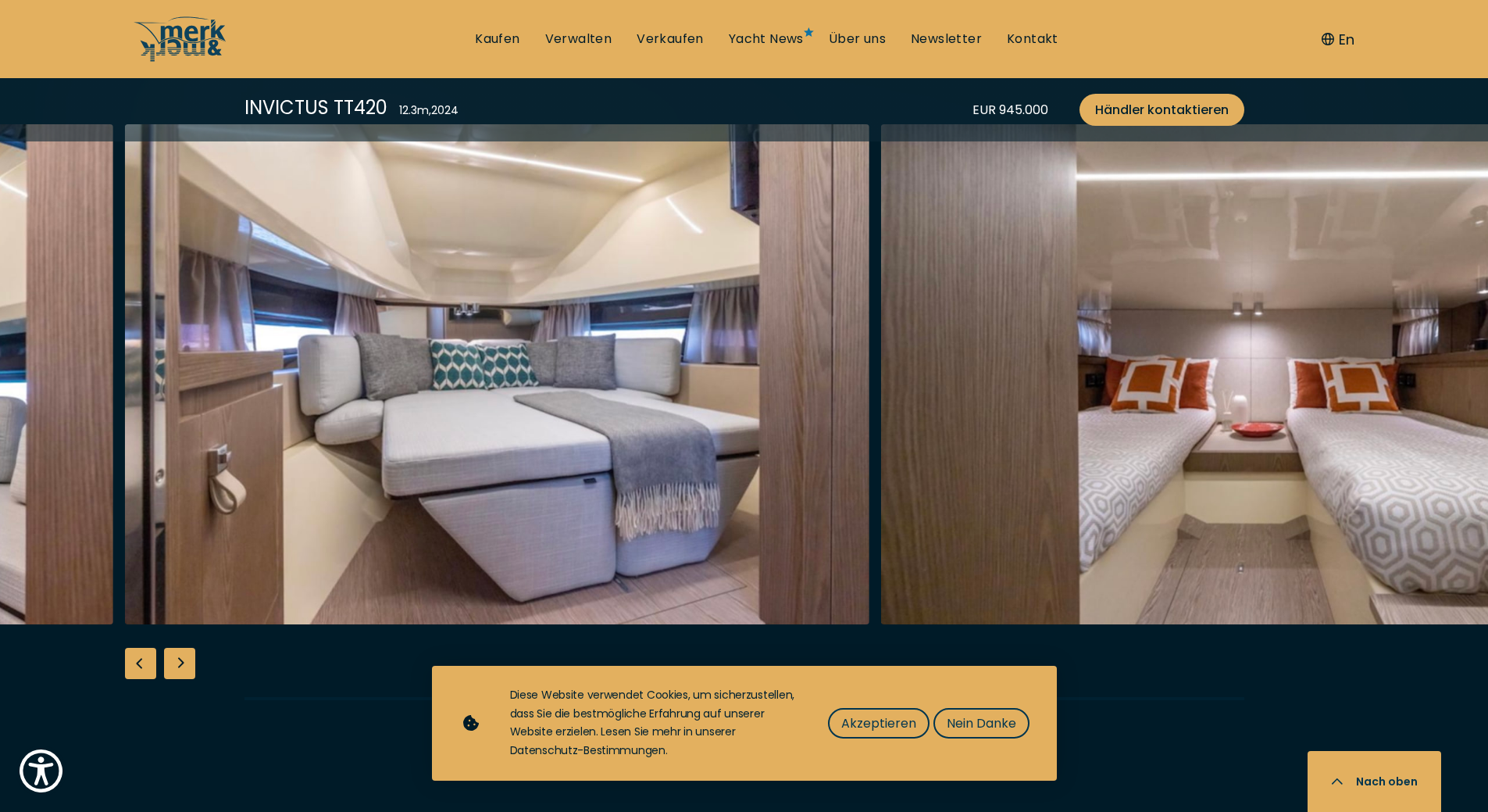
click at [179, 648] on div "Next slide" at bounding box center [179, 663] width 32 height 32
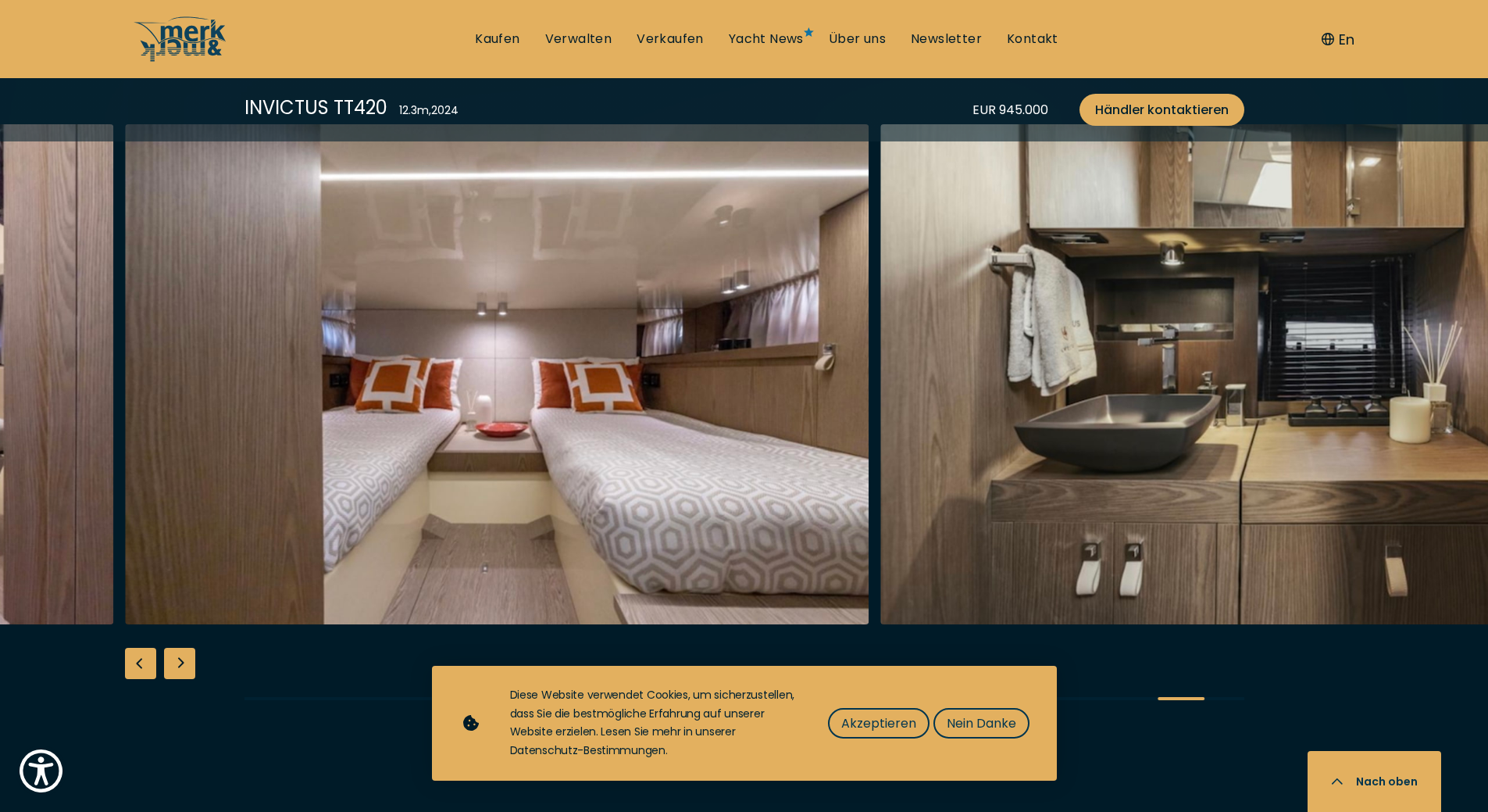
click at [179, 648] on div "Next slide" at bounding box center [179, 663] width 32 height 32
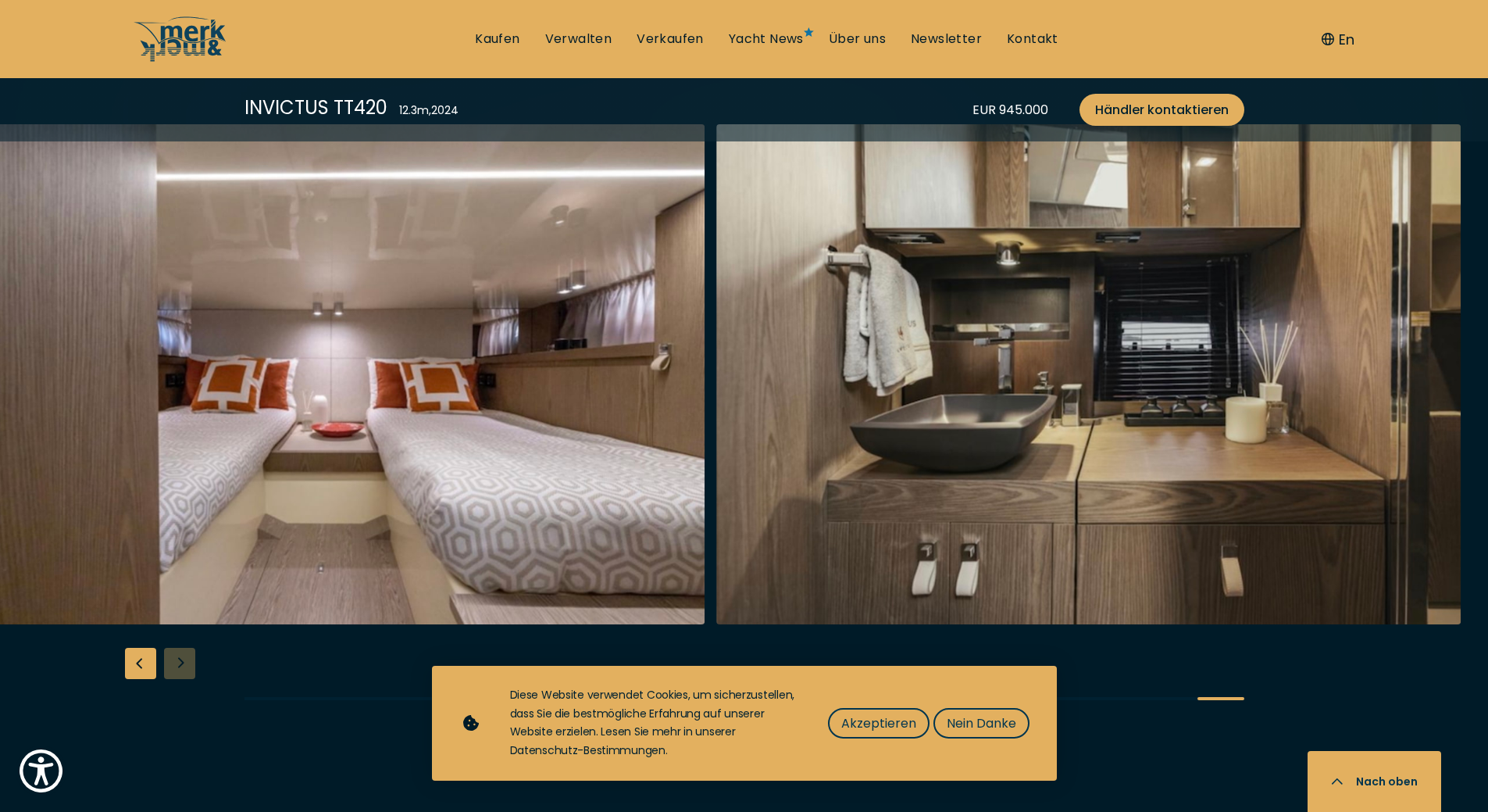
click at [179, 630] on div at bounding box center [744, 424] width 1488 height 601
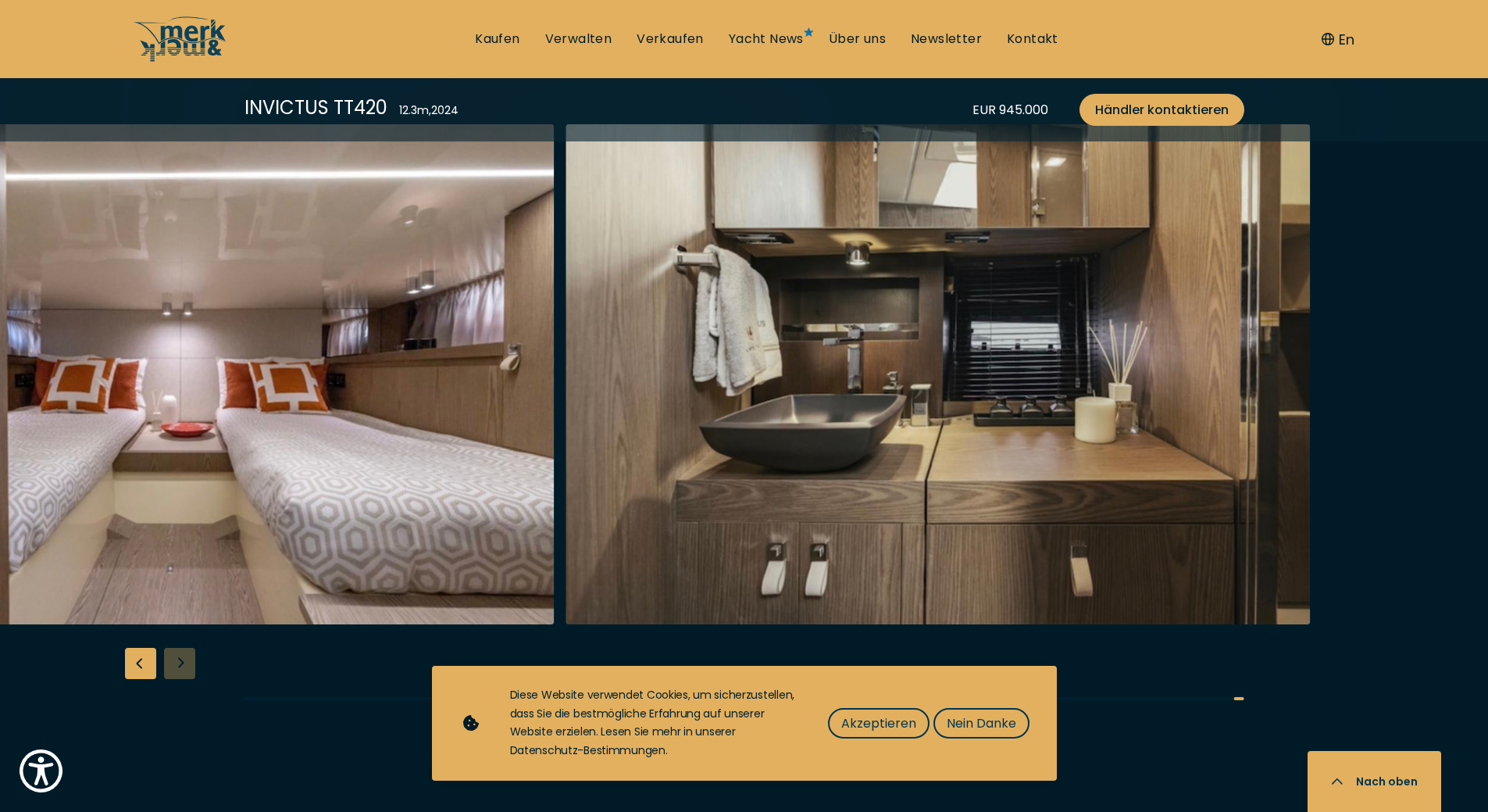
click at [596, 467] on img "button" at bounding box center [938, 374] width 744 height 500
